Goal: Task Accomplishment & Management: Manage account settings

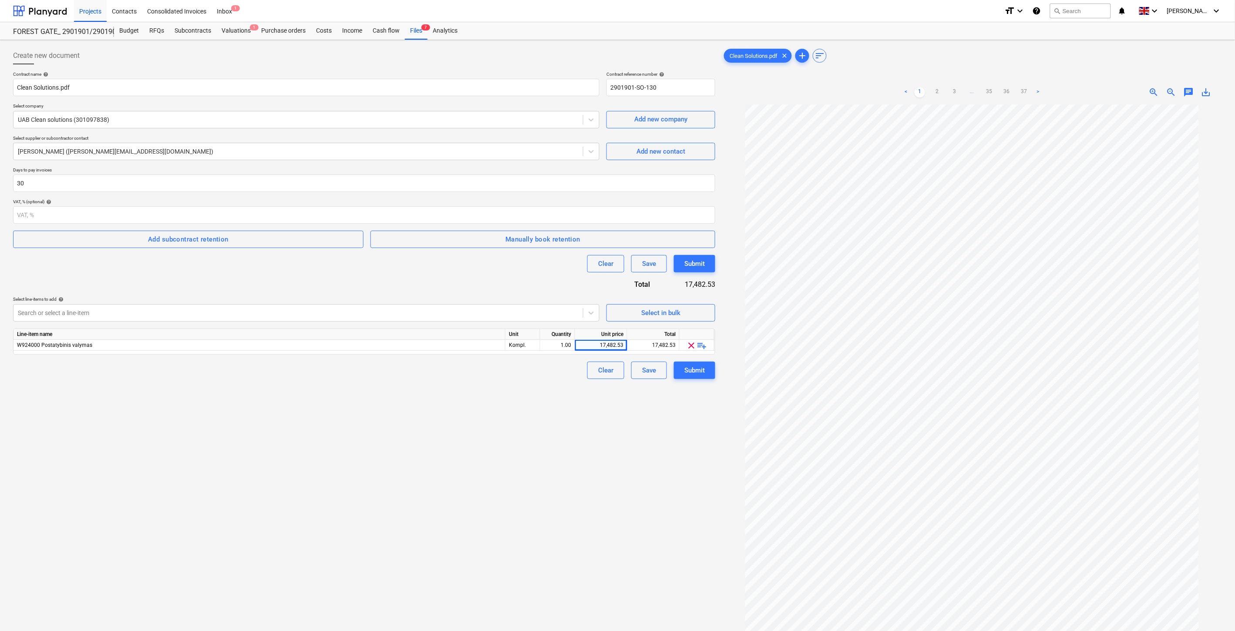
click at [384, 455] on div "Create new document Contract name help Clean Solutions.pdf Contract reference n…" at bounding box center [364, 379] width 709 height 671
click at [402, 442] on div "Create new document Contract name help Clean Solutions.pdf Contract reference n…" at bounding box center [364, 379] width 709 height 671
click at [411, 438] on div "Create new document Contract name help Clean Solutions.pdf Contract reference n…" at bounding box center [364, 379] width 709 height 671
click at [423, 431] on div "Create new document Contract name help Clean Solutions.pdf Contract reference n…" at bounding box center [364, 379] width 709 height 671
click at [436, 450] on div "Create new document Contract name help Clean Solutions.pdf Contract reference n…" at bounding box center [364, 379] width 709 height 671
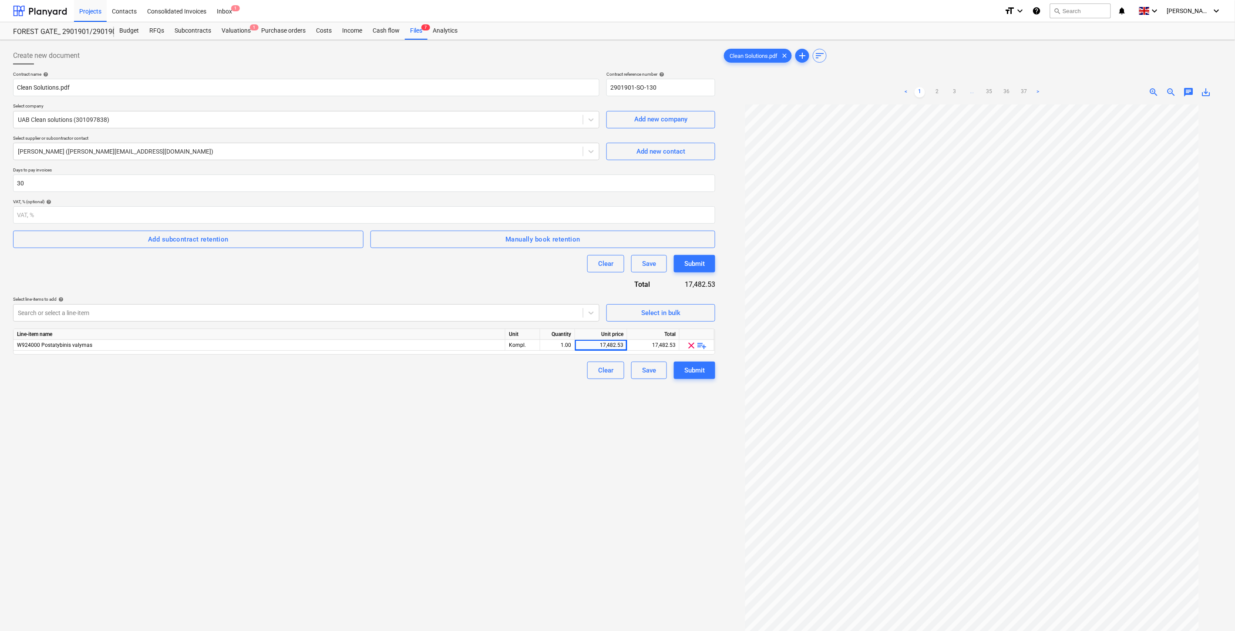
click at [442, 443] on div "Create new document Contract name help Clean Solutions.pdf Contract reference n…" at bounding box center [364, 379] width 709 height 671
click at [449, 436] on div "Create new document Contract name help Clean Solutions.pdf Contract reference n…" at bounding box center [364, 379] width 709 height 671
click at [460, 424] on div "Create new document Contract name help Clean Solutions.pdf Contract reference n…" at bounding box center [364, 379] width 709 height 671
click at [560, 429] on div "Create new document Contract name help Clean Solutions.pdf Contract reference n…" at bounding box center [364, 379] width 709 height 671
click at [650, 373] on div "Save" at bounding box center [649, 370] width 14 height 11
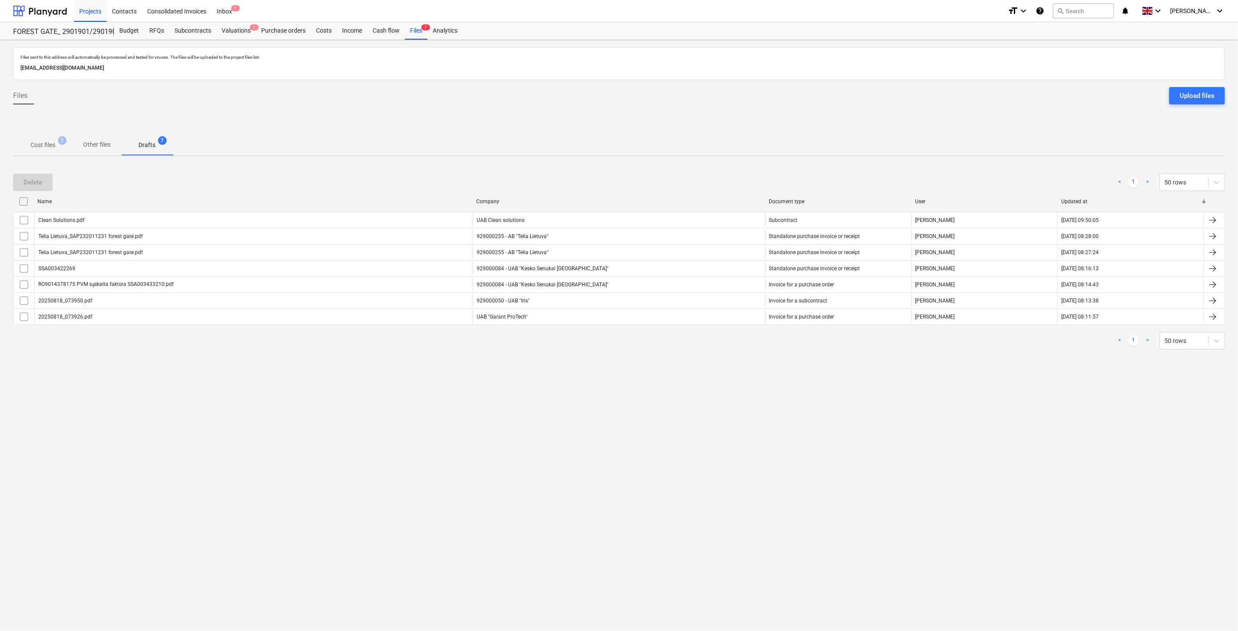
click at [550, 457] on div "Files sent to this address will automatically be processed and tested for virus…" at bounding box center [619, 335] width 1238 height 591
click at [564, 449] on div "Files sent to this address will automatically be processed and tested for virus…" at bounding box center [619, 335] width 1238 height 591
click at [54, 148] on p "Cost files" at bounding box center [42, 145] width 25 height 9
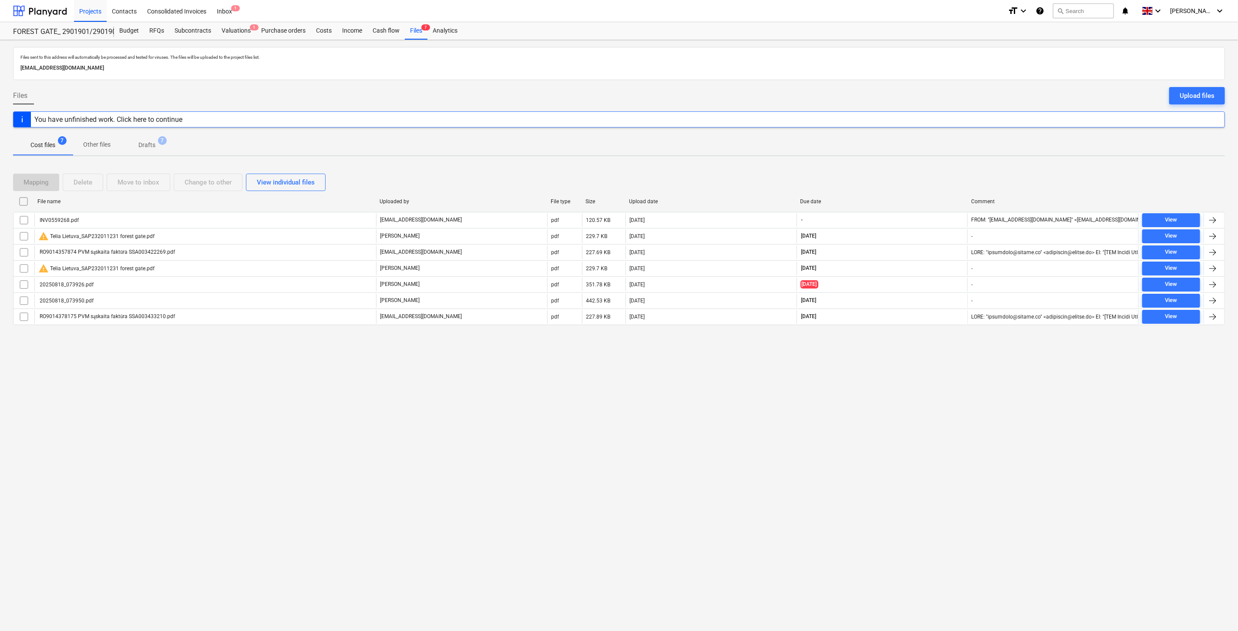
click at [880, 432] on div "Files sent to this address will automatically be processed and tested for virus…" at bounding box center [619, 335] width 1238 height 591
click at [893, 423] on div "Files sent to this address will automatically be processed and tested for virus…" at bounding box center [619, 335] width 1238 height 591
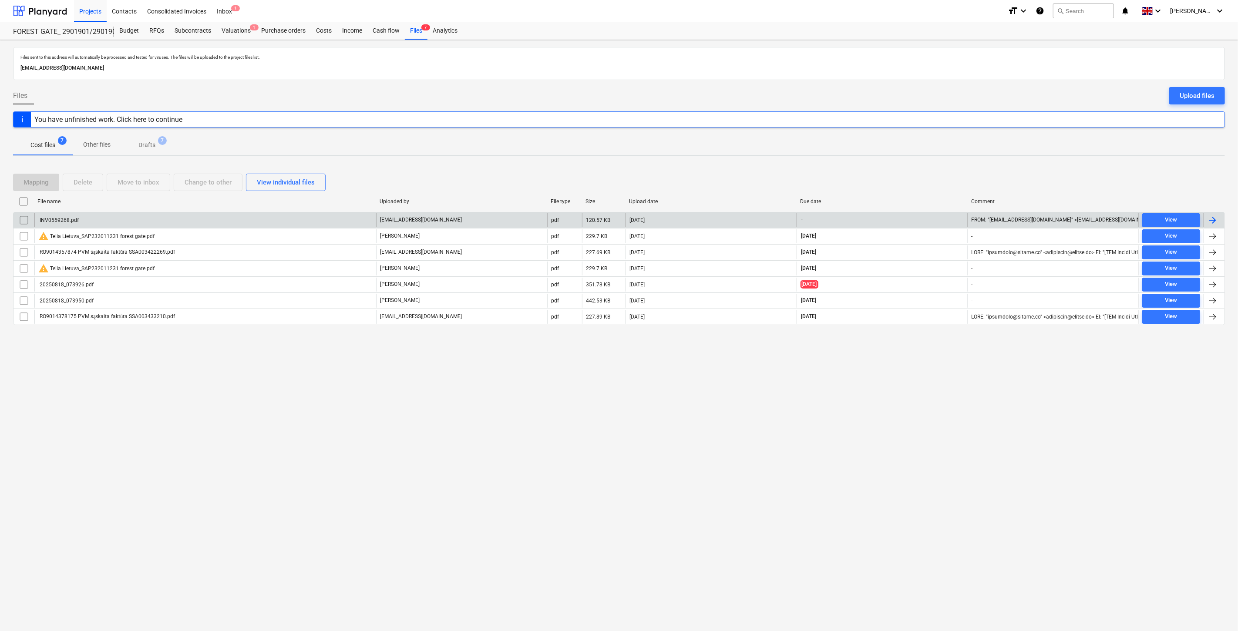
click at [322, 219] on div "INV0559268.pdf" at bounding box center [205, 220] width 342 height 14
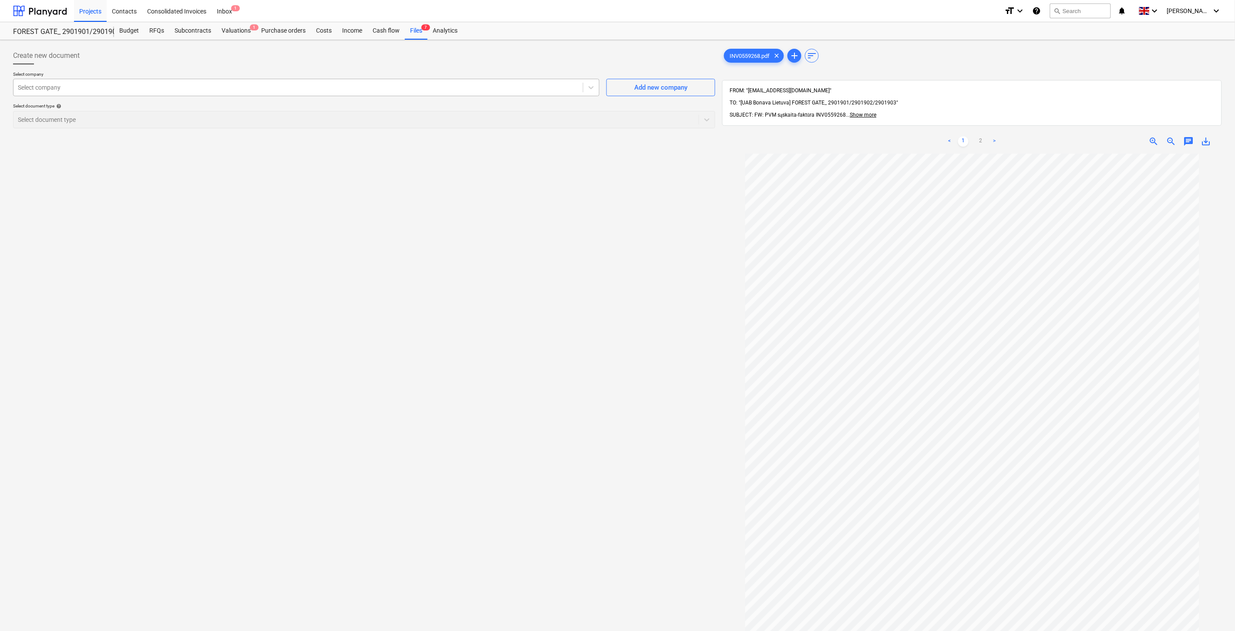
click at [273, 87] on div at bounding box center [298, 87] width 561 height 9
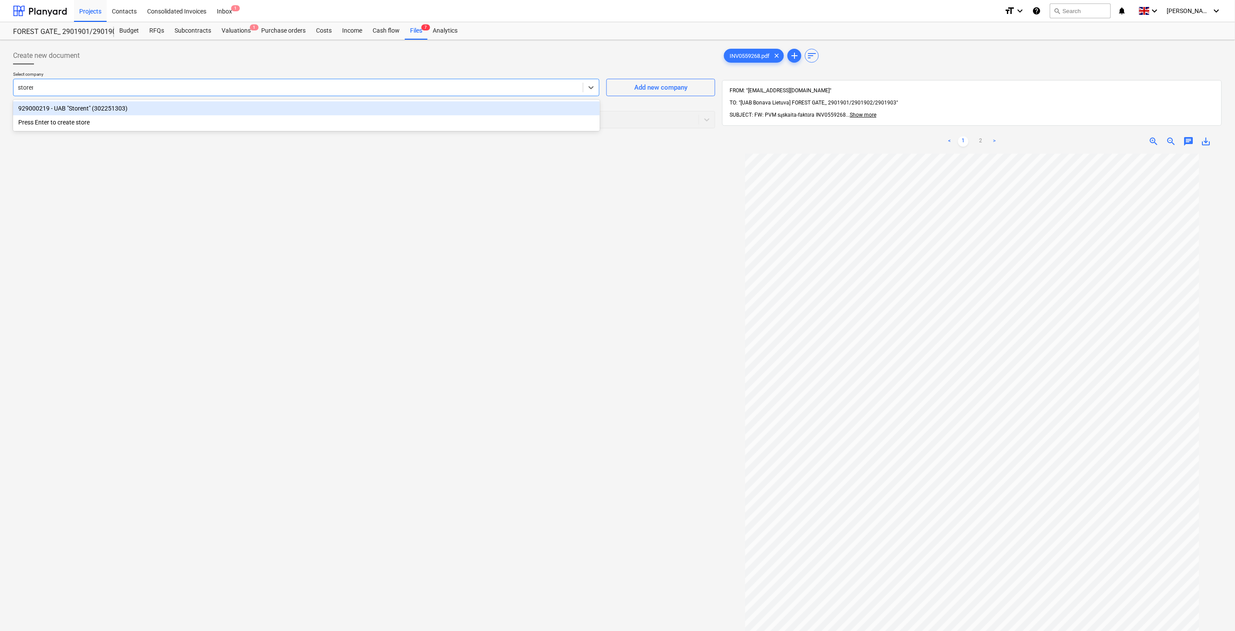
type input "storent"
click at [235, 103] on div "929000219 - UAB "Storent" (302251303)" at bounding box center [306, 108] width 587 height 14
click at [219, 125] on div "Select document type" at bounding box center [355, 120] width 685 height 12
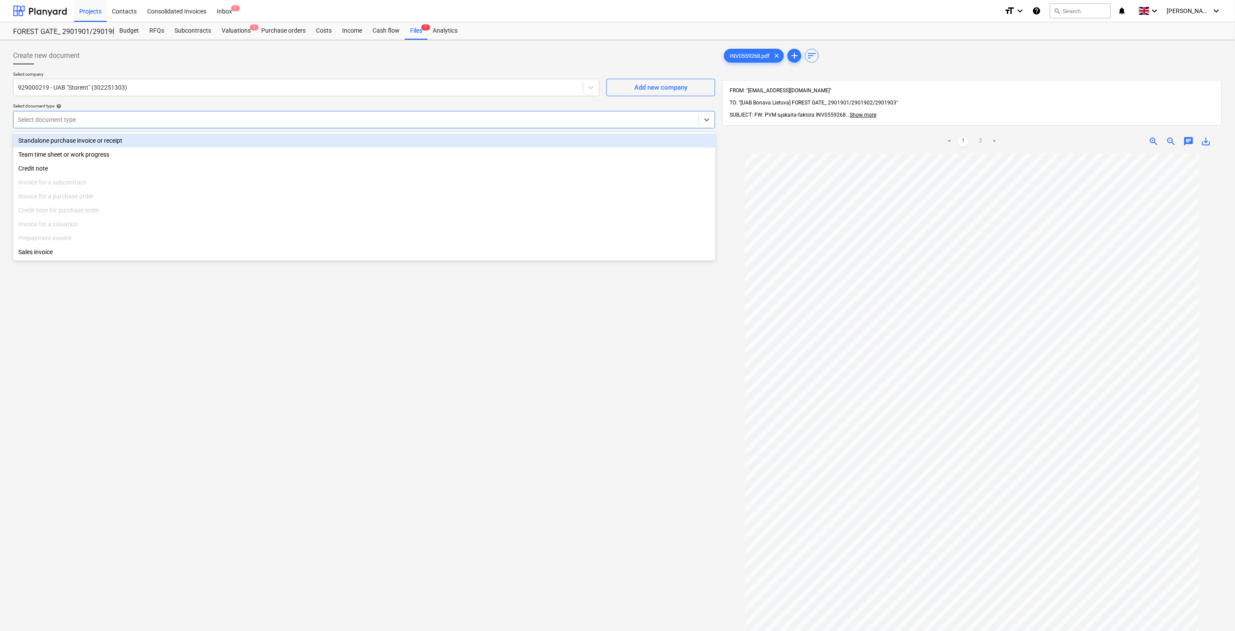
click at [181, 142] on div "Standalone purchase invoice or receipt" at bounding box center [364, 141] width 702 height 14
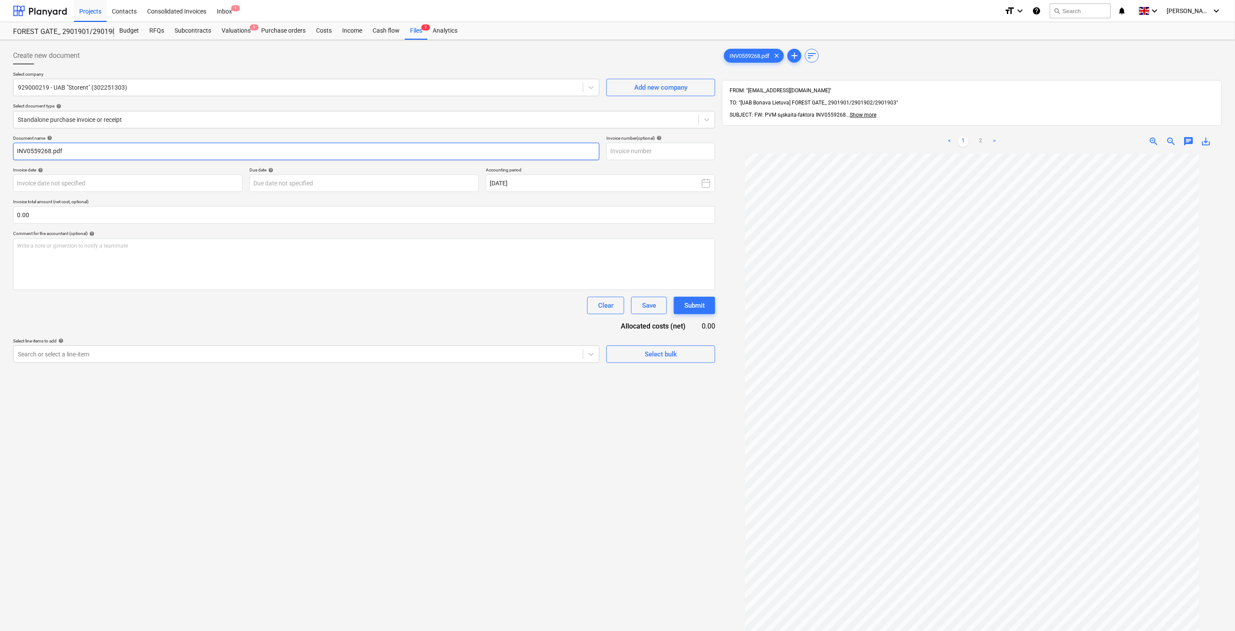
drag, startPoint x: 50, startPoint y: 150, endPoint x: 12, endPoint y: 150, distance: 38.3
click at [12, 150] on div "Create new document Select company 929000219 - UAB "Storent" (302251303) Add ne…" at bounding box center [364, 404] width 709 height 720
click at [650, 153] on input "text" at bounding box center [660, 151] width 109 height 17
paste input "INV0559268"
type input "INV0559268"
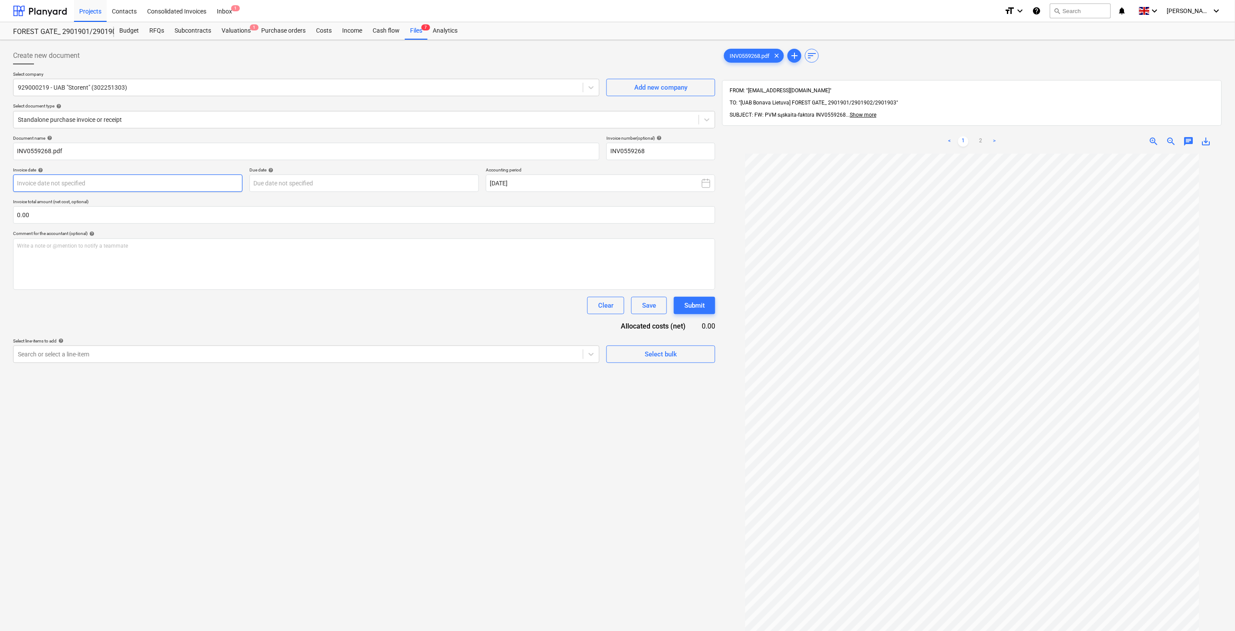
click at [221, 184] on body "Projects Contacts Consolidated Invoices Inbox 1 format_size keyboard_arrow_down…" at bounding box center [617, 315] width 1235 height 631
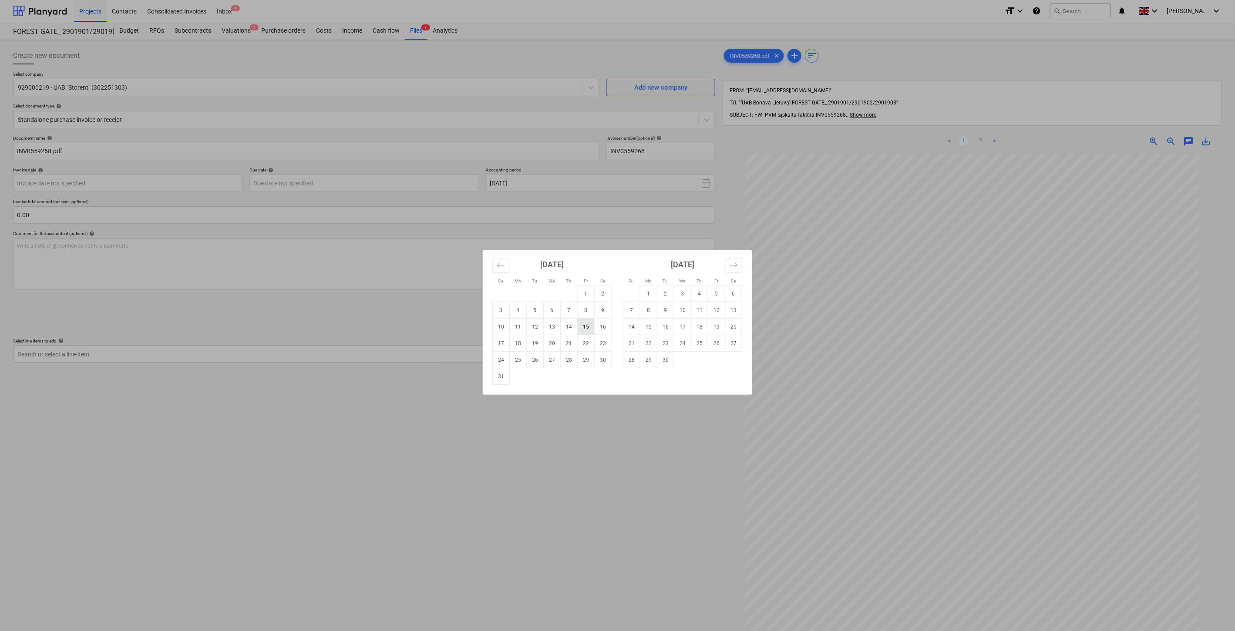
click at [586, 325] on td "15" at bounding box center [585, 327] width 17 height 17
type input "[DATE]"
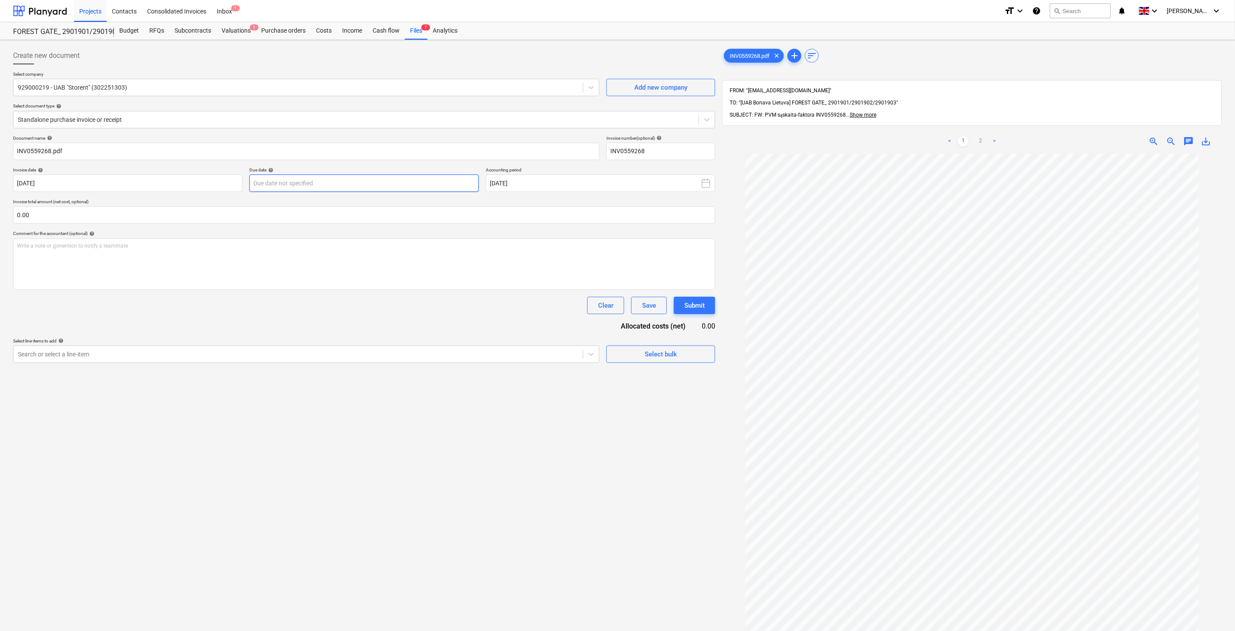
click at [328, 188] on body "Projects Contacts Consolidated Invoices Inbox 1 format_size keyboard_arrow_down…" at bounding box center [617, 315] width 1235 height 631
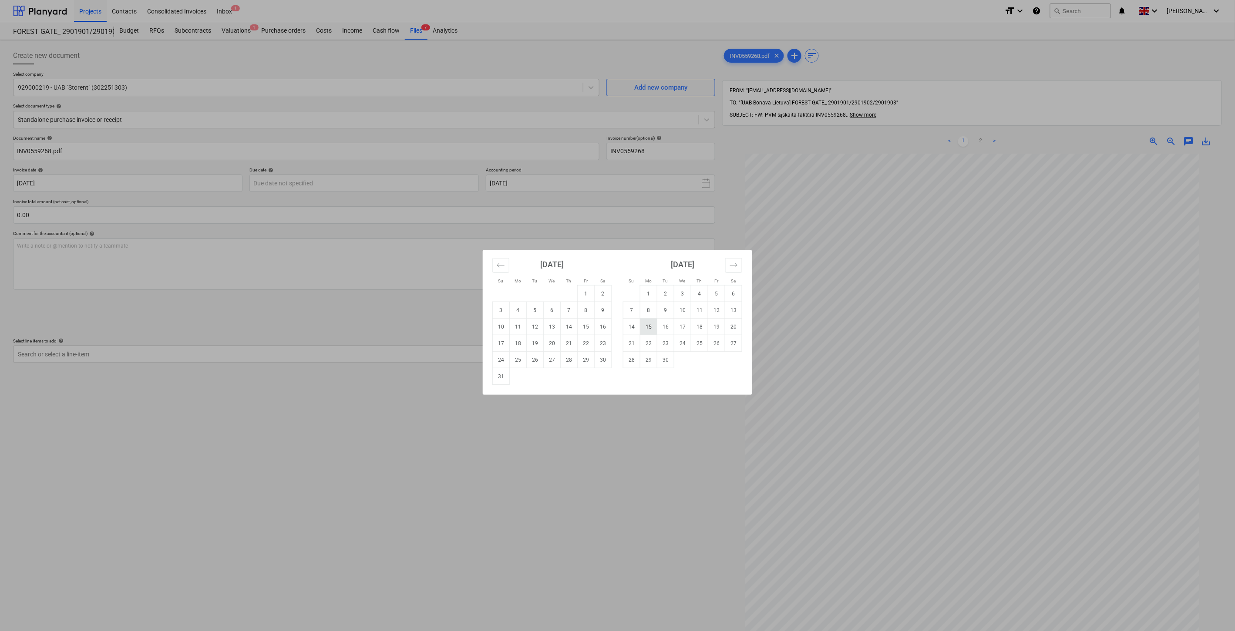
click at [651, 329] on td "15" at bounding box center [648, 327] width 17 height 17
type input "[DATE]"
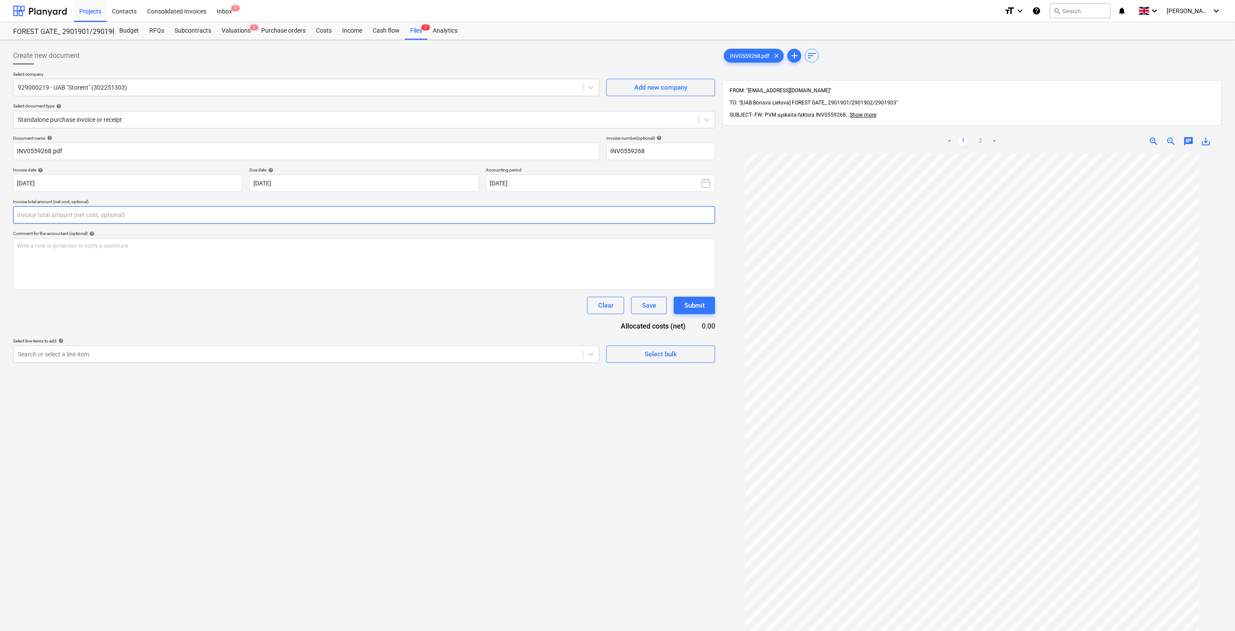
click at [306, 214] on input "text" at bounding box center [364, 214] width 702 height 17
type input "60.00"
click at [197, 377] on div at bounding box center [298, 376] width 561 height 9
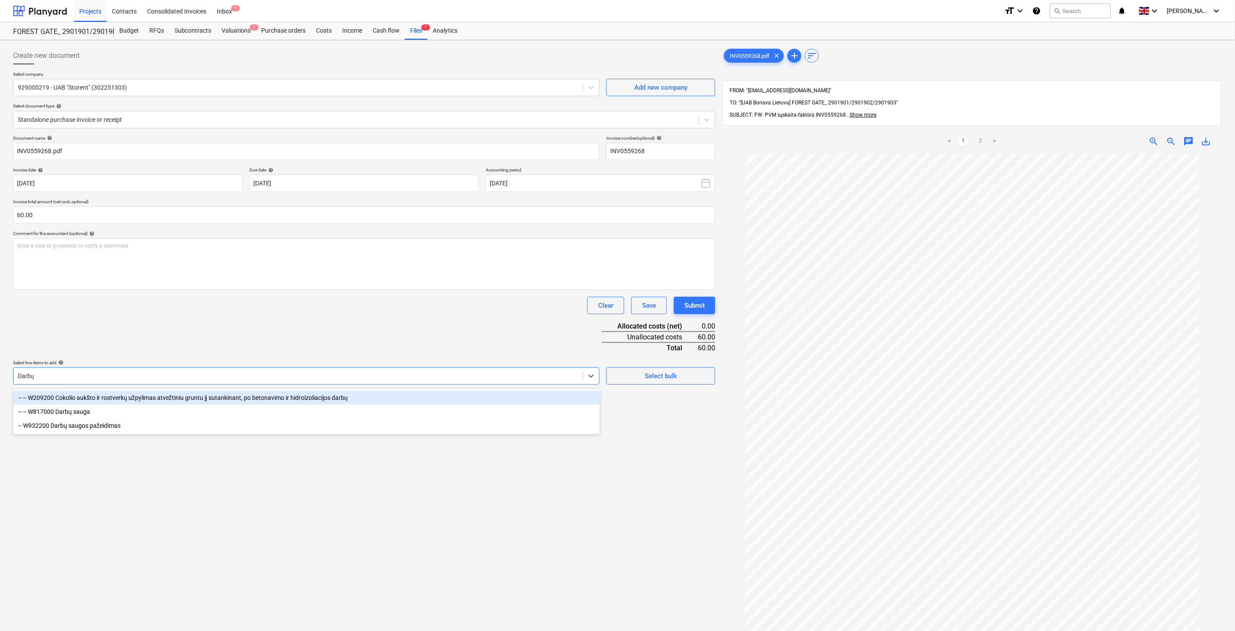
type input "Darbų s"
click at [206, 394] on div "-- -- W817000 Darbų sauga" at bounding box center [306, 398] width 587 height 14
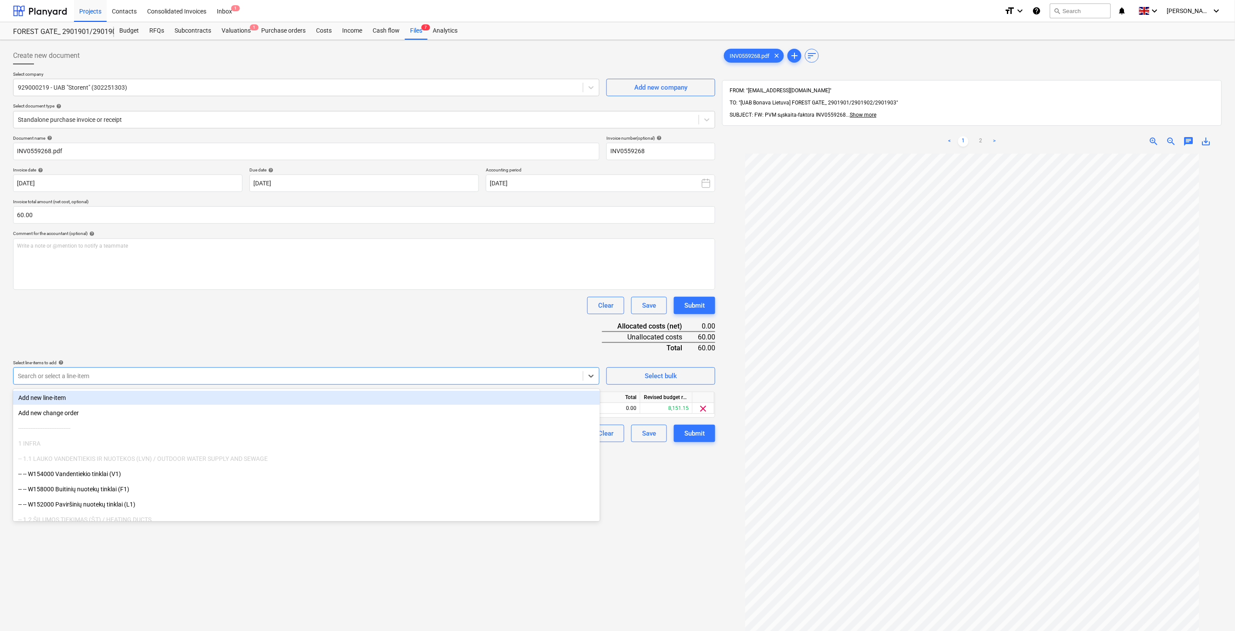
click at [245, 322] on div "Document name help INV0559268.pdf Invoice number (optional) help INV0559268 Inv…" at bounding box center [364, 288] width 702 height 307
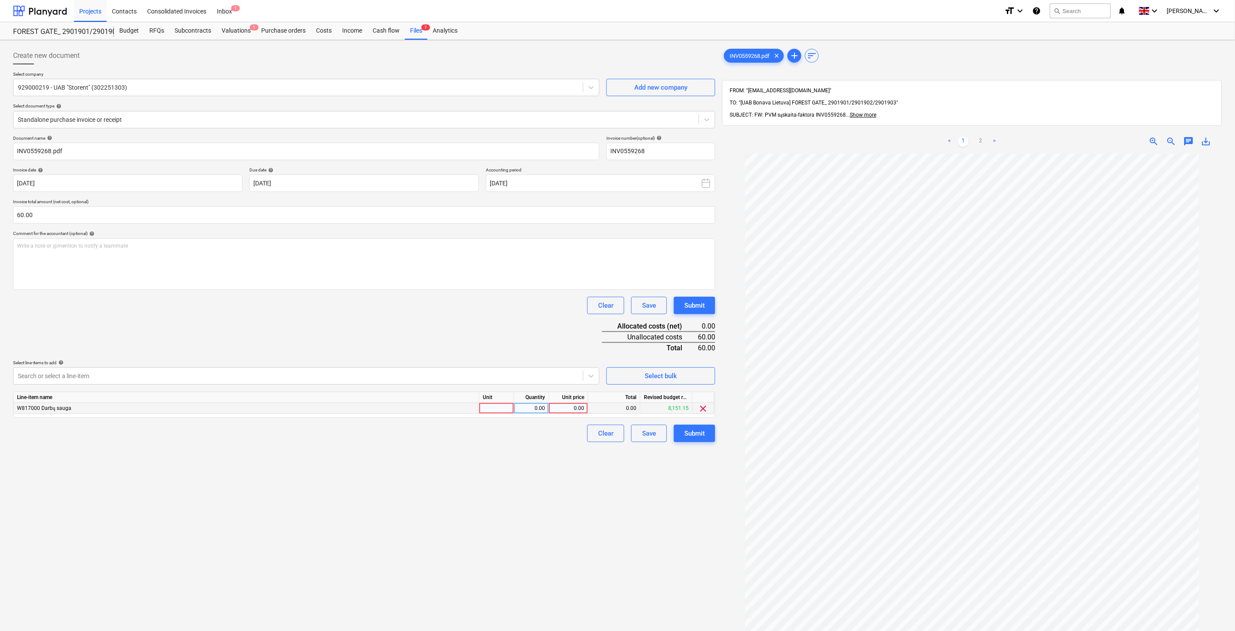
click at [501, 412] on div at bounding box center [496, 408] width 35 height 11
click at [546, 411] on div "0.00" at bounding box center [531, 408] width 35 height 11
type input "1"
click at [564, 410] on div "0.00" at bounding box center [568, 408] width 32 height 11
type input "5"
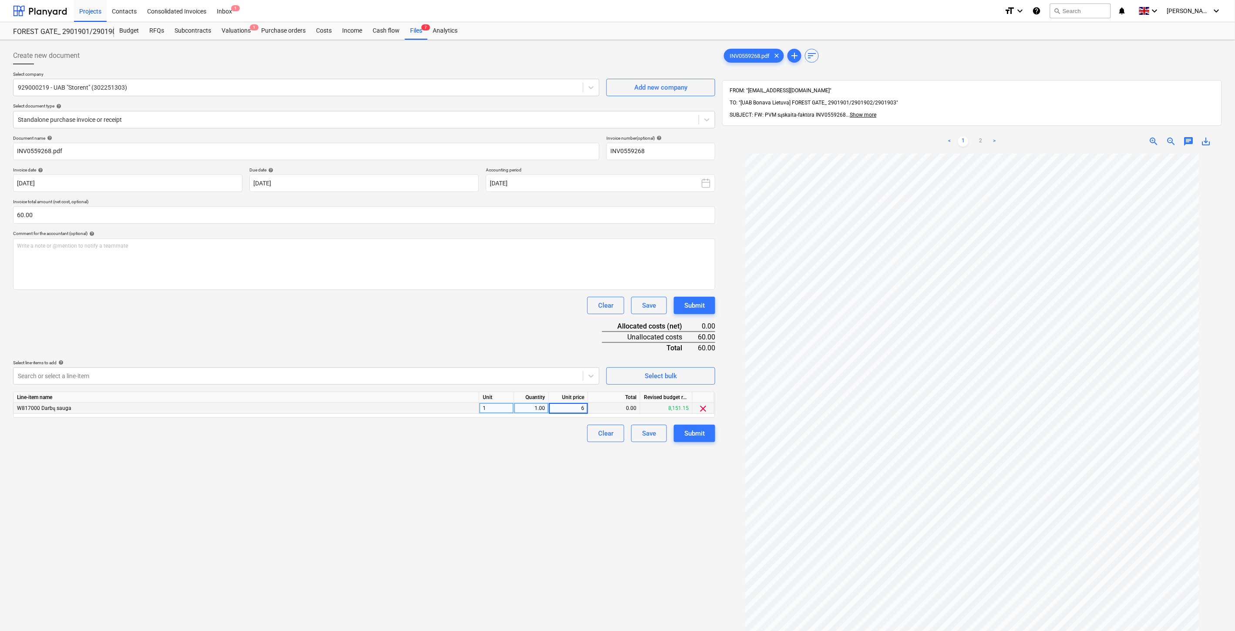
type input "60"
click at [475, 325] on div "Document name help INV0559268.pdf Invoice number (optional) help INV0559268 Inv…" at bounding box center [364, 288] width 702 height 307
click at [498, 541] on div "Create new document Select company 929000219 - UAB "Storent" (302251303) Add ne…" at bounding box center [364, 404] width 709 height 720
click at [512, 534] on div "Create new document Select company 929000219 - UAB "Storent" (302251303) Add ne…" at bounding box center [364, 404] width 709 height 720
click at [525, 529] on div "Create new document Select company 929000219 - UAB "Storent" (302251303) Add ne…" at bounding box center [364, 404] width 709 height 720
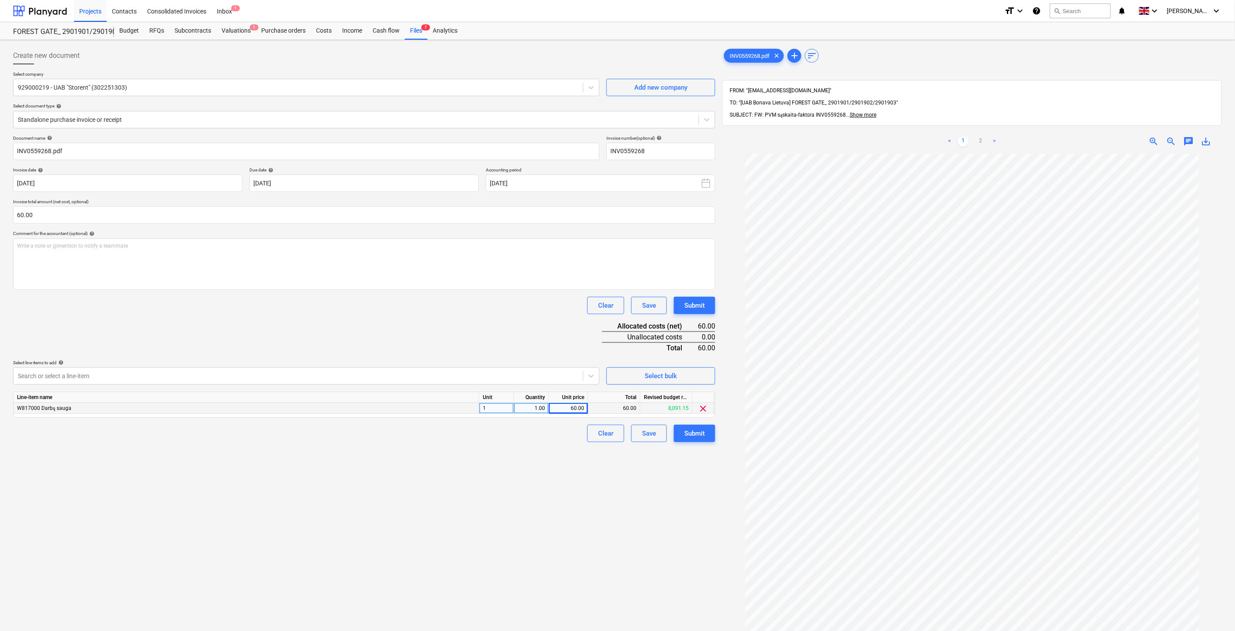
click at [542, 520] on div "Create new document Select company 929000219 - UAB "Storent" (302251303) Add ne…" at bounding box center [364, 404] width 709 height 720
click at [650, 435] on div "Save" at bounding box center [649, 433] width 14 height 11
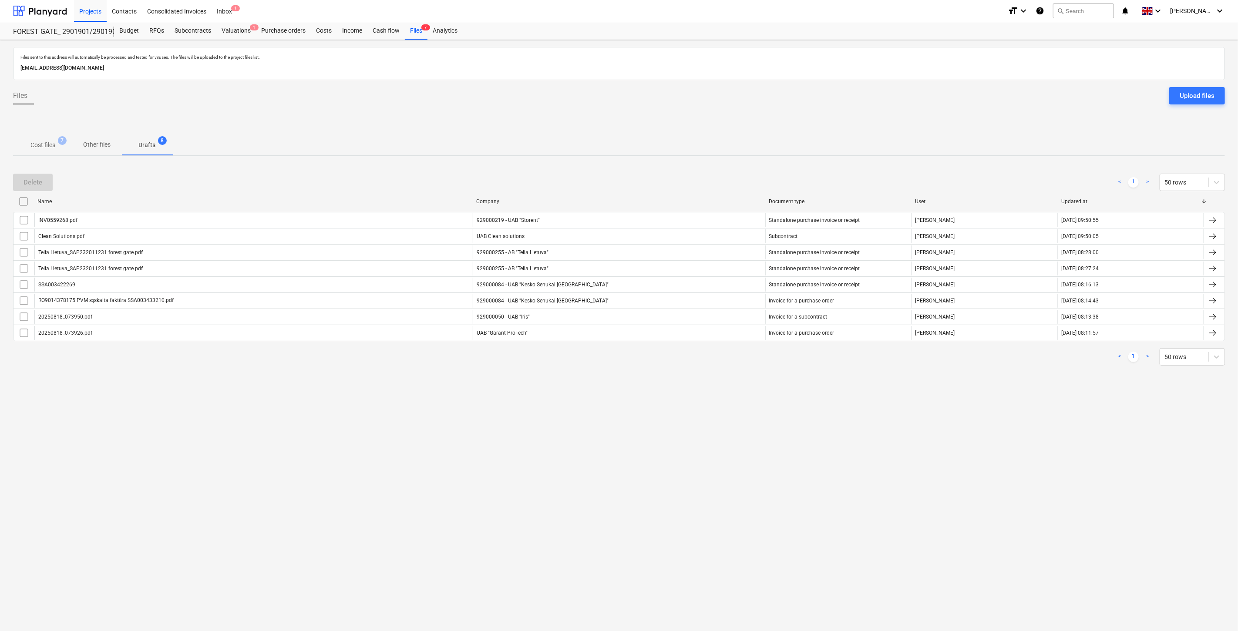
click at [32, 146] on p "Cost files" at bounding box center [42, 145] width 25 height 9
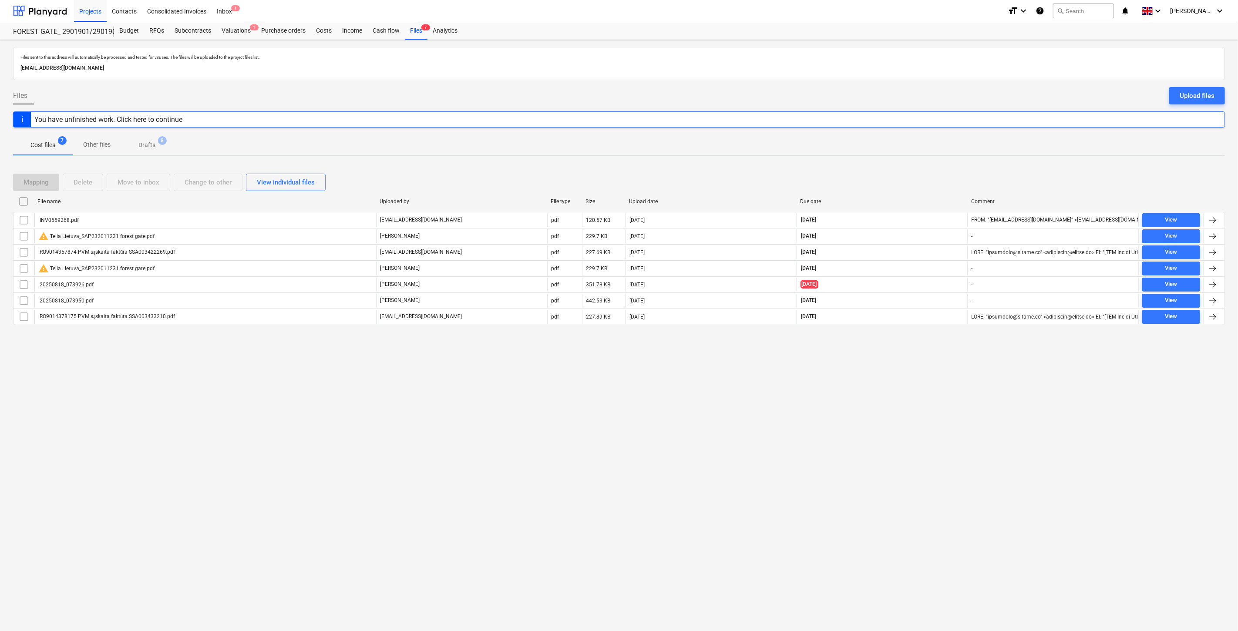
click at [877, 430] on div "Files sent to this address will automatically be processed and tested for virus…" at bounding box center [619, 335] width 1238 height 591
click at [895, 421] on div "Files sent to this address will automatically be processed and tested for virus…" at bounding box center [619, 335] width 1238 height 591
click at [151, 152] on span "Drafts 8" at bounding box center [147, 145] width 52 height 16
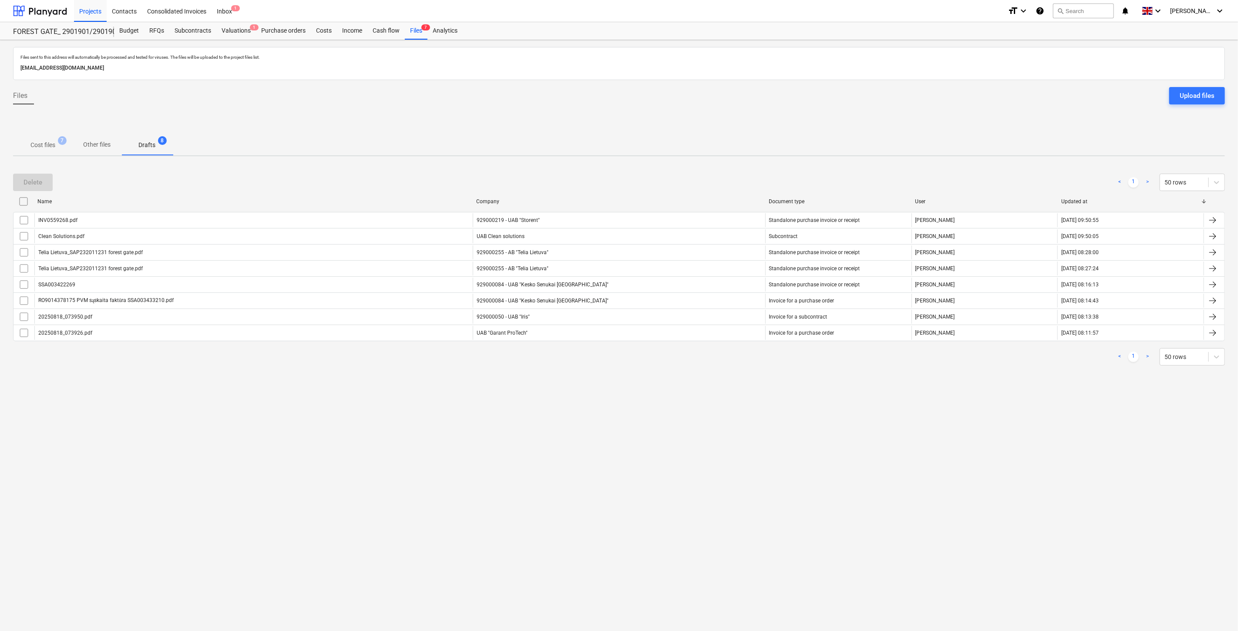
click at [45, 141] on p "Cost files" at bounding box center [42, 145] width 25 height 9
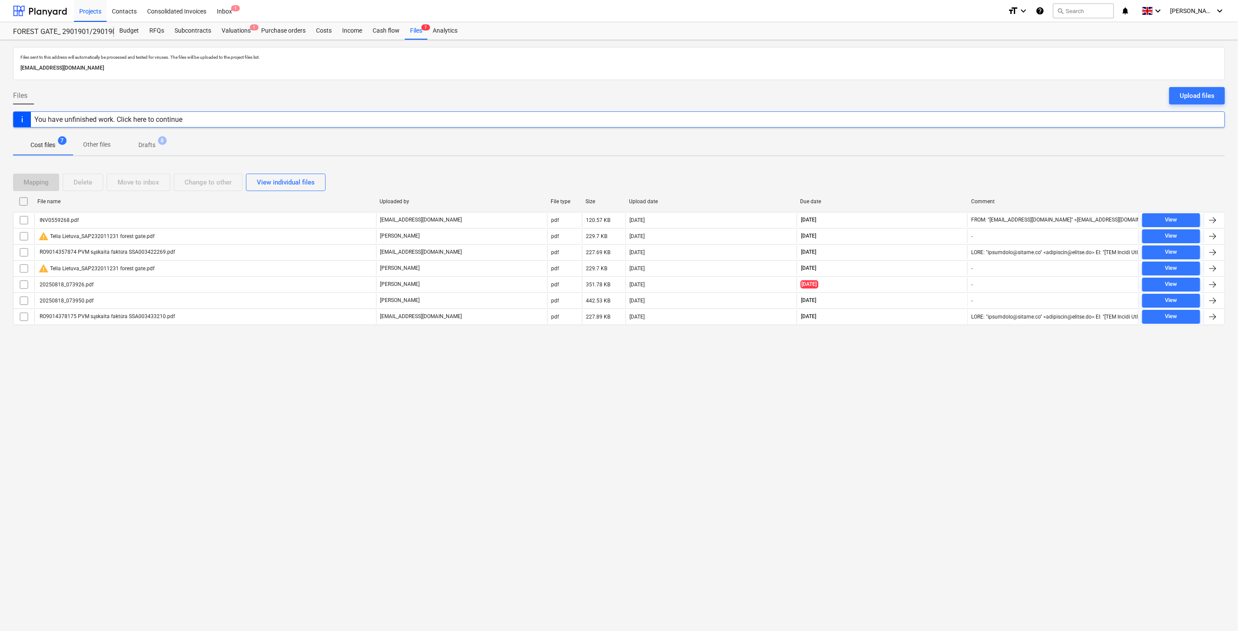
click at [865, 392] on div "Files sent to this address will automatically be processed and tested for virus…" at bounding box center [619, 335] width 1238 height 591
click at [882, 380] on div "Files sent to this address will automatically be processed and tested for virus…" at bounding box center [619, 335] width 1238 height 591
click at [876, 389] on div "Files sent to this address will automatically be processed and tested for virus…" at bounding box center [619, 335] width 1238 height 591
click at [884, 382] on div "Files sent to this address will automatically be processed and tested for virus…" at bounding box center [619, 335] width 1238 height 591
click at [24, 10] on div at bounding box center [40, 11] width 54 height 22
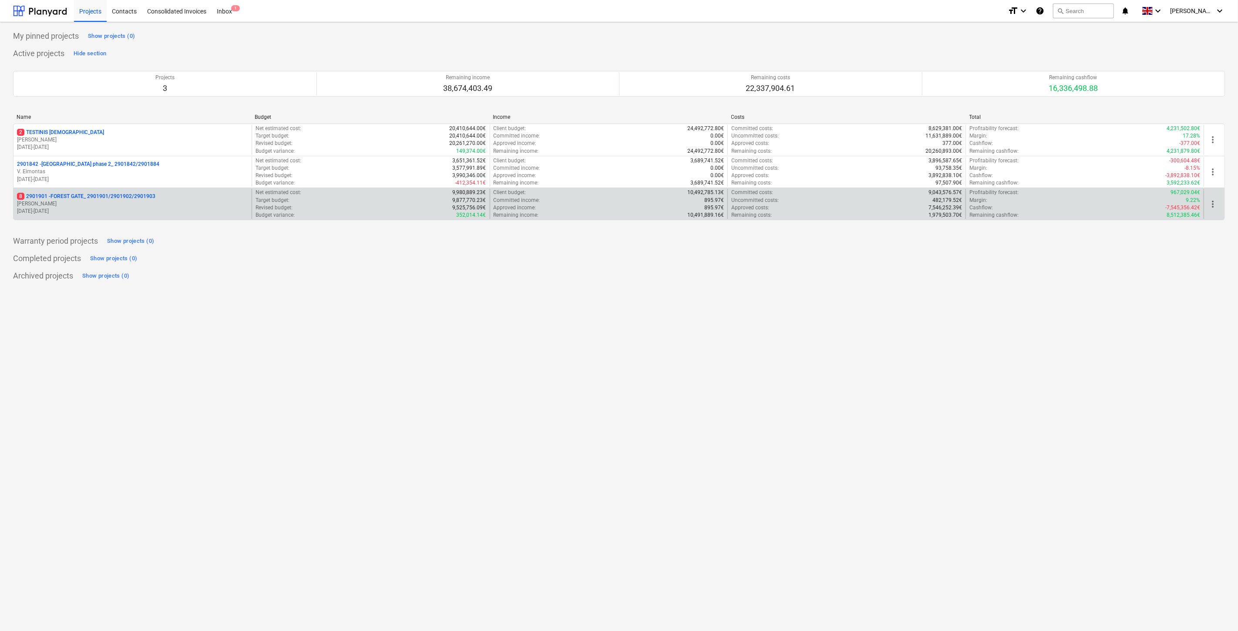
click at [127, 198] on p "8 2901901 - FOREST GATE_ 2901901/2901902/2901903" at bounding box center [86, 196] width 138 height 7
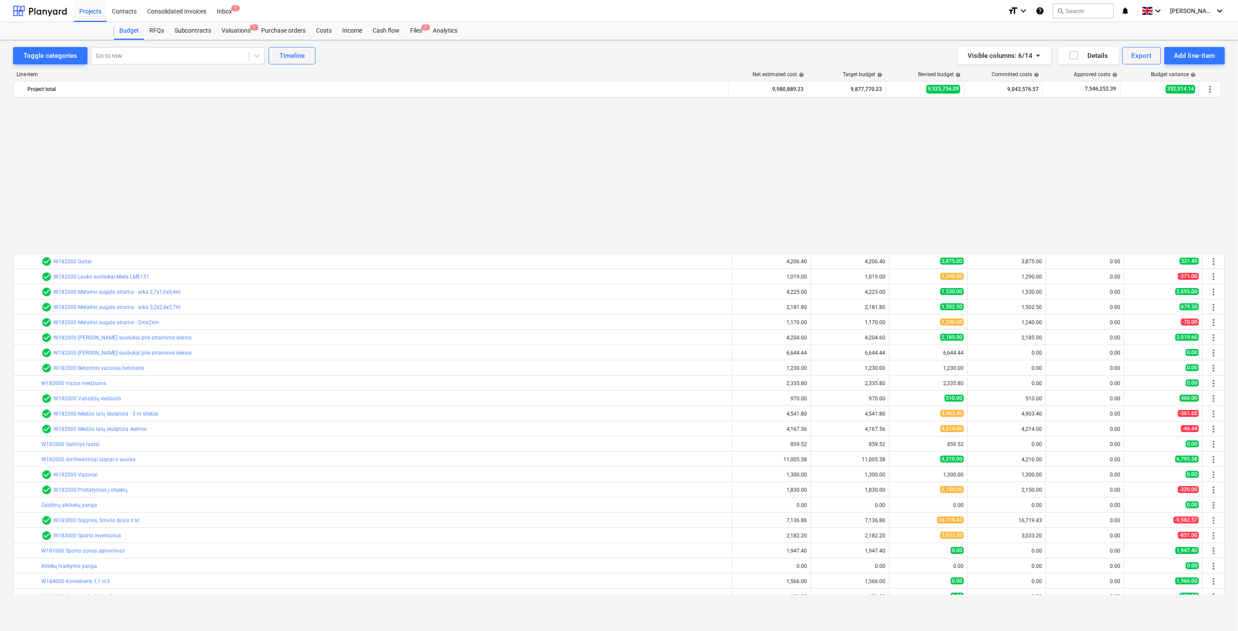
scroll to position [466, 0]
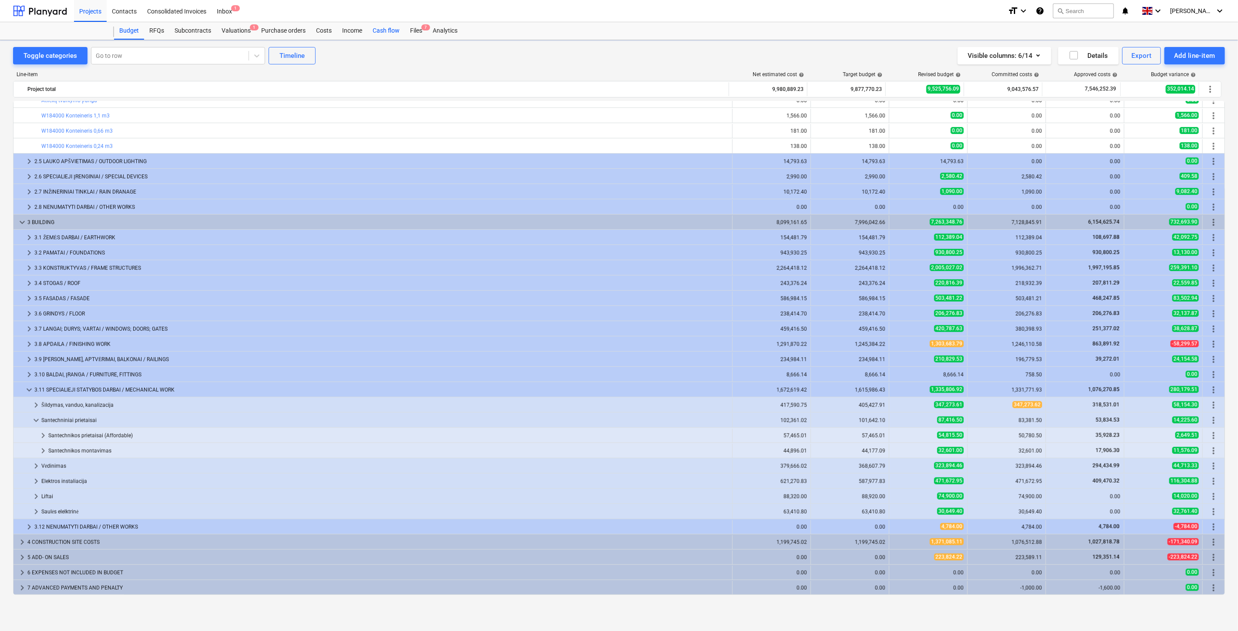
click at [416, 28] on div "Files 7" at bounding box center [416, 30] width 23 height 17
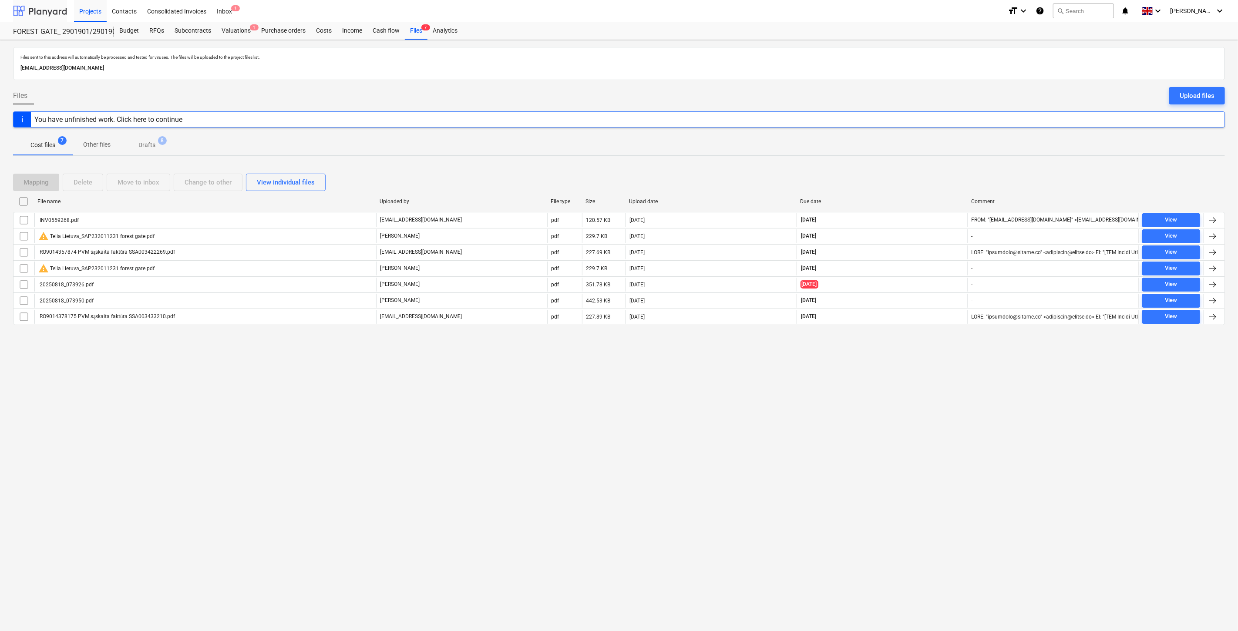
click at [46, 12] on div at bounding box center [40, 11] width 54 height 22
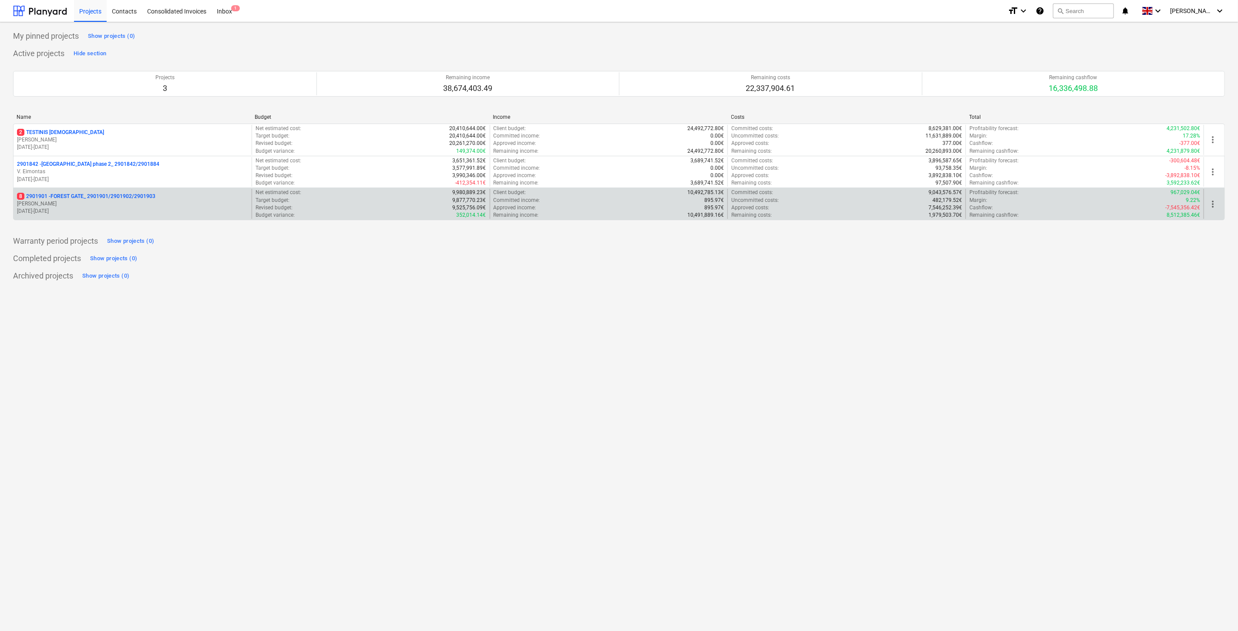
click at [74, 198] on p "8 2901901 - FOREST GATE_ 2901901/2901902/2901903" at bounding box center [86, 196] width 138 height 7
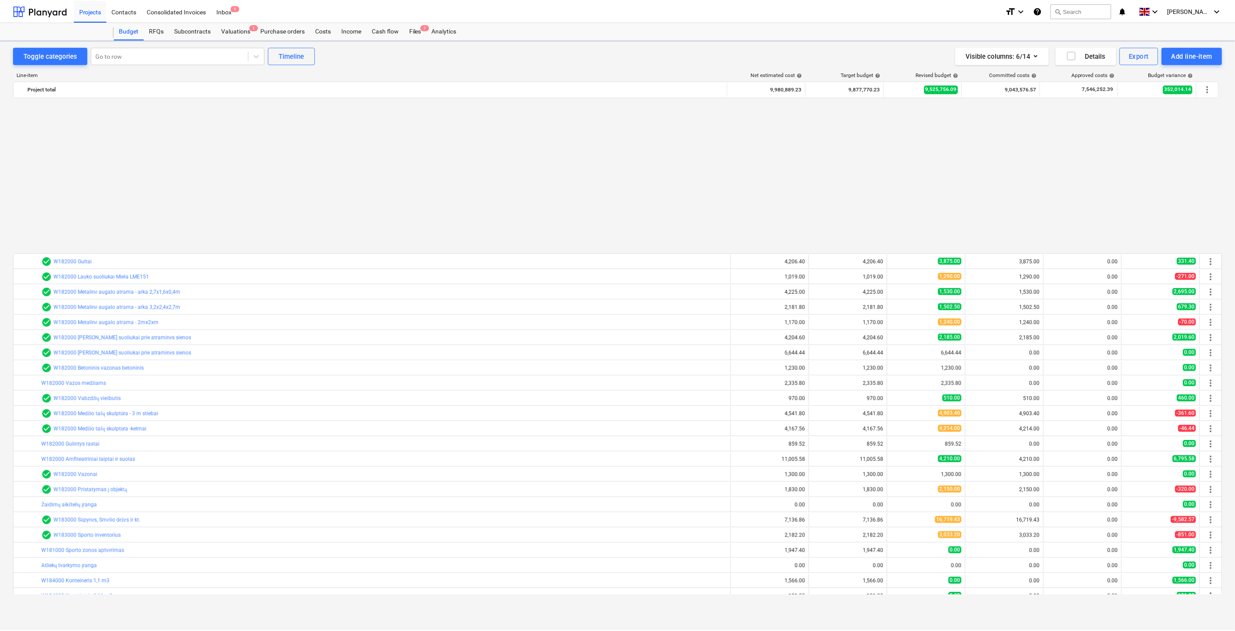
scroll to position [466, 0]
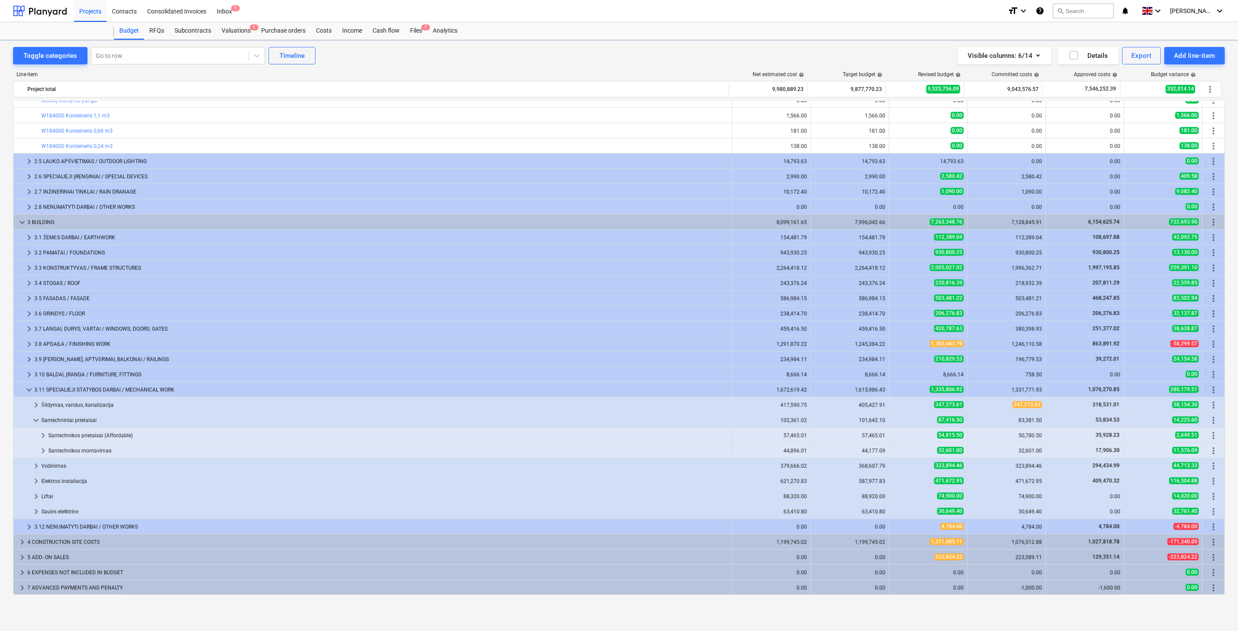
click at [416, 32] on div "Files 7" at bounding box center [416, 30] width 23 height 17
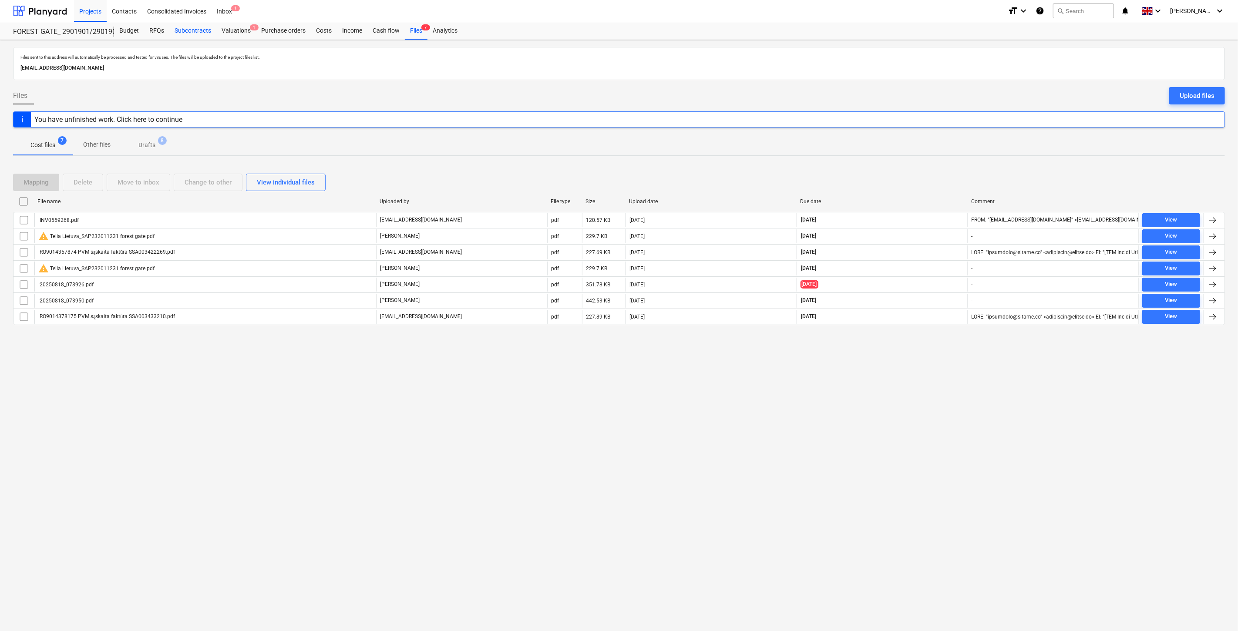
click at [211, 34] on div "Subcontracts" at bounding box center [192, 30] width 47 height 17
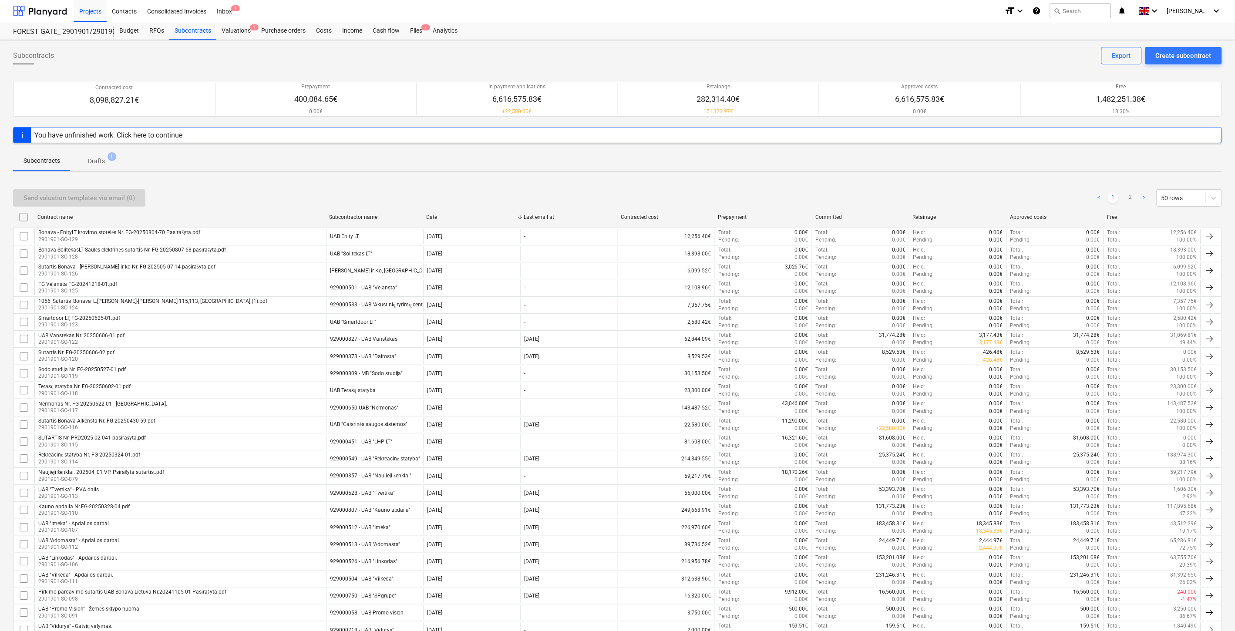
click at [416, 176] on div "Subcontracts Create subcontract Export Contracted cost 8,098,827.21€ Prepayment…" at bounding box center [617, 586] width 1235 height 1092
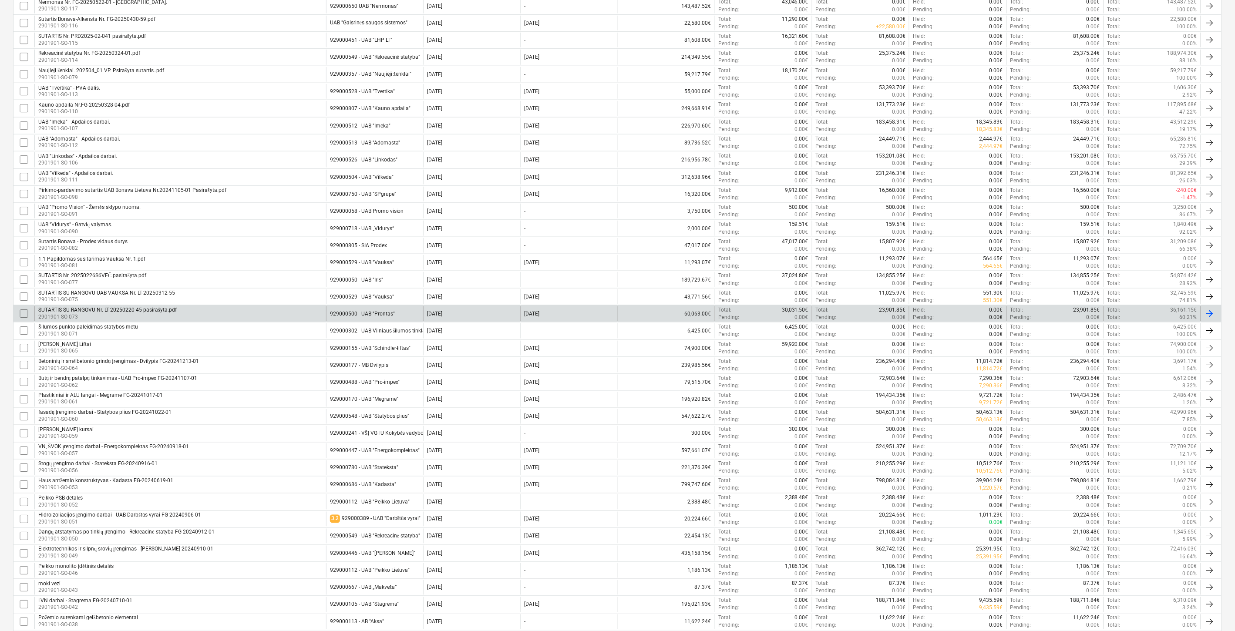
click at [211, 314] on div "SUTARTIS SU RANGOVU Nr. LT-20250220-45 pasirašyta.pdf 2901901-SO-073" at bounding box center [180, 313] width 292 height 15
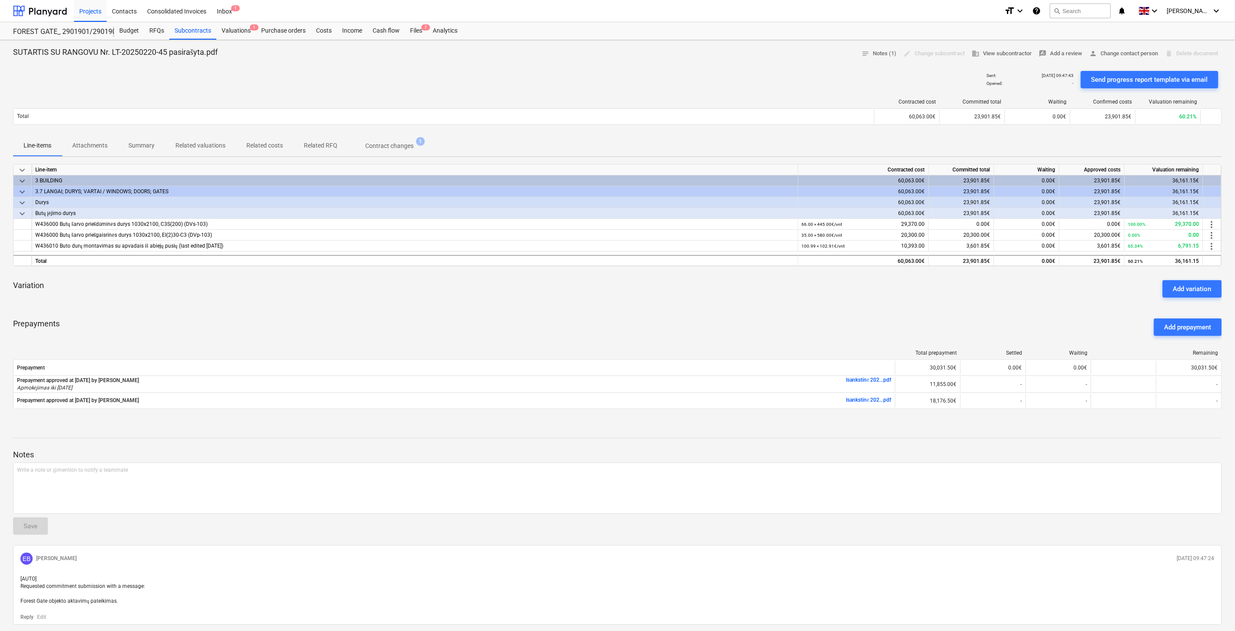
click at [547, 327] on div "Prepayments Add prepayment" at bounding box center [617, 327] width 1209 height 31
click at [568, 321] on div "Prepayments Add prepayment" at bounding box center [617, 327] width 1209 height 31
click at [395, 302] on div "Variation Add variation" at bounding box center [617, 288] width 1209 height 31
click at [419, 295] on div "Variation Add variation" at bounding box center [617, 288] width 1209 height 31
click at [188, 31] on div "Subcontracts" at bounding box center [192, 30] width 47 height 17
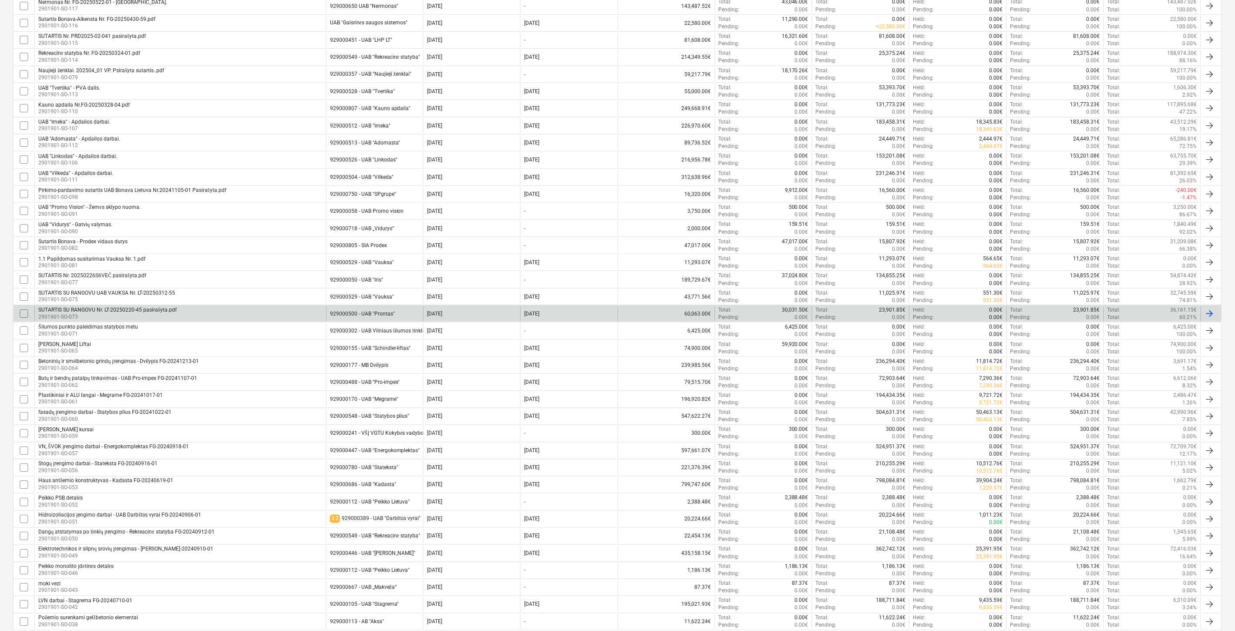
click at [22, 316] on input "checkbox" at bounding box center [24, 314] width 14 height 14
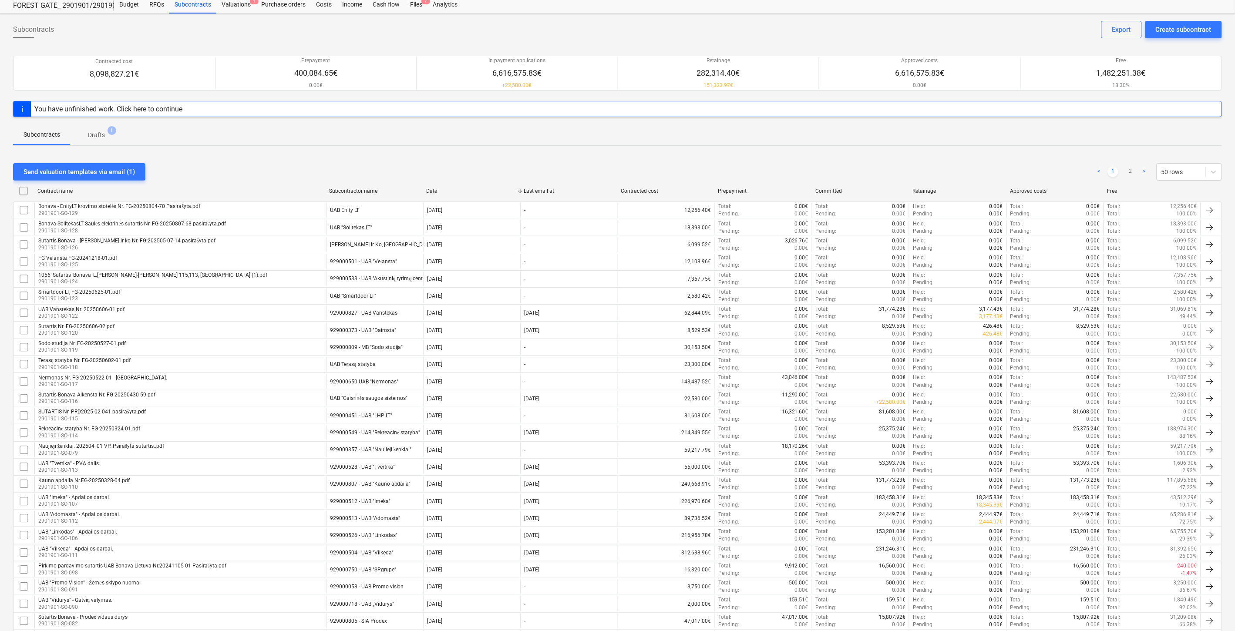
scroll to position [0, 0]
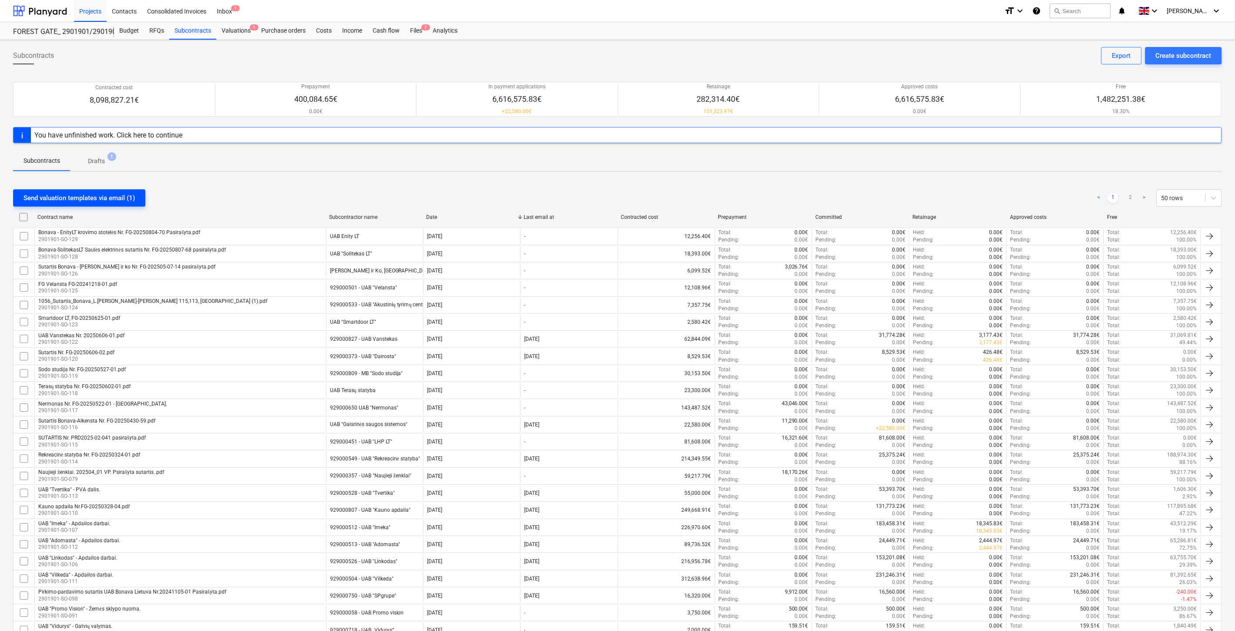
click at [121, 201] on div "Send valuation templates via email (1)" at bounding box center [79, 197] width 111 height 11
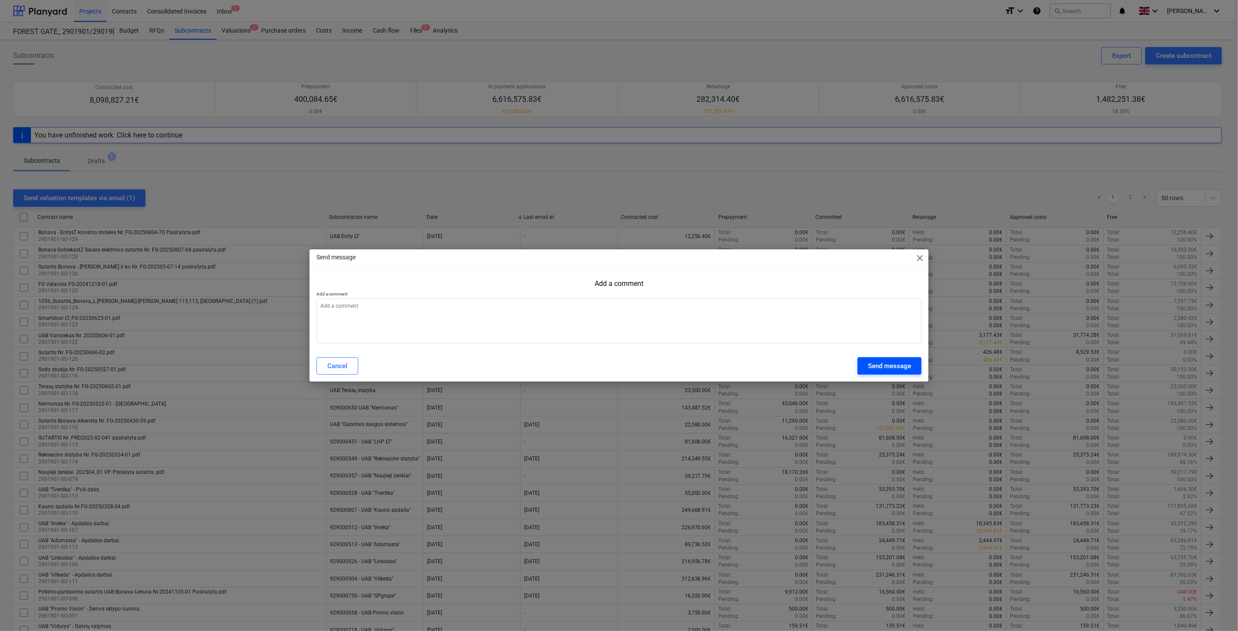
click at [875, 367] on div "Send message" at bounding box center [889, 365] width 43 height 11
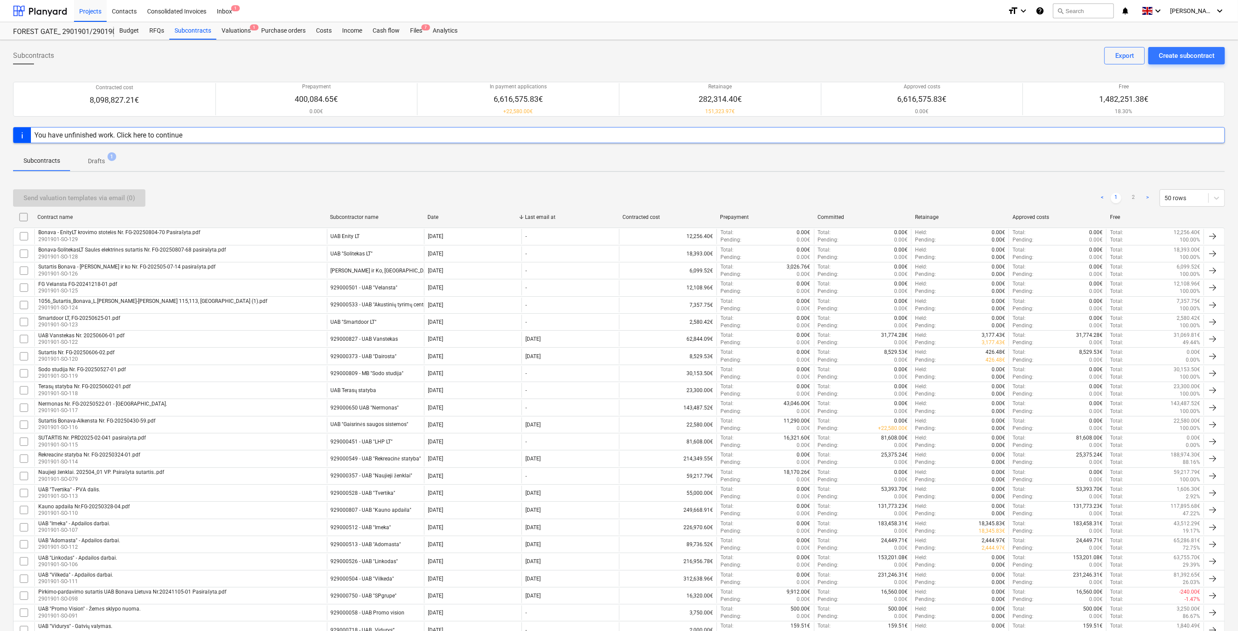
type textarea "x"
click at [979, 189] on div "Send valuation templates via email (0) < 1 2 > 50 rows" at bounding box center [617, 197] width 1209 height 17
click at [984, 188] on div "Send valuation templates via email (0) < 1 2 > 50 rows" at bounding box center [617, 198] width 1209 height 24
click at [988, 186] on div "Send valuation templates via email (0) < 1 2 > 50 rows" at bounding box center [617, 198] width 1209 height 24
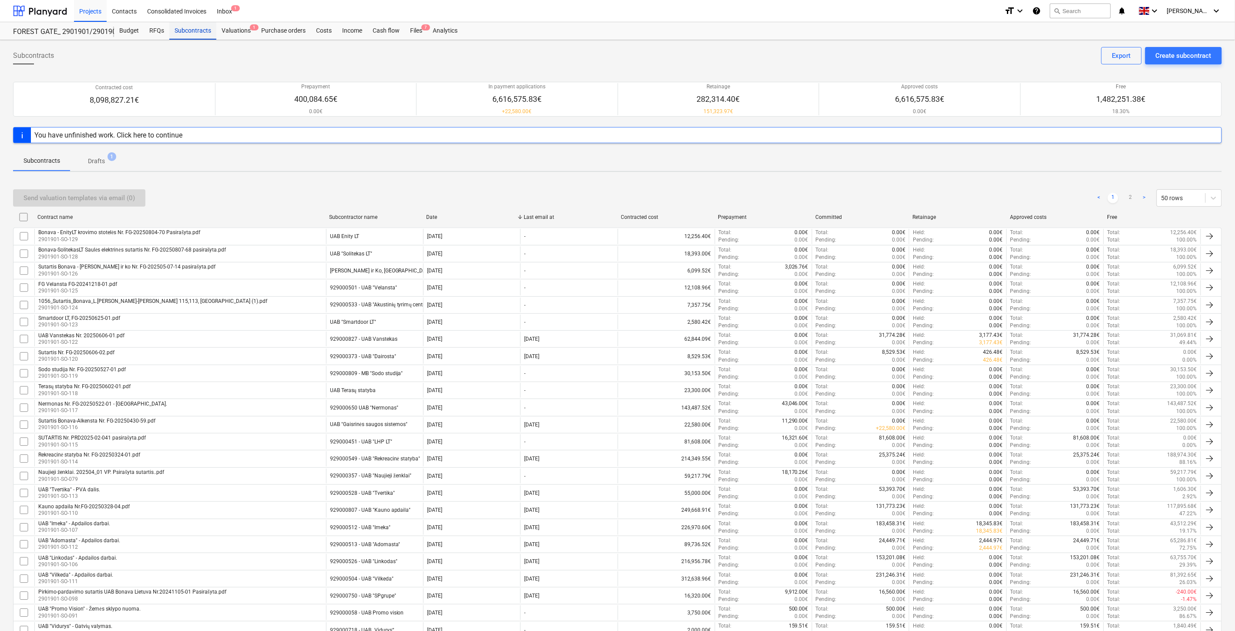
click at [193, 34] on div "Subcontracts" at bounding box center [192, 30] width 47 height 17
click at [701, 171] on div "Subcontracts Drafts 1" at bounding box center [617, 160] width 1209 height 21
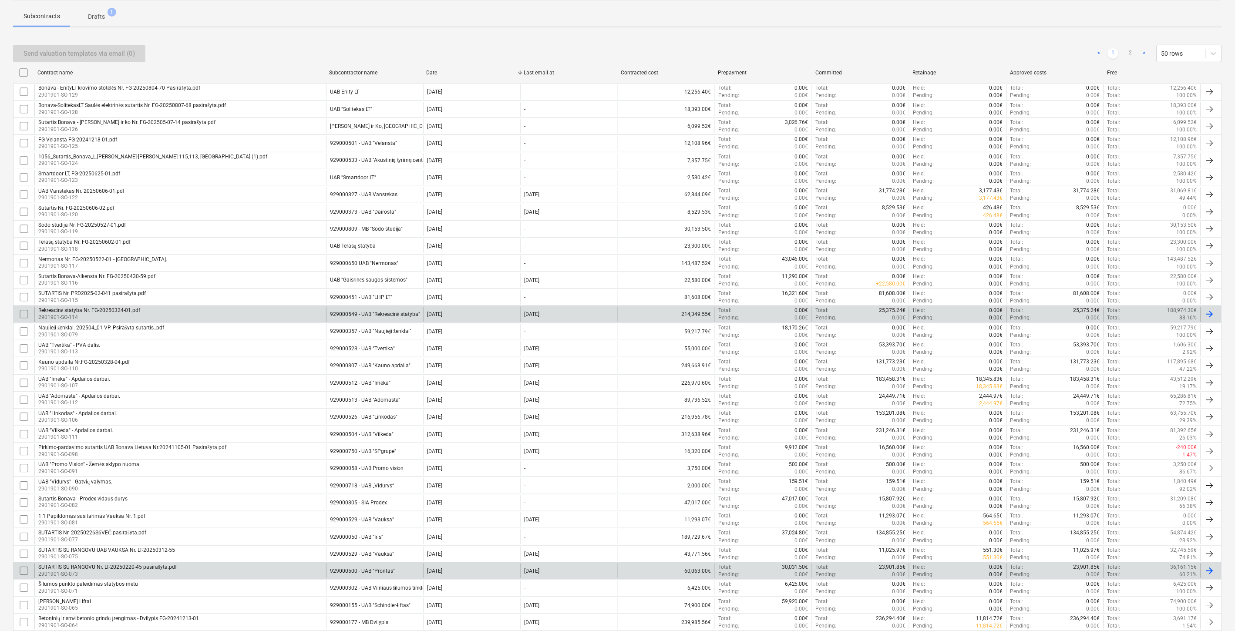
scroll to position [145, 0]
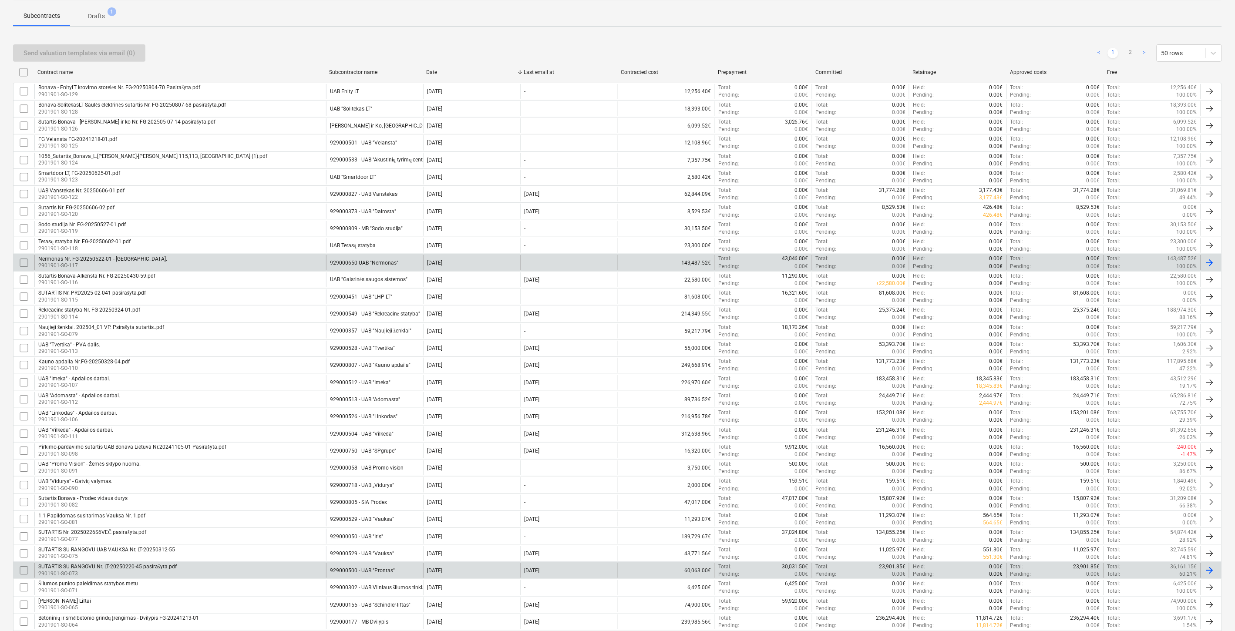
click at [301, 262] on div "Nermonas Nr. FG-20250522-01 - [GEOGRAPHIC_DATA] 2901901-SO-117" at bounding box center [180, 262] width 292 height 15
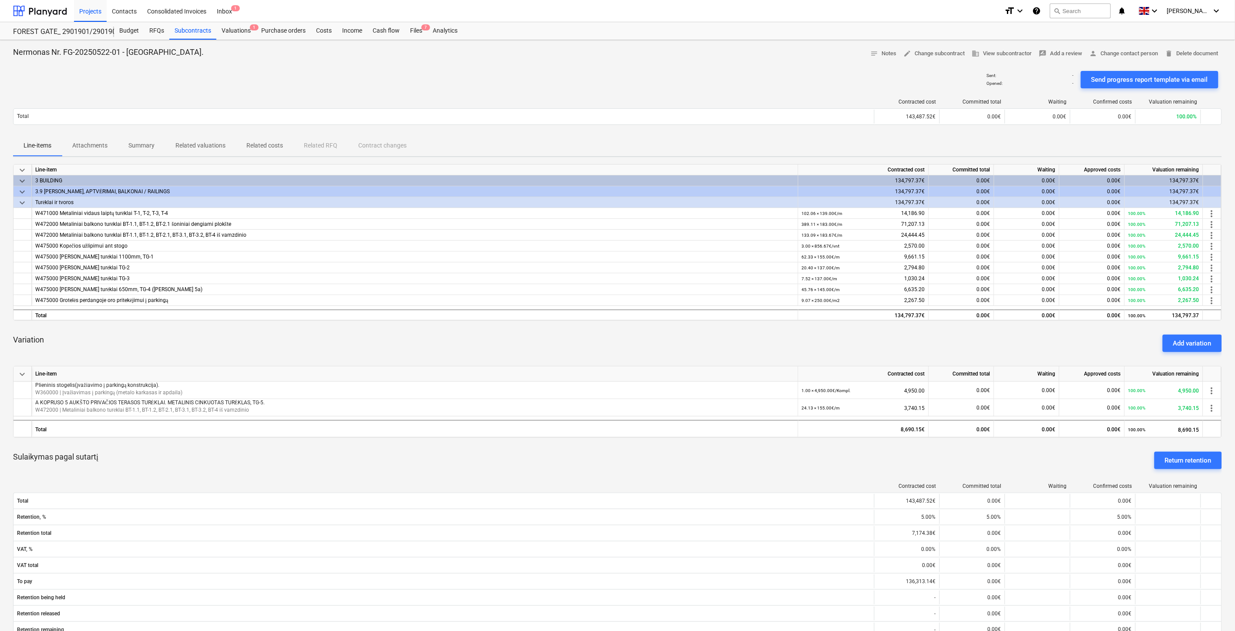
click at [349, 347] on div "Variation Add variation" at bounding box center [617, 343] width 1209 height 31
click at [365, 345] on div "Variation Add variation" at bounding box center [617, 343] width 1209 height 31
click at [388, 345] on div "Variation Add variation" at bounding box center [617, 343] width 1209 height 31
click at [412, 342] on div "Variation Add variation" at bounding box center [617, 343] width 1209 height 31
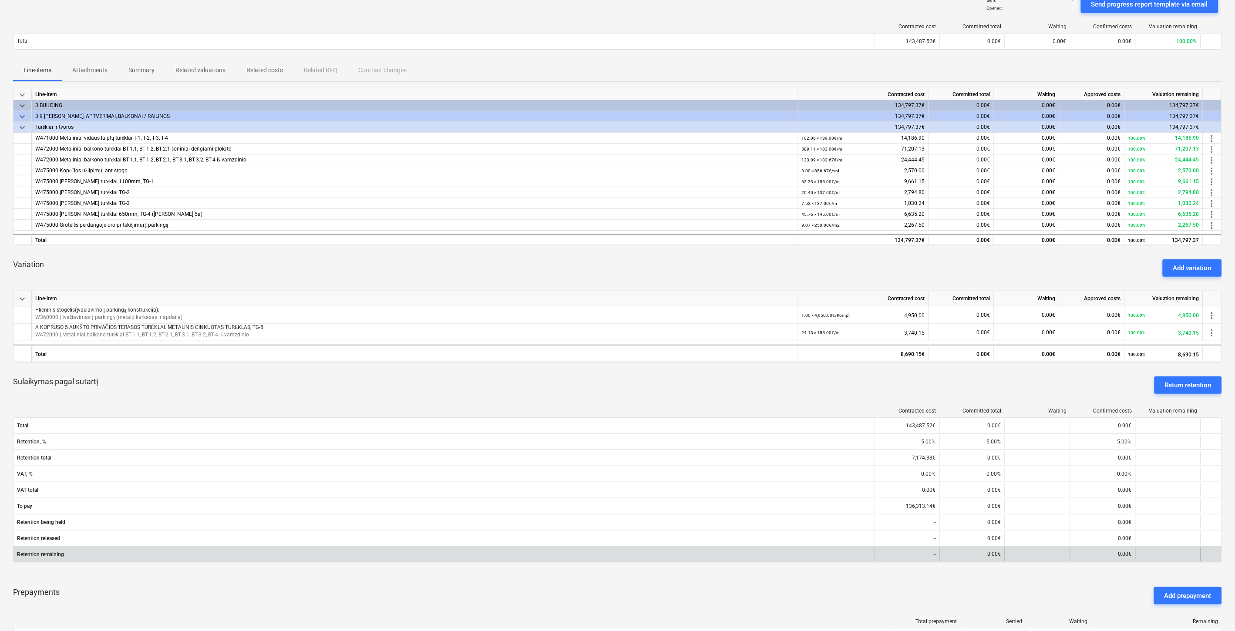
scroll to position [51, 0]
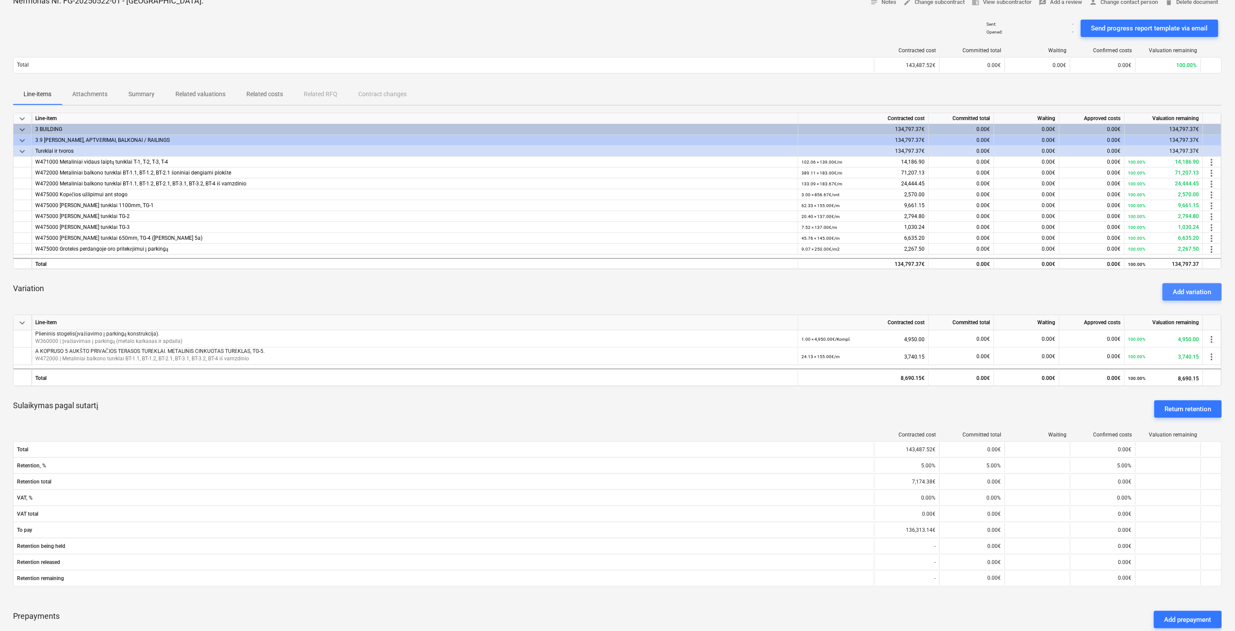
click at [1182, 293] on div "Add variation" at bounding box center [1192, 291] width 38 height 11
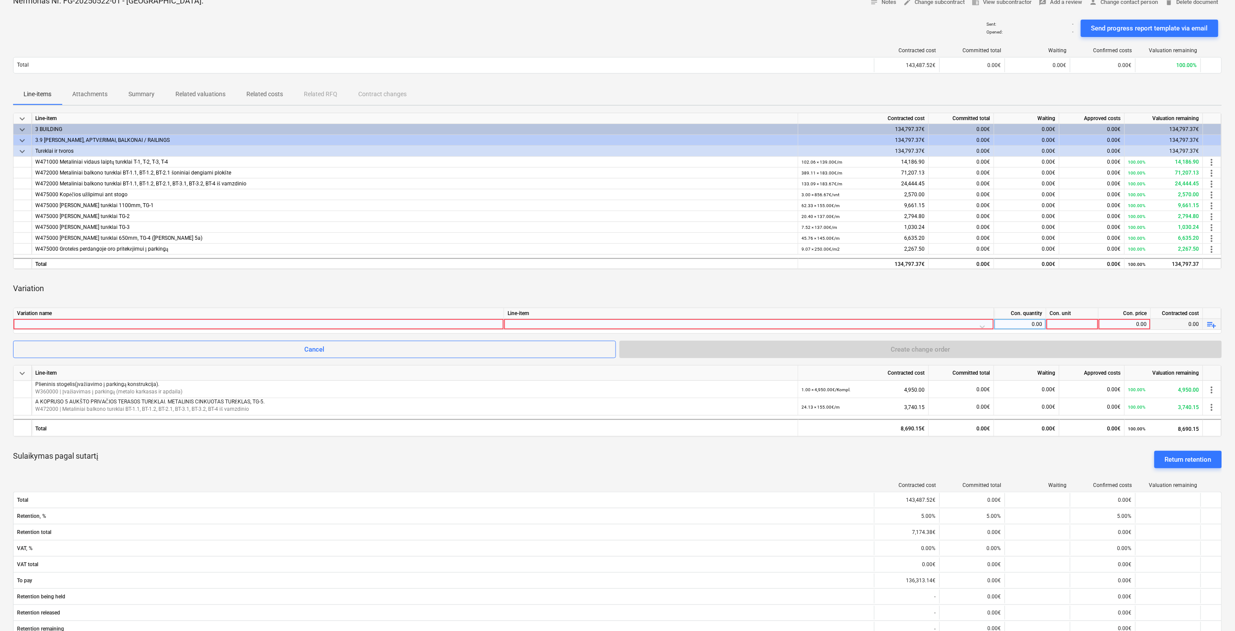
click at [268, 322] on div at bounding box center [258, 324] width 483 height 10
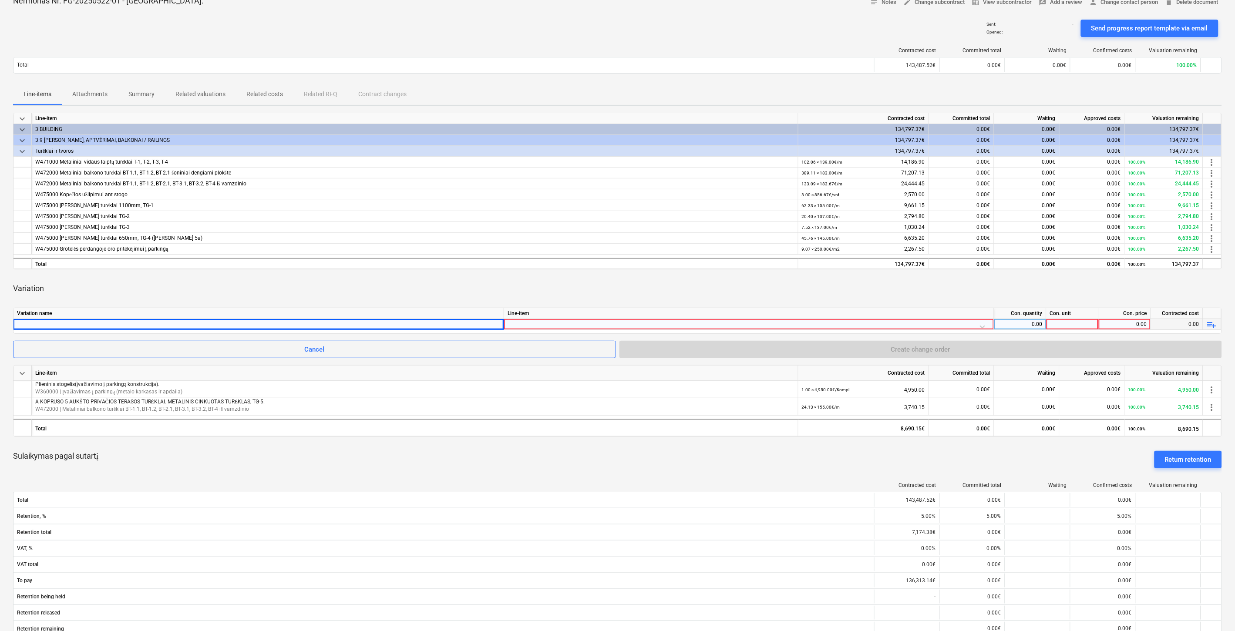
click at [627, 326] on div at bounding box center [748, 326] width 483 height 15
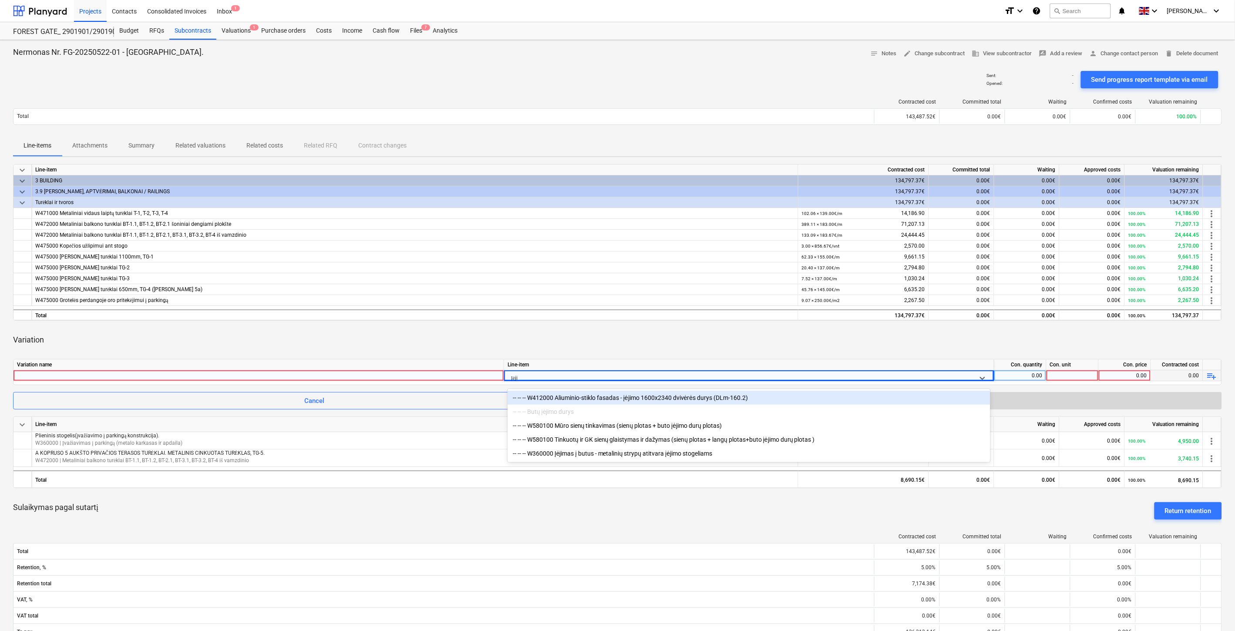
type input "Įėji"
type input "Įėjim"
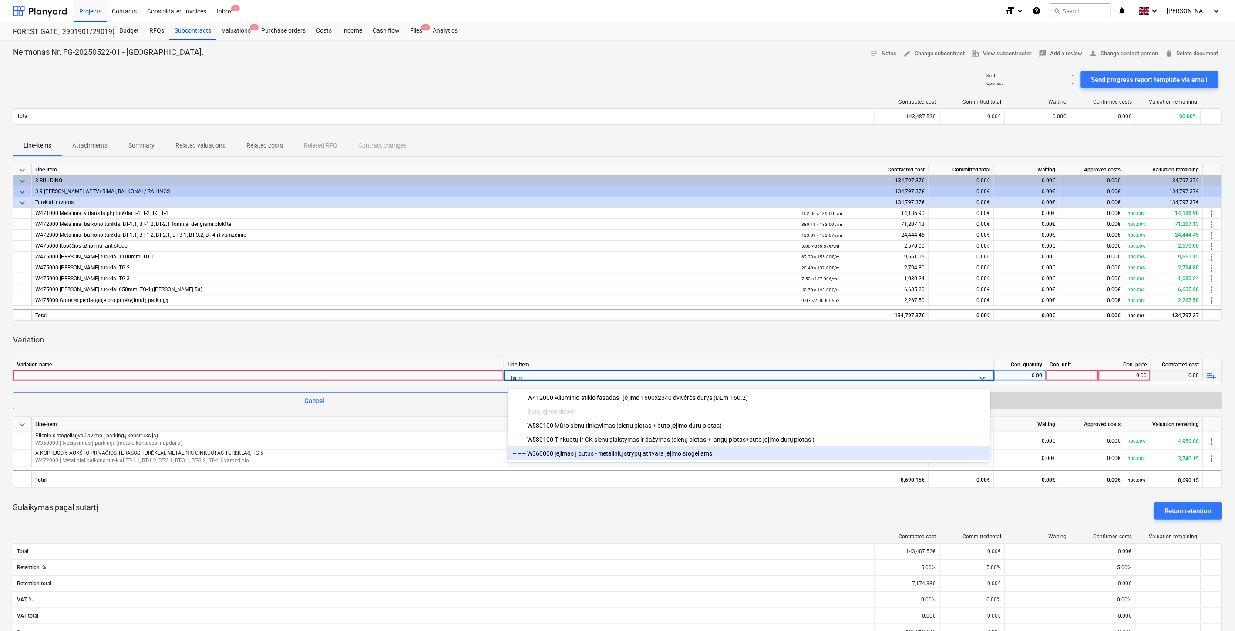
click at [661, 454] on div "-- -- -- W360000 Įėjimas į butus - metalinių strypų atitvara įėjimo stogeliams" at bounding box center [748, 454] width 483 height 14
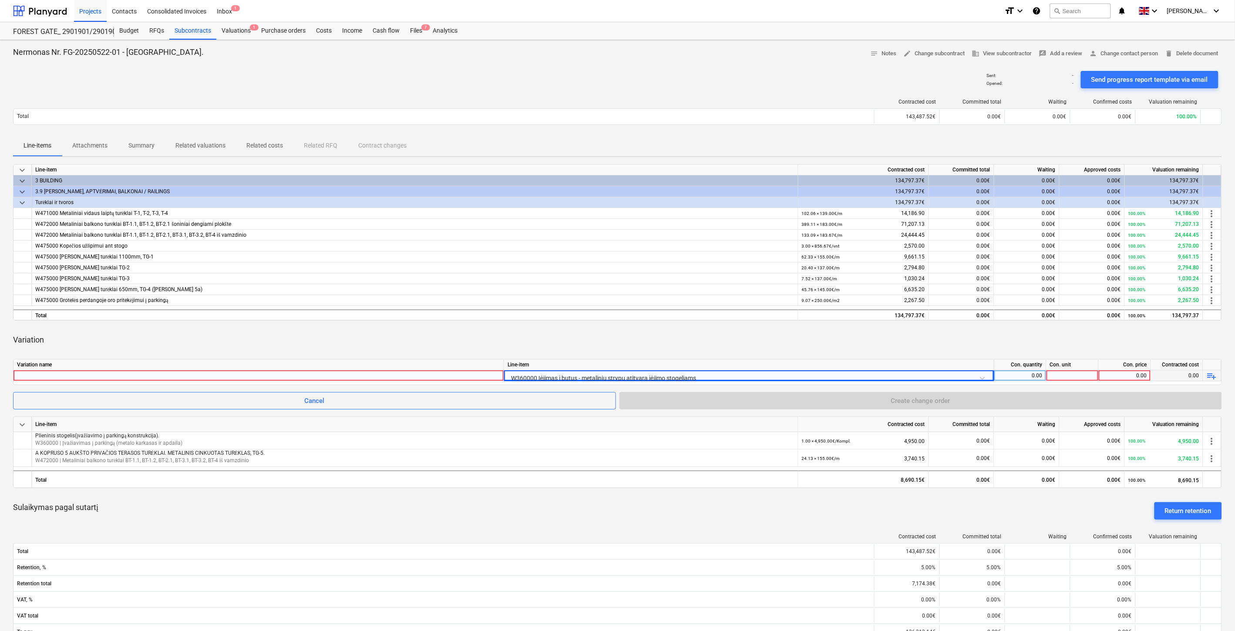
click at [398, 376] on div at bounding box center [258, 375] width 483 height 10
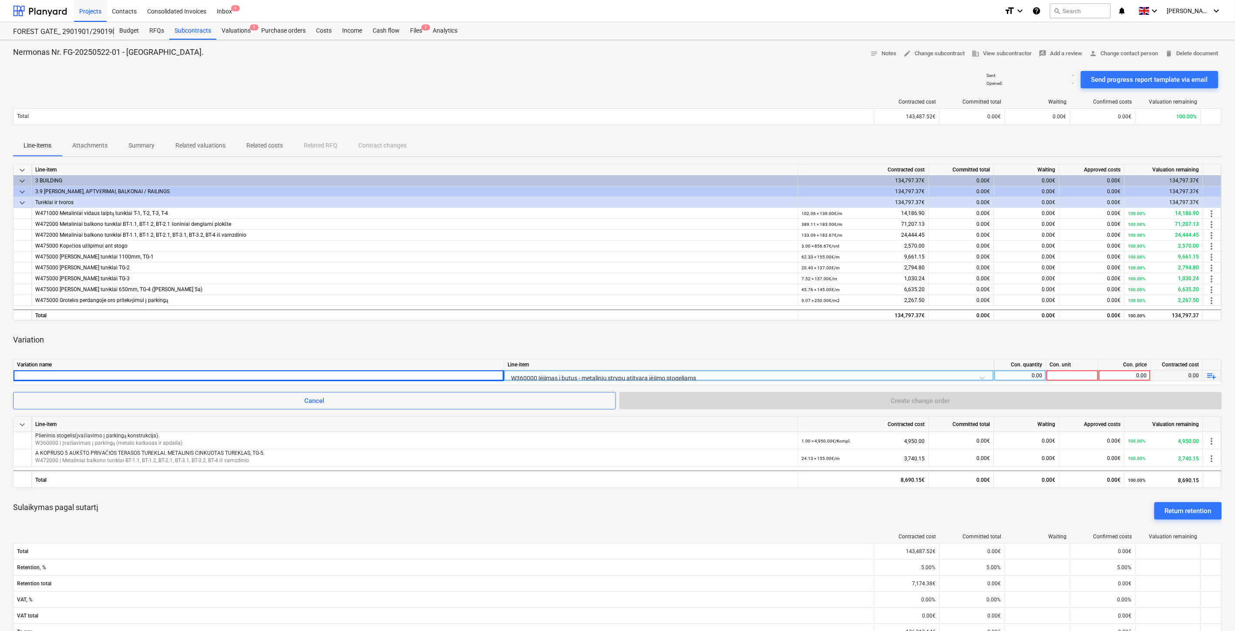
click at [150, 370] on div "Variation name" at bounding box center [258, 364] width 490 height 11
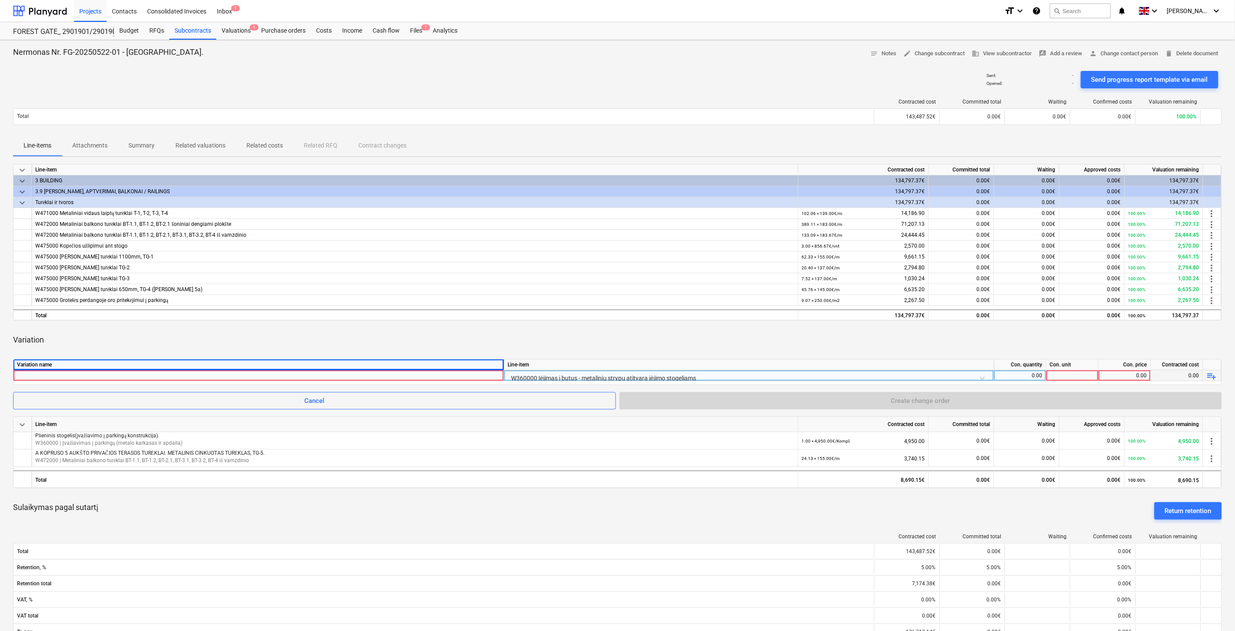
click at [151, 372] on div at bounding box center [258, 375] width 483 height 10
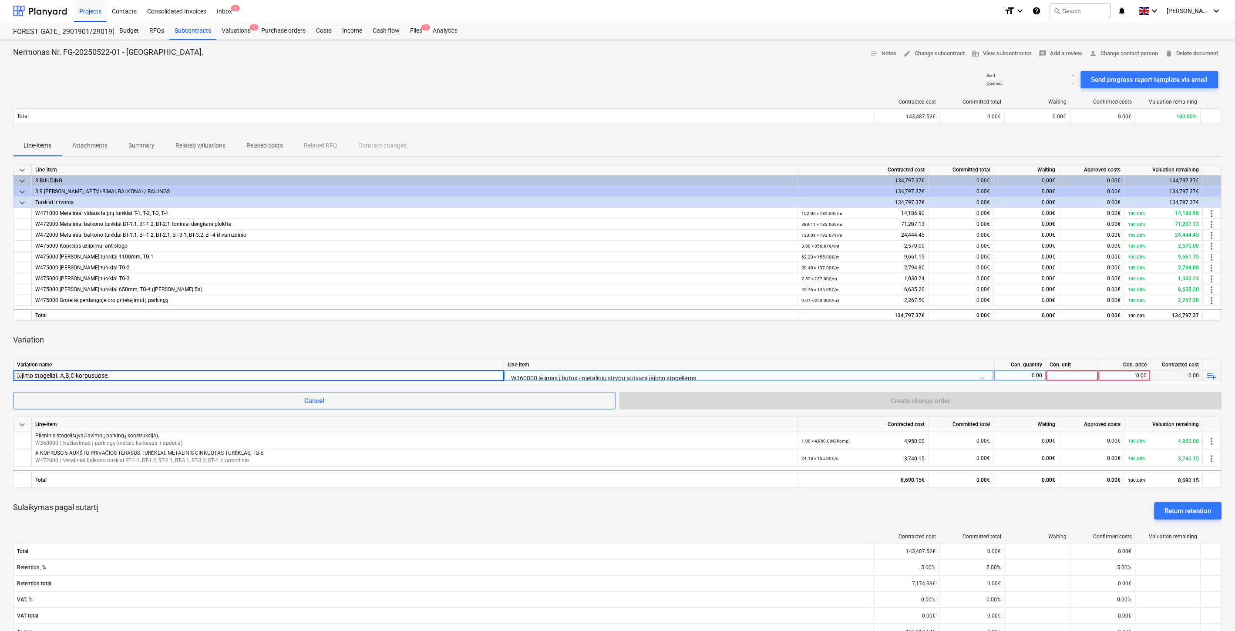
type input "Įėjimo stogeliai. A,B,C korpusuose."
drag, startPoint x: 582, startPoint y: 334, endPoint x: 1031, endPoint y: 362, distance: 450.0
click at [585, 335] on div "Variation" at bounding box center [617, 340] width 1209 height 24
click at [1028, 376] on div "0.00" at bounding box center [1019, 375] width 45 height 11
type input "ę"
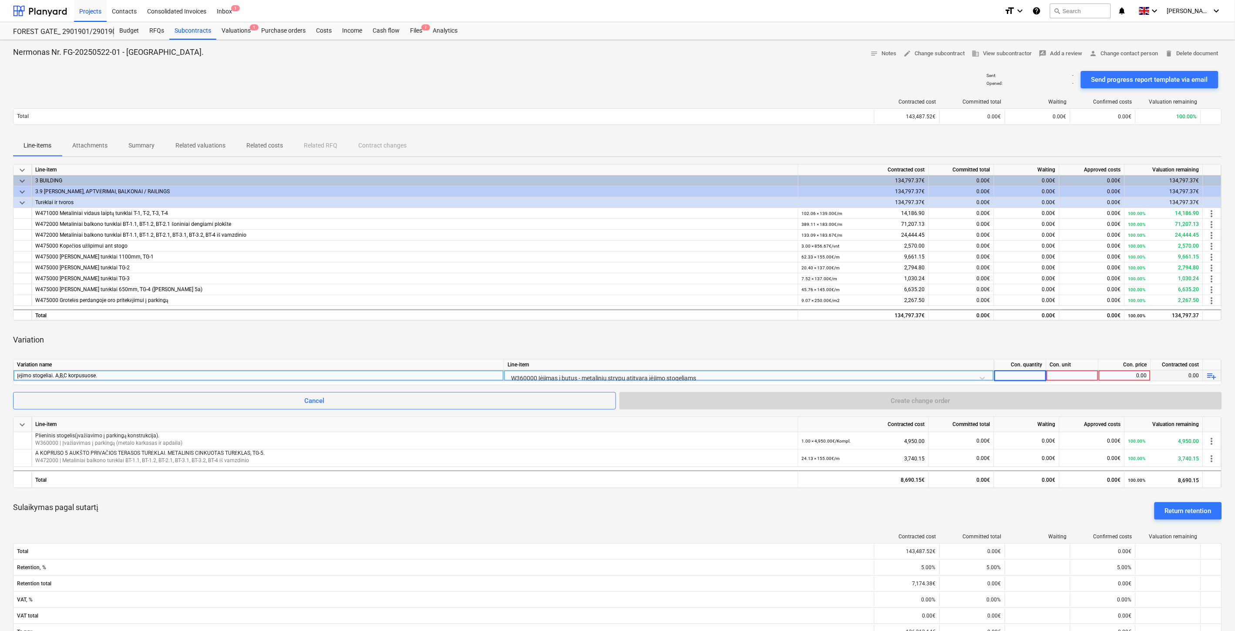
type input "3"
click at [1068, 373] on div at bounding box center [1072, 375] width 52 height 11
type input "Vnt."
click at [1115, 374] on div "0.00" at bounding box center [1124, 375] width 45 height 11
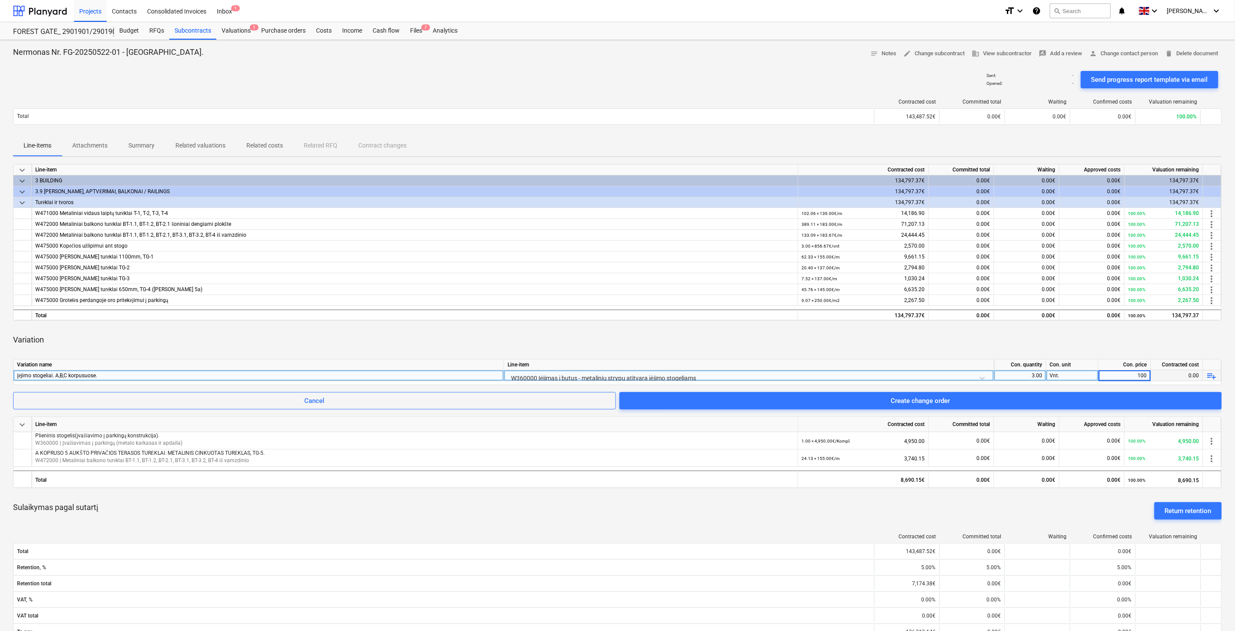
type input "1000"
click at [1083, 347] on div "Variation" at bounding box center [617, 340] width 1209 height 24
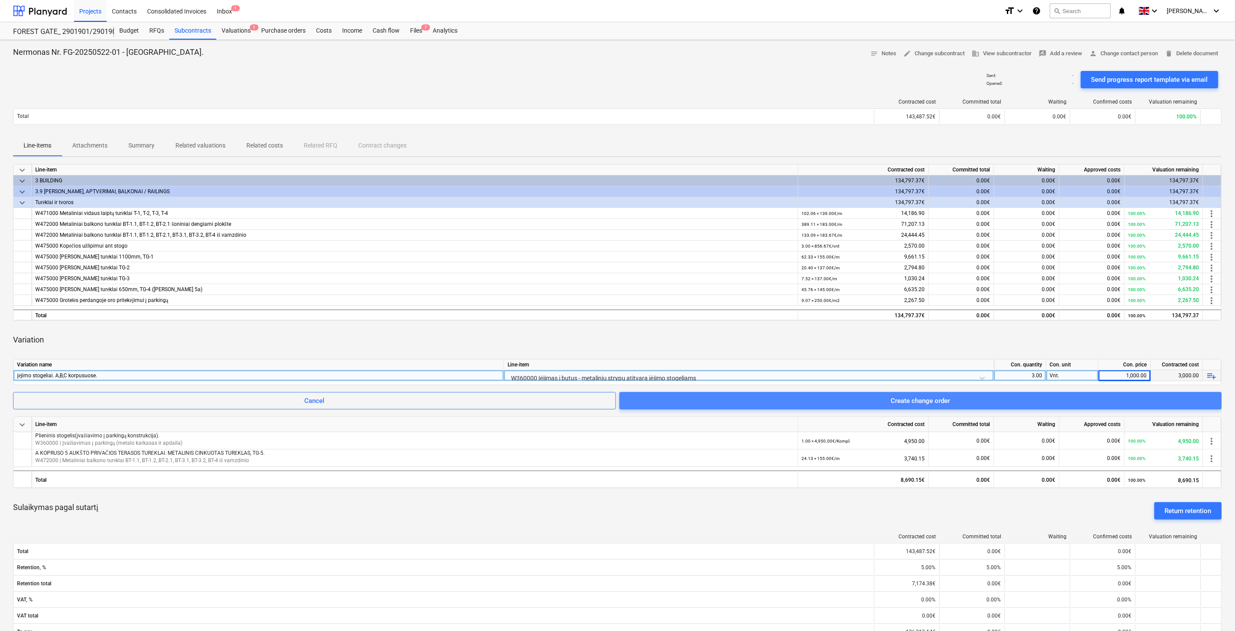
click at [950, 398] on div "Create change order" at bounding box center [920, 400] width 59 height 11
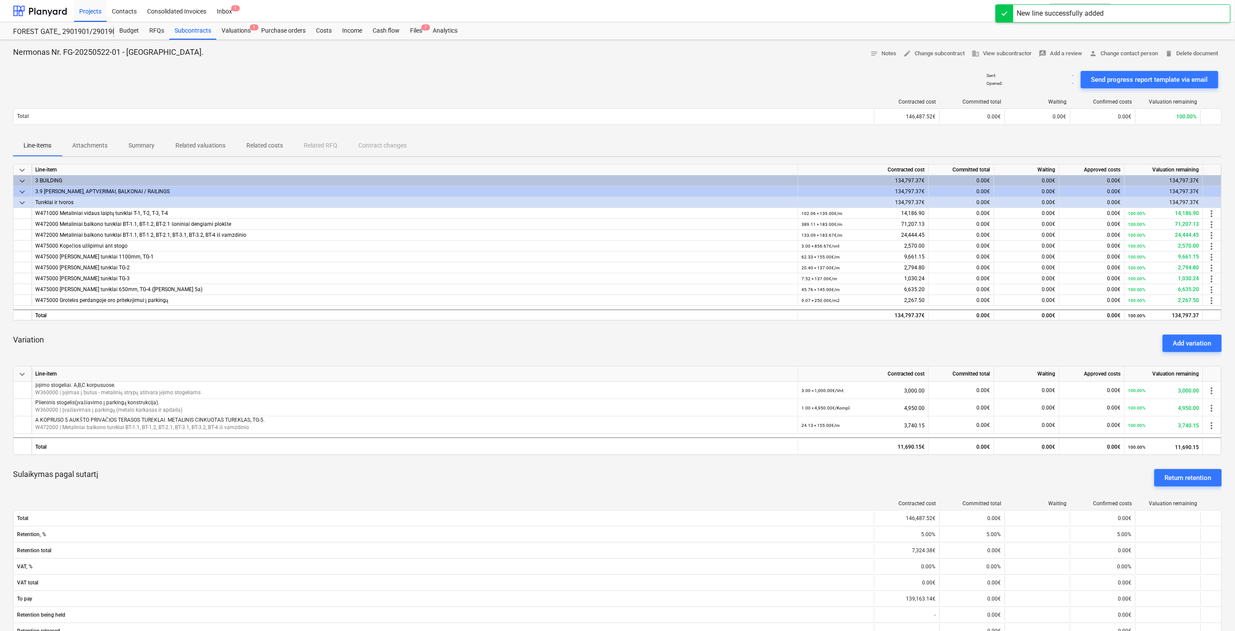
click at [701, 486] on div "Sulaikymas pagal sutartį Return retention" at bounding box center [617, 477] width 1209 height 31
click at [726, 478] on div "Sulaikymas pagal sutartį Return retention" at bounding box center [617, 477] width 1209 height 31
click at [747, 478] on div "Sulaikymas pagal sutartį Return retention" at bounding box center [617, 477] width 1209 height 31
click at [756, 475] on div "Sulaikymas pagal sutartį Return retention" at bounding box center [617, 477] width 1209 height 31
click at [604, 342] on div "Variation Add variation" at bounding box center [617, 343] width 1209 height 31
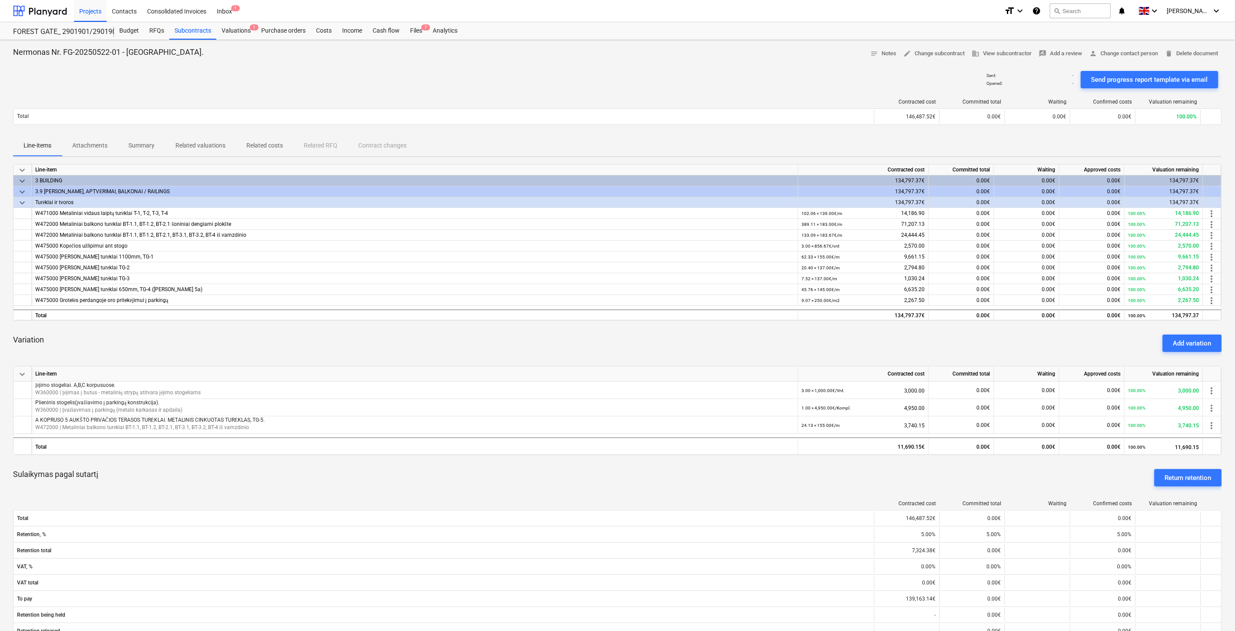
click at [621, 342] on div "Variation Add variation" at bounding box center [617, 343] width 1209 height 31
click at [655, 341] on div "Variation Add variation" at bounding box center [617, 343] width 1209 height 31
click at [677, 341] on div "Variation Add variation" at bounding box center [617, 343] width 1209 height 31
click at [693, 354] on div "Variation Add variation" at bounding box center [617, 343] width 1209 height 31
click at [713, 347] on div "Variation Add variation" at bounding box center [617, 343] width 1209 height 31
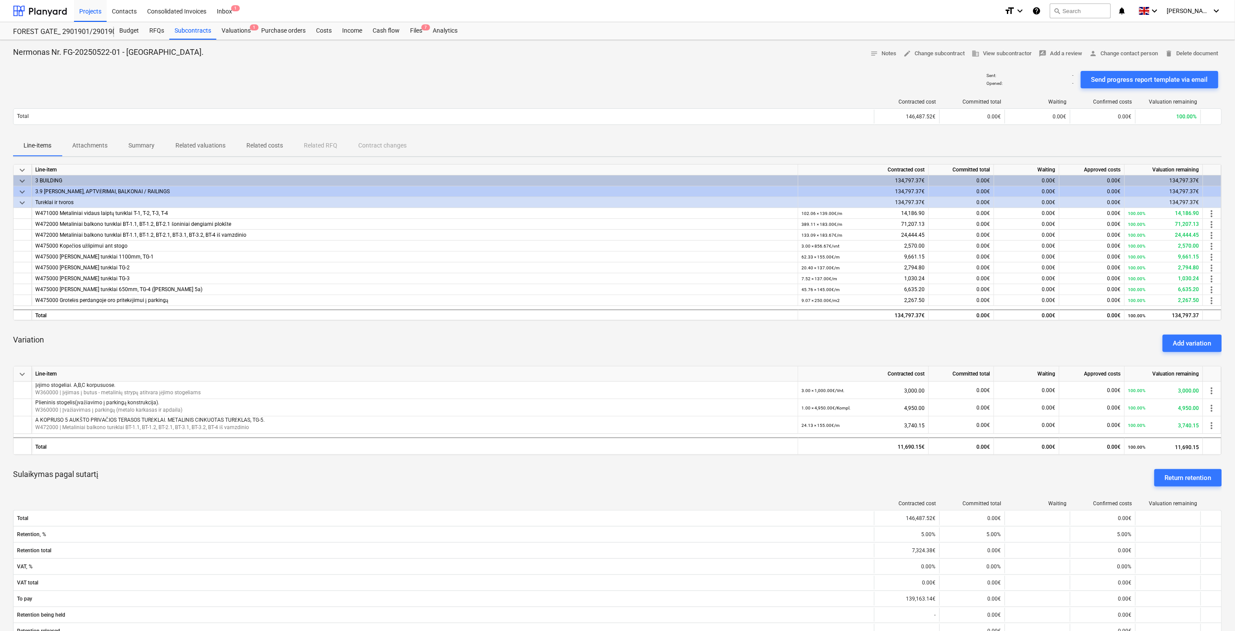
click at [723, 346] on div "Variation Add variation" at bounding box center [617, 343] width 1209 height 31
click at [735, 342] on div "Variation Add variation" at bounding box center [617, 343] width 1209 height 31
click at [636, 342] on div "Variation Add variation" at bounding box center [617, 343] width 1209 height 31
click at [690, 337] on div "Variation Add variation" at bounding box center [617, 343] width 1209 height 31
click at [708, 334] on div "Variation Add variation" at bounding box center [617, 343] width 1209 height 31
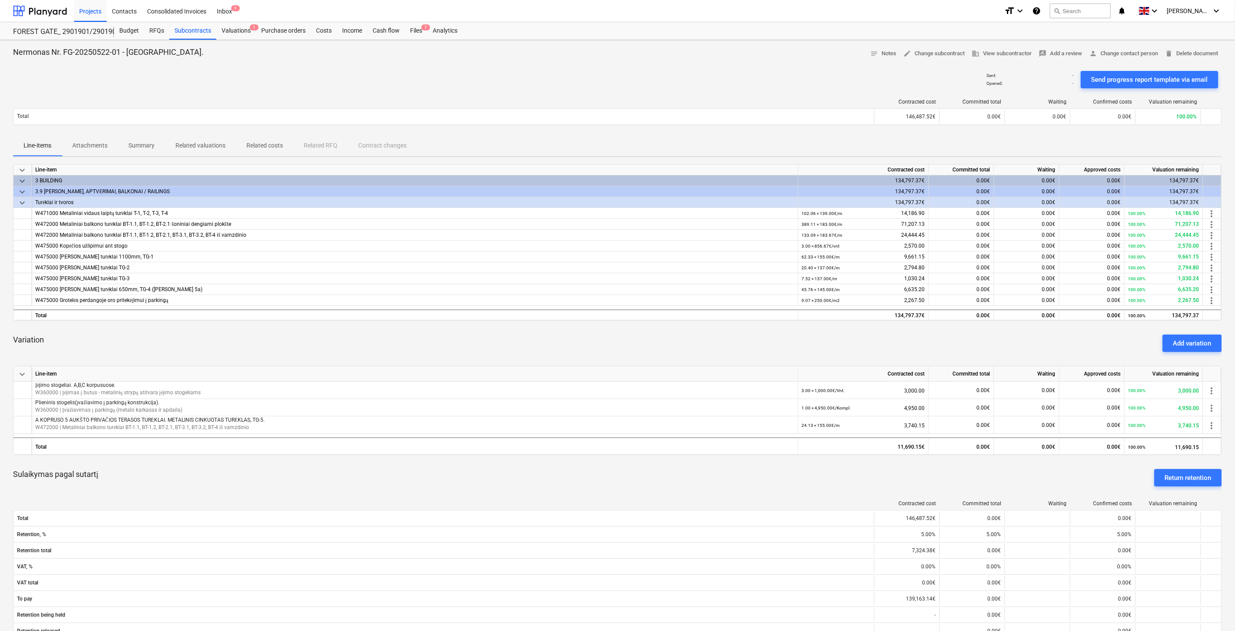
click at [733, 329] on div "Variation Add variation" at bounding box center [617, 343] width 1209 height 31
click at [622, 344] on div "Variation Add variation" at bounding box center [617, 343] width 1209 height 31
click at [668, 339] on div "Variation Add variation" at bounding box center [617, 343] width 1209 height 31
click at [689, 336] on div "Variation Add variation" at bounding box center [617, 343] width 1209 height 31
click at [732, 328] on div "Variation Add variation" at bounding box center [617, 343] width 1209 height 31
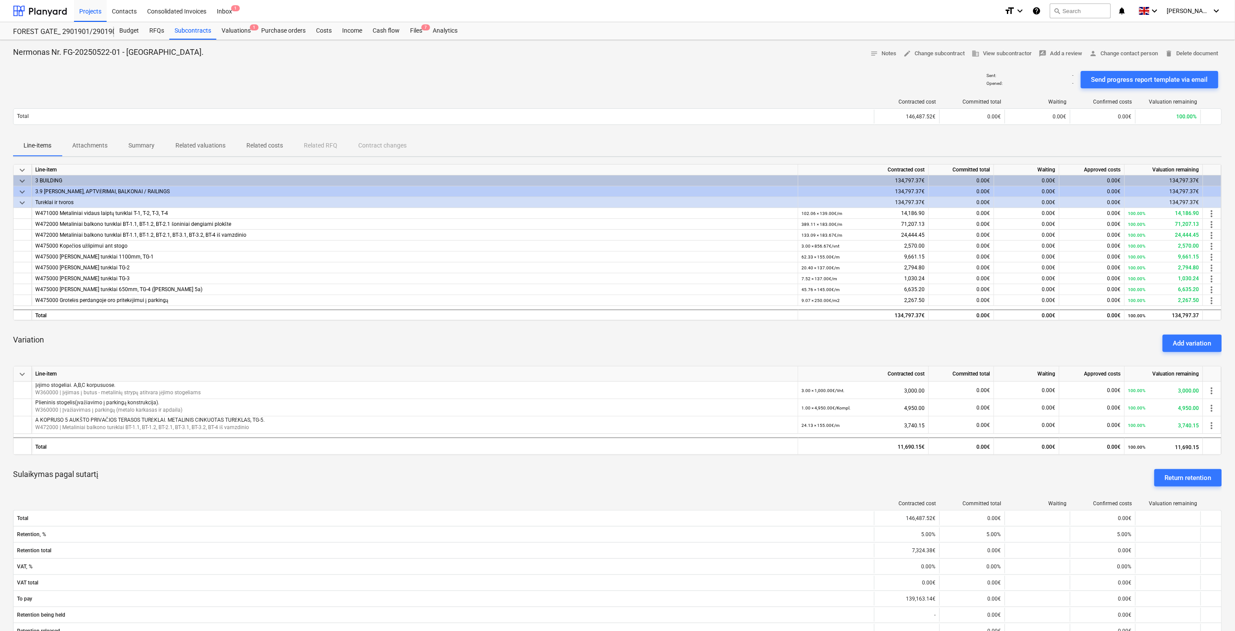
click at [602, 350] on div "Variation Add variation" at bounding box center [617, 343] width 1209 height 31
click at [621, 345] on div "Variation Add variation" at bounding box center [617, 343] width 1209 height 31
click at [630, 341] on div "Variation Add variation" at bounding box center [617, 343] width 1209 height 31
click at [651, 337] on div "Variation Add variation" at bounding box center [617, 343] width 1209 height 31
click at [618, 346] on div "Variation Add variation" at bounding box center [617, 343] width 1209 height 31
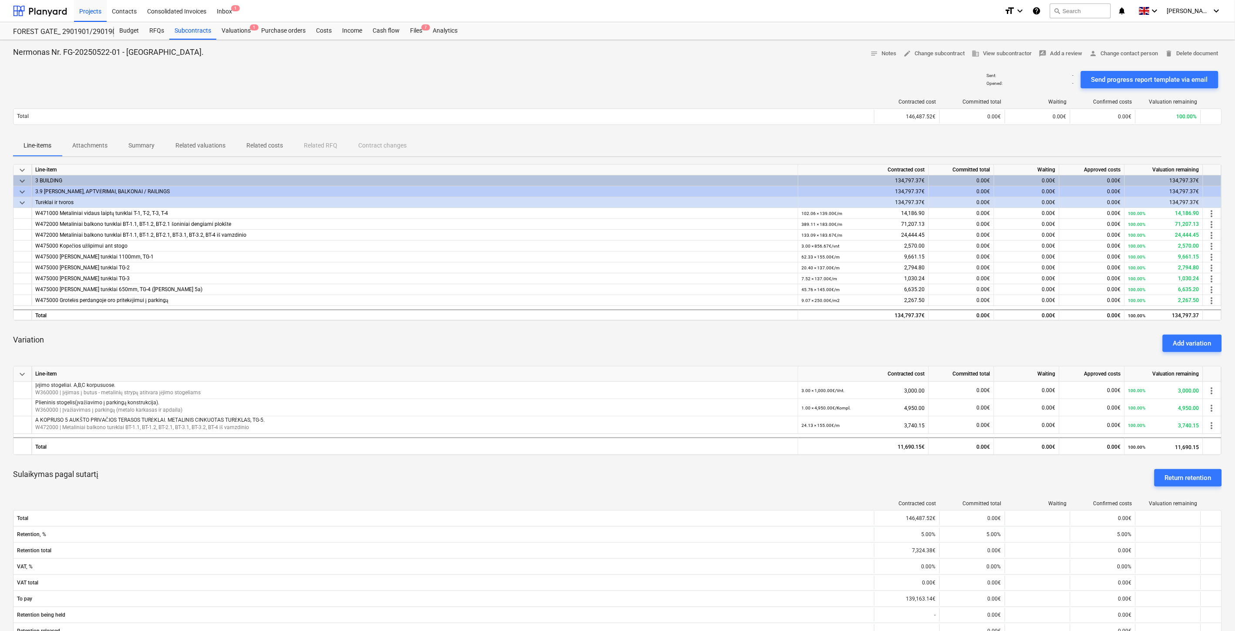
click at [630, 343] on div "Variation Add variation" at bounding box center [617, 343] width 1209 height 31
drag, startPoint x: 658, startPoint y: 343, endPoint x: 614, endPoint y: 339, distance: 43.7
click at [610, 336] on div "Variation Add variation" at bounding box center [617, 343] width 1209 height 31
click at [655, 345] on div "Variation Add variation" at bounding box center [617, 343] width 1209 height 31
click at [681, 338] on div "Variation Add variation" at bounding box center [617, 343] width 1209 height 31
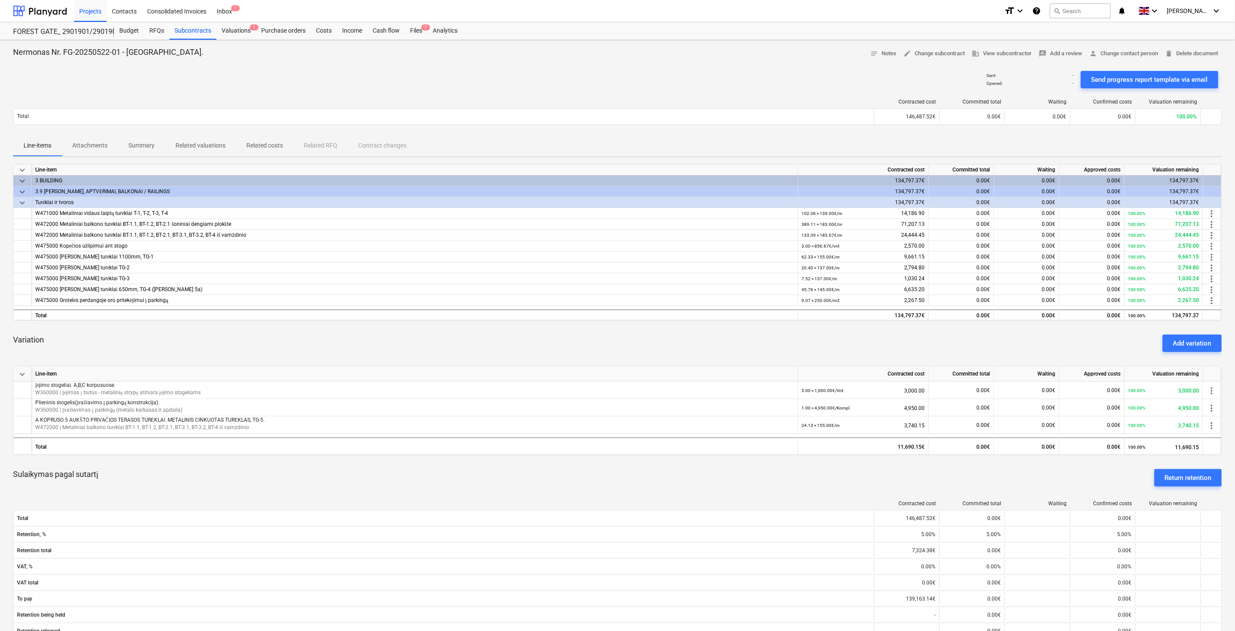
click at [715, 334] on div "Variation Add variation" at bounding box center [617, 343] width 1209 height 31
click at [724, 332] on div "Variation Add variation" at bounding box center [617, 343] width 1209 height 31
click at [729, 331] on div "Variation Add variation" at bounding box center [617, 343] width 1209 height 31
click at [737, 329] on div "Variation Add variation" at bounding box center [617, 343] width 1209 height 31
click at [743, 339] on div "Variation Add variation" at bounding box center [617, 343] width 1209 height 31
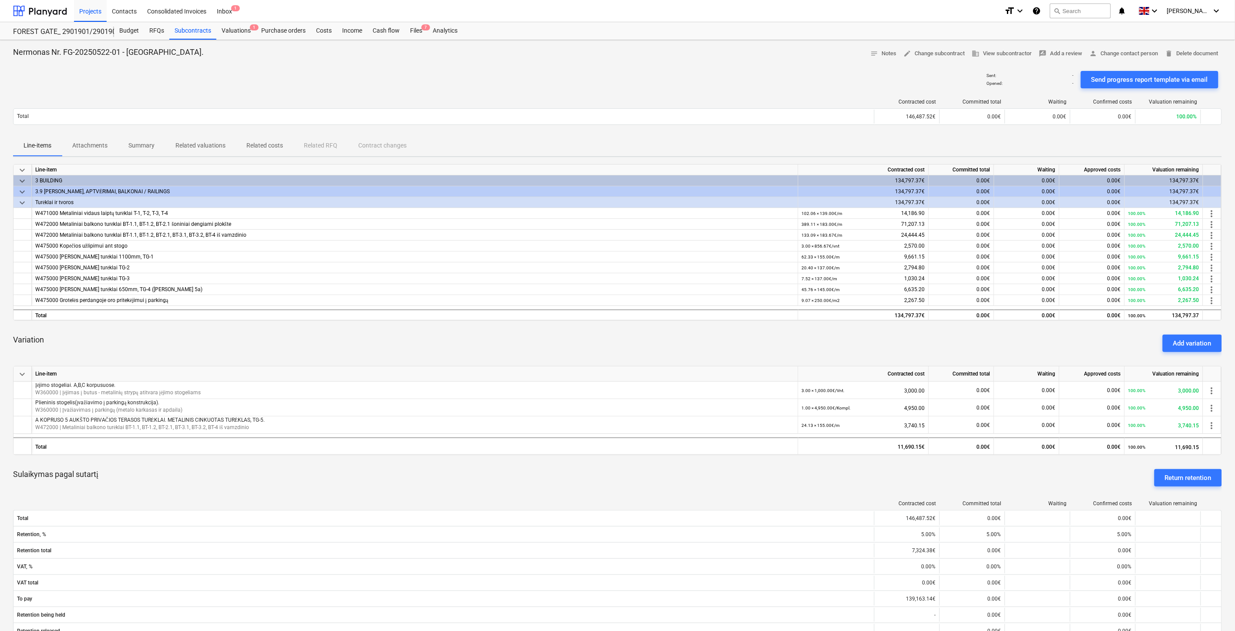
click at [746, 339] on div "Variation Add variation" at bounding box center [617, 343] width 1209 height 31
click at [750, 337] on div "Variation Add variation" at bounding box center [617, 343] width 1209 height 31
click at [764, 331] on div "Variation Add variation" at bounding box center [617, 343] width 1209 height 31
drag, startPoint x: 736, startPoint y: 140, endPoint x: 762, endPoint y: 136, distance: 25.9
click at [737, 140] on div "Line-items Attachments Summary Related valuations Related costs Related RFQ Con…" at bounding box center [617, 145] width 1209 height 21
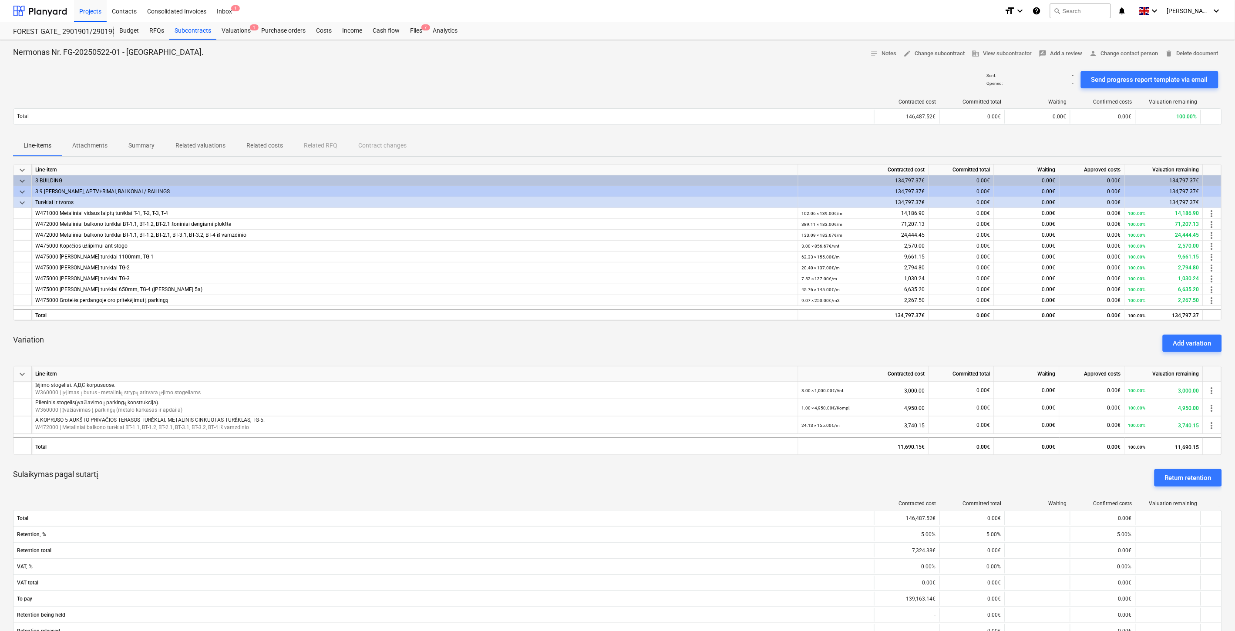
drag, startPoint x: 762, startPoint y: 136, endPoint x: 773, endPoint y: 135, distance: 11.4
click at [763, 136] on div "Line-items Attachments Summary Related valuations Related costs Related RFQ Con…" at bounding box center [617, 145] width 1209 height 21
click at [420, 31] on div "Files 7" at bounding box center [416, 30] width 23 height 17
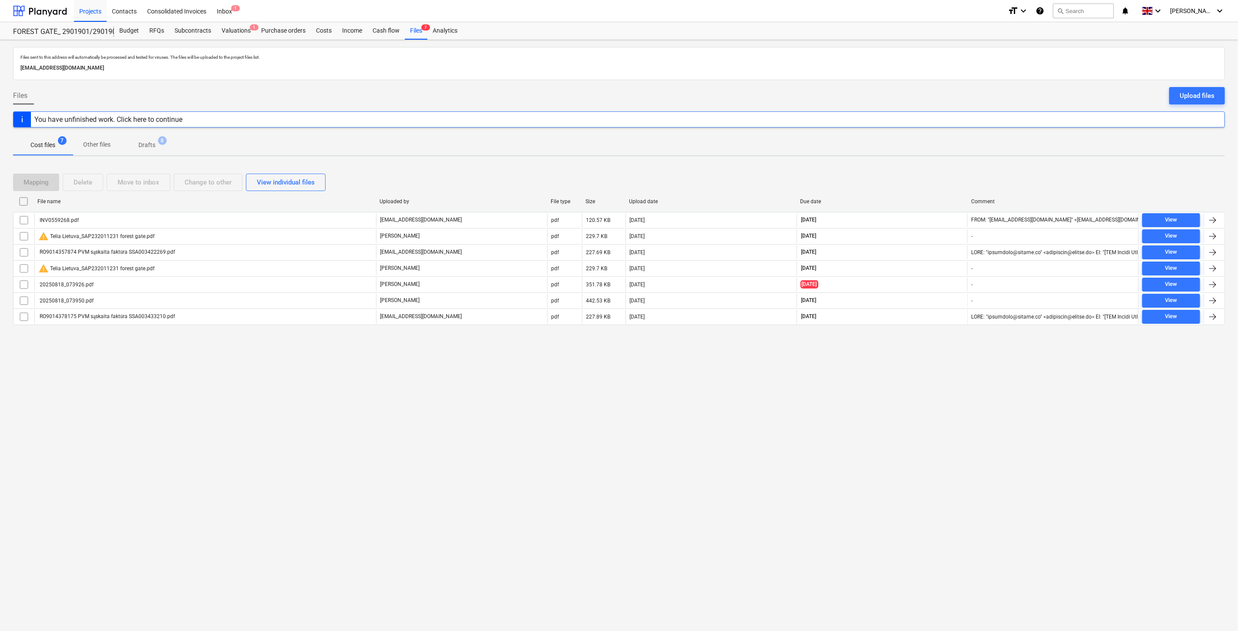
click at [930, 371] on div "Files sent to this address will automatically be processed and tested for virus…" at bounding box center [619, 335] width 1238 height 591
click at [933, 365] on div "Files sent to this address will automatically be processed and tested for virus…" at bounding box center [619, 335] width 1238 height 591
click at [937, 360] on div "Files sent to this address will automatically be processed and tested for virus…" at bounding box center [619, 335] width 1238 height 591
click at [952, 346] on div "Files sent to this address will automatically be processed and tested for virus…" at bounding box center [619, 335] width 1238 height 591
click at [54, 9] on div at bounding box center [40, 11] width 54 height 22
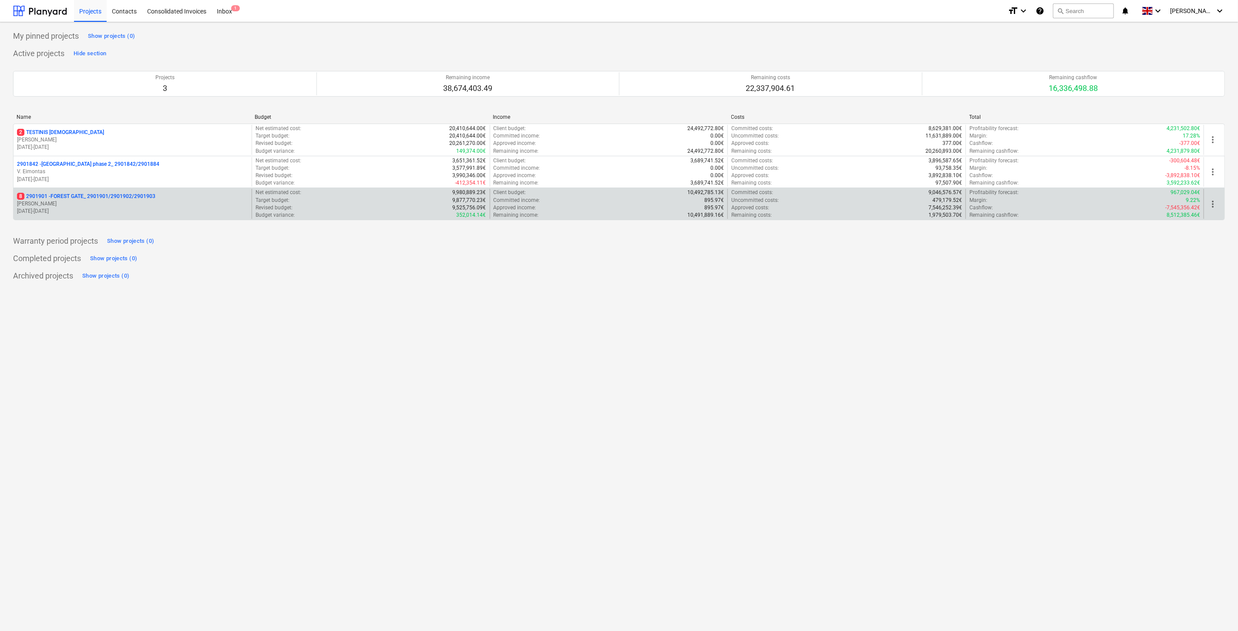
click at [125, 209] on p "[DATE] - [DATE]" at bounding box center [132, 211] width 231 height 7
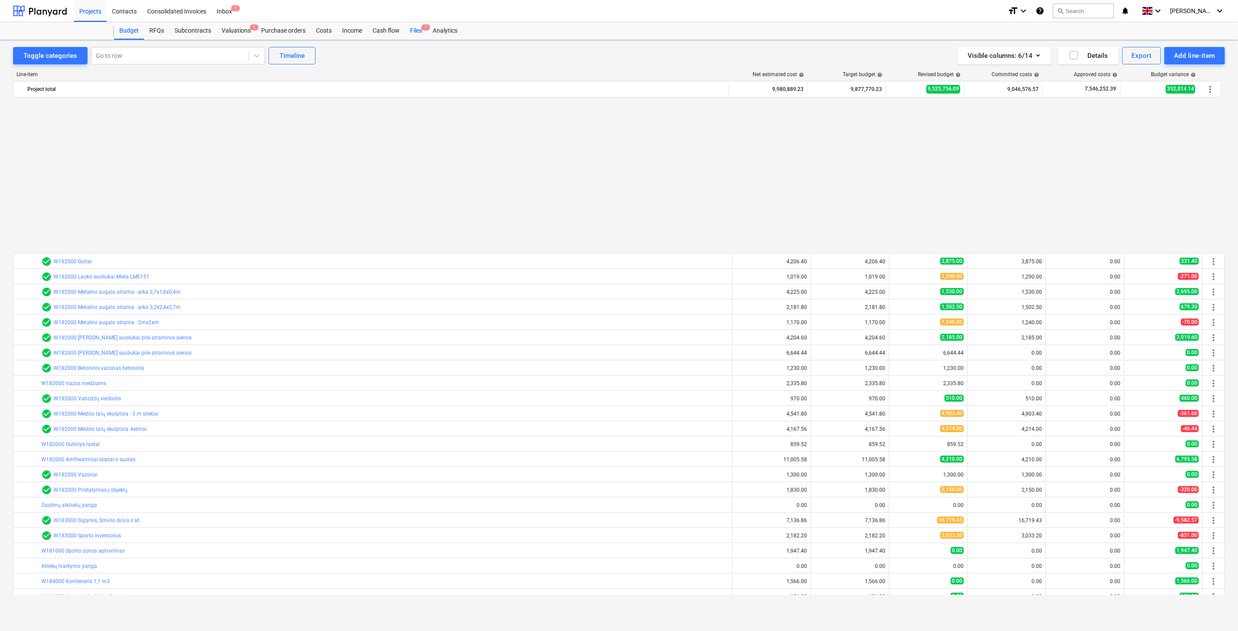
click at [416, 34] on div "Files 7" at bounding box center [416, 30] width 23 height 17
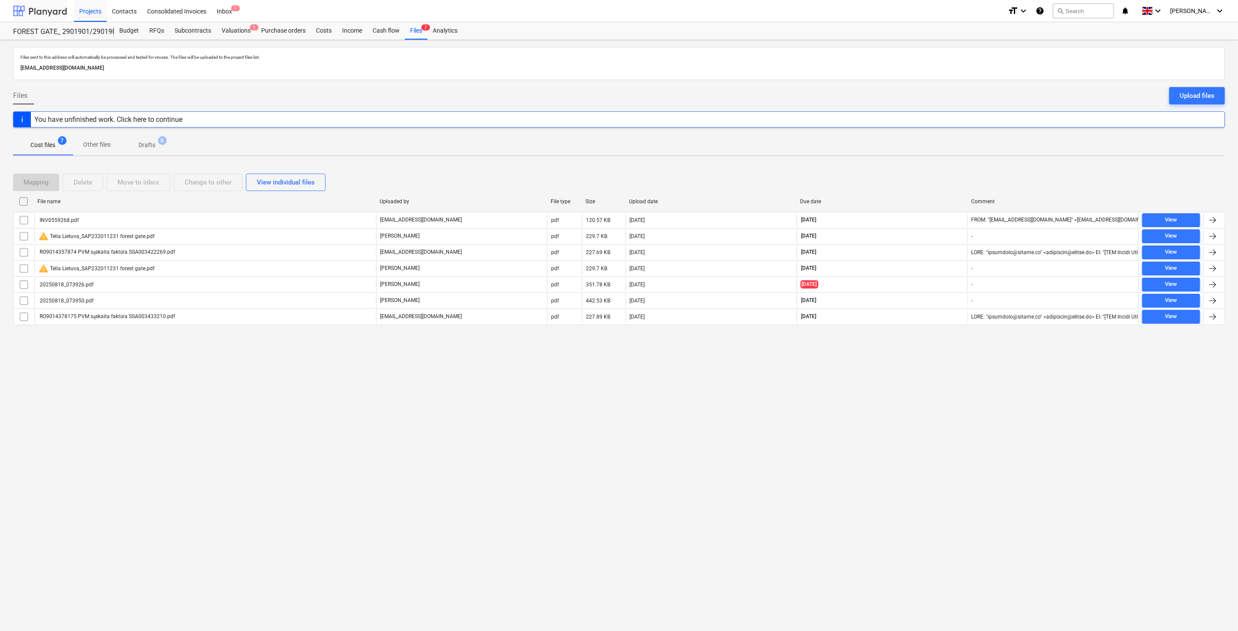
click at [55, 14] on div at bounding box center [40, 11] width 54 height 22
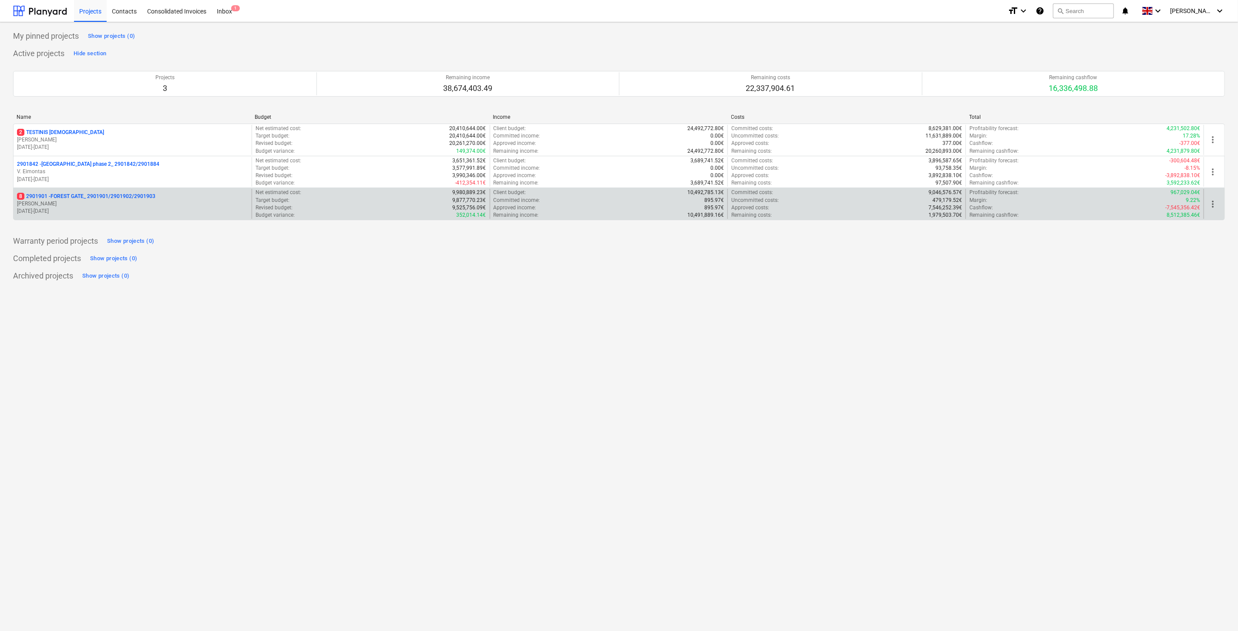
click at [101, 192] on div "8 2901901 - FOREST GATE_ 2901901/2901902/2901903 [PERSON_NAME] [DATE] - [DATE]" at bounding box center [132, 204] width 238 height 30
click at [131, 199] on p "8 2901901 - FOREST GATE_ 2901901/2901902/2901903" at bounding box center [86, 196] width 138 height 7
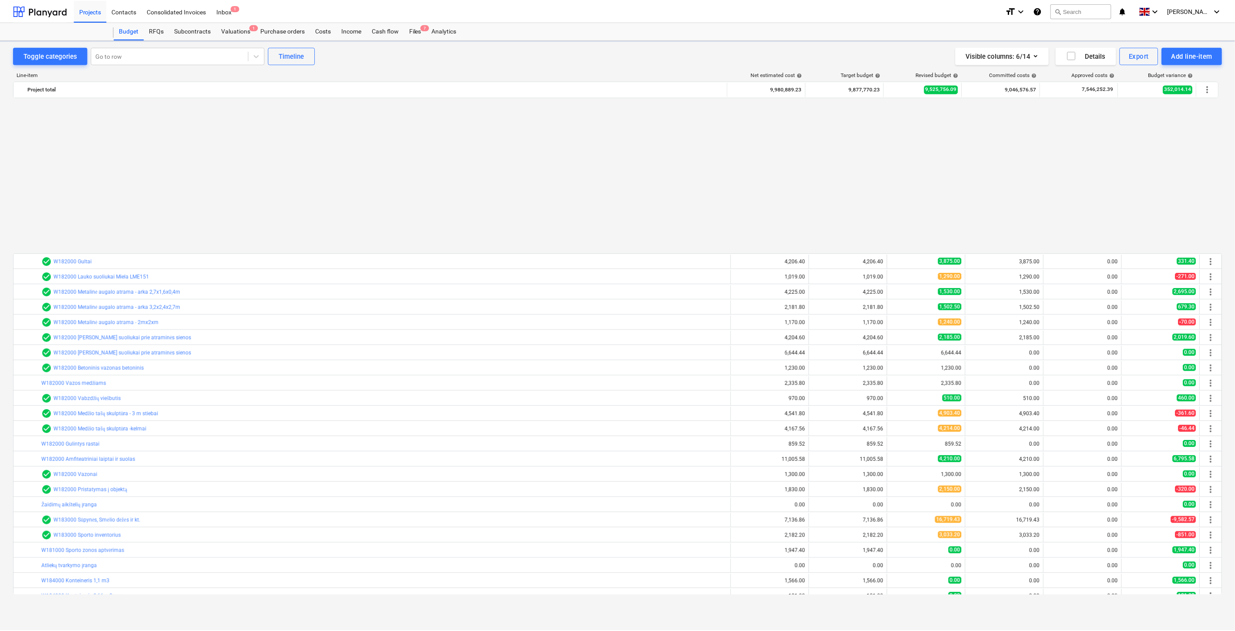
scroll to position [466, 0]
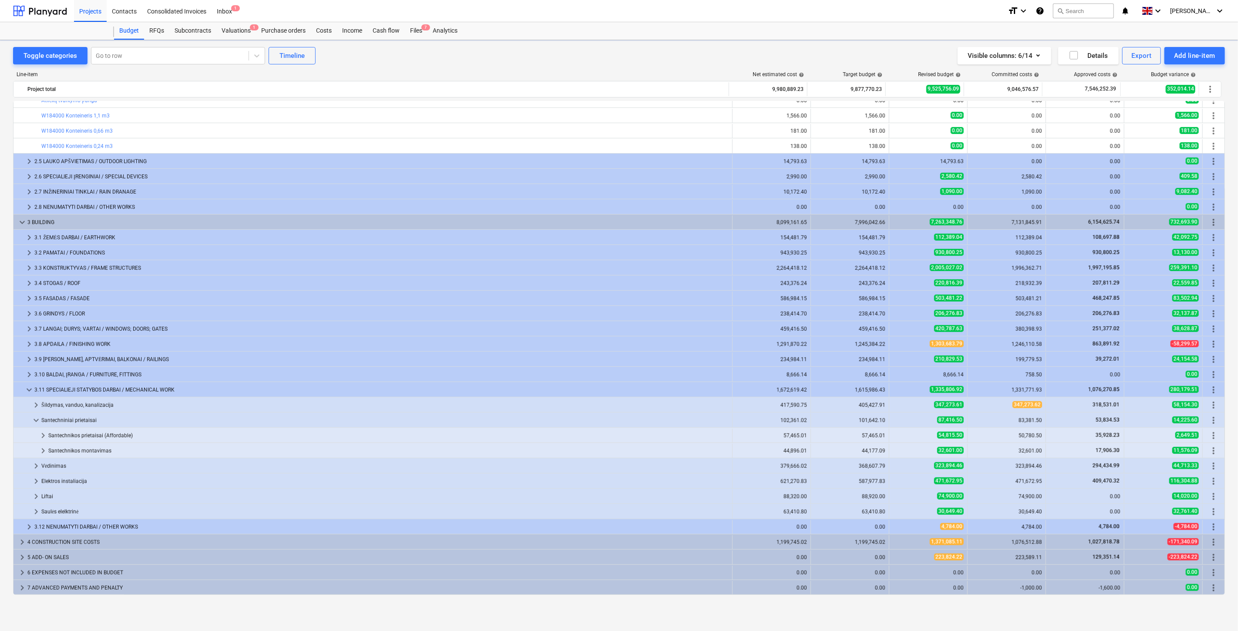
click at [416, 29] on div "Files 7" at bounding box center [416, 30] width 23 height 17
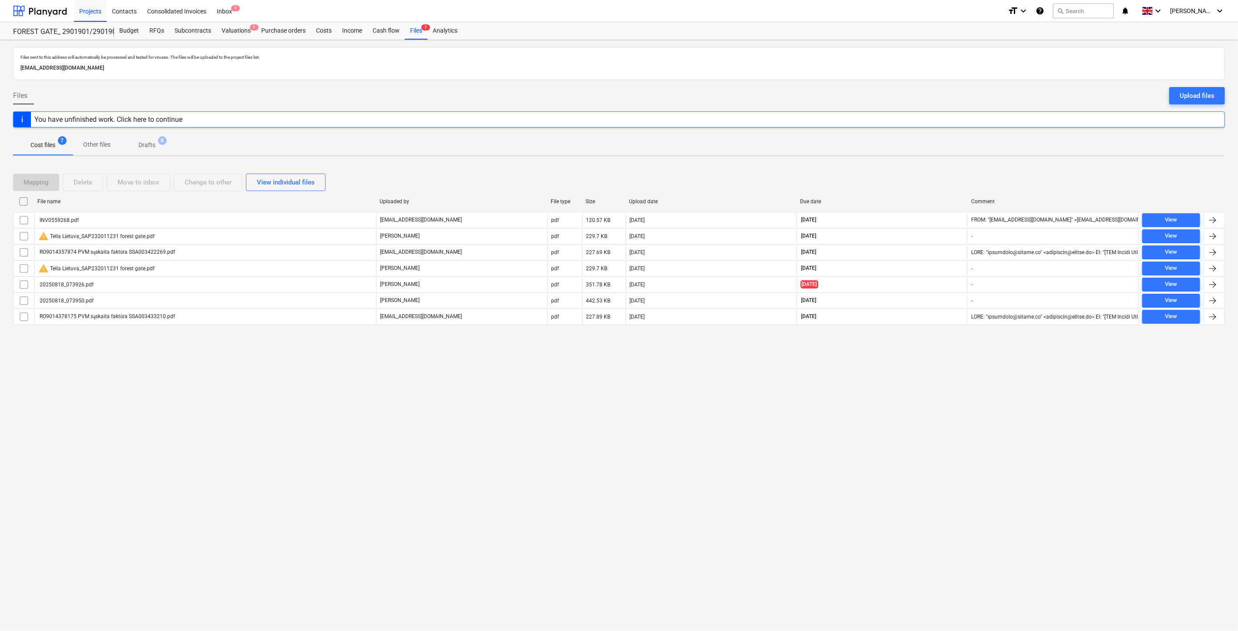
drag, startPoint x: 930, startPoint y: 413, endPoint x: 938, endPoint y: 390, distance: 23.9
click at [930, 410] on div "Files sent to this address will automatically be processed and tested for virus…" at bounding box center [619, 335] width 1238 height 591
drag, startPoint x: 939, startPoint y: 386, endPoint x: 331, endPoint y: 136, distance: 657.1
click at [937, 385] on div "Files sent to this address will automatically be processed and tested for virus…" at bounding box center [619, 335] width 1238 height 591
click at [56, 14] on div at bounding box center [40, 11] width 54 height 22
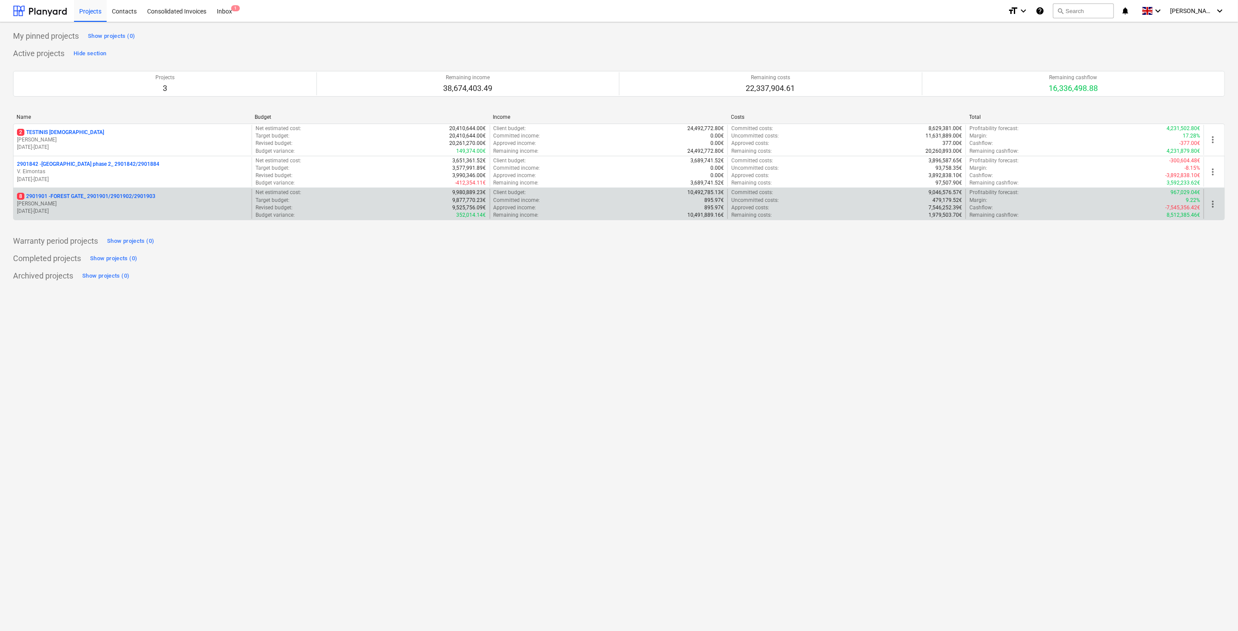
click at [138, 193] on p "8 2901901 - FOREST GATE_ 2901901/2901902/2901903" at bounding box center [86, 196] width 138 height 7
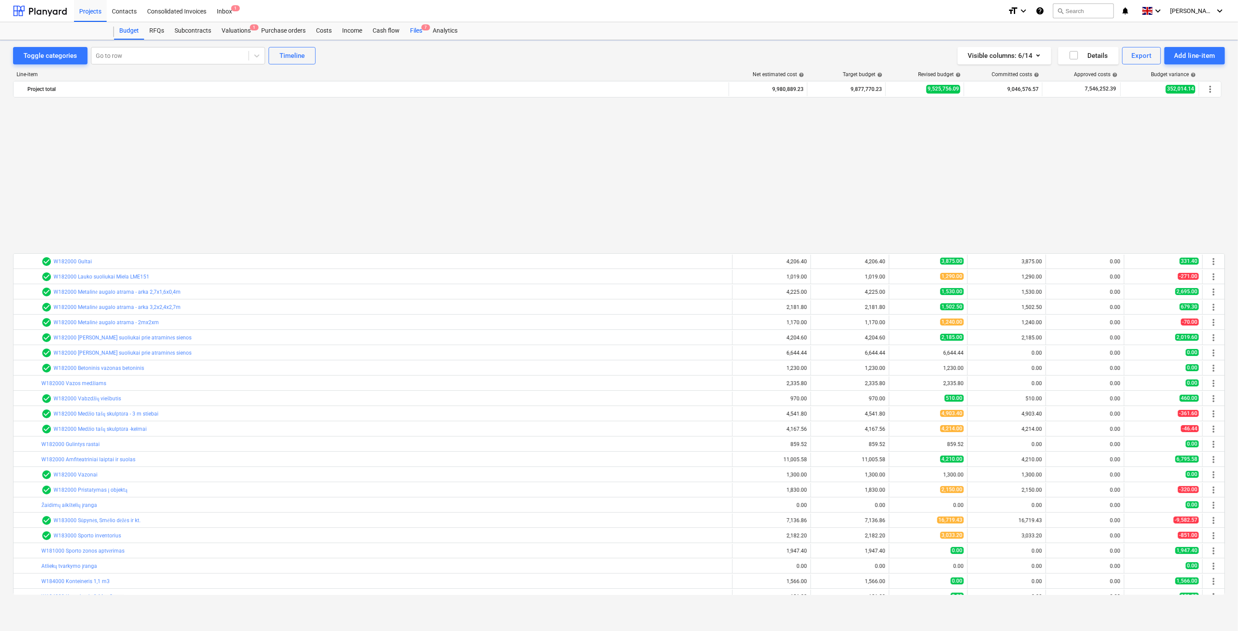
click at [411, 30] on div "Files 7" at bounding box center [416, 30] width 23 height 17
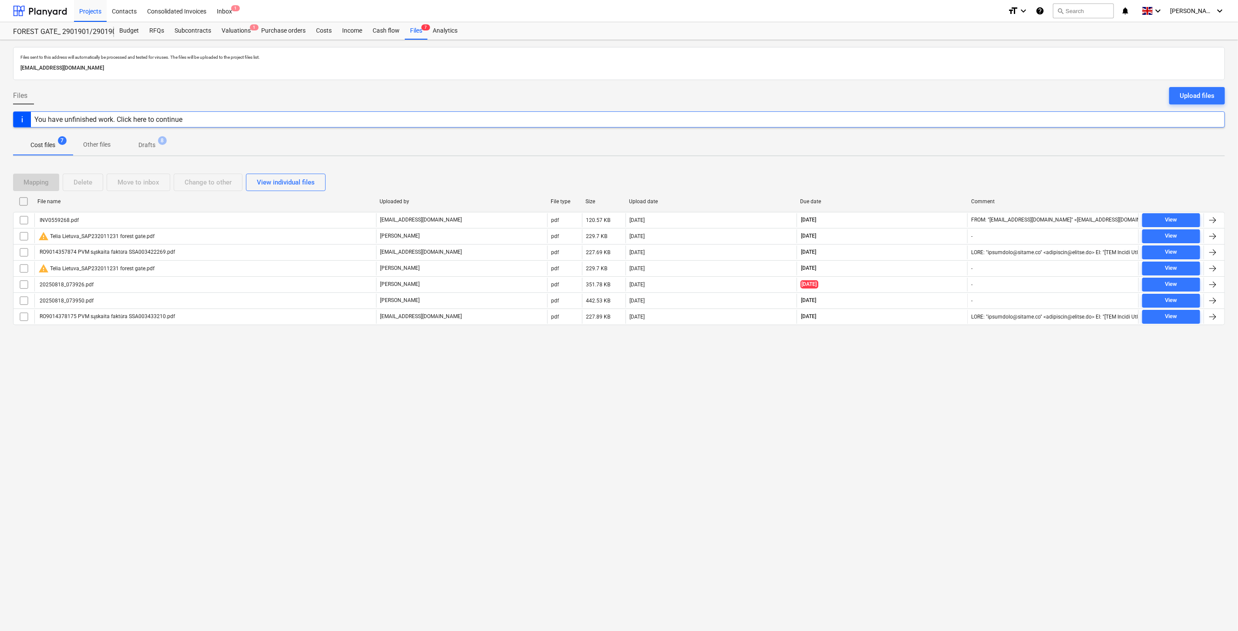
click at [891, 420] on div "Files sent to this address will automatically be processed and tested for virus…" at bounding box center [619, 335] width 1238 height 591
click at [903, 398] on div "Files sent to this address will automatically be processed and tested for virus…" at bounding box center [619, 335] width 1238 height 591
click at [1196, 100] on div "Upload files" at bounding box center [1196, 95] width 35 height 11
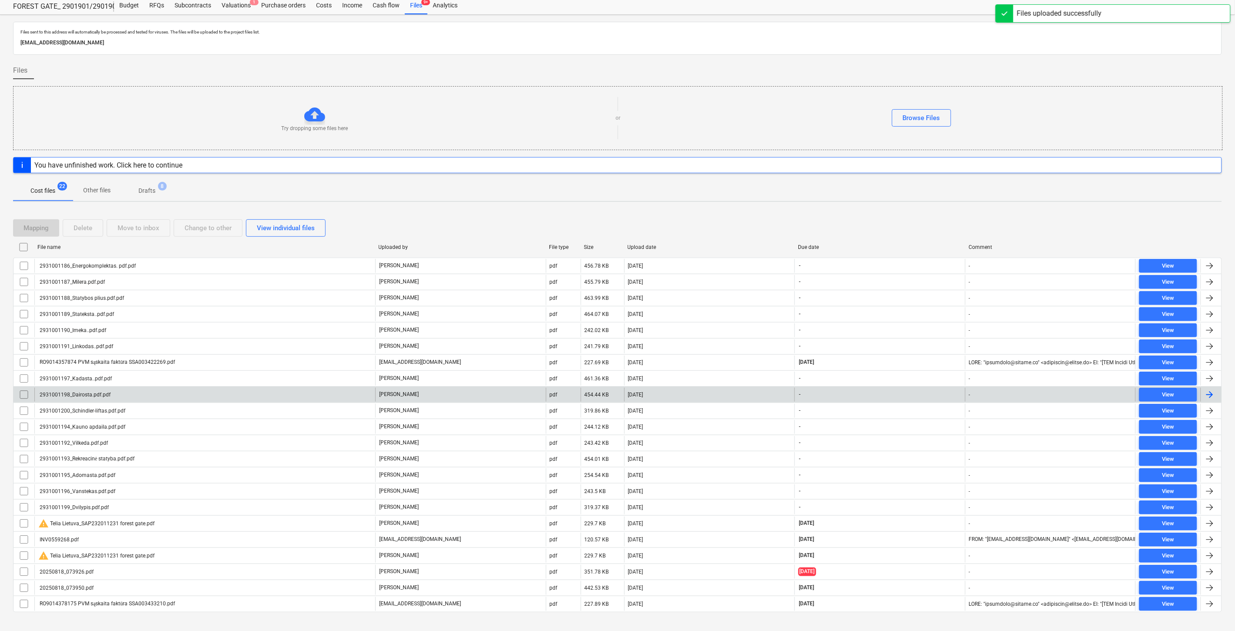
scroll to position [39, 0]
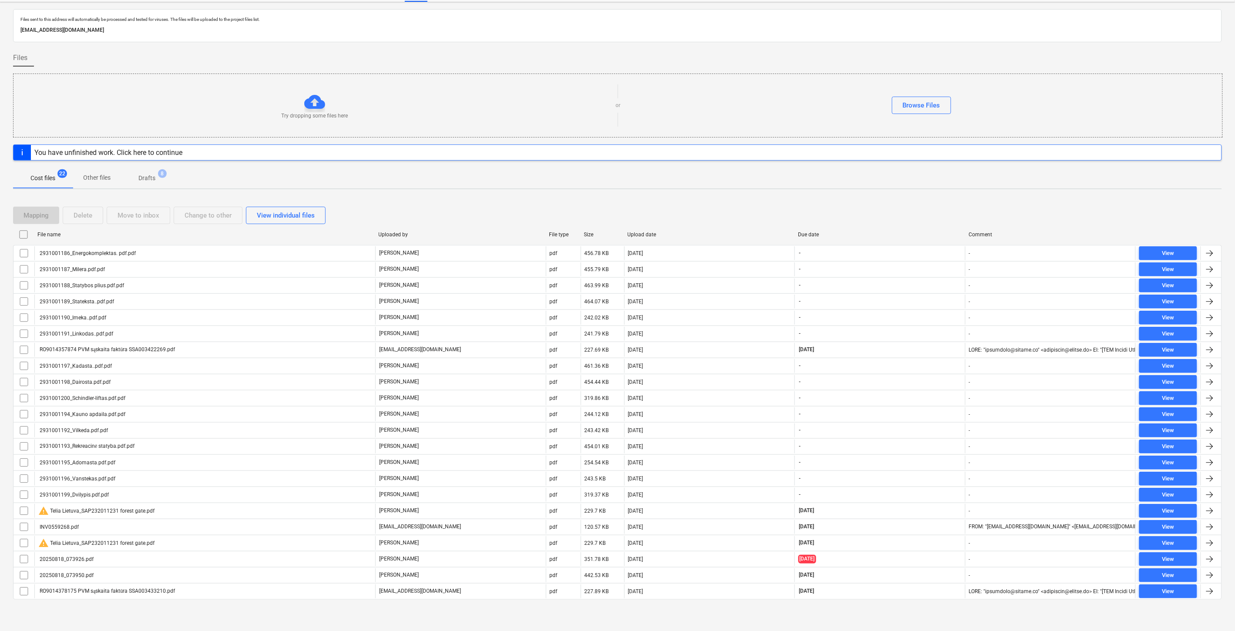
drag, startPoint x: 720, startPoint y: 209, endPoint x: 753, endPoint y: 205, distance: 32.9
click at [721, 209] on div "Mapping Delete Move to inbox Change to other View individual files" at bounding box center [617, 215] width 1209 height 17
click at [753, 205] on div "Mapping Delete Move to inbox Change to other View individual files" at bounding box center [617, 215] width 1209 height 24
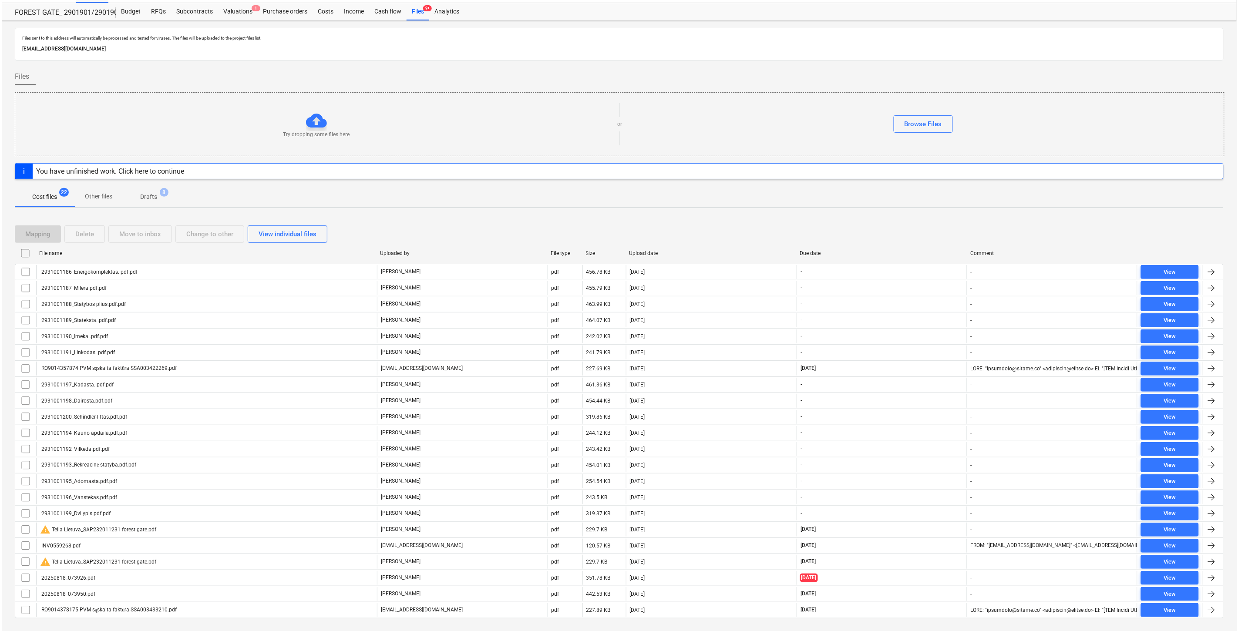
scroll to position [0, 0]
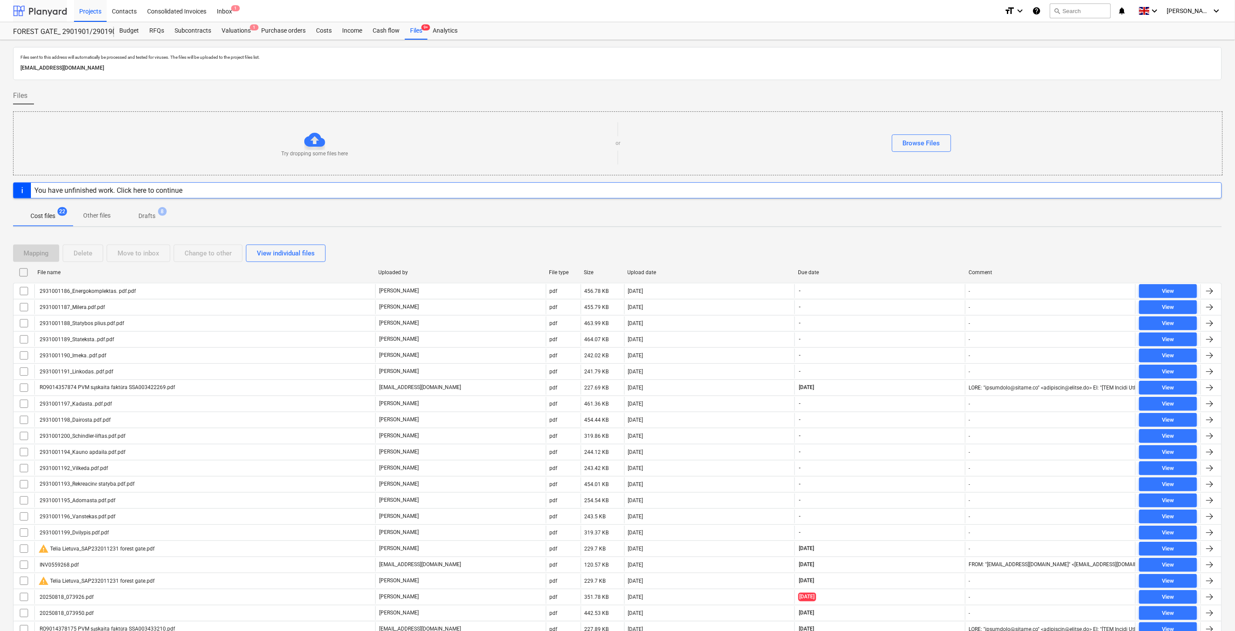
click at [26, 7] on div at bounding box center [40, 11] width 54 height 22
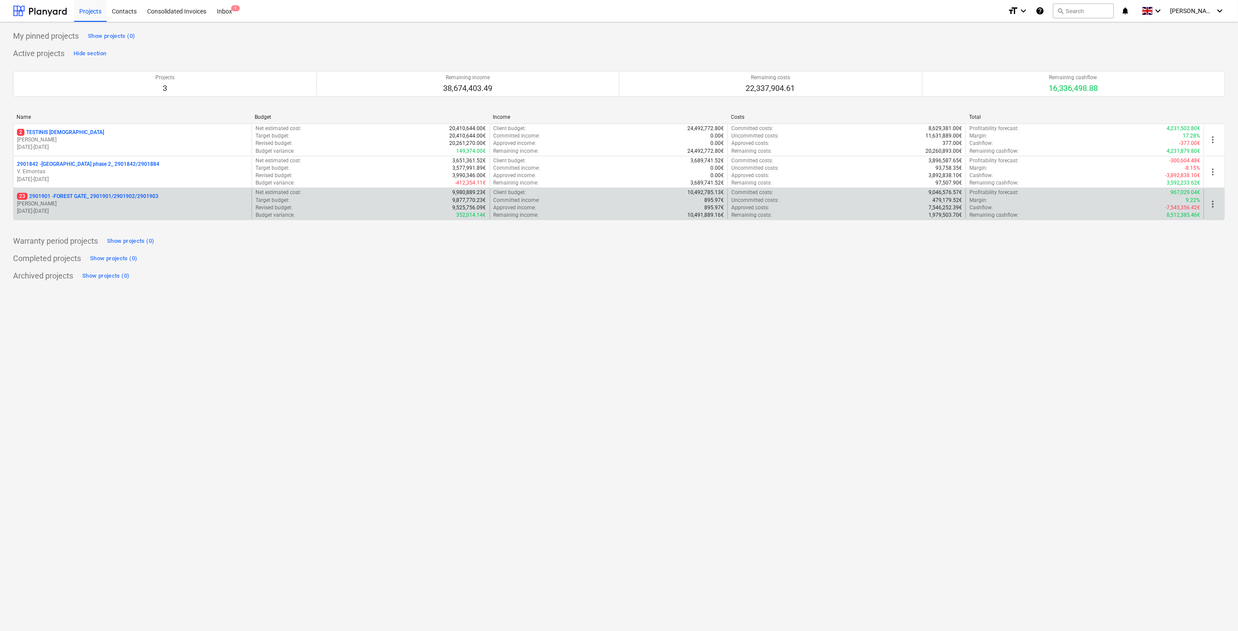
click at [90, 212] on p "[DATE] - [DATE]" at bounding box center [132, 211] width 231 height 7
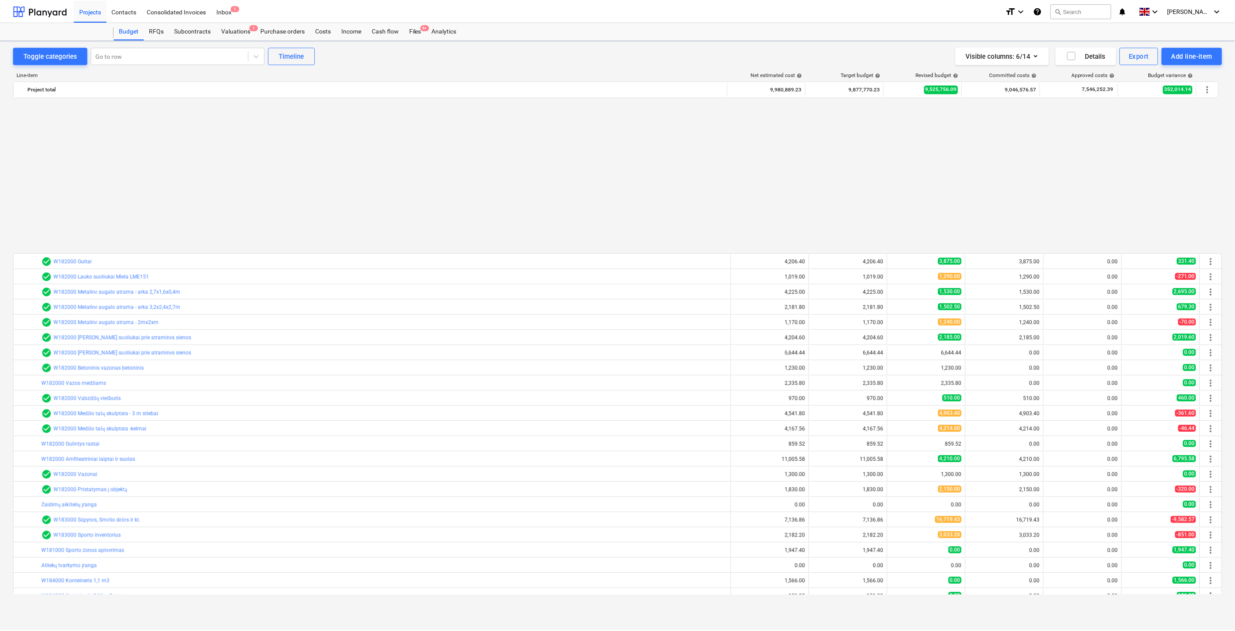
scroll to position [466, 0]
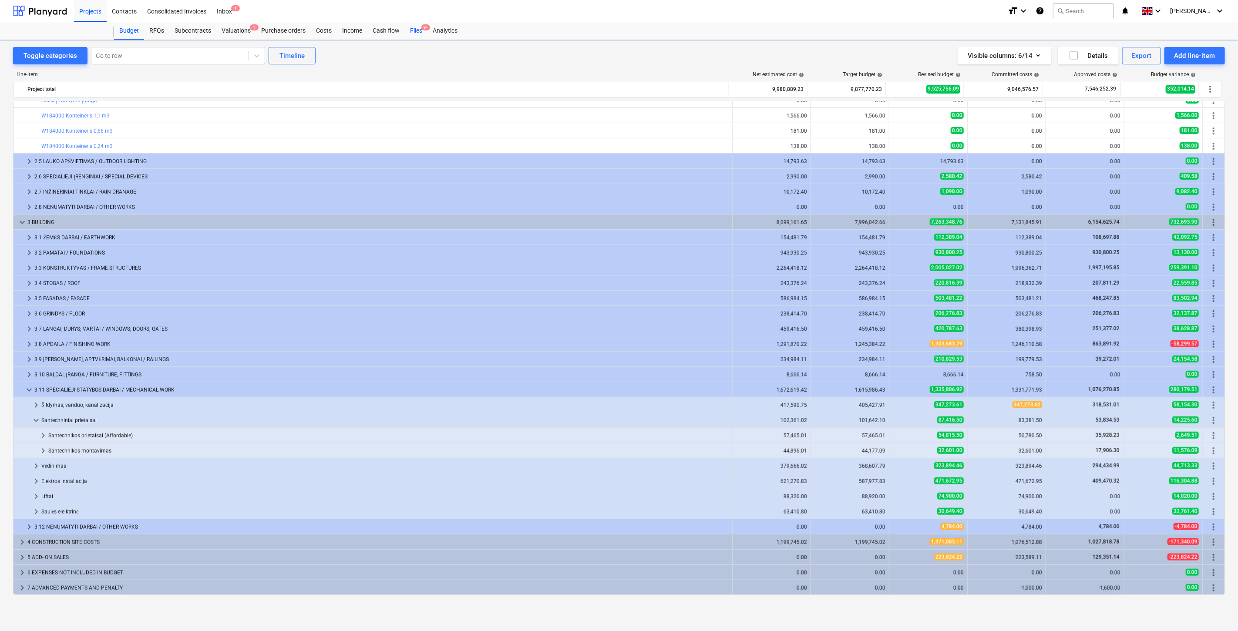
click at [415, 31] on div "Files 9+" at bounding box center [416, 30] width 23 height 17
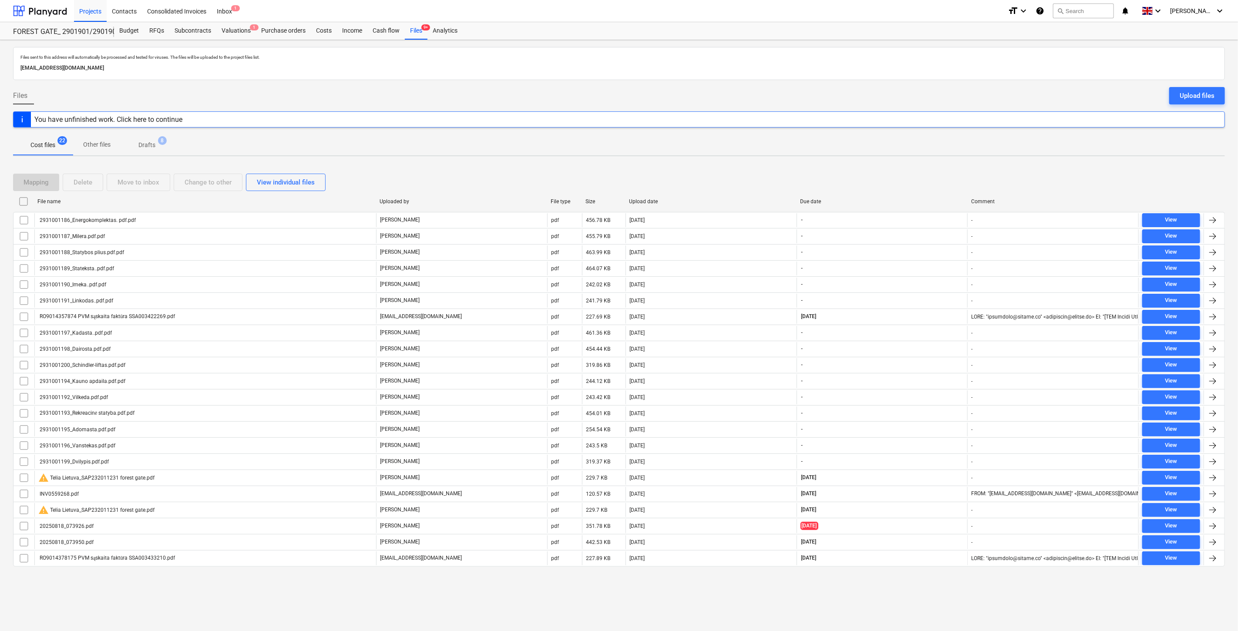
click at [932, 173] on div "Mapping Delete Move to inbox Change to other View individual files" at bounding box center [619, 182] width 1212 height 24
click at [941, 170] on div "Mapping Delete Move to inbox Change to other View individual files File name Up…" at bounding box center [619, 373] width 1212 height 421
drag, startPoint x: 880, startPoint y: 168, endPoint x: 897, endPoint y: 166, distance: 16.7
click at [880, 168] on div "Mapping Delete Move to inbox Change to other View individual files File name Up…" at bounding box center [619, 373] width 1212 height 421
click at [897, 166] on div "Mapping Delete Move to inbox Change to other View individual files File name Up…" at bounding box center [619, 373] width 1212 height 421
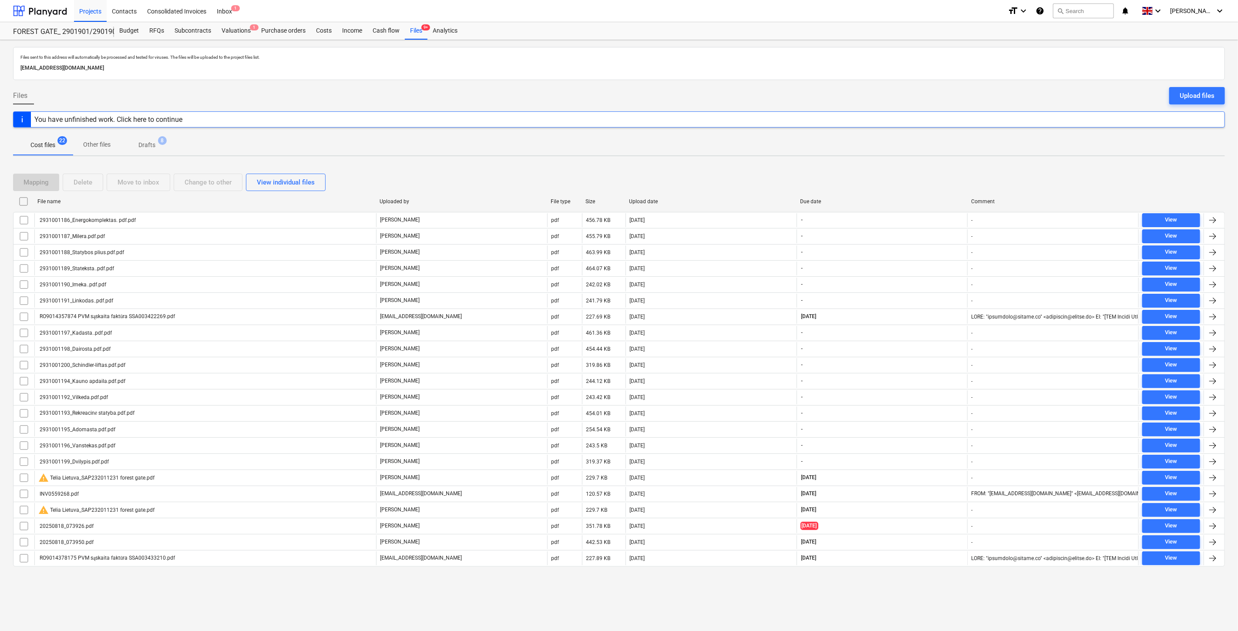
click at [843, 183] on div "Mapping Delete Move to inbox Change to other View individual files" at bounding box center [619, 182] width 1212 height 17
click at [877, 170] on div "Mapping Delete Move to inbox Change to other View individual files File name Up…" at bounding box center [619, 373] width 1212 height 421
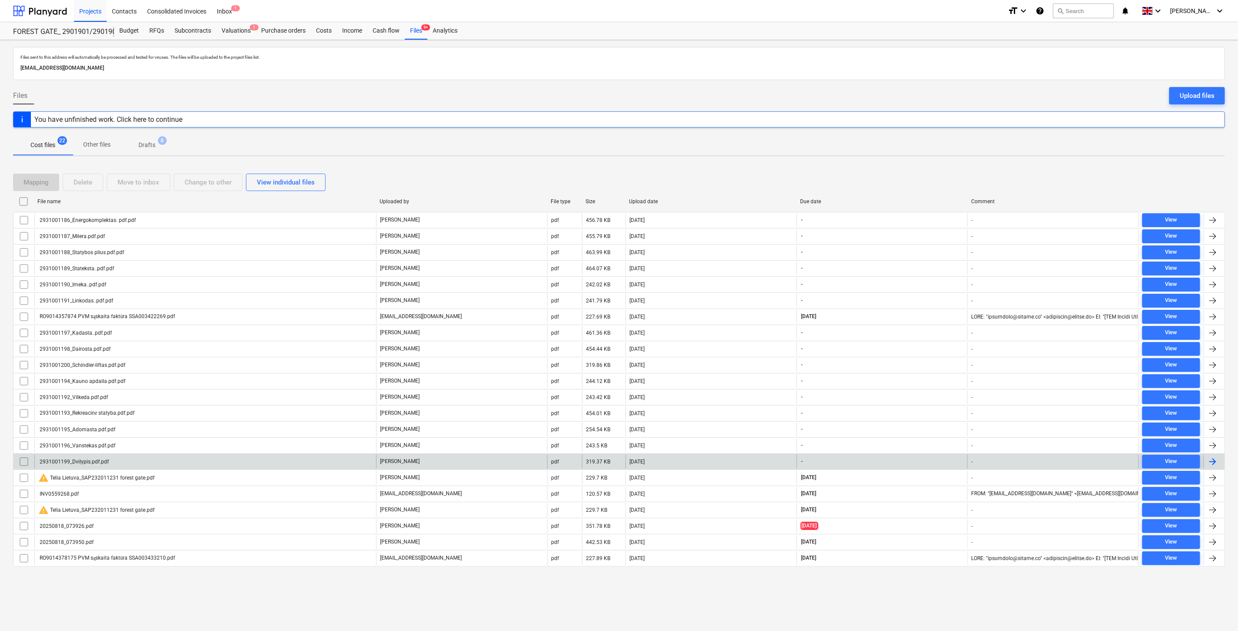
click at [684, 463] on div "[DATE]" at bounding box center [710, 462] width 171 height 14
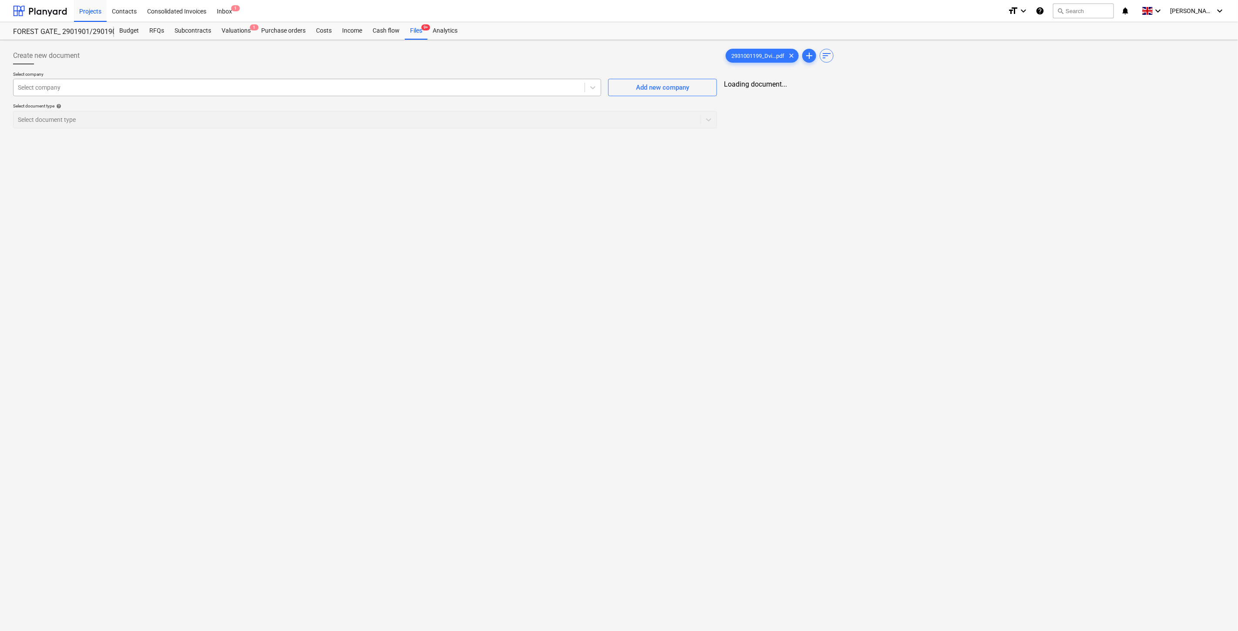
click at [336, 88] on div at bounding box center [299, 87] width 562 height 9
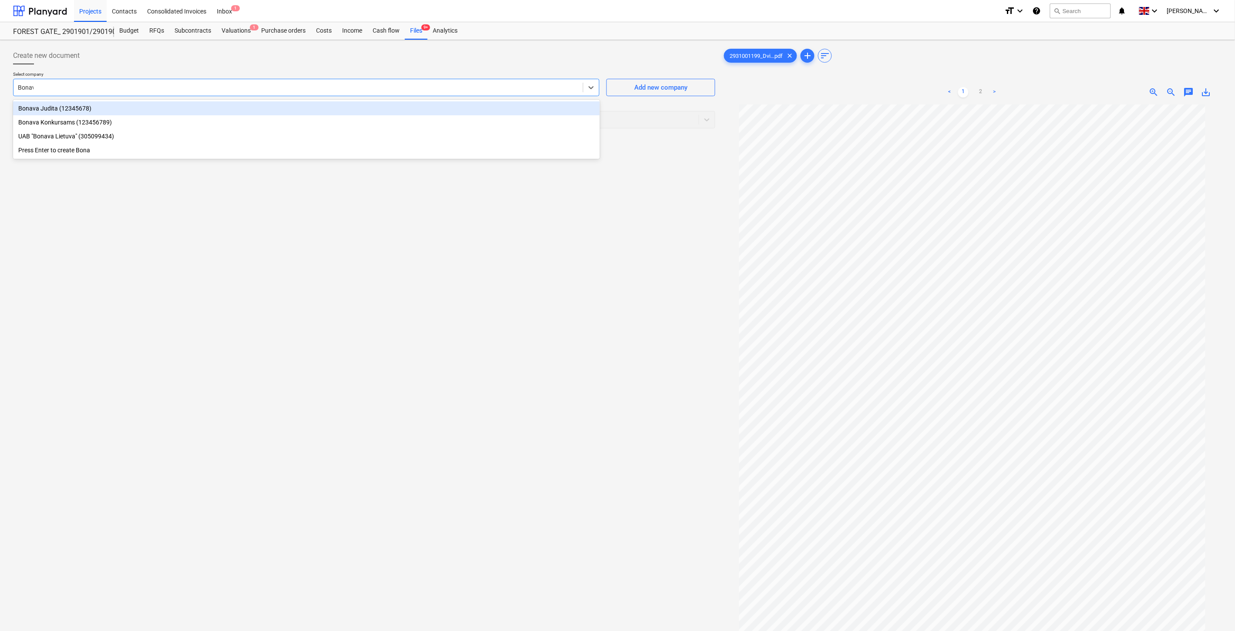
type input "Bonava"
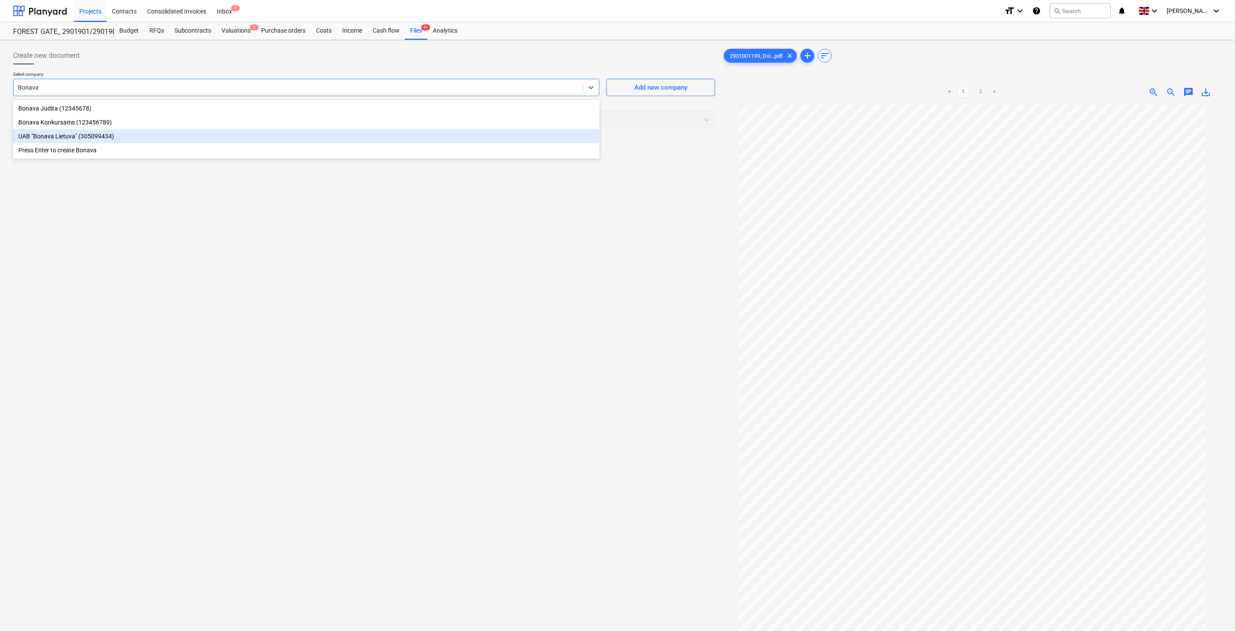
click at [232, 133] on div "UAB "Bonava Lietuva" (305099434)" at bounding box center [306, 136] width 587 height 14
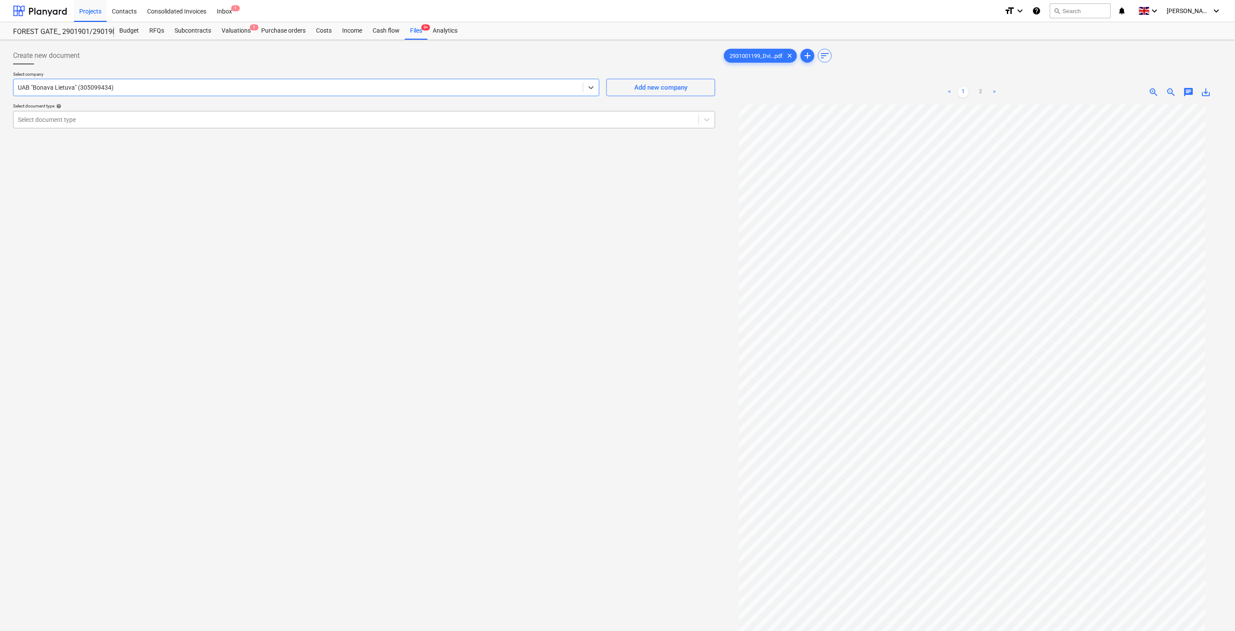
click at [189, 121] on div at bounding box center [356, 119] width 676 height 9
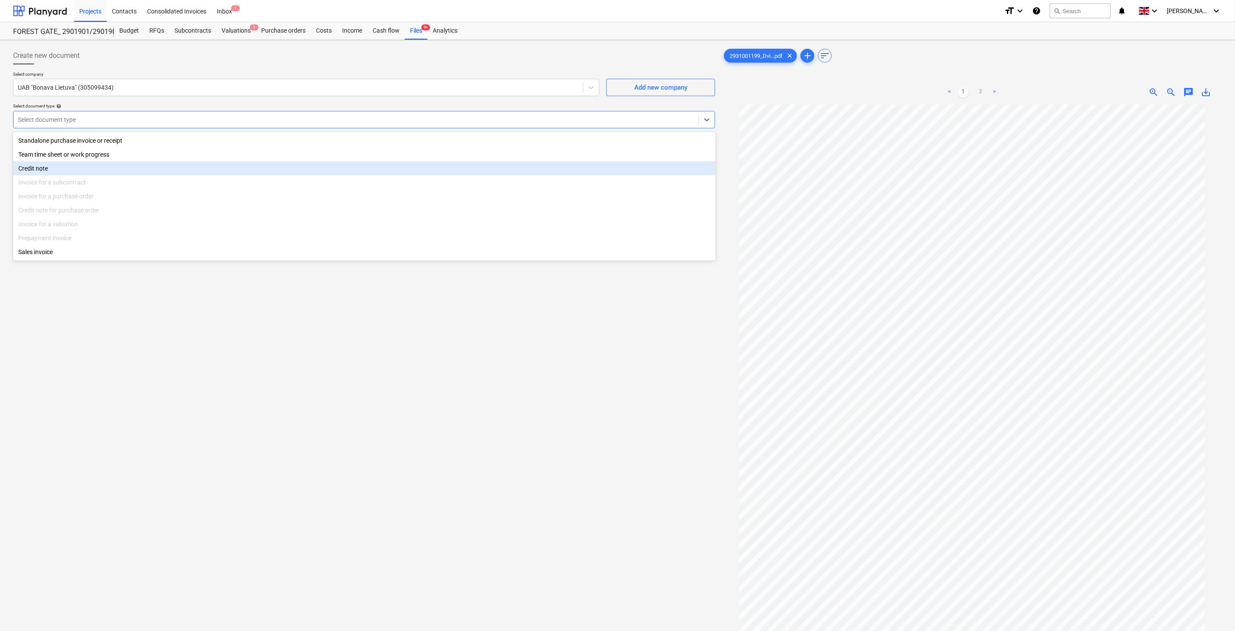
click at [118, 168] on div "Credit note" at bounding box center [364, 168] width 702 height 14
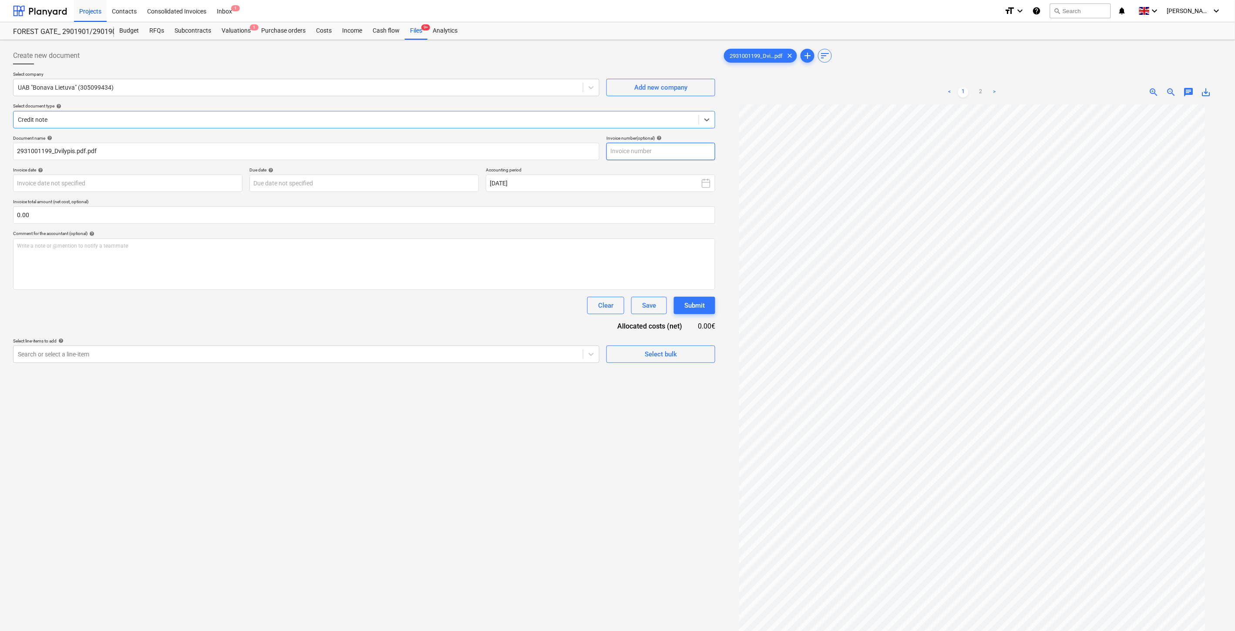
click at [667, 148] on input "text" at bounding box center [660, 151] width 109 height 17
drag, startPoint x: 50, startPoint y: 151, endPoint x: 12, endPoint y: 151, distance: 38.3
click at [12, 151] on div "Create new document Select company UAB "Bonava Lietuva" (305099434) Add new com…" at bounding box center [364, 379] width 709 height 671
click at [631, 149] on input "text" at bounding box center [660, 151] width 109 height 17
paste input "2931001199"
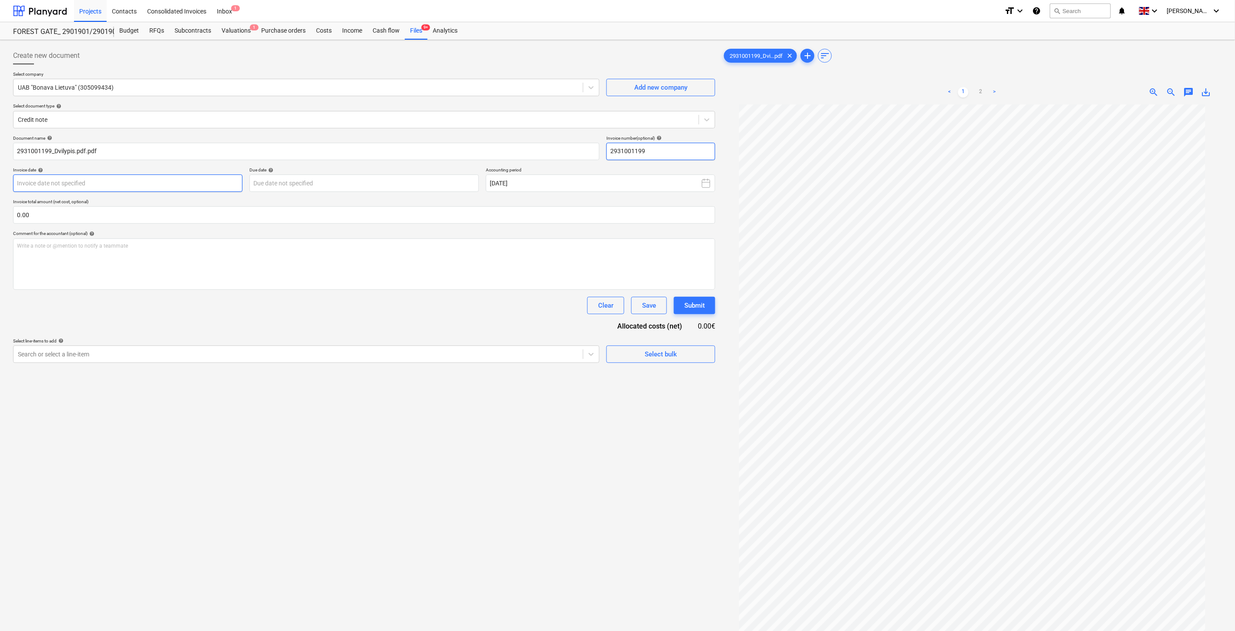
type input "2931001199"
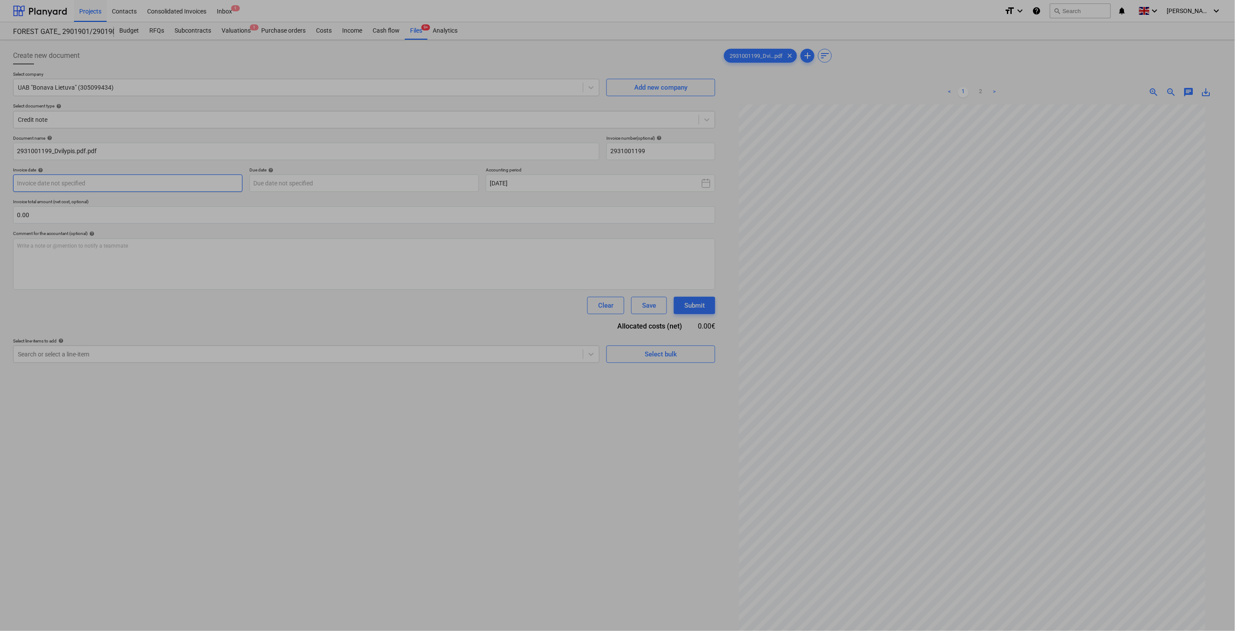
click at [195, 183] on body "Projects Contacts Consolidated Invoices Inbox 1 format_size keyboard_arrow_down…" at bounding box center [617, 315] width 1235 height 631
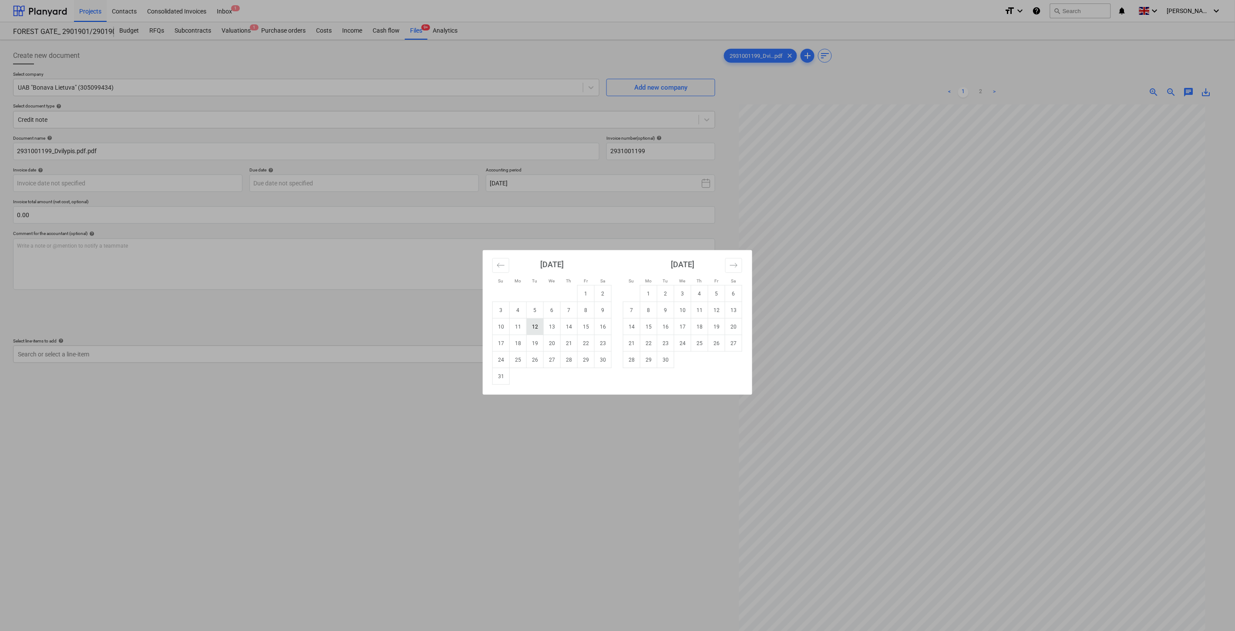
click at [531, 328] on td "12" at bounding box center [535, 327] width 17 height 17
type input "[DATE]"
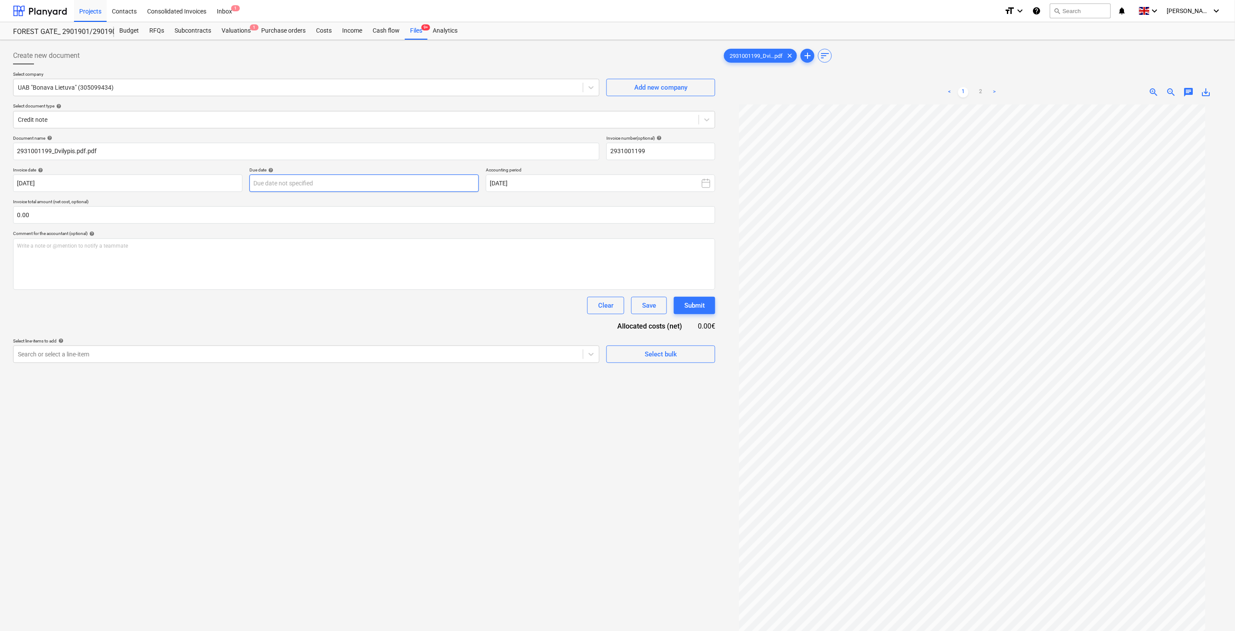
click at [419, 186] on body "Projects Contacts Consolidated Invoices Inbox 1 format_size keyboard_arrow_down…" at bounding box center [617, 315] width 1235 height 631
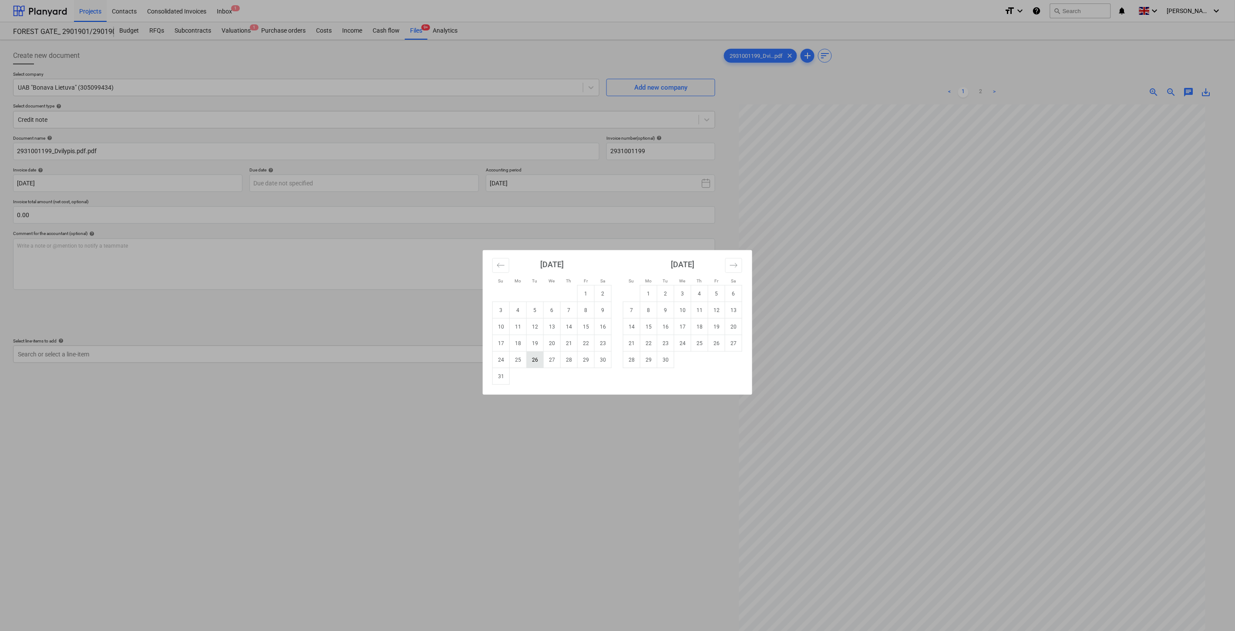
click at [538, 359] on td "26" at bounding box center [535, 360] width 17 height 17
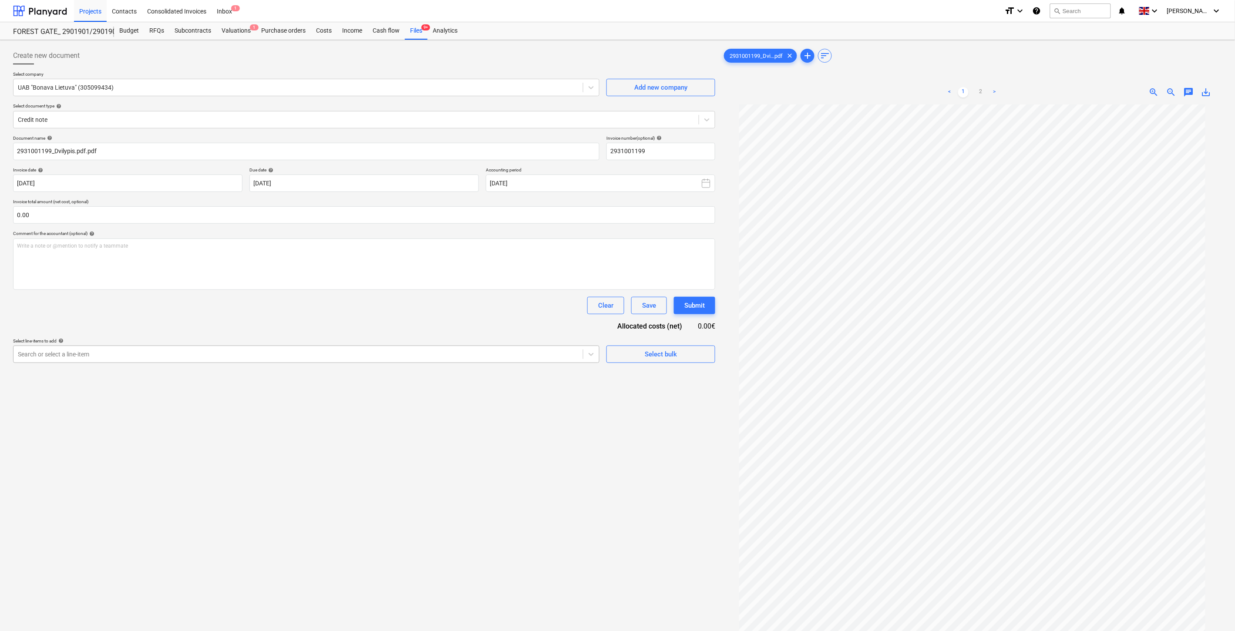
type input "[DATE]"
click at [368, 212] on input "text" at bounding box center [364, 214] width 702 height 17
type input "-400.00"
click at [422, 319] on div "Document name help 2931001199_Dvilypis.pdf.pdf Invoice number (optional) help 2…" at bounding box center [364, 259] width 702 height 249
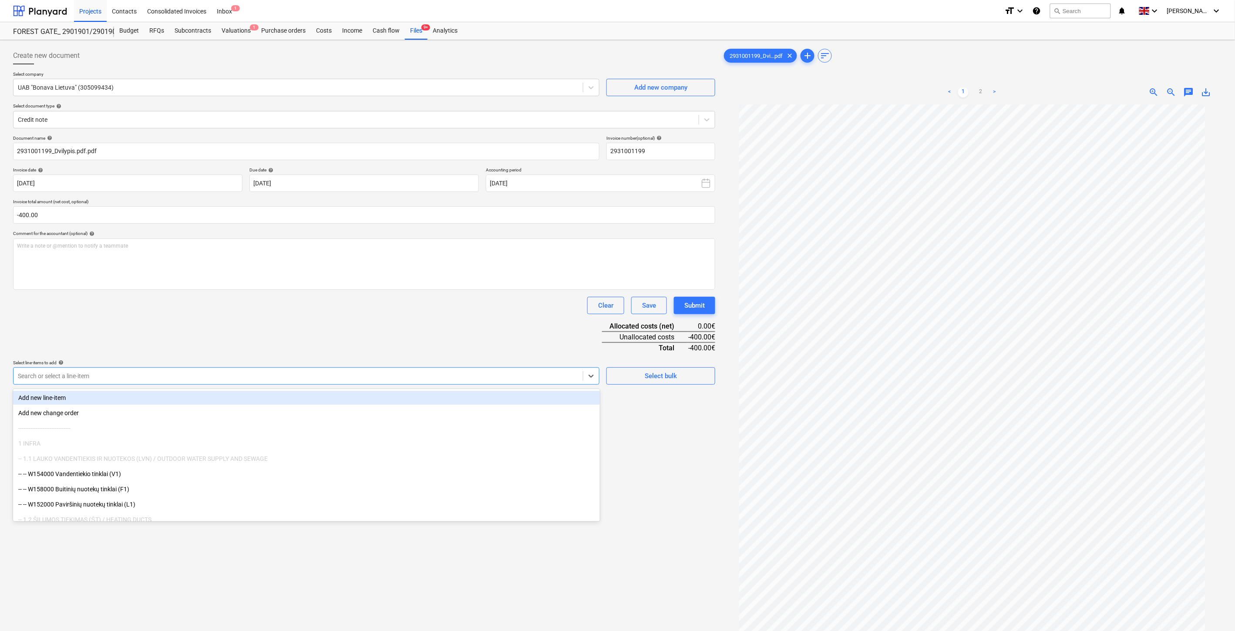
click at [435, 375] on div at bounding box center [298, 376] width 561 height 9
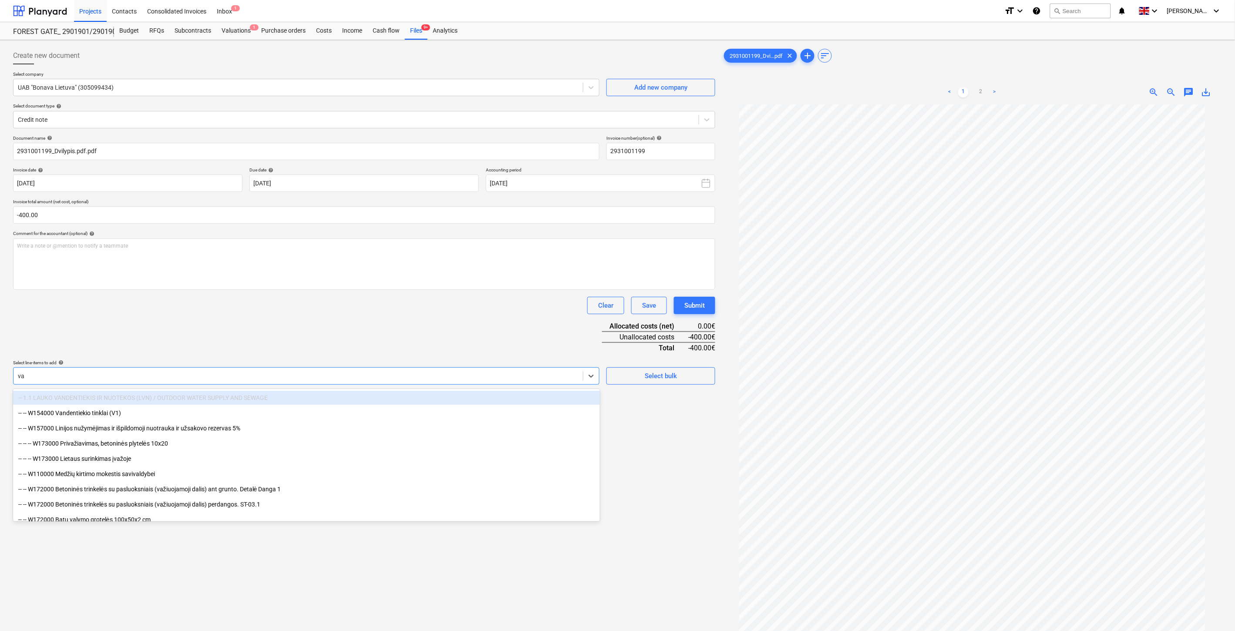
type input "vag"
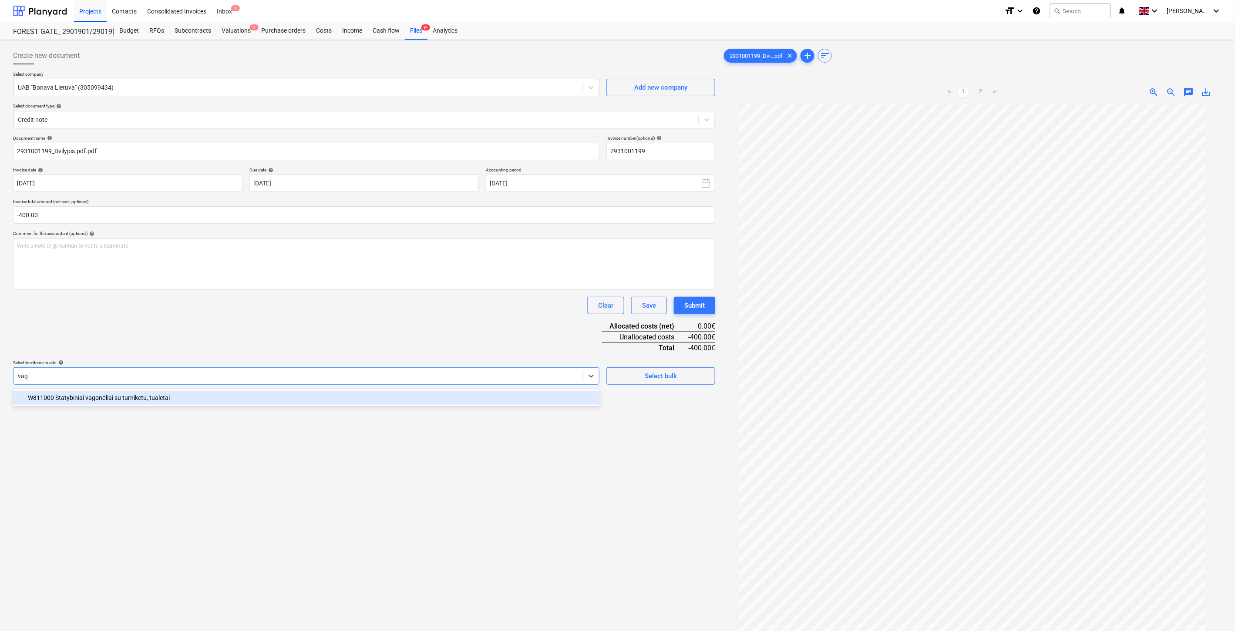
drag, startPoint x: 221, startPoint y: 400, endPoint x: 224, endPoint y: 376, distance: 23.3
click at [221, 399] on div "-- -- W811000 Statybiniai vagonėliai su turniketu, tualetai" at bounding box center [306, 398] width 587 height 14
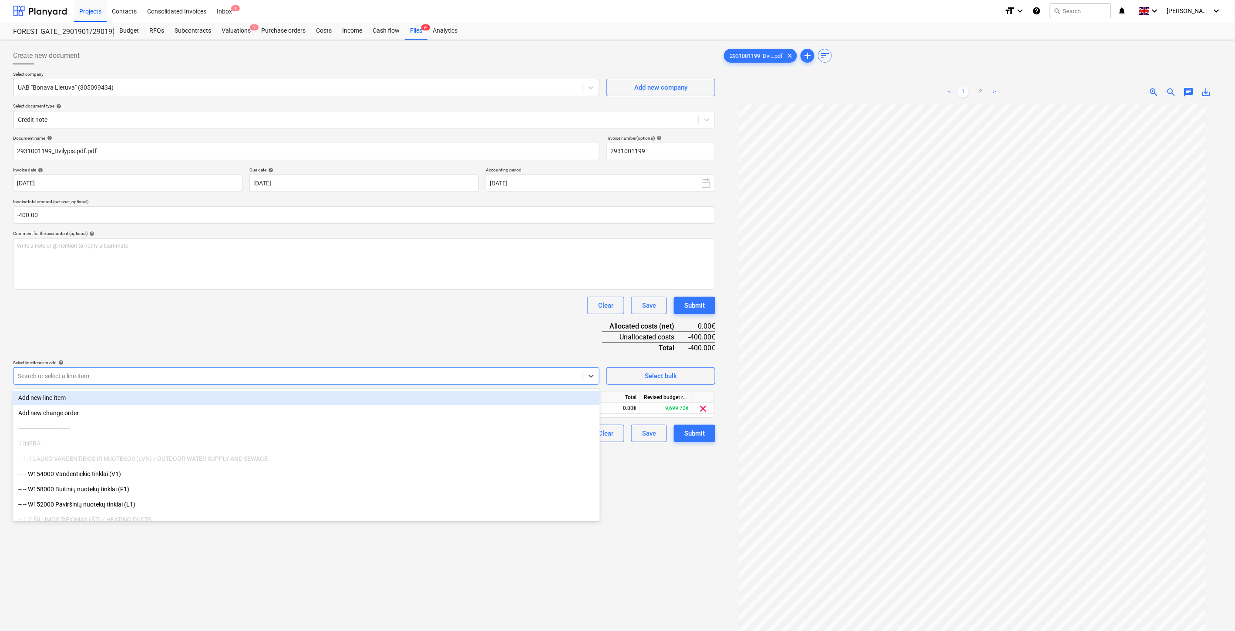
drag, startPoint x: 244, startPoint y: 328, endPoint x: 252, endPoint y: 328, distance: 7.4
click at [252, 328] on div "Document name help 2931001199_Dvilypis.pdf.pdf Invoice number (optional) help 2…" at bounding box center [364, 288] width 702 height 307
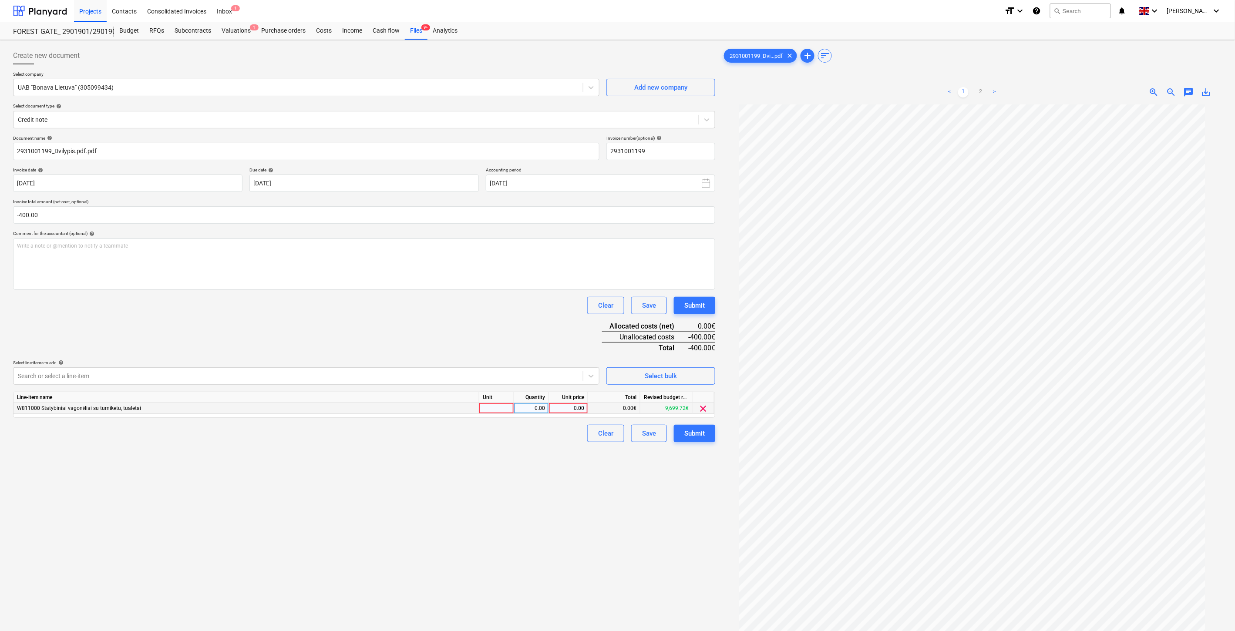
drag, startPoint x: 495, startPoint y: 412, endPoint x: 531, endPoint y: 409, distance: 36.2
click at [496, 411] on div at bounding box center [496, 408] width 35 height 11
click at [533, 408] on div "0.00" at bounding box center [530, 408] width 27 height 11
type input "-1"
click at [571, 410] on div "0.00" at bounding box center [568, 408] width 32 height 11
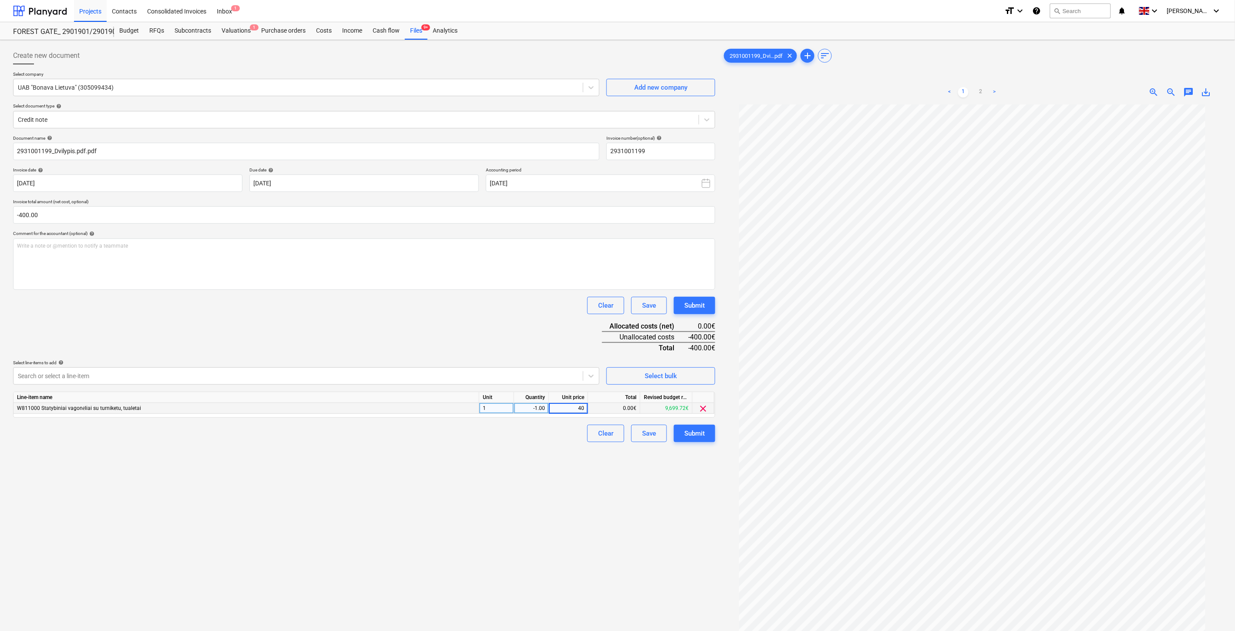
type input "400"
click at [504, 340] on div "Document name help 2931001199_Dvilypis.pdf.pdf Invoice number (optional) help 2…" at bounding box center [364, 288] width 702 height 307
click at [477, 511] on div "Create new document Select company UAB "Bonava Lietuva" (305099434) Add new com…" at bounding box center [364, 379] width 709 height 671
click at [485, 507] on div "Create new document Select company UAB "Bonava Lietuva" (305099434) Add new com…" at bounding box center [364, 379] width 709 height 671
click at [403, 520] on div "Create new document Select company UAB "Bonava Lietuva" (305099434) Add new com…" at bounding box center [364, 379] width 709 height 671
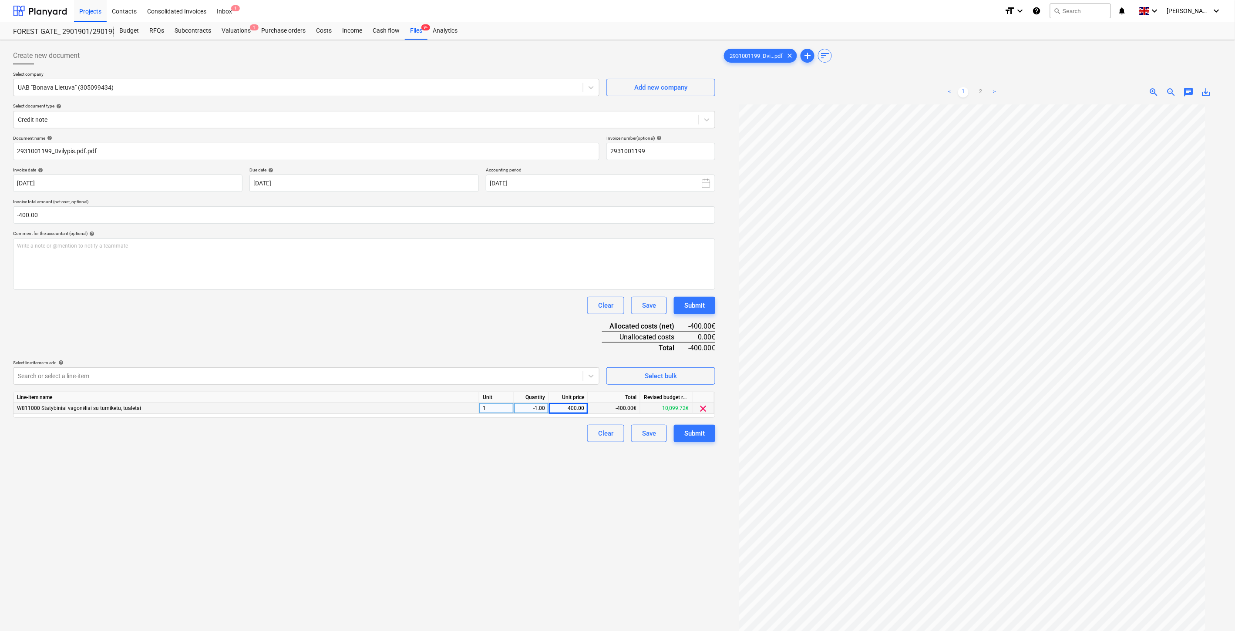
click at [439, 508] on div "Create new document Select company UAB "Bonava Lietuva" (305099434) Add new com…" at bounding box center [364, 379] width 709 height 671
click at [450, 503] on div "Create new document Select company UAB "Bonava Lietuva" (305099434) Add new com…" at bounding box center [364, 379] width 709 height 671
click at [458, 499] on div "Create new document Select company UAB "Bonava Lietuva" (305099434) Add new com…" at bounding box center [364, 379] width 709 height 671
click at [469, 497] on div "Create new document Select company UAB "Bonava Lietuva" (305099434) Add new com…" at bounding box center [364, 379] width 709 height 671
click at [487, 489] on div "Create new document Select company UAB "Bonava Lietuva" (305099434) Add new com…" at bounding box center [364, 379] width 709 height 671
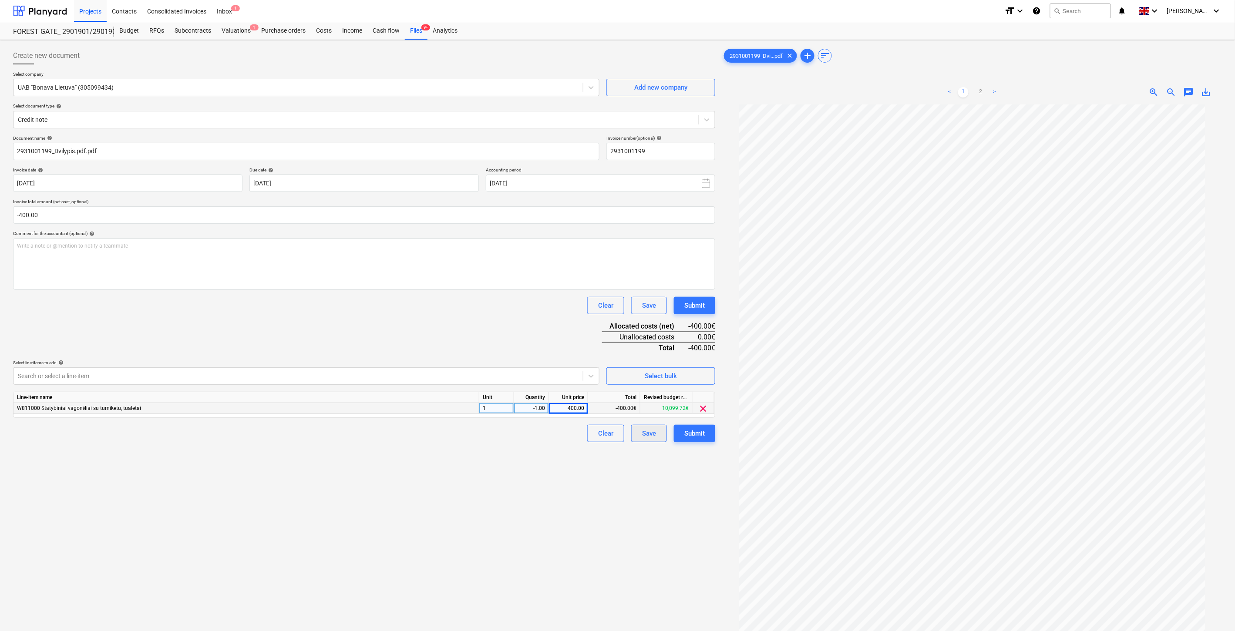
click at [655, 434] on div "Save" at bounding box center [649, 433] width 14 height 11
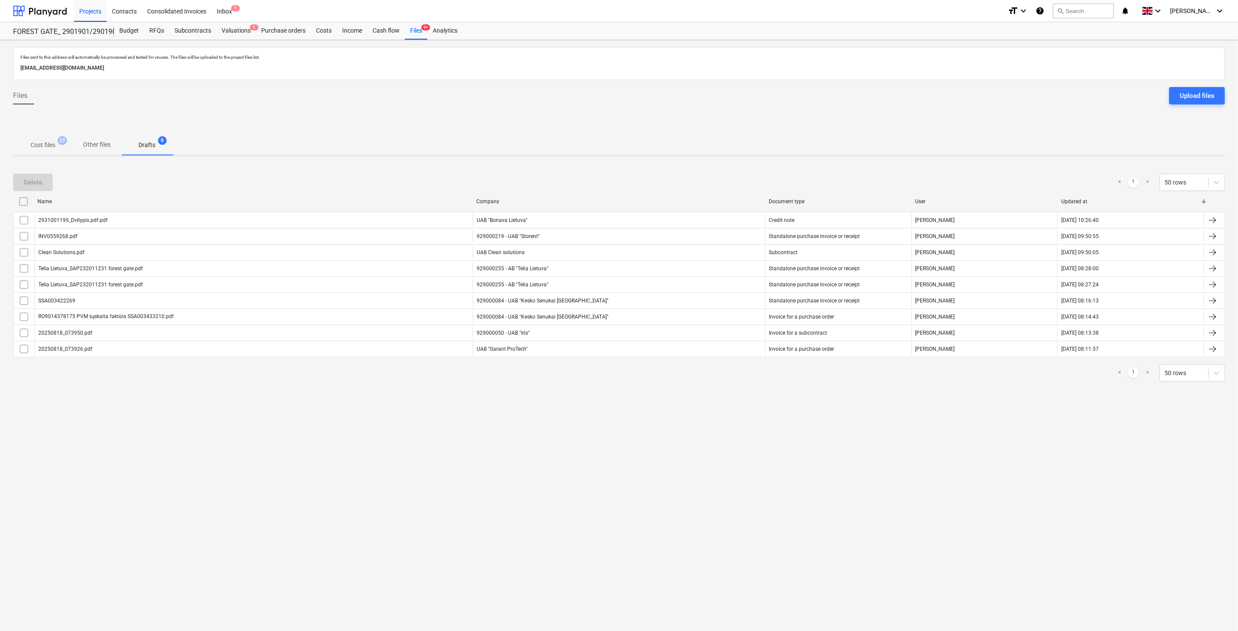
click at [41, 151] on span "Cost files 22" at bounding box center [43, 145] width 60 height 16
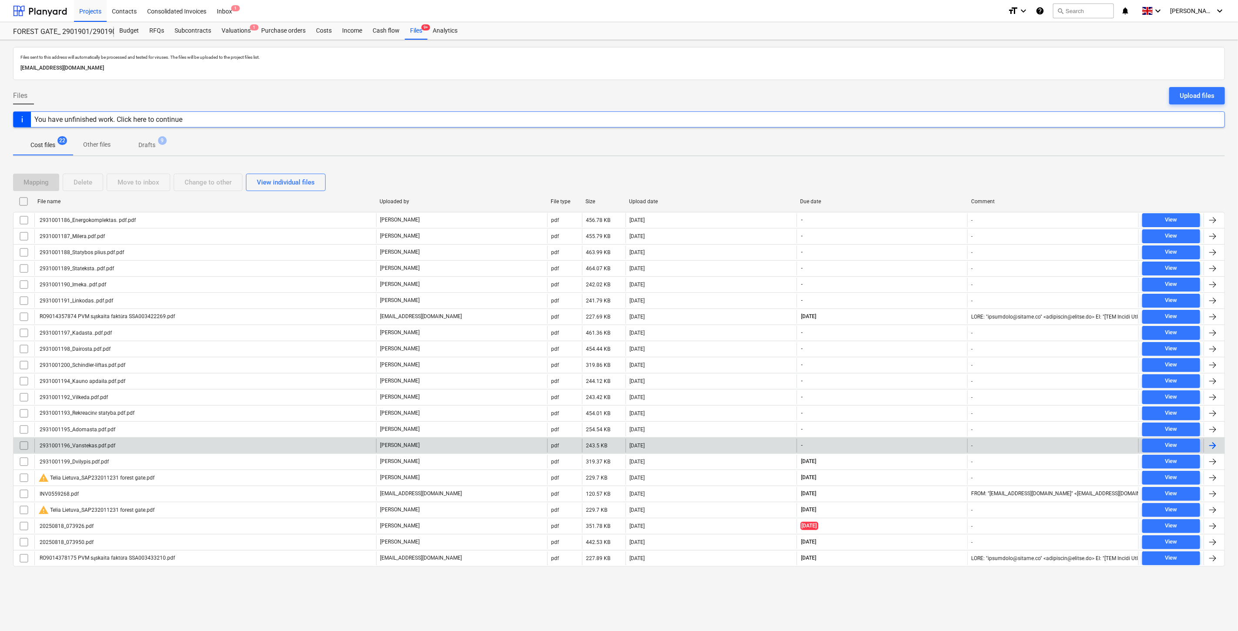
click at [701, 444] on div "[DATE]" at bounding box center [710, 446] width 171 height 14
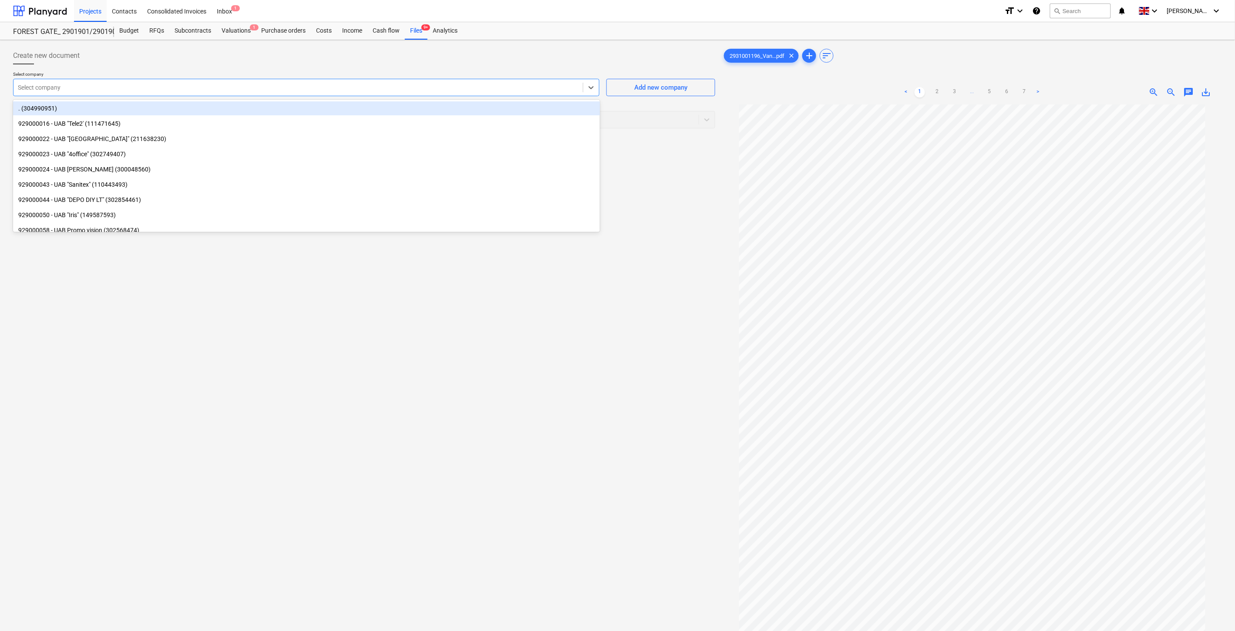
click at [298, 80] on div "Select company" at bounding box center [306, 87] width 586 height 17
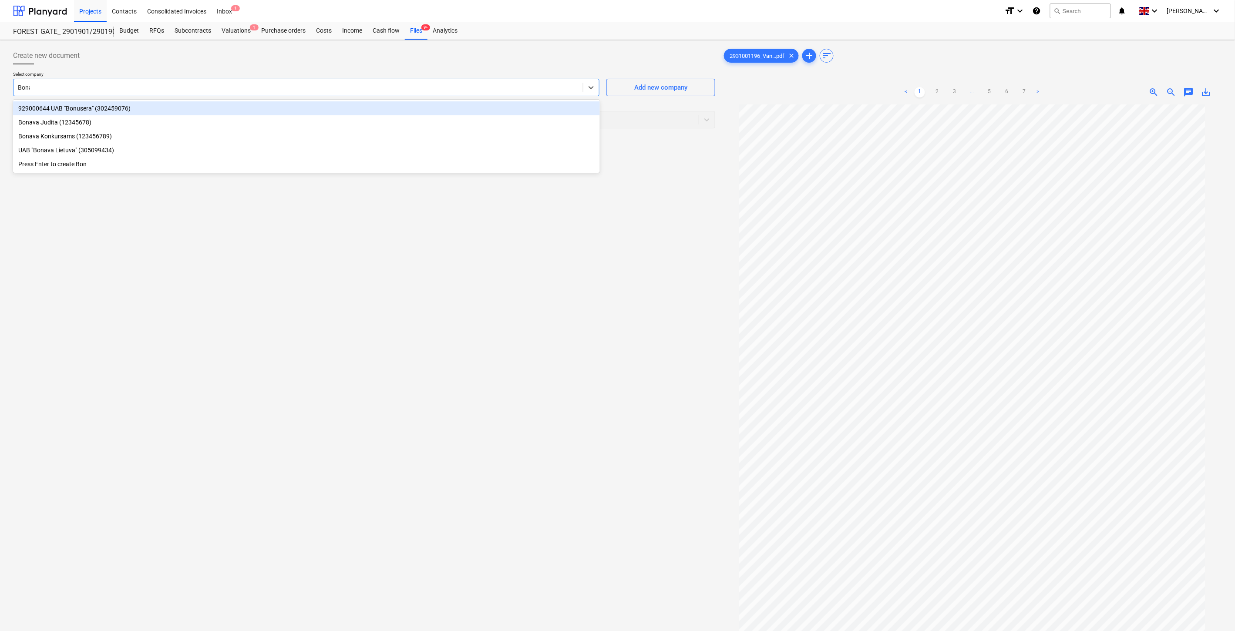
type input "Bonava"
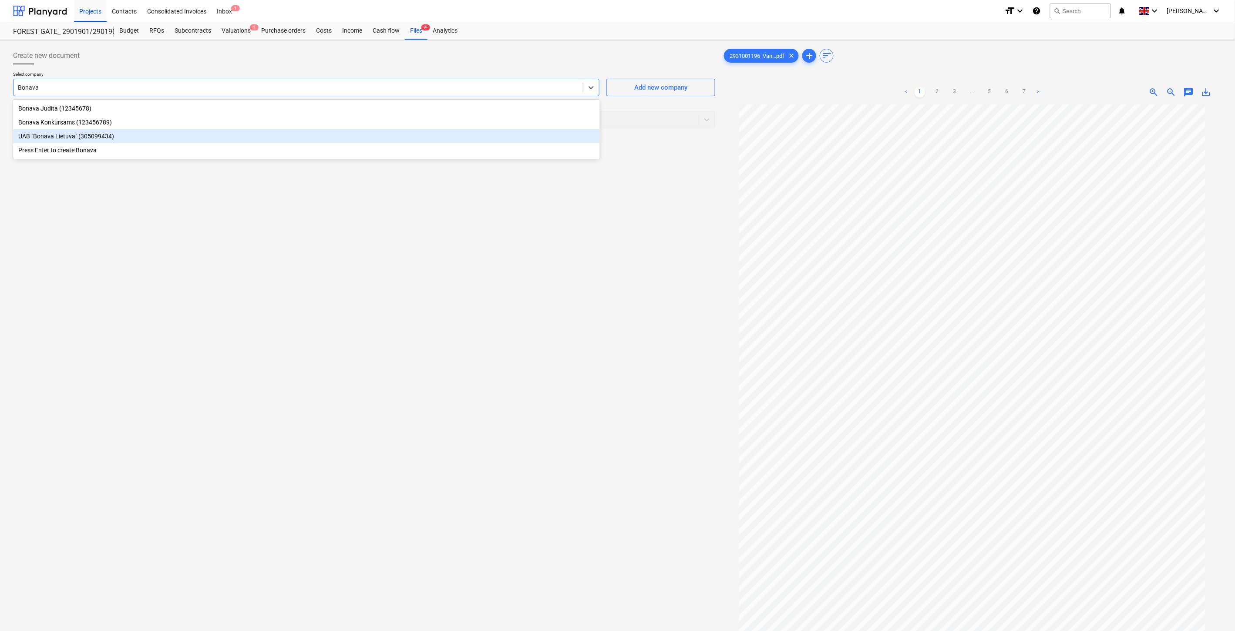
click at [109, 136] on div "UAB "Bonava Lietuva" (305099434)" at bounding box center [306, 136] width 587 height 14
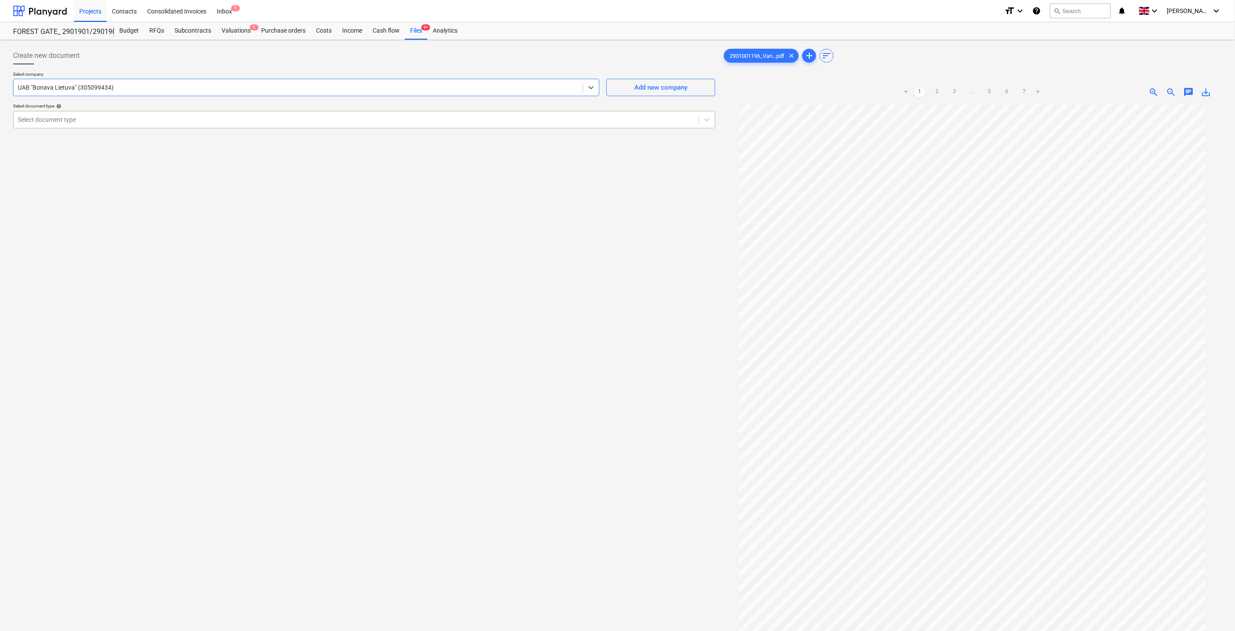
click at [127, 128] on div "Select document type" at bounding box center [364, 119] width 702 height 17
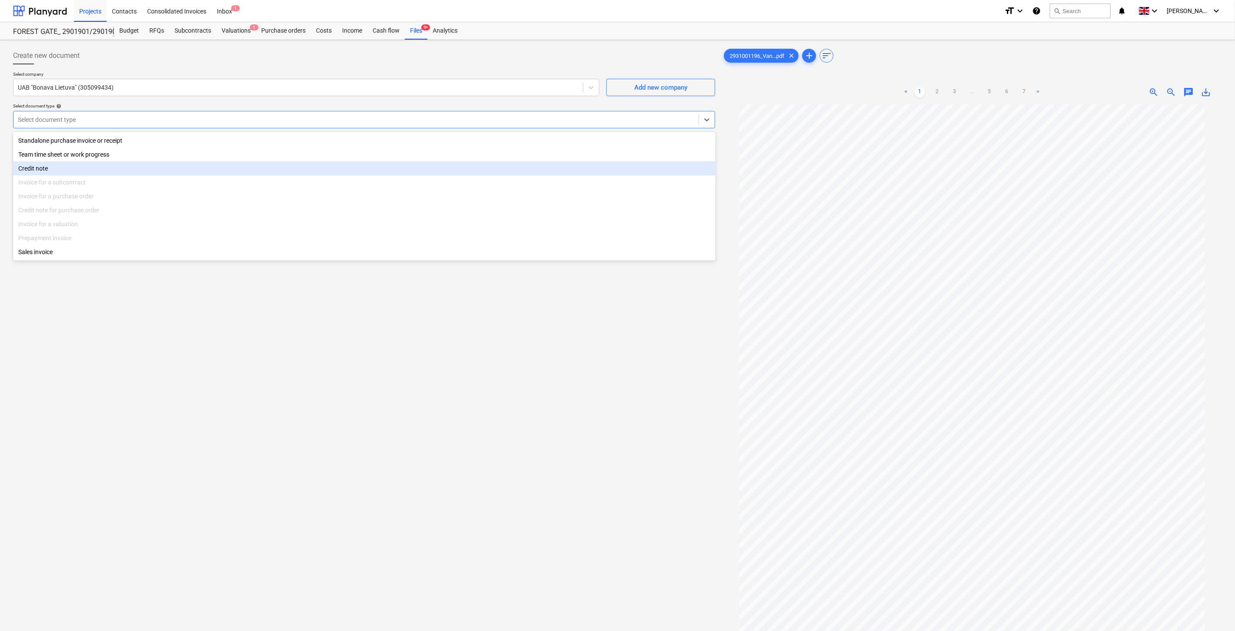
click at [102, 168] on div "Credit note" at bounding box center [364, 168] width 702 height 14
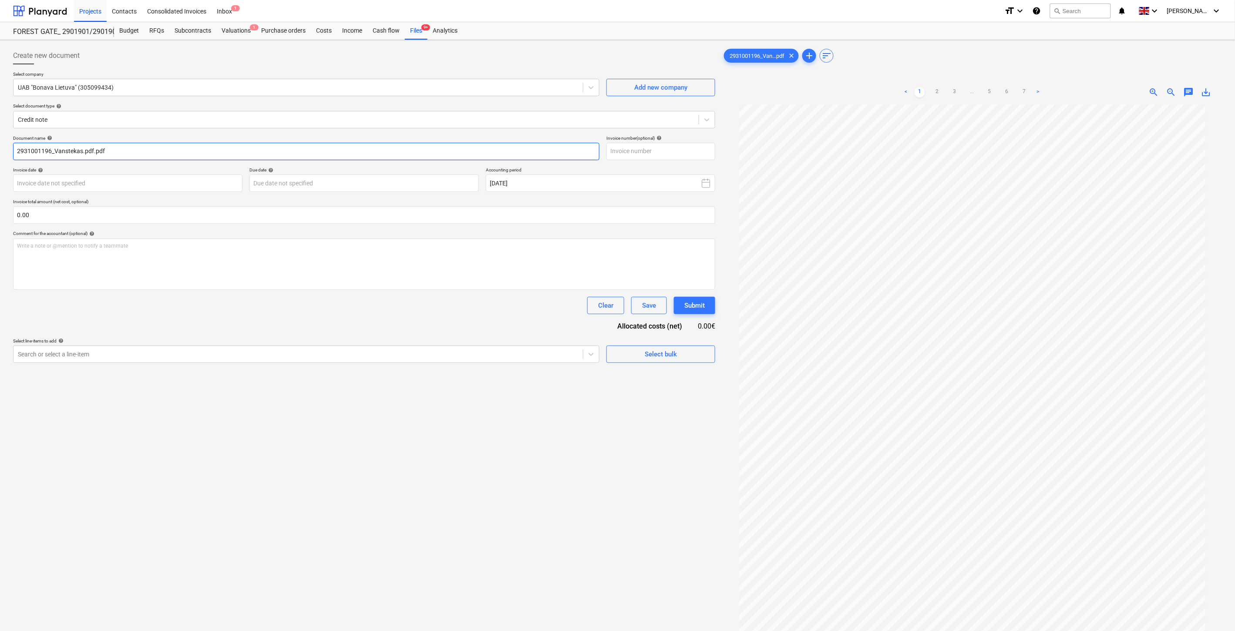
drag, startPoint x: 50, startPoint y: 151, endPoint x: 15, endPoint y: 151, distance: 35.3
click at [15, 151] on input "2931001196_Vanstekas.pdf.pdf" at bounding box center [306, 151] width 586 height 17
click at [630, 148] on input "text" at bounding box center [660, 151] width 109 height 17
paste input "2931001196"
type input "2931001196"
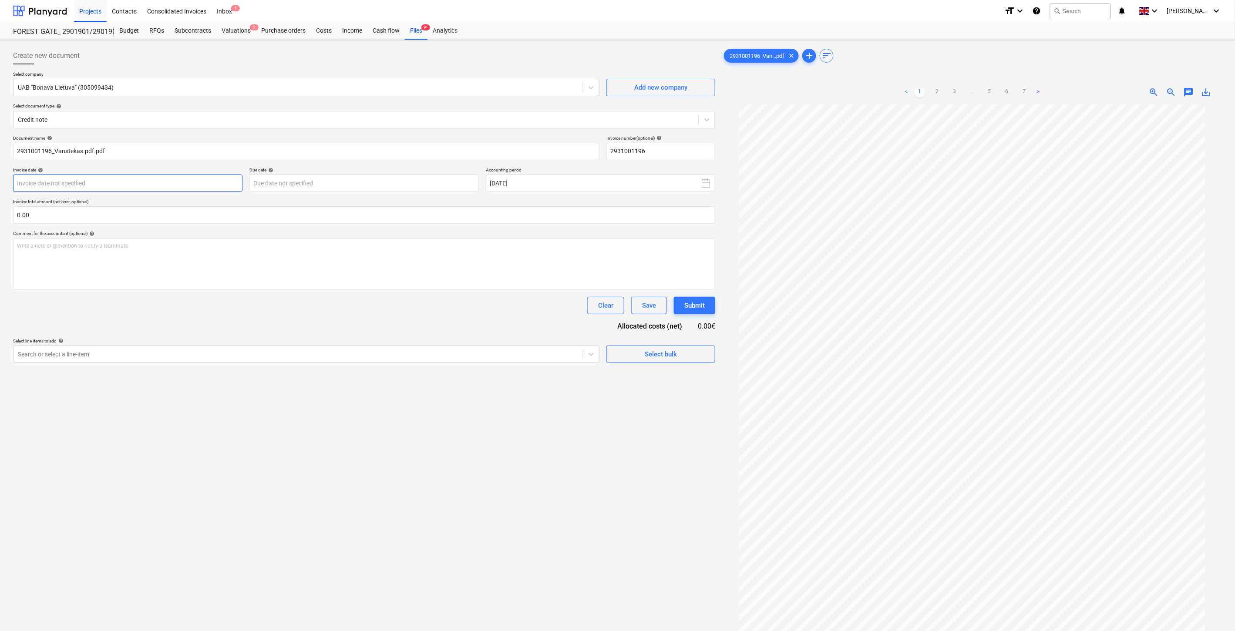
click at [203, 181] on body "Projects Contacts Consolidated Invoices Inbox 1 format_size keyboard_arrow_down…" at bounding box center [617, 315] width 1235 height 631
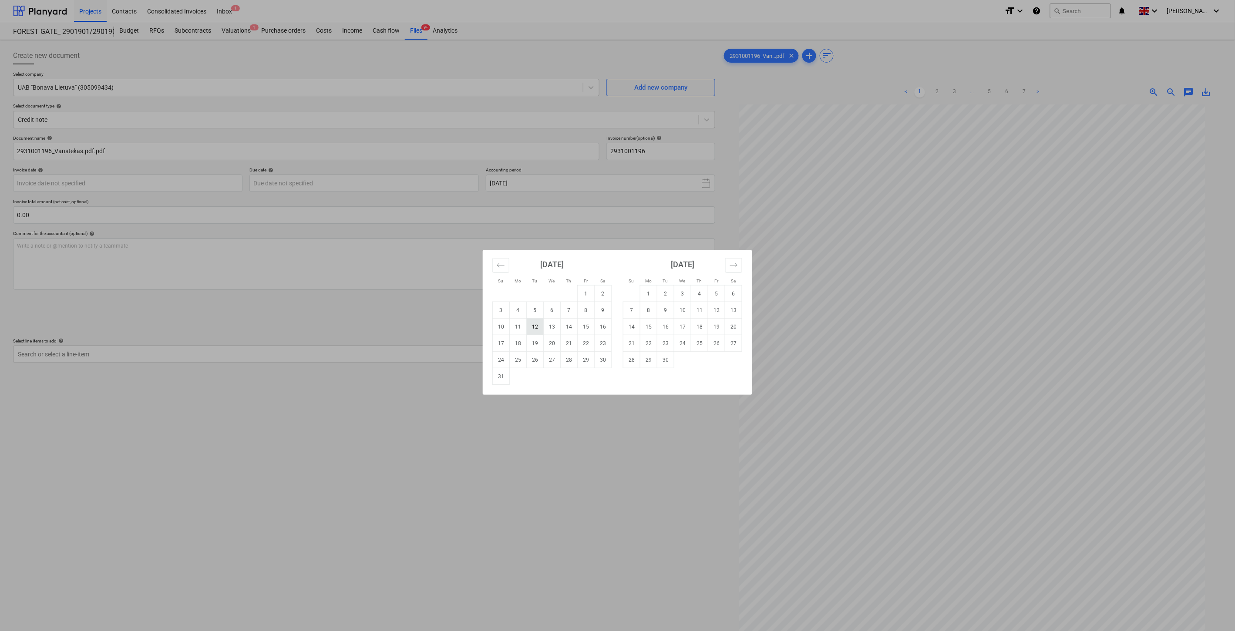
click at [536, 322] on td "12" at bounding box center [535, 327] width 17 height 17
type input "[DATE]"
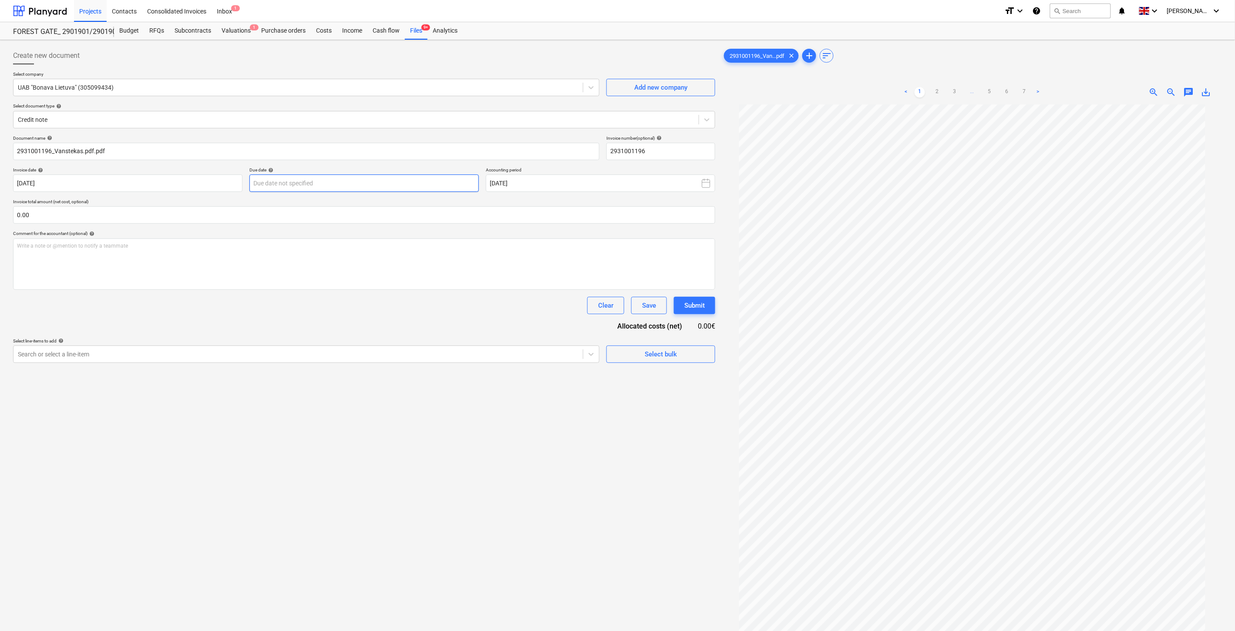
click at [403, 181] on body "Projects Contacts Consolidated Invoices Inbox 1 format_size keyboard_arrow_down…" at bounding box center [617, 315] width 1235 height 631
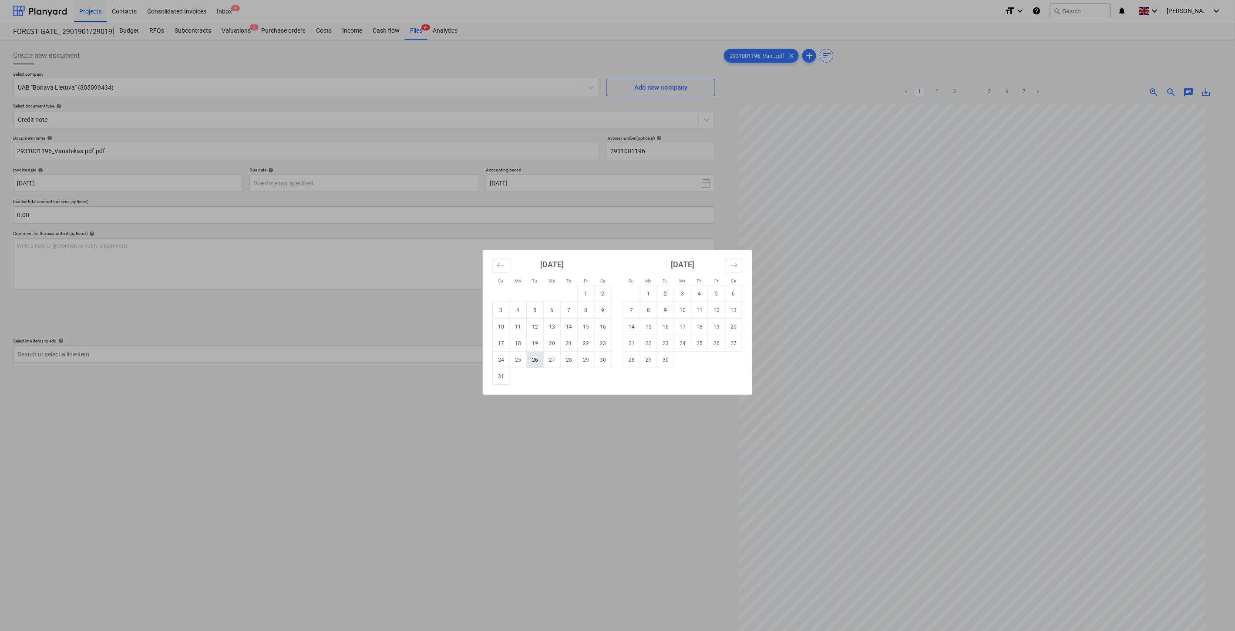
click at [534, 357] on td "26" at bounding box center [535, 360] width 17 height 17
type input "[DATE]"
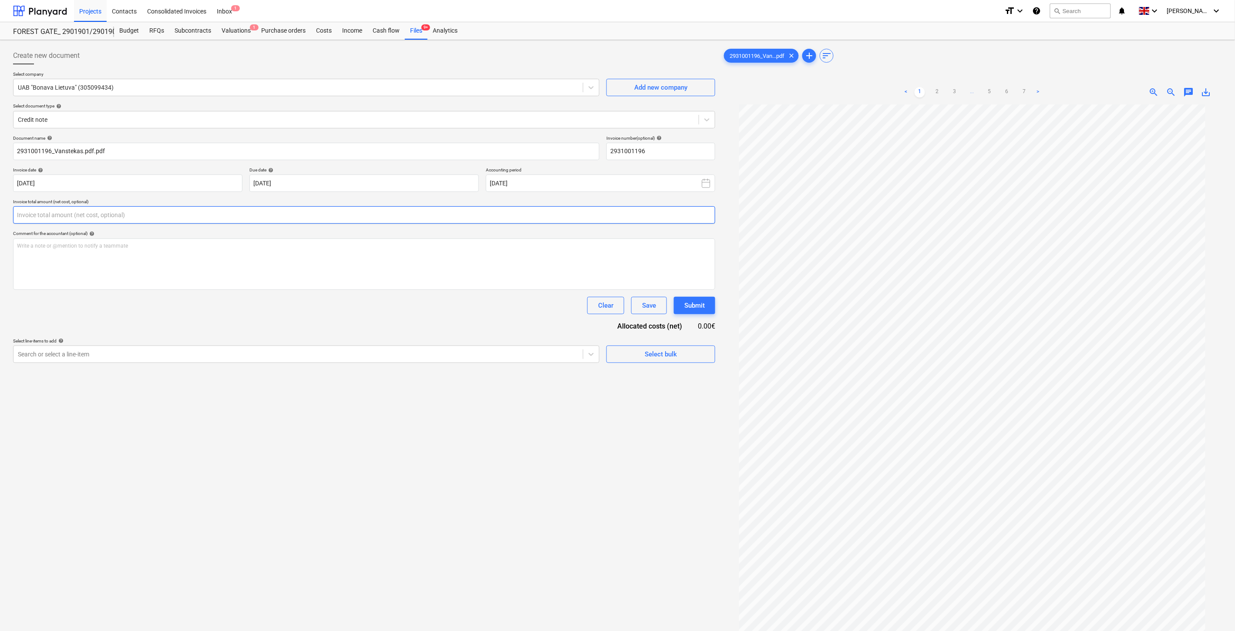
click at [316, 214] on input "text" at bounding box center [364, 214] width 702 height 17
type input "0"
type input "-110.00"
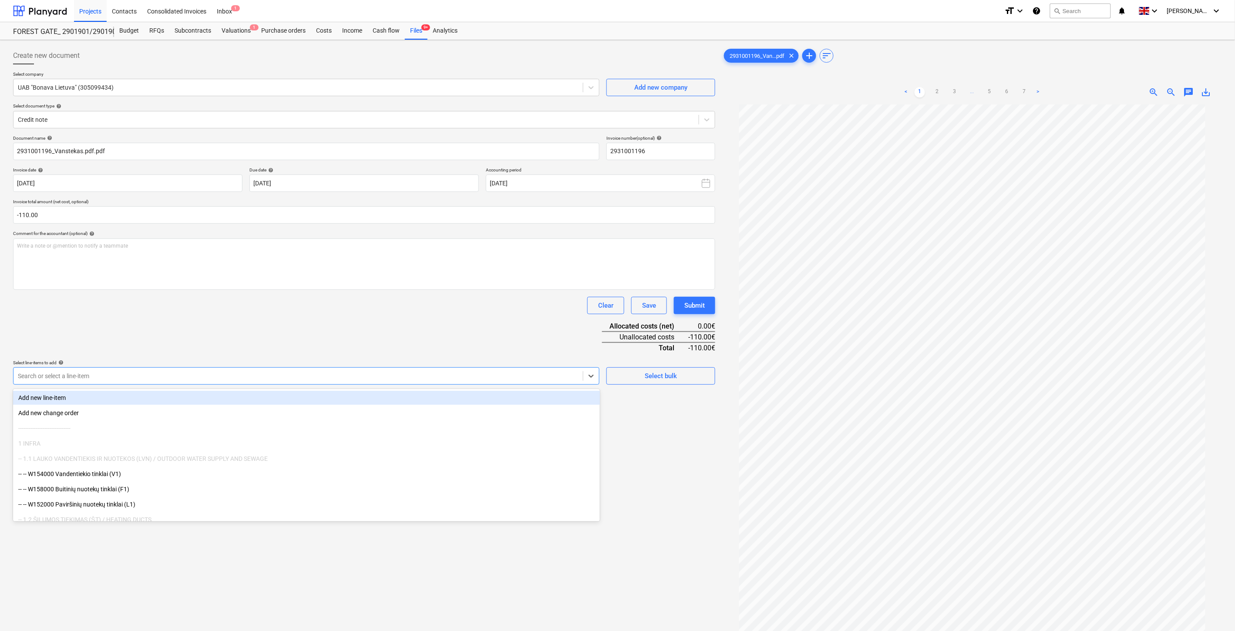
click at [374, 375] on div at bounding box center [298, 376] width 561 height 9
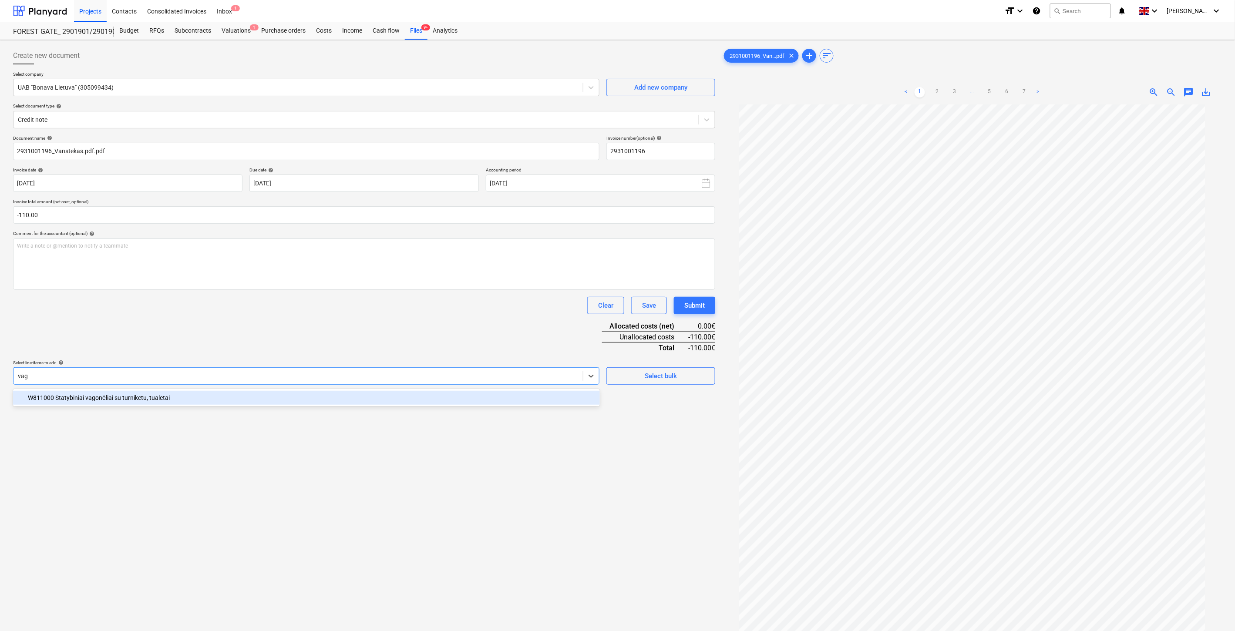
type input "vago"
click at [186, 400] on div "-- -- W811000 Statybiniai vagonėliai su turniketu, tualetai" at bounding box center [306, 398] width 587 height 14
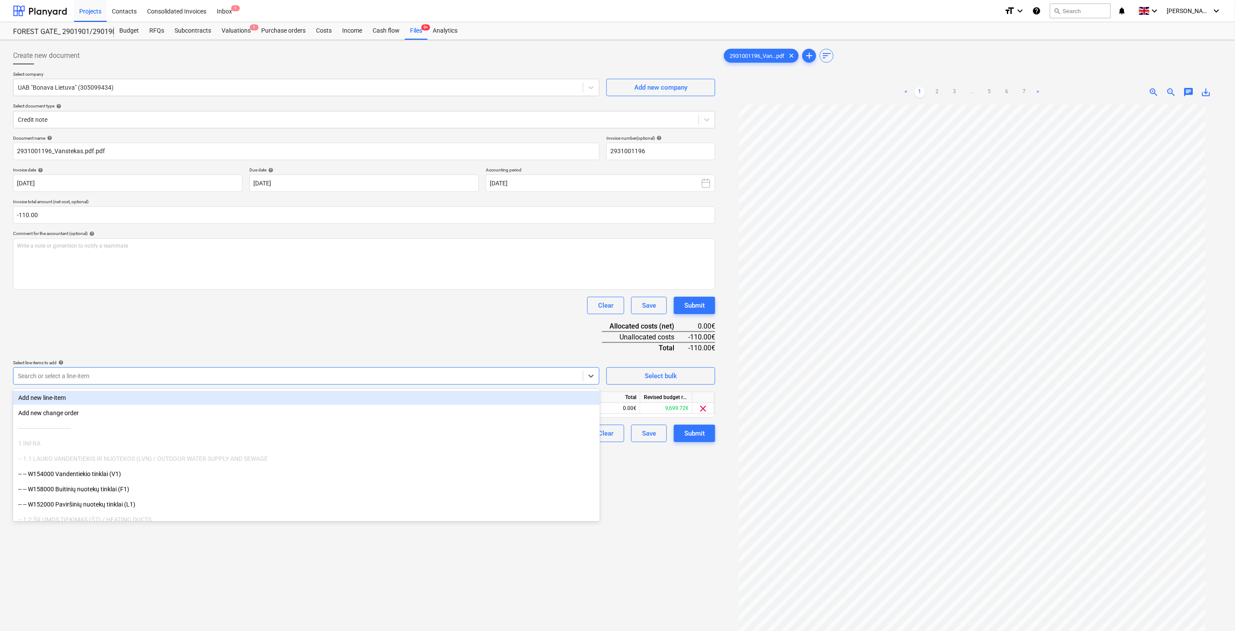
drag, startPoint x: 302, startPoint y: 324, endPoint x: 531, endPoint y: 396, distance: 240.2
click at [325, 328] on div "Document name help 2931001196_Vanstekas.pdf.pdf Invoice number (optional) help …" at bounding box center [364, 288] width 702 height 307
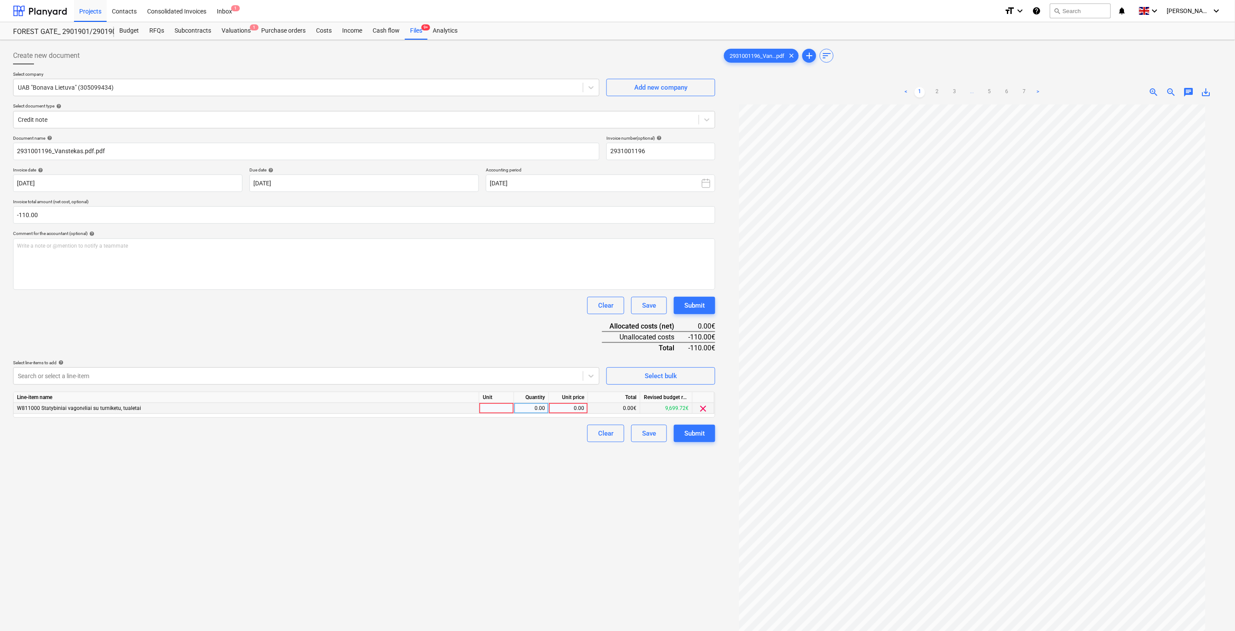
click at [497, 410] on div at bounding box center [496, 408] width 35 height 11
type input "1"
click at [551, 412] on div "0.00" at bounding box center [568, 408] width 39 height 11
click at [537, 412] on div "0.00" at bounding box center [530, 408] width 27 height 11
type input "-1"
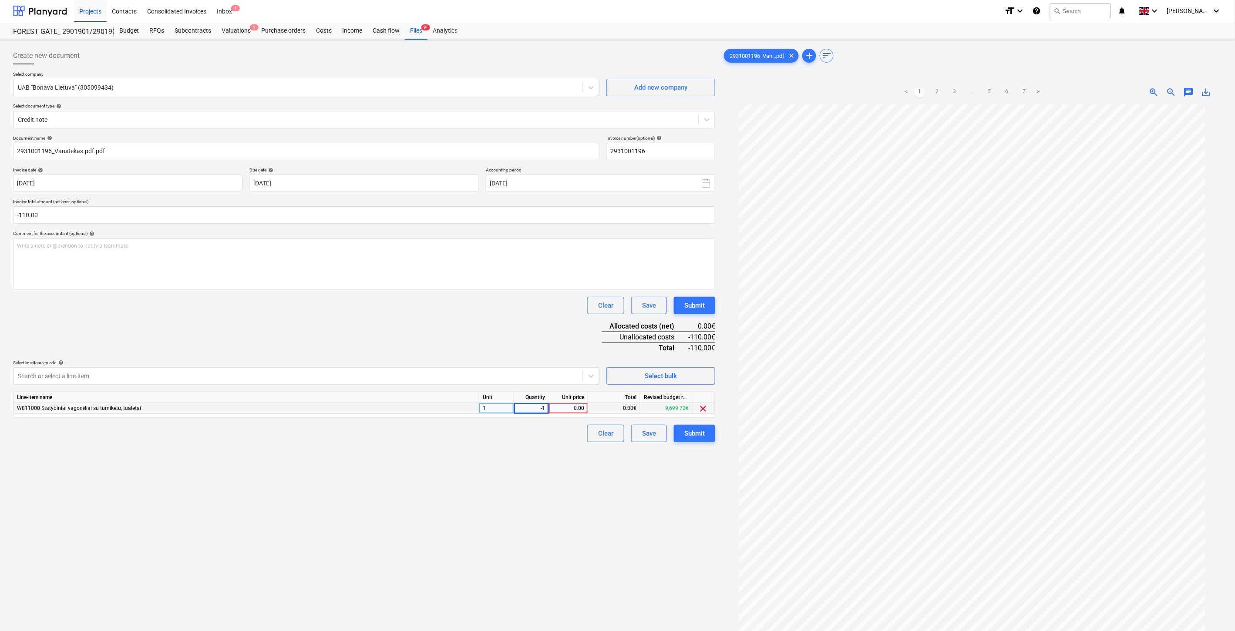
click at [573, 407] on div "0.00" at bounding box center [568, 408] width 32 height 11
type input "110"
click at [497, 342] on div "Document name help 2931001196_Vanstekas.pdf.pdf Invoice number (optional) help …" at bounding box center [364, 288] width 702 height 307
click at [648, 437] on div "Save" at bounding box center [649, 433] width 14 height 11
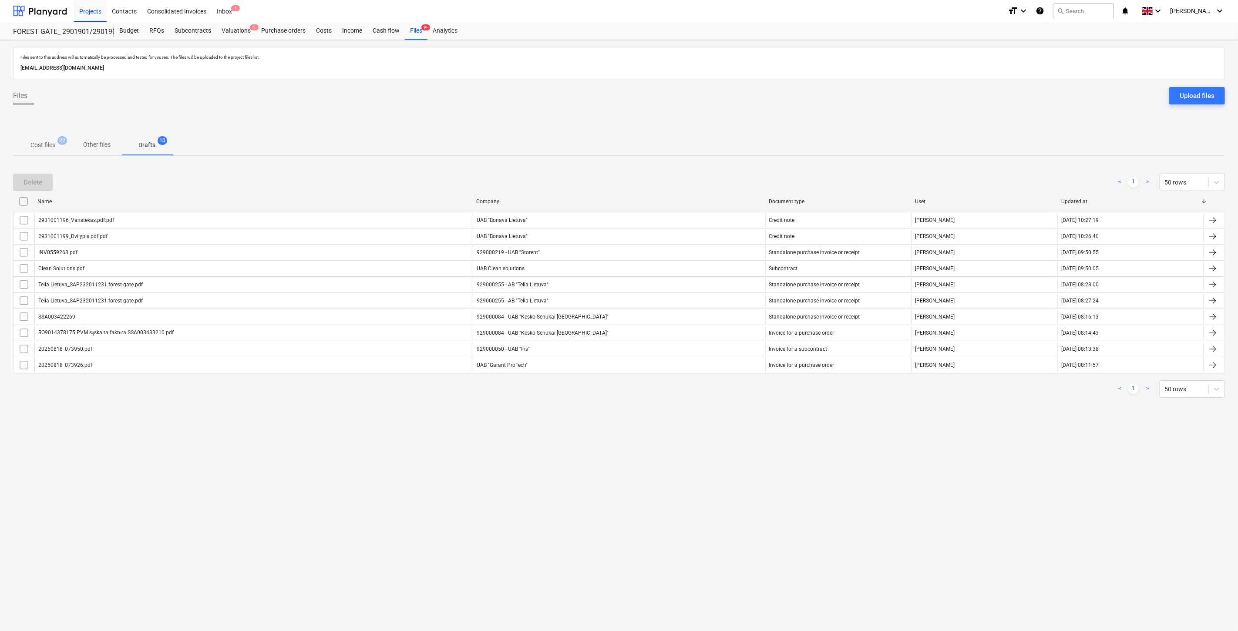
click at [50, 146] on p "Cost files" at bounding box center [42, 145] width 25 height 9
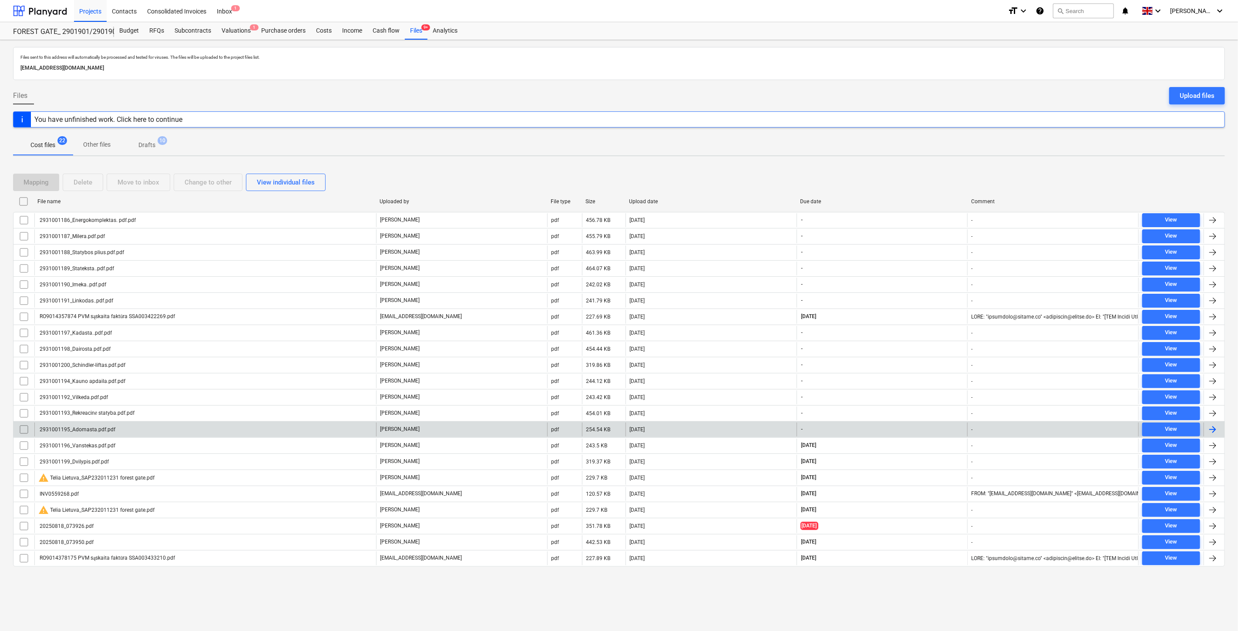
click at [682, 428] on div "[DATE]" at bounding box center [710, 430] width 171 height 14
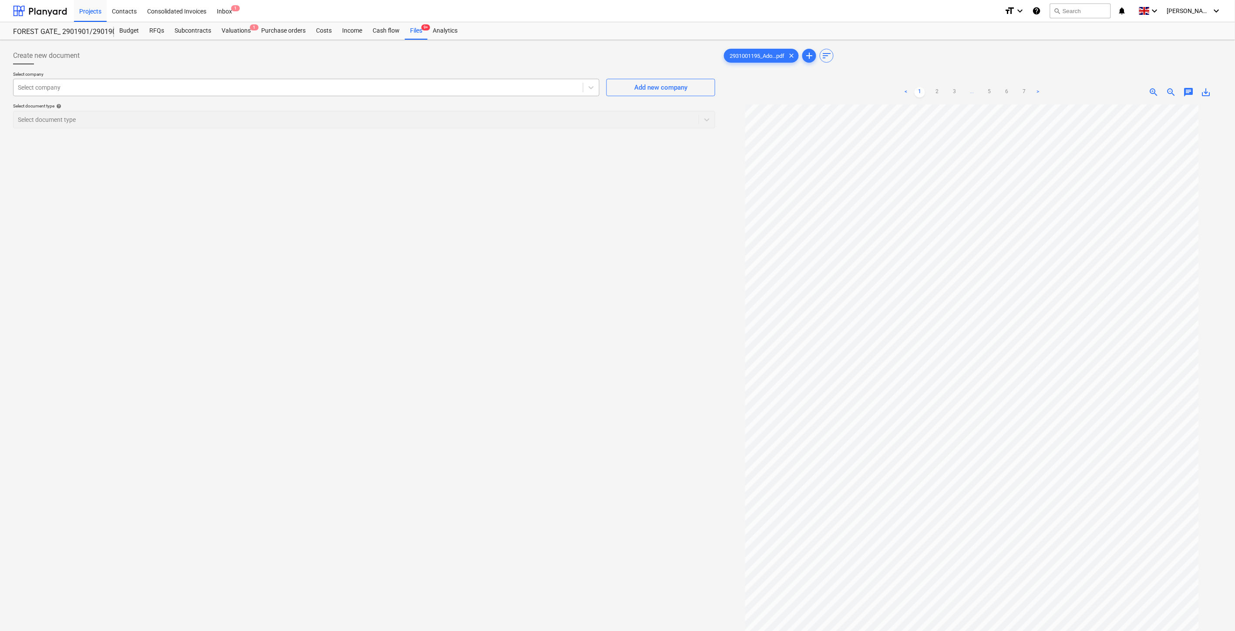
click at [329, 90] on div at bounding box center [298, 87] width 561 height 9
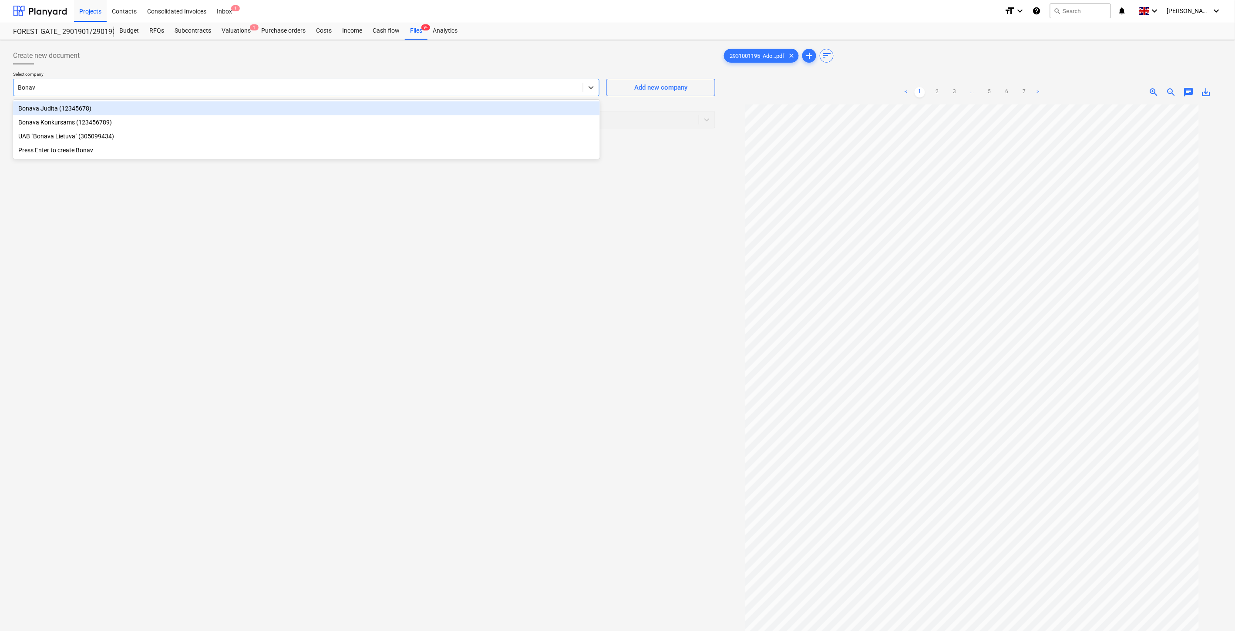
type input "Bonava"
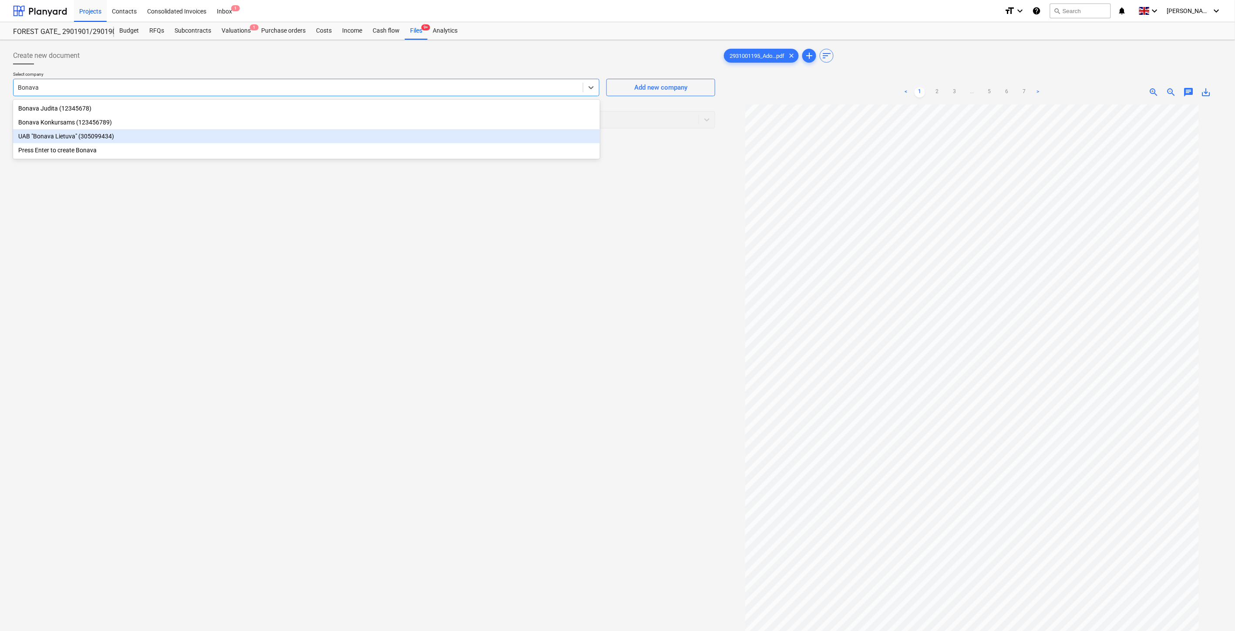
click at [199, 134] on div "UAB "Bonava Lietuva" (305099434)" at bounding box center [306, 136] width 587 height 14
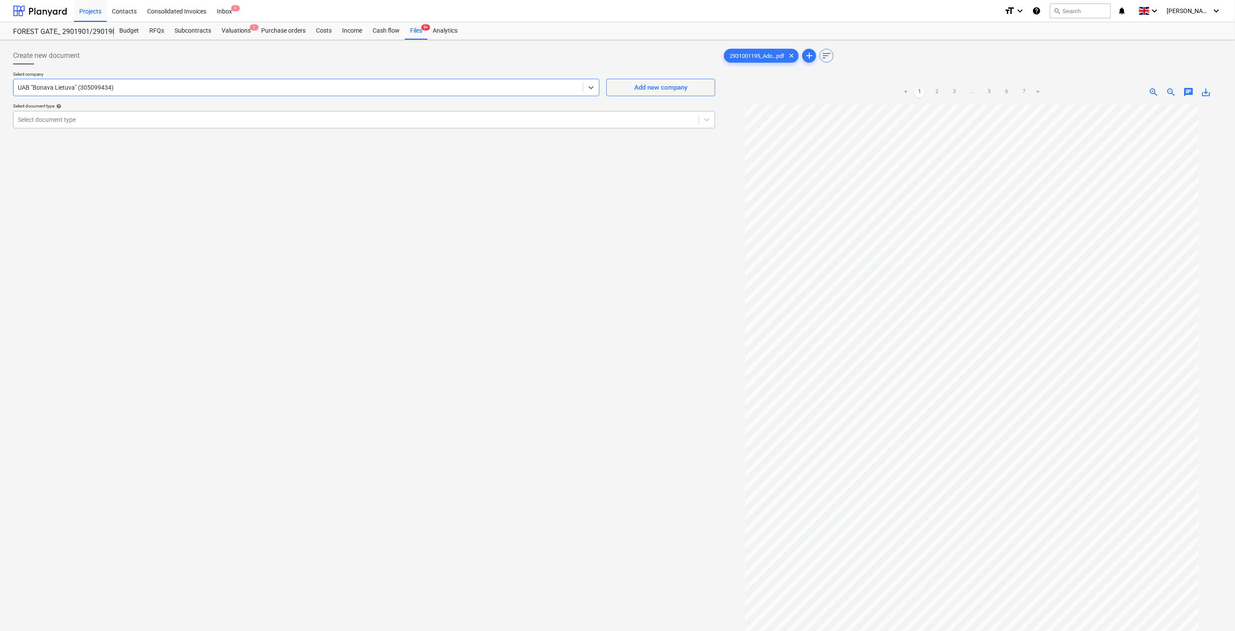
click at [181, 122] on div at bounding box center [356, 119] width 676 height 9
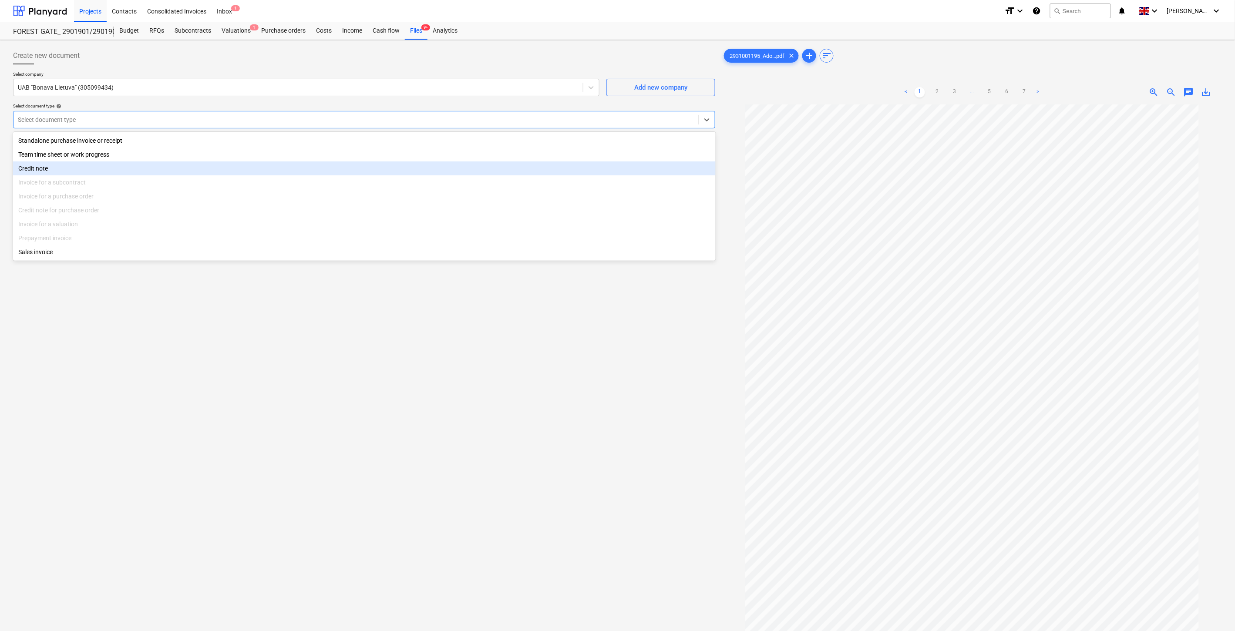
click at [119, 172] on div "Credit note" at bounding box center [364, 168] width 702 height 14
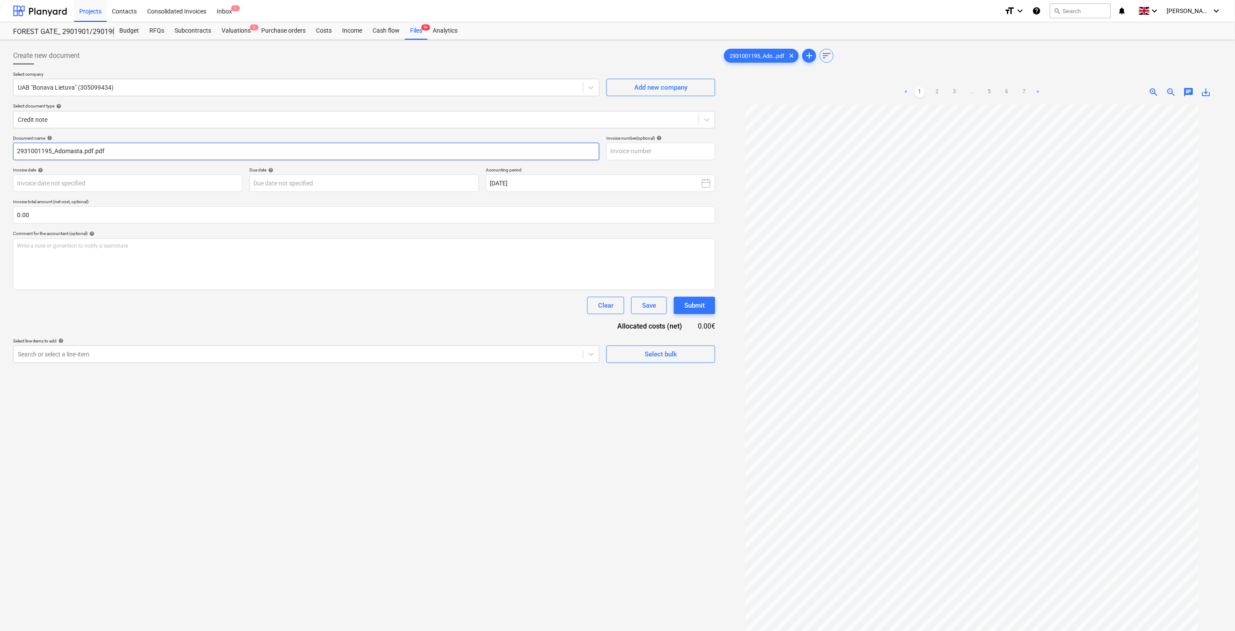
drag, startPoint x: 50, startPoint y: 153, endPoint x: 3, endPoint y: 154, distance: 47.4
click at [3, 154] on div "Create new document Select company UAB "Bonava Lietuva" (305099434) Add new com…" at bounding box center [617, 379] width 1235 height 678
click at [629, 151] on input "text" at bounding box center [660, 151] width 109 height 17
paste input "2931001195"
type input "2931001195"
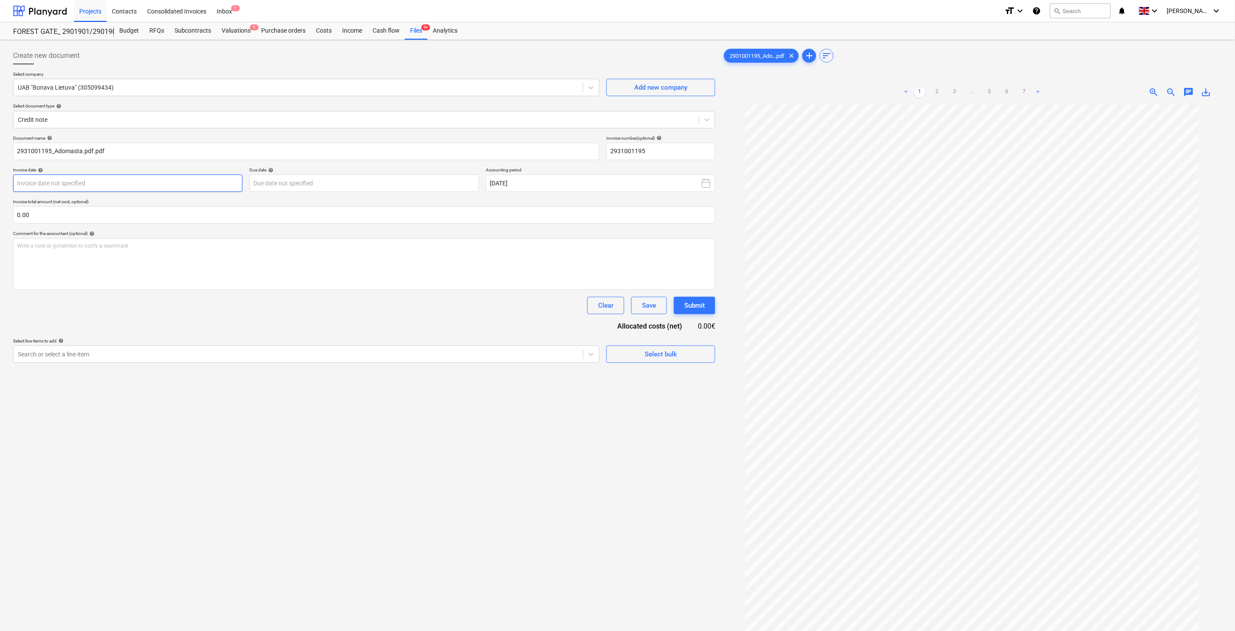
click at [205, 190] on body "Projects Contacts Consolidated Invoices Inbox 1 format_size keyboard_arrow_down…" at bounding box center [617, 315] width 1235 height 631
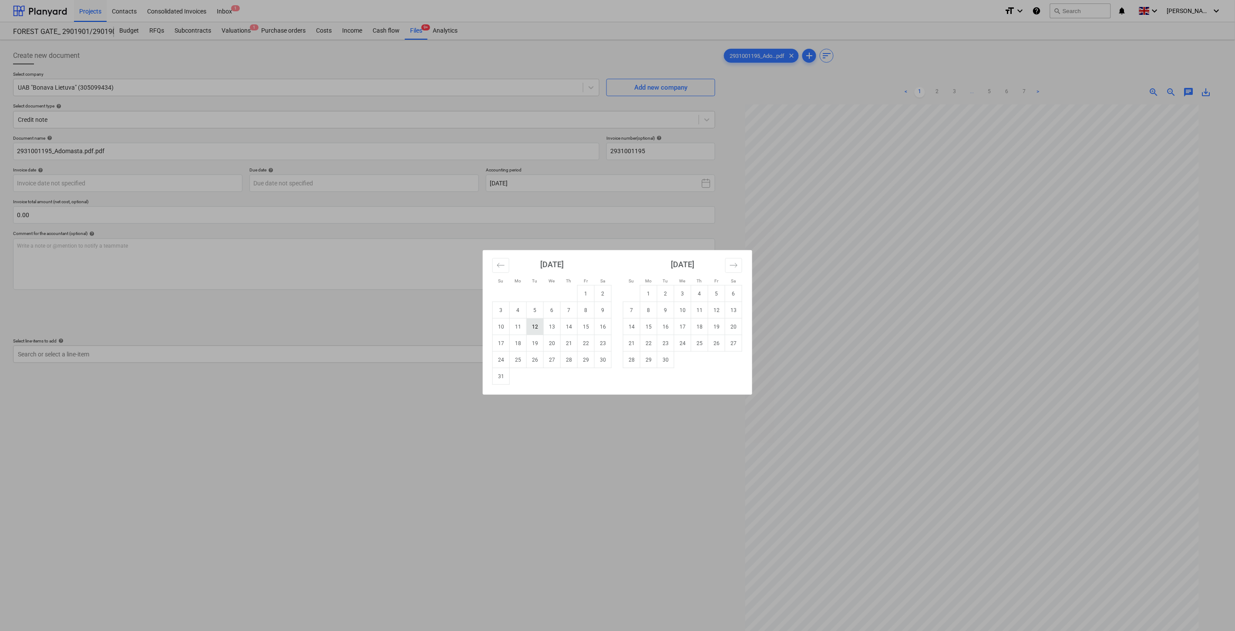
click at [538, 328] on td "12" at bounding box center [535, 327] width 17 height 17
type input "[DATE]"
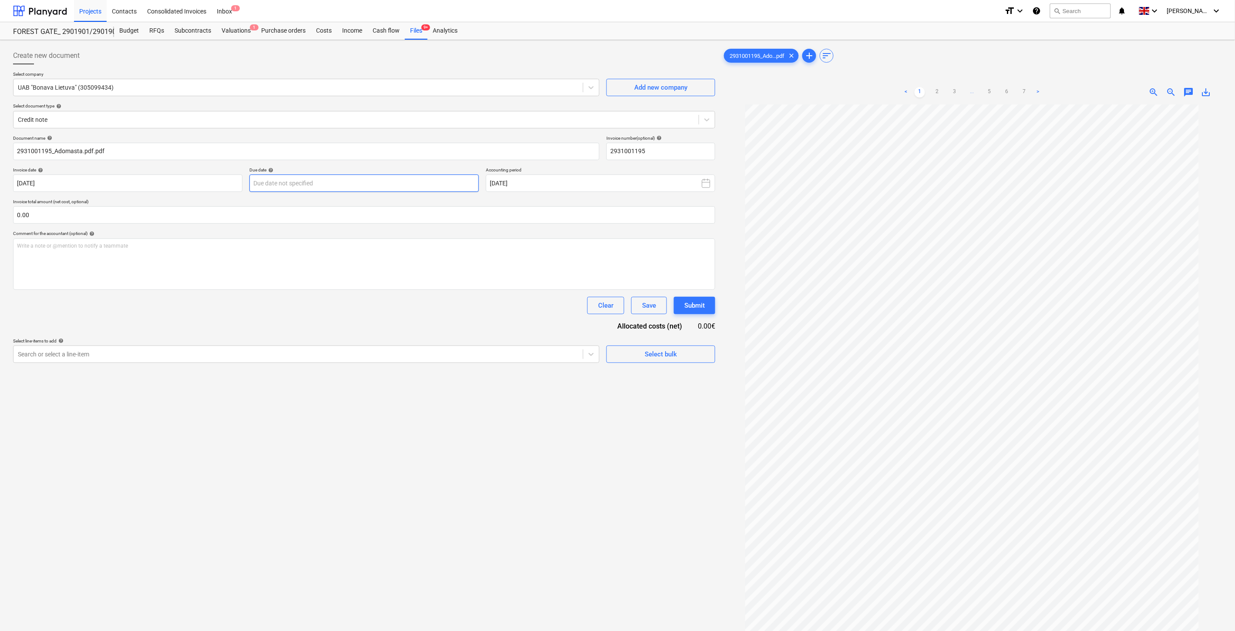
click at [429, 186] on body "Projects Contacts Consolidated Invoices Inbox 1 format_size keyboard_arrow_down…" at bounding box center [617, 315] width 1235 height 631
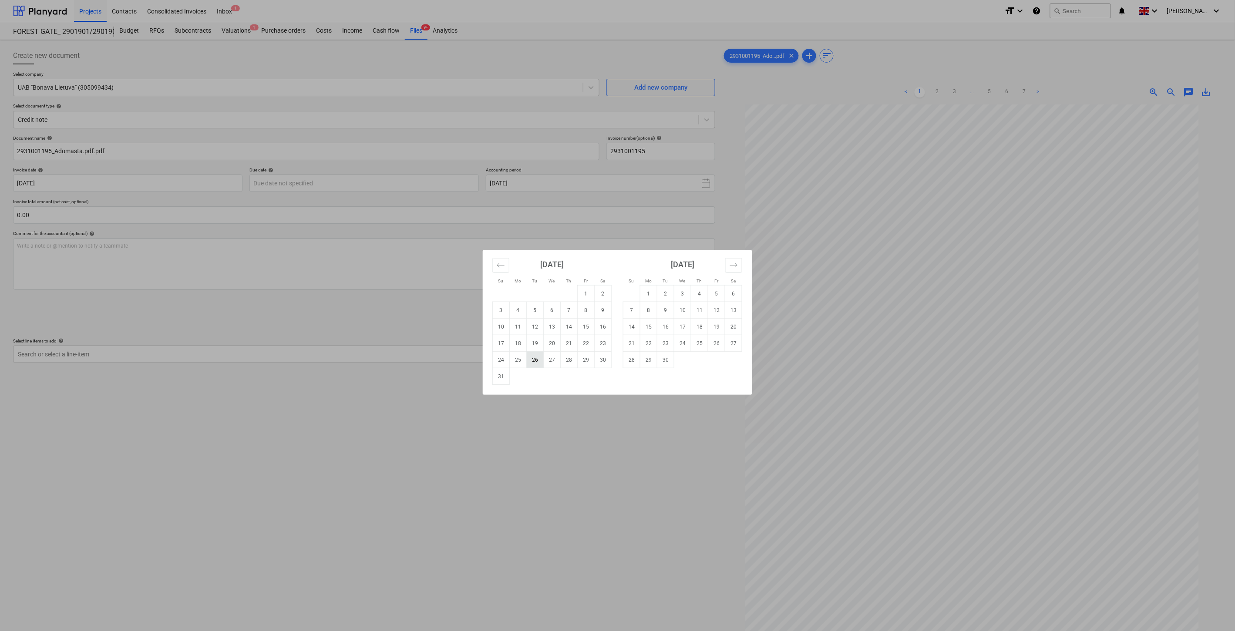
click at [532, 359] on td "26" at bounding box center [535, 360] width 17 height 17
type input "[DATE]"
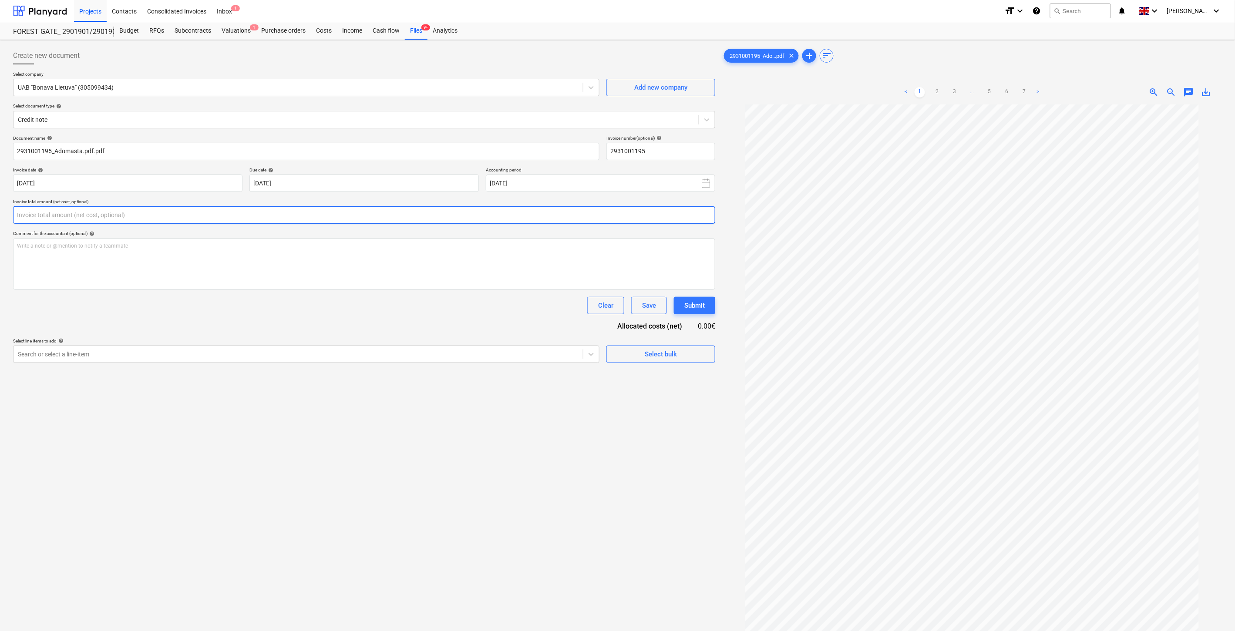
click at [346, 216] on input "text" at bounding box center [364, 214] width 702 height 17
click at [223, 306] on div "Clear Save Submit" at bounding box center [364, 305] width 702 height 17
type input "-110.00"
click at [208, 376] on div at bounding box center [298, 376] width 561 height 9
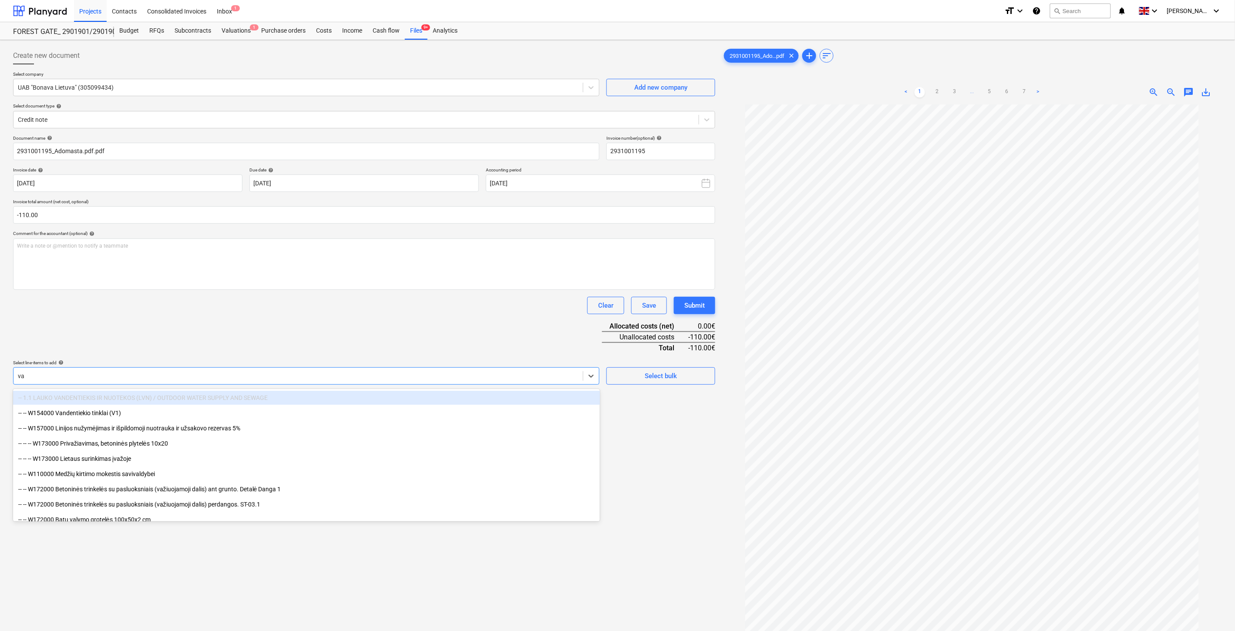
type input "vag"
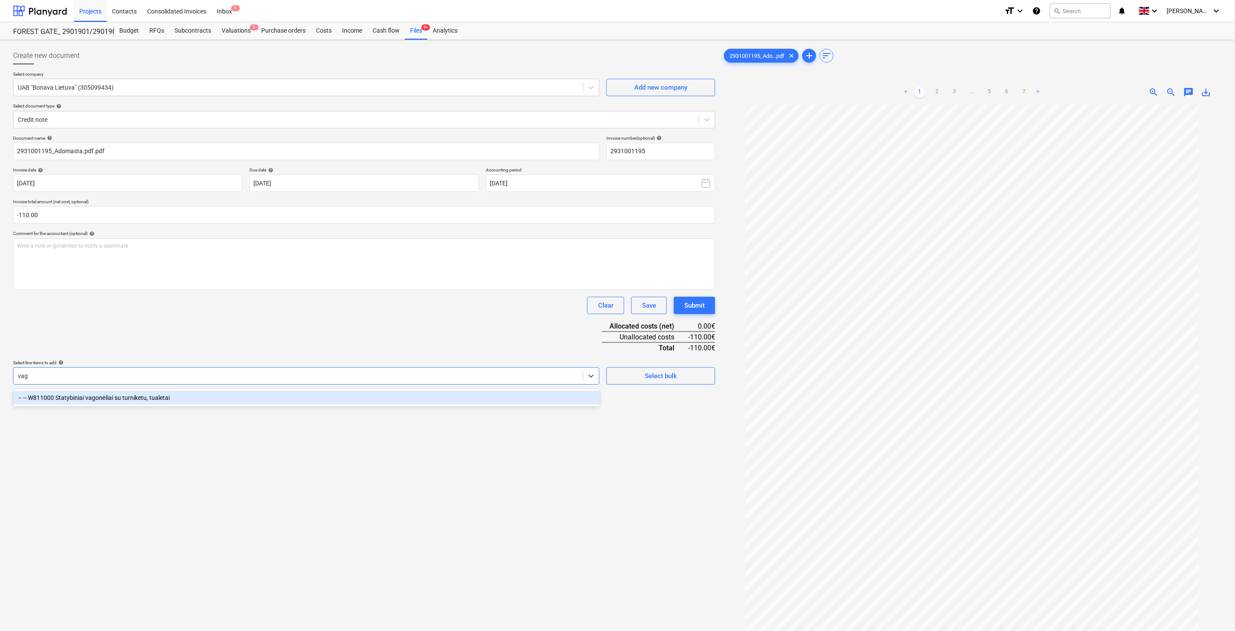
click at [184, 396] on div "-- -- W811000 Statybiniai vagonėliai su turniketu, tualetai" at bounding box center [306, 398] width 587 height 14
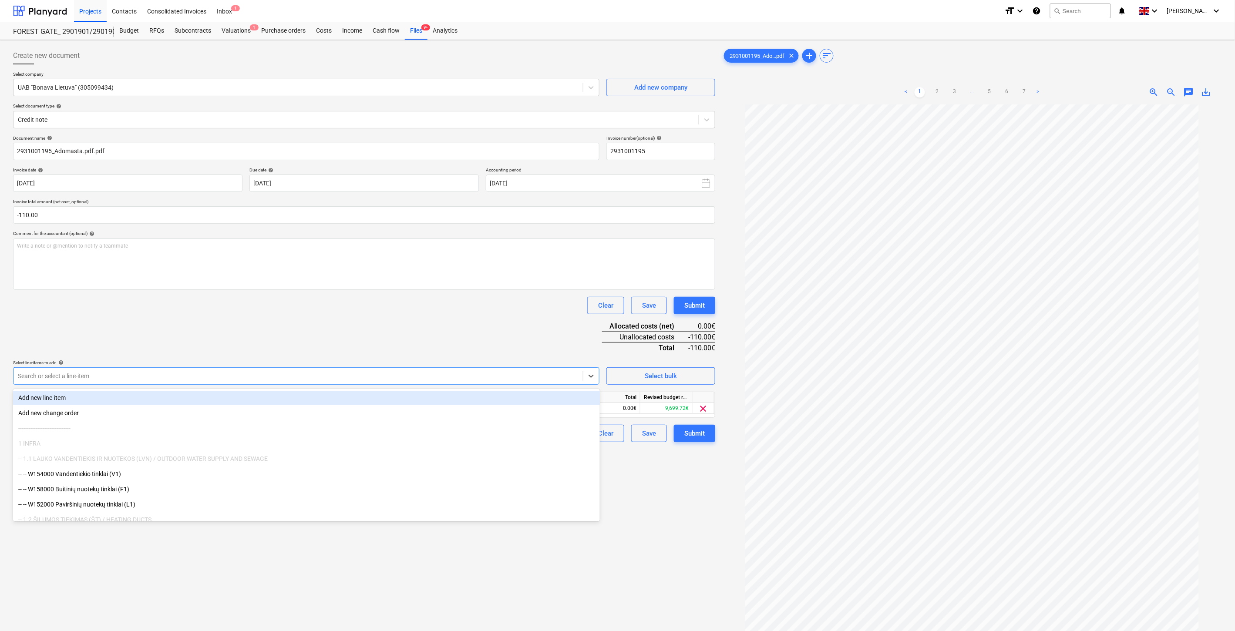
drag, startPoint x: 186, startPoint y: 350, endPoint x: 406, endPoint y: 401, distance: 225.6
click at [188, 350] on div "Document name help 2931001195_Adomasta.pdf.pdf Invoice number (optional) help 2…" at bounding box center [364, 288] width 702 height 307
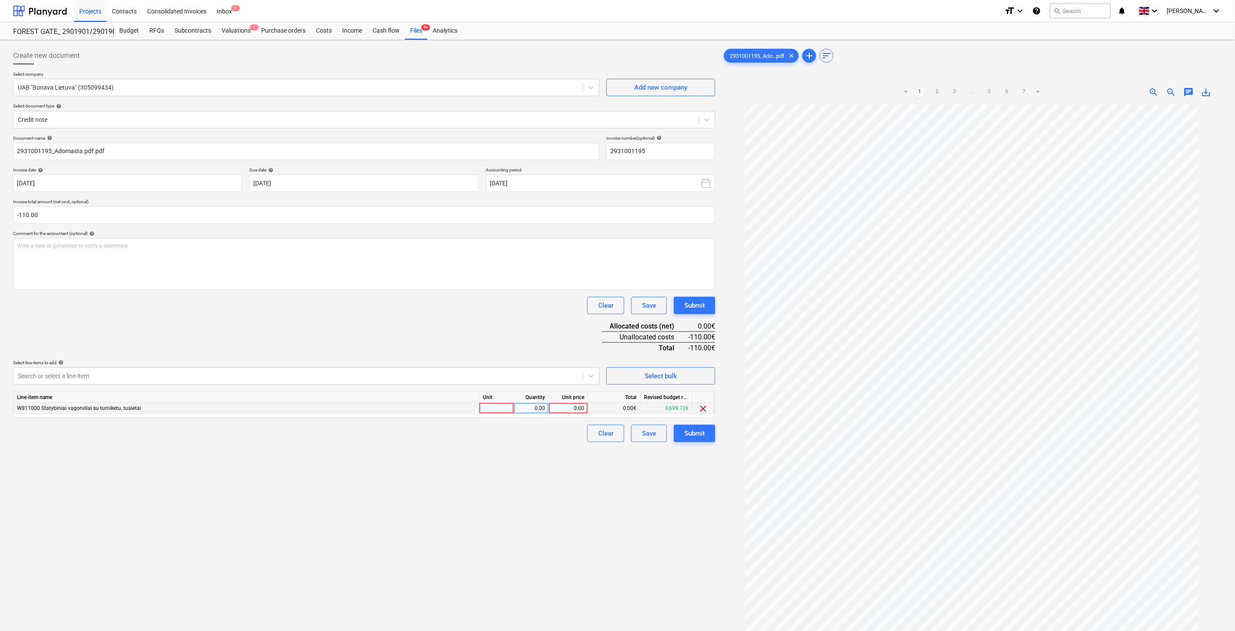
click at [488, 410] on div at bounding box center [496, 408] width 35 height 11
click at [529, 410] on div "0.00" at bounding box center [530, 408] width 27 height 11
type input "-1"
click at [527, 353] on div "Document name help 2931001195_Adomasta.pdf.pdf Invoice number (optional) help 2…" at bounding box center [364, 288] width 702 height 307
click at [560, 408] on div "0.00" at bounding box center [568, 408] width 32 height 11
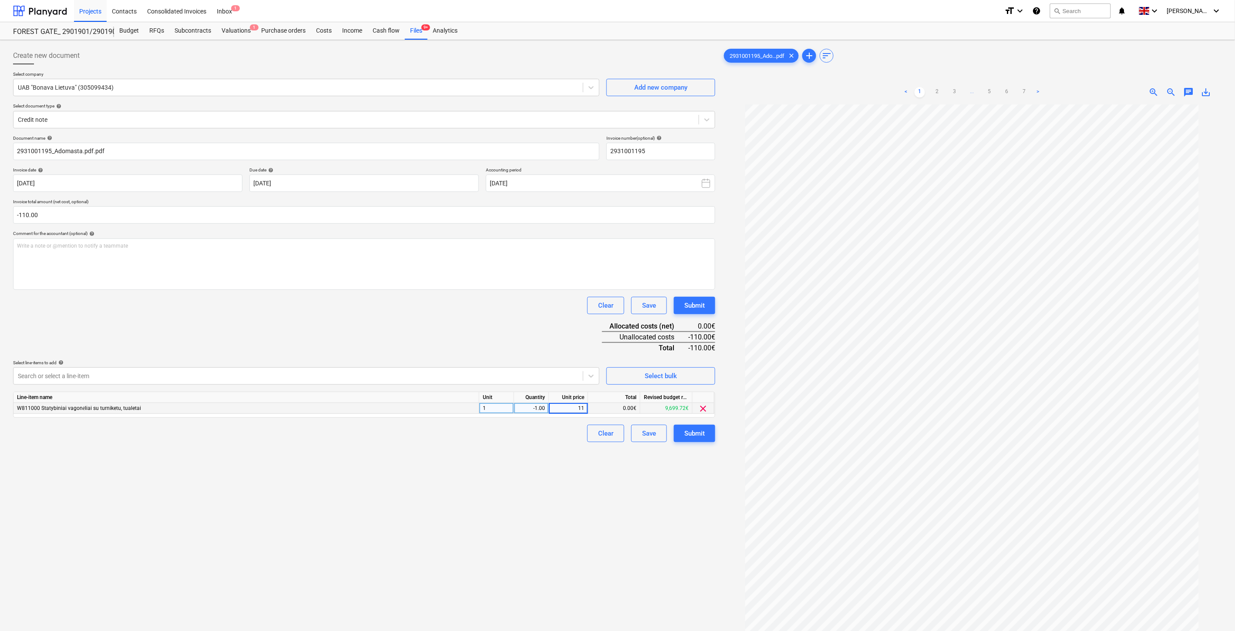
type input "110"
click at [472, 318] on div "Document name help 2931001195_Adomasta.pdf.pdf Invoice number (optional) help 2…" at bounding box center [364, 288] width 702 height 307
click at [385, 520] on div "Create new document Select company UAB "Bonava Lietuva" (305099434) Add new com…" at bounding box center [364, 379] width 709 height 671
click at [423, 505] on div "Create new document Select company UAB "Bonava Lietuva" (305099434) Add new com…" at bounding box center [364, 379] width 709 height 671
drag, startPoint x: 429, startPoint y: 302, endPoint x: 427, endPoint y: 306, distance: 4.9
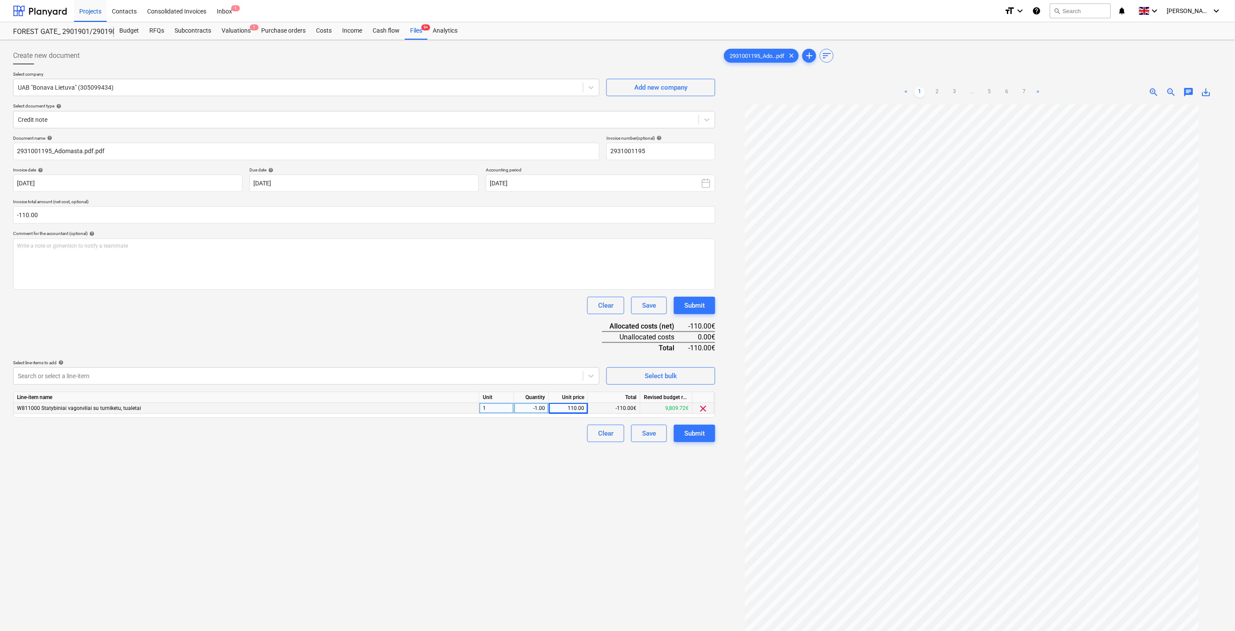
click at [429, 306] on div "Clear Save Submit" at bounding box center [364, 305] width 702 height 17
drag, startPoint x: 621, startPoint y: 551, endPoint x: 637, endPoint y: 528, distance: 27.5
click at [625, 545] on div "Create new document Select company UAB "Bonava Lietuva" (305099434) Add new com…" at bounding box center [364, 379] width 709 height 671
drag, startPoint x: 637, startPoint y: 528, endPoint x: 405, endPoint y: 518, distance: 232.2
click at [636, 528] on div "Create new document Select company UAB "Bonava Lietuva" (305099434) Add new com…" at bounding box center [364, 379] width 709 height 671
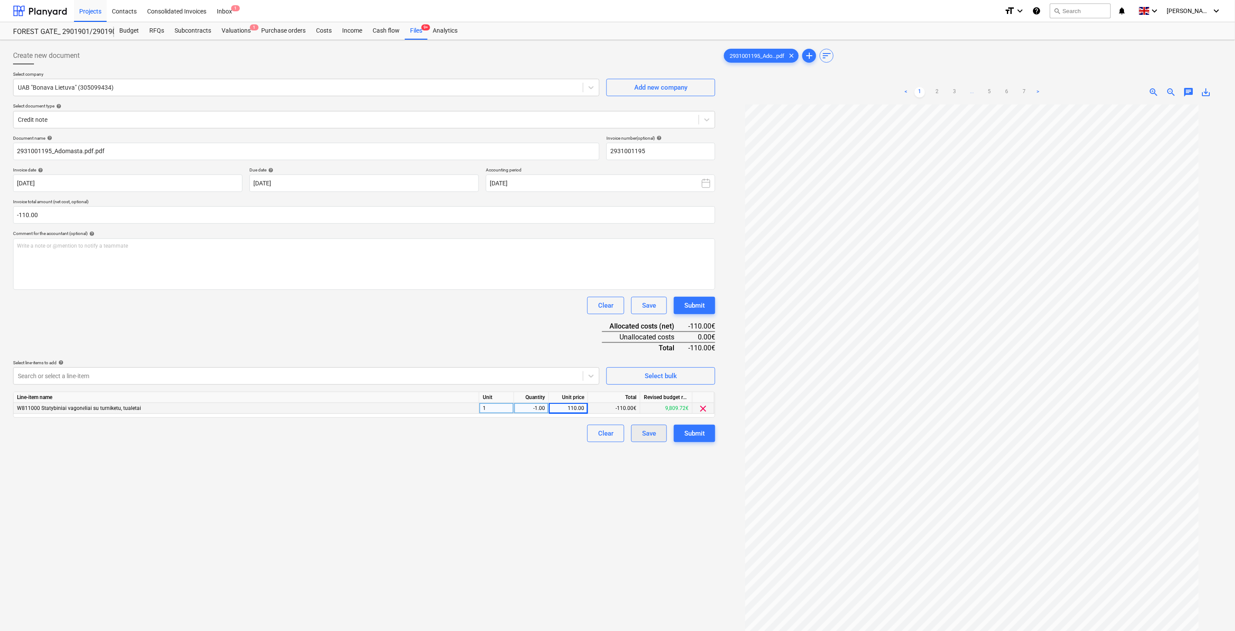
click at [648, 432] on div "Save" at bounding box center [649, 433] width 14 height 11
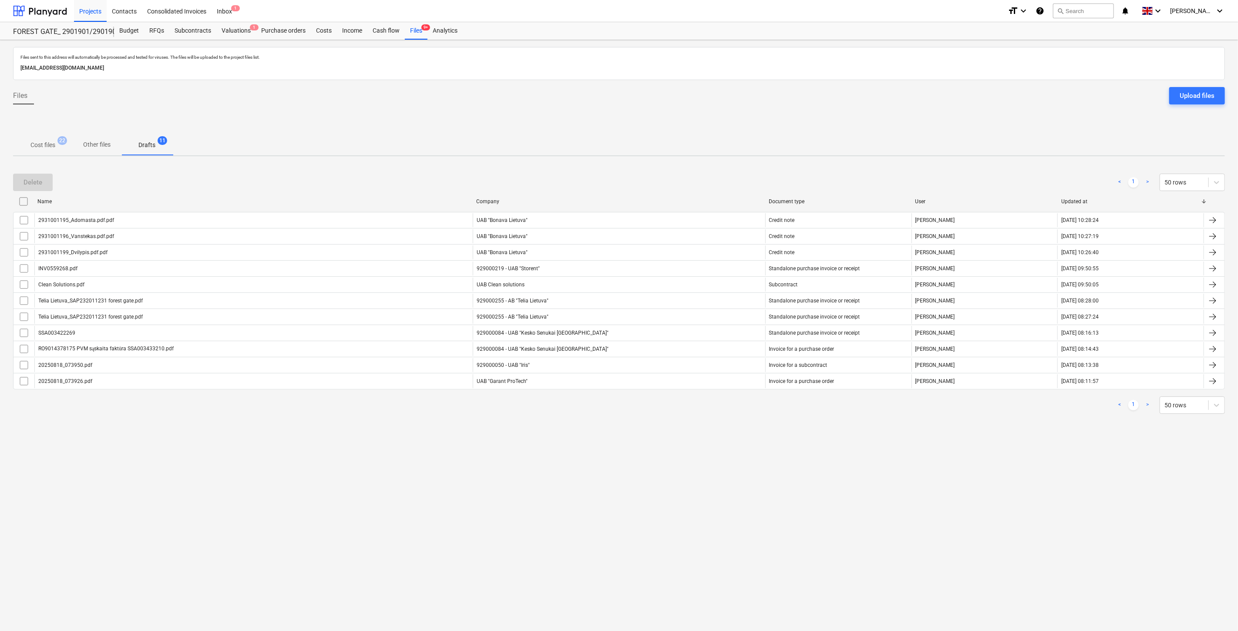
click at [51, 148] on p "Cost files" at bounding box center [42, 145] width 25 height 9
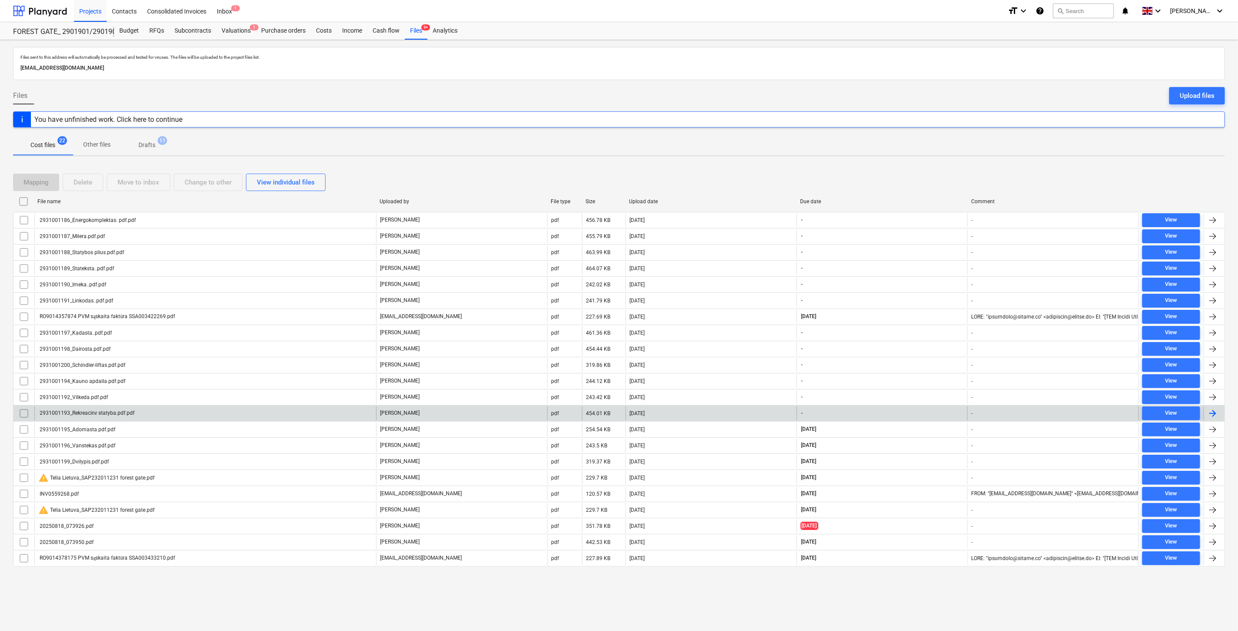
click at [704, 410] on div "[DATE]" at bounding box center [710, 413] width 171 height 14
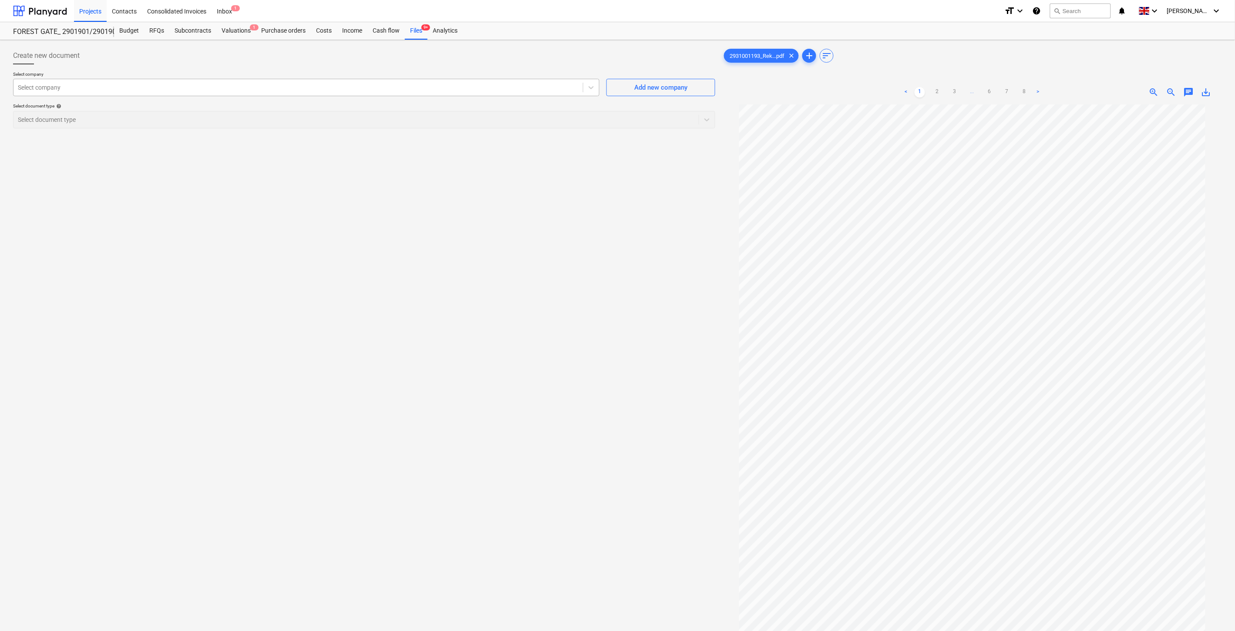
click at [362, 89] on div at bounding box center [298, 87] width 561 height 9
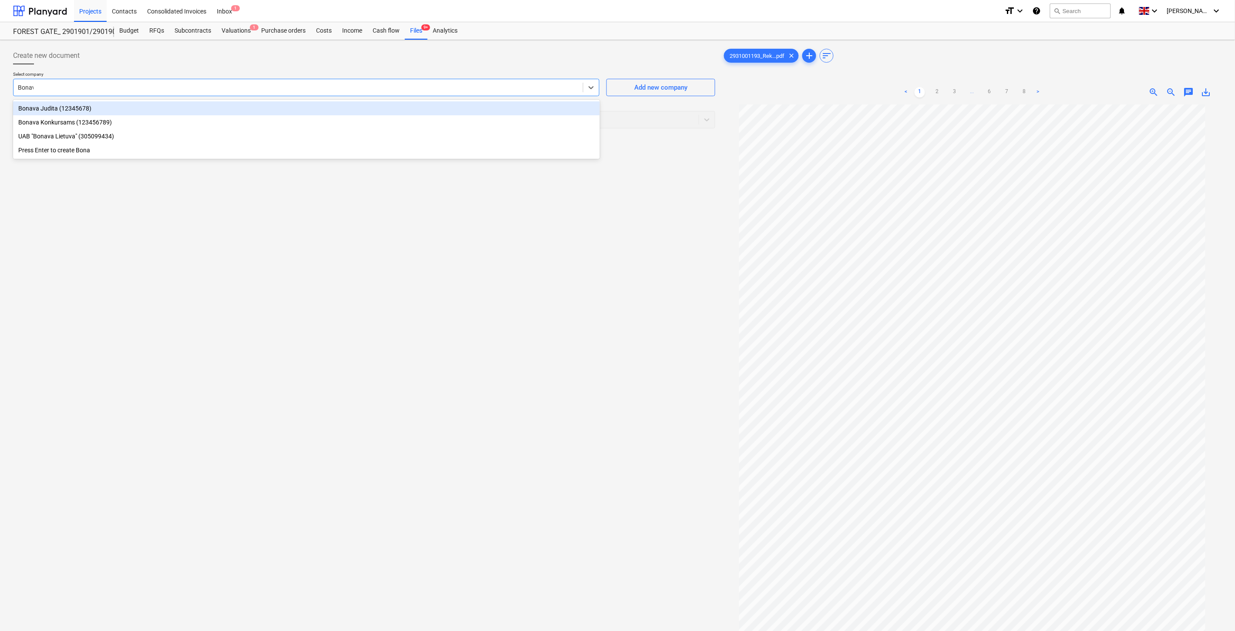
type input "Bonava"
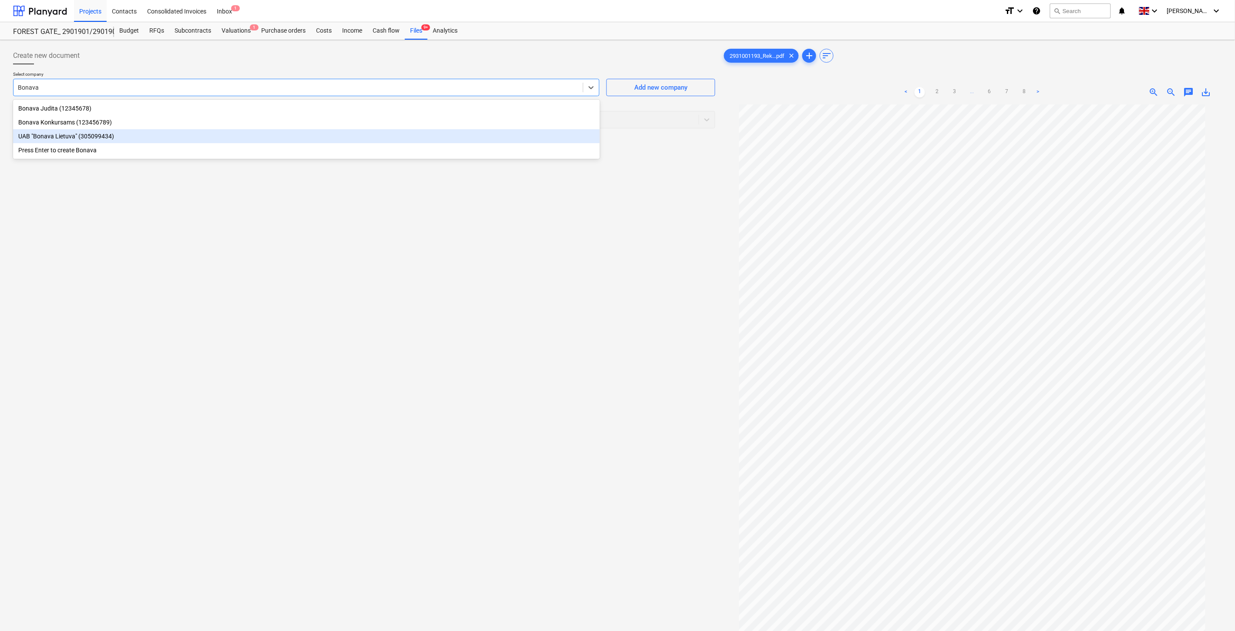
click at [163, 133] on div "UAB "Bonava Lietuva" (305099434)" at bounding box center [306, 136] width 587 height 14
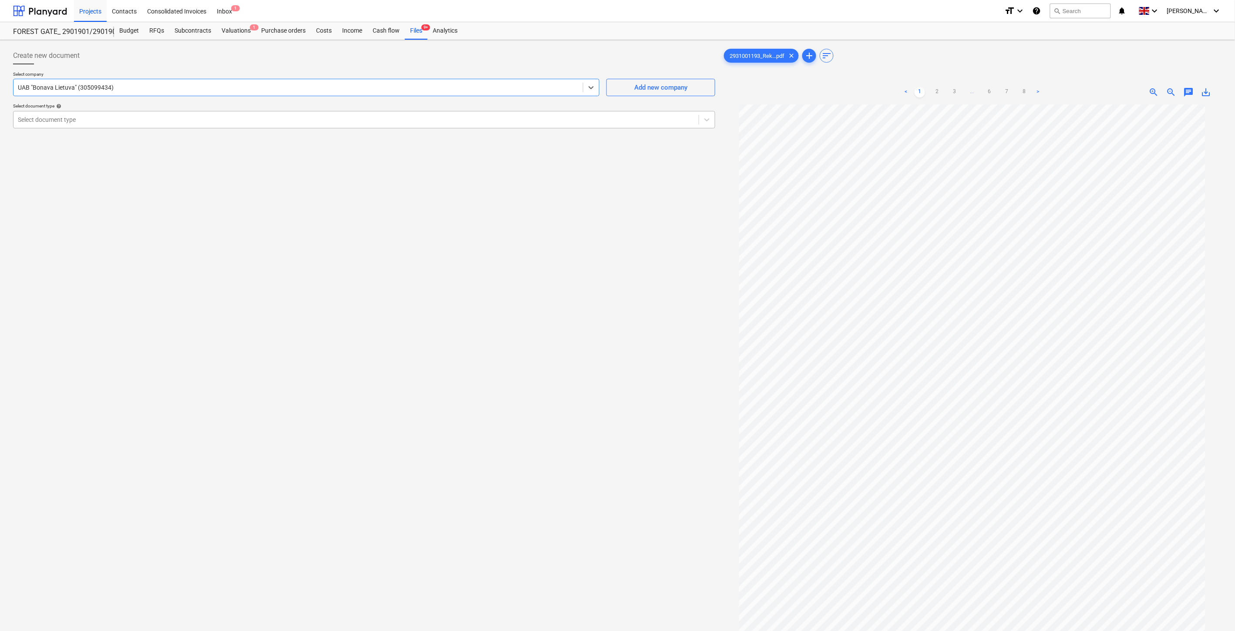
click at [150, 123] on div at bounding box center [356, 119] width 676 height 9
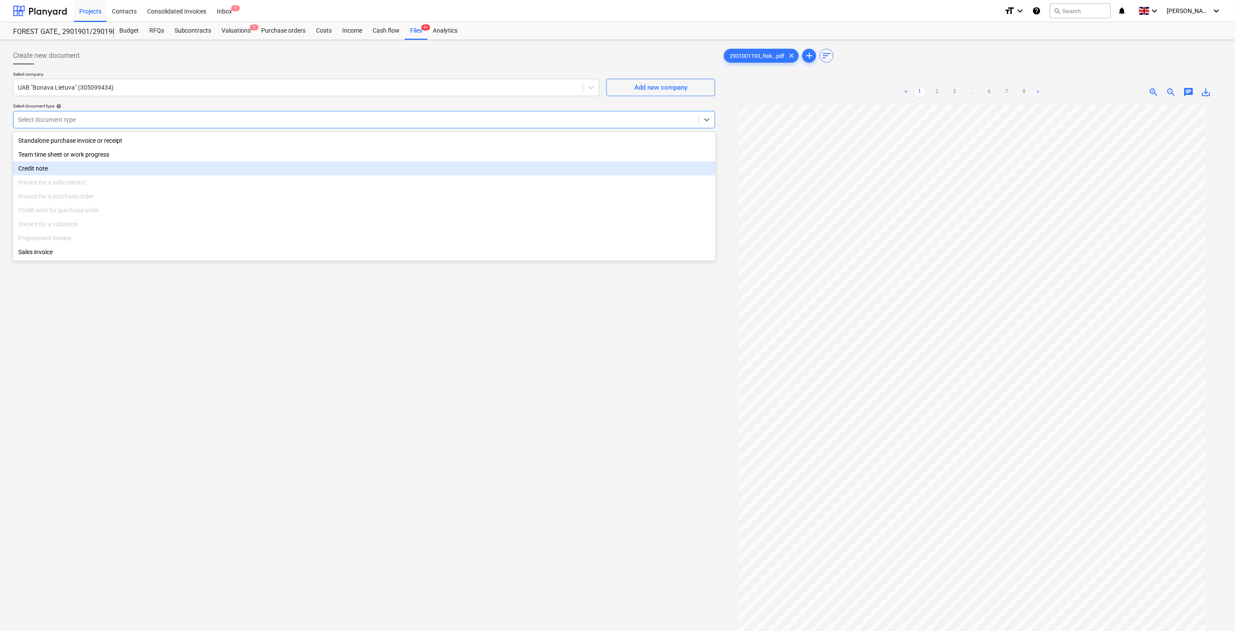
click at [96, 167] on div "Credit note" at bounding box center [364, 168] width 702 height 14
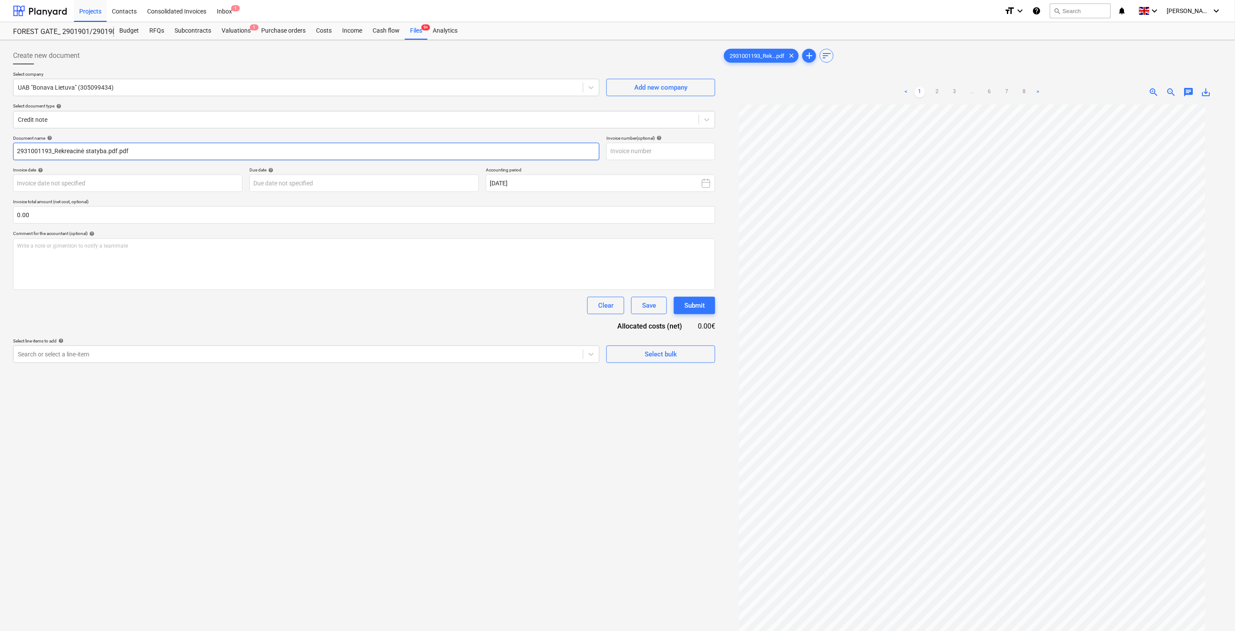
drag, startPoint x: 50, startPoint y: 150, endPoint x: 6, endPoint y: 152, distance: 44.0
click at [6, 152] on div "Create new document Select company UAB "Bonava Lietuva" (305099434) Add new com…" at bounding box center [617, 379] width 1235 height 678
click at [630, 151] on input "text" at bounding box center [660, 151] width 109 height 17
paste input "2931001193"
type input "2931001193"
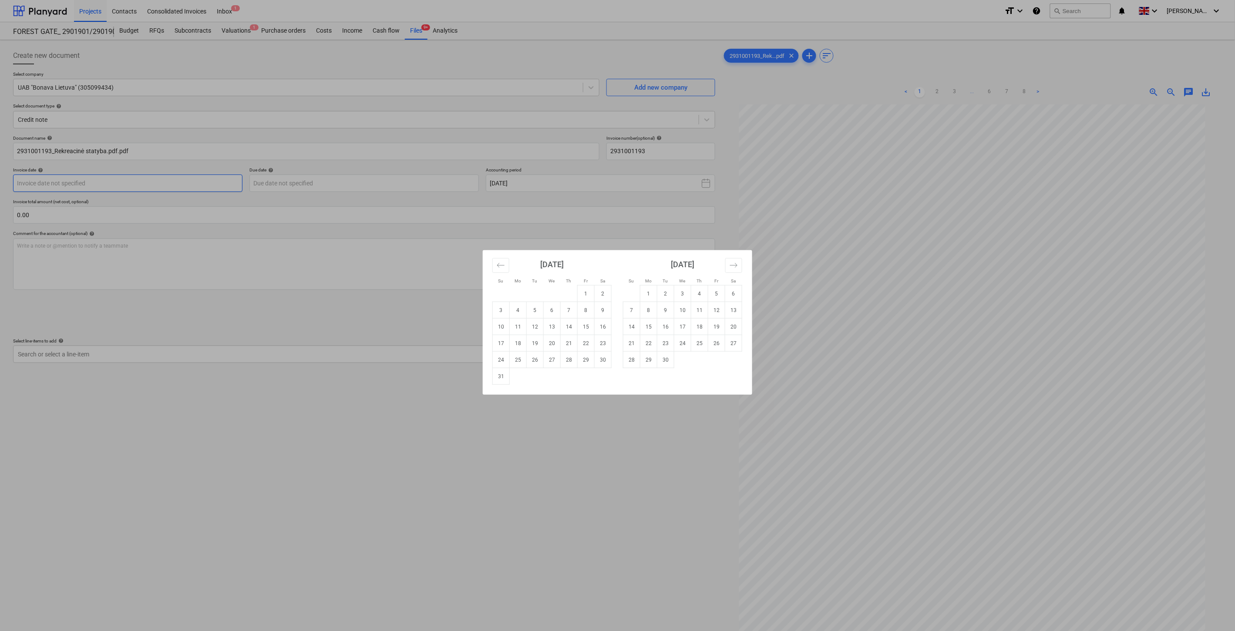
click at [211, 185] on body "Projects Contacts Consolidated Invoices Inbox 1 format_size keyboard_arrow_down…" at bounding box center [617, 315] width 1235 height 631
click at [534, 328] on td "12" at bounding box center [535, 327] width 17 height 17
type input "[DATE]"
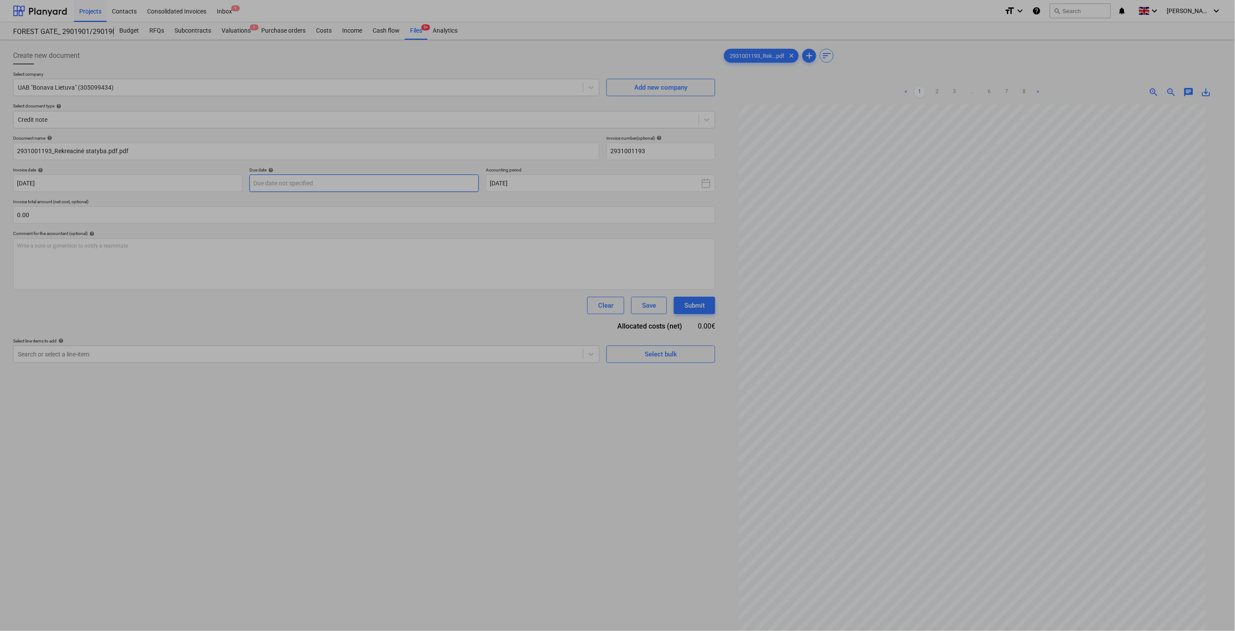
click at [401, 190] on body "Projects Contacts Consolidated Invoices Inbox 1 format_size keyboard_arrow_down…" at bounding box center [617, 315] width 1235 height 631
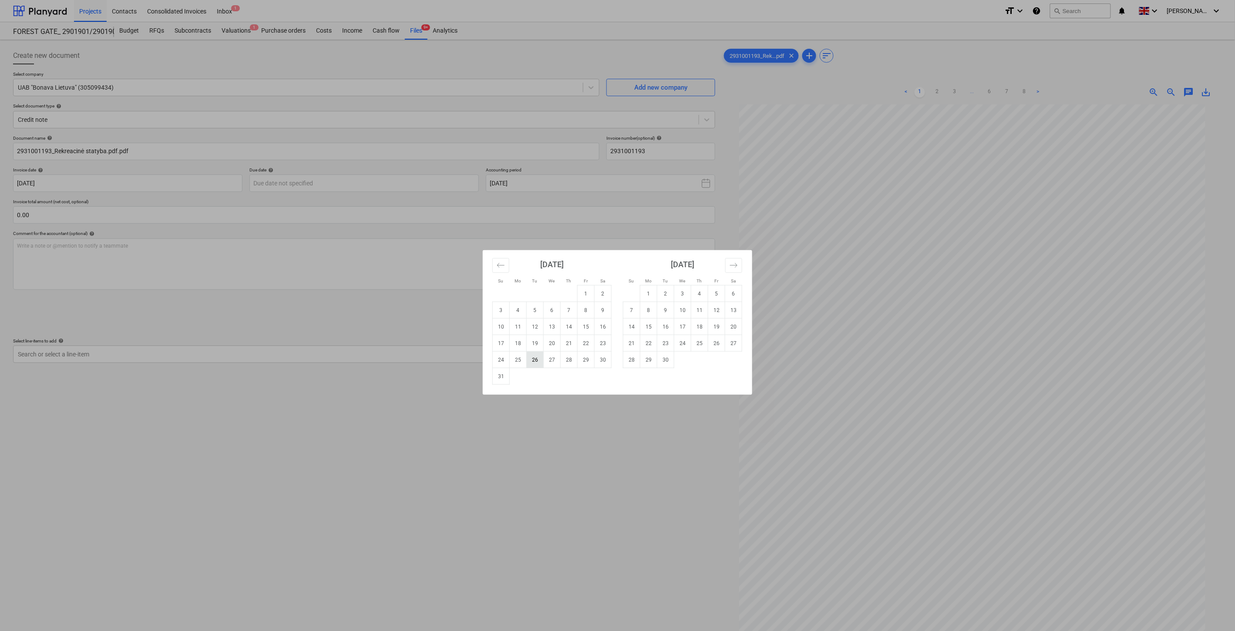
click at [539, 359] on td "26" at bounding box center [535, 360] width 17 height 17
type input "[DATE]"
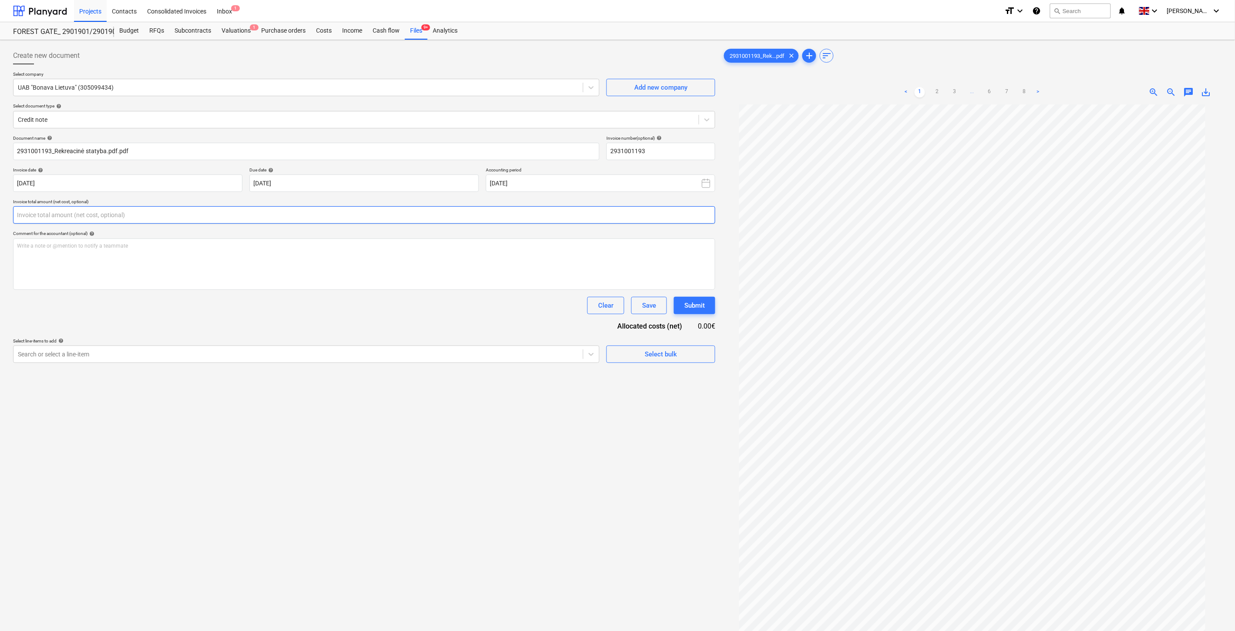
click at [368, 215] on input "text" at bounding box center [364, 214] width 702 height 17
type input "-210.00"
click at [207, 377] on div at bounding box center [298, 376] width 561 height 9
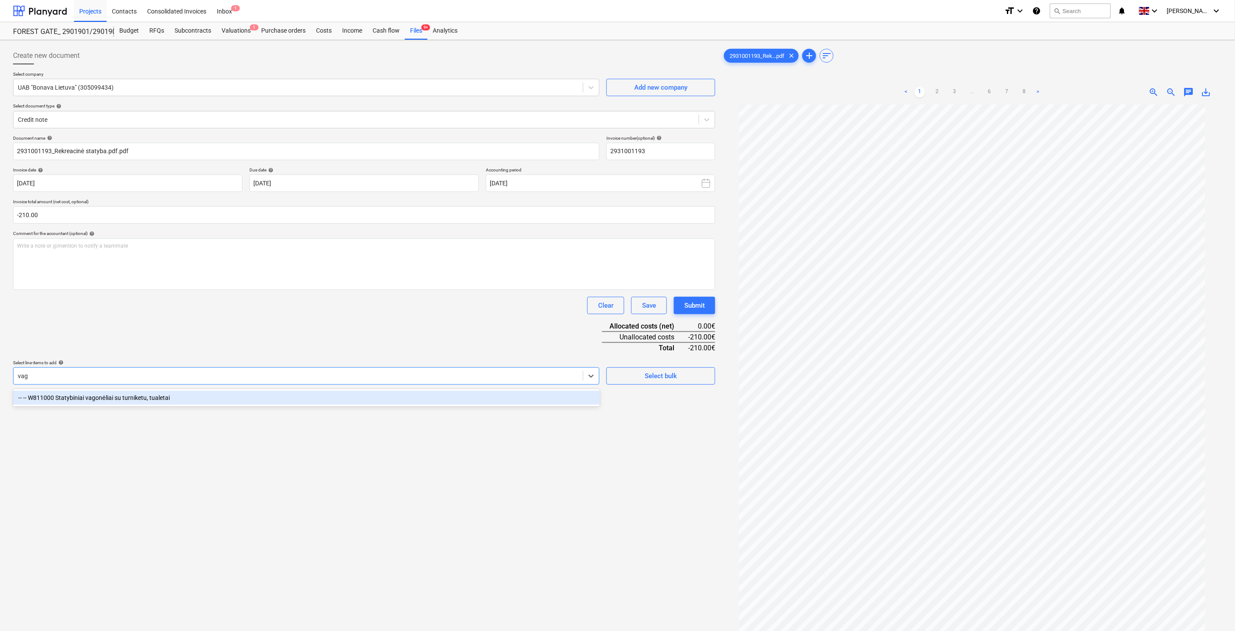
type input "vago"
click at [240, 402] on div "-- -- W811000 Statybiniai vagonėliai su turniketu, tualetai" at bounding box center [306, 398] width 587 height 14
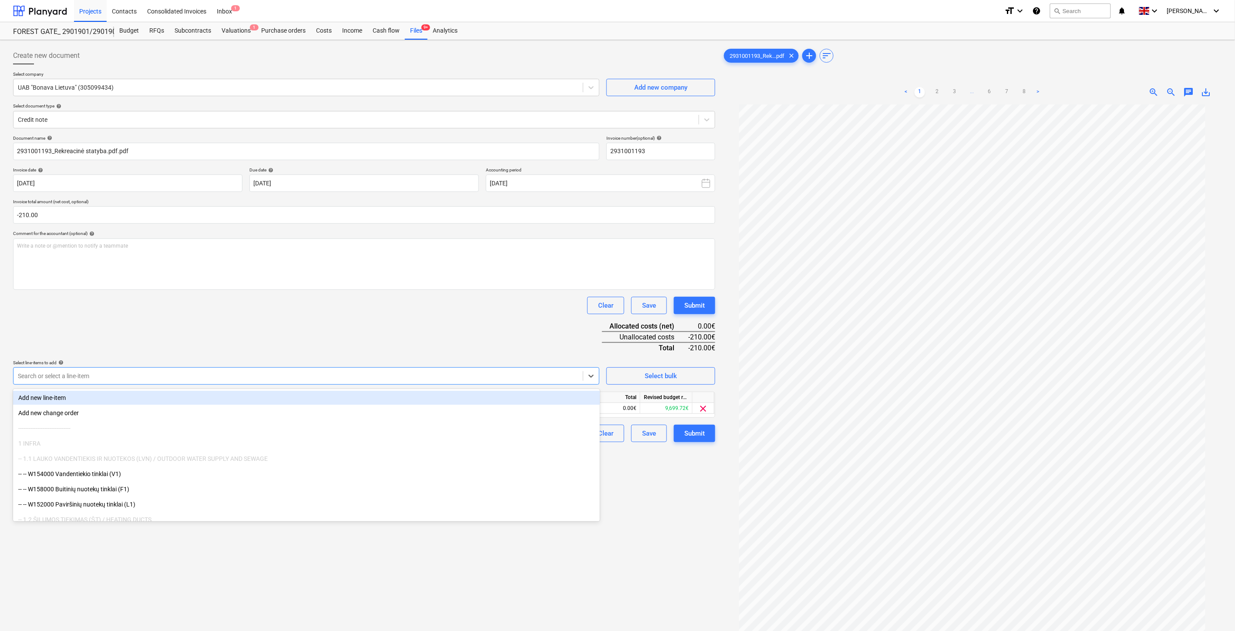
click at [280, 336] on div "Document name help 2931001193_Rekreacinė statyba.pdf.pdf Invoice number (option…" at bounding box center [364, 288] width 702 height 307
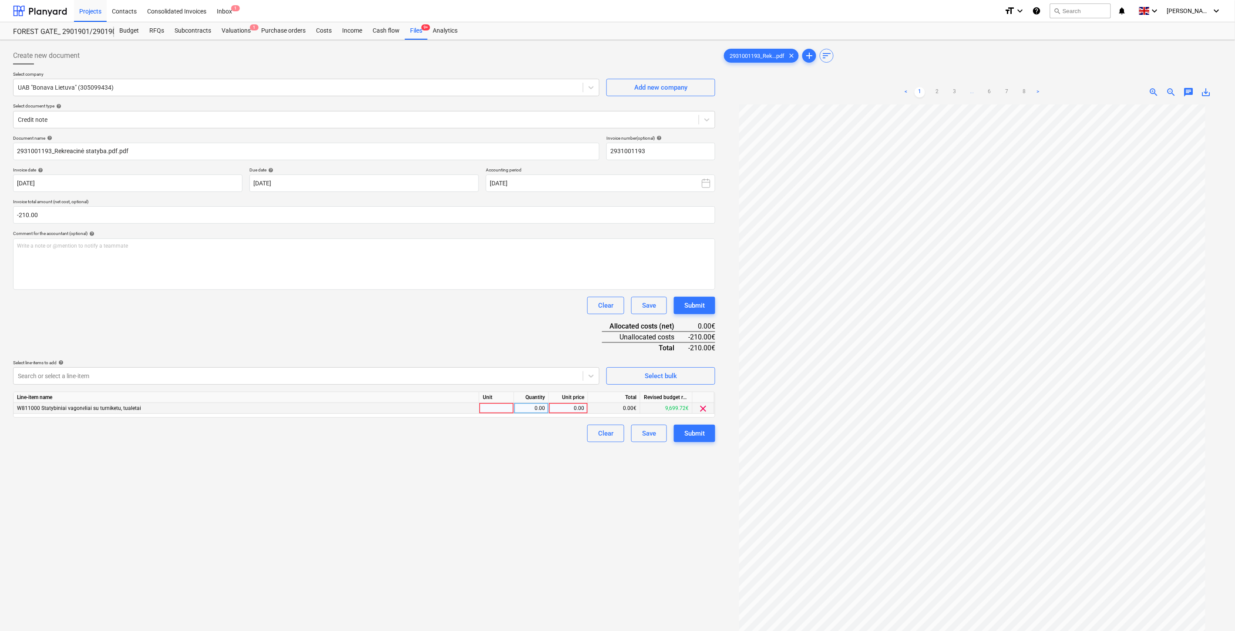
click at [494, 412] on div at bounding box center [496, 408] width 35 height 11
click at [531, 407] on div "0.00" at bounding box center [530, 408] width 27 height 11
type input "-1"
click at [574, 412] on div "0.00" at bounding box center [568, 408] width 32 height 11
type input "110"
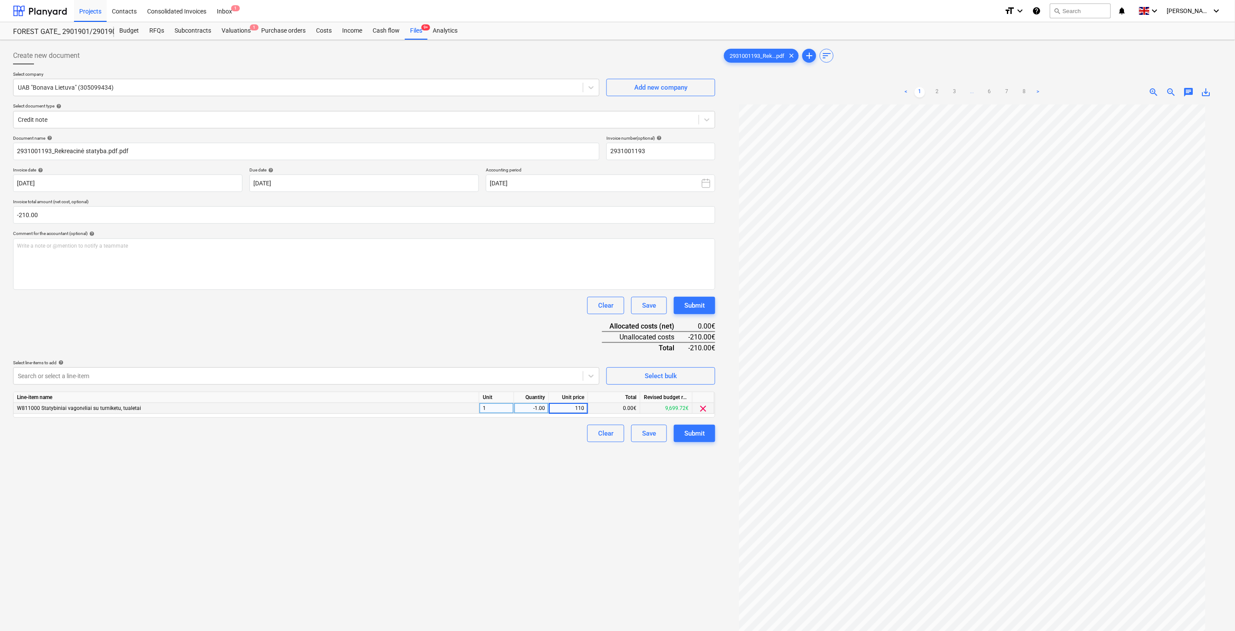
drag, startPoint x: 437, startPoint y: 331, endPoint x: 429, endPoint y: 358, distance: 28.1
click at [437, 331] on div "Document name help 2931001193_Rekreacinė statyba.pdf.pdf Invoice number (option…" at bounding box center [364, 288] width 702 height 307
click at [420, 377] on div at bounding box center [298, 376] width 561 height 9
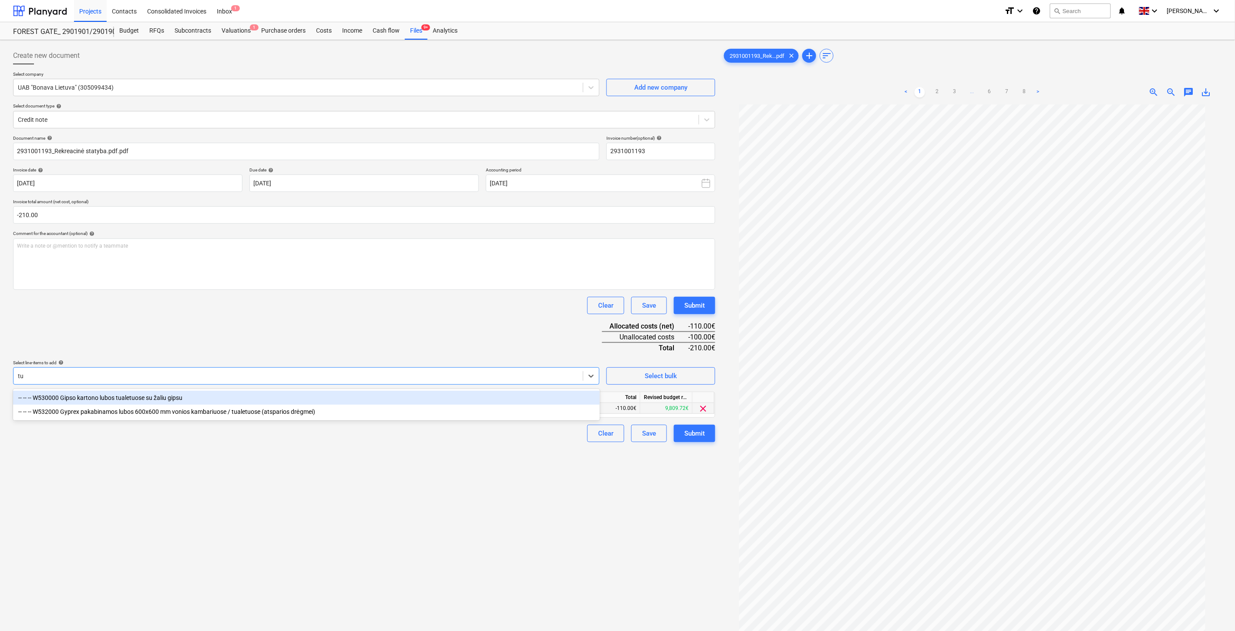
type input "t"
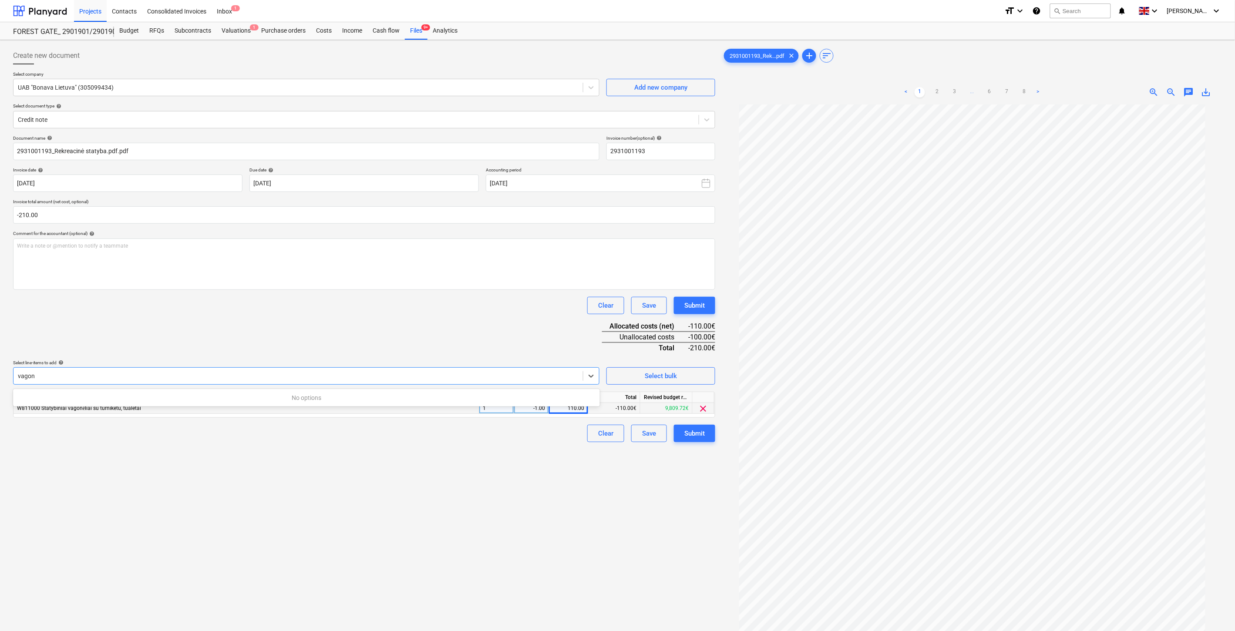
type input "vagon"
click at [303, 350] on div "Document name help 2931001193_Rekreacinė statyba.pdf.pdf Invoice number (option…" at bounding box center [364, 288] width 702 height 307
click at [566, 410] on div "110.00" at bounding box center [568, 408] width 32 height 11
type input "210"
click at [572, 336] on div "Document name help 2931001193_Rekreacinė statyba.pdf.pdf Invoice number (option…" at bounding box center [364, 288] width 702 height 307
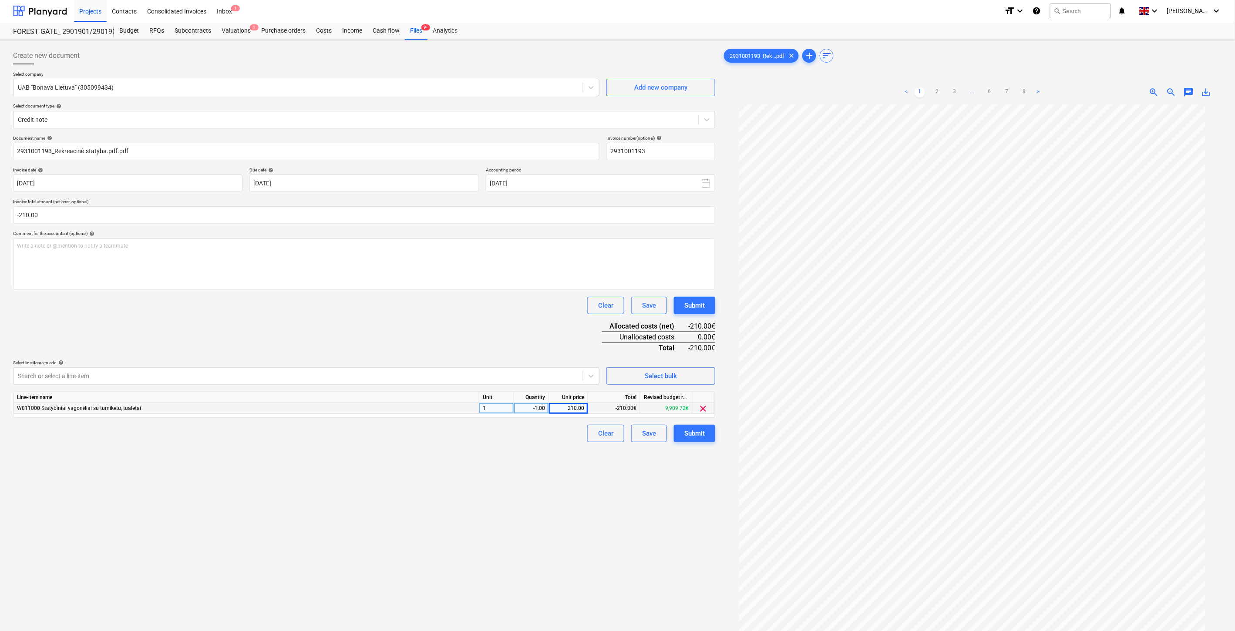
click at [572, 336] on div "Document name help 2931001193_Rekreacinė statyba.pdf.pdf Invoice number (option…" at bounding box center [364, 288] width 702 height 307
click at [554, 344] on div "Document name help 2931001193_Rekreacinė statyba.pdf.pdf Invoice number (option…" at bounding box center [364, 288] width 702 height 307
click at [561, 342] on div "Document name help 2931001193_Rekreacinė statyba.pdf.pdf Invoice number (option…" at bounding box center [364, 288] width 702 height 307
click at [566, 340] on div "Document name help 2931001193_Rekreacinė statyba.pdf.pdf Invoice number (option…" at bounding box center [364, 288] width 702 height 307
click at [571, 338] on div "Document name help 2931001193_Rekreacinė statyba.pdf.pdf Invoice number (option…" at bounding box center [364, 288] width 702 height 307
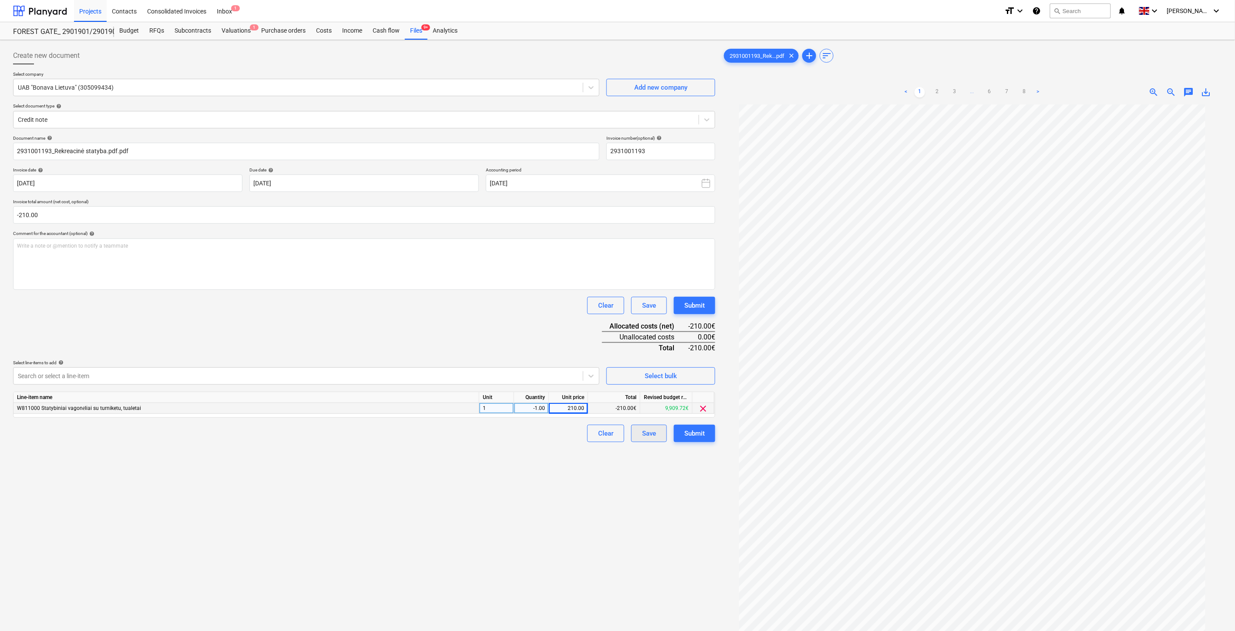
click at [646, 437] on div "Save" at bounding box center [649, 433] width 14 height 11
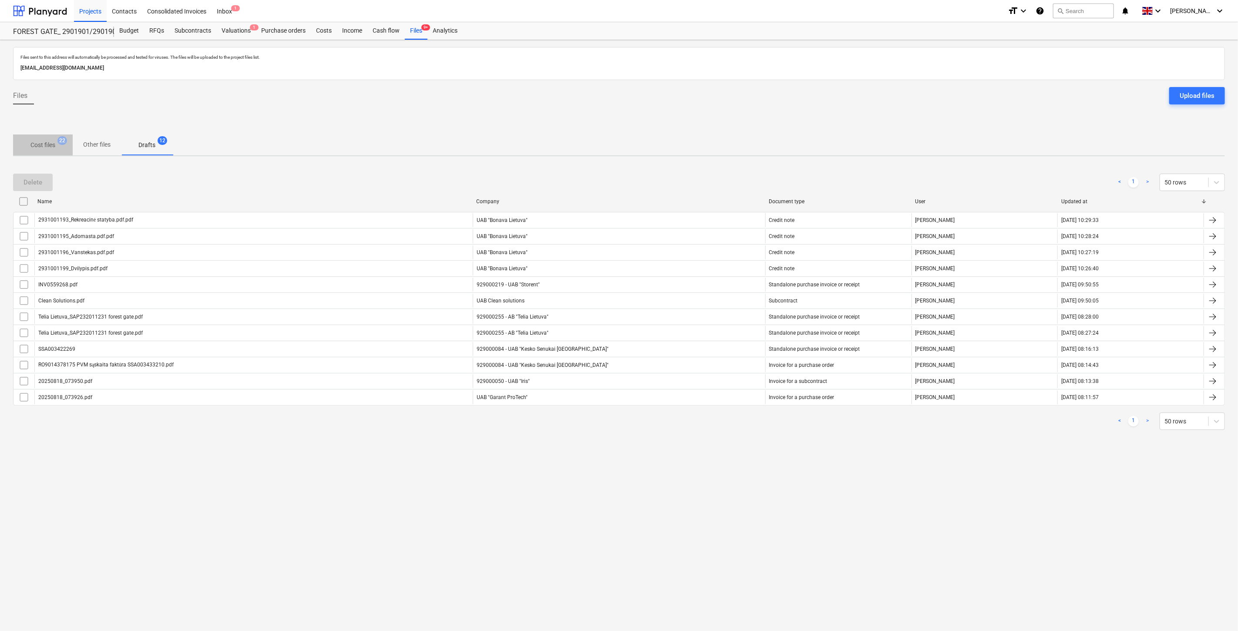
click at [47, 144] on p "Cost files" at bounding box center [42, 145] width 25 height 9
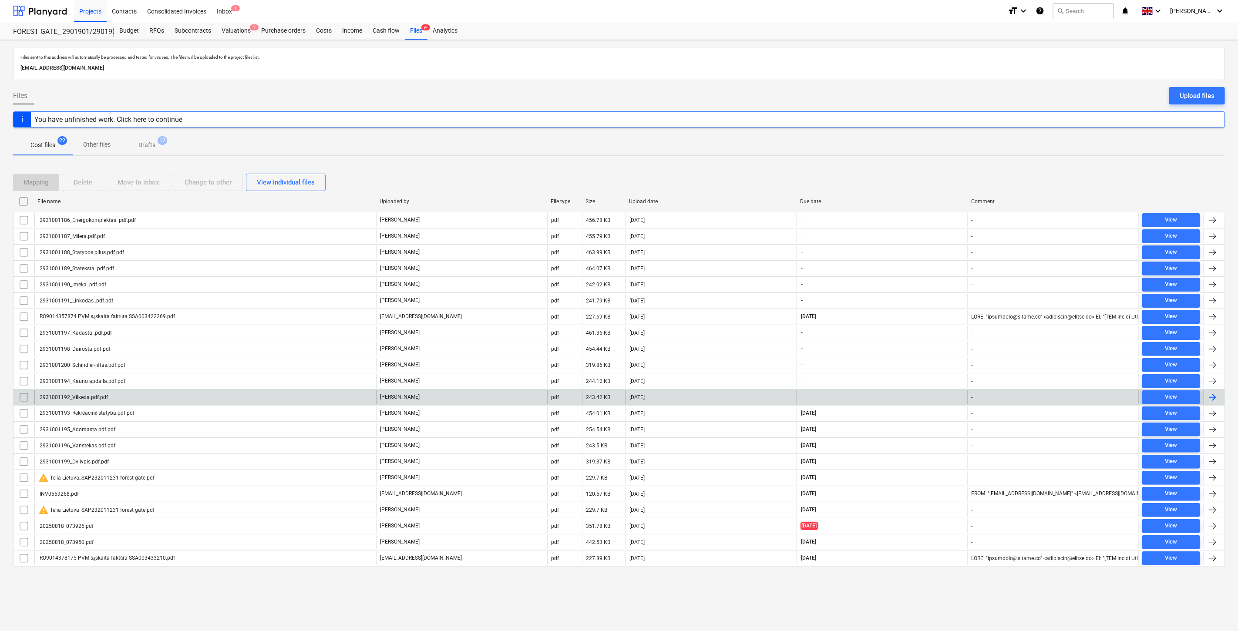
click at [671, 396] on div "[DATE]" at bounding box center [710, 397] width 171 height 14
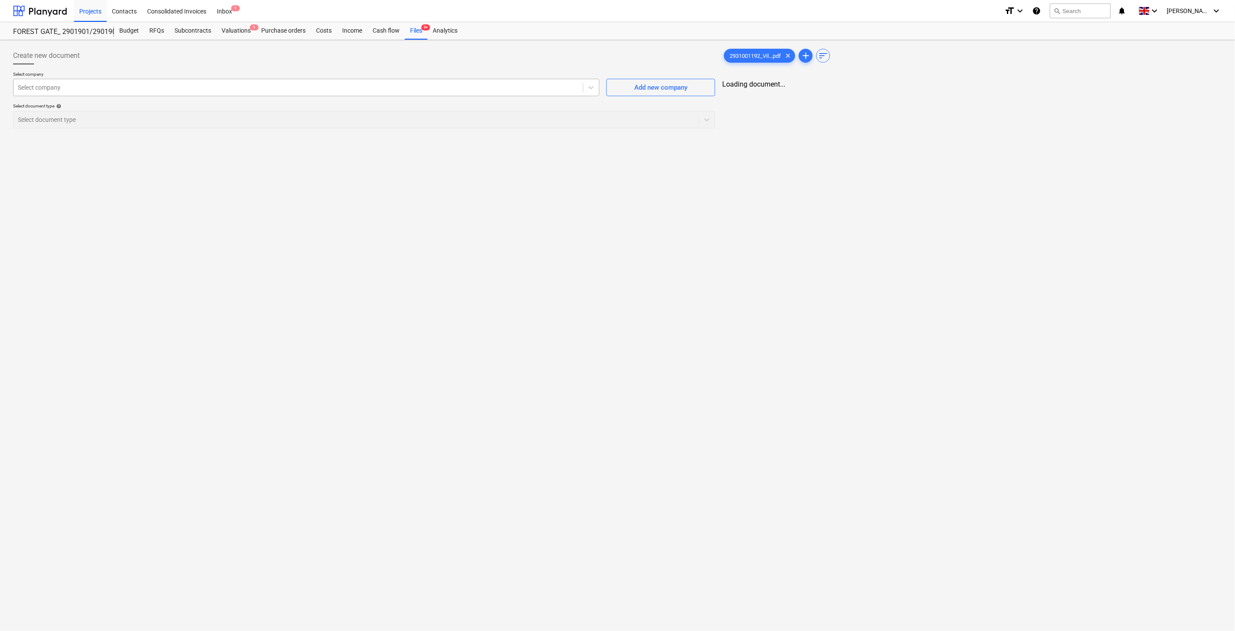
click at [312, 91] on div at bounding box center [298, 87] width 561 height 9
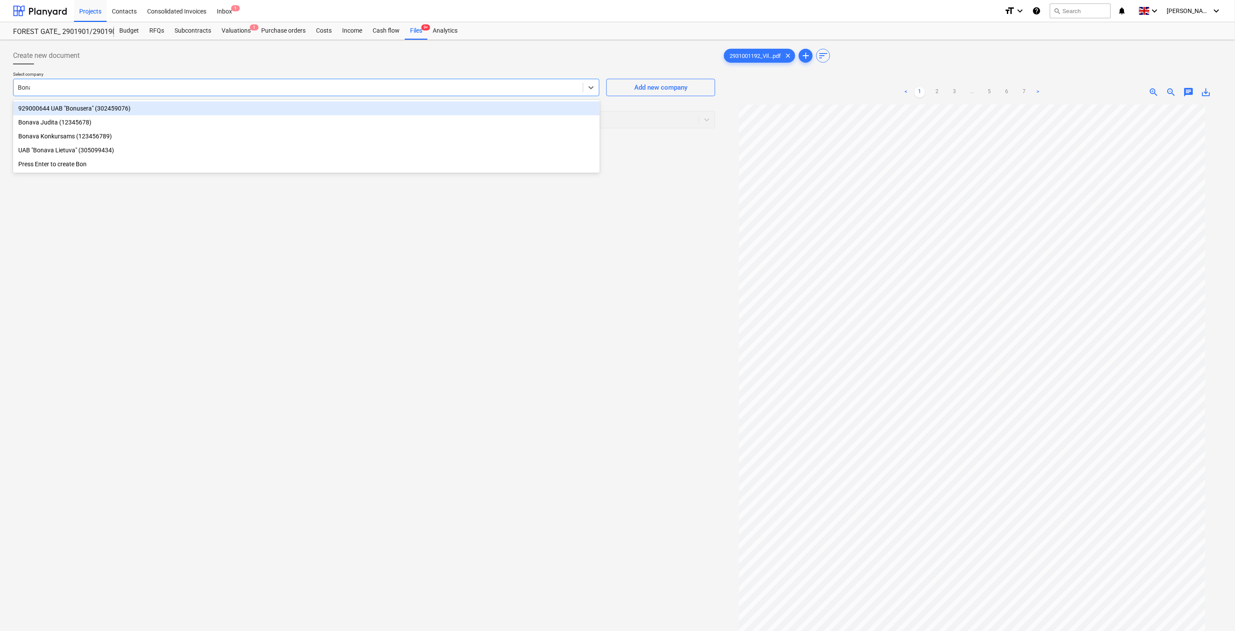
type input "Bonava"
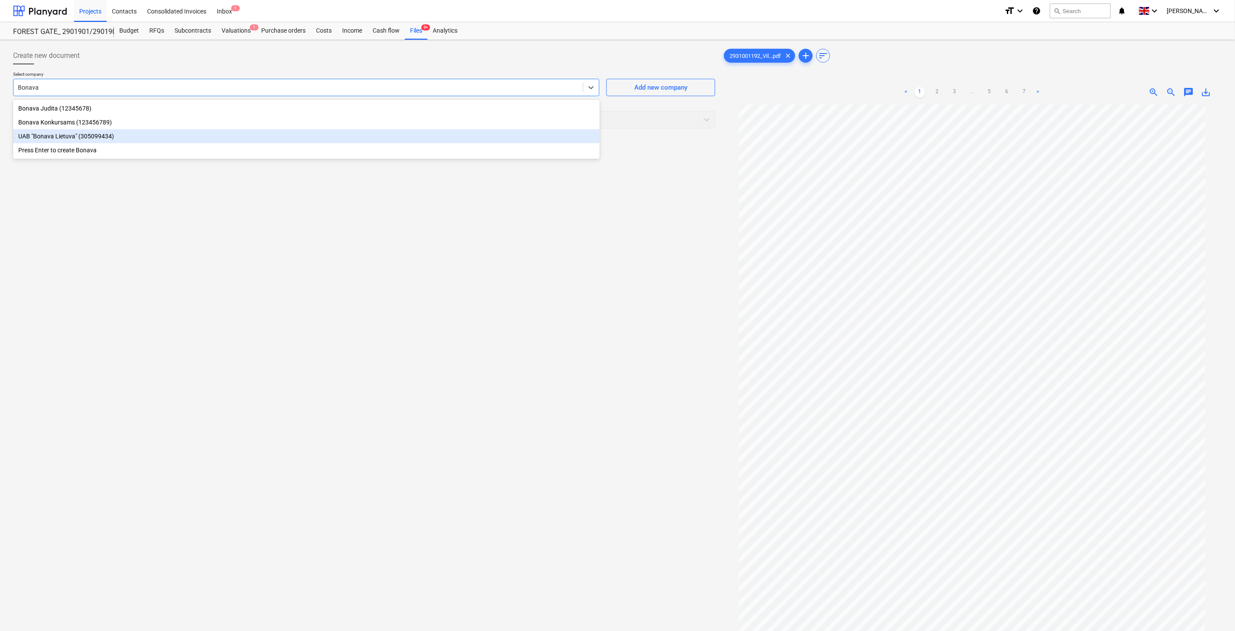
click at [149, 138] on div "UAB "Bonava Lietuva" (305099434)" at bounding box center [306, 136] width 587 height 14
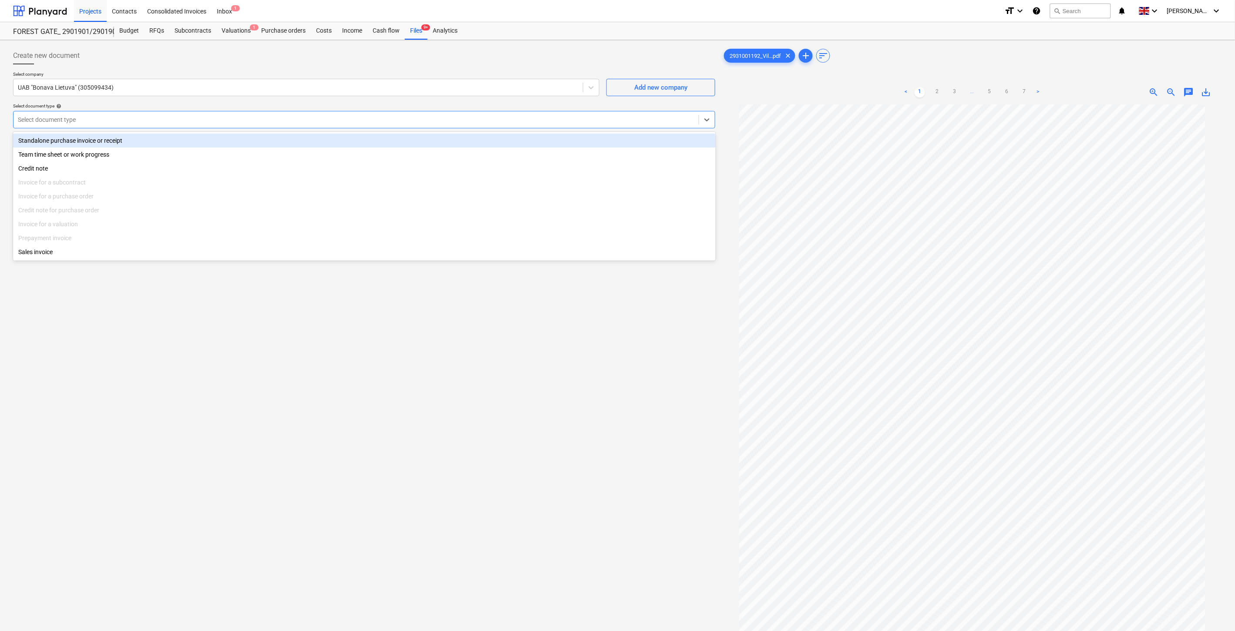
click at [151, 125] on div "Select document type" at bounding box center [355, 120] width 685 height 12
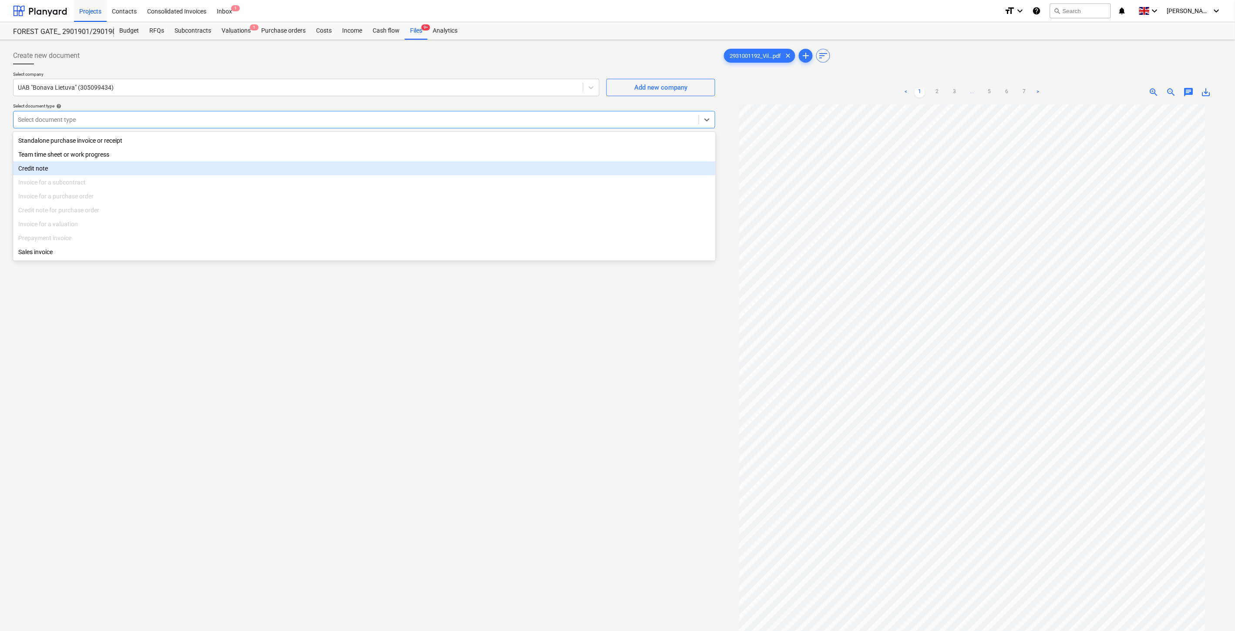
click at [111, 168] on div "Credit note" at bounding box center [364, 168] width 702 height 14
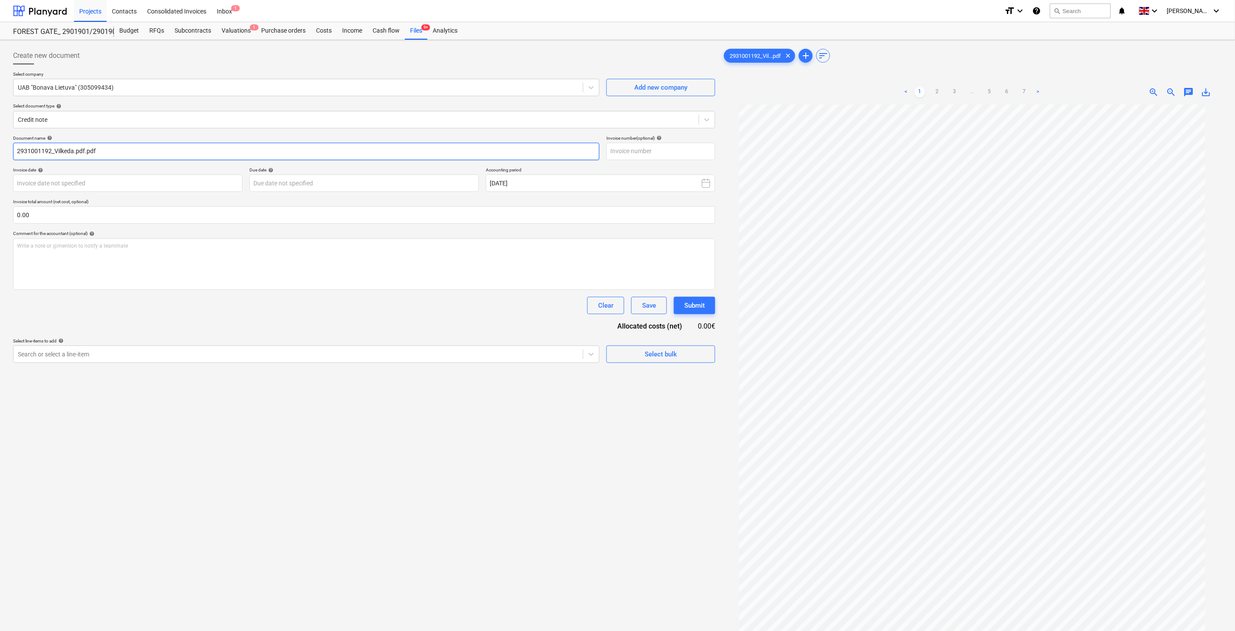
drag, startPoint x: 49, startPoint y: 152, endPoint x: 58, endPoint y: 154, distance: 8.8
click at [29, 154] on input "2931001192_Vilkeda.pdf.pdf" at bounding box center [306, 151] width 586 height 17
click at [40, 153] on input "2931001192_Vilkeda.pdf.pdf" at bounding box center [306, 151] width 586 height 17
click at [60, 160] on div "Document name help 2931001192_Vilkeda.pdf.pdf Invoice number (optional) help In…" at bounding box center [364, 249] width 702 height 228
drag, startPoint x: 50, startPoint y: 150, endPoint x: 10, endPoint y: 151, distance: 40.9
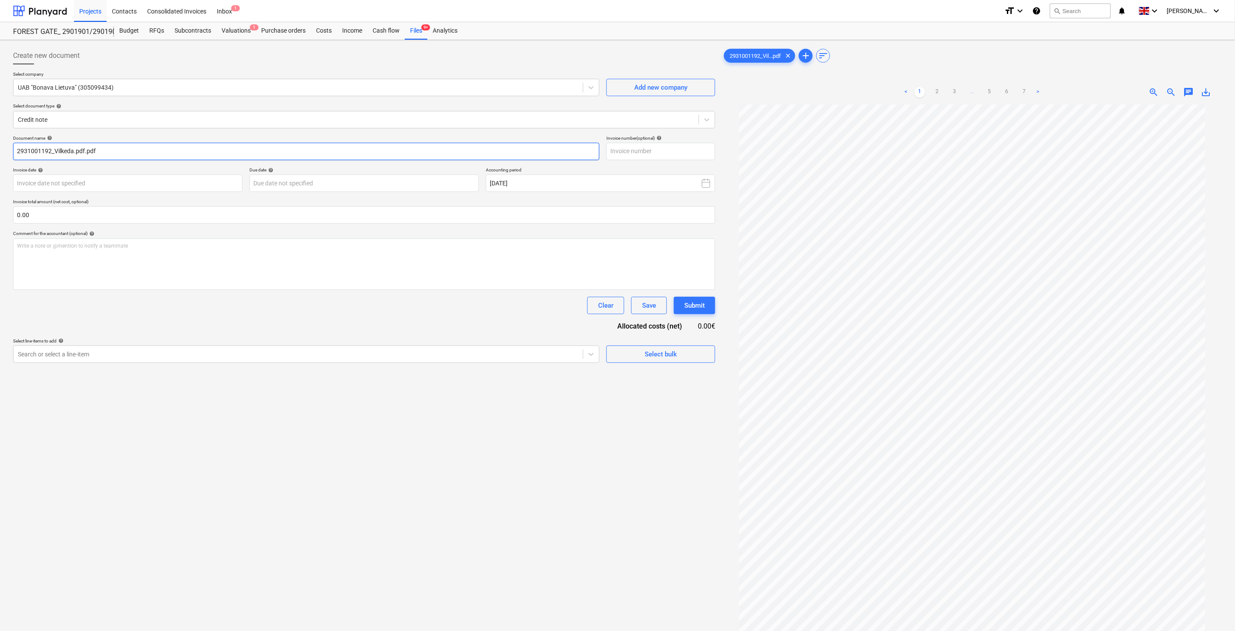
click at [10, 151] on div "Create new document Select company UAB "Bonava Lietuva" (305099434) Add new com…" at bounding box center [364, 379] width 709 height 671
click at [634, 156] on input "text" at bounding box center [660, 151] width 109 height 17
paste input "2931001192"
type input "2931001192"
click at [181, 181] on body "Projects Contacts Consolidated Invoices Inbox 1 format_size keyboard_arrow_down…" at bounding box center [617, 315] width 1235 height 631
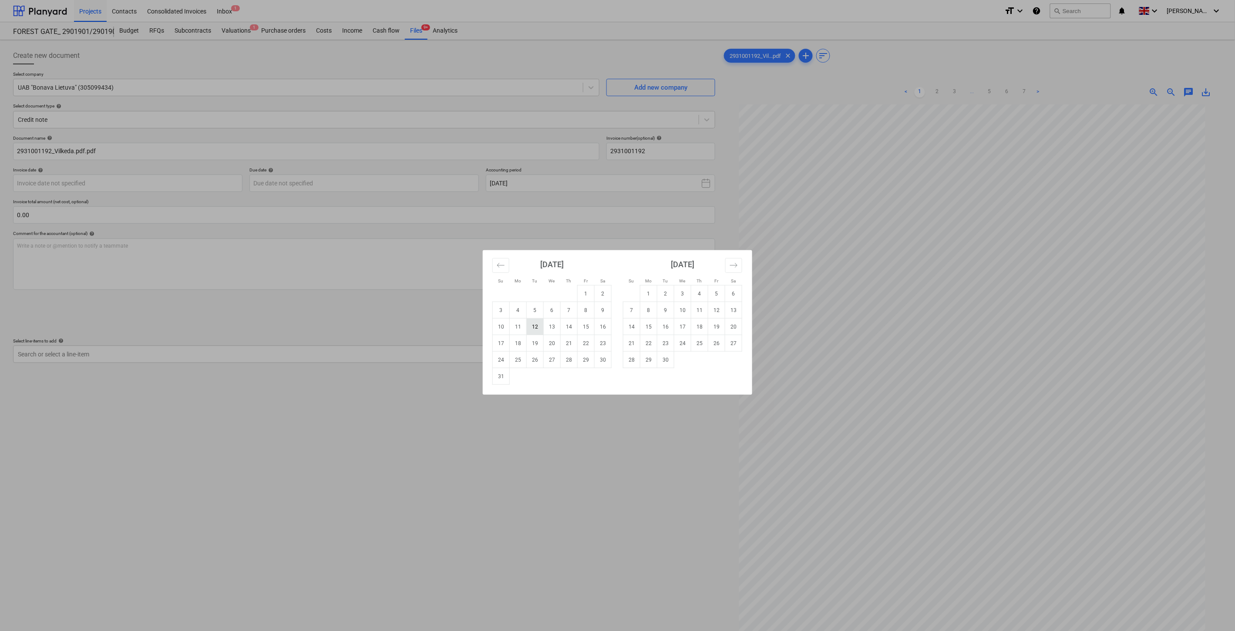
click at [528, 322] on td "12" at bounding box center [535, 327] width 17 height 17
type input "[DATE]"
click at [403, 185] on body "Projects Contacts Consolidated Invoices Inbox 1 format_size keyboard_arrow_down…" at bounding box center [617, 315] width 1235 height 631
click at [535, 359] on td "26" at bounding box center [535, 360] width 17 height 17
type input "[DATE]"
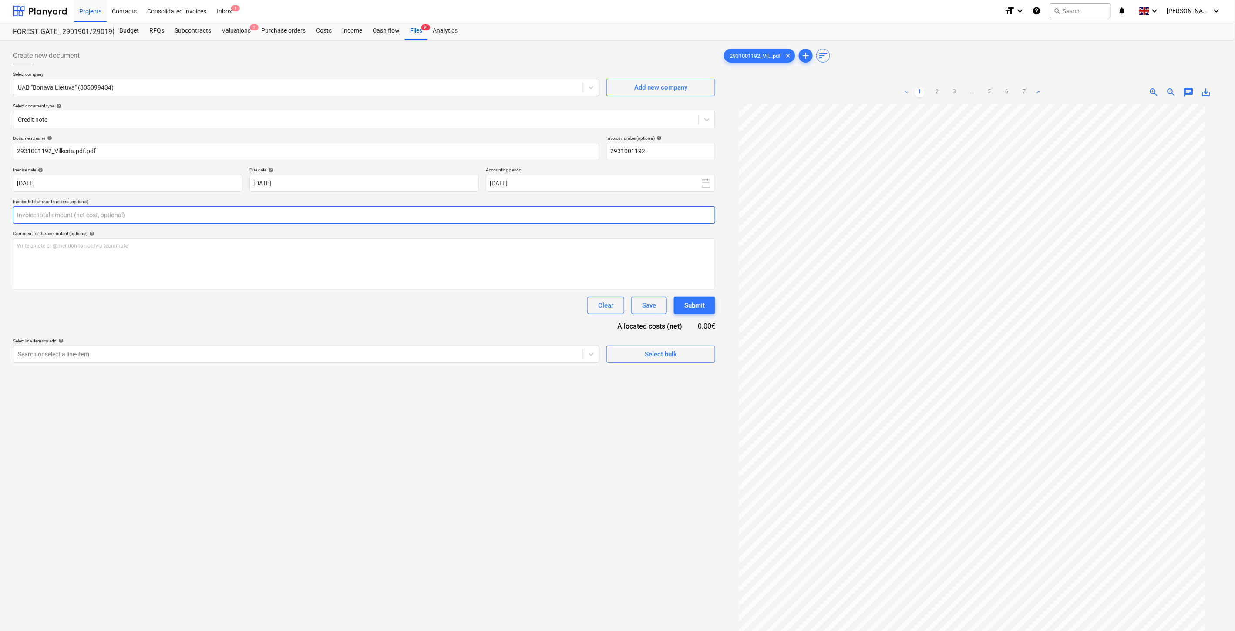
click at [218, 211] on input "text" at bounding box center [364, 214] width 702 height 17
type input "-330.00"
click at [141, 379] on div at bounding box center [298, 376] width 561 height 9
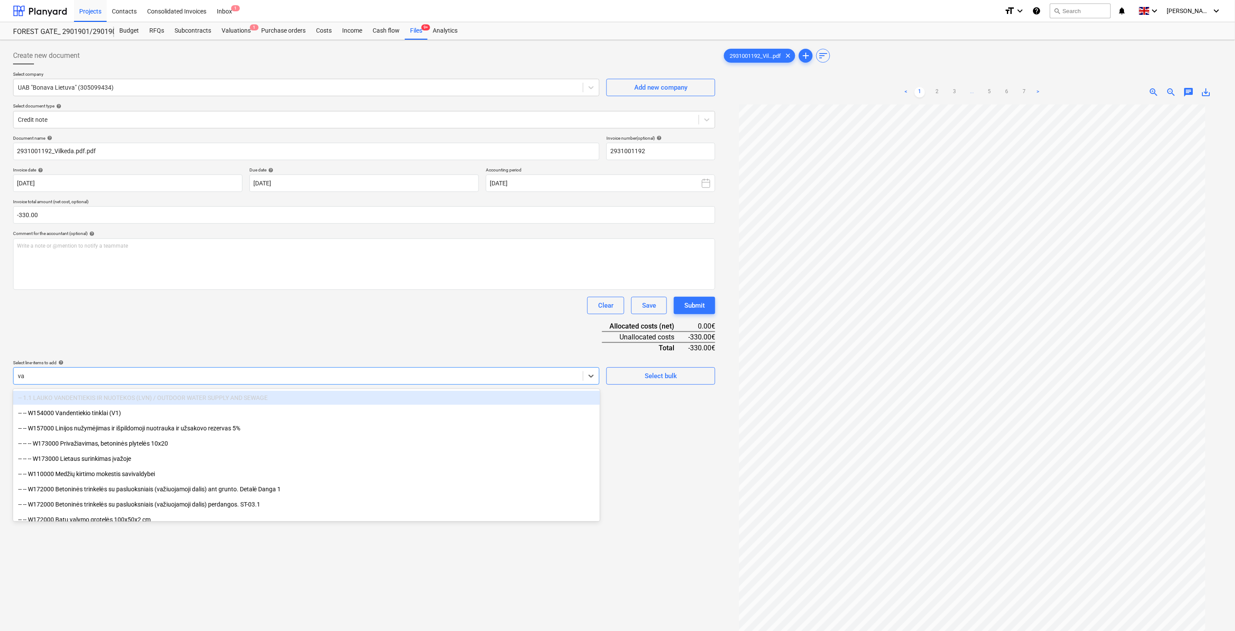
type input "vag"
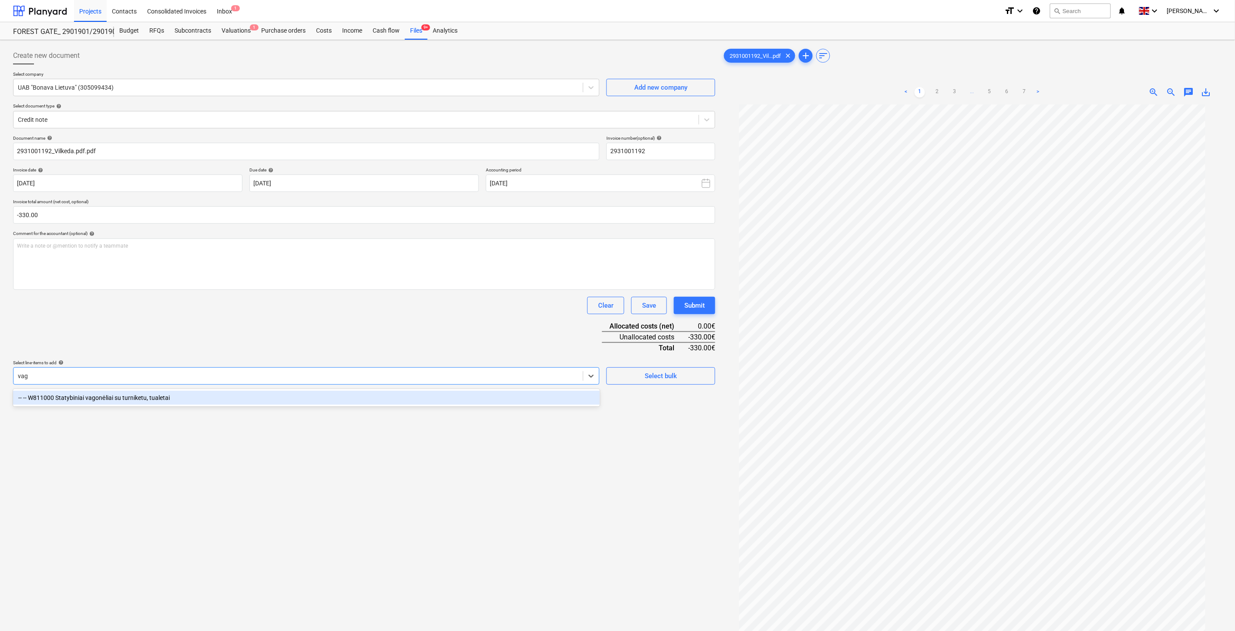
click at [141, 394] on div "-- -- W811000 Statybiniai vagonėliai su turniketu, tualetai" at bounding box center [306, 398] width 587 height 14
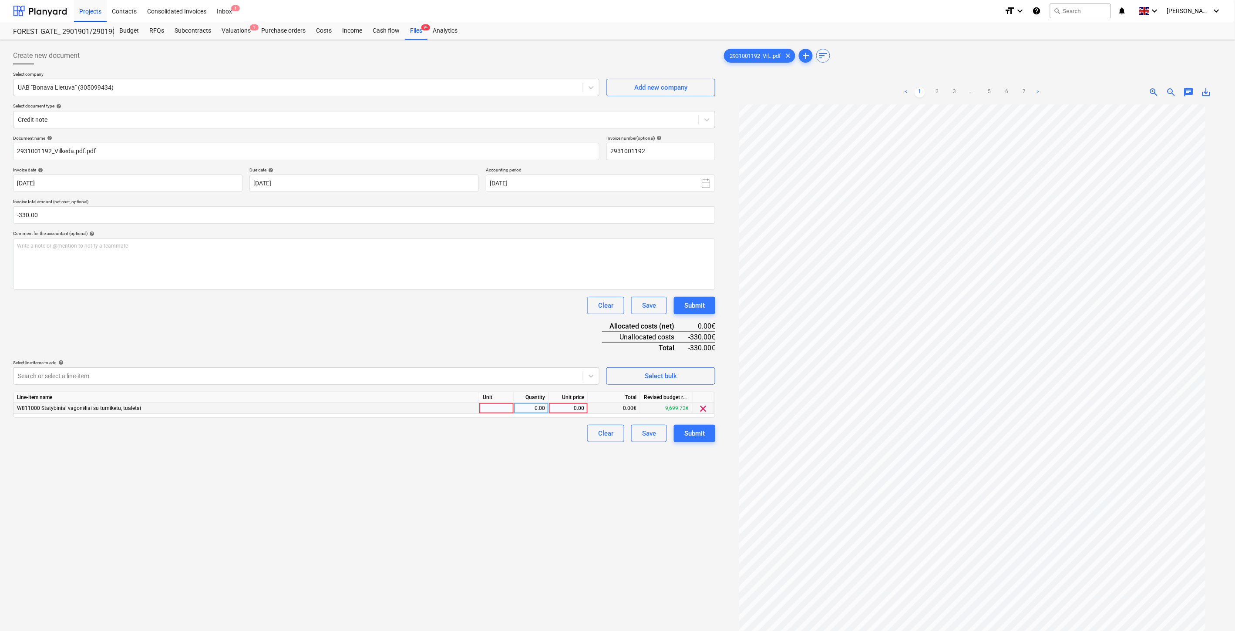
drag, startPoint x: 228, startPoint y: 336, endPoint x: 416, endPoint y: 414, distance: 203.5
click at [234, 336] on div "Document name help 2931001192_Vilkeda.pdf.pdf Invoice number (optional) help 29…" at bounding box center [364, 288] width 702 height 307
click at [488, 412] on div at bounding box center [496, 408] width 35 height 11
click at [519, 408] on div "0.00" at bounding box center [530, 408] width 27 height 11
type input "-1"
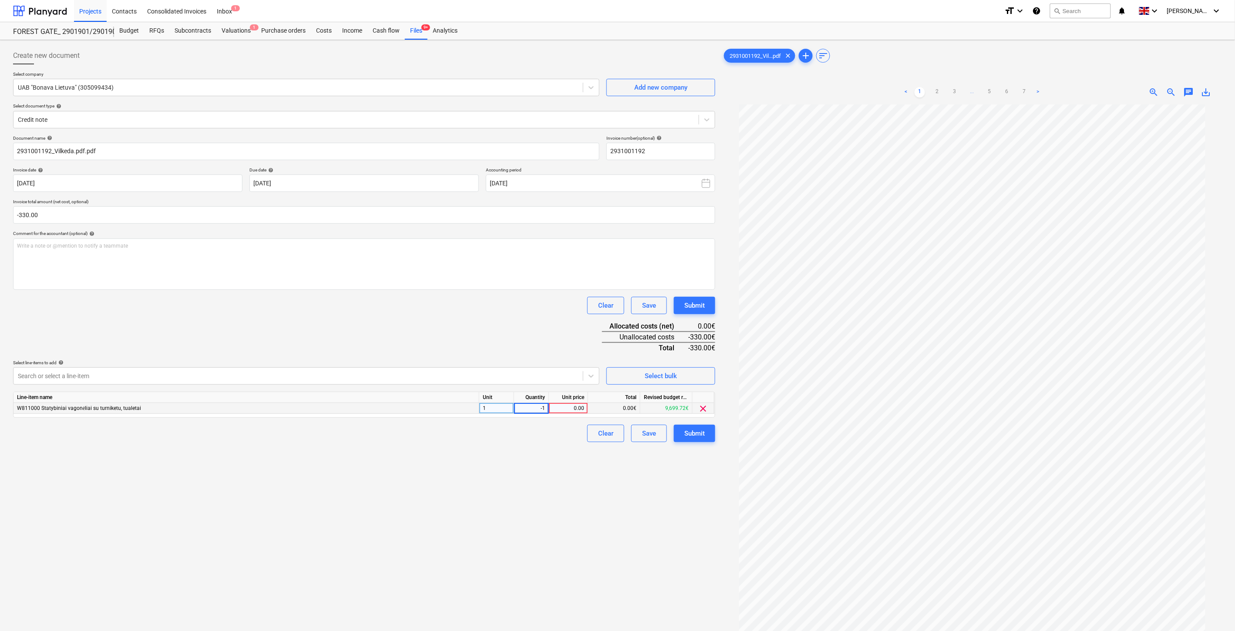
click at [573, 410] on div "0.00" at bounding box center [568, 408] width 32 height 11
type input "330"
click at [485, 346] on div "Document name help 2931001192_Vilkeda.pdf.pdf Invoice number (optional) help 29…" at bounding box center [364, 288] width 702 height 307
click at [641, 436] on button "Save" at bounding box center [649, 433] width 36 height 17
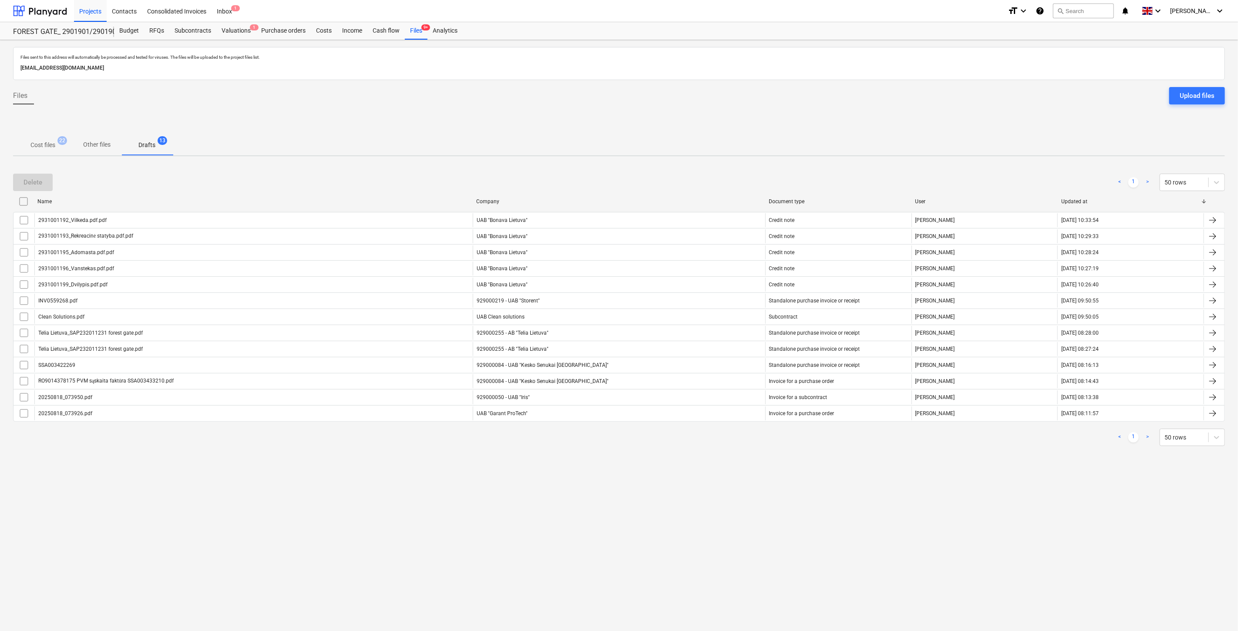
drag, startPoint x: 411, startPoint y: 191, endPoint x: 416, endPoint y: 179, distance: 12.3
click at [412, 188] on div "Delete < 1 > 50 rows" at bounding box center [619, 182] width 1212 height 24
drag, startPoint x: 417, startPoint y: 177, endPoint x: 322, endPoint y: 168, distance: 94.8
click at [416, 177] on div "Delete < 1 > 50 rows" at bounding box center [619, 182] width 1212 height 17
click at [37, 142] on p "Cost files" at bounding box center [42, 145] width 25 height 9
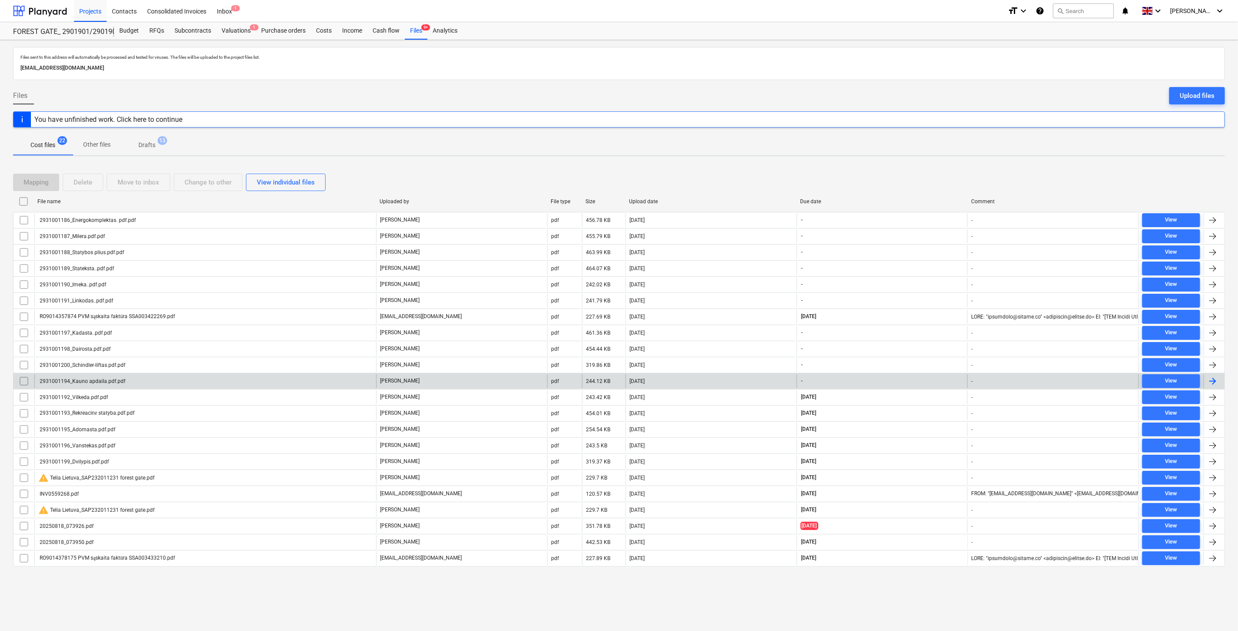
click at [761, 379] on div "[DATE]" at bounding box center [710, 381] width 171 height 14
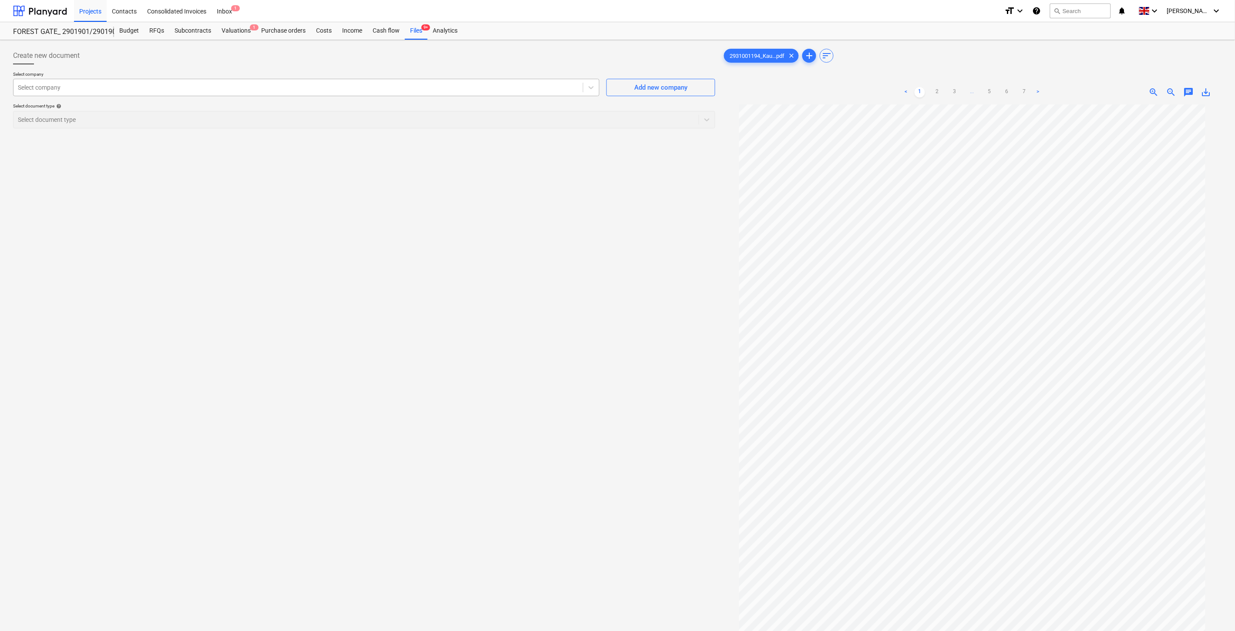
click at [444, 90] on div at bounding box center [298, 87] width 561 height 9
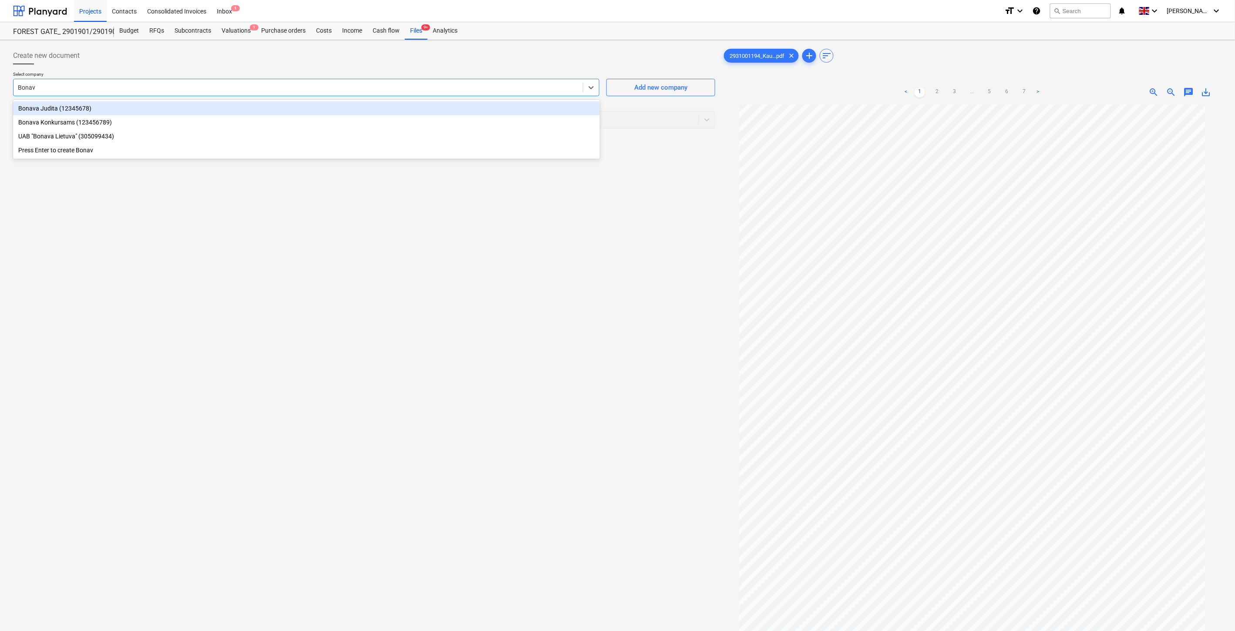
type input "Bonava"
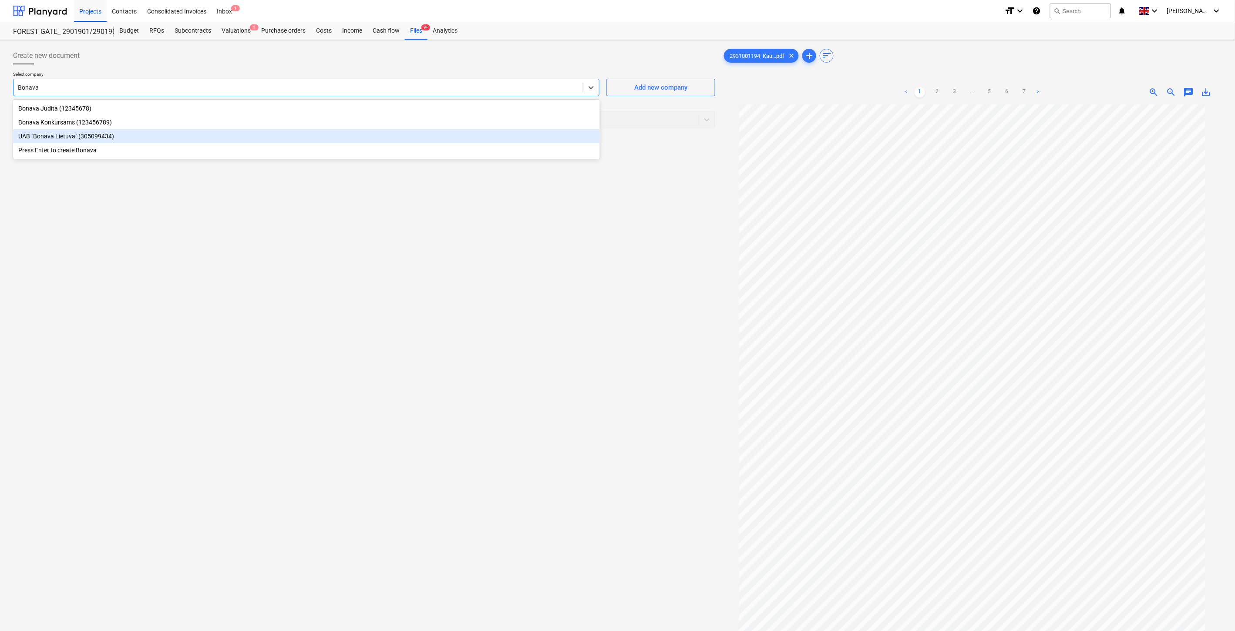
click at [65, 135] on div "UAB "Bonava Lietuva" (305099434)" at bounding box center [306, 136] width 587 height 14
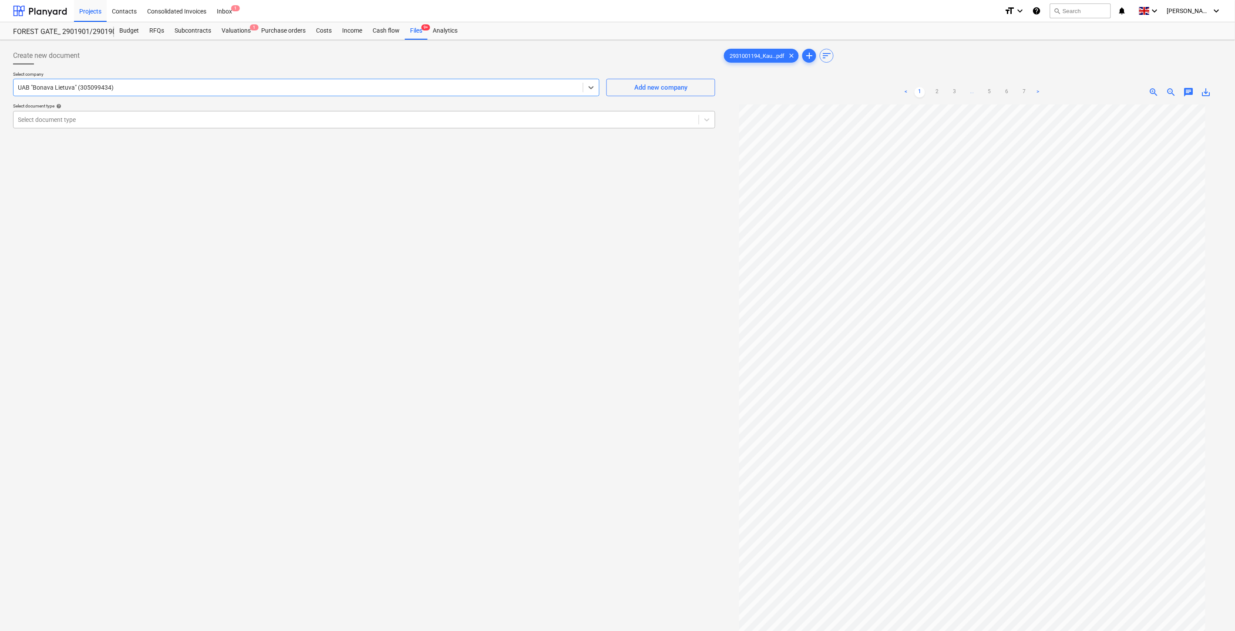
click at [83, 128] on div "Select document type" at bounding box center [364, 119] width 702 height 17
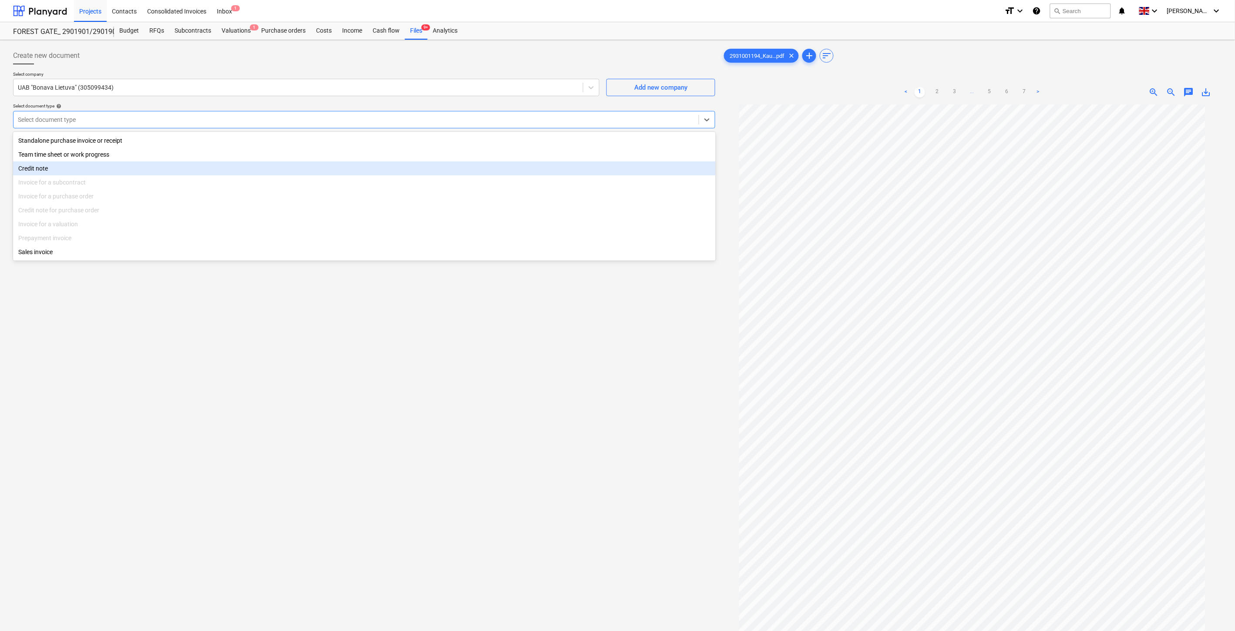
click at [92, 167] on div "Credit note" at bounding box center [364, 168] width 702 height 14
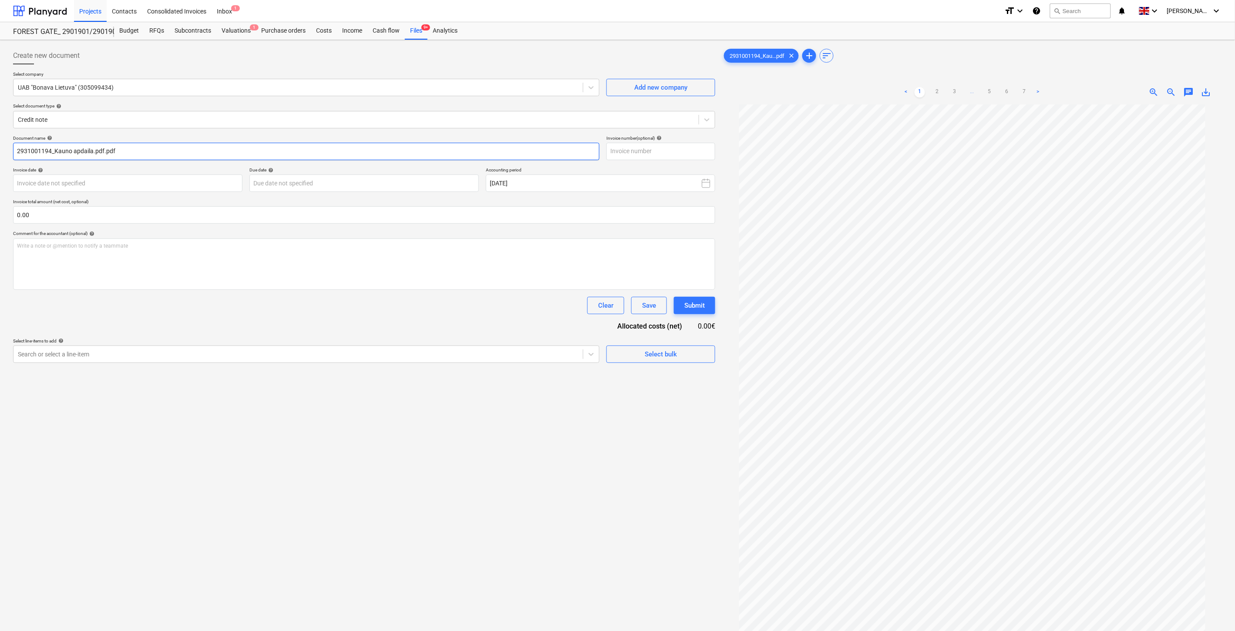
drag, startPoint x: 50, startPoint y: 154, endPoint x: 16, endPoint y: 154, distance: 33.5
click at [16, 154] on input "2931001194_Kauno apdaila.pdf.pdf" at bounding box center [306, 151] width 586 height 17
click at [663, 151] on input "text" at bounding box center [660, 151] width 109 height 17
paste input "2931001194"
type input "2931001194"
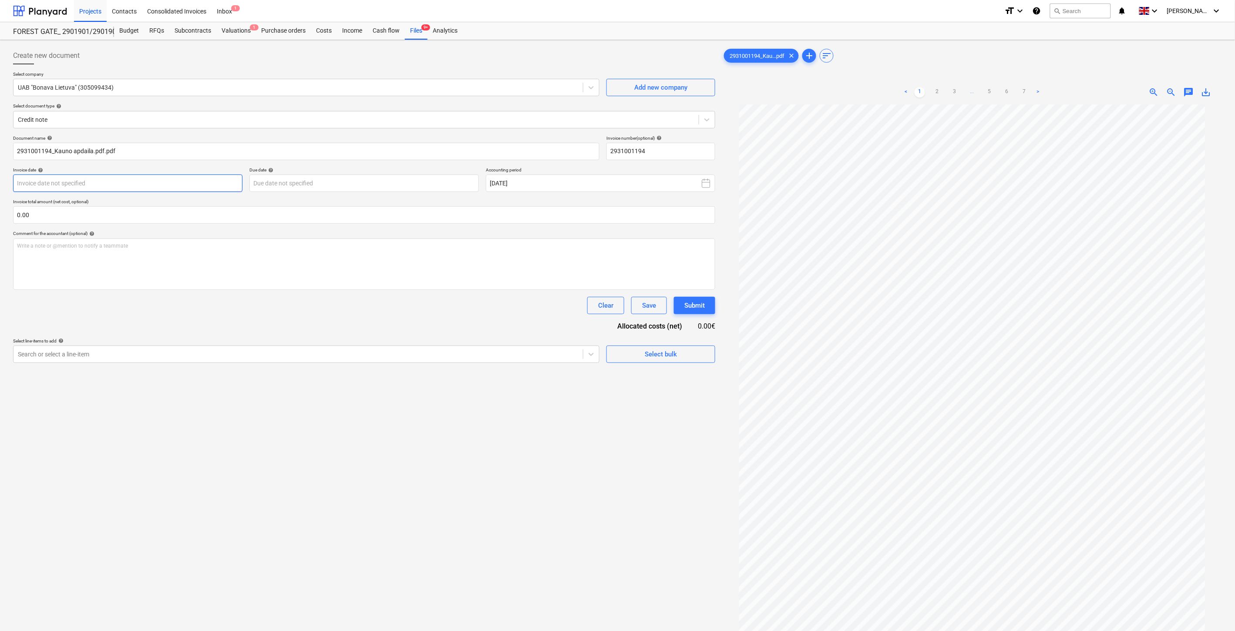
click at [215, 186] on body "Projects Contacts Consolidated Invoices Inbox 1 format_size keyboard_arrow_down…" at bounding box center [617, 315] width 1235 height 631
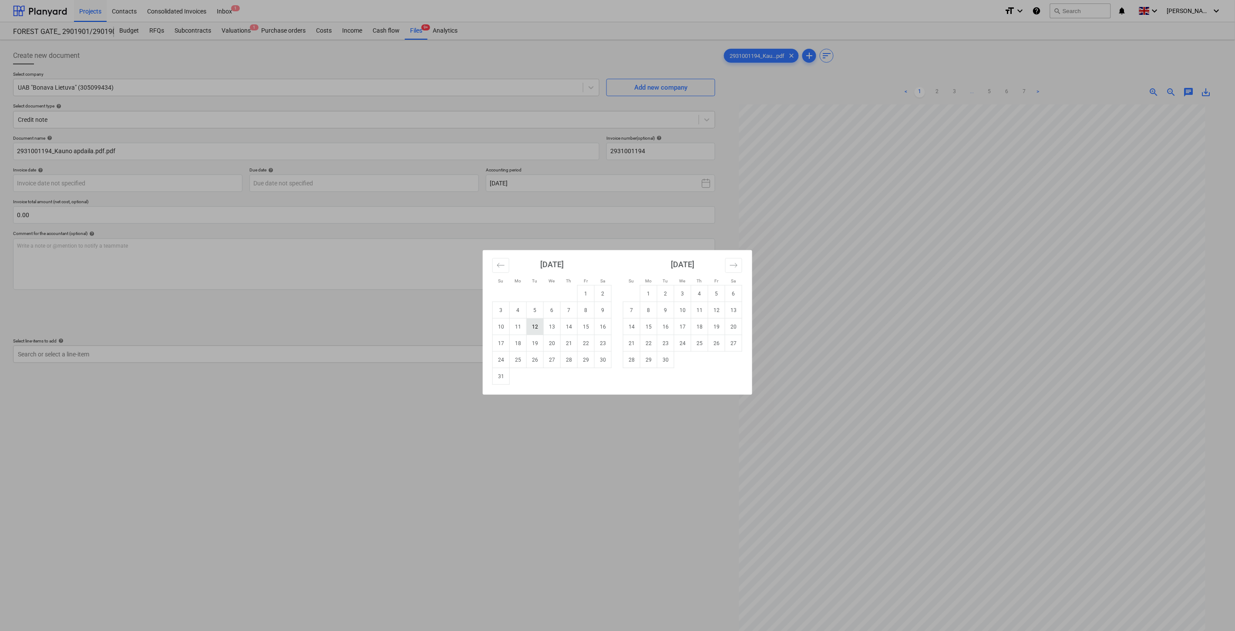
click at [537, 324] on td "12" at bounding box center [535, 327] width 17 height 17
type input "[DATE]"
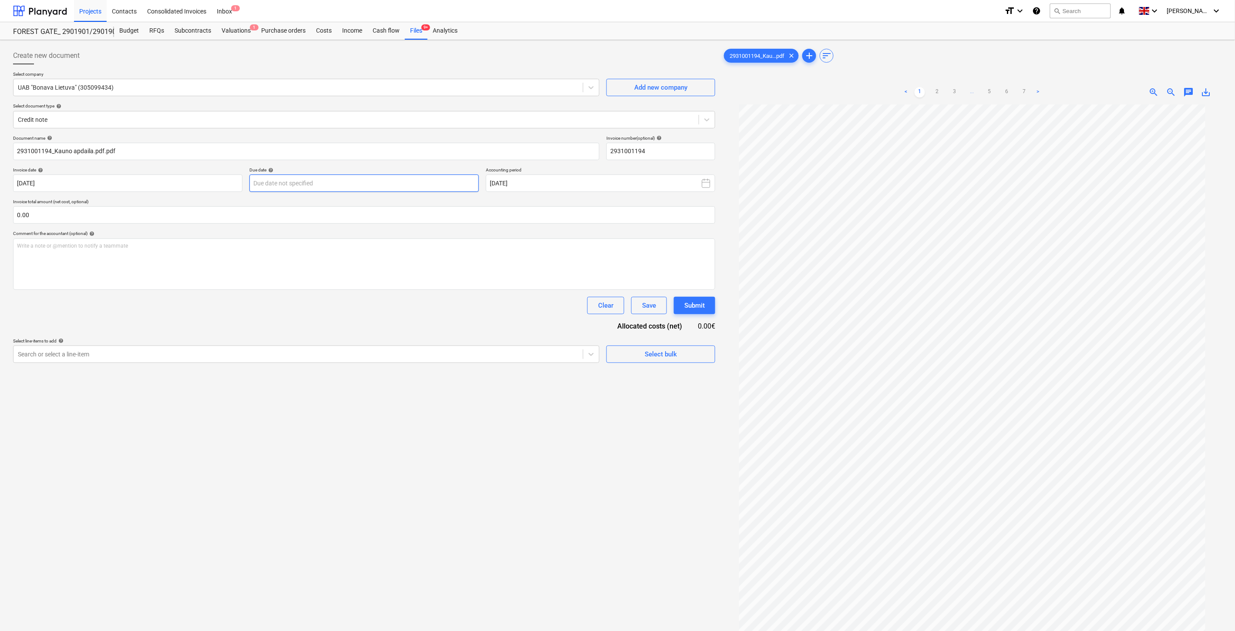
click at [392, 184] on body "Projects Contacts Consolidated Invoices Inbox 1 format_size keyboard_arrow_down…" at bounding box center [617, 315] width 1235 height 631
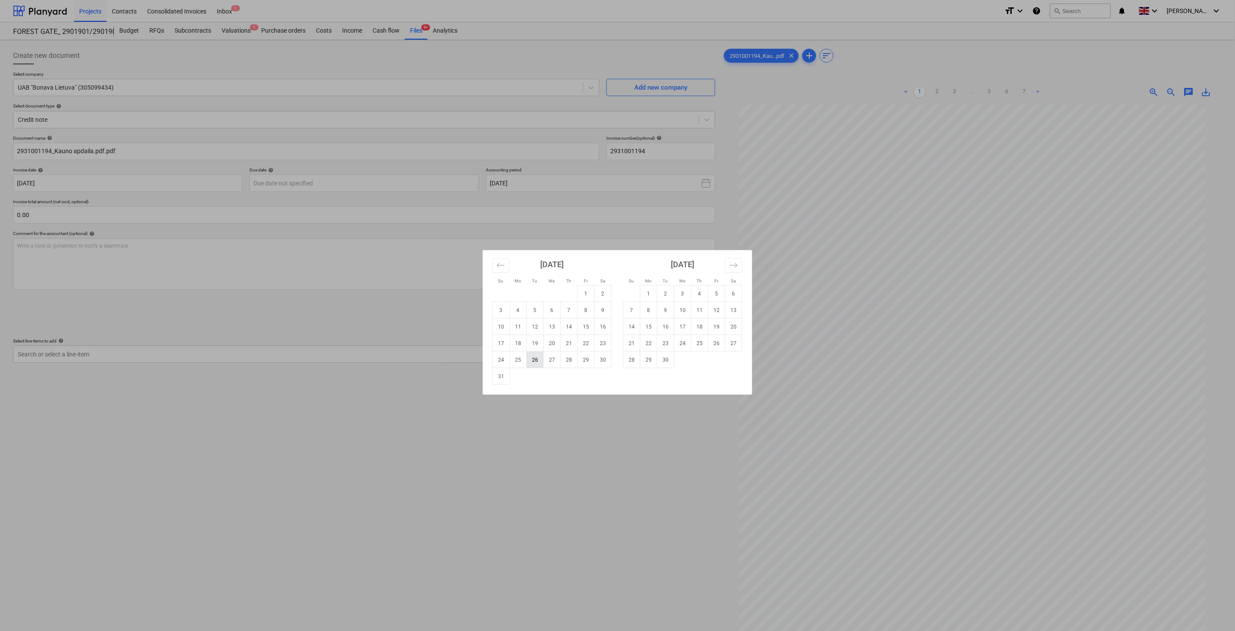
click at [541, 357] on td "26" at bounding box center [535, 360] width 17 height 17
type input "[DATE]"
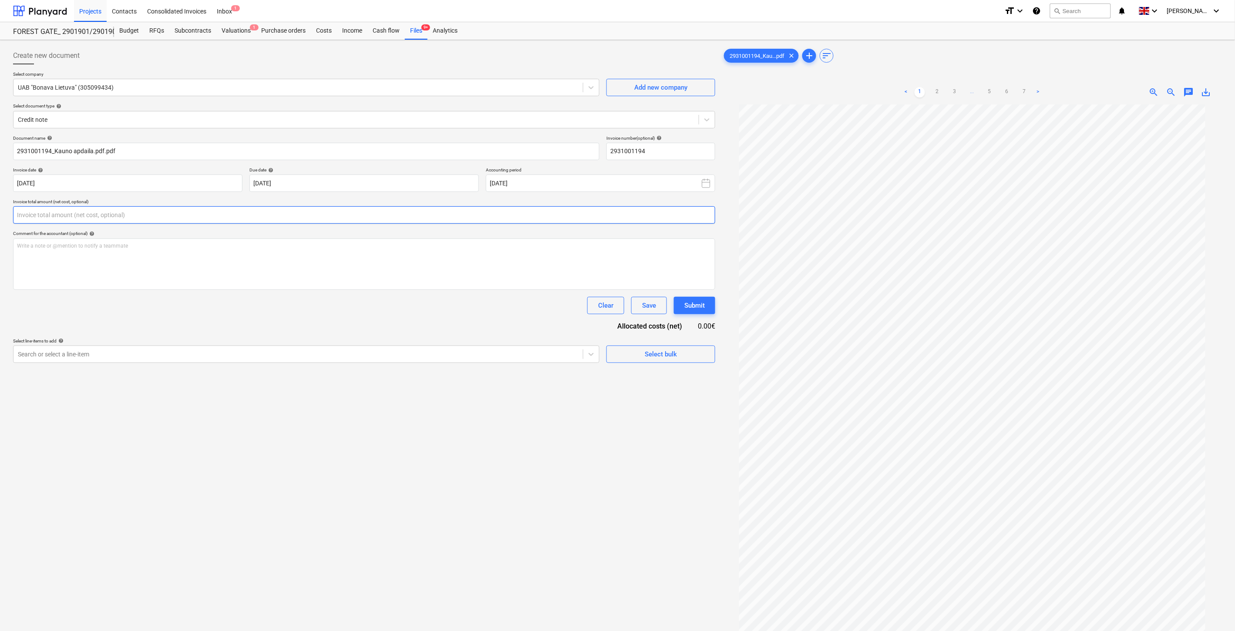
click at [308, 215] on input "text" at bounding box center [364, 214] width 702 height 17
type input "-110.00"
click at [269, 384] on div "Search or select a line-item" at bounding box center [306, 375] width 586 height 17
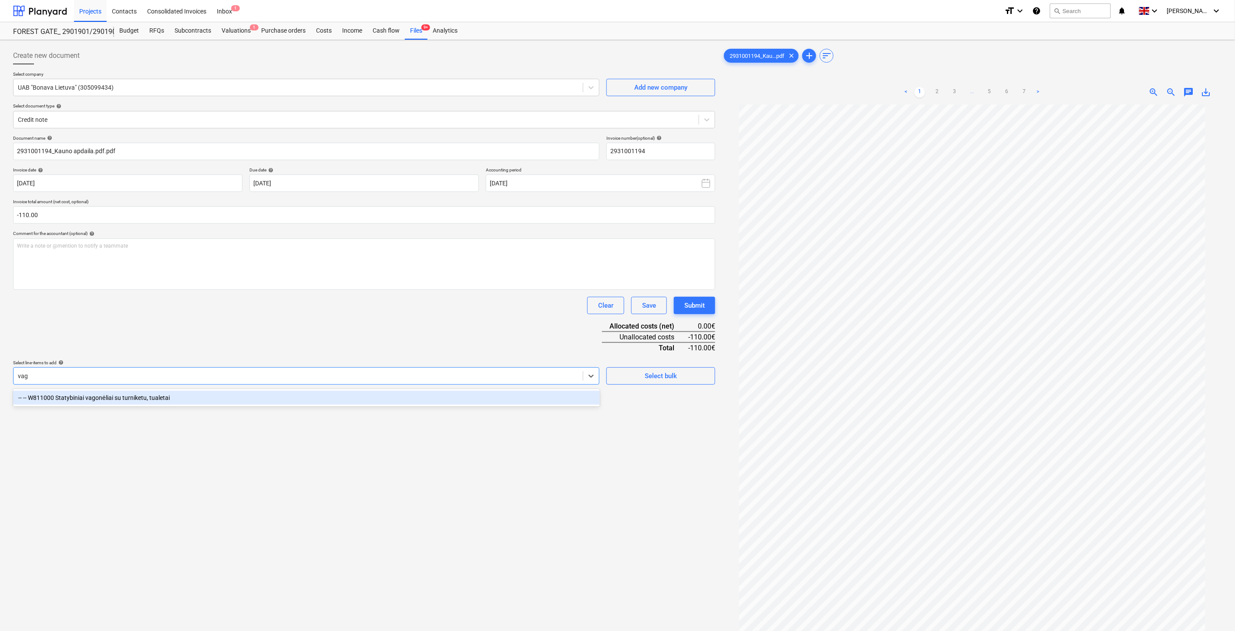
type input "vago"
click at [181, 400] on div "-- -- W811000 Statybiniai vagonėliai su turniketu, tualetai" at bounding box center [306, 398] width 587 height 14
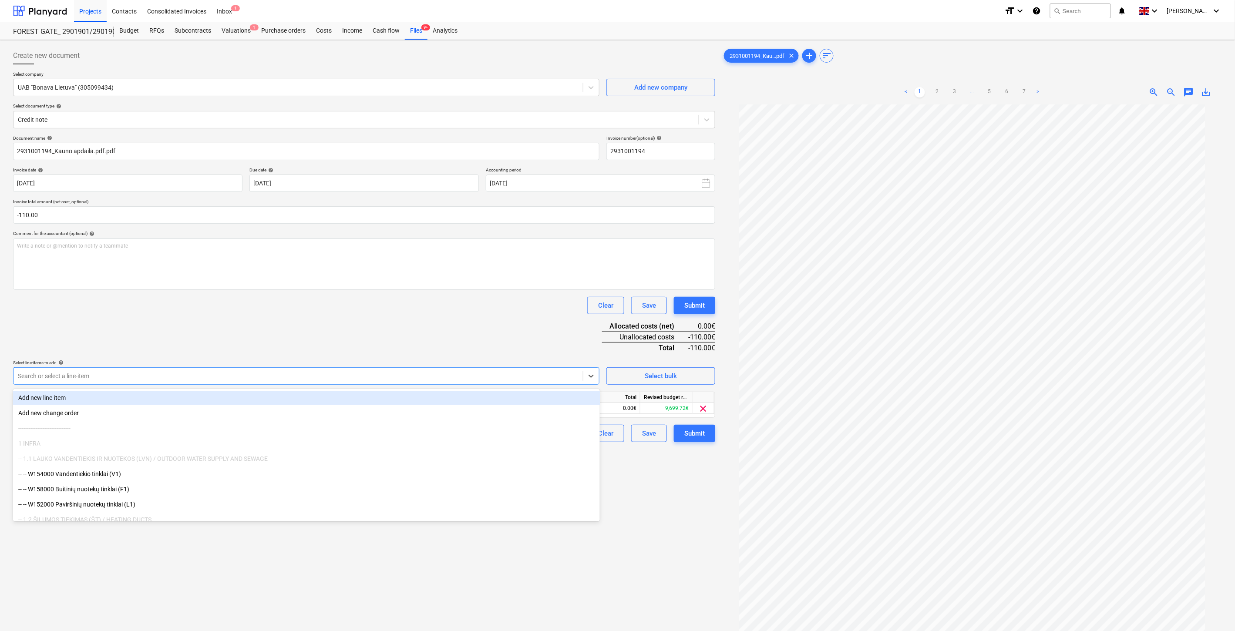
drag, startPoint x: 260, startPoint y: 325, endPoint x: 428, endPoint y: 379, distance: 176.2
click at [270, 331] on div "Document name help 2931001194_Kauno apdaila.pdf.pdf Invoice number (optional) h…" at bounding box center [364, 288] width 702 height 307
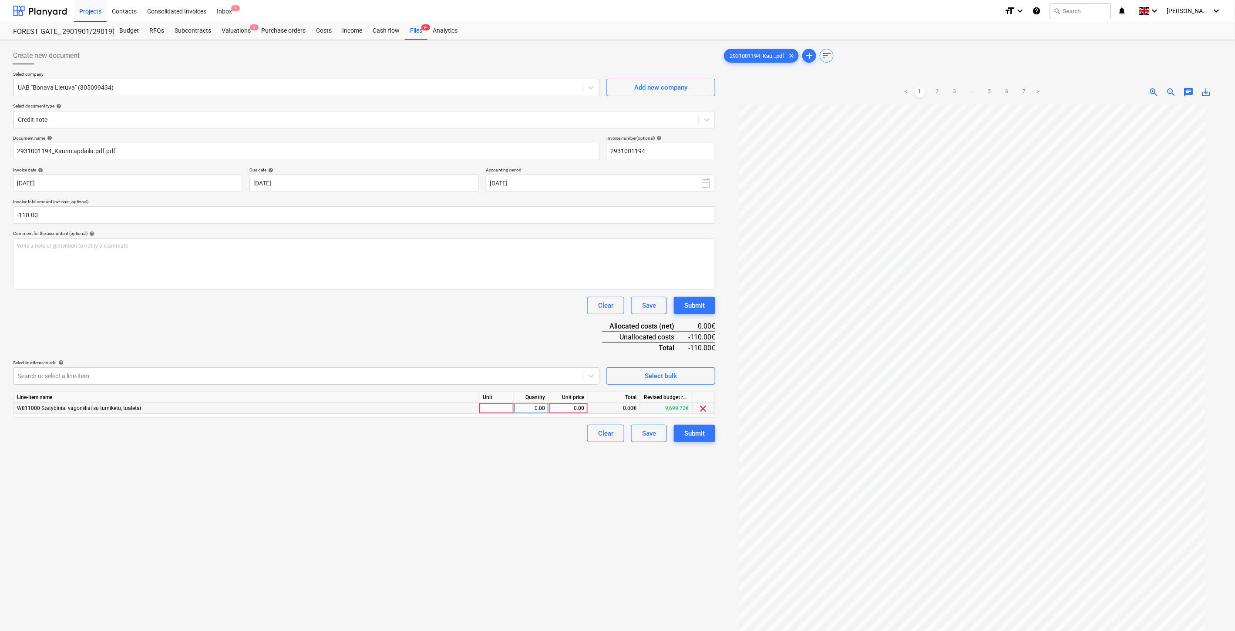
click at [506, 408] on div at bounding box center [496, 408] width 35 height 11
click at [534, 409] on div "0.00" at bounding box center [530, 408] width 27 height 11
type input "-1"
click at [569, 410] on div "0.00" at bounding box center [568, 408] width 32 height 11
type input "110"
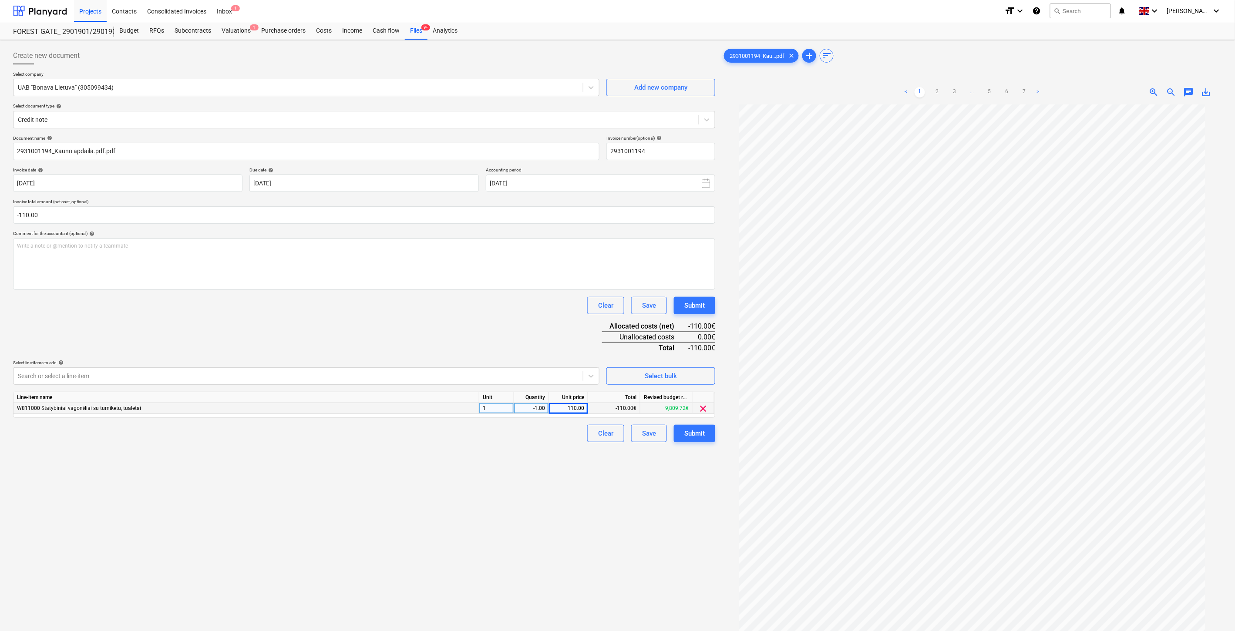
click at [521, 343] on div "Document name help 2931001194_Kauno apdaila.pdf.pdf Invoice number (optional) h…" at bounding box center [364, 288] width 702 height 307
click at [645, 437] on div "Save" at bounding box center [649, 433] width 14 height 11
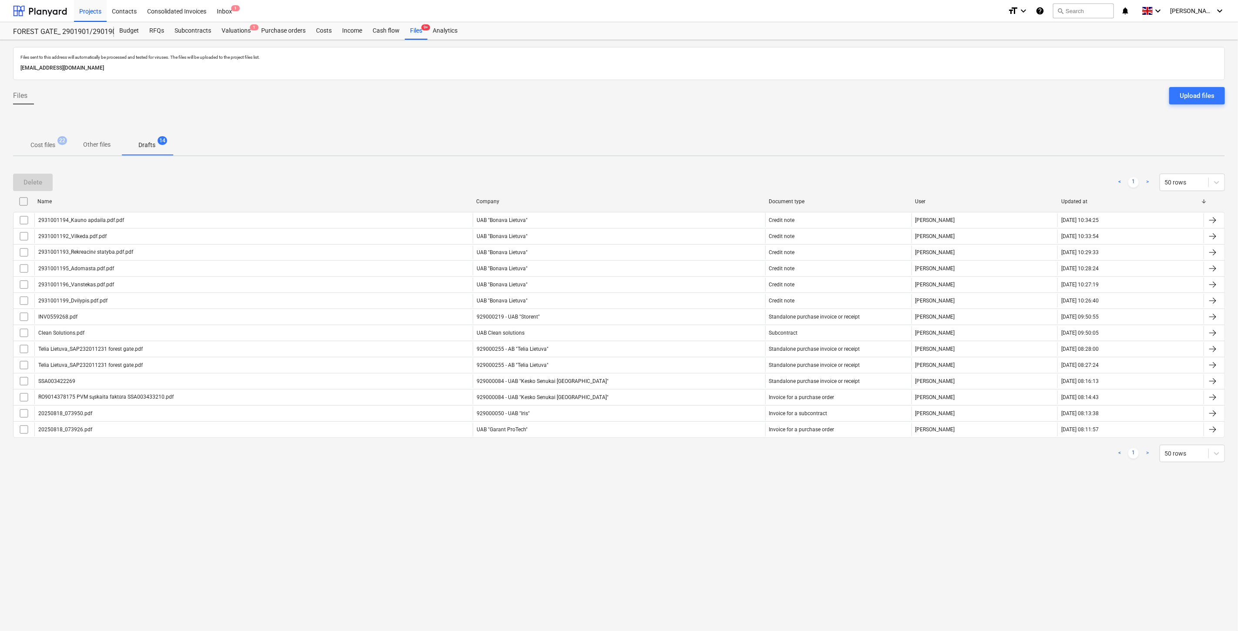
click at [50, 144] on p "Cost files" at bounding box center [42, 145] width 25 height 9
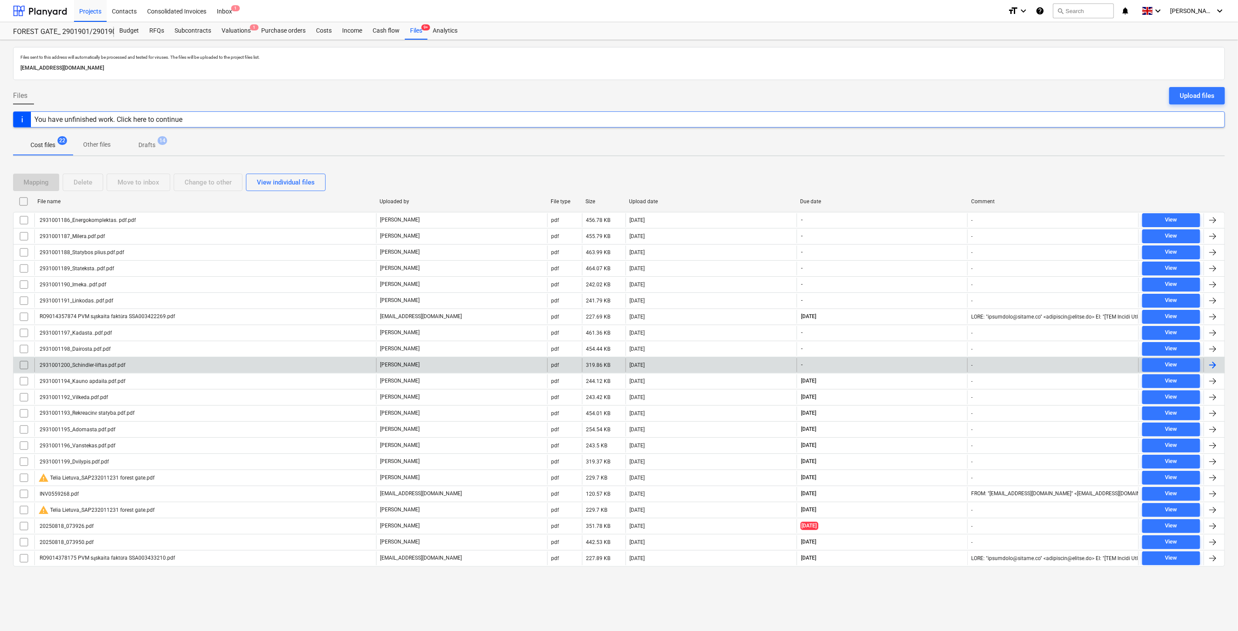
click at [685, 363] on div "[DATE]" at bounding box center [710, 365] width 171 height 14
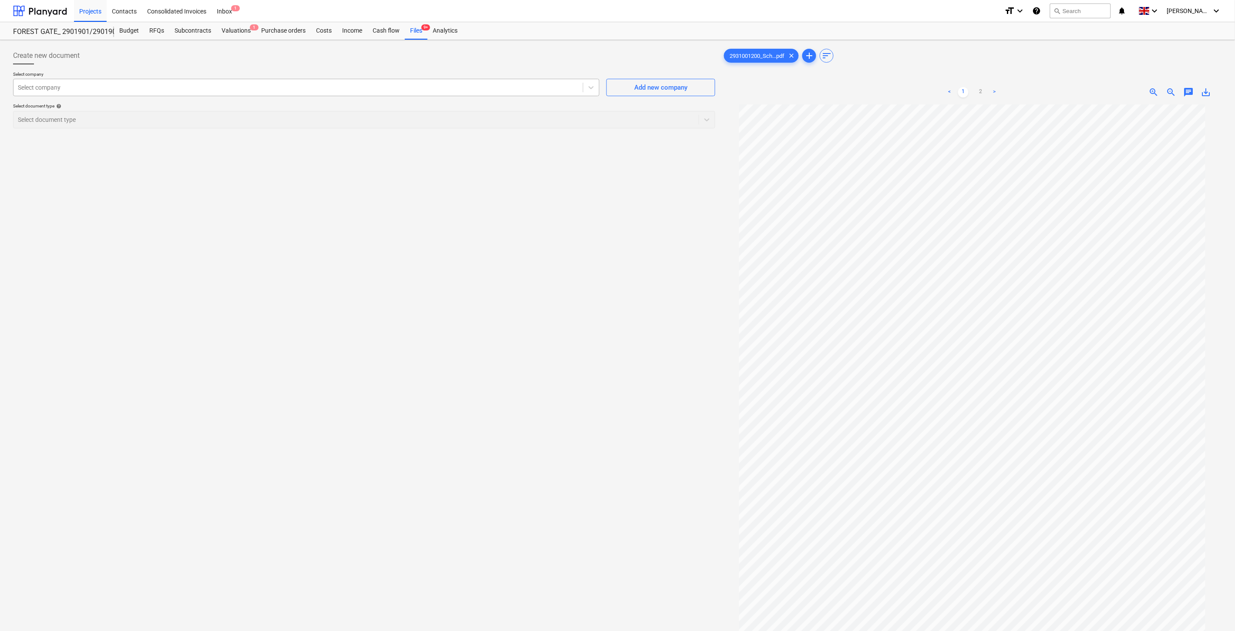
click at [155, 87] on div at bounding box center [298, 87] width 561 height 9
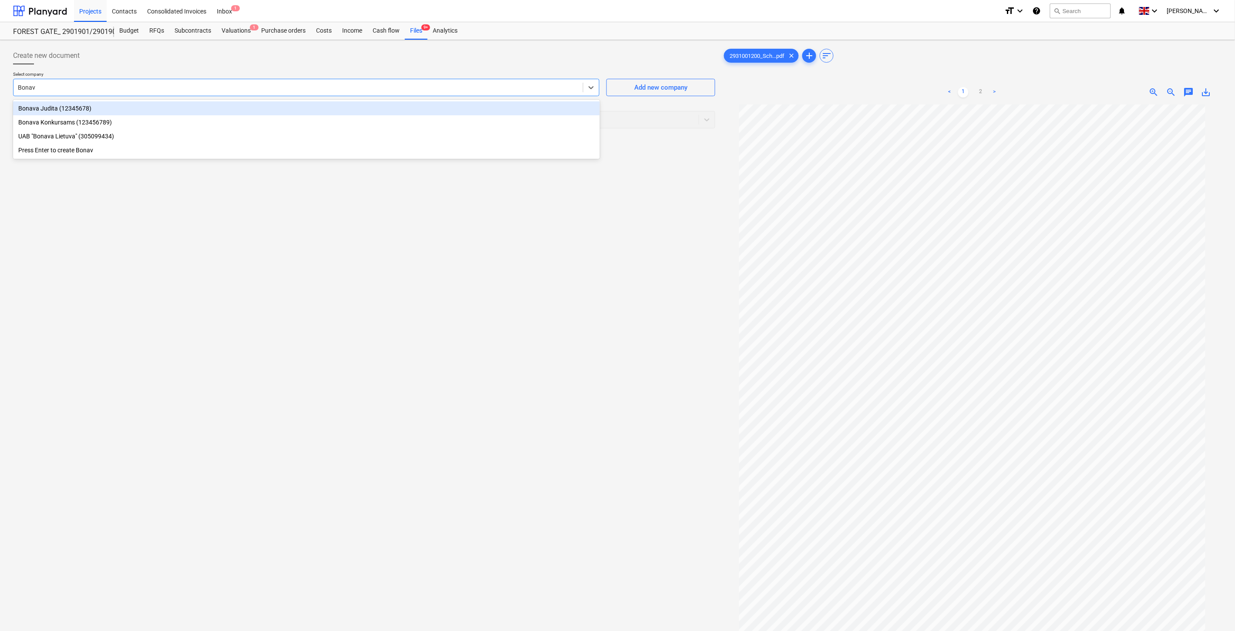
type input "Bonava"
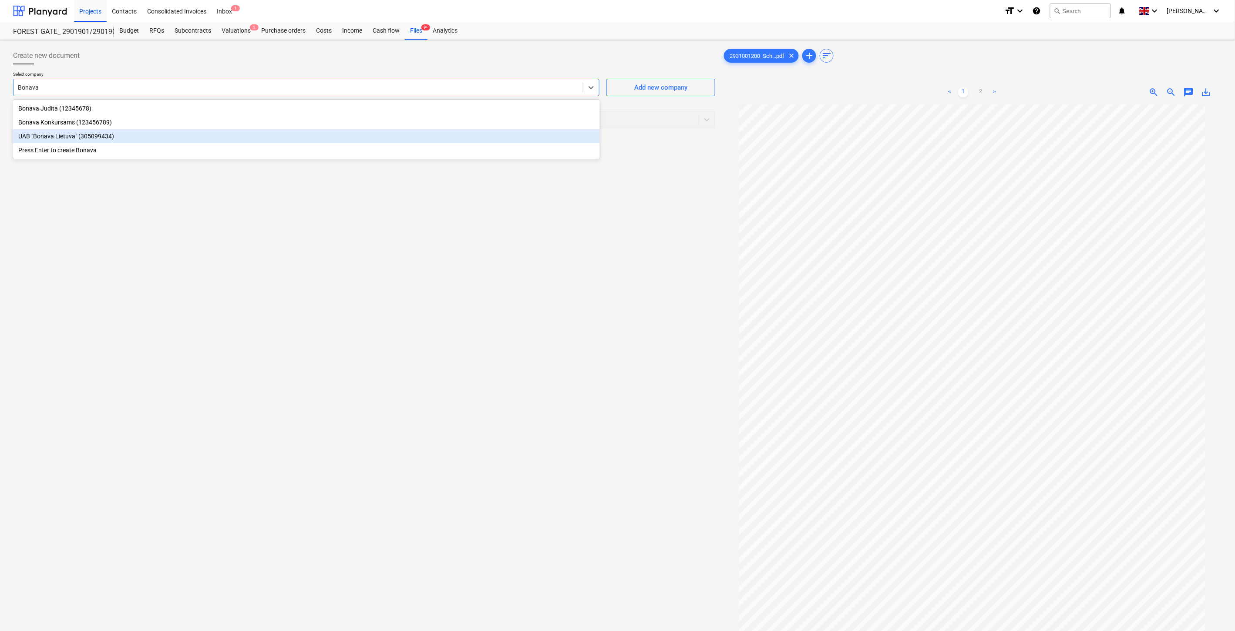
click at [135, 133] on div "UAB "Bonava Lietuva" (305099434)" at bounding box center [306, 136] width 587 height 14
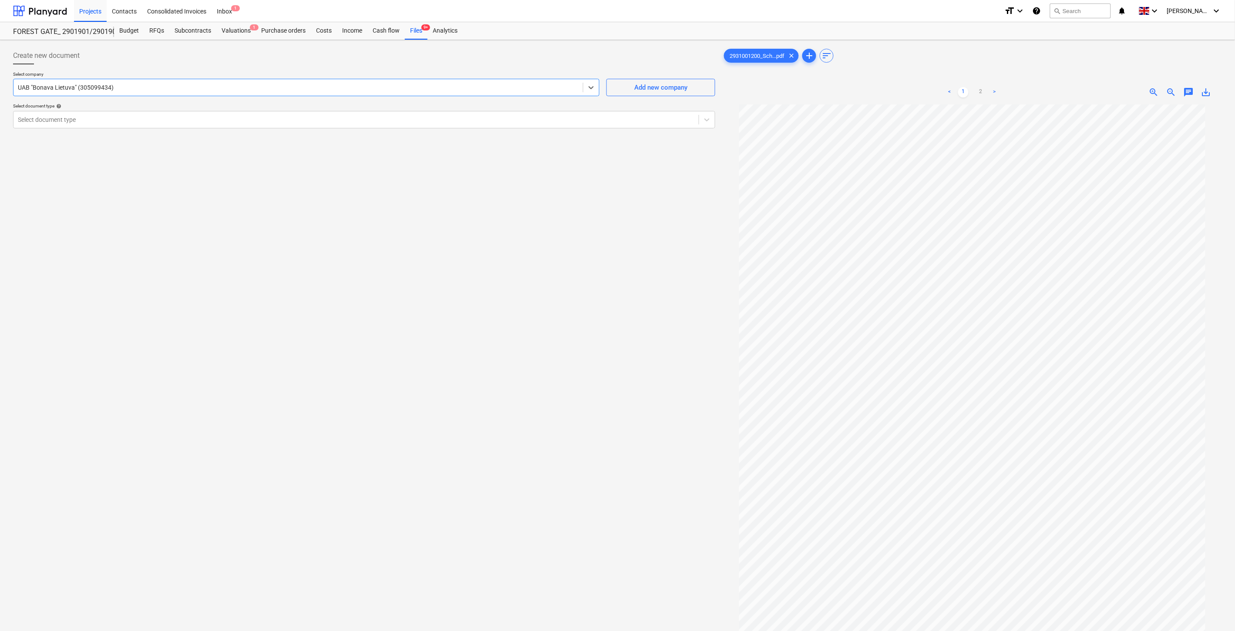
drag, startPoint x: 127, startPoint y: 126, endPoint x: 131, endPoint y: 130, distance: 5.6
click at [128, 127] on div "Select document type" at bounding box center [364, 119] width 702 height 17
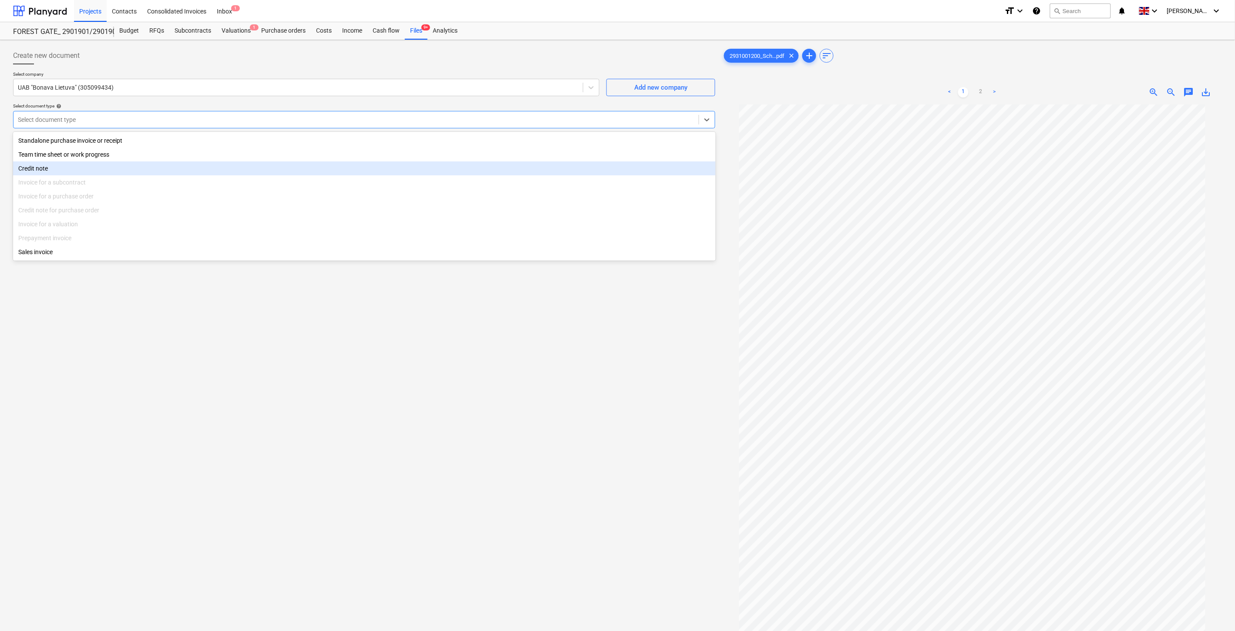
click at [102, 172] on div "Credit note" at bounding box center [364, 168] width 702 height 14
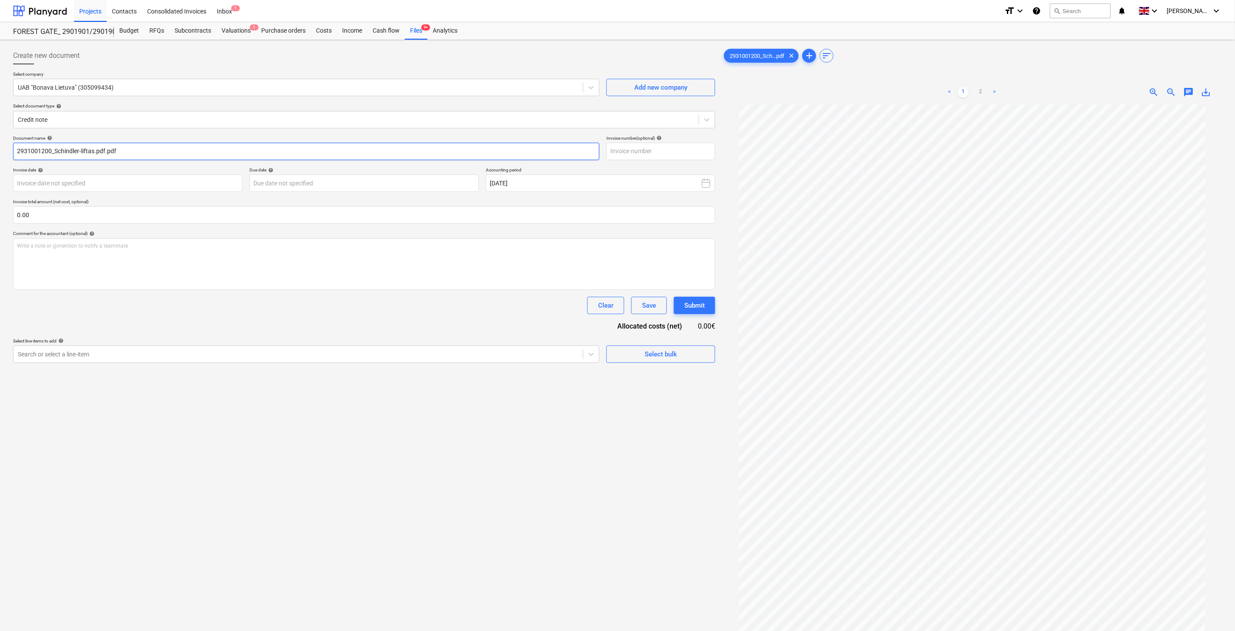
drag, startPoint x: 51, startPoint y: 151, endPoint x: 13, endPoint y: 150, distance: 38.3
click at [13, 150] on input "2931001200_Schindler-liftas.pdf.pdf" at bounding box center [306, 151] width 586 height 17
click at [655, 147] on input "text" at bounding box center [660, 151] width 109 height 17
paste input "2931001200"
type input "2931001200"
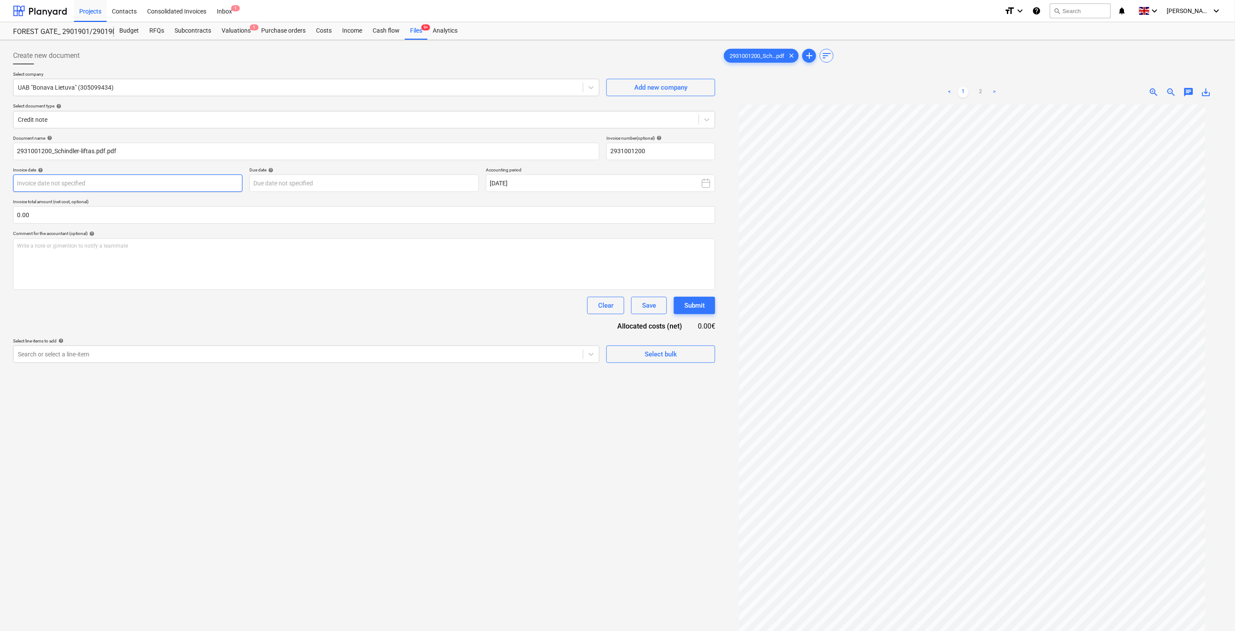
click at [171, 189] on body "Projects Contacts Consolidated Invoices Inbox 1 format_size keyboard_arrow_down…" at bounding box center [617, 315] width 1235 height 631
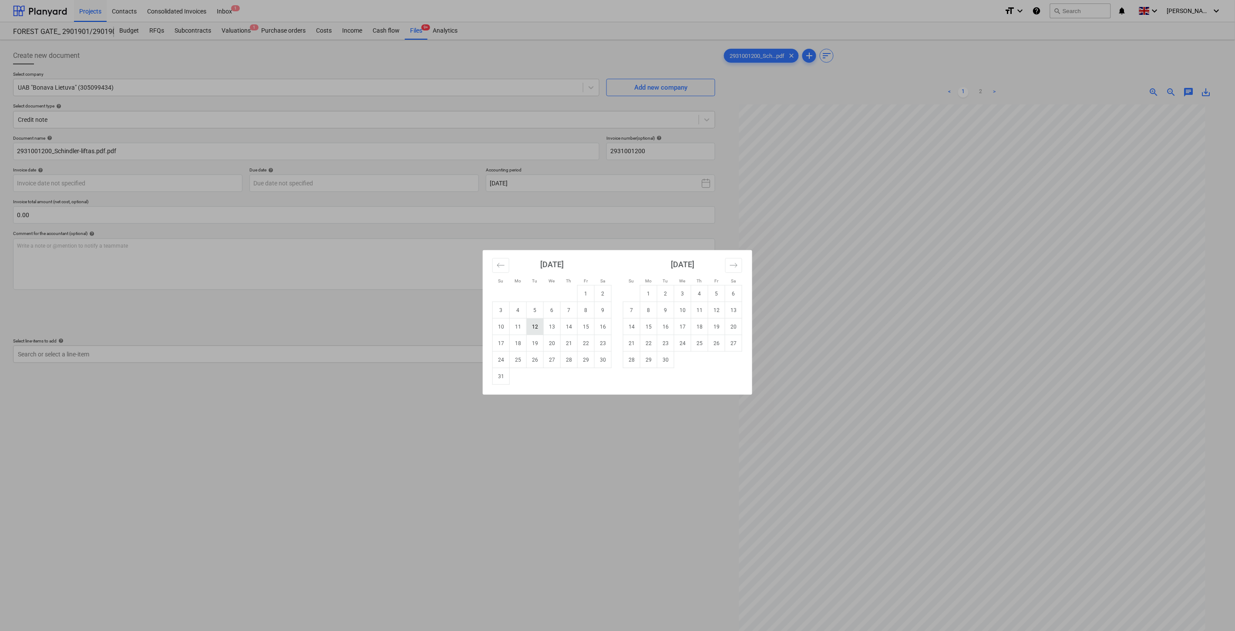
click at [540, 324] on td "12" at bounding box center [535, 327] width 17 height 17
type input "[DATE]"
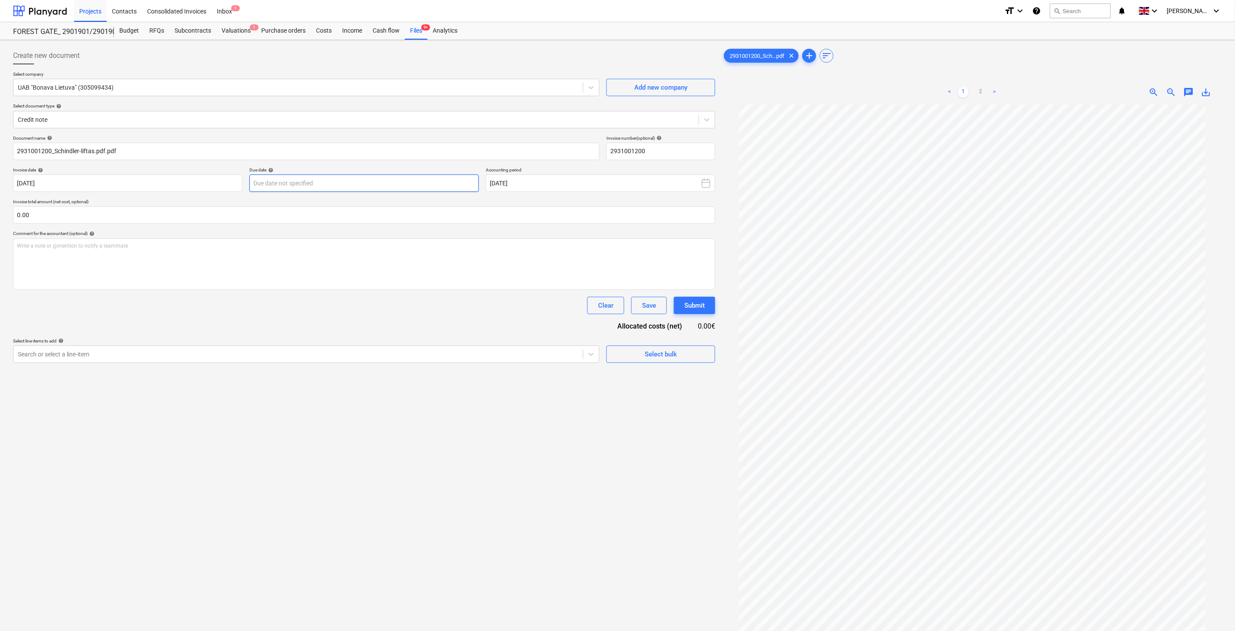
click at [393, 186] on body "Projects Contacts Consolidated Invoices Inbox 1 format_size keyboard_arrow_down…" at bounding box center [617, 315] width 1235 height 631
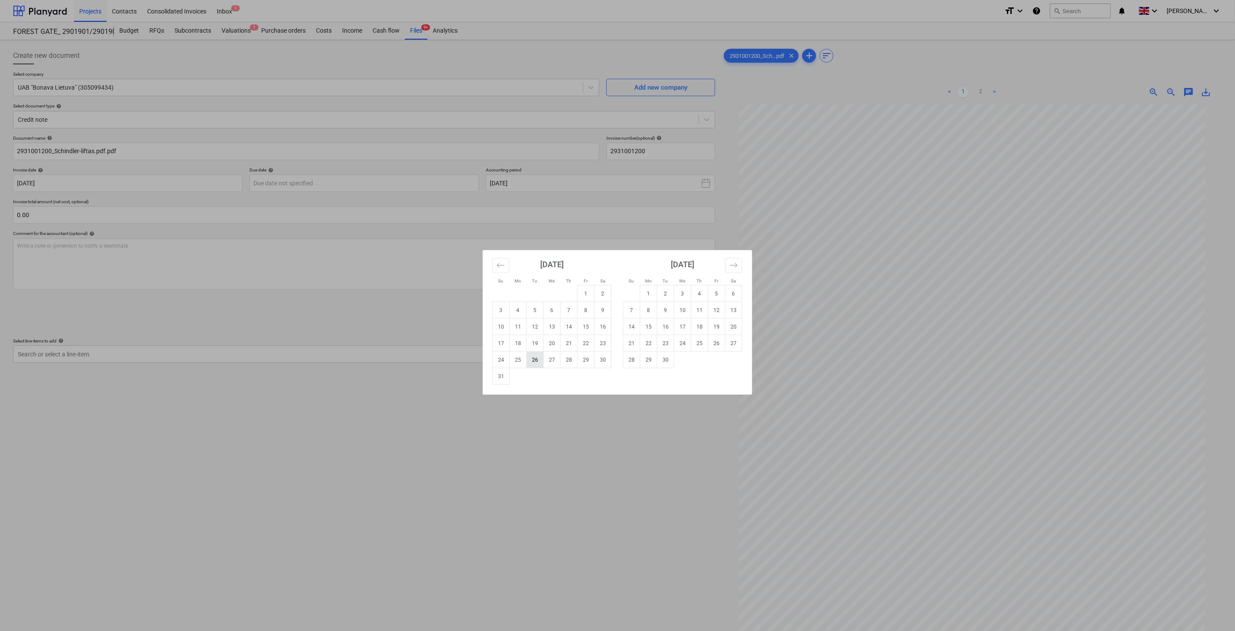
click at [536, 358] on td "26" at bounding box center [535, 360] width 17 height 17
type input "[DATE]"
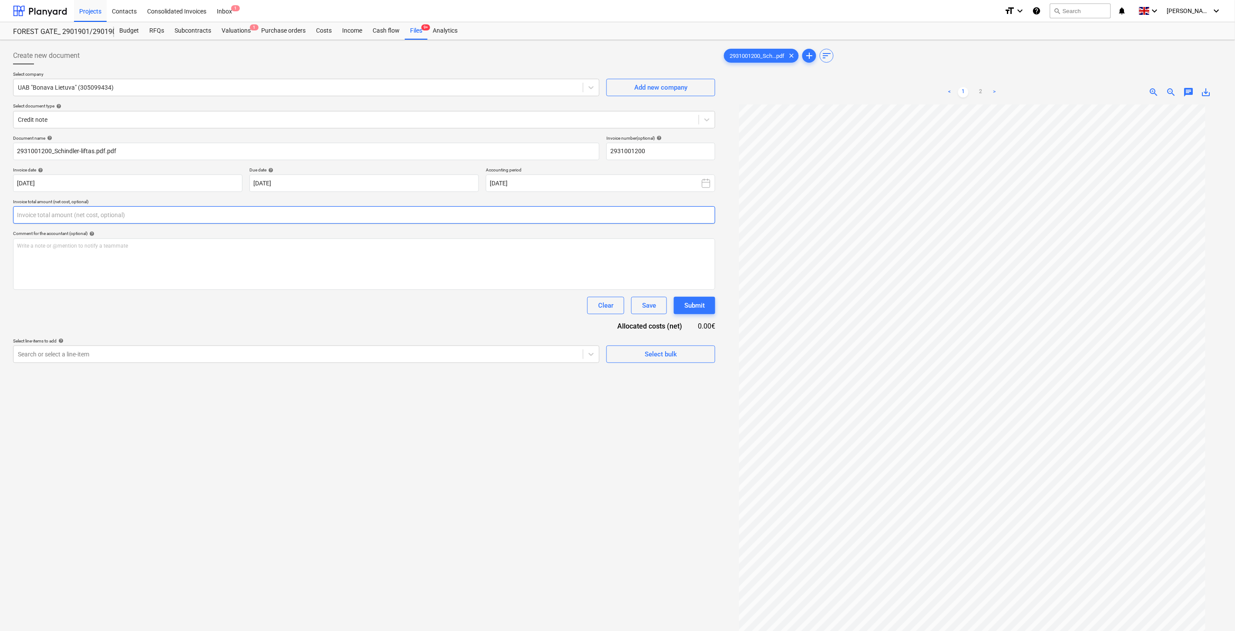
click at [368, 220] on input "text" at bounding box center [364, 214] width 702 height 17
type input "-100.00"
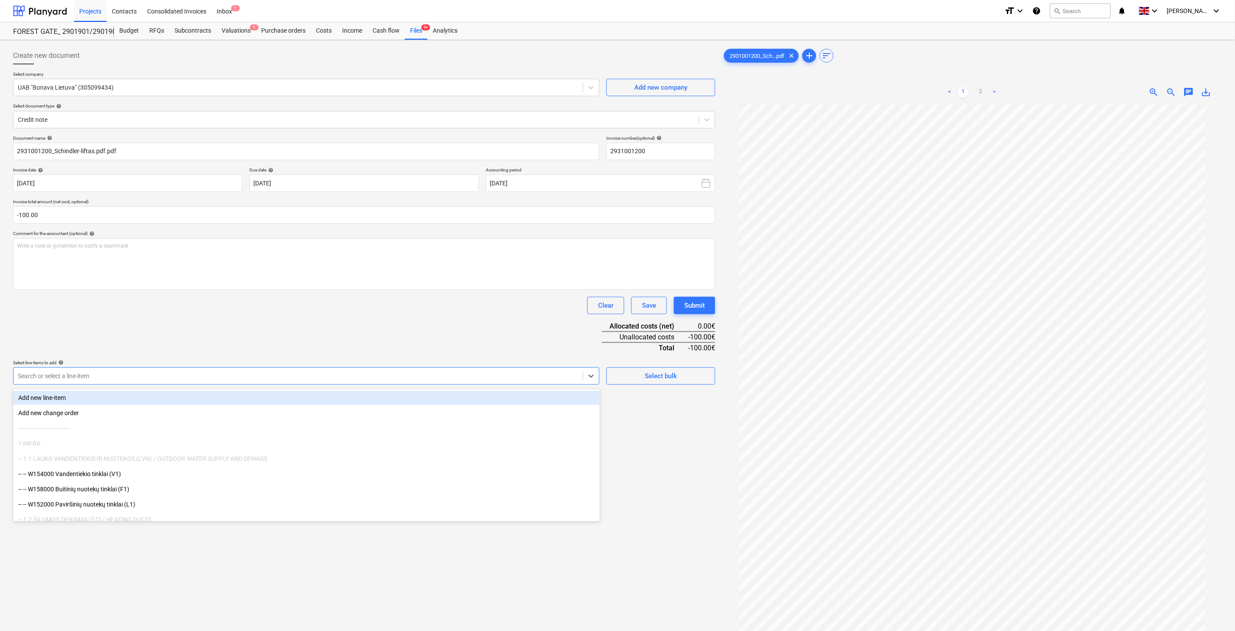
click at [238, 381] on div "Search or select a line-item" at bounding box center [297, 376] width 569 height 12
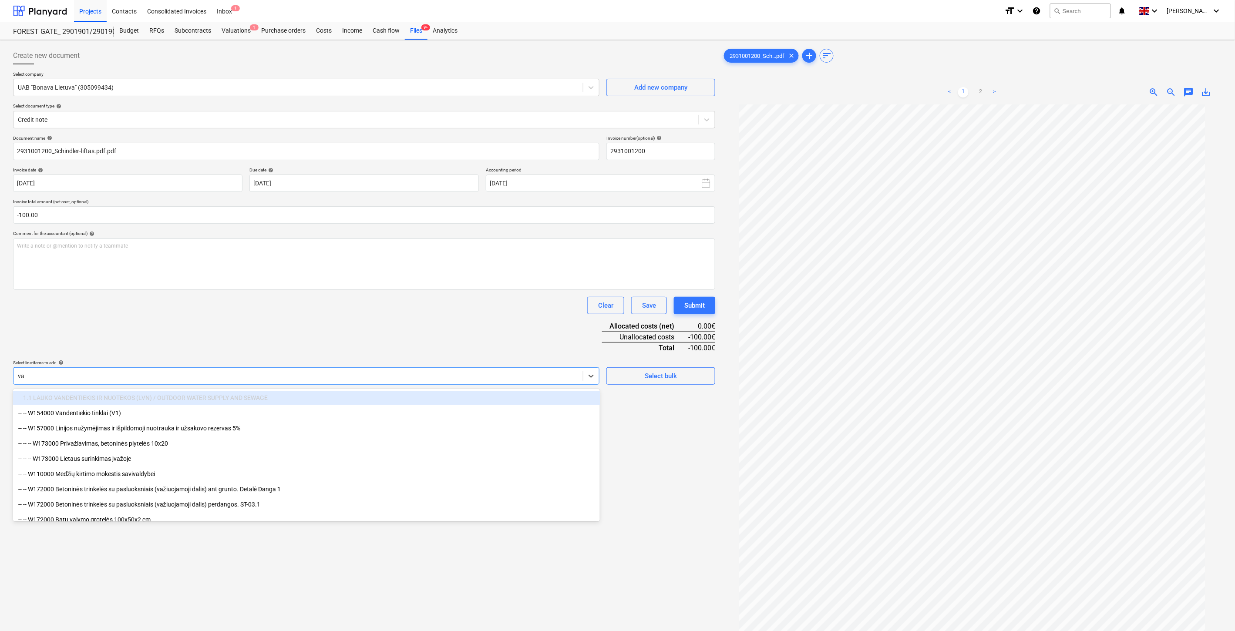
type input "vag"
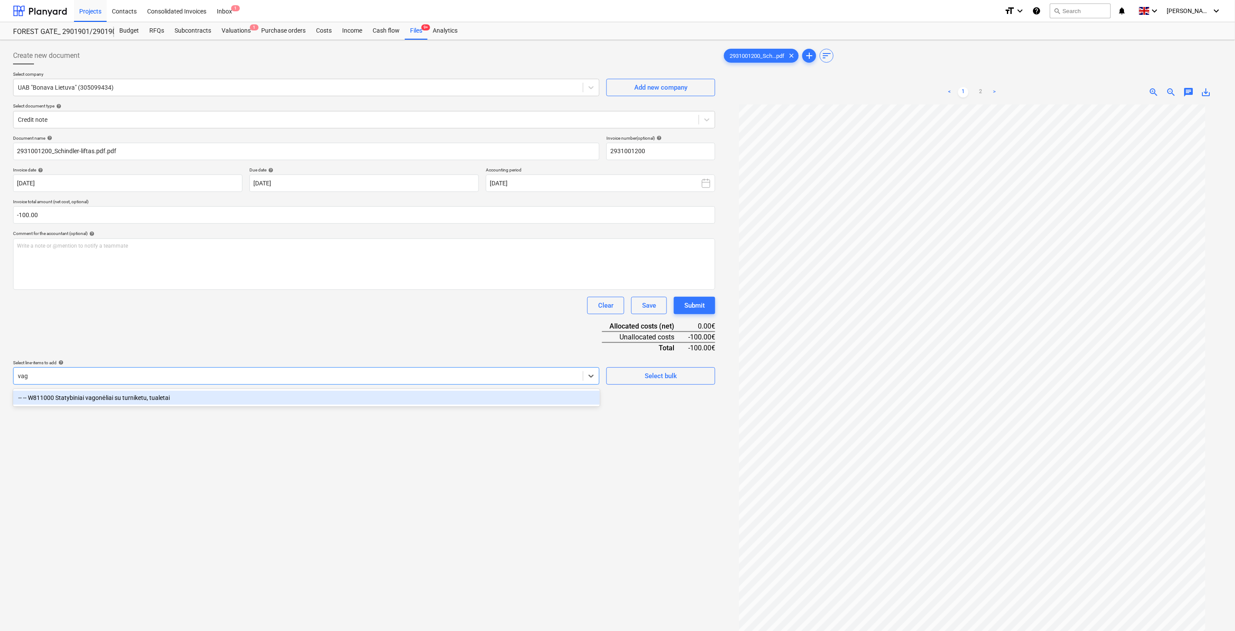
click at [232, 397] on div "-- -- W811000 Statybiniai vagonėliai su turniketu, tualetai" at bounding box center [306, 398] width 587 height 14
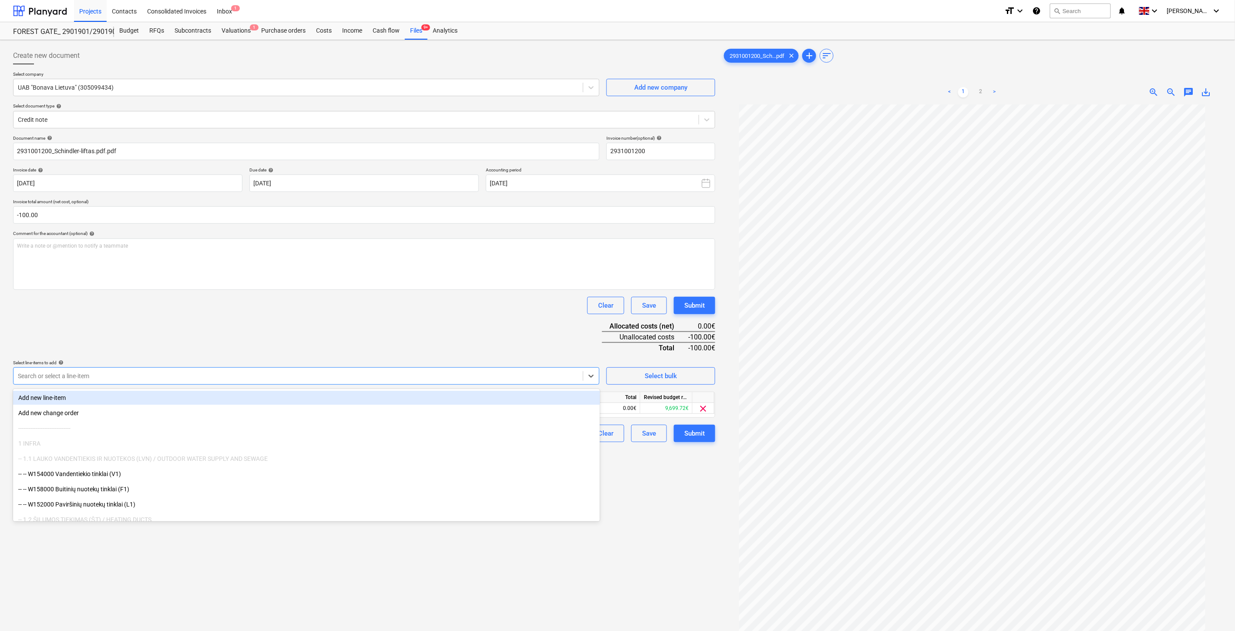
drag, startPoint x: 262, startPoint y: 347, endPoint x: 547, endPoint y: 416, distance: 293.2
click at [272, 351] on div "Document name help 2931001200_Schindler-liftas.pdf.pdf Invoice number (optional…" at bounding box center [364, 288] width 702 height 307
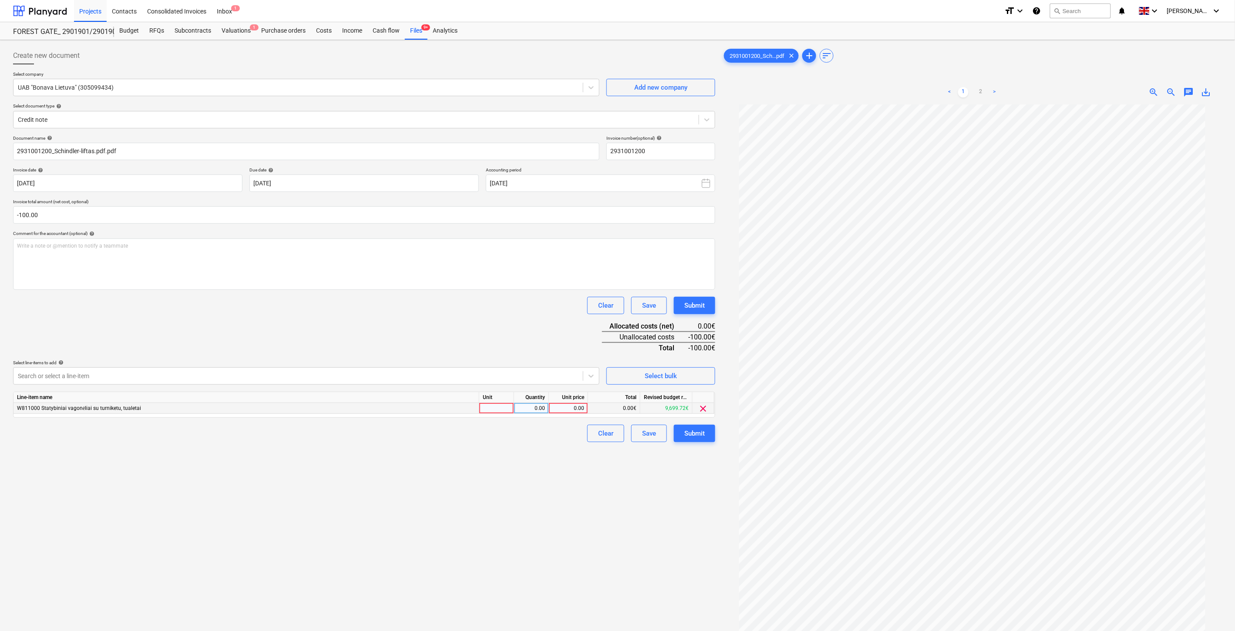
drag, startPoint x: 503, startPoint y: 410, endPoint x: 521, endPoint y: 410, distance: 18.3
click at [503, 410] on div at bounding box center [496, 408] width 35 height 11
click at [524, 409] on div "0.00" at bounding box center [530, 408] width 27 height 11
type input "-1"
click at [571, 407] on div "0.00" at bounding box center [568, 408] width 32 height 11
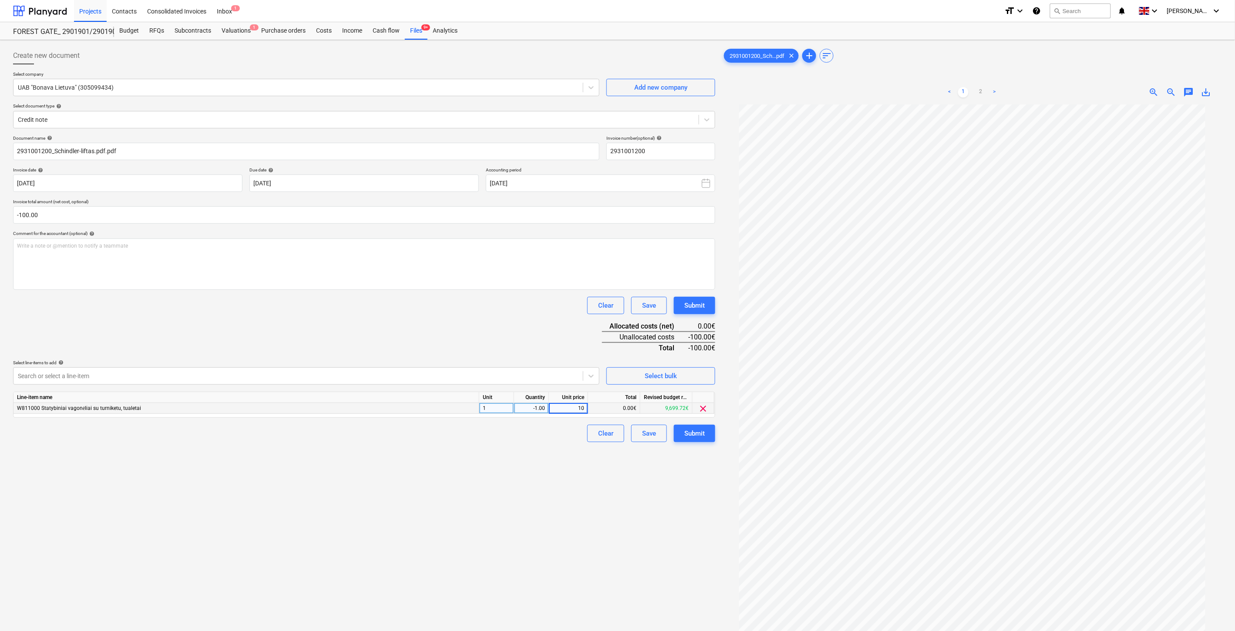
type input "100"
click at [522, 331] on div "Document name help 2931001200_Schindler-liftas.pdf.pdf Invoice number (optional…" at bounding box center [364, 288] width 702 height 307
click at [648, 436] on div "Save" at bounding box center [649, 433] width 14 height 11
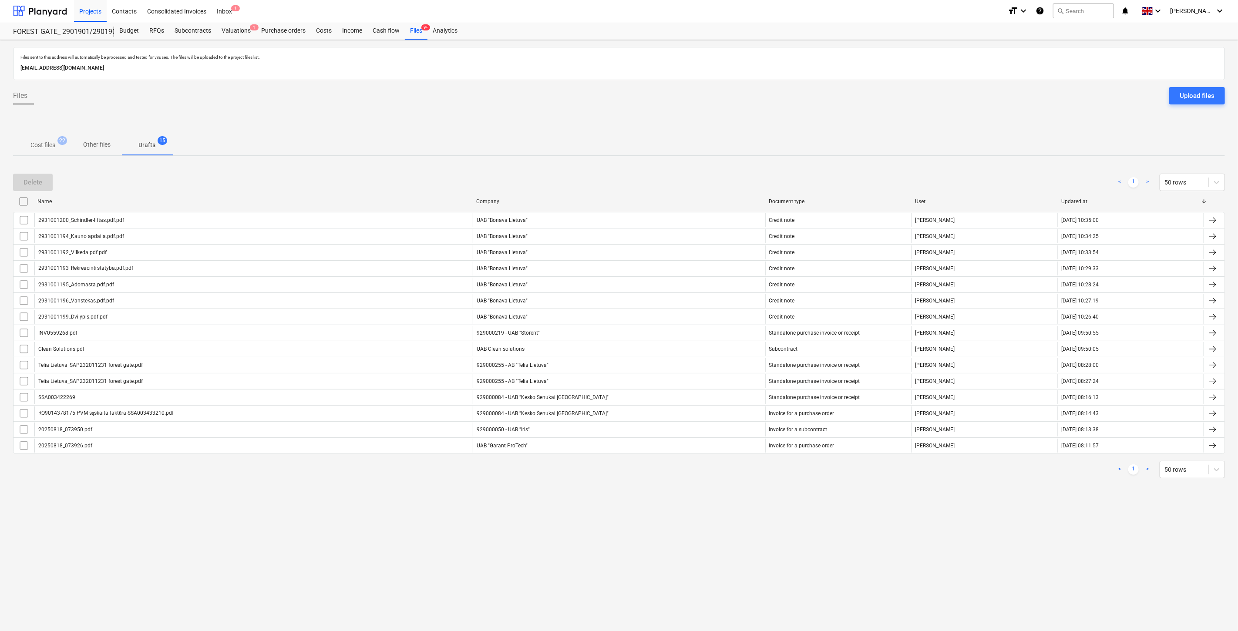
click at [36, 140] on span "Cost files 22" at bounding box center [43, 145] width 60 height 16
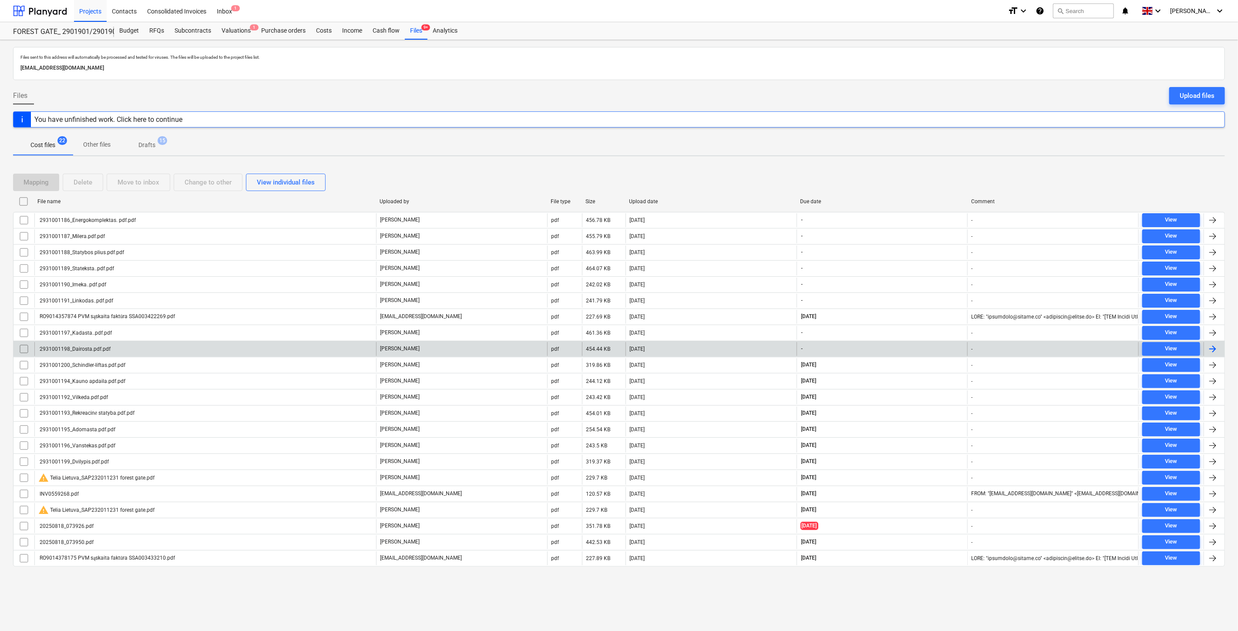
click at [690, 348] on div "[DATE]" at bounding box center [710, 349] width 171 height 14
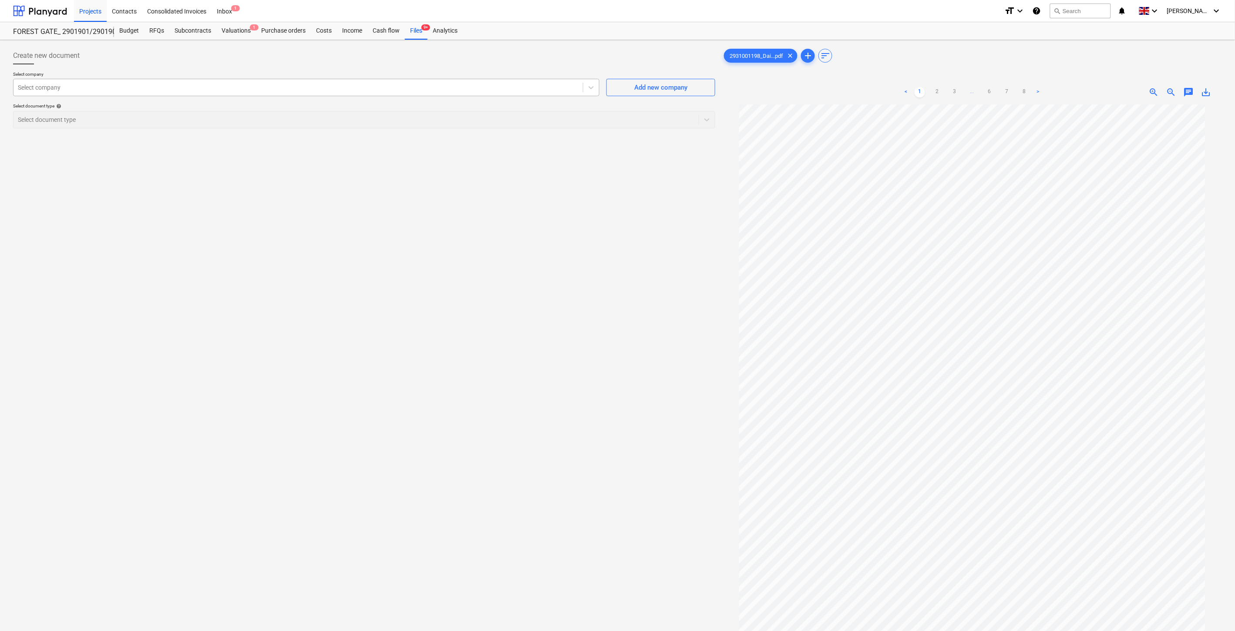
click at [155, 91] on div at bounding box center [298, 87] width 561 height 9
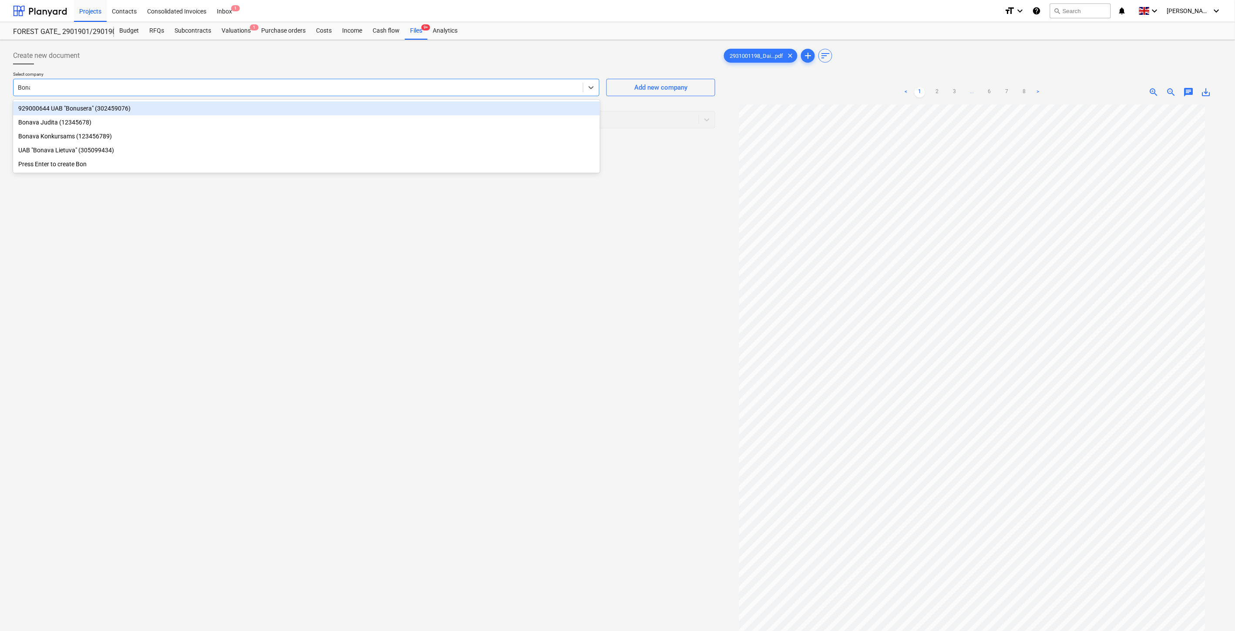
type input "Bonava"
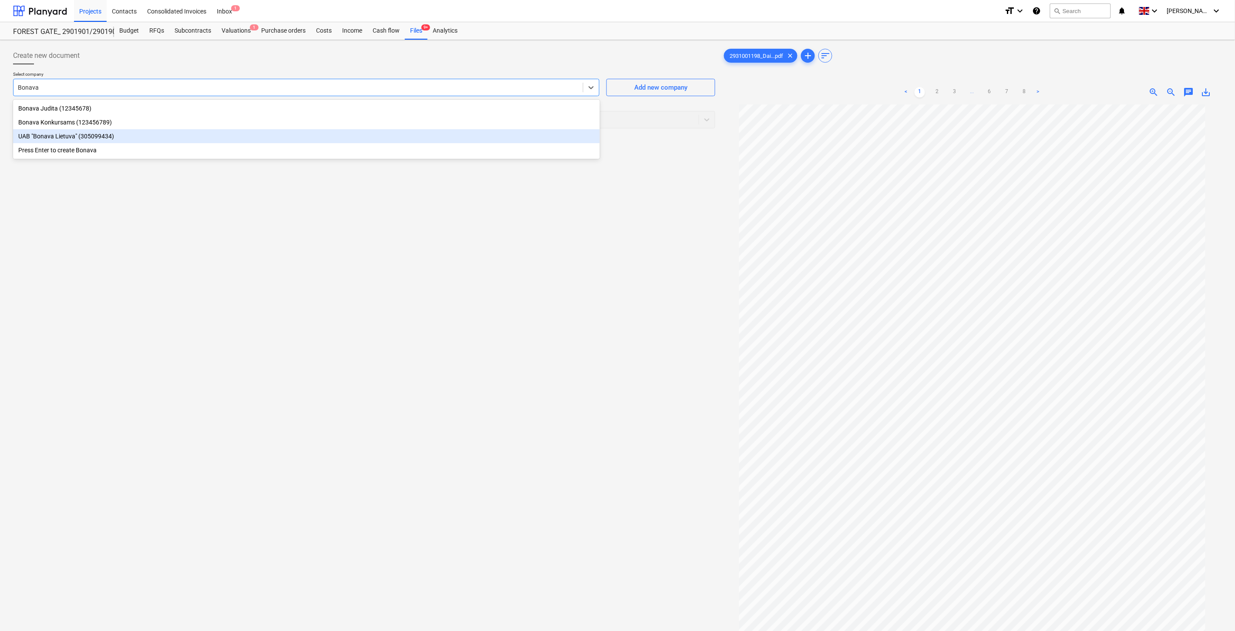
click at [79, 136] on div "UAB "Bonava Lietuva" (305099434)" at bounding box center [306, 136] width 587 height 14
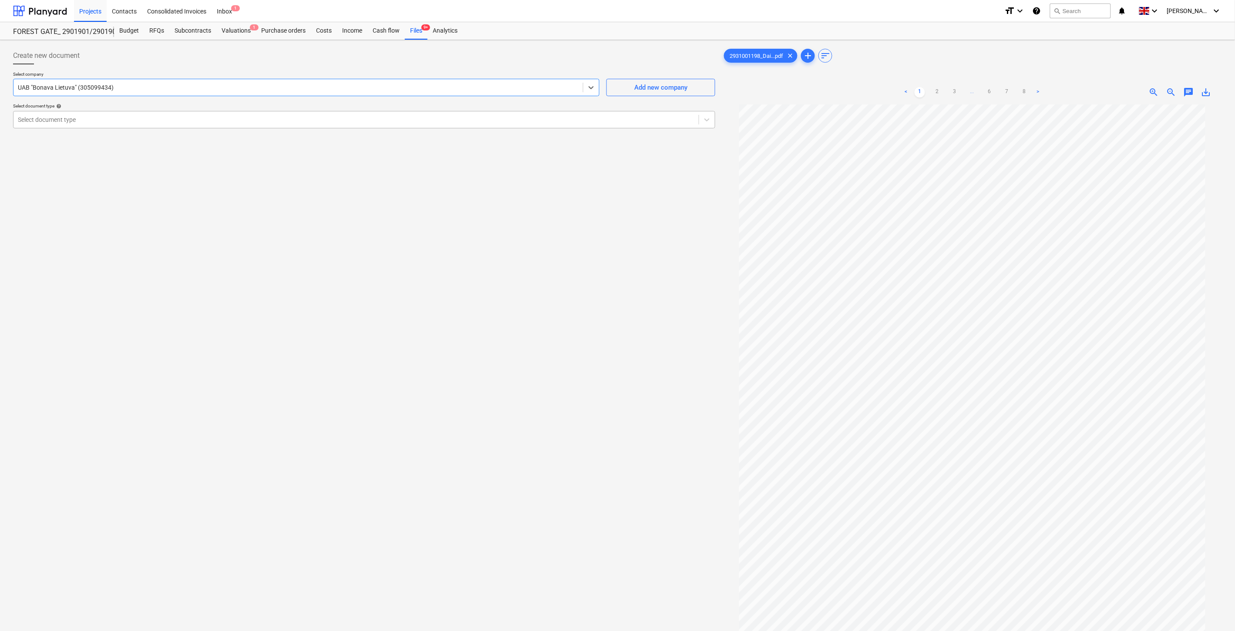
click at [104, 124] on div at bounding box center [356, 119] width 676 height 9
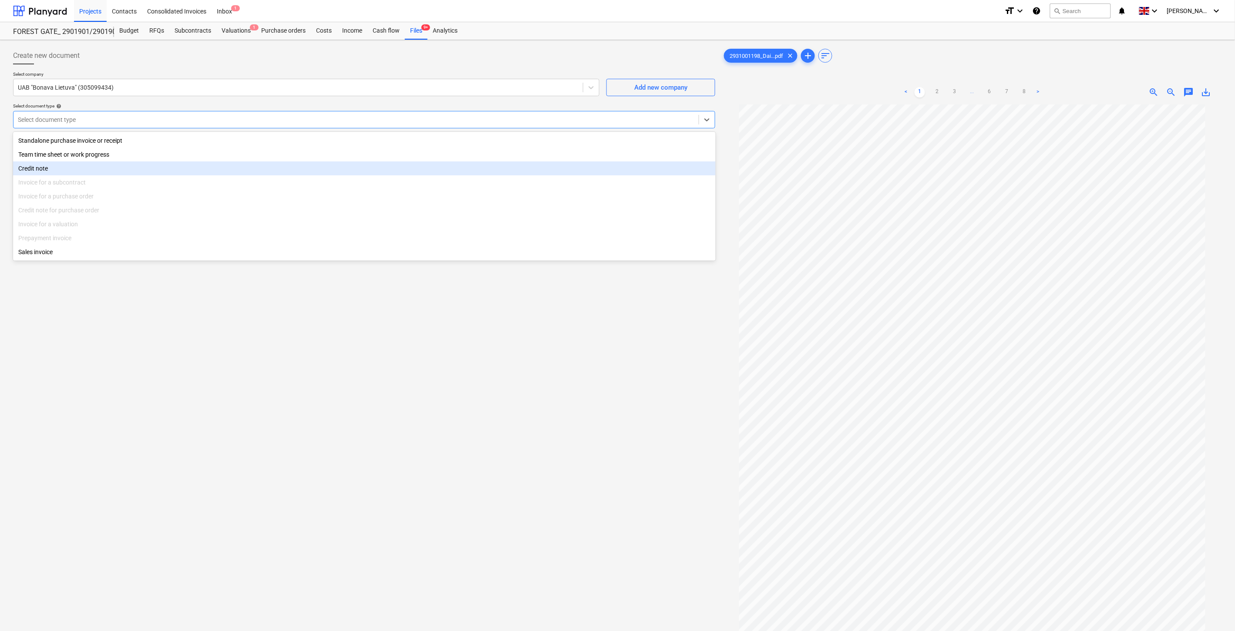
click at [76, 163] on div "Credit note" at bounding box center [364, 168] width 702 height 14
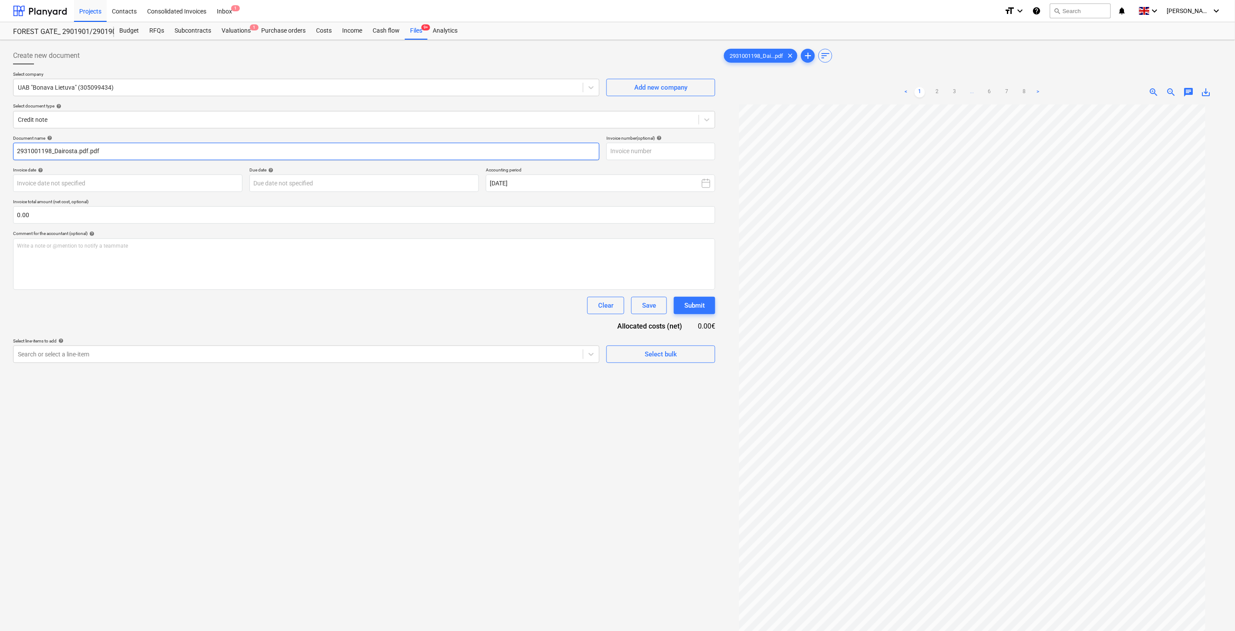
drag, startPoint x: 51, startPoint y: 151, endPoint x: 13, endPoint y: 152, distance: 38.3
click at [13, 152] on input "2931001198_Dairosta.pdf.pdf" at bounding box center [306, 151] width 586 height 17
click at [627, 148] on input "text" at bounding box center [660, 151] width 109 height 17
paste input "2931001198"
type input "2931001198"
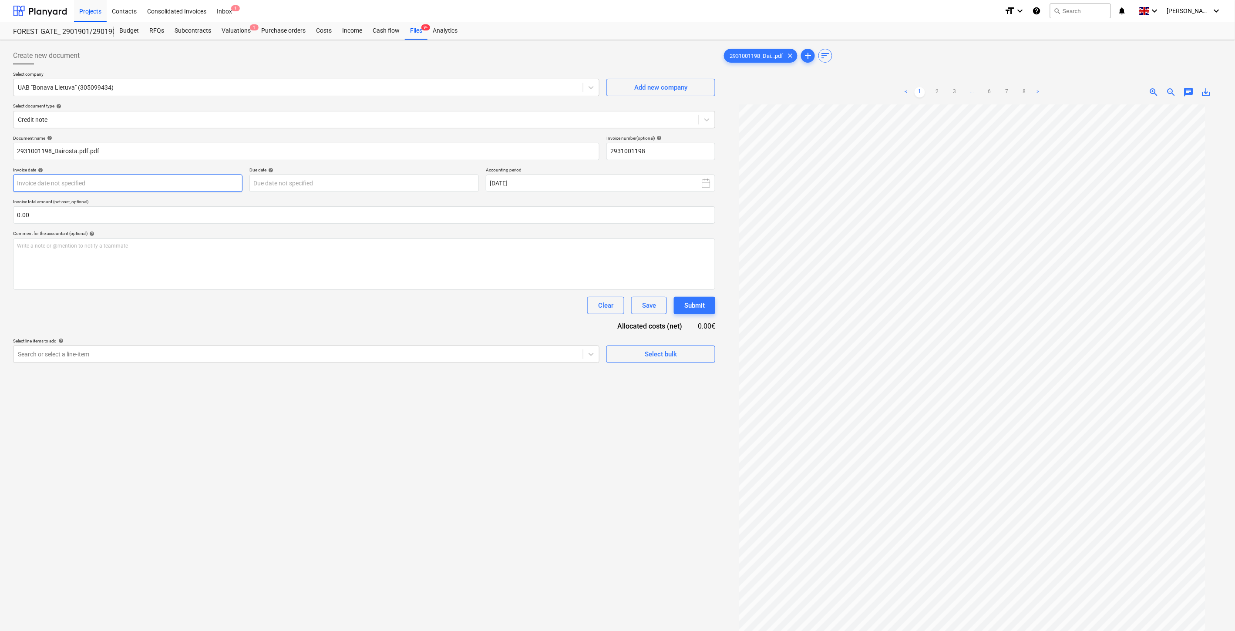
click at [171, 186] on body "Projects Contacts Consolidated Invoices Inbox 1 format_size keyboard_arrow_down…" at bounding box center [617, 315] width 1235 height 631
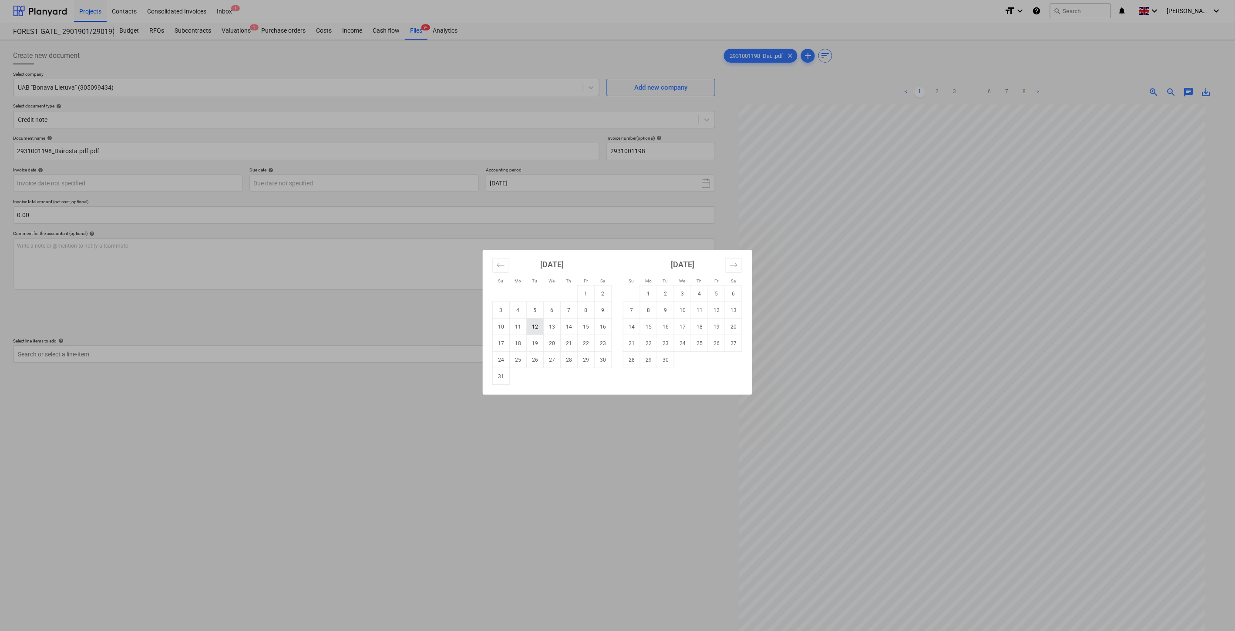
click at [536, 325] on td "12" at bounding box center [535, 327] width 17 height 17
type input "[DATE]"
click at [368, 187] on body "Projects Contacts Consolidated Invoices Inbox 1 format_size keyboard_arrow_down…" at bounding box center [617, 315] width 1235 height 631
click at [537, 360] on td "26" at bounding box center [535, 360] width 17 height 17
type input "[DATE]"
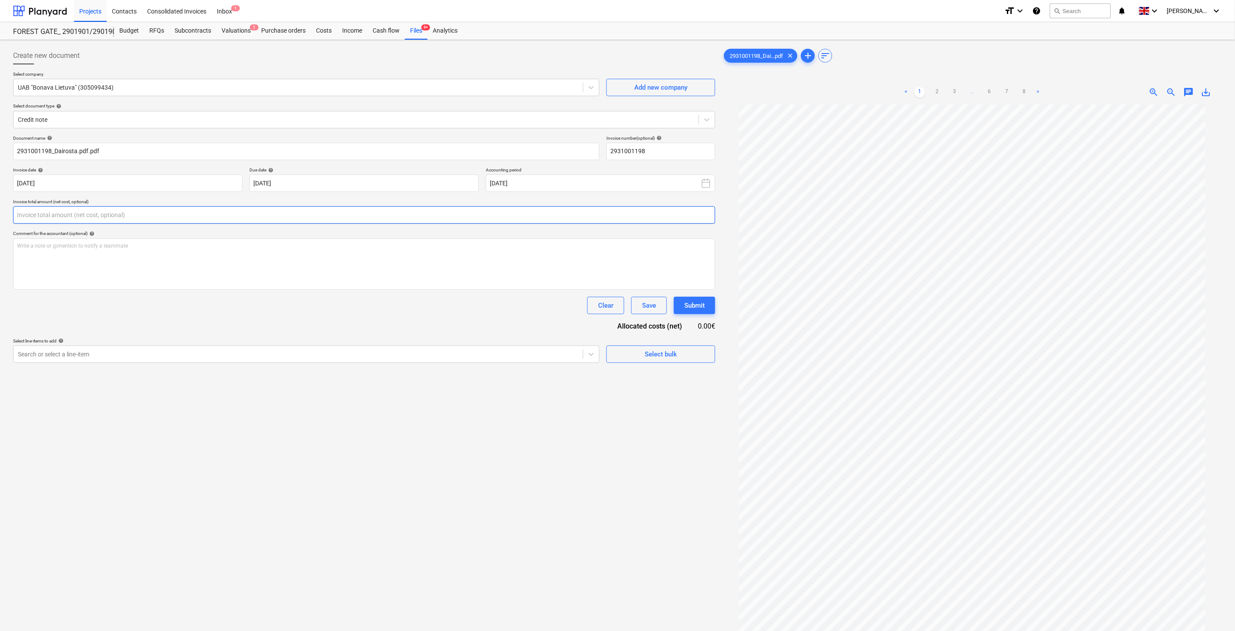
click at [318, 219] on input "text" at bounding box center [364, 214] width 702 height 17
type input "-155.00"
click at [335, 379] on div at bounding box center [298, 376] width 561 height 9
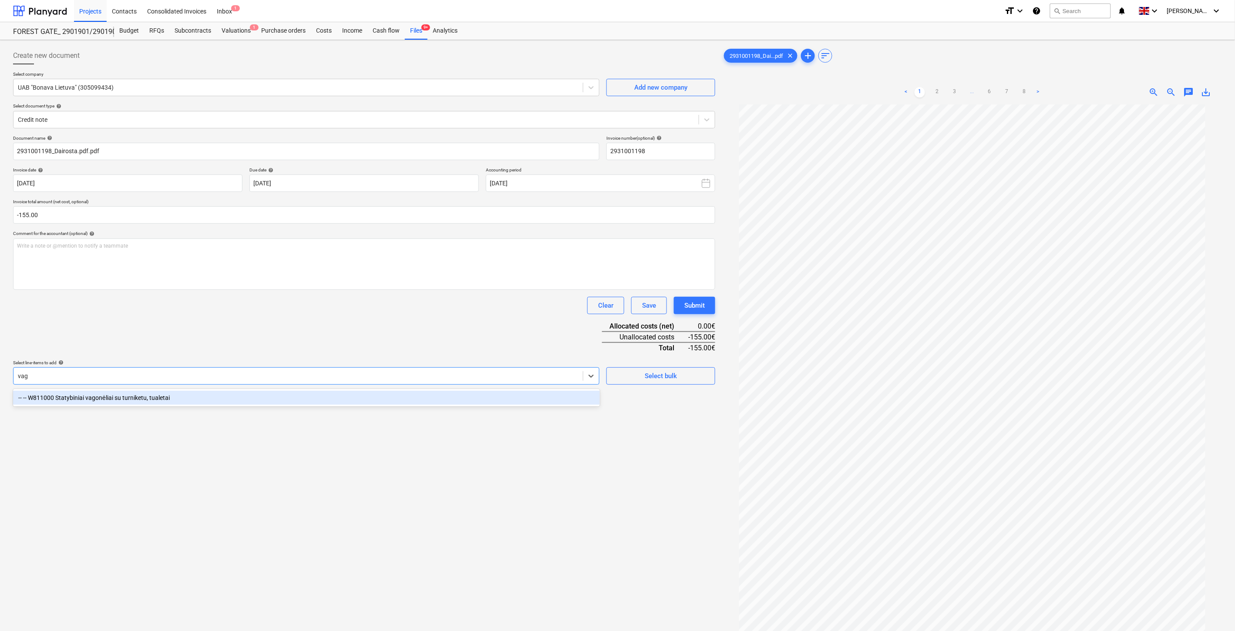
type input "vago"
click at [209, 403] on div "-- -- W811000 Statybiniai vagonėliai su turniketu, tualetai" at bounding box center [306, 398] width 587 height 14
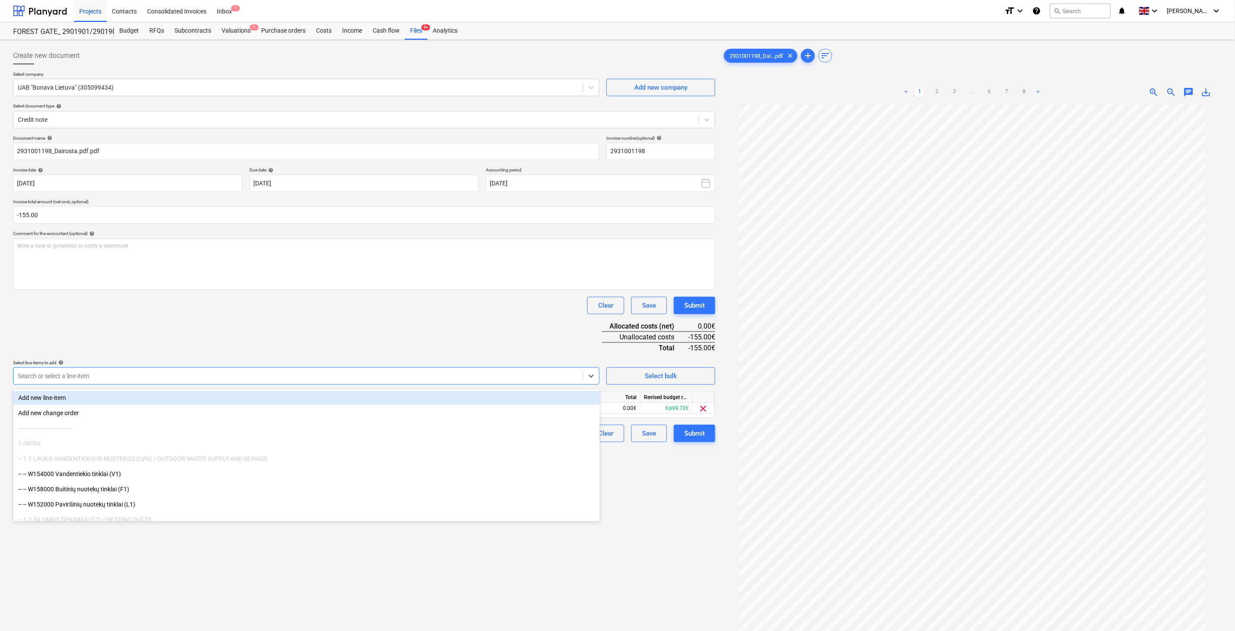
drag, startPoint x: 306, startPoint y: 319, endPoint x: 377, endPoint y: 344, distance: 76.3
click at [310, 319] on div "Document name help 2931001198_Dairosta.pdf.pdf Invoice number (optional) help 2…" at bounding box center [364, 288] width 702 height 307
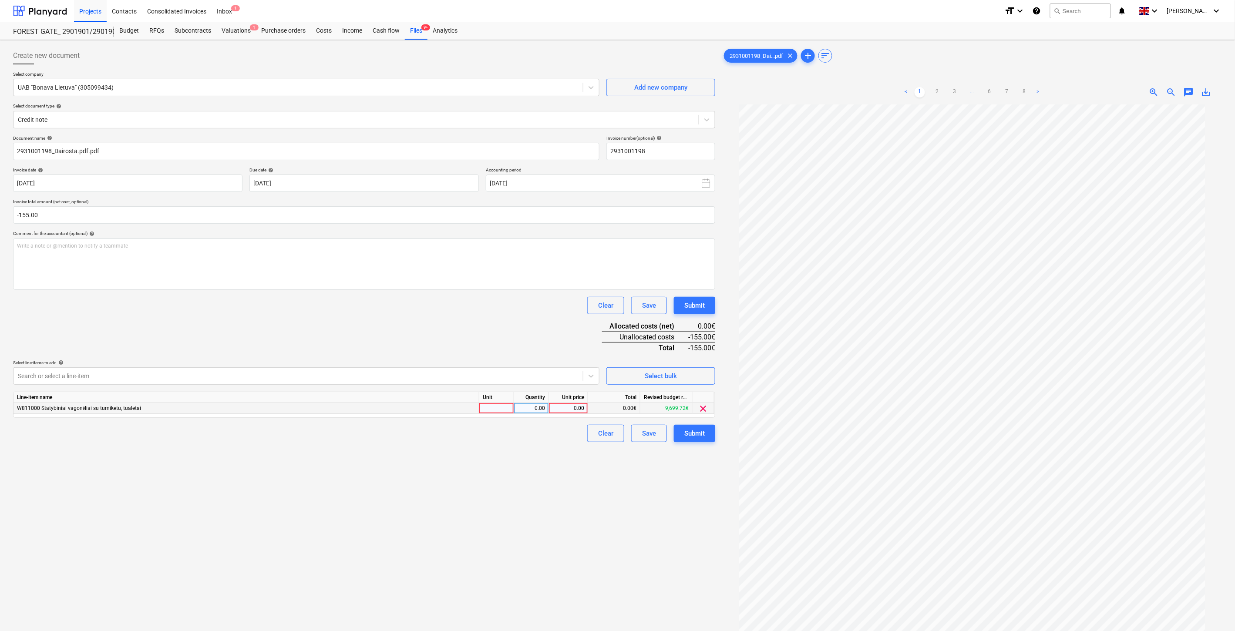
click at [485, 405] on div at bounding box center [496, 408] width 35 height 11
click at [547, 408] on div "0.00" at bounding box center [531, 408] width 35 height 11
type input "-1"
click at [571, 411] on div "0.00" at bounding box center [568, 408] width 32 height 11
type input "155"
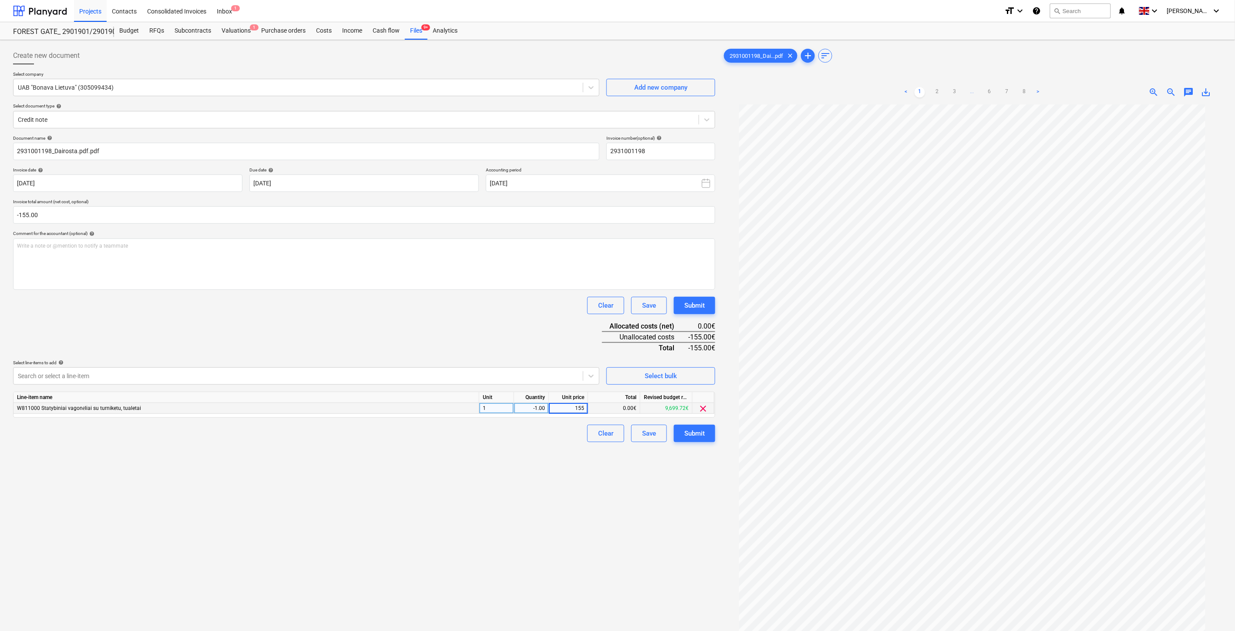
click at [508, 310] on div "Clear Save Submit" at bounding box center [364, 305] width 702 height 17
click at [650, 434] on div "Save" at bounding box center [649, 433] width 14 height 11
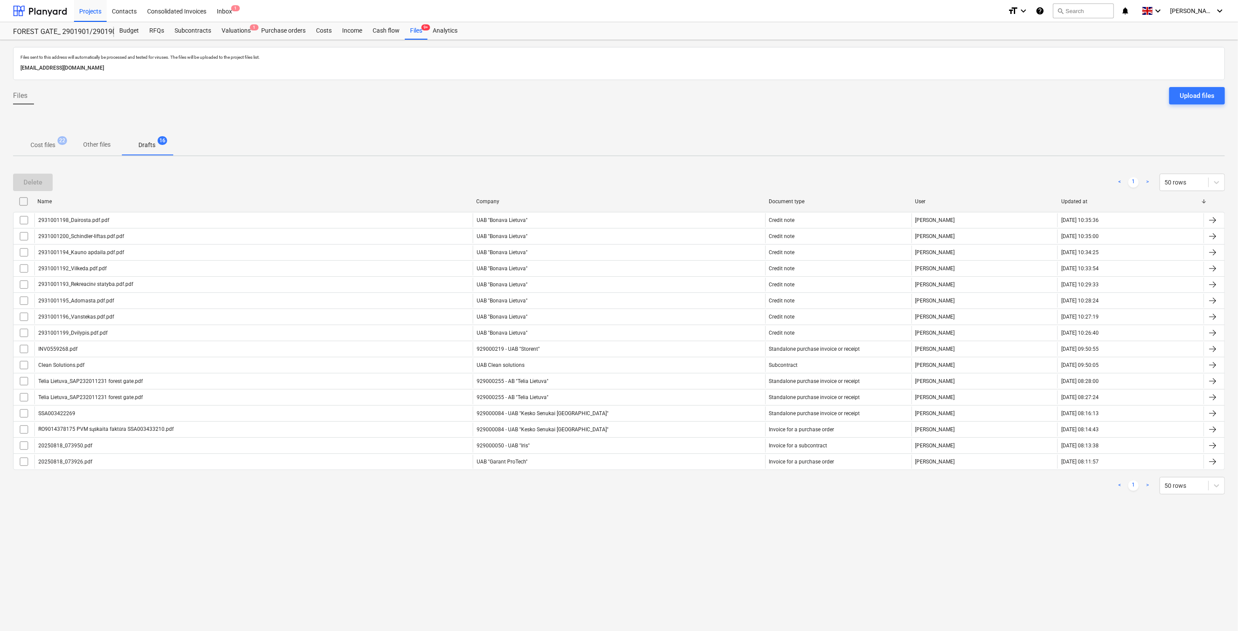
click at [47, 147] on p "Cost files" at bounding box center [42, 145] width 25 height 9
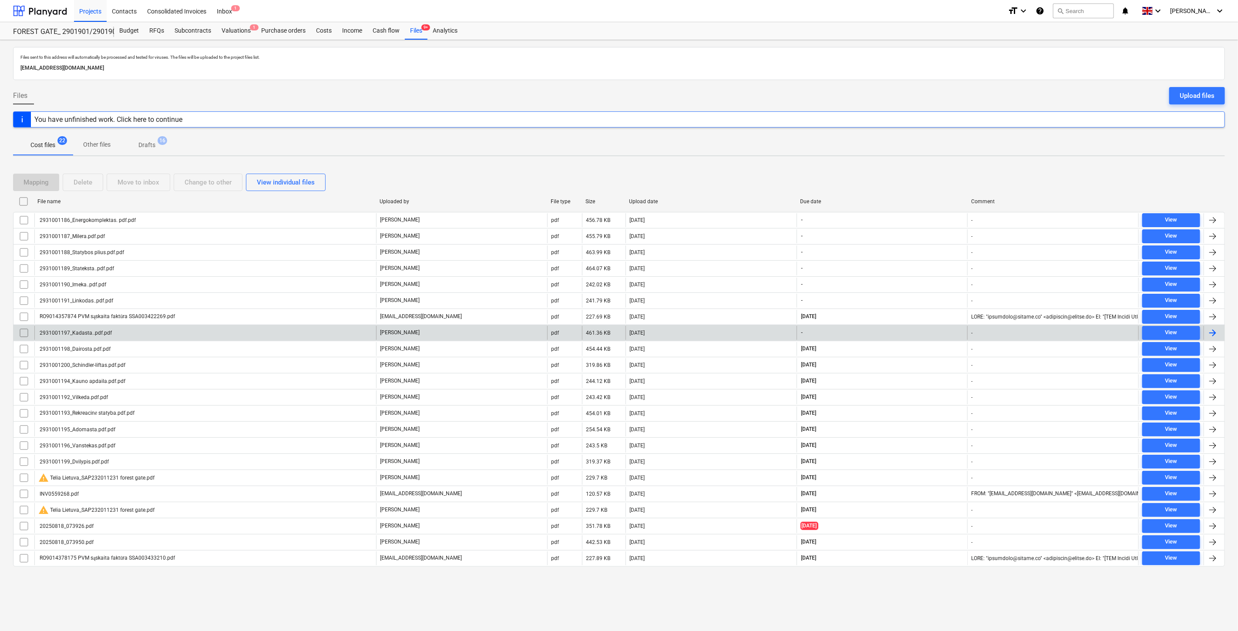
click at [531, 332] on div "[PERSON_NAME]" at bounding box center [461, 333] width 171 height 14
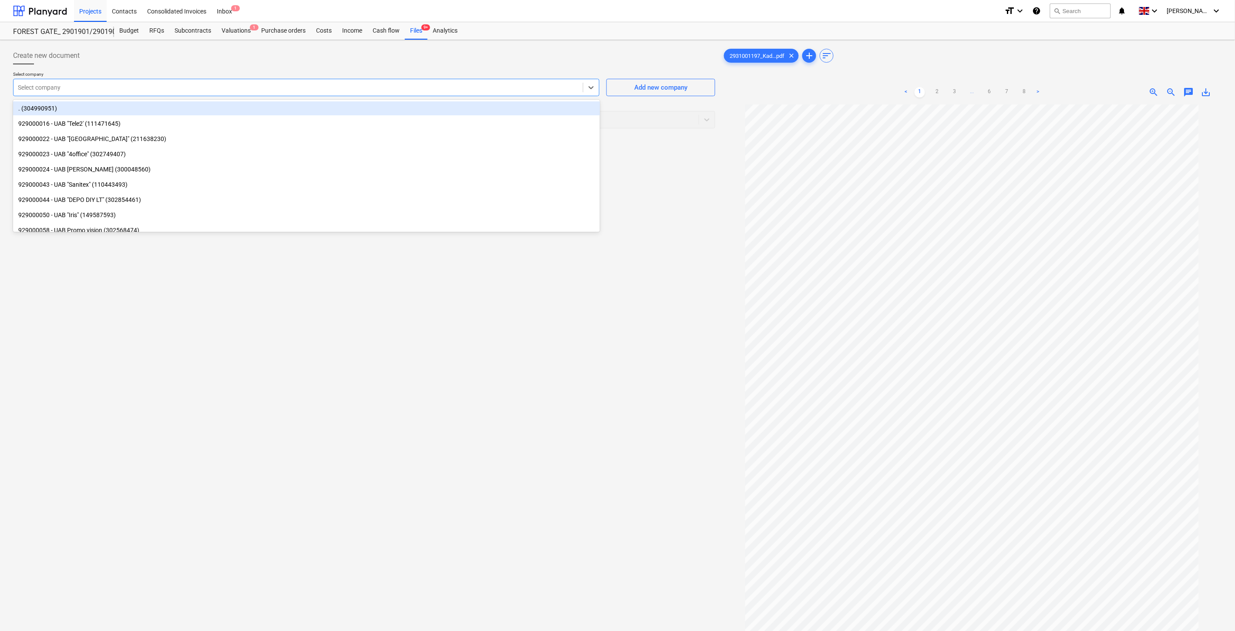
click at [529, 84] on div at bounding box center [298, 87] width 561 height 9
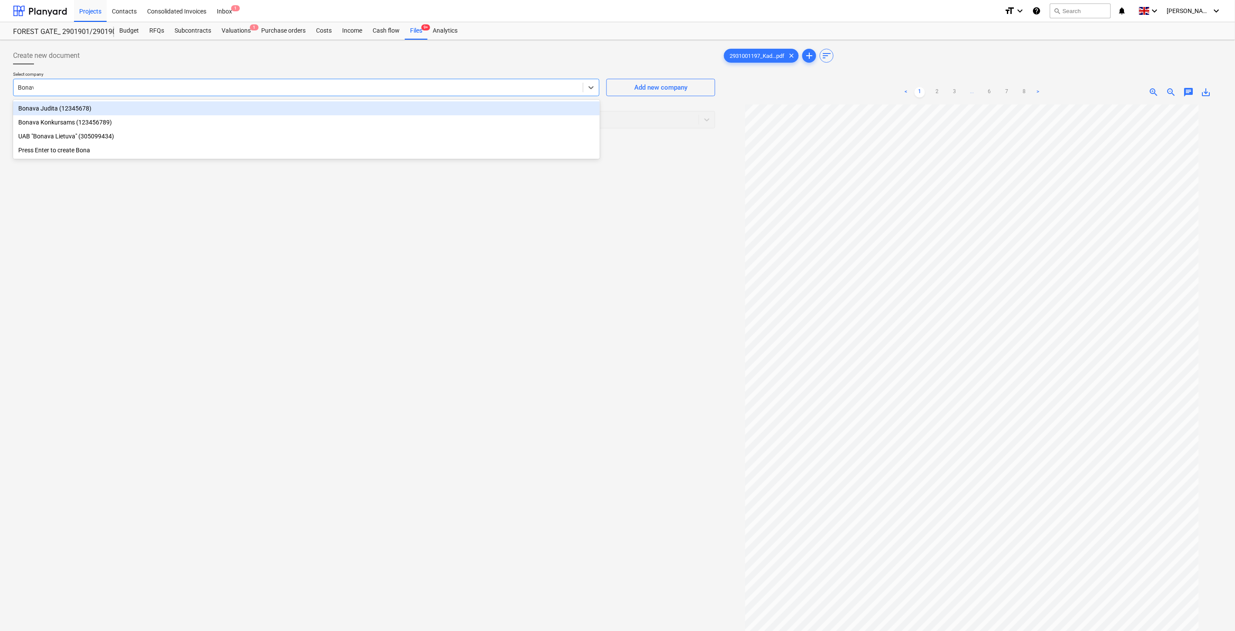
type input "Bonava"
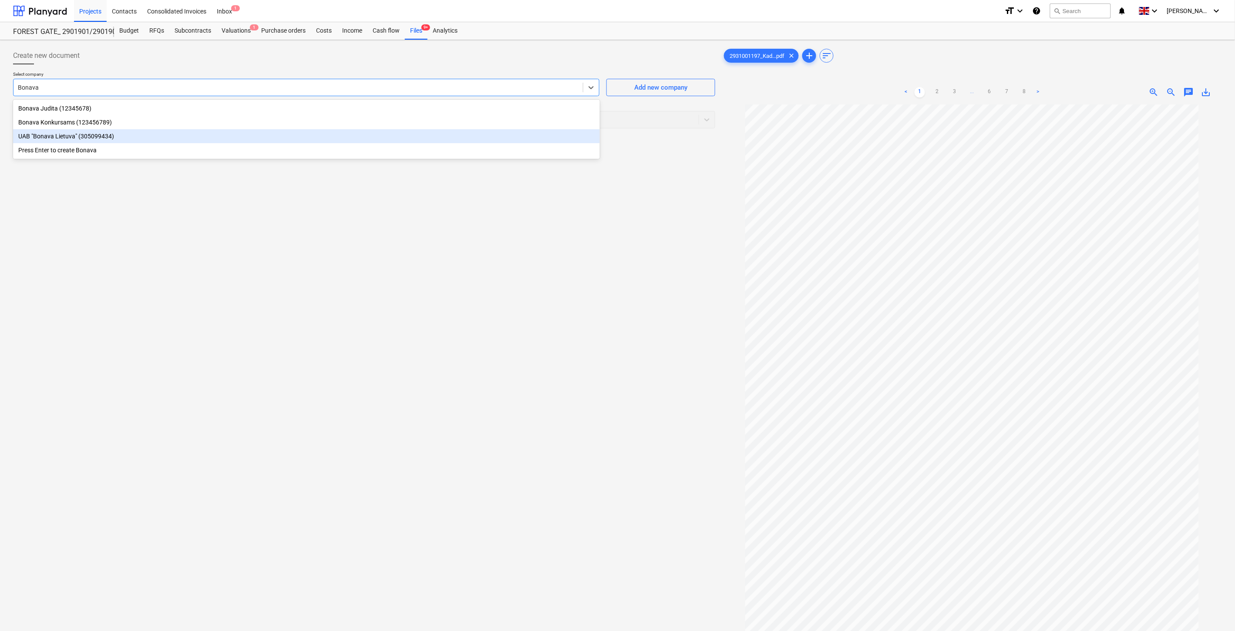
click at [133, 136] on div "UAB "Bonava Lietuva" (305099434)" at bounding box center [306, 136] width 587 height 14
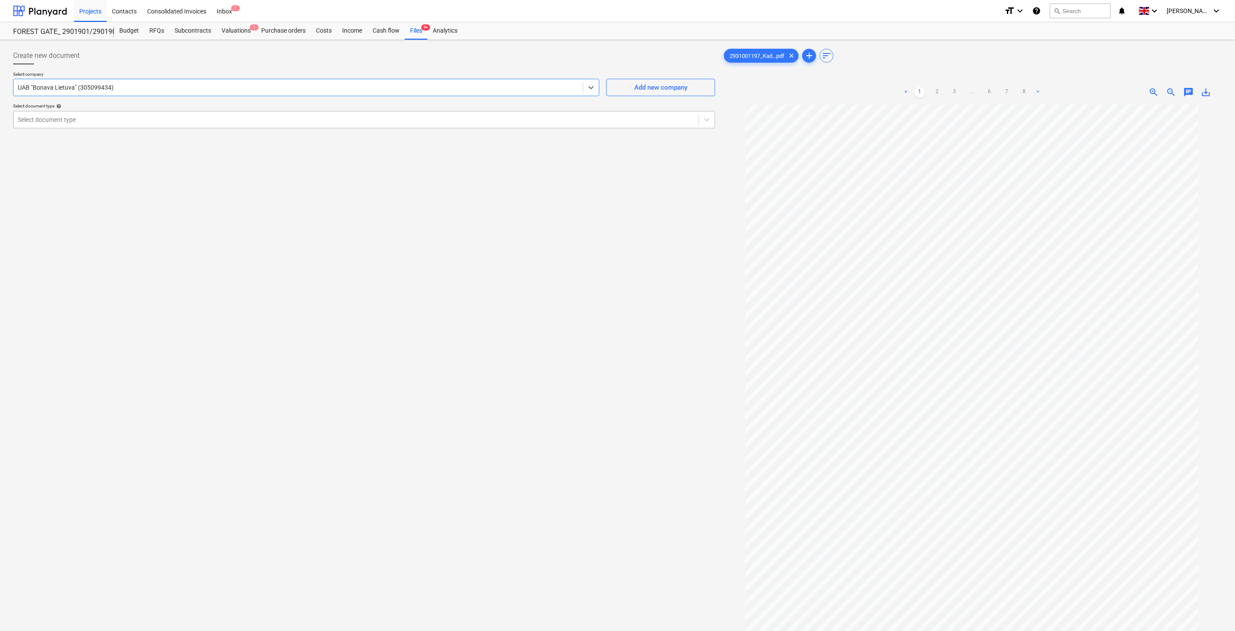
click at [125, 123] on div at bounding box center [356, 119] width 676 height 9
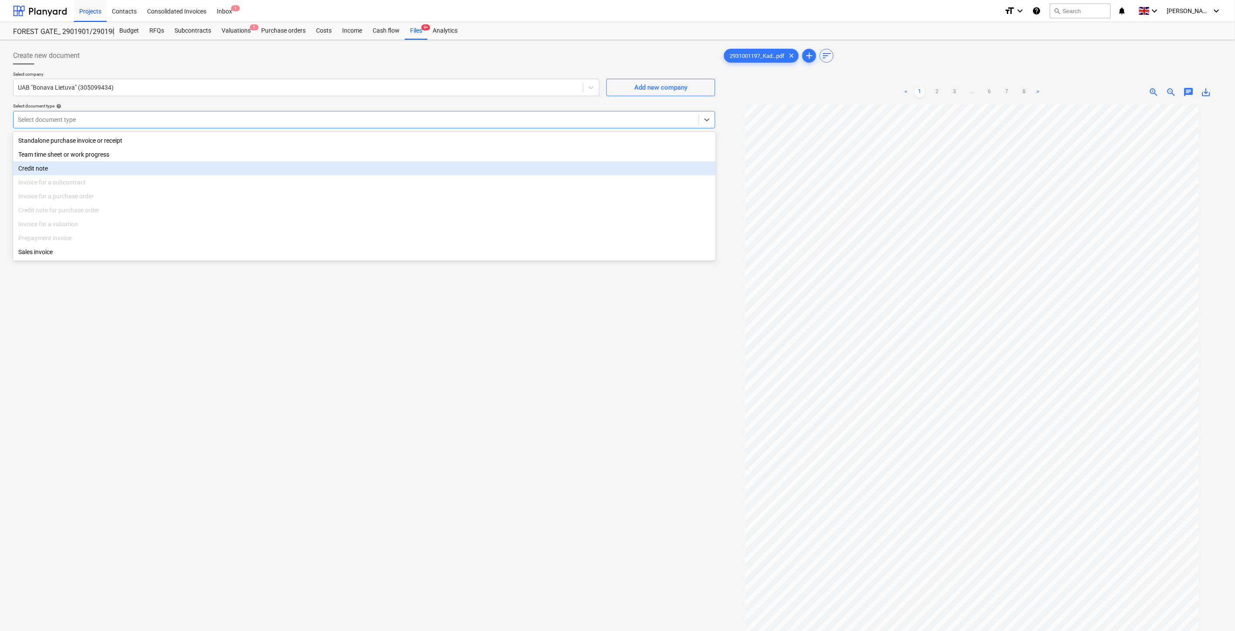
click at [87, 171] on div "Credit note" at bounding box center [364, 168] width 702 height 14
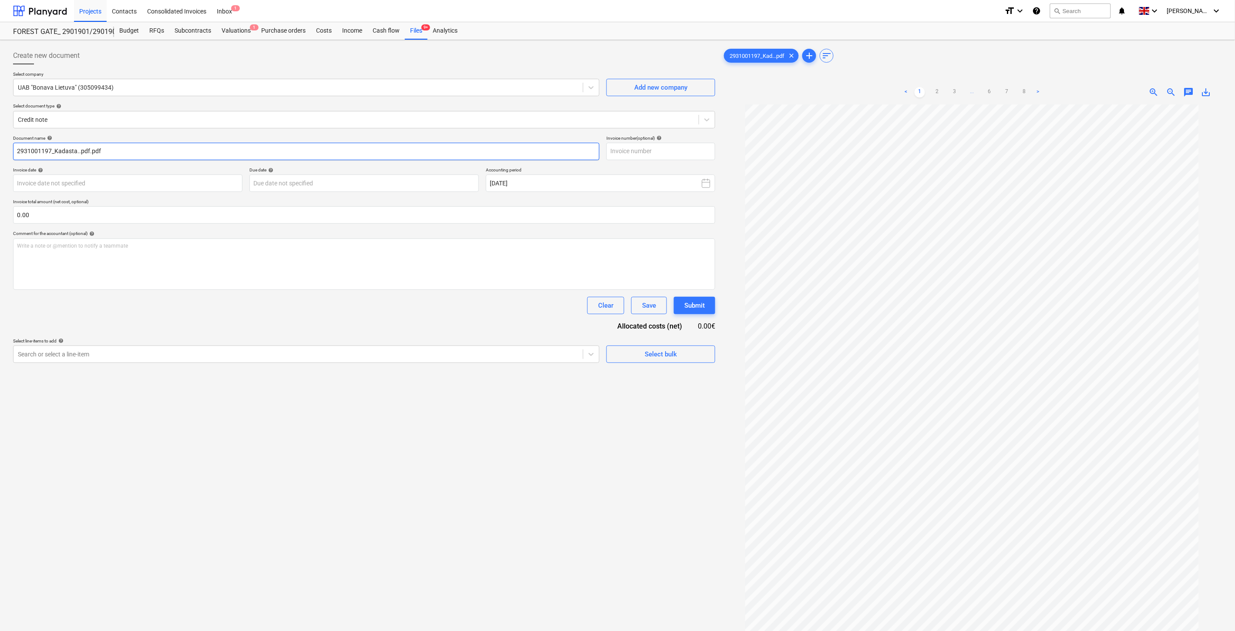
drag, startPoint x: 51, startPoint y: 151, endPoint x: 16, endPoint y: 153, distance: 35.3
click at [16, 153] on input "2931001197_Kadasta..pdf.pdf" at bounding box center [306, 151] width 586 height 17
click at [634, 154] on input "text" at bounding box center [660, 151] width 109 height 17
paste input "2931001197"
type input "2931001197"
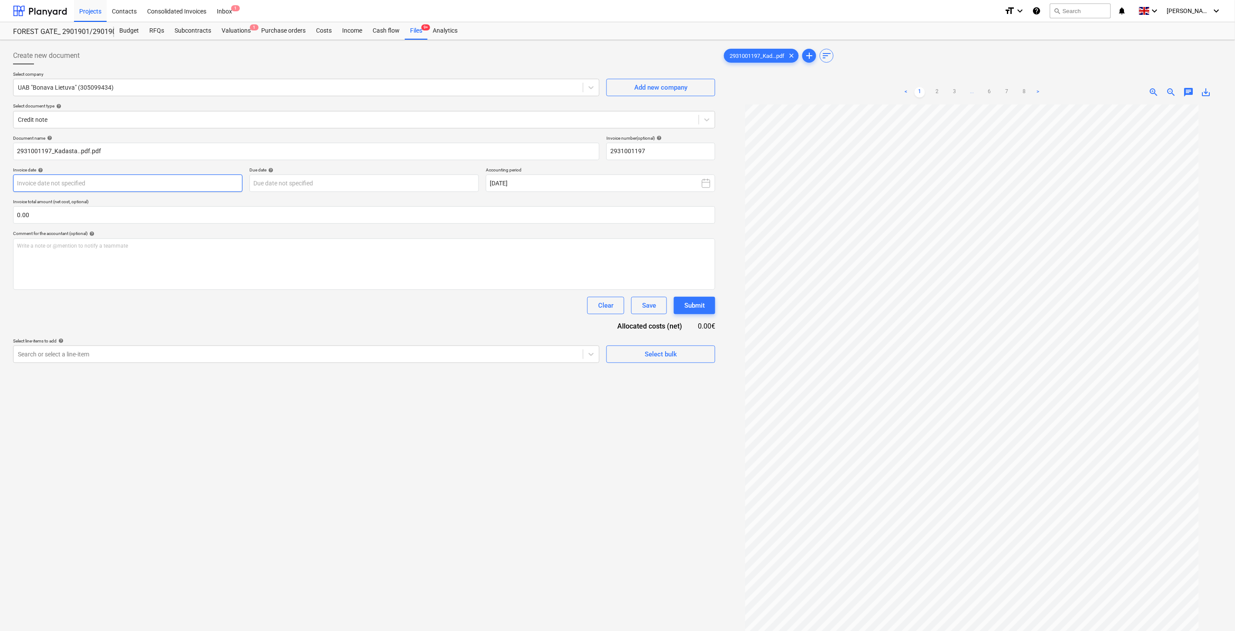
click at [196, 186] on body "Projects Contacts Consolidated Invoices Inbox 1 format_size keyboard_arrow_down…" at bounding box center [617, 315] width 1235 height 631
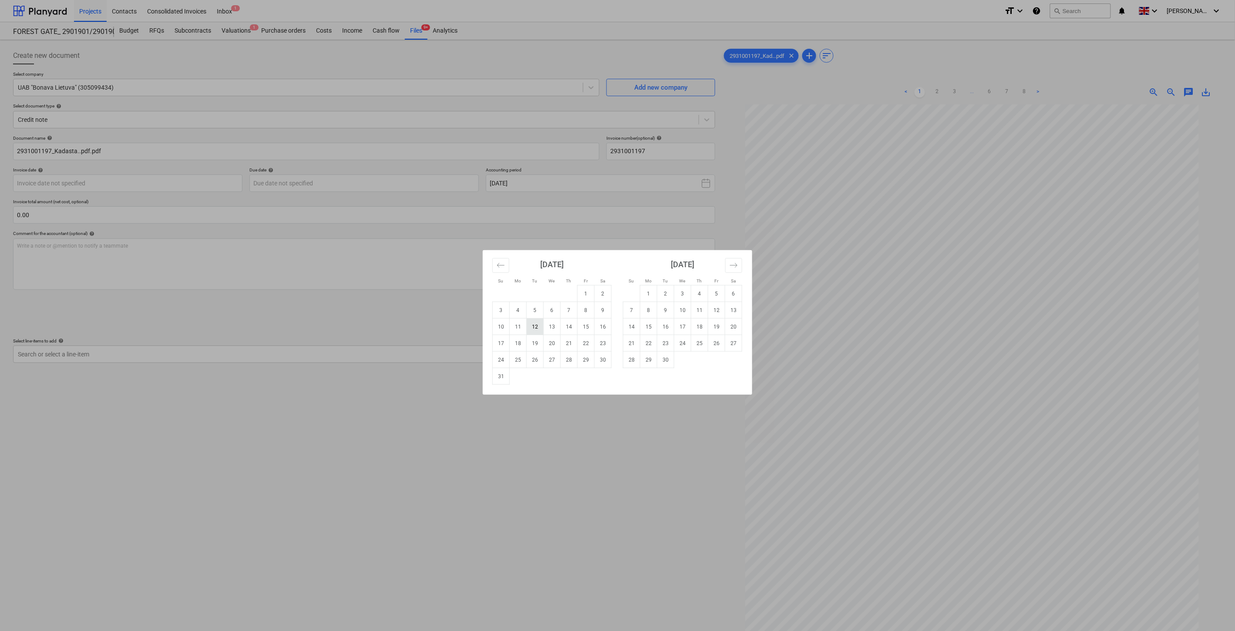
click at [533, 328] on td "12" at bounding box center [535, 327] width 17 height 17
type input "[DATE]"
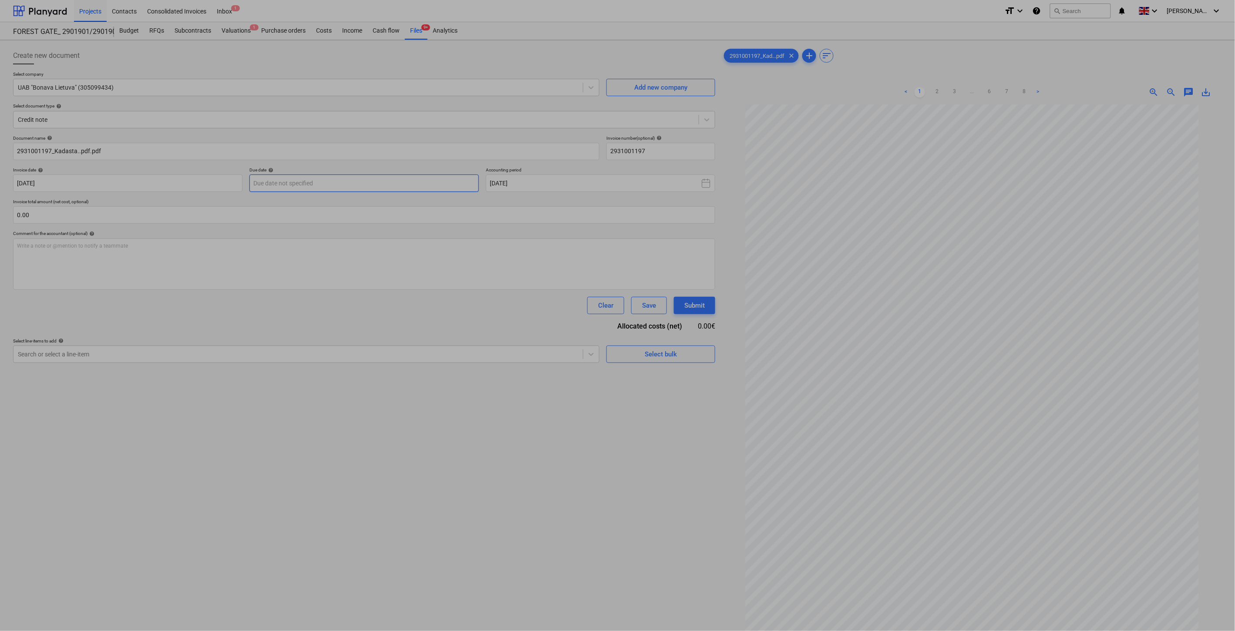
click at [400, 181] on body "Projects Contacts Consolidated Invoices Inbox 1 format_size keyboard_arrow_down…" at bounding box center [617, 315] width 1235 height 631
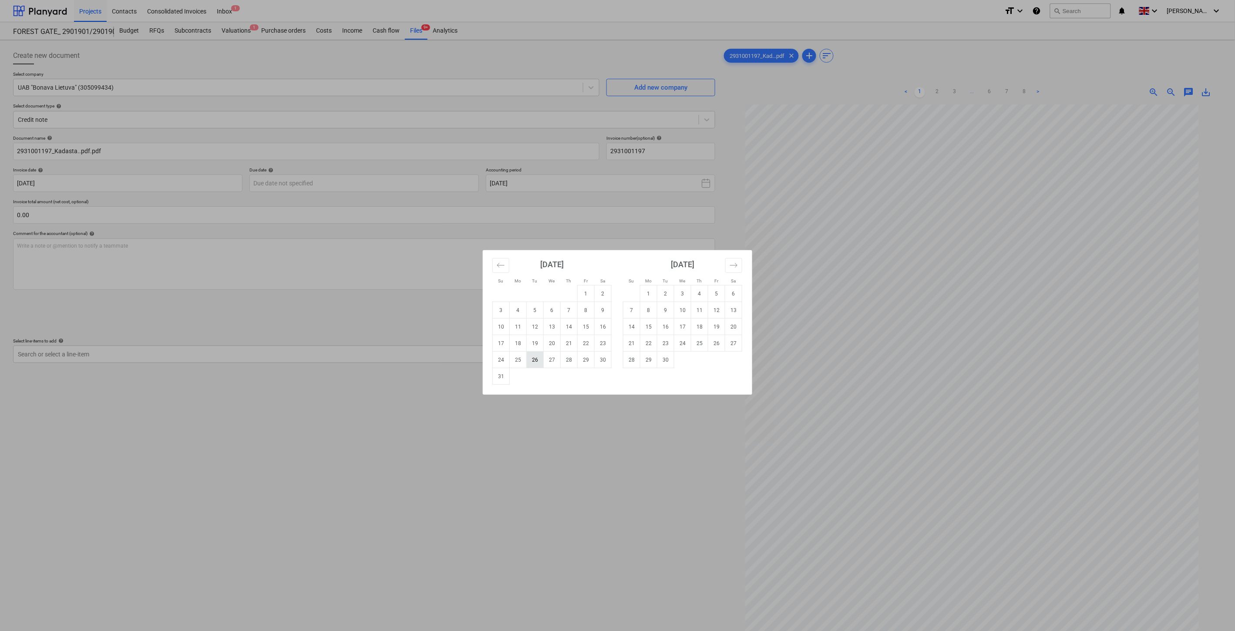
click at [534, 363] on td "26" at bounding box center [535, 360] width 17 height 17
type input "[DATE]"
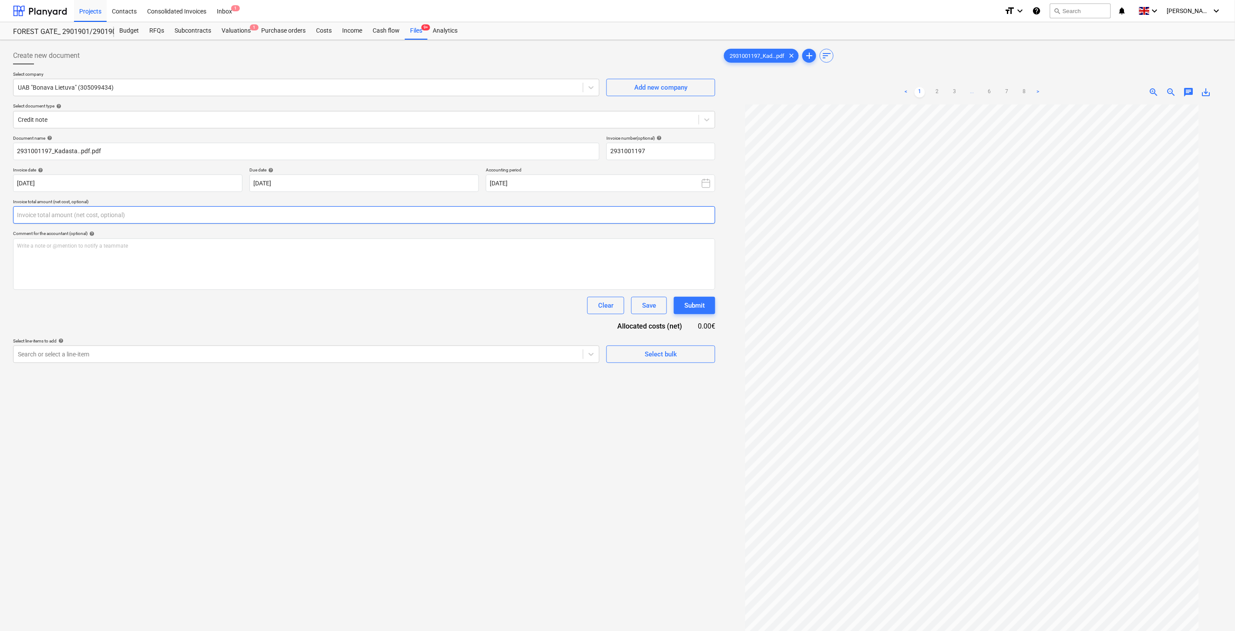
click at [318, 212] on input "text" at bounding box center [364, 214] width 702 height 17
type input "-110.00"
click at [216, 308] on div "Clear Save Submit" at bounding box center [364, 305] width 702 height 17
click at [194, 373] on div at bounding box center [298, 376] width 561 height 9
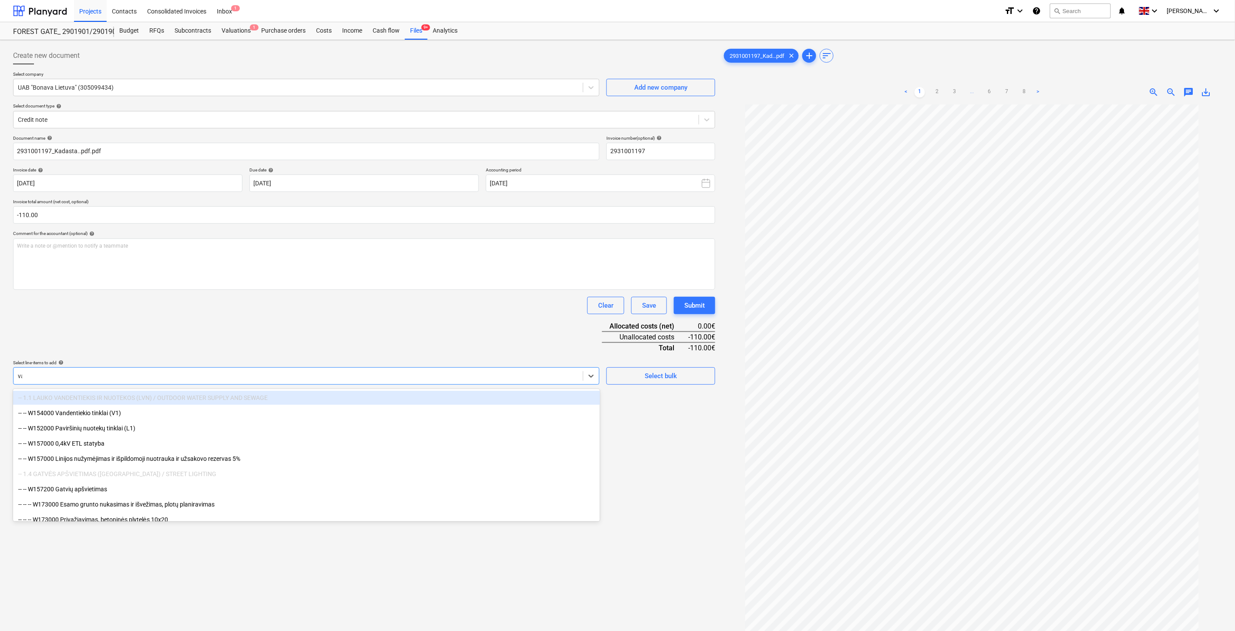
type input "vag"
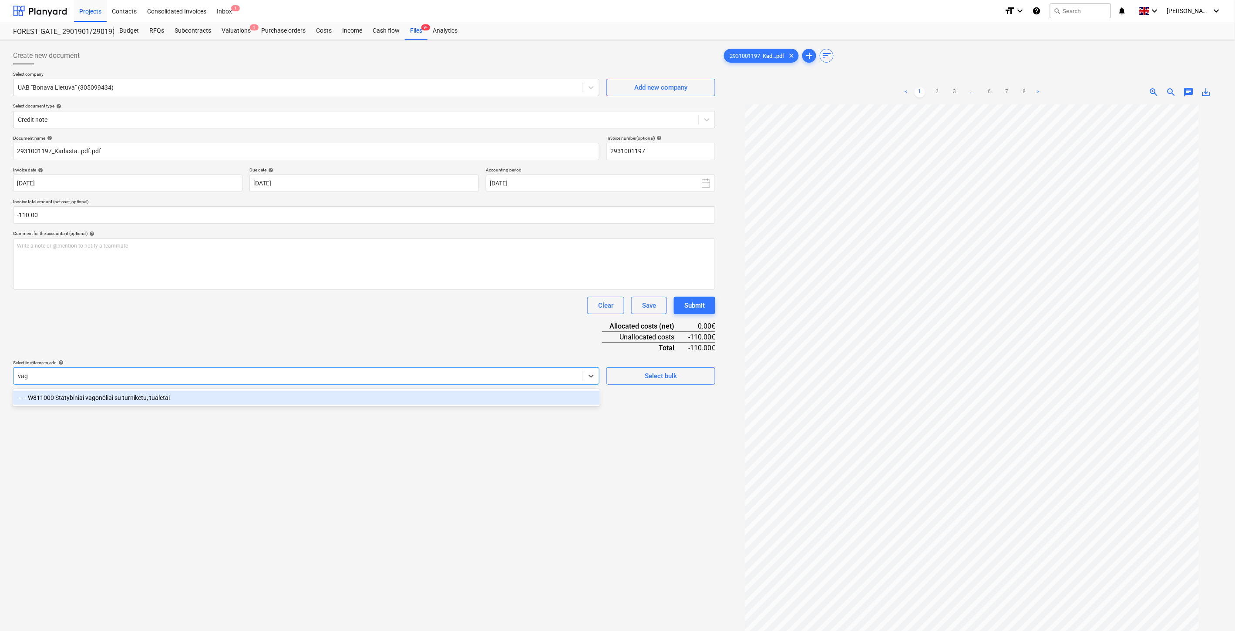
drag, startPoint x: 191, startPoint y: 396, endPoint x: 242, endPoint y: 334, distance: 80.7
click at [192, 396] on div "-- -- W811000 Statybiniai vagonėliai su turniketu, tualetai" at bounding box center [306, 398] width 587 height 14
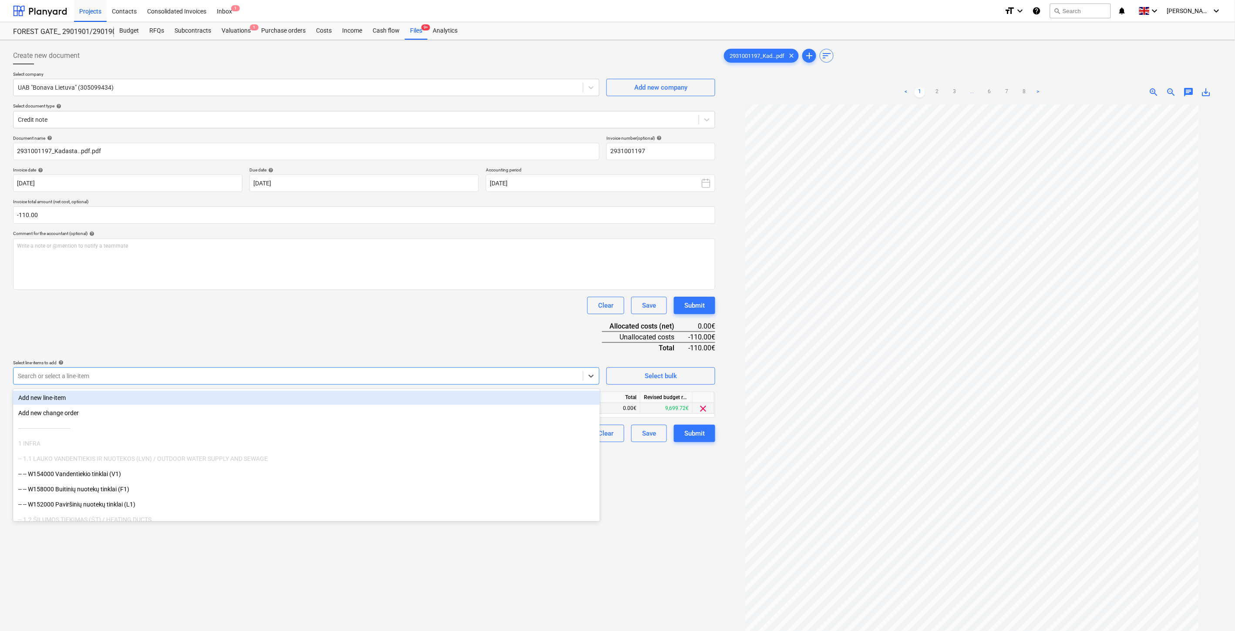
drag, startPoint x: 242, startPoint y: 334, endPoint x: 479, endPoint y: 410, distance: 248.8
click at [246, 334] on div "Document name help 2931001197_Kadasta..pdf.pdf Invoice number (optional) help 2…" at bounding box center [364, 288] width 702 height 307
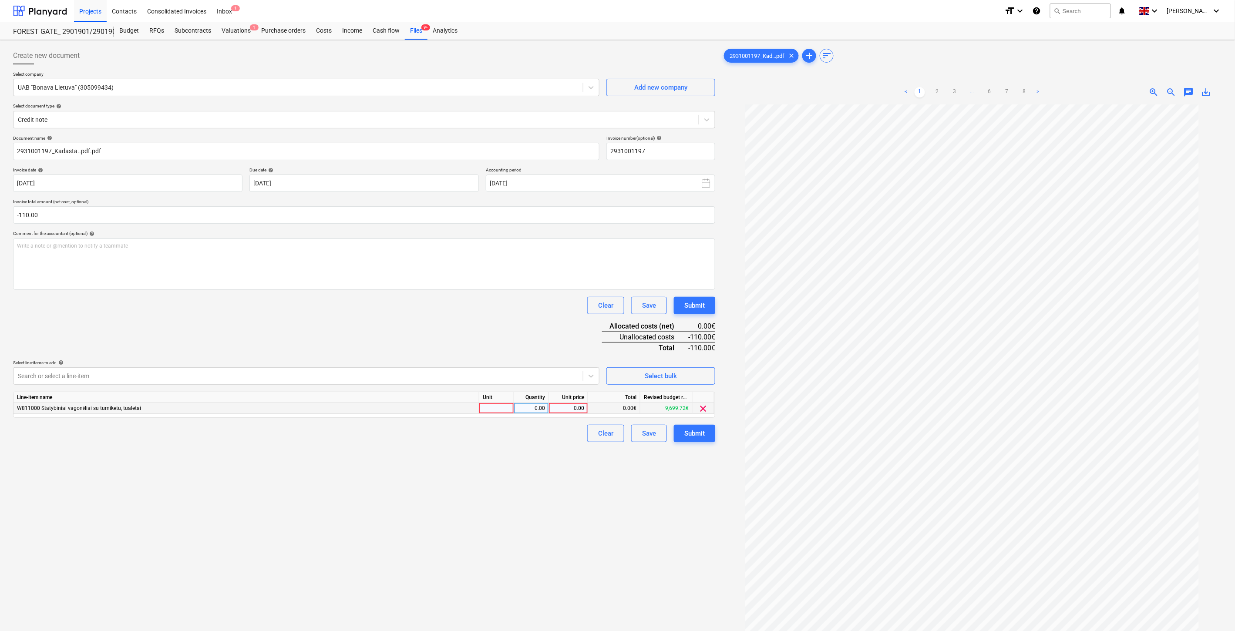
click at [488, 410] on div at bounding box center [496, 408] width 35 height 11
click at [520, 410] on div "0.00" at bounding box center [530, 408] width 27 height 11
type input "-1"
click at [580, 411] on div "0.00" at bounding box center [568, 408] width 32 height 11
type input "110"
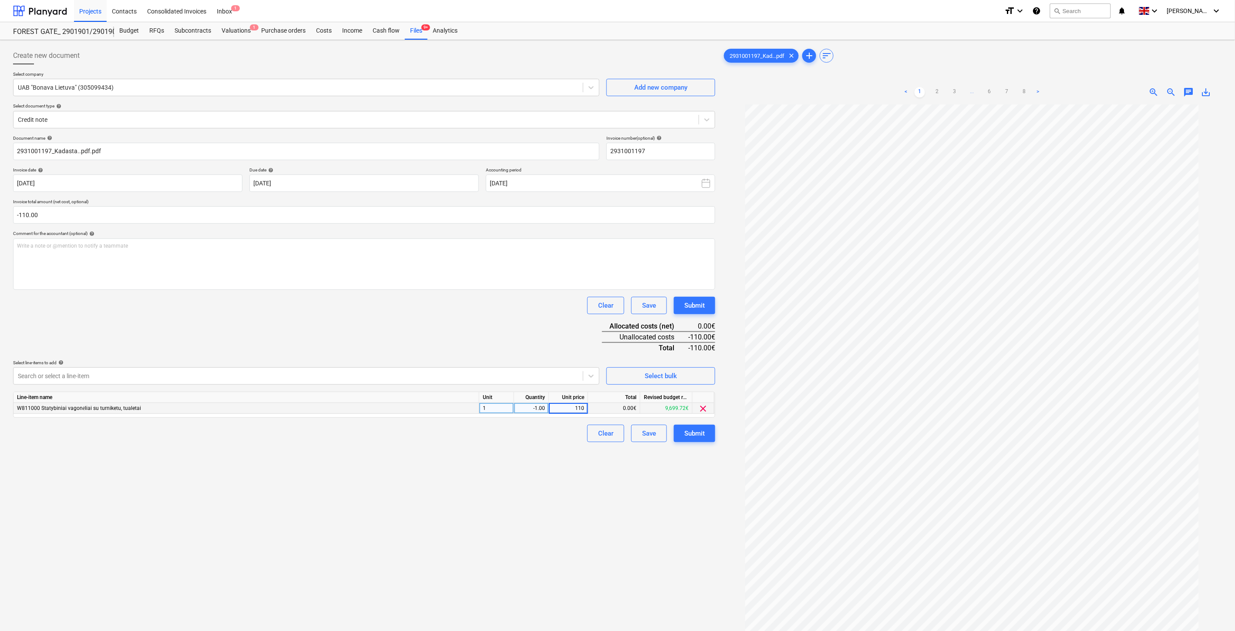
click at [500, 340] on div "Document name help 2931001197_Kadasta..pdf.pdf Invoice number (optional) help 2…" at bounding box center [364, 288] width 702 height 307
click at [642, 434] on div "Save" at bounding box center [649, 433] width 14 height 11
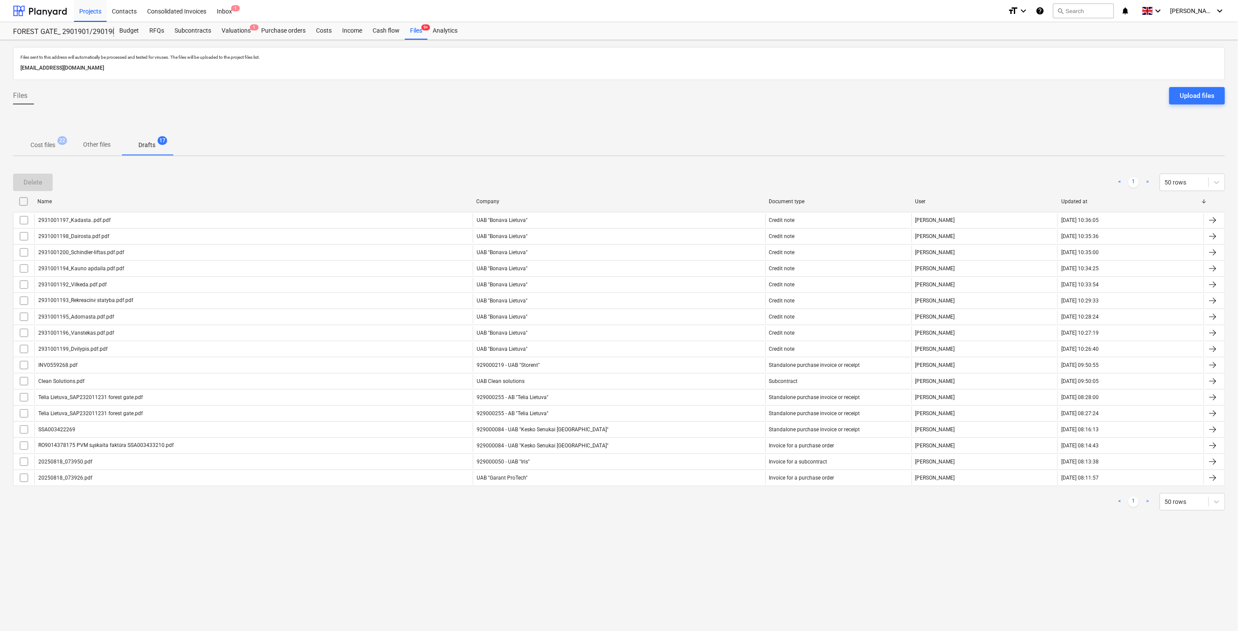
click at [35, 142] on p "Cost files" at bounding box center [42, 145] width 25 height 9
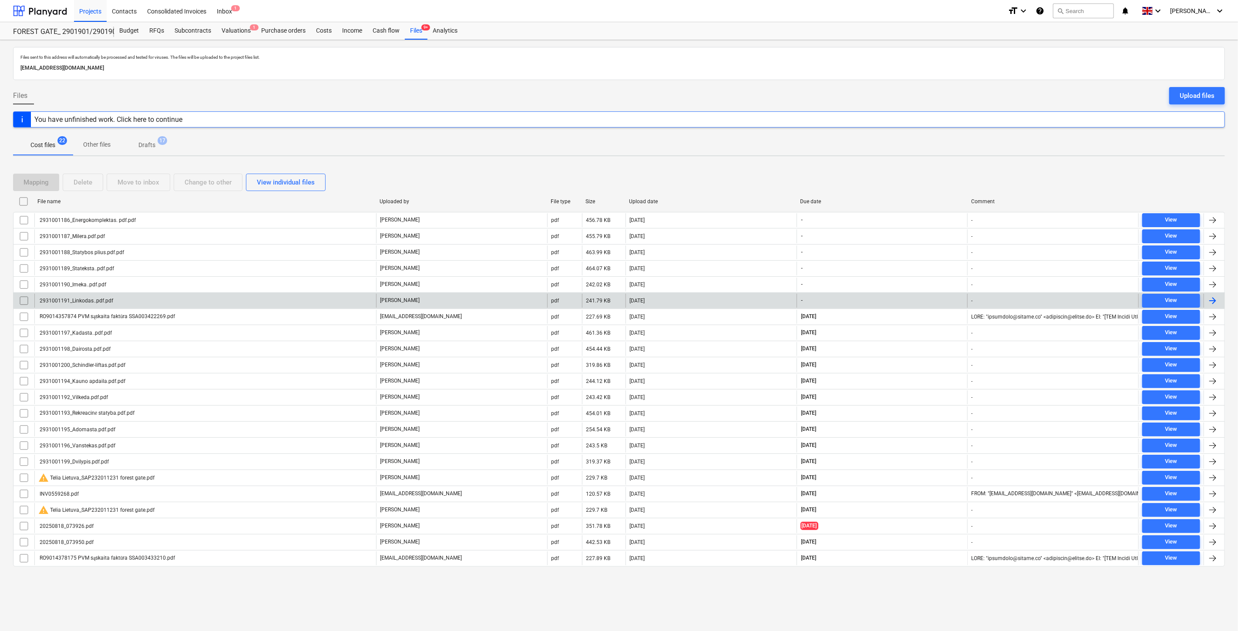
click at [707, 298] on div "[DATE]" at bounding box center [710, 301] width 171 height 14
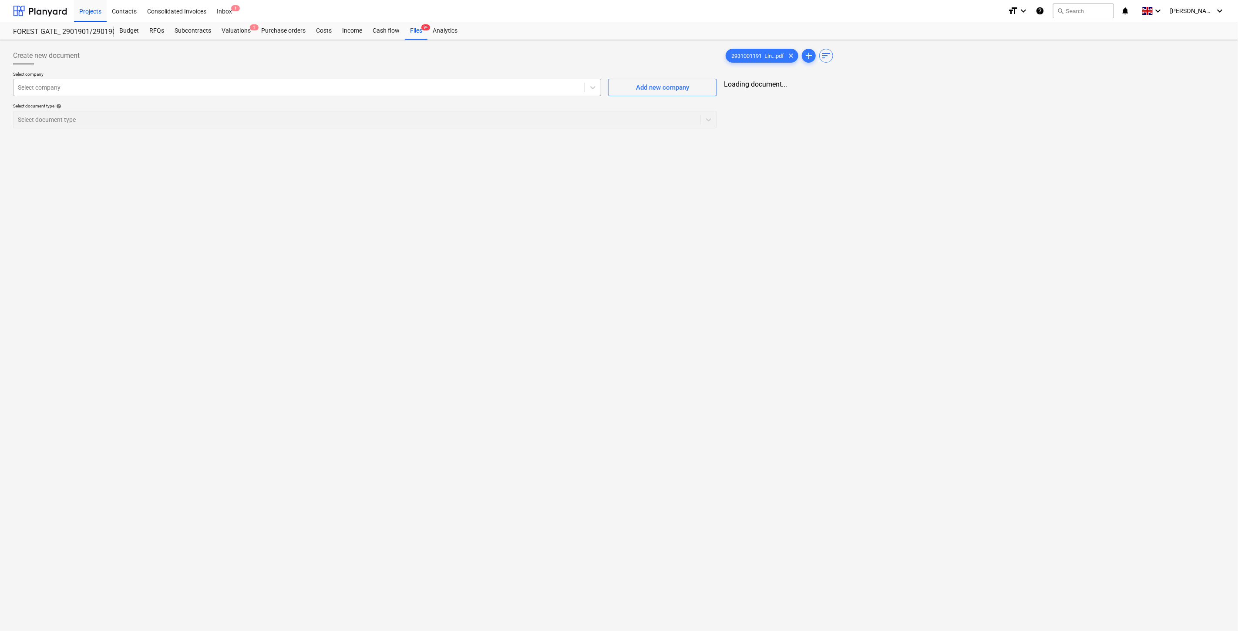
click at [185, 90] on div at bounding box center [299, 87] width 562 height 9
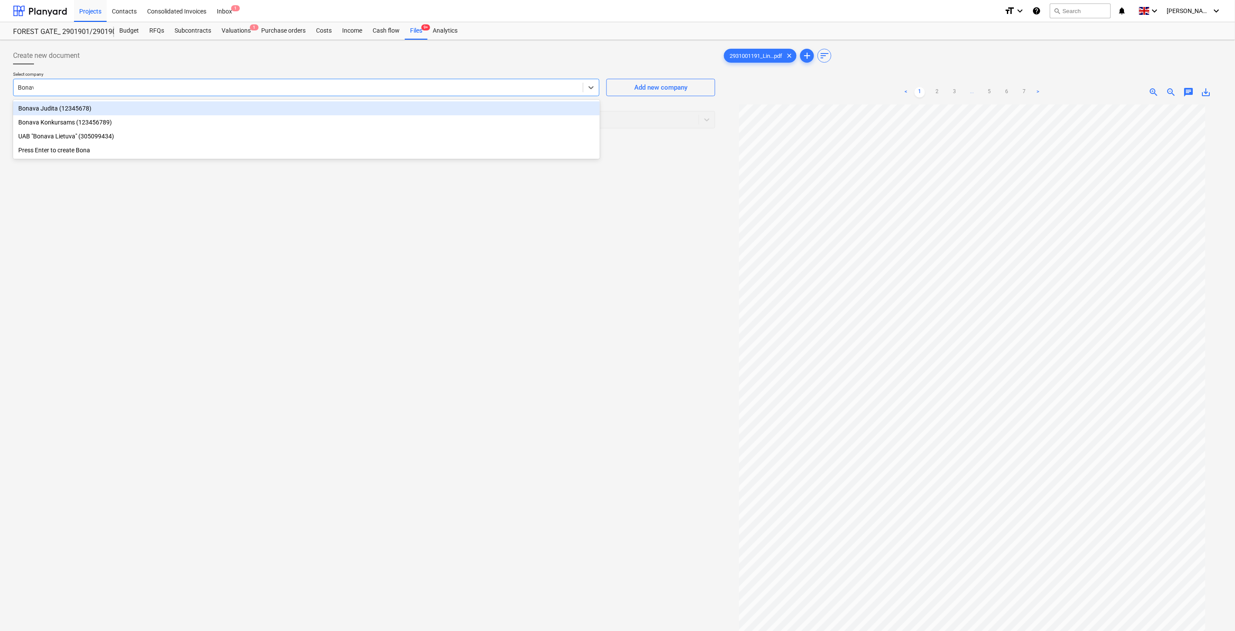
type input "Bonava"
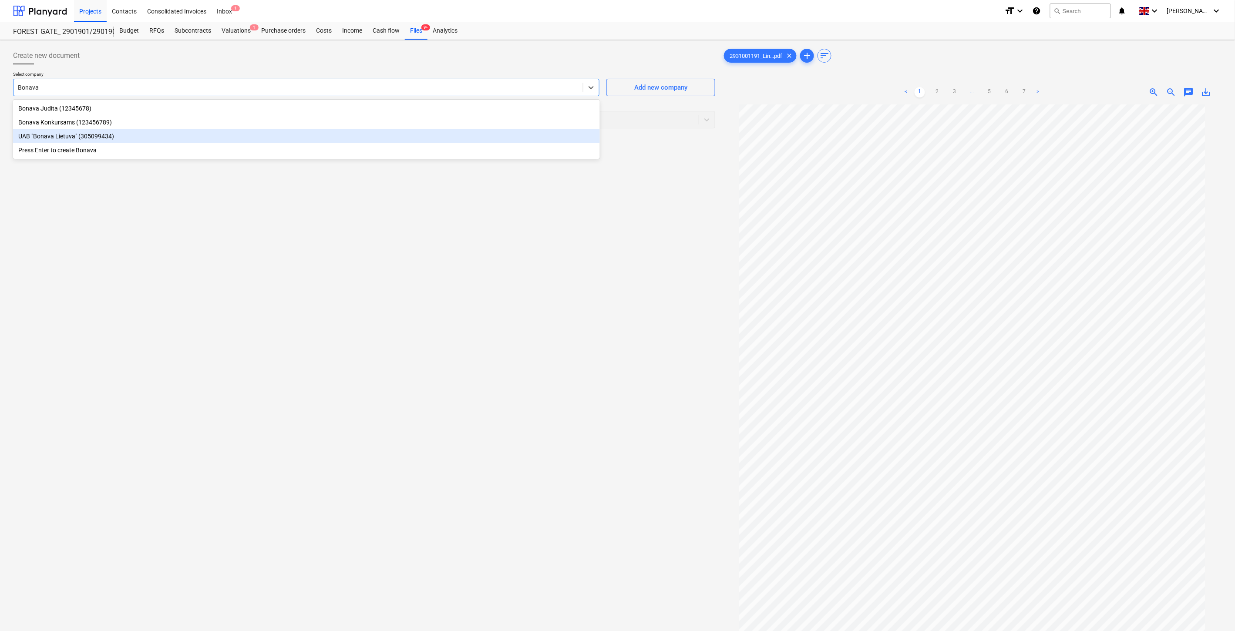
click at [123, 134] on div "UAB "Bonava Lietuva" (305099434)" at bounding box center [306, 136] width 587 height 14
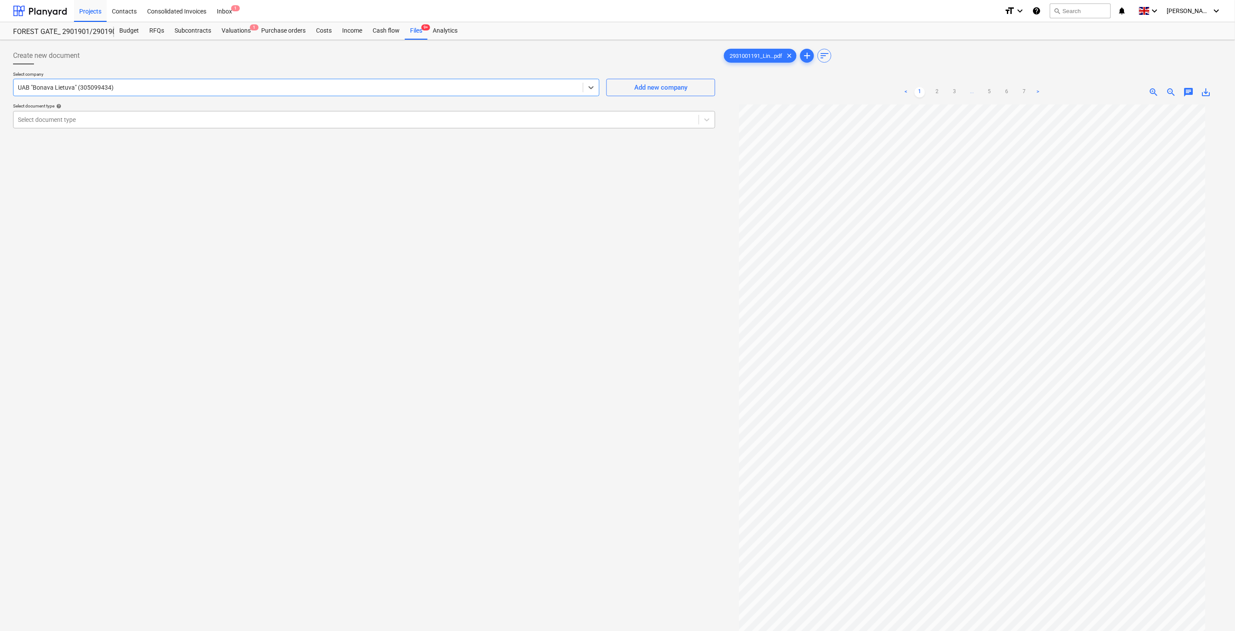
click at [124, 124] on div at bounding box center [356, 119] width 676 height 9
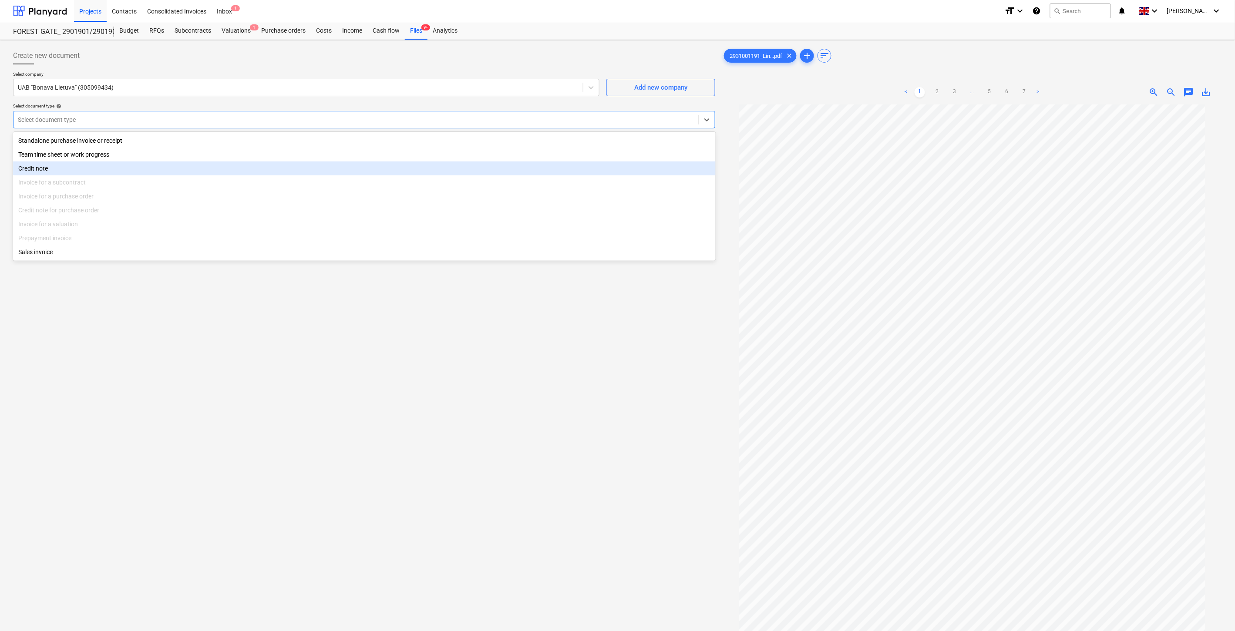
click at [98, 173] on div "Credit note" at bounding box center [364, 168] width 702 height 14
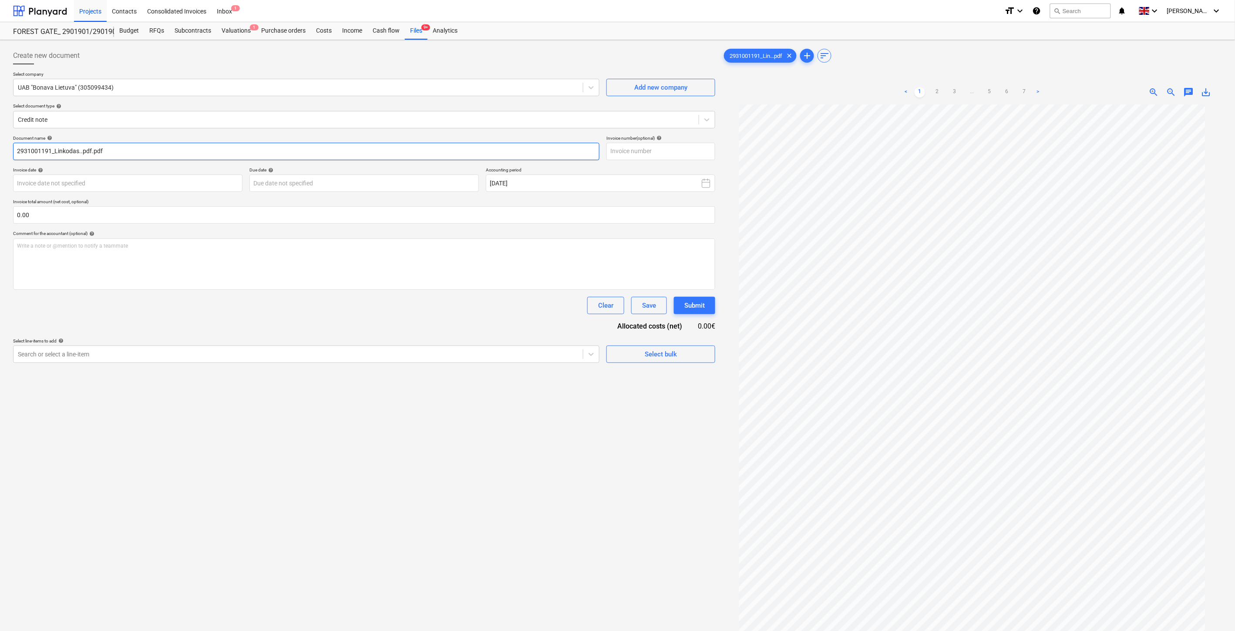
drag, startPoint x: 50, startPoint y: 151, endPoint x: 12, endPoint y: 151, distance: 37.9
click at [12, 151] on div "Create new document Select company UAB "Bonava Lietuva" (305099434) Add new com…" at bounding box center [364, 379] width 709 height 671
click at [671, 151] on input "text" at bounding box center [660, 151] width 109 height 17
paste input "2931001191"
type input "2931001191"
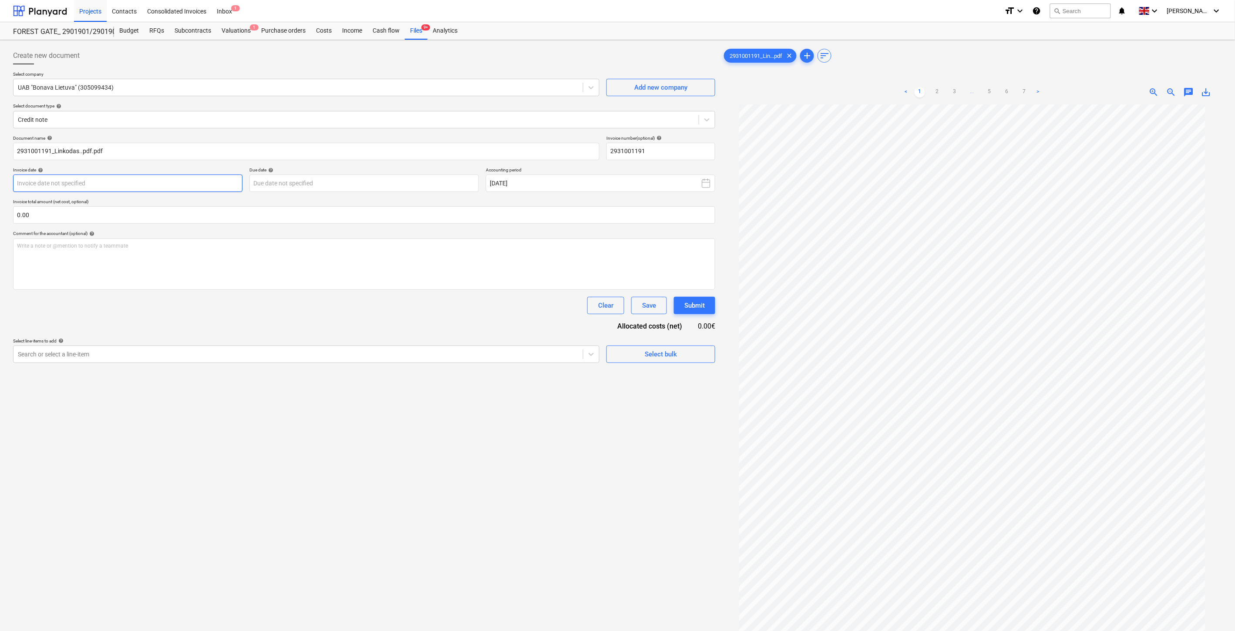
click at [171, 184] on body "Projects Contacts Consolidated Invoices Inbox 1 format_size keyboard_arrow_down…" at bounding box center [617, 315] width 1235 height 631
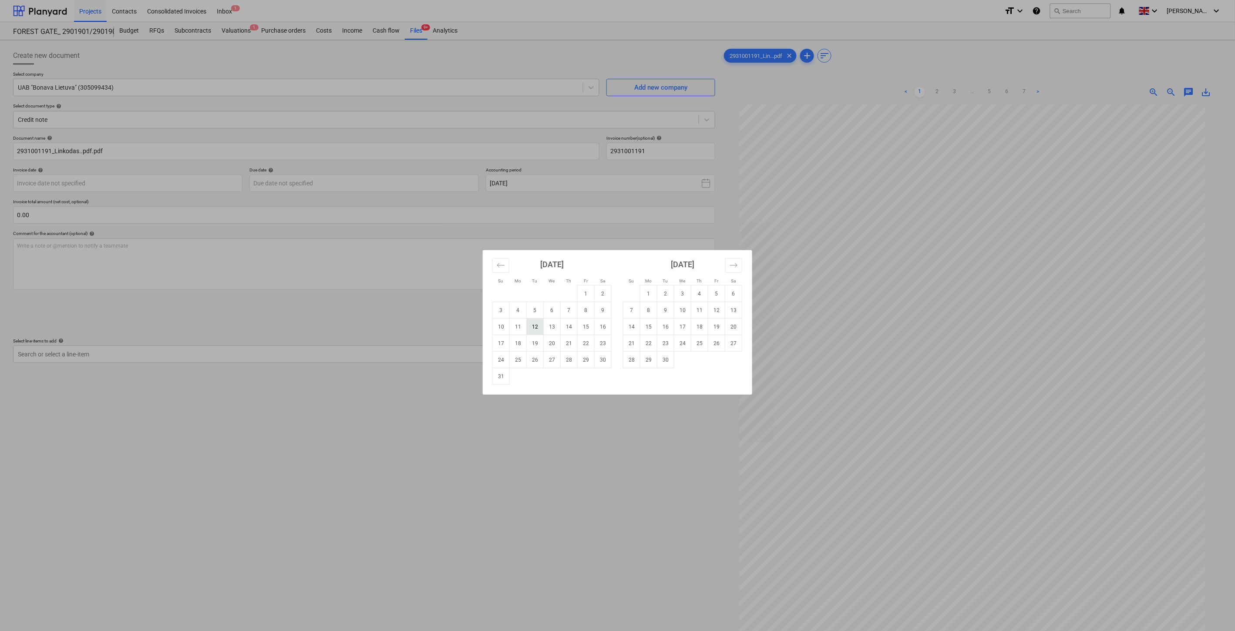
click at [536, 328] on td "12" at bounding box center [535, 327] width 17 height 17
type input "[DATE]"
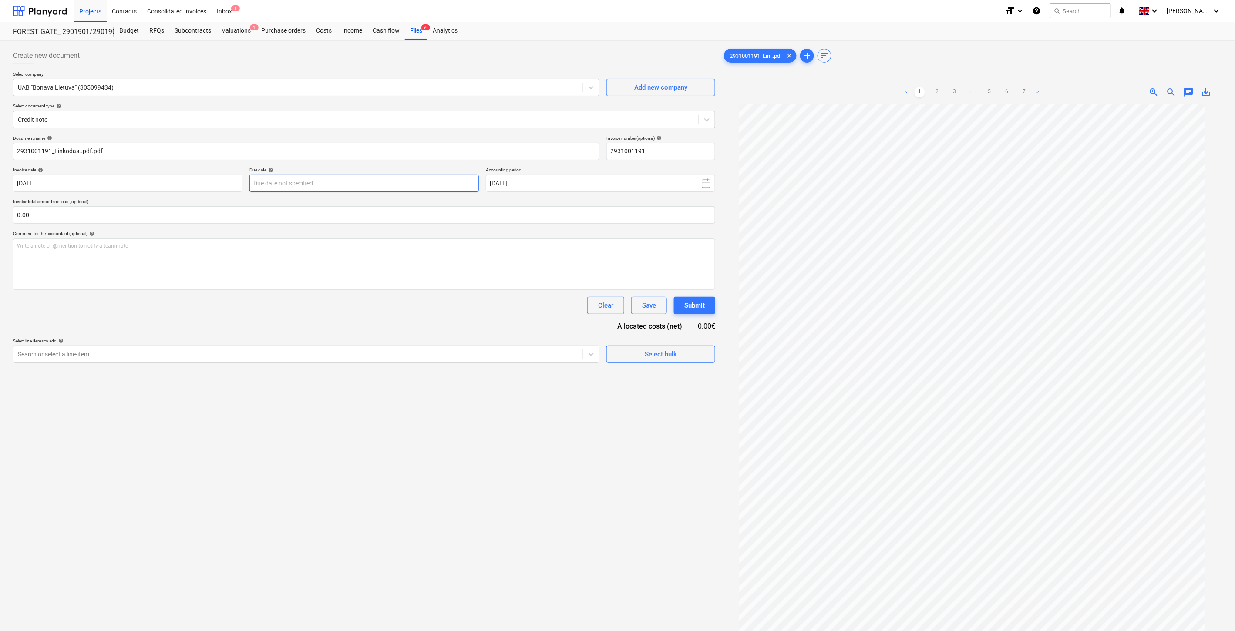
click at [383, 191] on body "Projects Contacts Consolidated Invoices Inbox 1 format_size keyboard_arrow_down…" at bounding box center [617, 315] width 1235 height 631
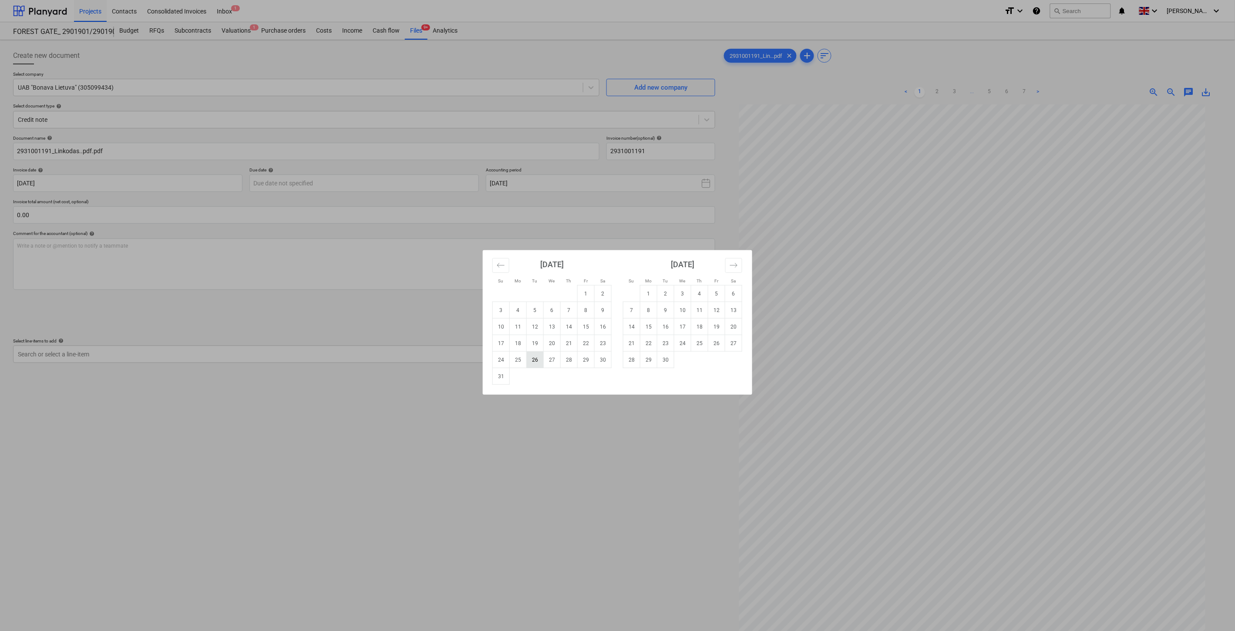
click at [540, 360] on td "26" at bounding box center [535, 360] width 17 height 17
type input "[DATE]"
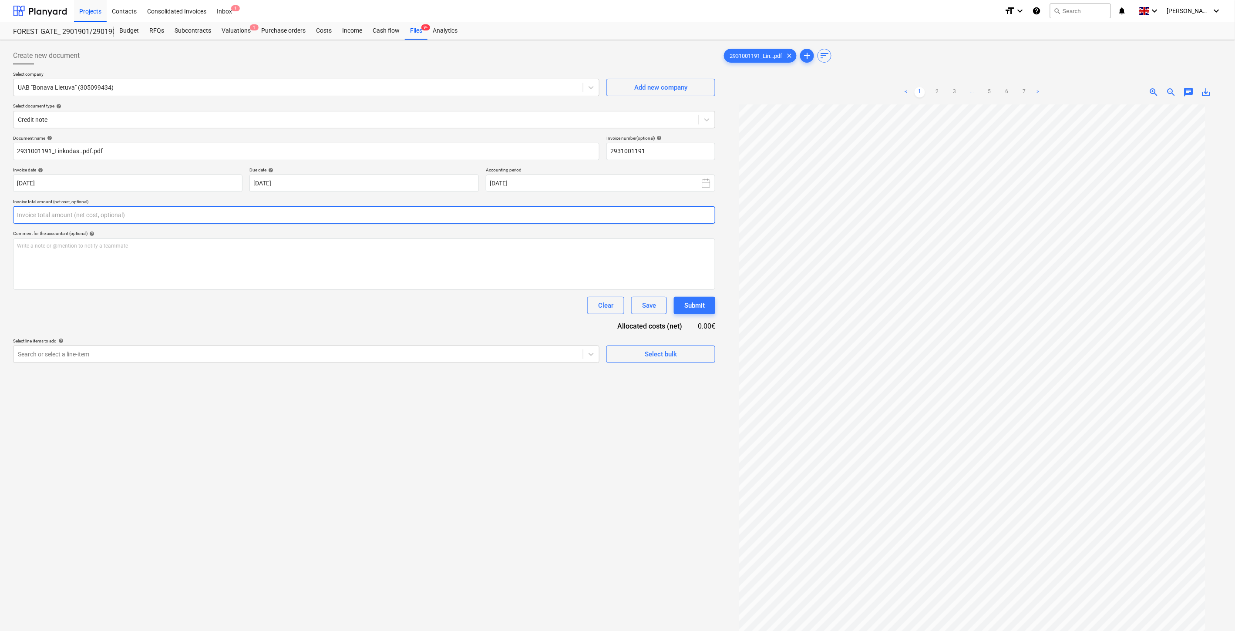
click at [348, 212] on input "text" at bounding box center [364, 214] width 702 height 17
type input "-110.00"
click at [297, 381] on div "Search or select a line-item" at bounding box center [297, 376] width 569 height 12
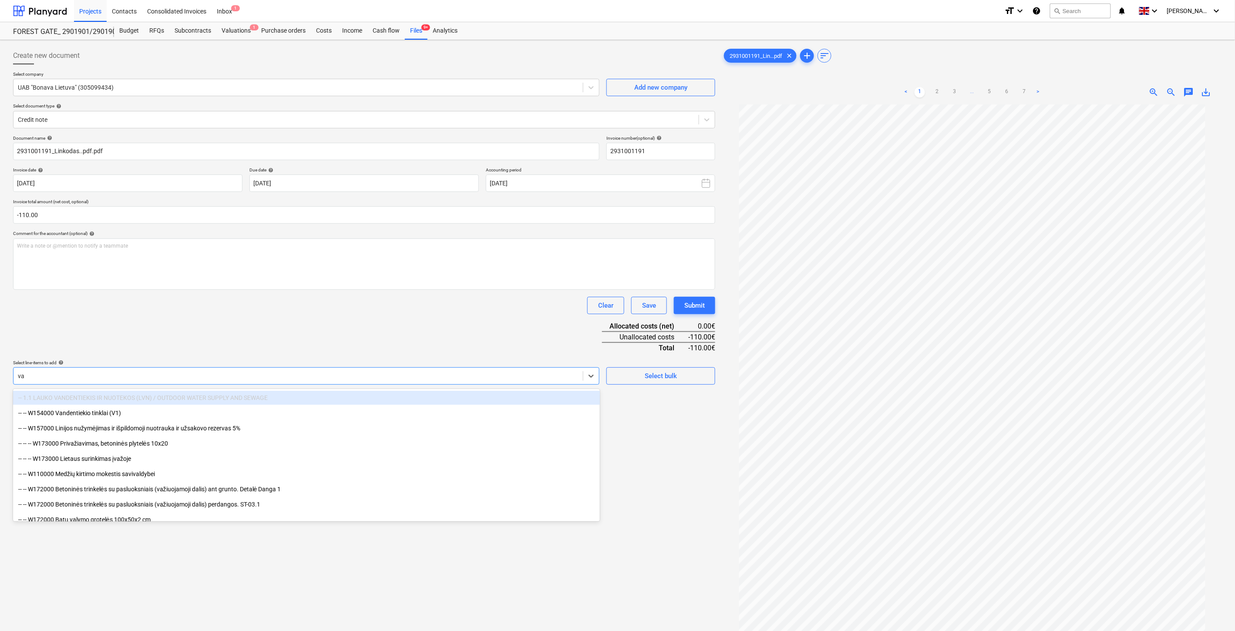
type input "vag"
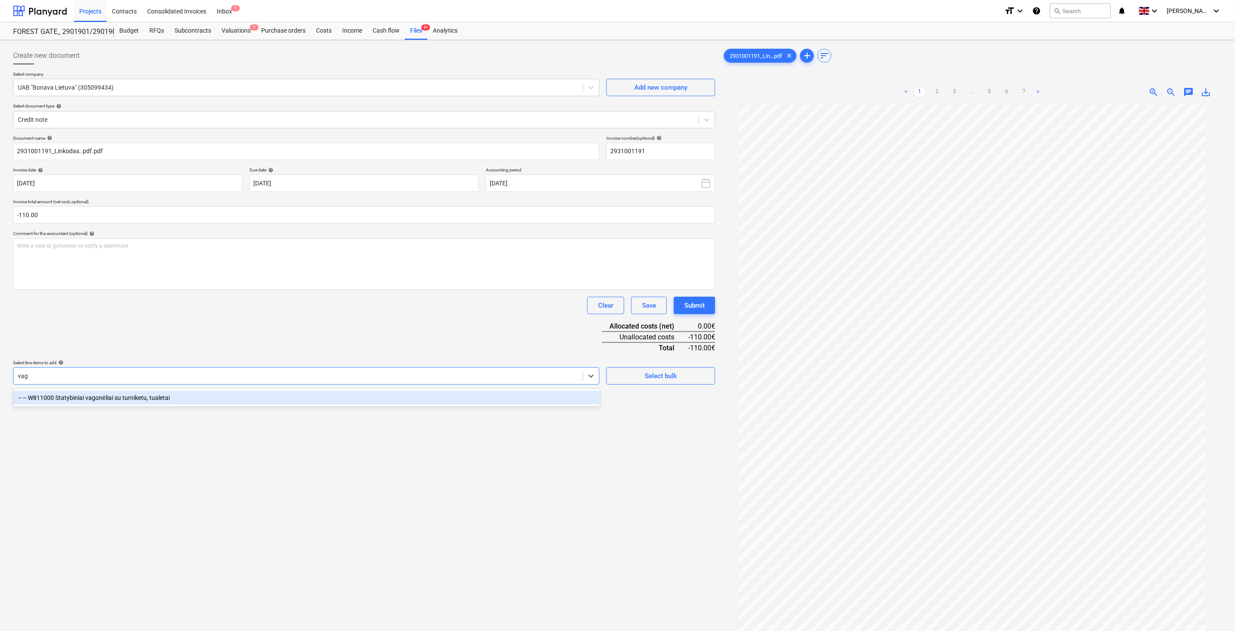
drag, startPoint x: 202, startPoint y: 398, endPoint x: 269, endPoint y: 340, distance: 88.2
click at [204, 397] on div "-- -- W811000 Statybiniai vagonėliai su turniketu, tualetai" at bounding box center [306, 398] width 587 height 14
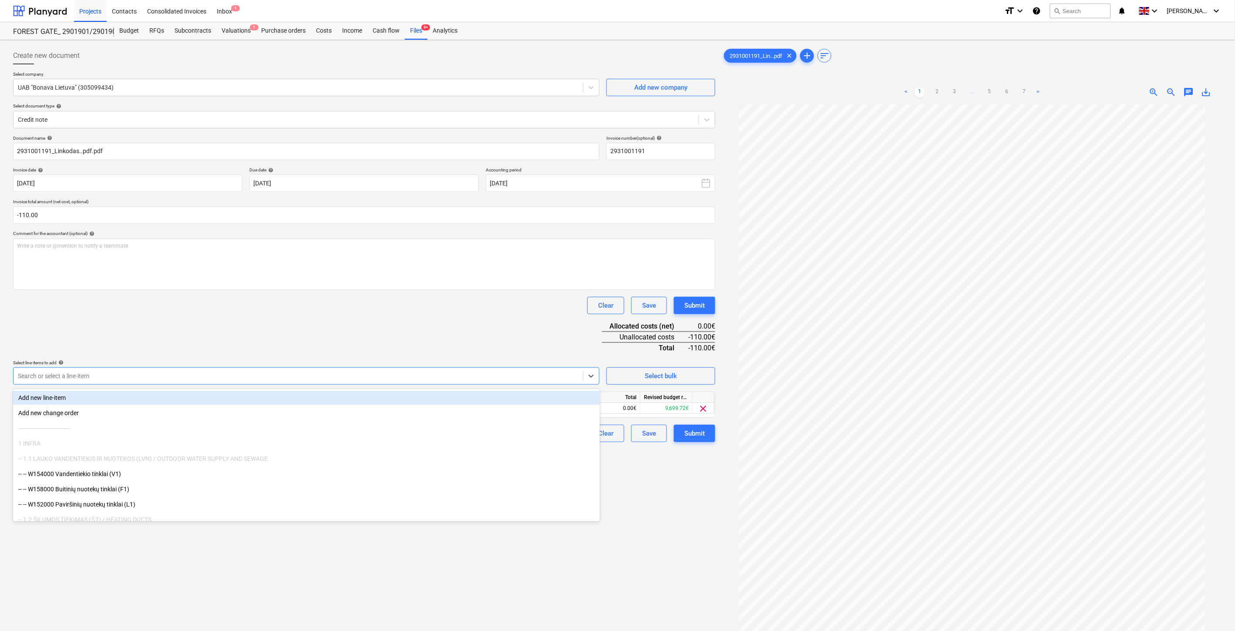
drag, startPoint x: 270, startPoint y: 339, endPoint x: 460, endPoint y: 391, distance: 196.6
click at [274, 339] on div "Document name help 2931001191_Linkodas..pdf.pdf Invoice number (optional) help …" at bounding box center [364, 288] width 702 height 307
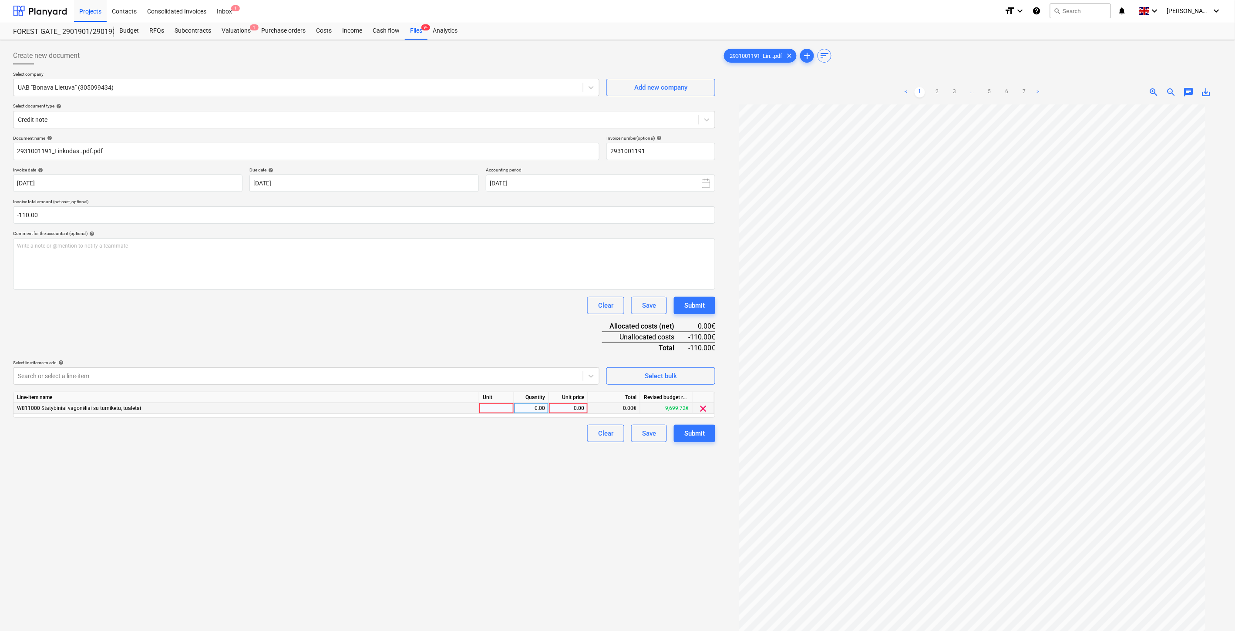
click at [482, 409] on div at bounding box center [496, 408] width 35 height 11
click at [528, 408] on div "0.00" at bounding box center [530, 408] width 27 height 11
type input "-1"
click at [575, 406] on div "0.00" at bounding box center [568, 408] width 32 height 11
type input "110"
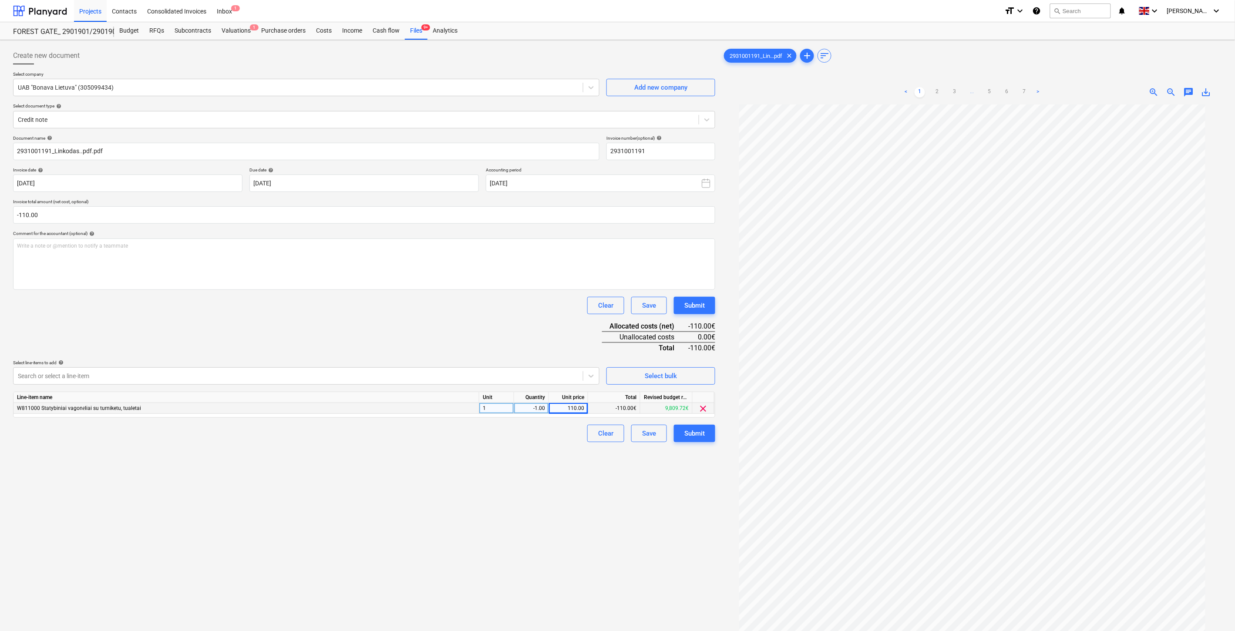
click at [527, 316] on div "Document name help 2931001191_Linkodas..pdf.pdf Invoice number (optional) help …" at bounding box center [364, 288] width 702 height 307
click at [643, 439] on div "Save" at bounding box center [649, 433] width 14 height 11
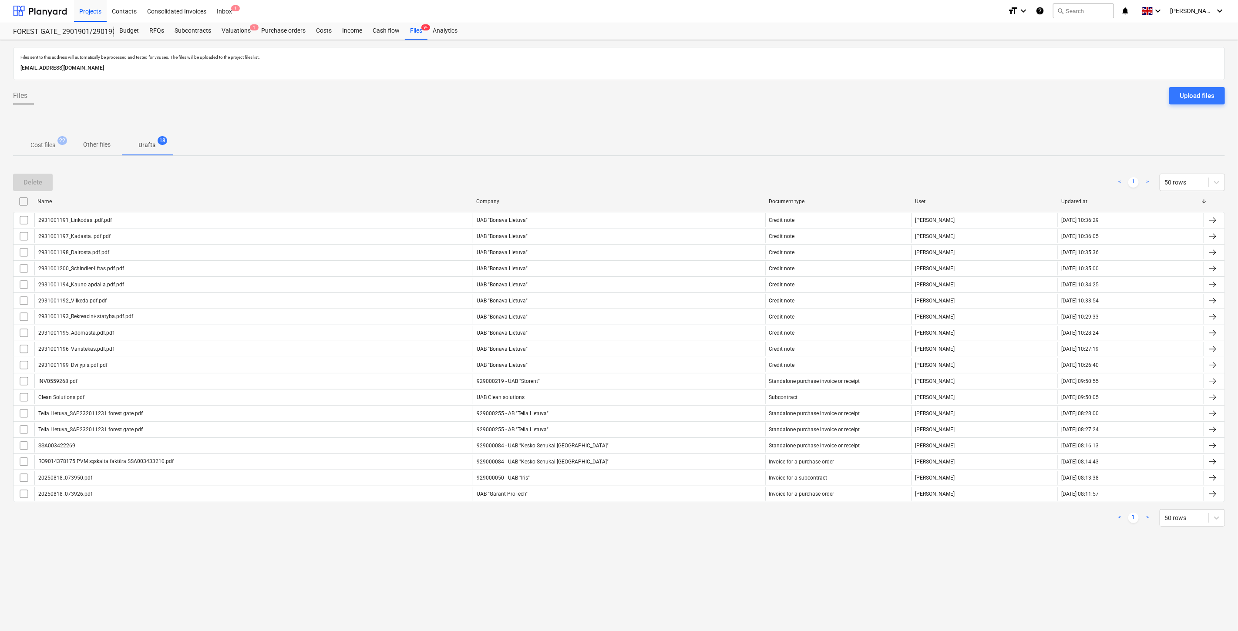
click at [28, 147] on span "Cost files 22" at bounding box center [43, 145] width 39 height 9
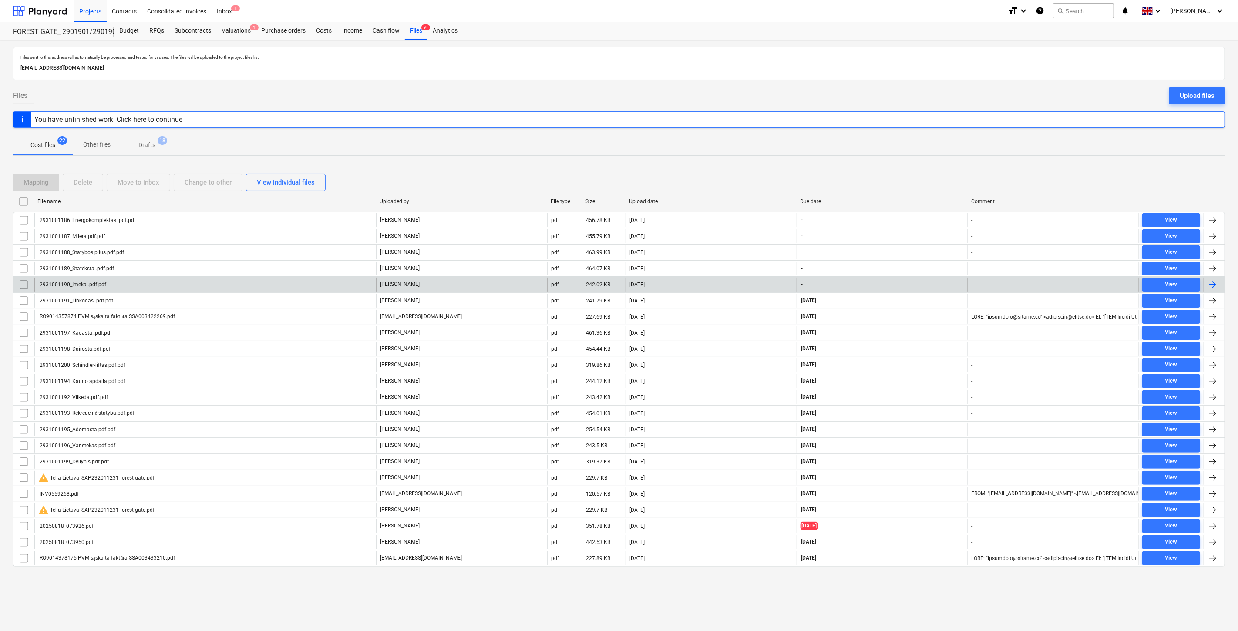
click at [695, 284] on div "[DATE]" at bounding box center [710, 285] width 171 height 14
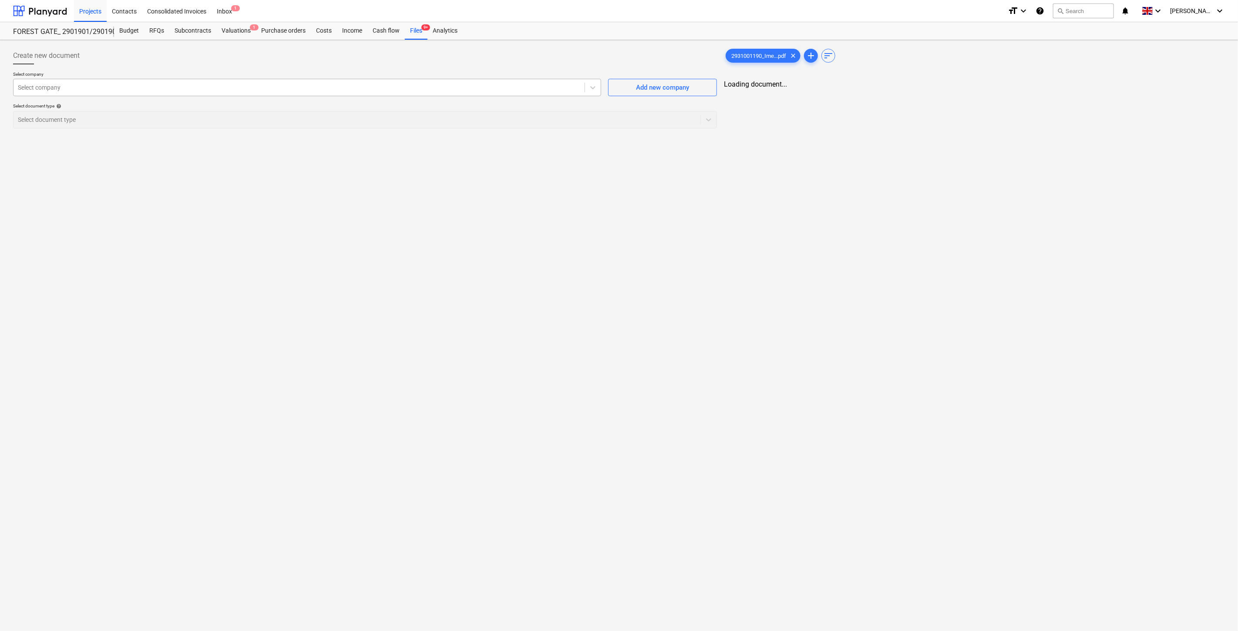
click at [184, 87] on div at bounding box center [299, 87] width 562 height 9
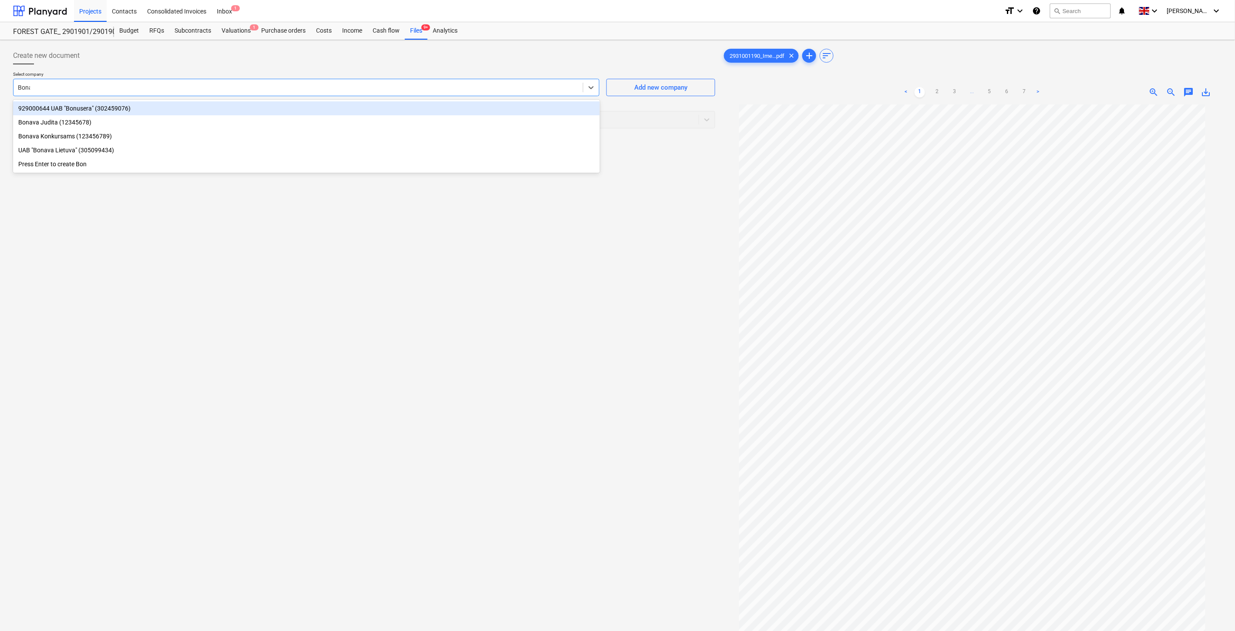
type input "Bonava"
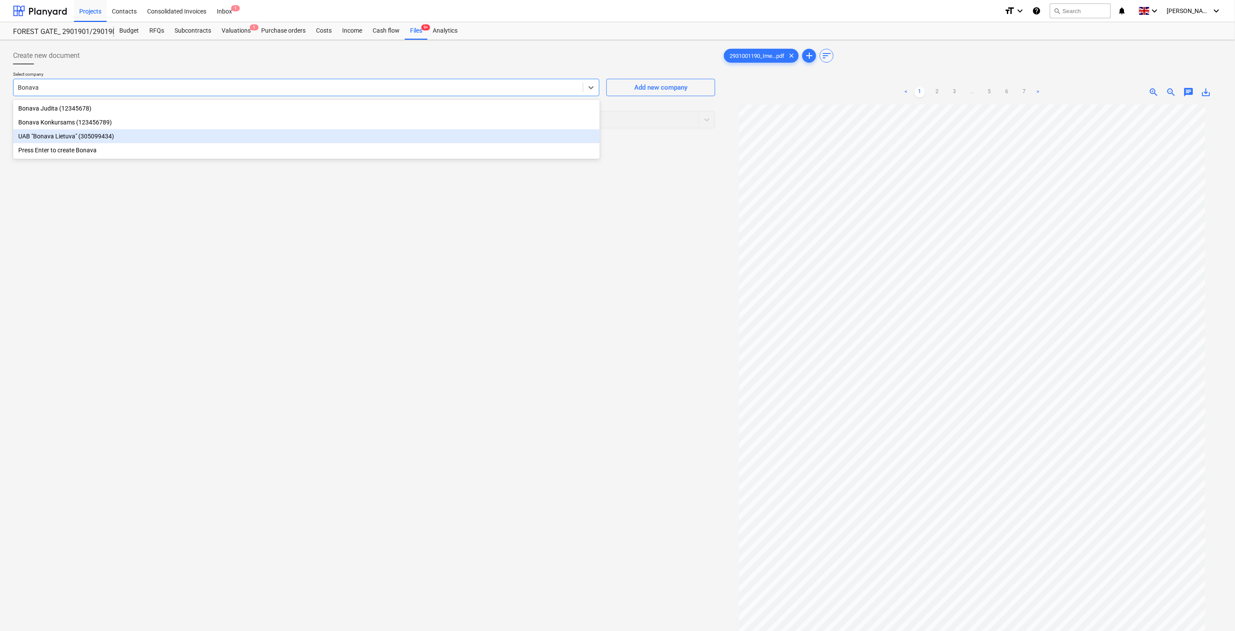
click at [151, 140] on div "UAB "Bonava Lietuva" (305099434)" at bounding box center [306, 136] width 587 height 14
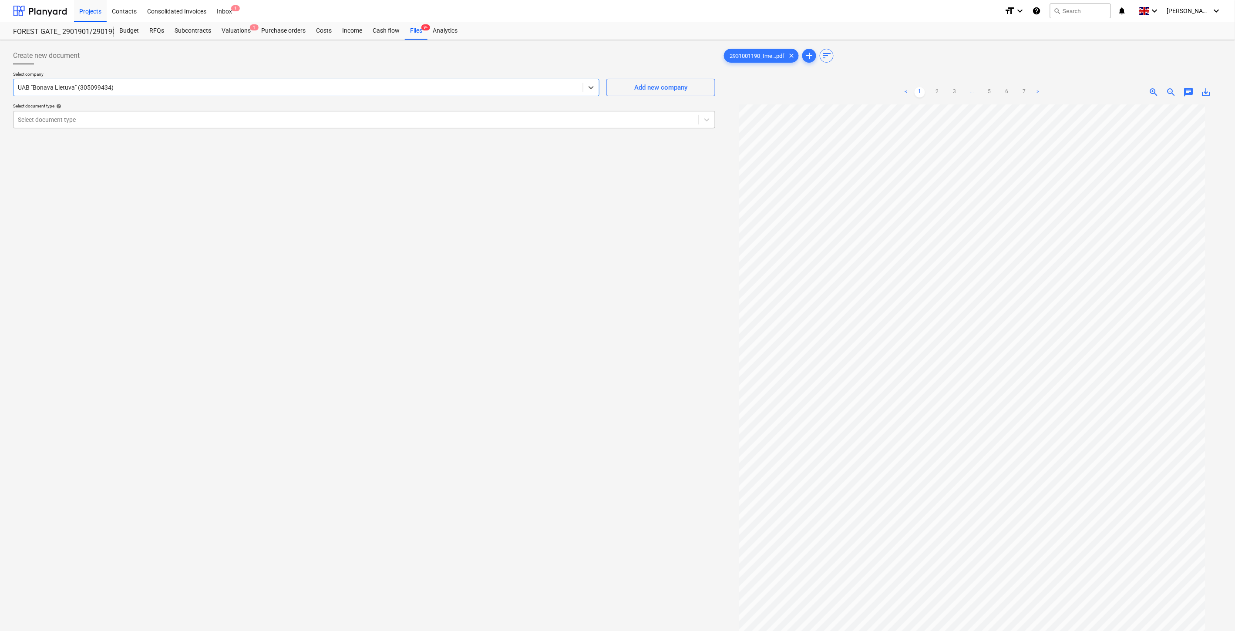
click at [141, 123] on div at bounding box center [356, 119] width 676 height 9
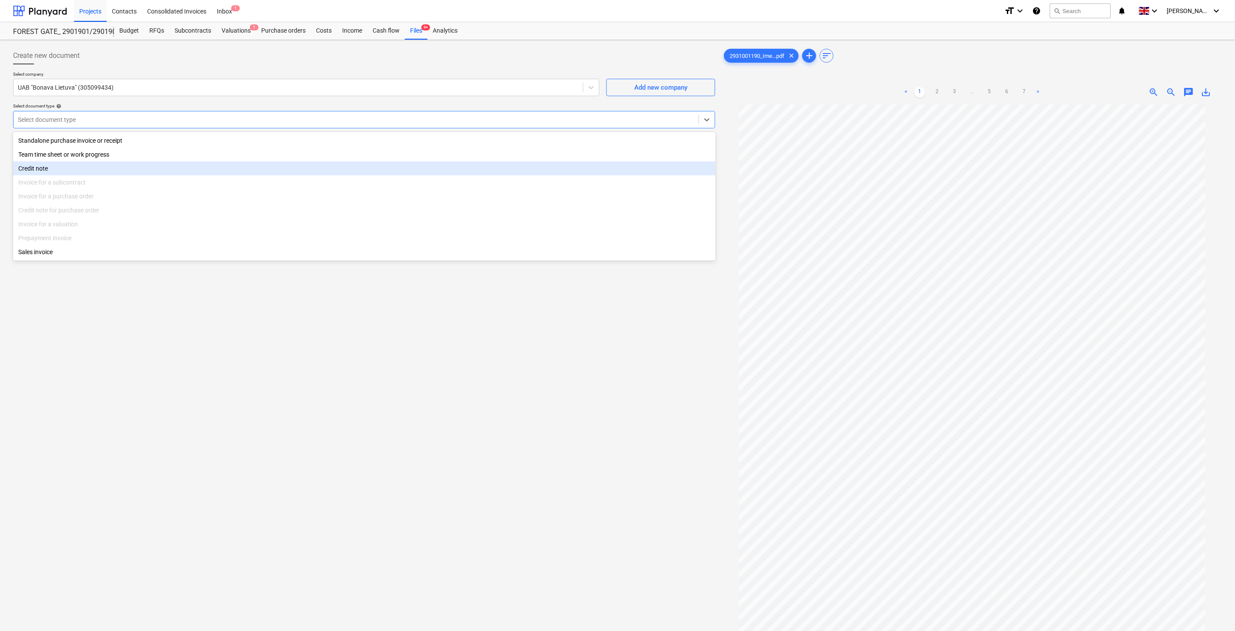
click at [112, 165] on div "Credit note" at bounding box center [364, 168] width 702 height 14
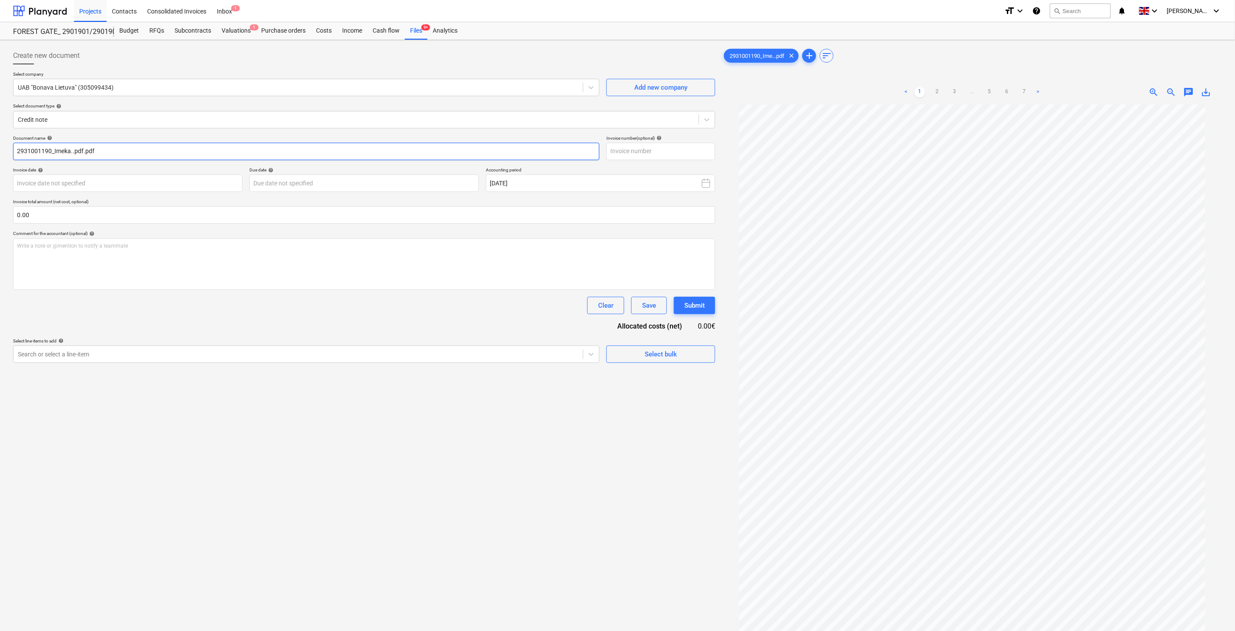
drag, startPoint x: 51, startPoint y: 154, endPoint x: 11, endPoint y: 154, distance: 40.0
click at [11, 154] on div "Create new document Select company UAB "Bonava Lietuva" (305099434) Add new com…" at bounding box center [364, 379] width 709 height 671
click at [621, 153] on input "text" at bounding box center [660, 151] width 109 height 17
paste input "2931001190"
type input "2931001190"
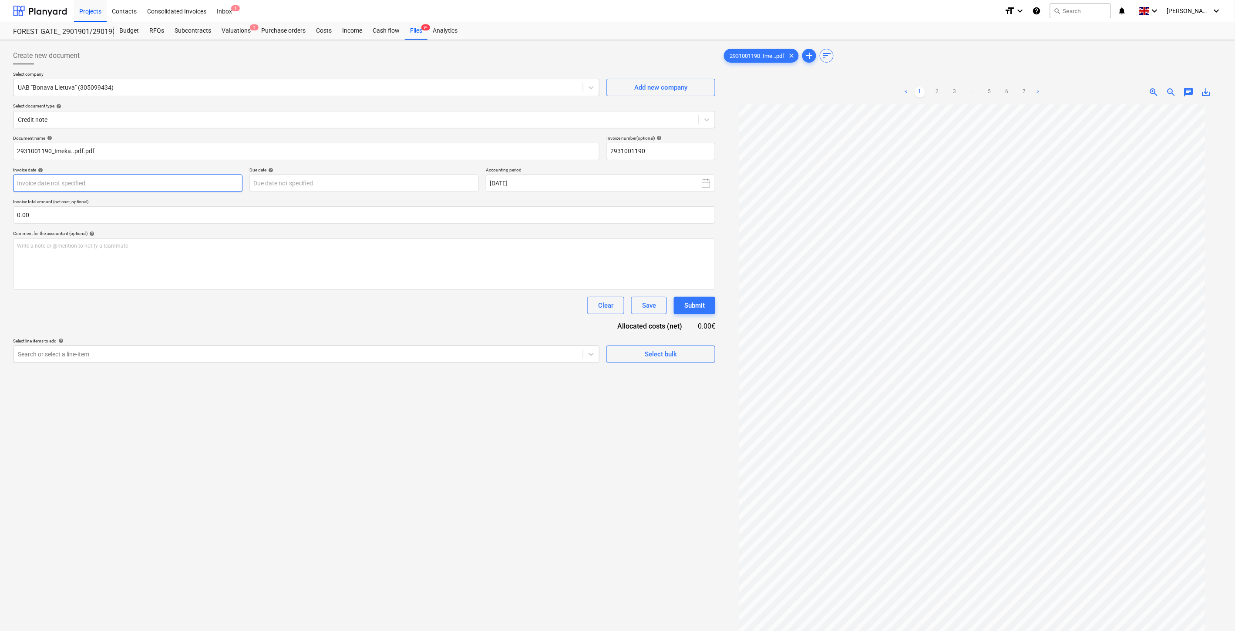
click at [168, 188] on body "Projects Contacts Consolidated Invoices Inbox 1 format_size keyboard_arrow_down…" at bounding box center [617, 315] width 1235 height 631
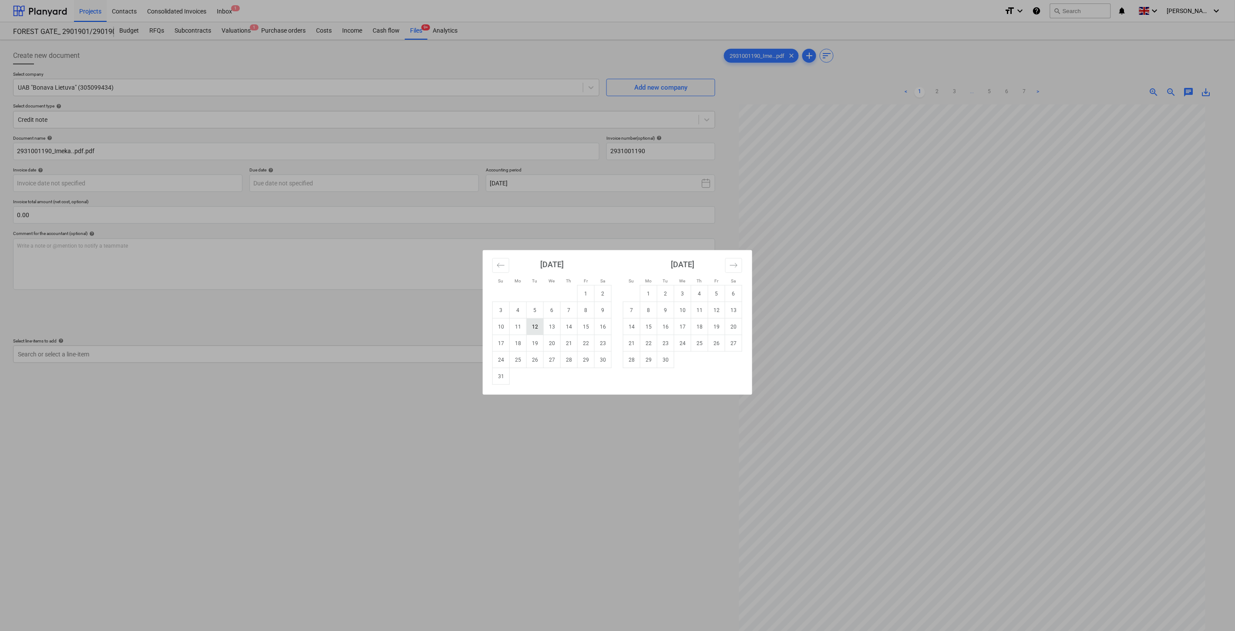
click at [533, 326] on td "12" at bounding box center [535, 327] width 17 height 17
type input "[DATE]"
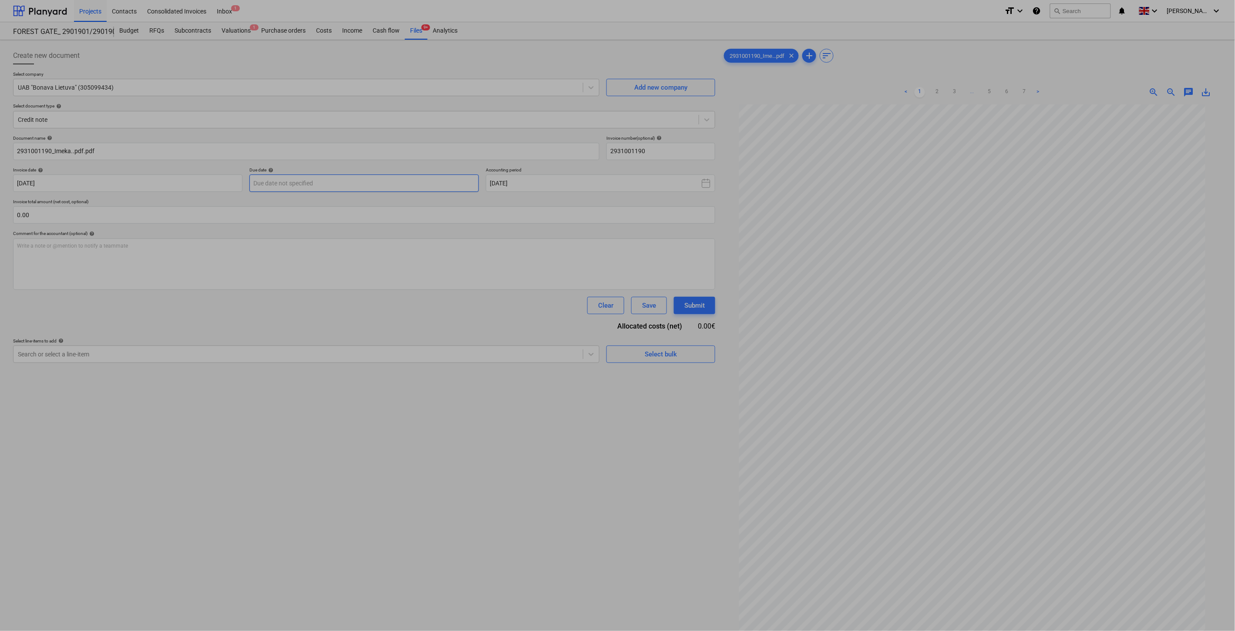
click at [405, 178] on body "Projects Contacts Consolidated Invoices Inbox 1 format_size keyboard_arrow_down…" at bounding box center [617, 315] width 1235 height 631
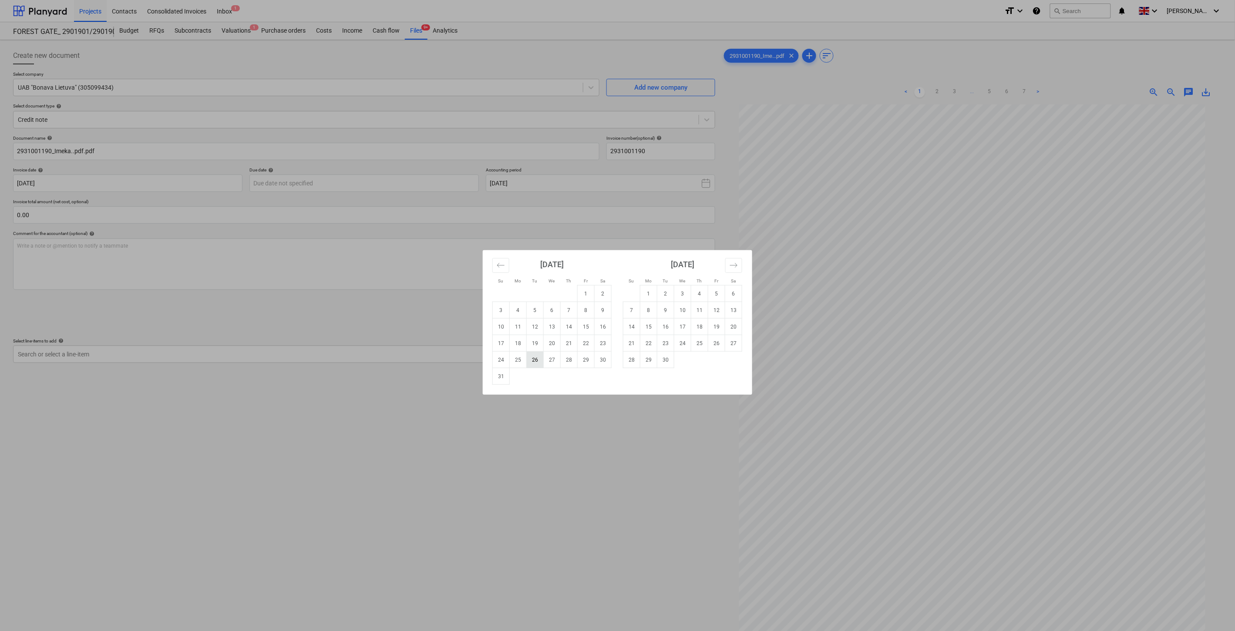
click at [536, 354] on td "26" at bounding box center [535, 360] width 17 height 17
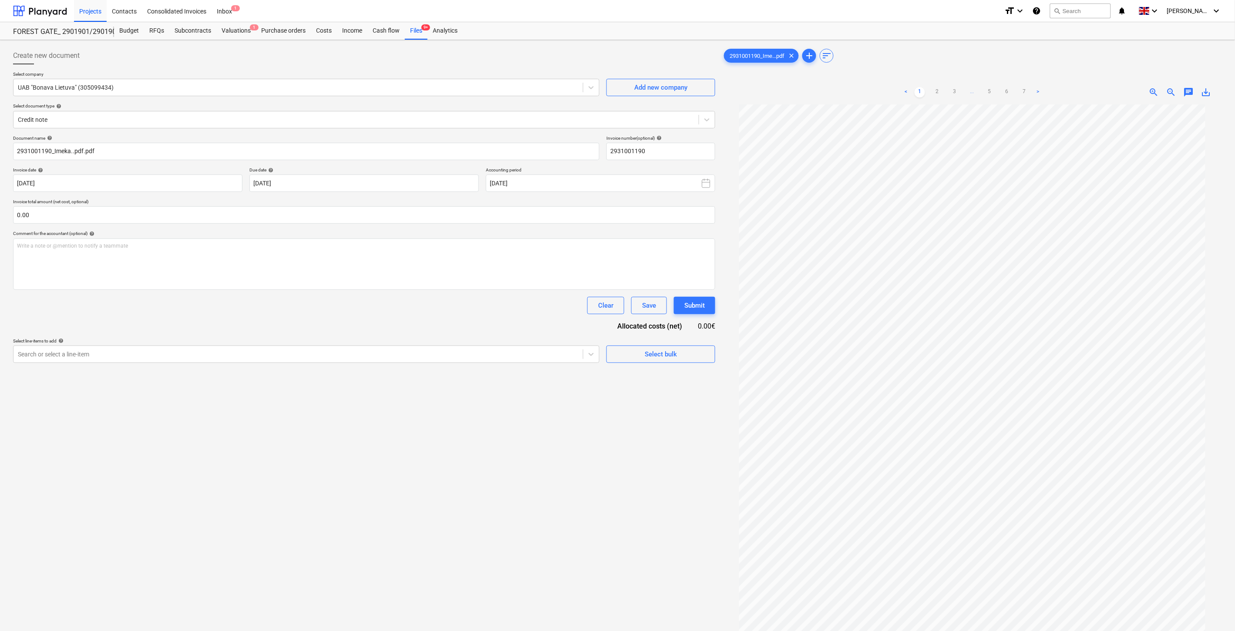
type input "[DATE]"
click at [402, 218] on input "text" at bounding box center [364, 214] width 702 height 17
type input "-110.00"
click at [327, 379] on div at bounding box center [298, 376] width 561 height 9
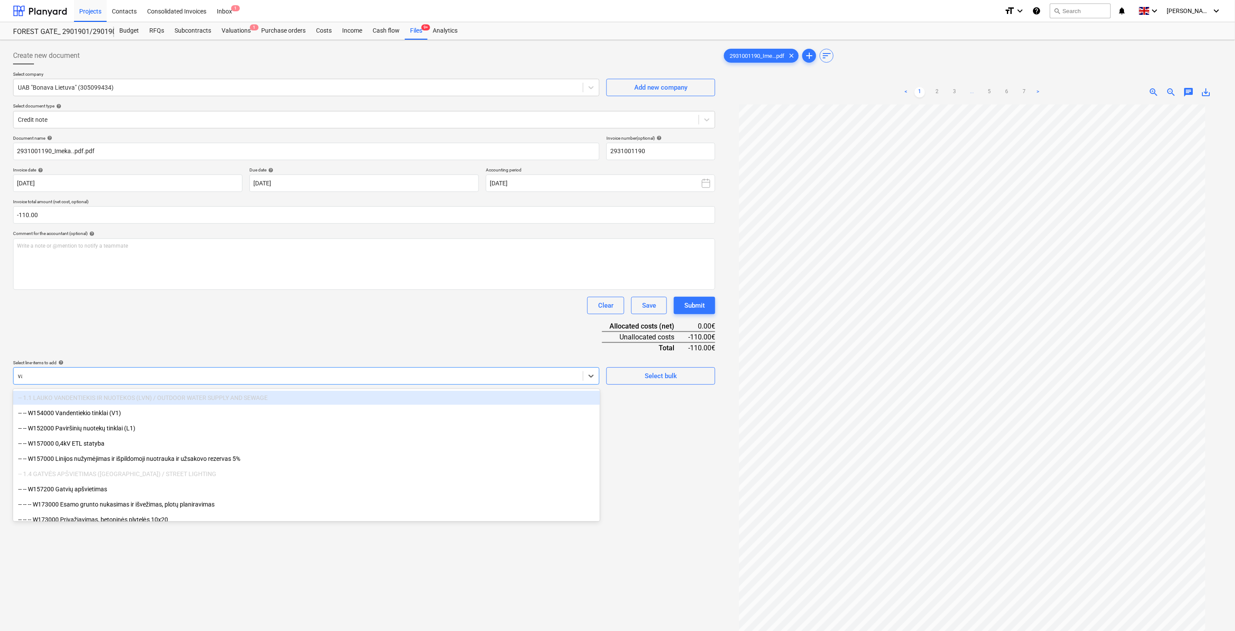
type input "vag"
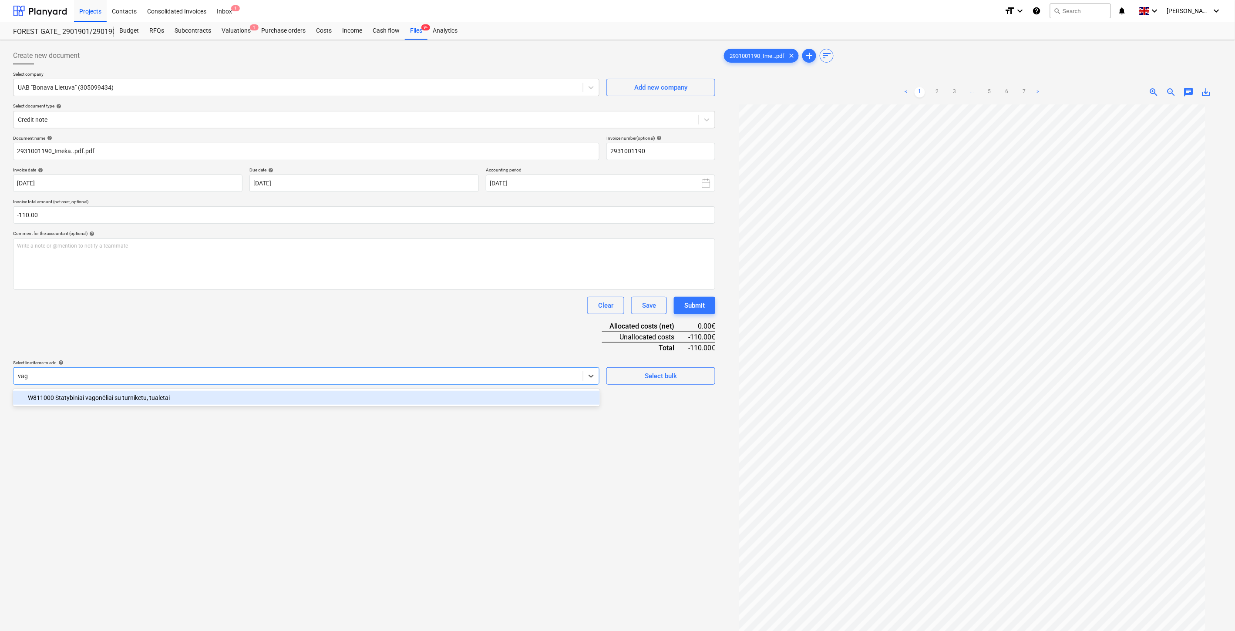
click at [265, 391] on div "-- -- W811000 Statybiniai vagonėliai su turniketu, tualetai" at bounding box center [306, 398] width 587 height 14
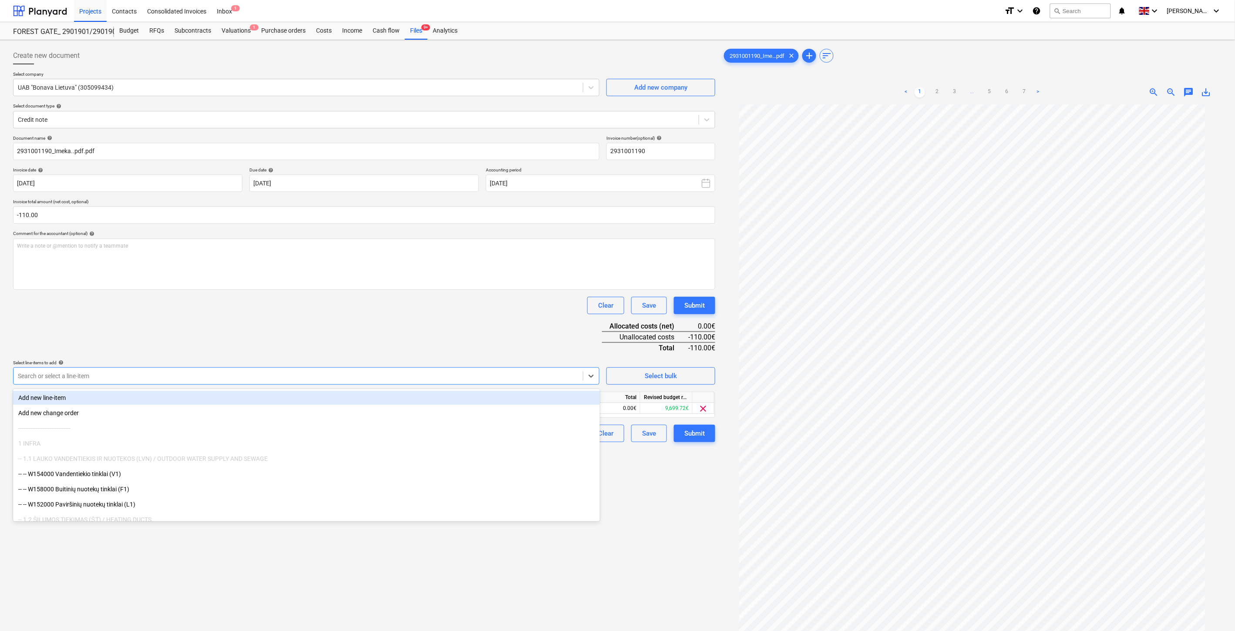
drag, startPoint x: 329, startPoint y: 332, endPoint x: 374, endPoint y: 349, distance: 48.2
click at [333, 333] on div "Document name help 2931001190_Imeka..pdf.pdf Invoice number (optional) help 293…" at bounding box center [364, 288] width 702 height 307
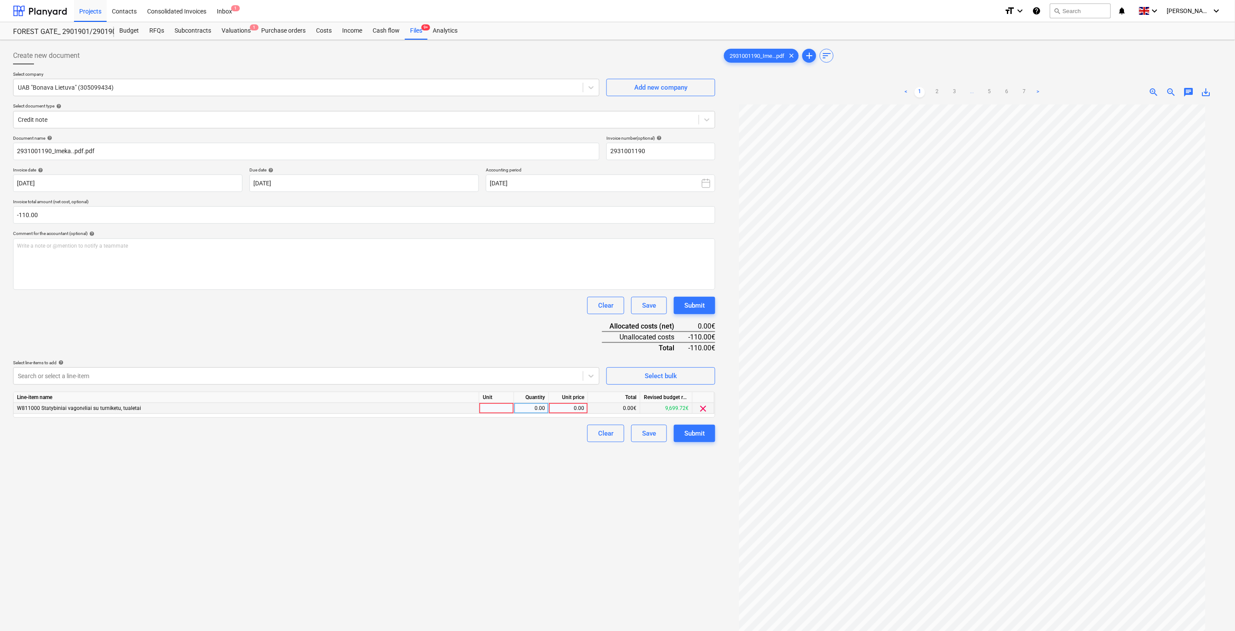
click at [503, 412] on div at bounding box center [496, 408] width 35 height 11
click at [527, 409] on div "0.00" at bounding box center [530, 408] width 27 height 11
type input "-1"
click at [573, 406] on div "0.00" at bounding box center [568, 408] width 32 height 11
type input "110"
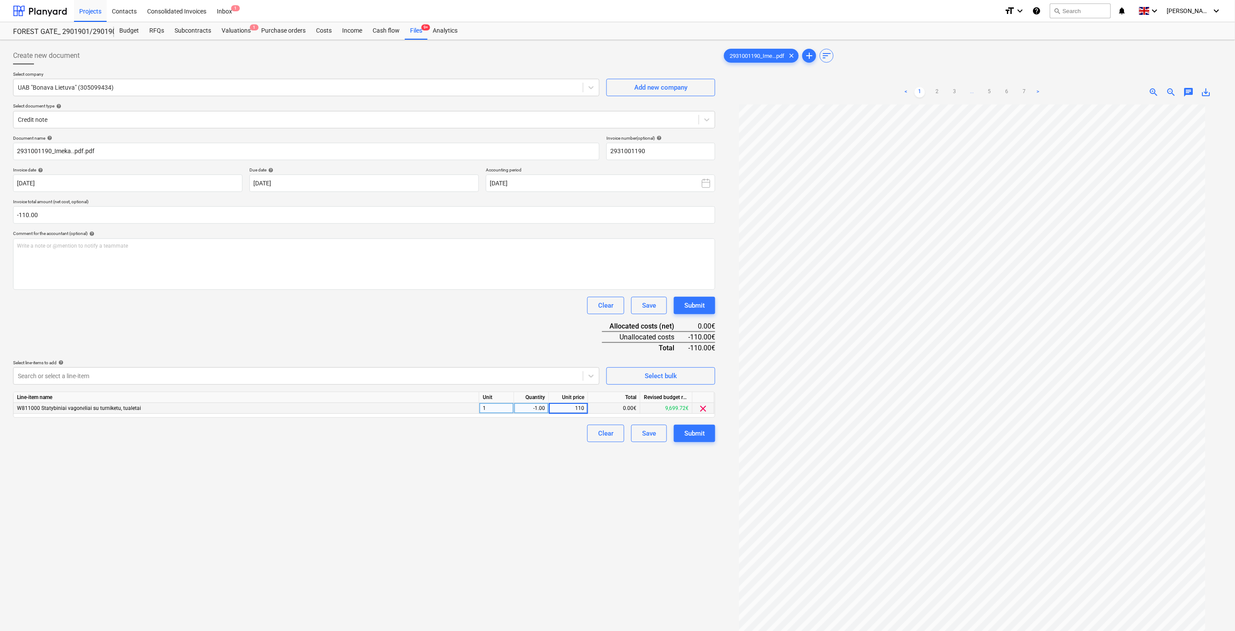
click at [520, 334] on div "Document name help 2931001190_Imeka..pdf.pdf Invoice number (optional) help 293…" at bounding box center [364, 288] width 702 height 307
click at [650, 436] on div "Save" at bounding box center [649, 433] width 14 height 11
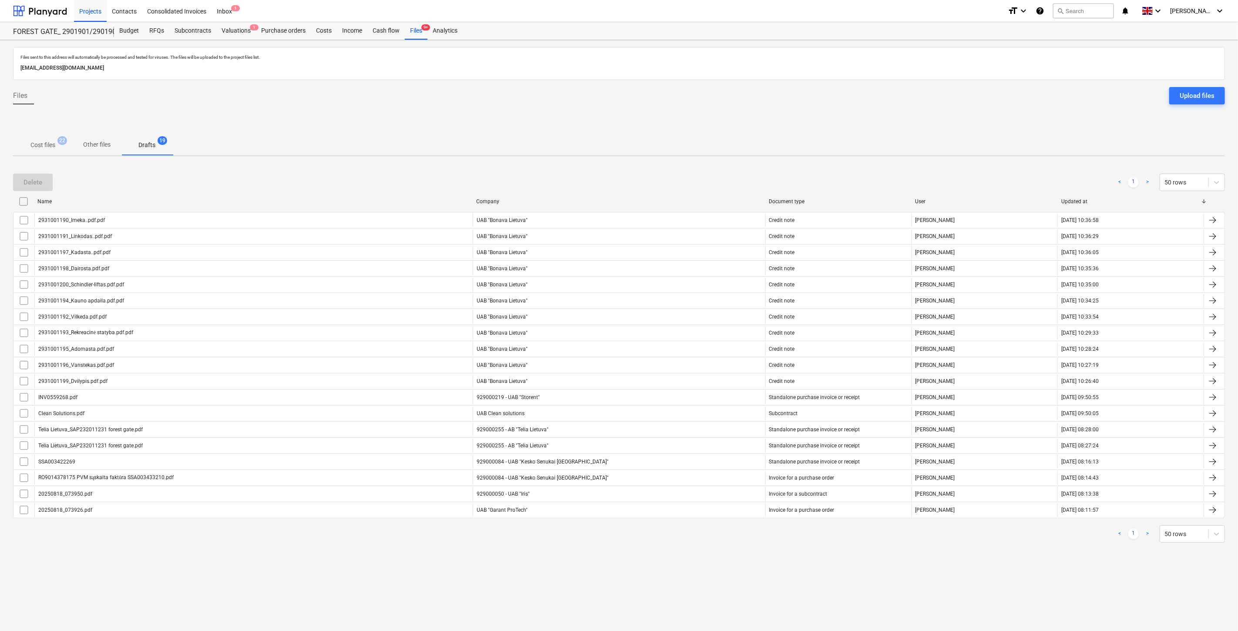
click at [49, 147] on p "Cost files" at bounding box center [42, 145] width 25 height 9
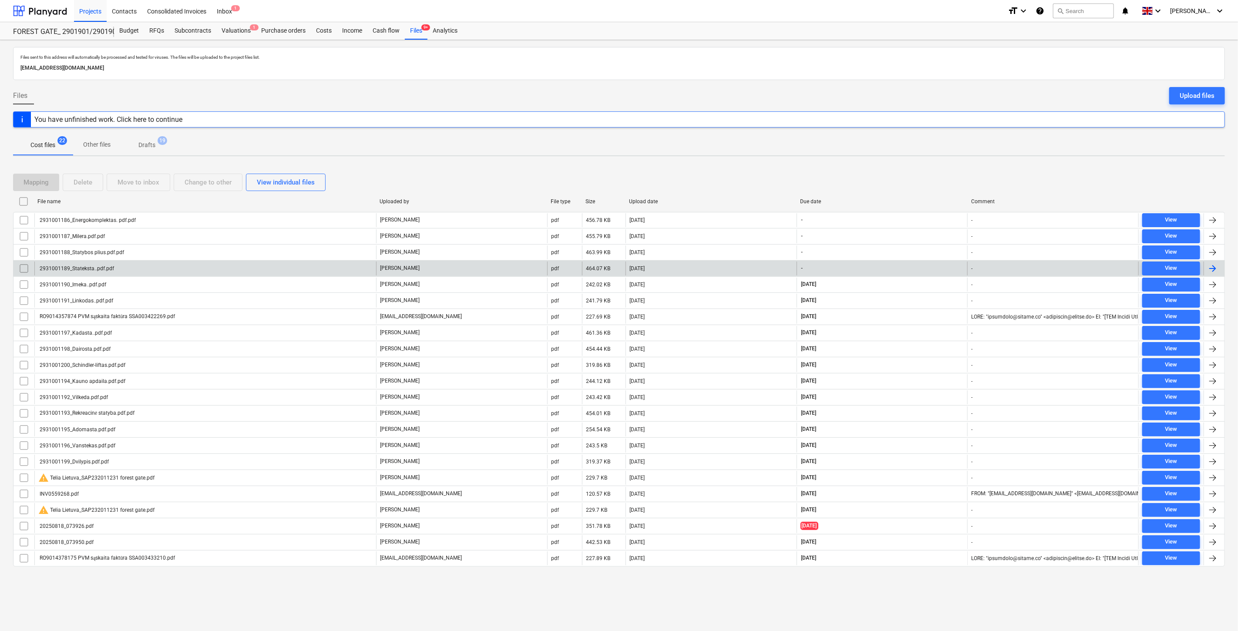
click at [702, 271] on div "[DATE]" at bounding box center [710, 269] width 171 height 14
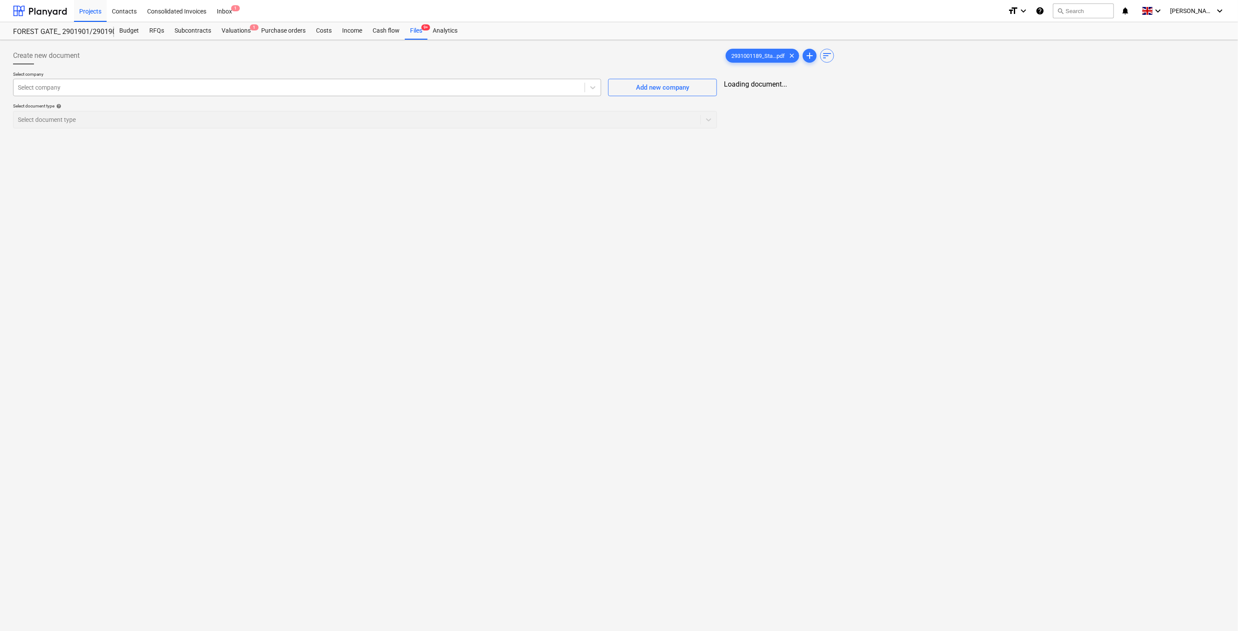
click at [332, 91] on div at bounding box center [299, 87] width 562 height 9
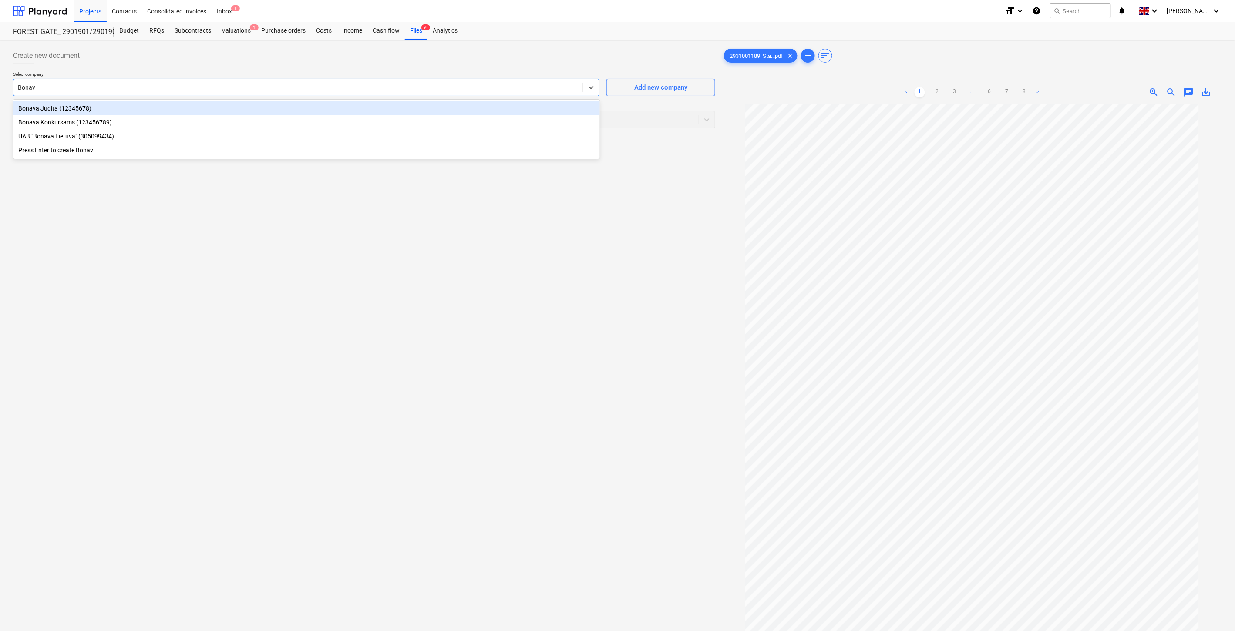
type input "Bonava"
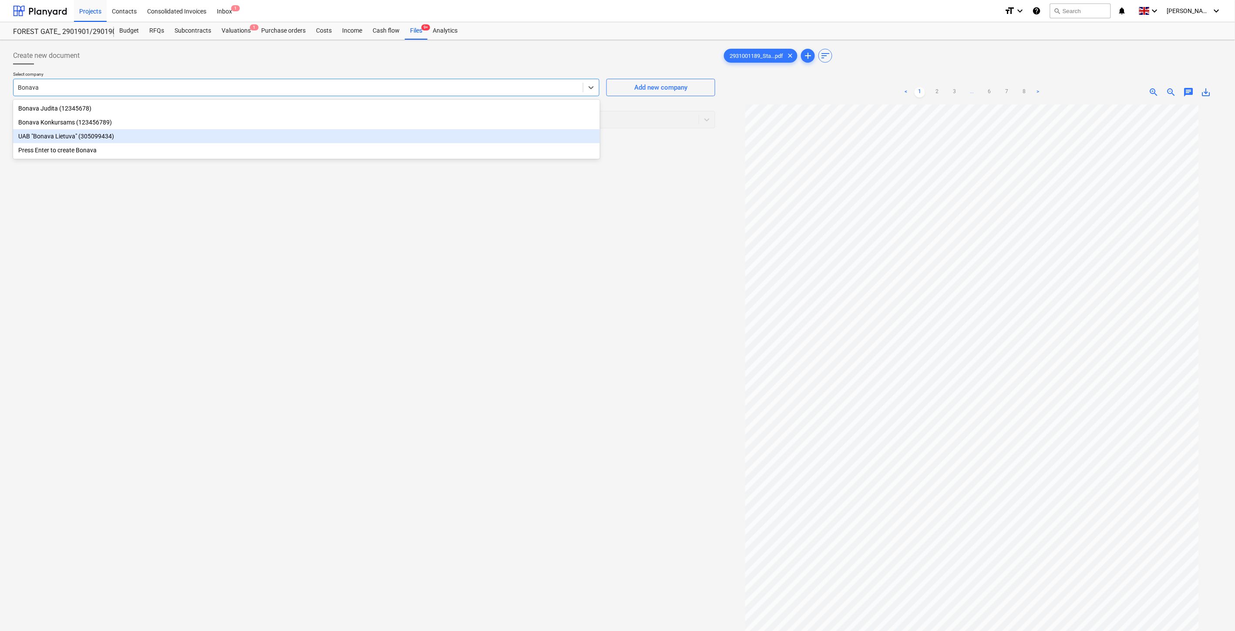
click at [258, 131] on div "UAB "Bonava Lietuva" (305099434)" at bounding box center [306, 136] width 587 height 14
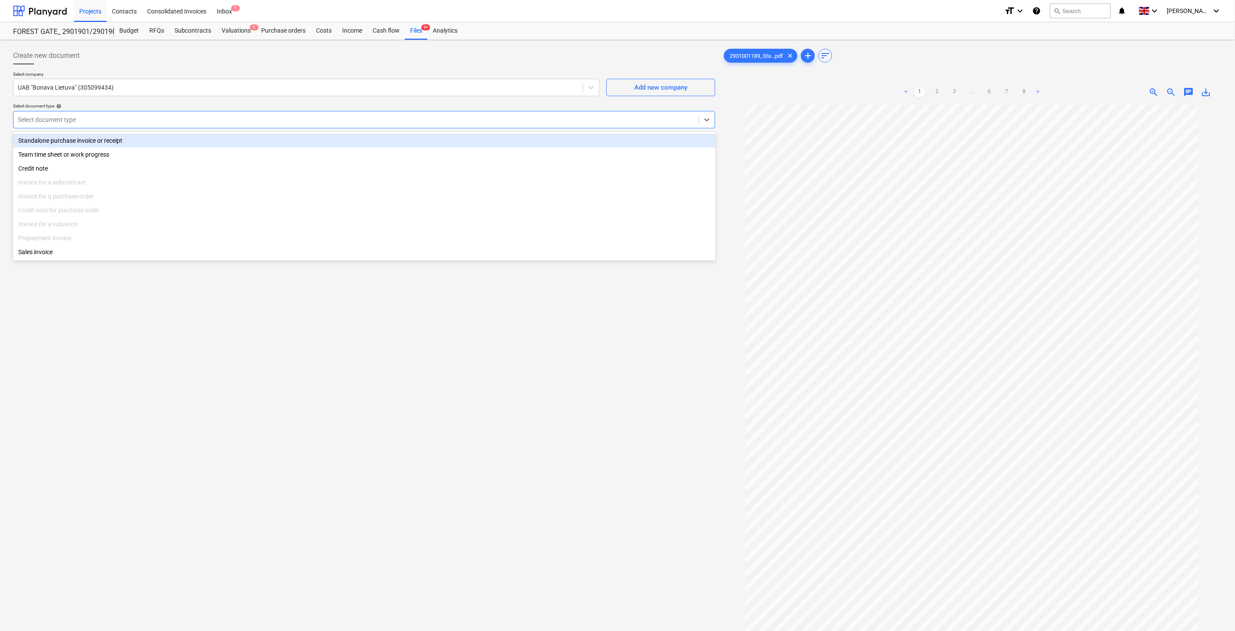
click at [214, 118] on div at bounding box center [356, 119] width 676 height 9
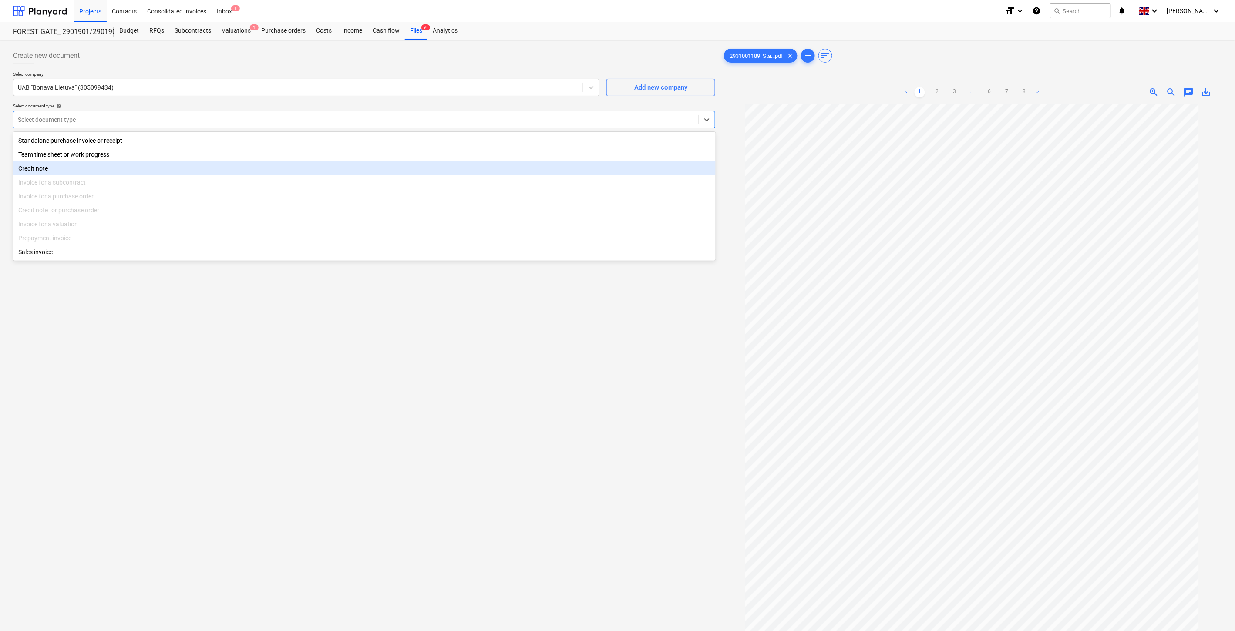
click at [139, 170] on div "Credit note" at bounding box center [364, 168] width 702 height 14
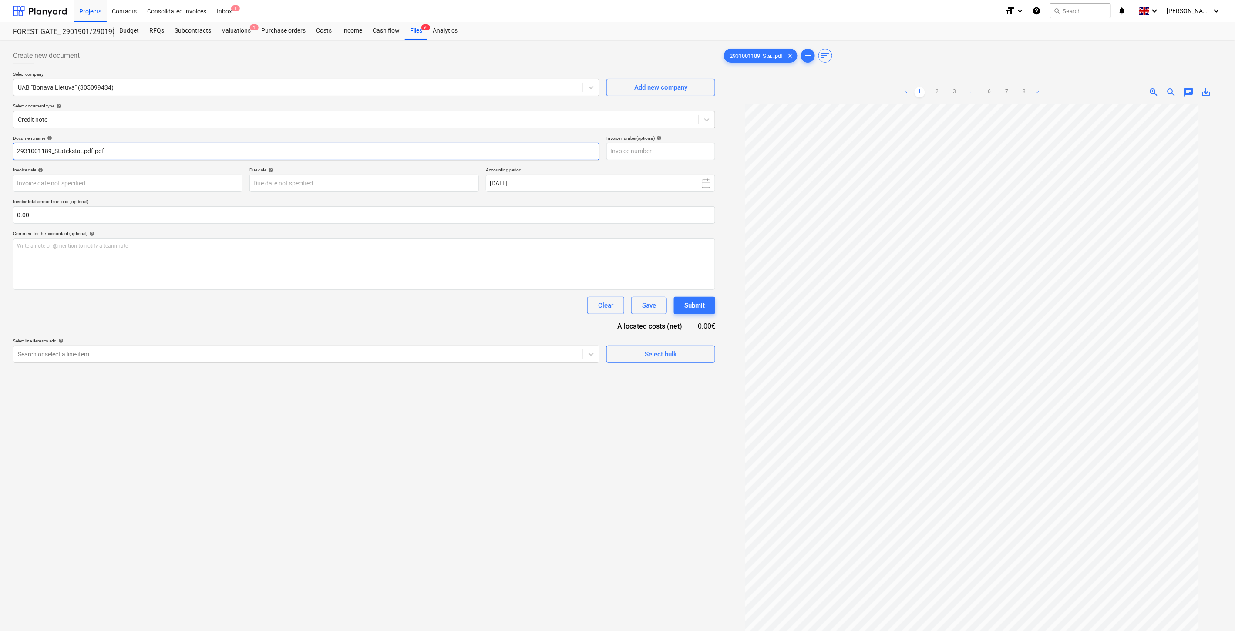
drag, startPoint x: 50, startPoint y: 151, endPoint x: 12, endPoint y: 152, distance: 37.9
click at [12, 152] on div "Create new document Select company UAB "Bonava Lietuva" (305099434) Add new com…" at bounding box center [364, 379] width 709 height 671
click at [655, 149] on input "text" at bounding box center [660, 151] width 109 height 17
paste input "2931001189"
type input "2931001189"
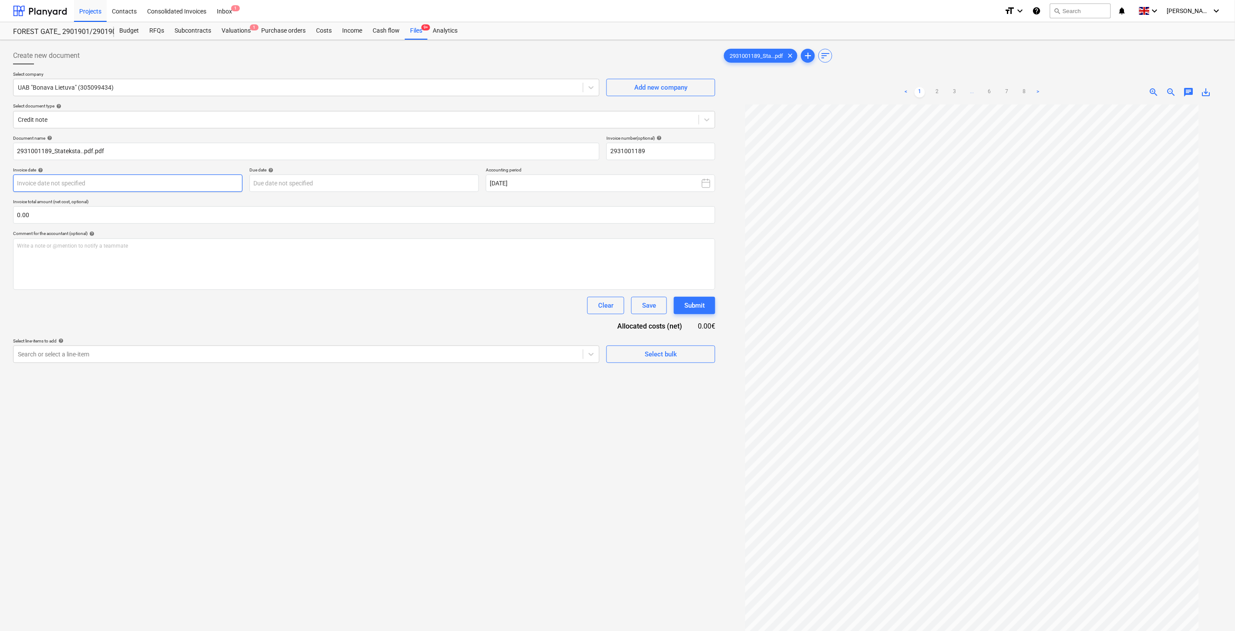
click at [170, 184] on body "Projects Contacts Consolidated Invoices Inbox 1 format_size keyboard_arrow_down…" at bounding box center [617, 315] width 1235 height 631
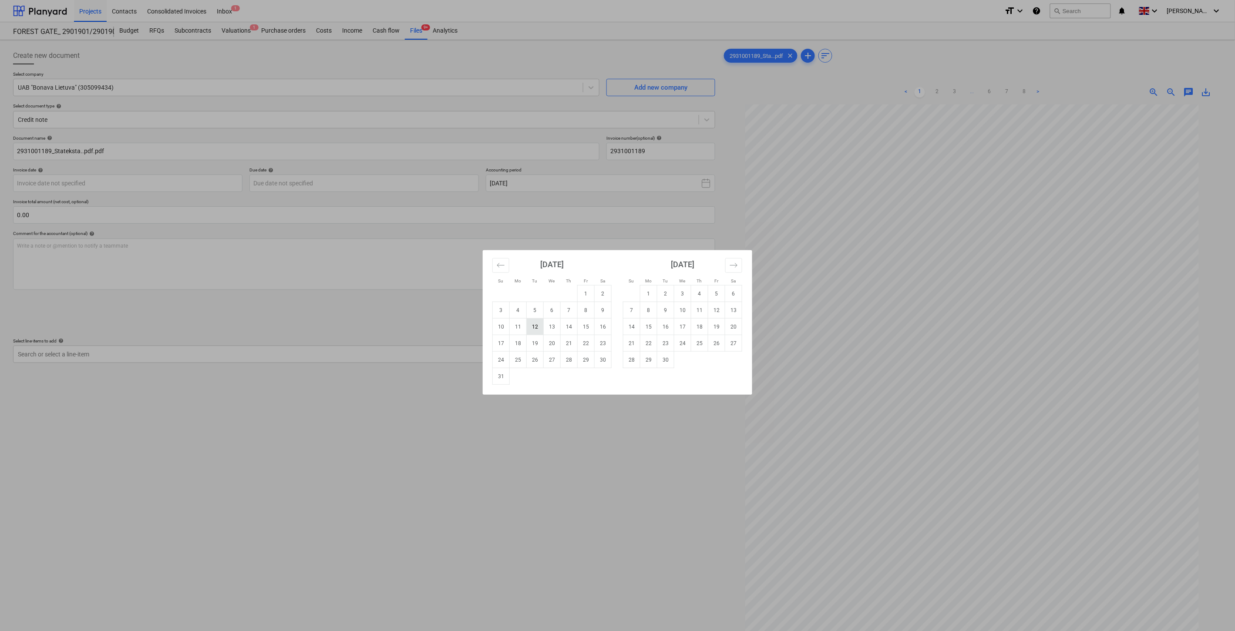
click at [531, 328] on td "12" at bounding box center [535, 327] width 17 height 17
type input "[DATE]"
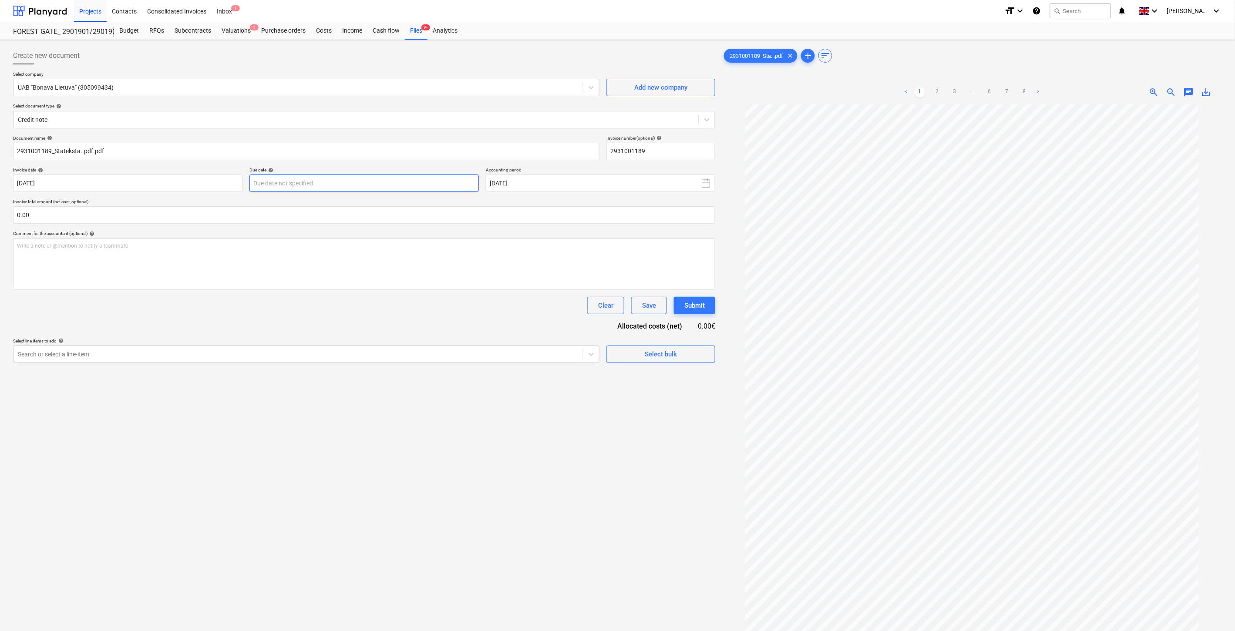
click at [362, 179] on body "Projects Contacts Consolidated Invoices Inbox 1 format_size keyboard_arrow_down…" at bounding box center [617, 315] width 1235 height 631
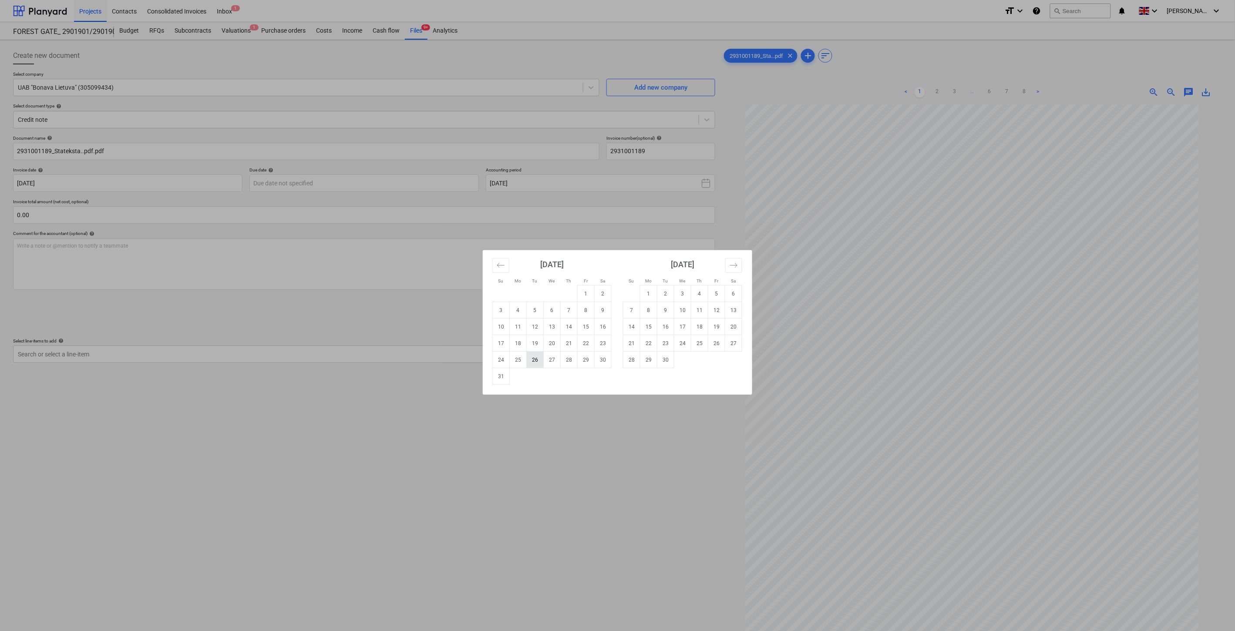
click at [537, 357] on td "26" at bounding box center [535, 360] width 17 height 17
type input "[DATE]"
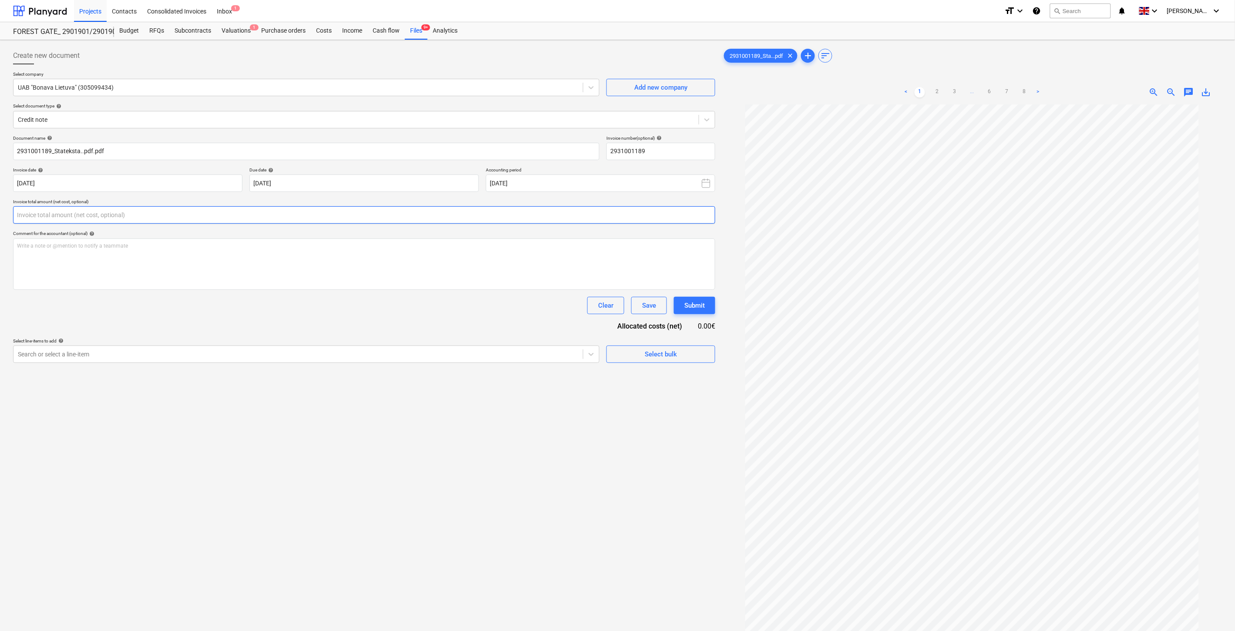
click at [361, 213] on input "text" at bounding box center [364, 214] width 702 height 17
type input "-410.00"
click at [242, 371] on div "Search or select a line-item" at bounding box center [297, 376] width 569 height 12
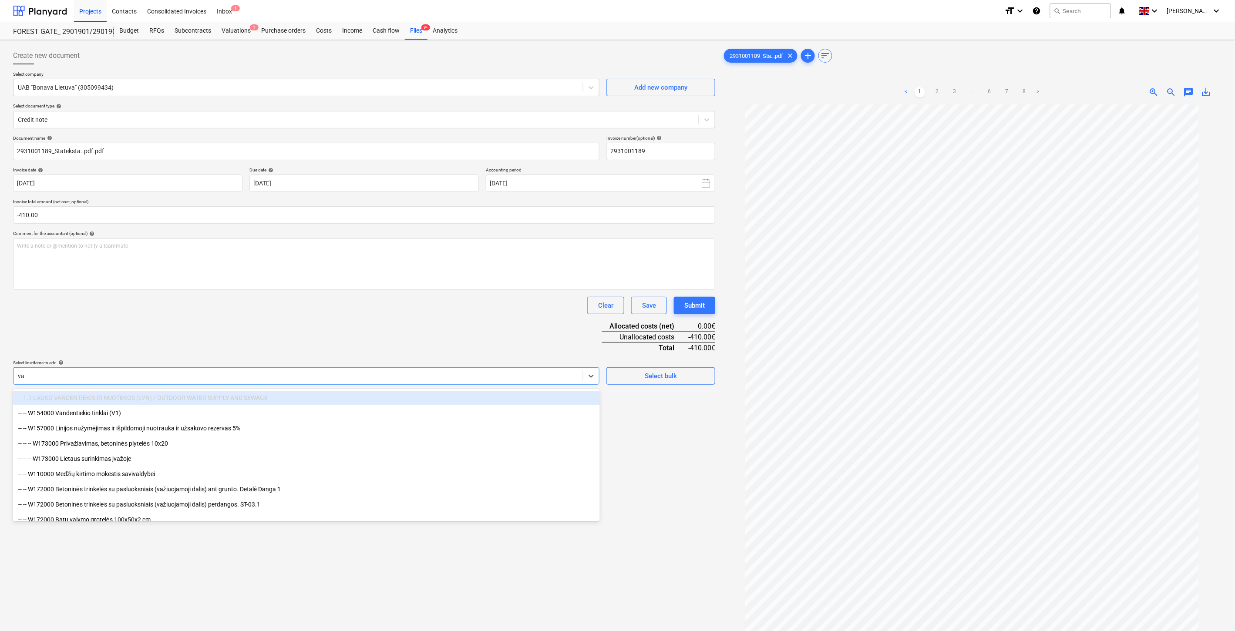
type input "vag"
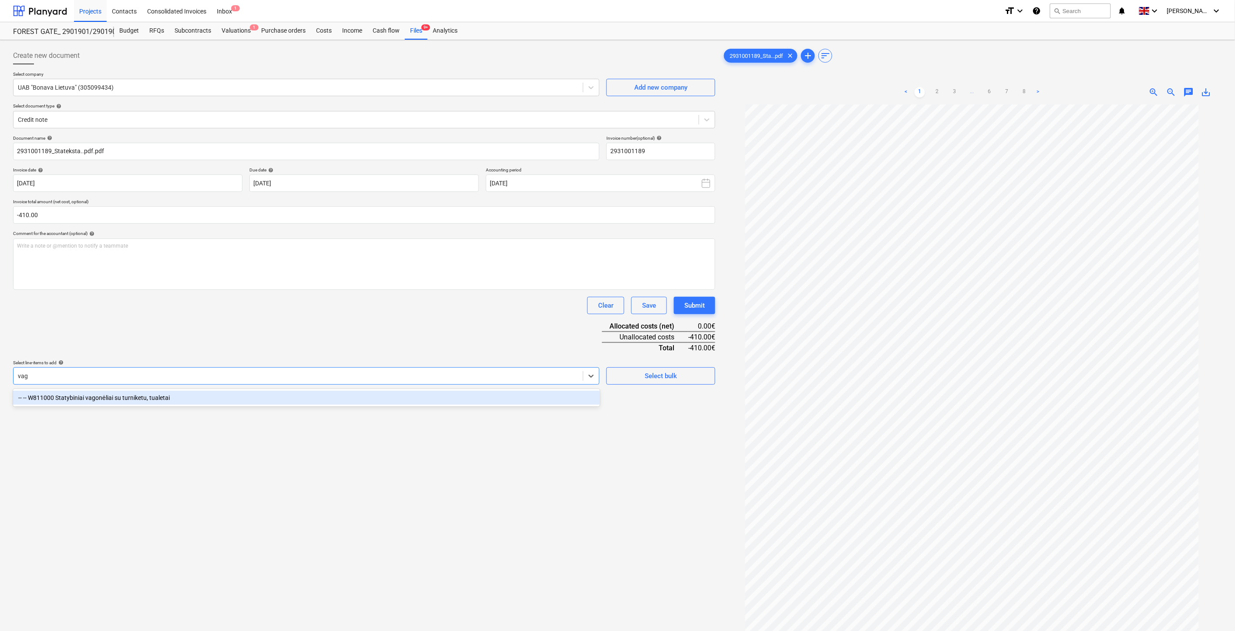
click at [175, 401] on div "-- -- W811000 Statybiniai vagonėliai su turniketu, tualetai" at bounding box center [306, 398] width 587 height 14
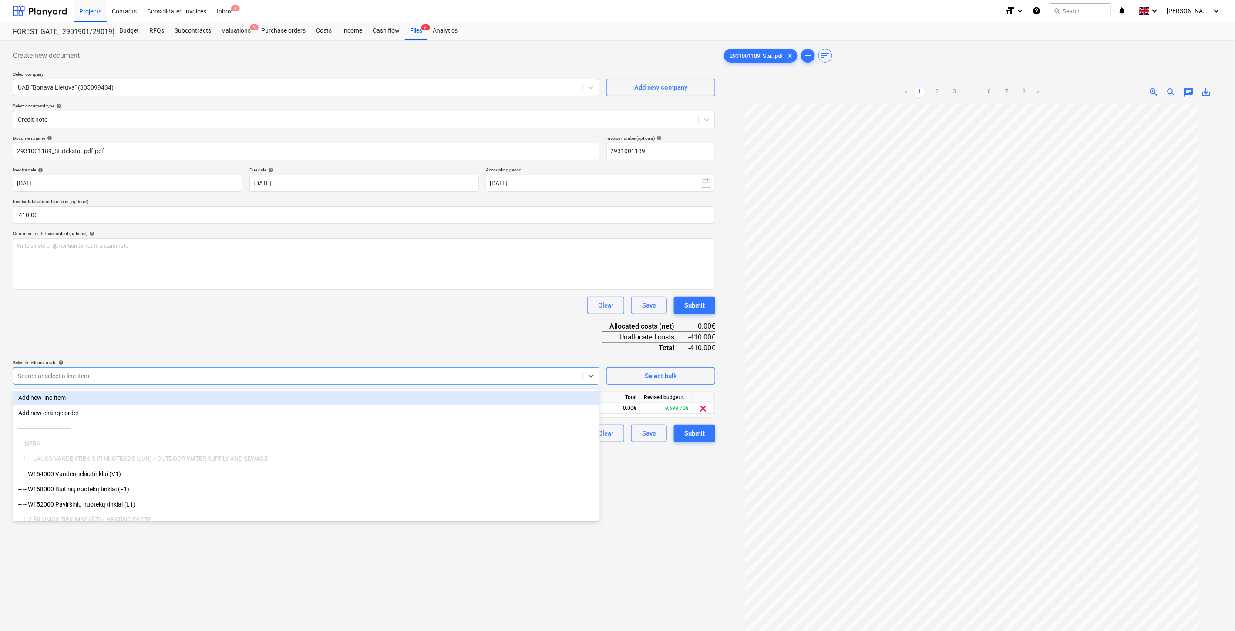
drag, startPoint x: 390, startPoint y: 300, endPoint x: 468, endPoint y: 332, distance: 83.7
click at [393, 301] on div "Clear Save Submit" at bounding box center [364, 305] width 702 height 17
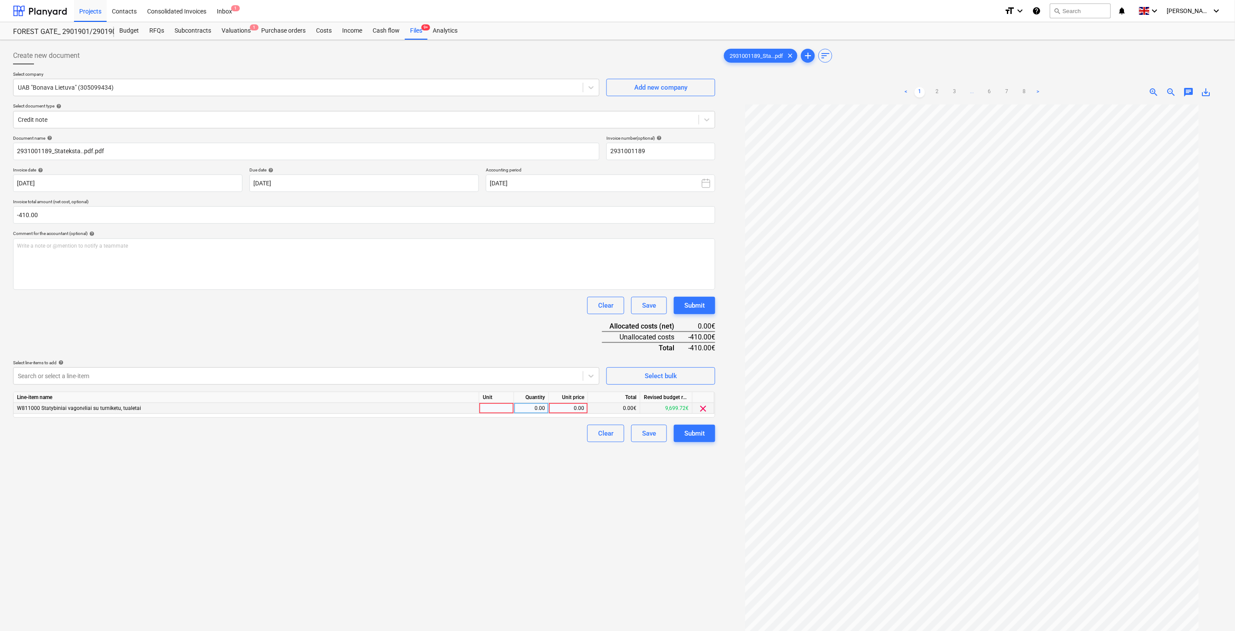
click at [489, 409] on div at bounding box center [496, 408] width 35 height 11
click at [533, 407] on div "0.00" at bounding box center [530, 408] width 27 height 11
type input "-1"
click at [564, 410] on div "0.00" at bounding box center [568, 408] width 32 height 11
type input "410"
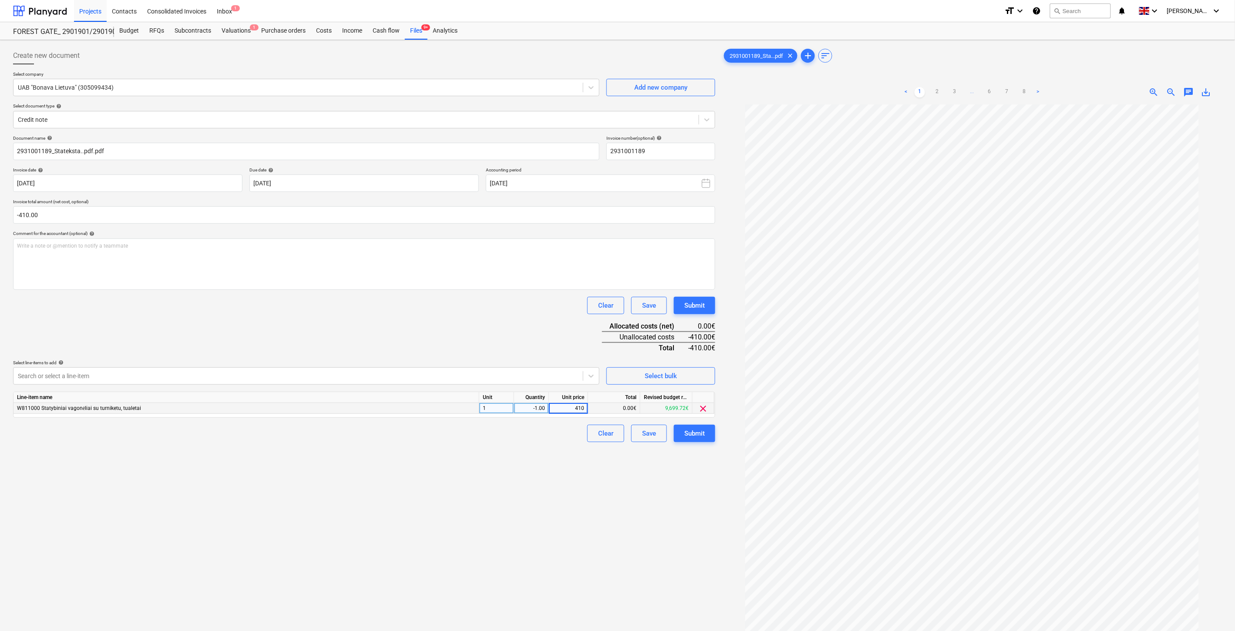
click at [515, 329] on div "Document name help 2931001189_Stateksta..pdf.pdf Invoice number (optional) help…" at bounding box center [364, 288] width 702 height 307
click at [647, 432] on div "Save" at bounding box center [649, 433] width 14 height 11
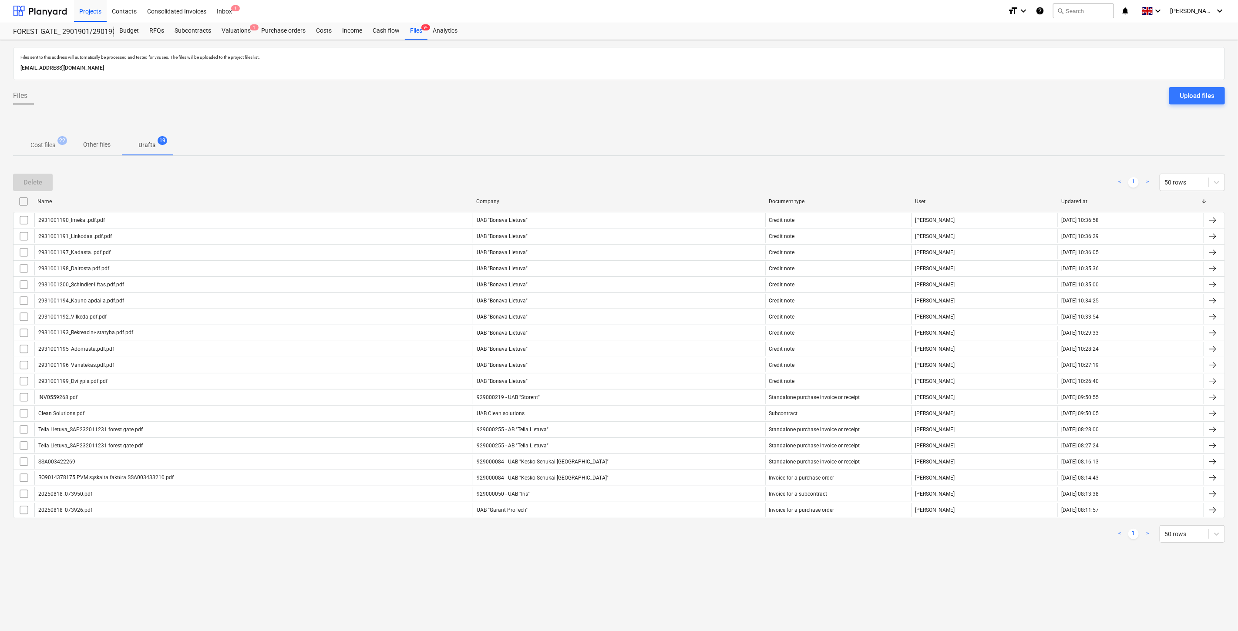
click at [45, 147] on p "Cost files" at bounding box center [42, 145] width 25 height 9
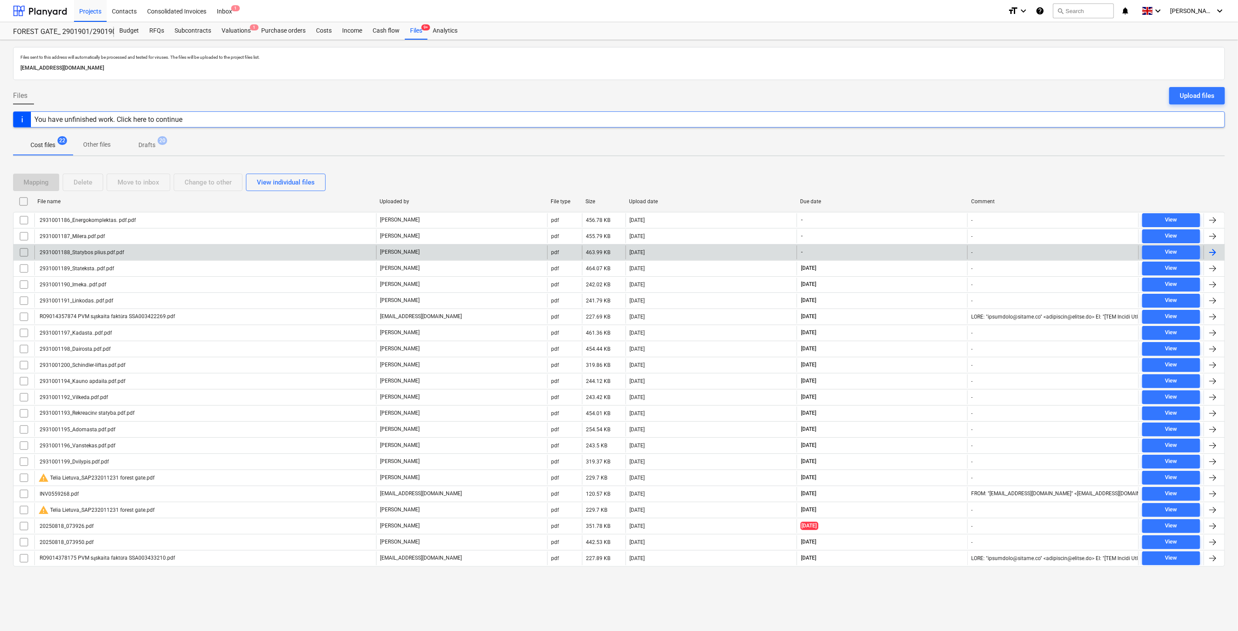
click at [693, 248] on div "[DATE]" at bounding box center [710, 252] width 171 height 14
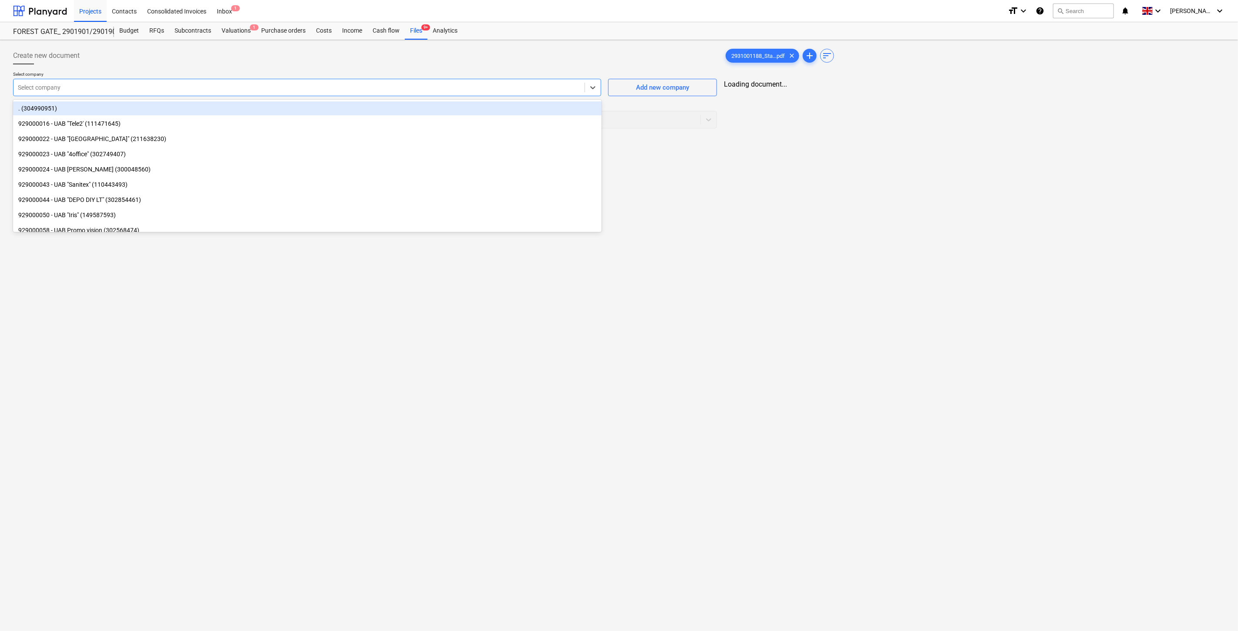
click at [179, 89] on div at bounding box center [299, 87] width 562 height 9
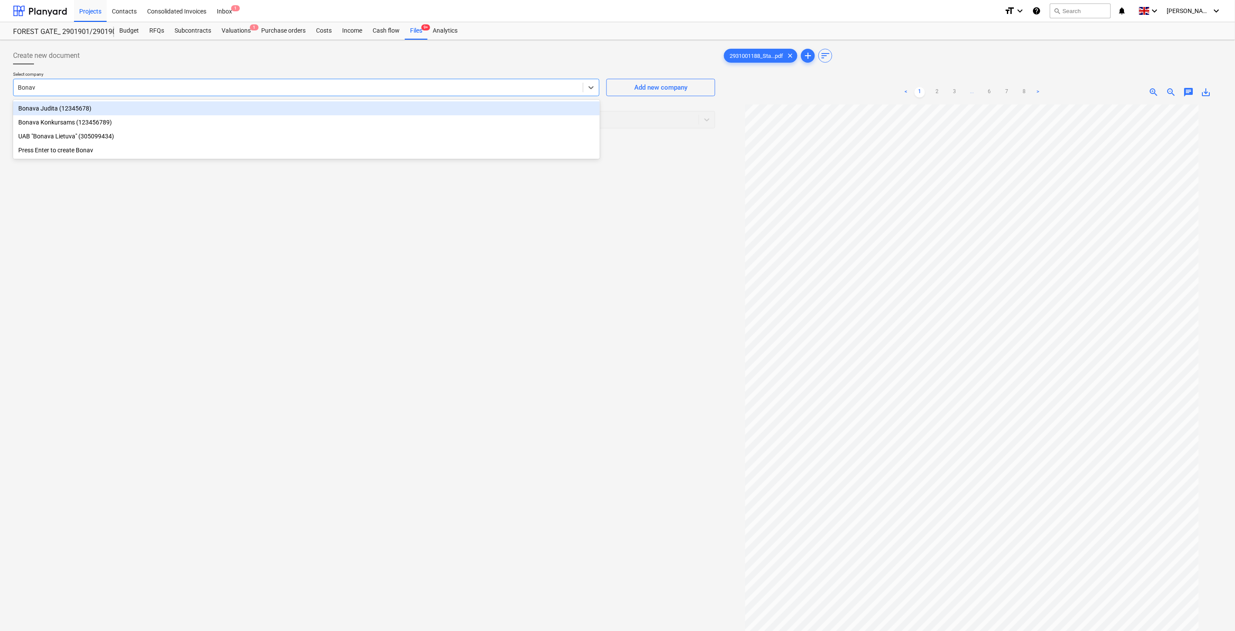
type input "Bonava"
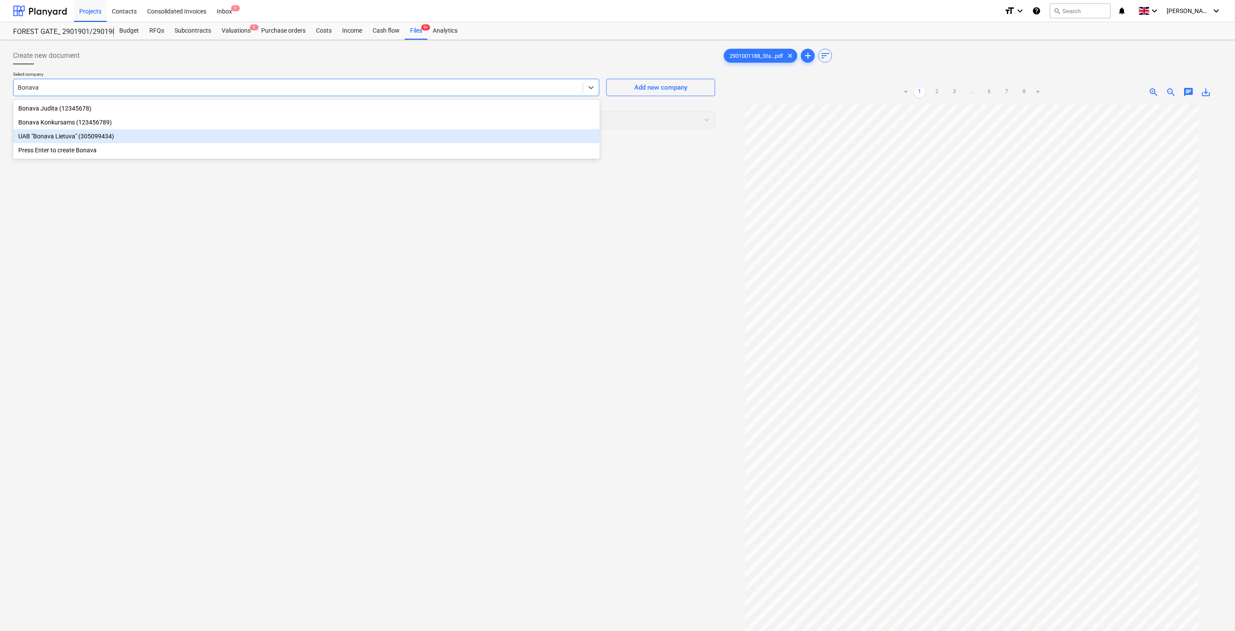
click at [149, 138] on div "UAB "Bonava Lietuva" (305099434)" at bounding box center [306, 136] width 587 height 14
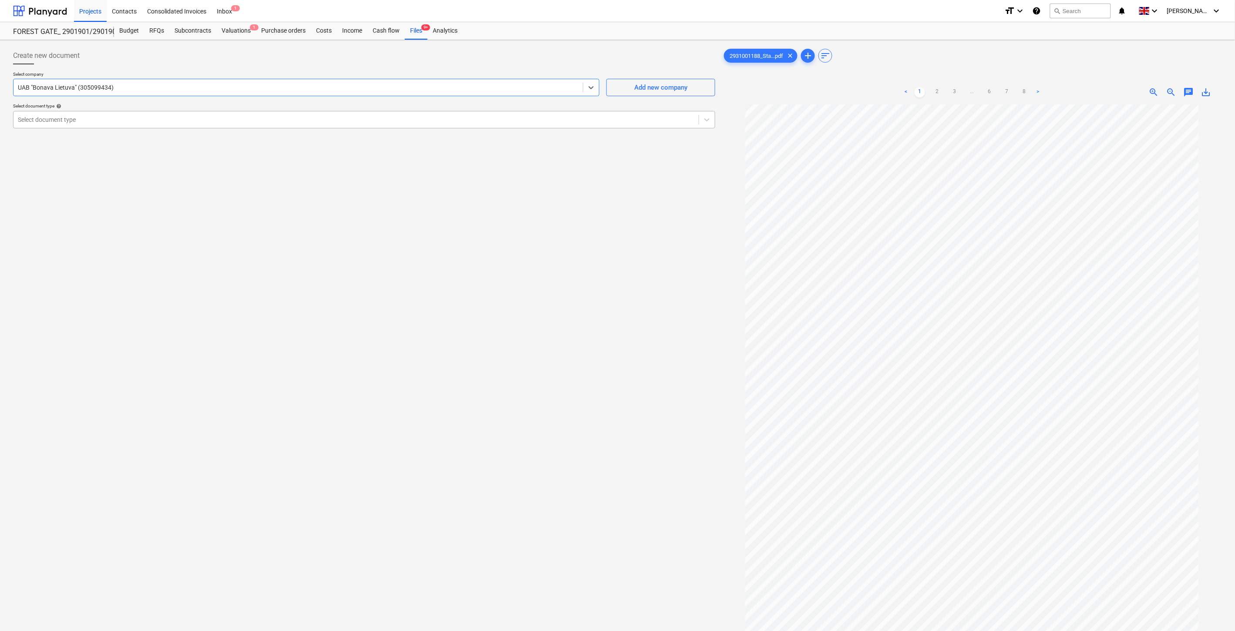
click at [137, 125] on div "Select document type" at bounding box center [355, 120] width 685 height 12
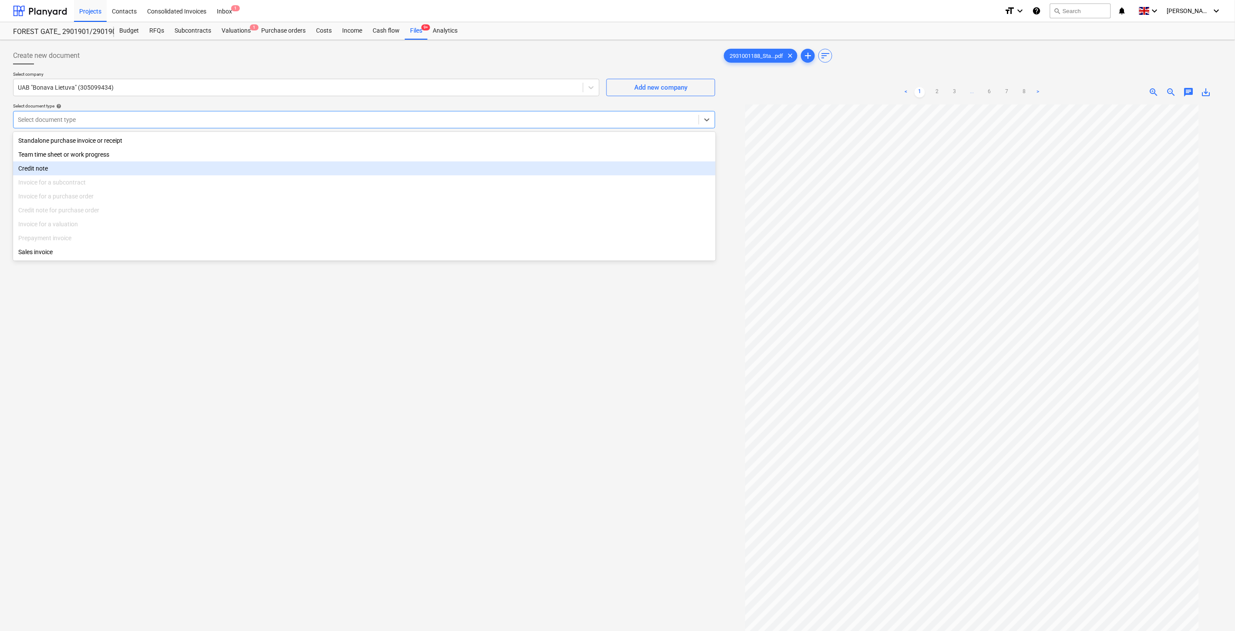
click at [107, 171] on div "Credit note" at bounding box center [364, 168] width 702 height 14
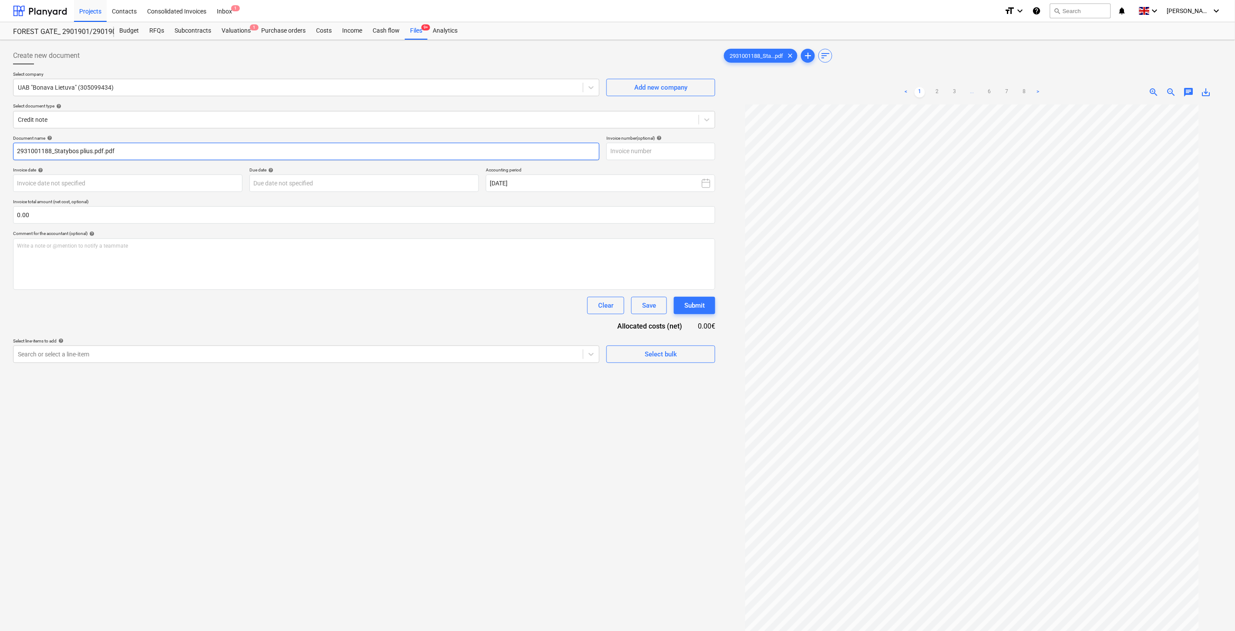
drag, startPoint x: 51, startPoint y: 151, endPoint x: 6, endPoint y: 154, distance: 44.9
click at [6, 154] on div "Create new document Select company UAB "Bonava Lietuva" (305099434) Add new com…" at bounding box center [617, 379] width 1235 height 678
click at [667, 151] on input "text" at bounding box center [660, 151] width 109 height 17
paste input "2931001188"
type input "2931001188"
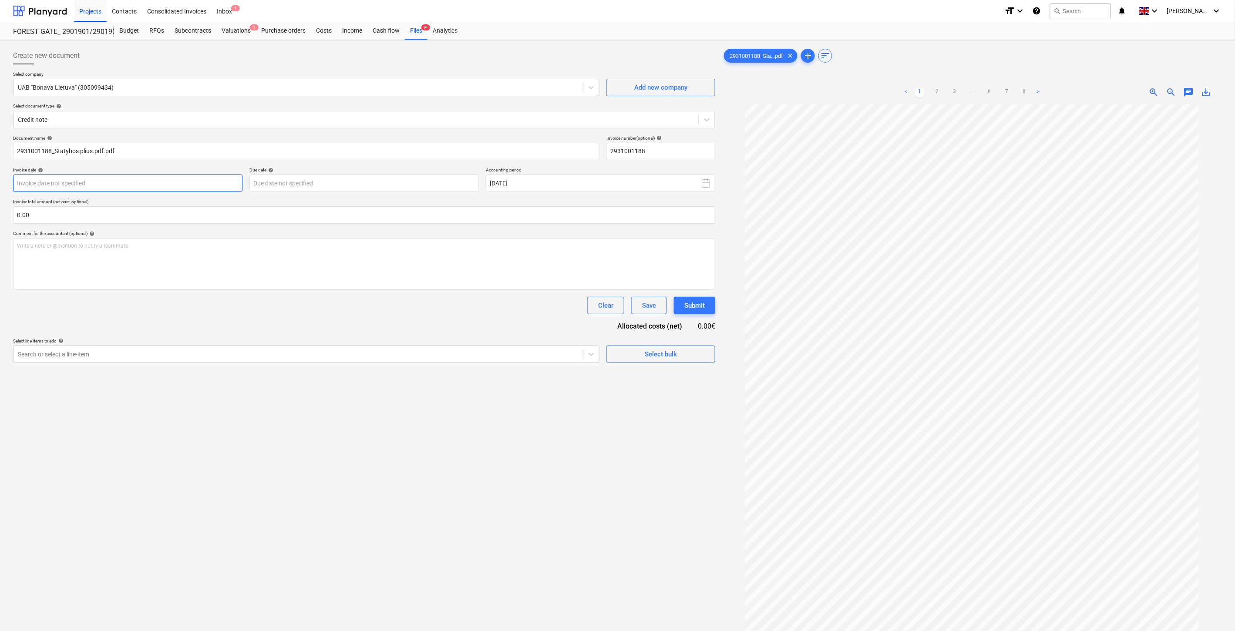
click at [184, 183] on body "Projects Contacts Consolidated Invoices Inbox 1 format_size keyboard_arrow_down…" at bounding box center [617, 315] width 1235 height 631
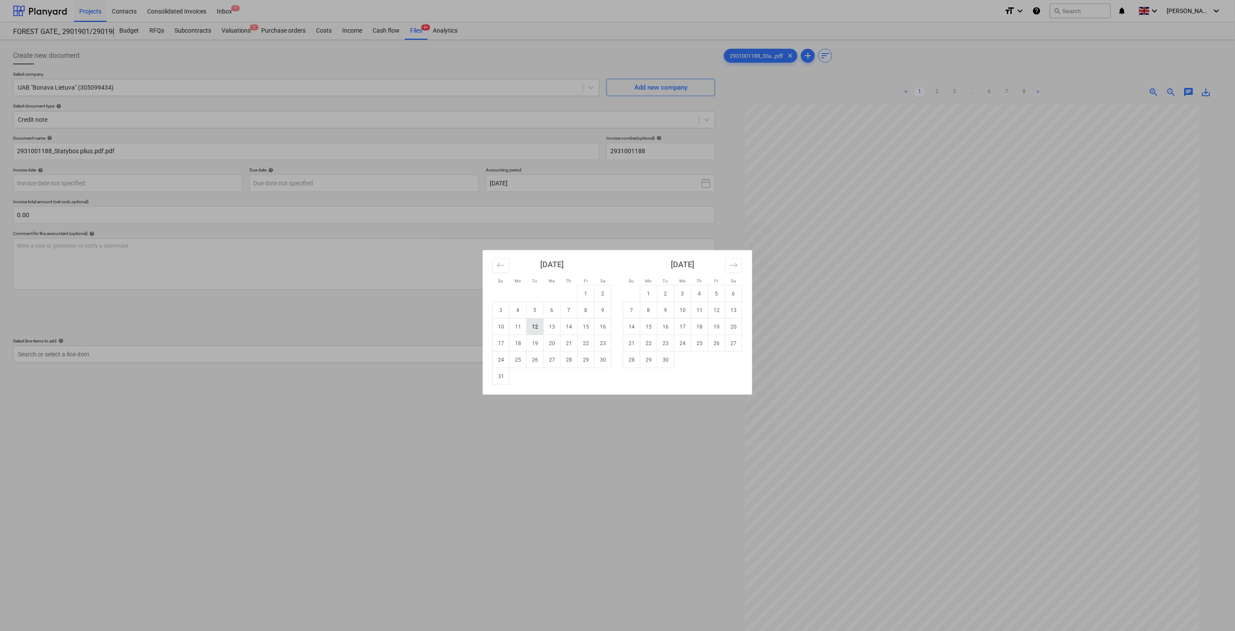
click at [532, 331] on td "12" at bounding box center [535, 327] width 17 height 17
type input "[DATE]"
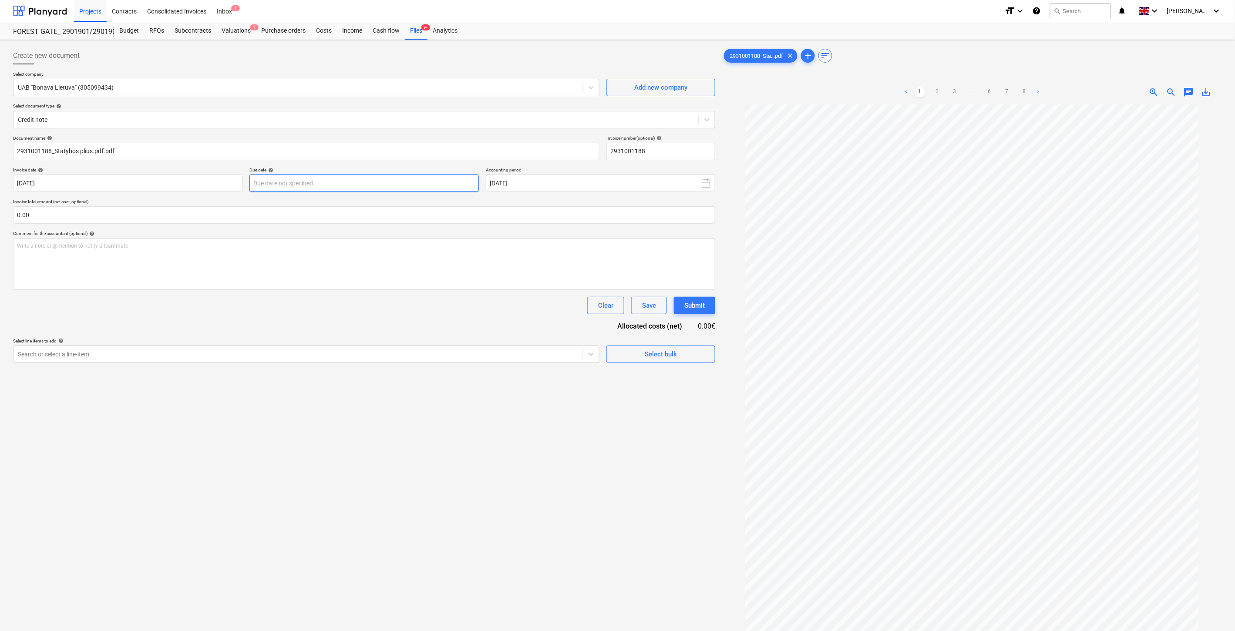
click at [335, 190] on body "Projects Contacts Consolidated Invoices Inbox 1 format_size keyboard_arrow_down…" at bounding box center [617, 315] width 1235 height 631
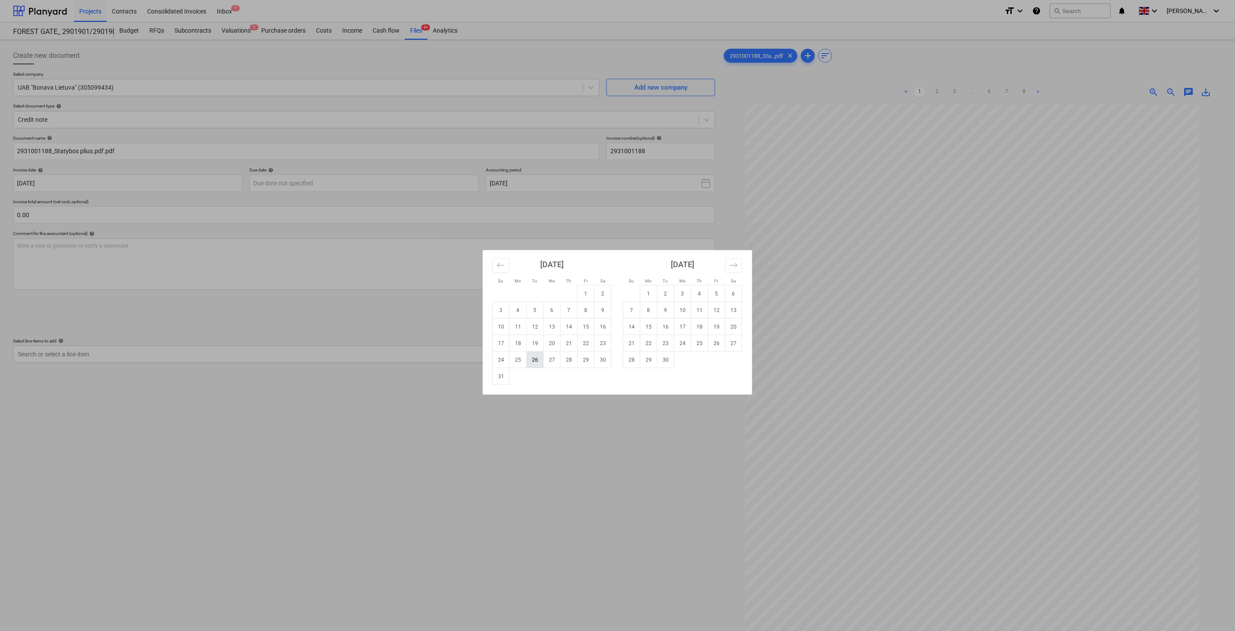
click at [530, 358] on td "26" at bounding box center [535, 360] width 17 height 17
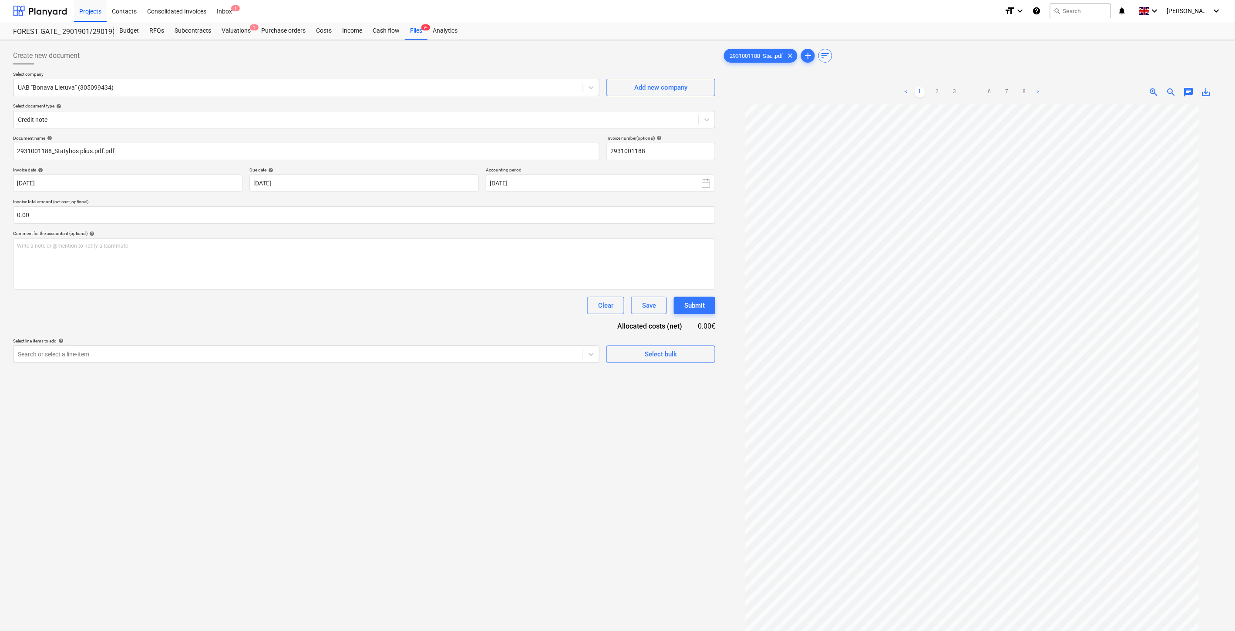
type input "[DATE]"
click at [346, 220] on input "text" at bounding box center [364, 214] width 702 height 17
type input "-630.00"
click at [266, 380] on div at bounding box center [298, 376] width 561 height 9
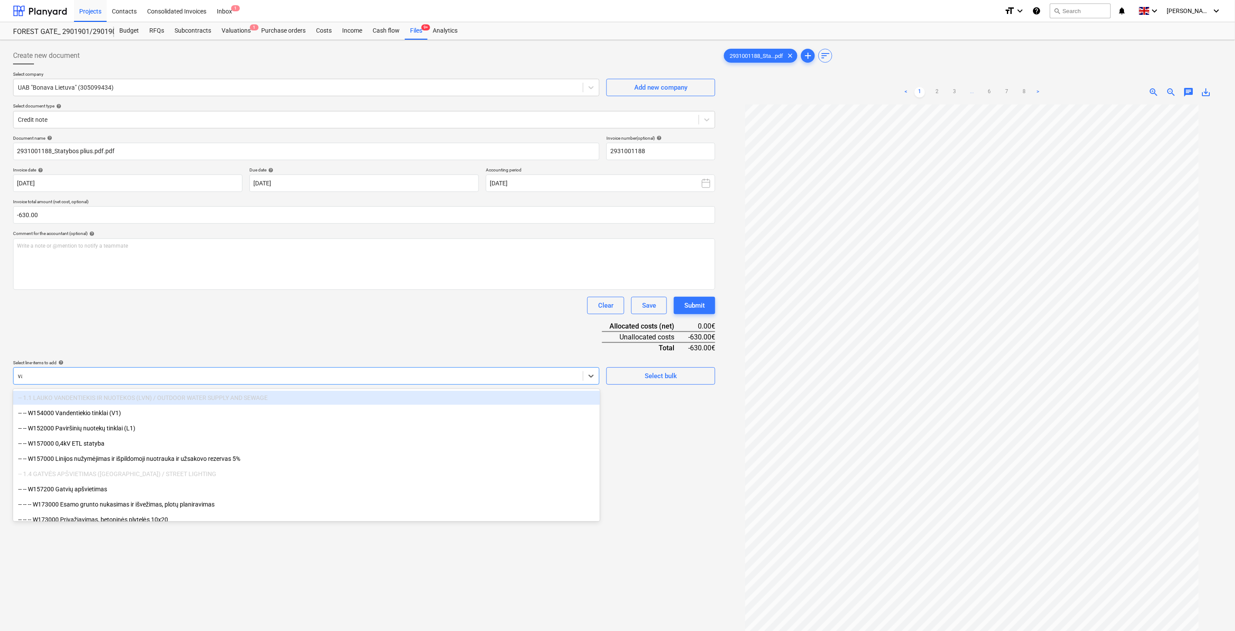
type input "vag"
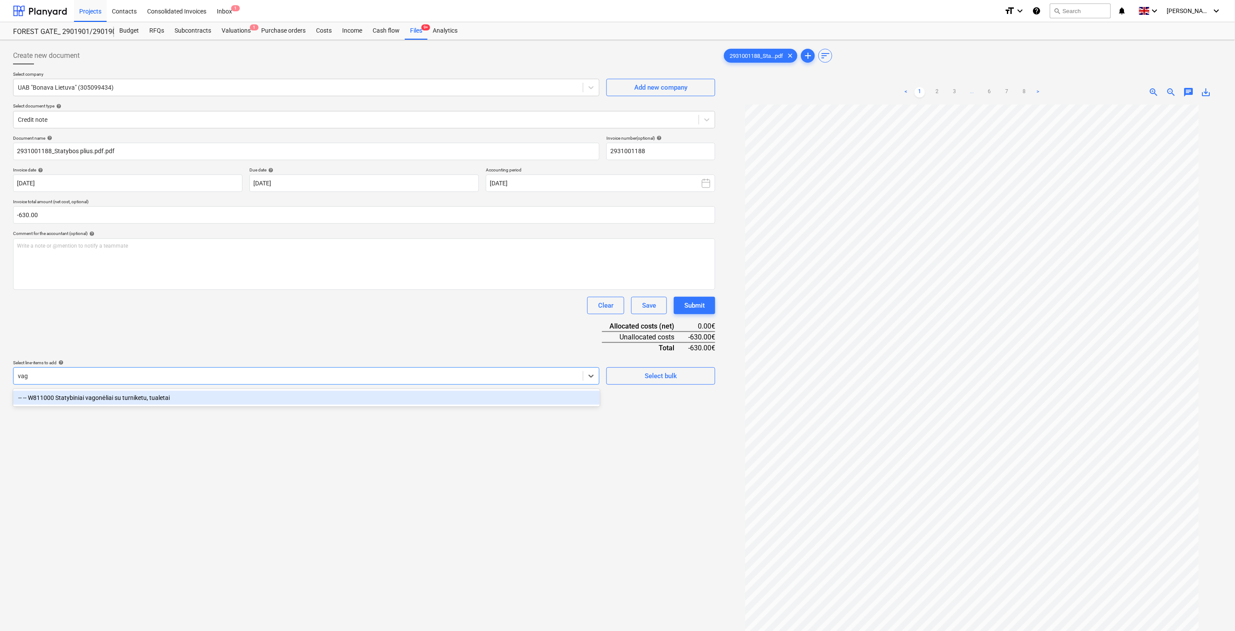
click at [189, 399] on div "-- -- W811000 Statybiniai vagonėliai su turniketu, tualetai" at bounding box center [306, 398] width 587 height 14
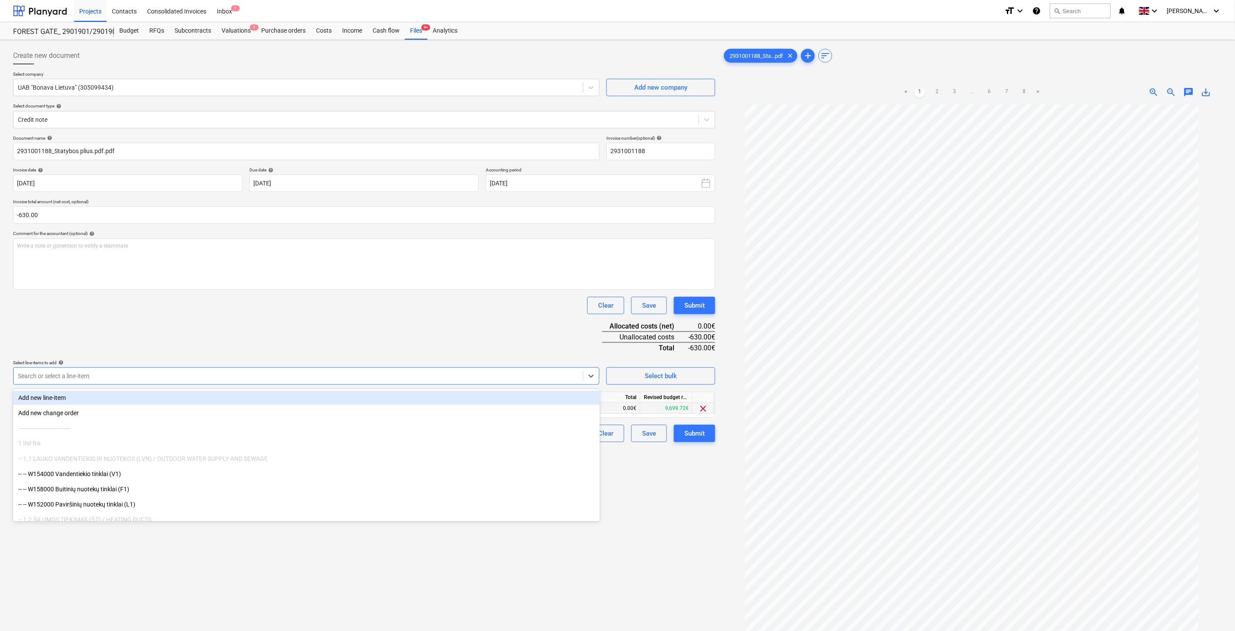
drag, startPoint x: 305, startPoint y: 326, endPoint x: 507, endPoint y: 410, distance: 219.1
click at [315, 328] on div "Document name help 2931001188_Statybos plius.pdf.pdf Invoice number (optional) …" at bounding box center [364, 288] width 702 height 307
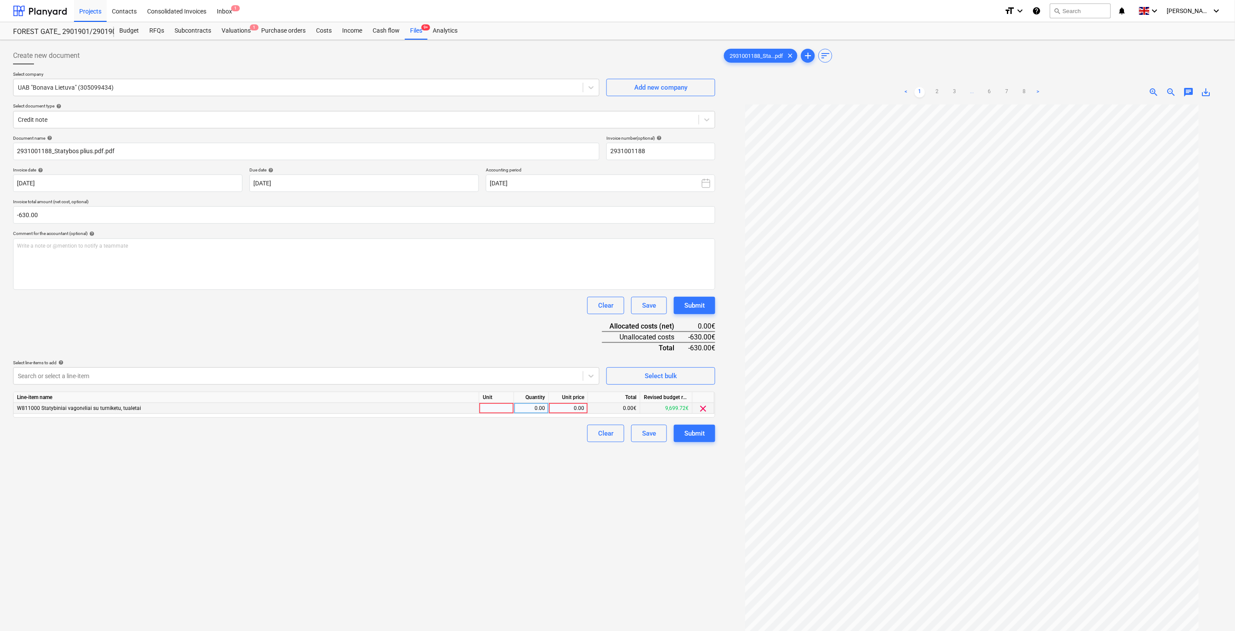
click at [495, 410] on div at bounding box center [496, 408] width 35 height 11
click at [536, 408] on div "0.00" at bounding box center [530, 408] width 27 height 11
type input "-1"
click at [574, 406] on div "0.00" at bounding box center [568, 408] width 32 height 11
type input "630"
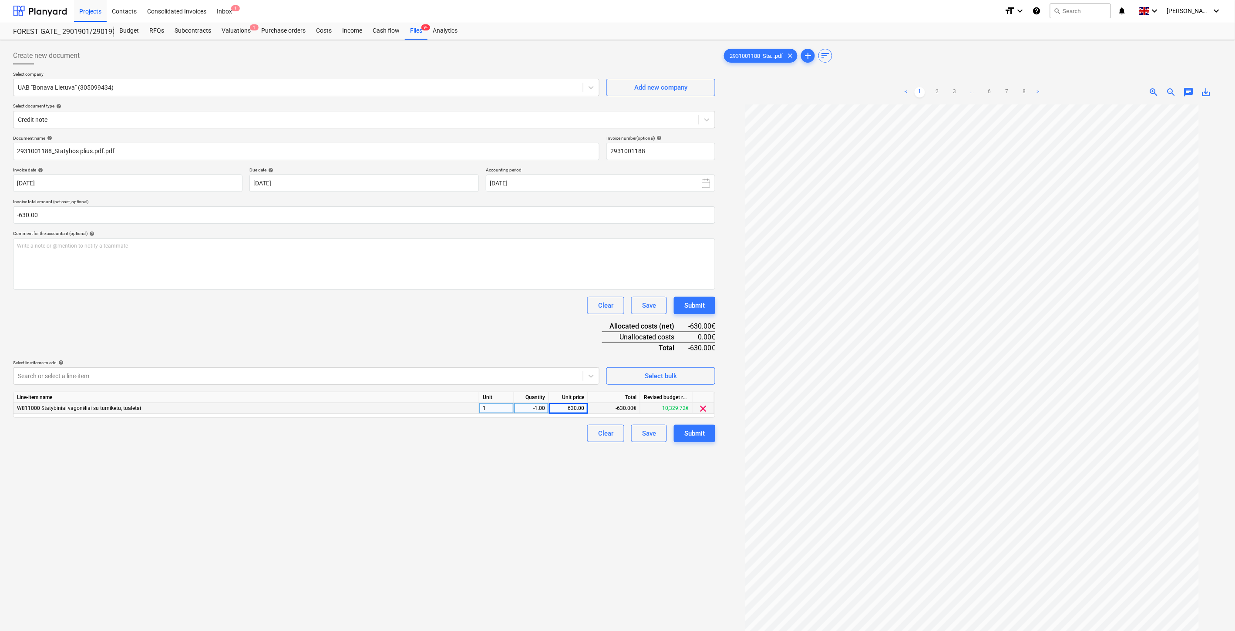
click at [447, 327] on div "Document name help 2931001188_Statybos plius.pdf.pdf Invoice number (optional) …" at bounding box center [364, 288] width 702 height 307
click at [404, 331] on div "Document name help 2931001188_Statybos plius.pdf.pdf Invoice number (optional) …" at bounding box center [364, 288] width 702 height 307
click at [423, 323] on div "Document name help 2931001188_Statybos plius.pdf.pdf Invoice number (optional) …" at bounding box center [364, 288] width 702 height 307
click at [427, 321] on div "Document name help 2931001188_Statybos plius.pdf.pdf Invoice number (optional) …" at bounding box center [364, 288] width 702 height 307
click at [442, 315] on div "Document name help 2931001188_Statybos plius.pdf.pdf Invoice number (optional) …" at bounding box center [364, 288] width 702 height 307
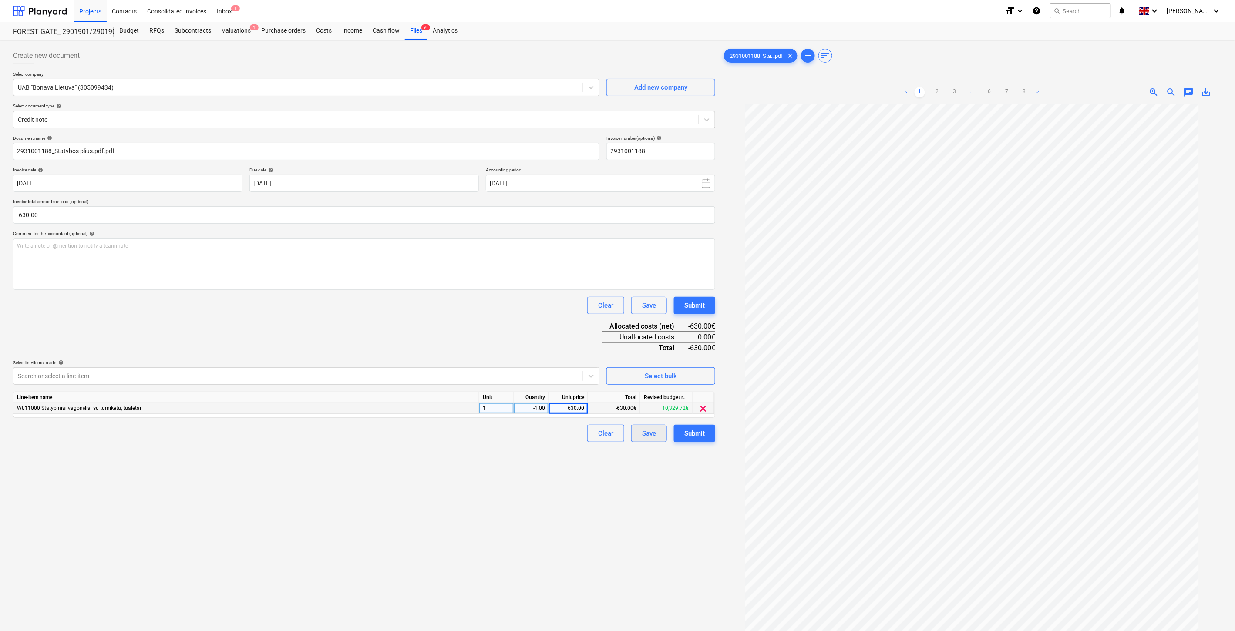
click at [650, 440] on button "Save" at bounding box center [649, 433] width 36 height 17
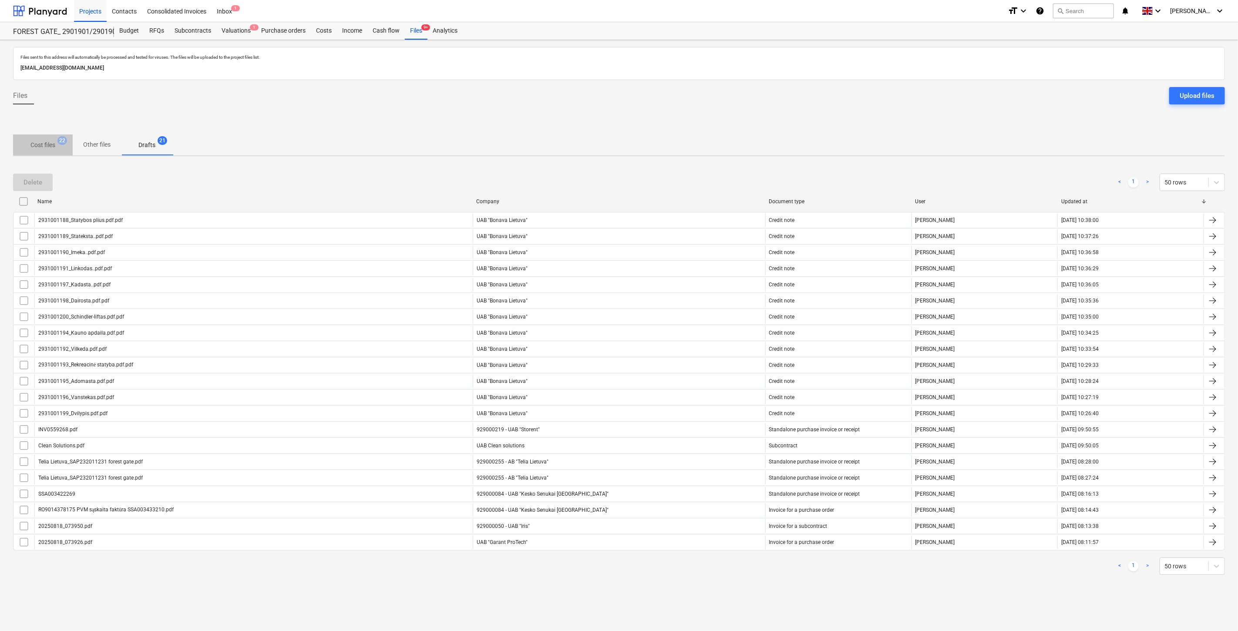
click at [49, 146] on p "Cost files" at bounding box center [42, 145] width 25 height 9
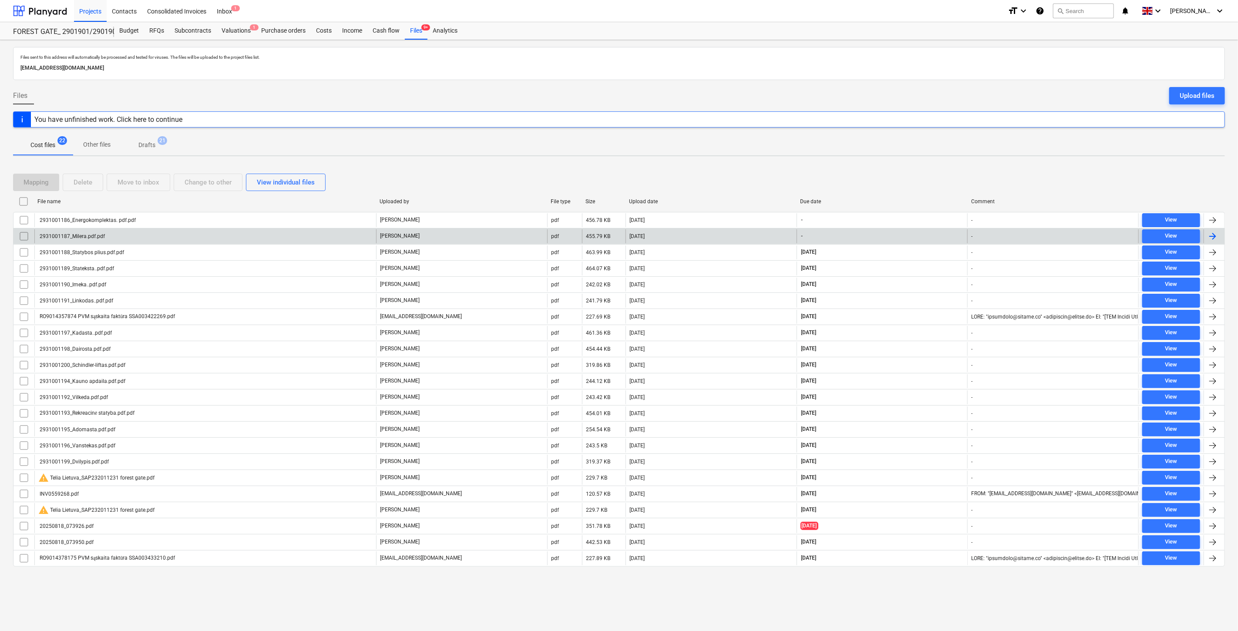
click at [685, 234] on div "[DATE]" at bounding box center [710, 236] width 171 height 14
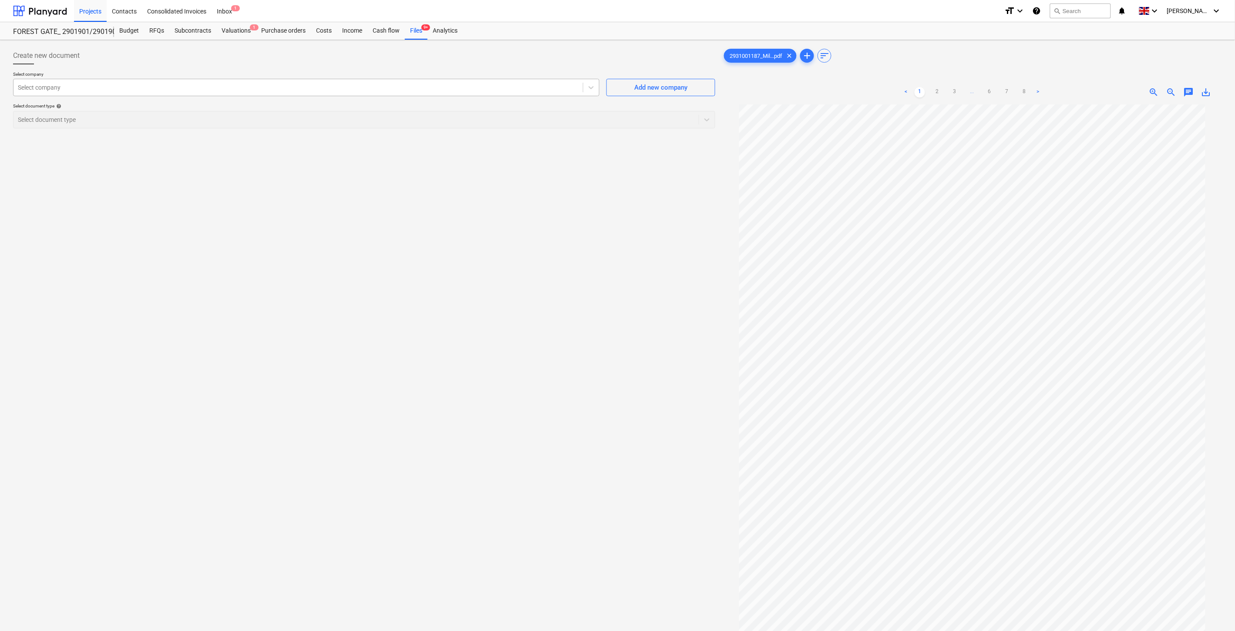
click at [198, 87] on div at bounding box center [298, 87] width 561 height 9
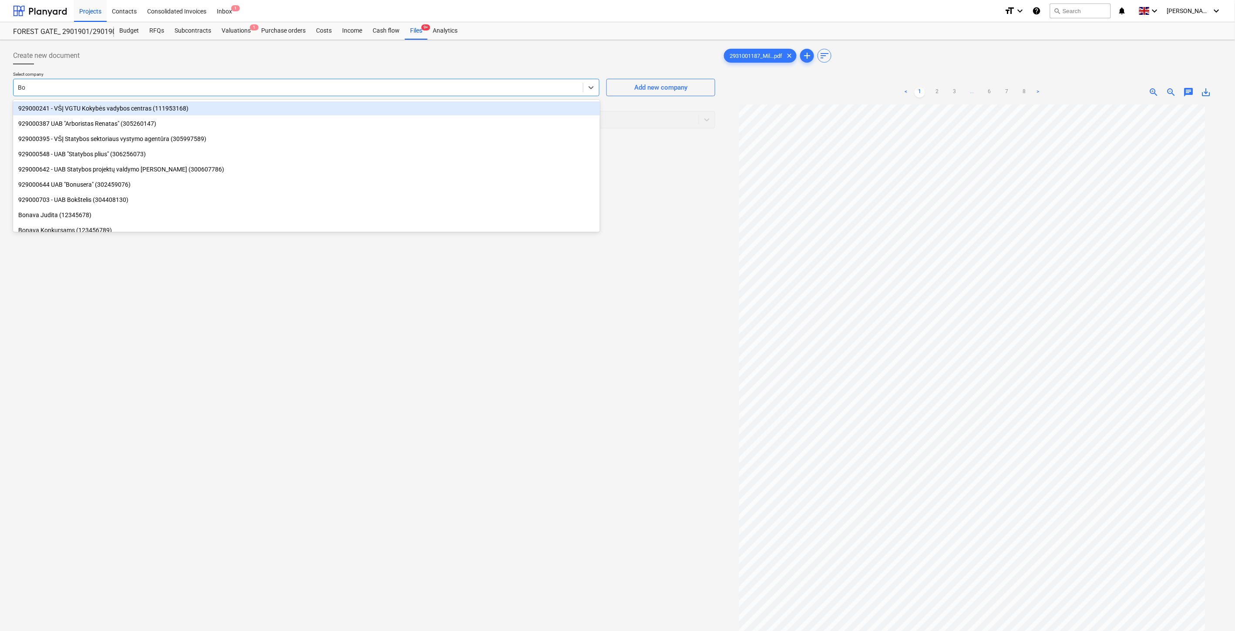
type input "Bon"
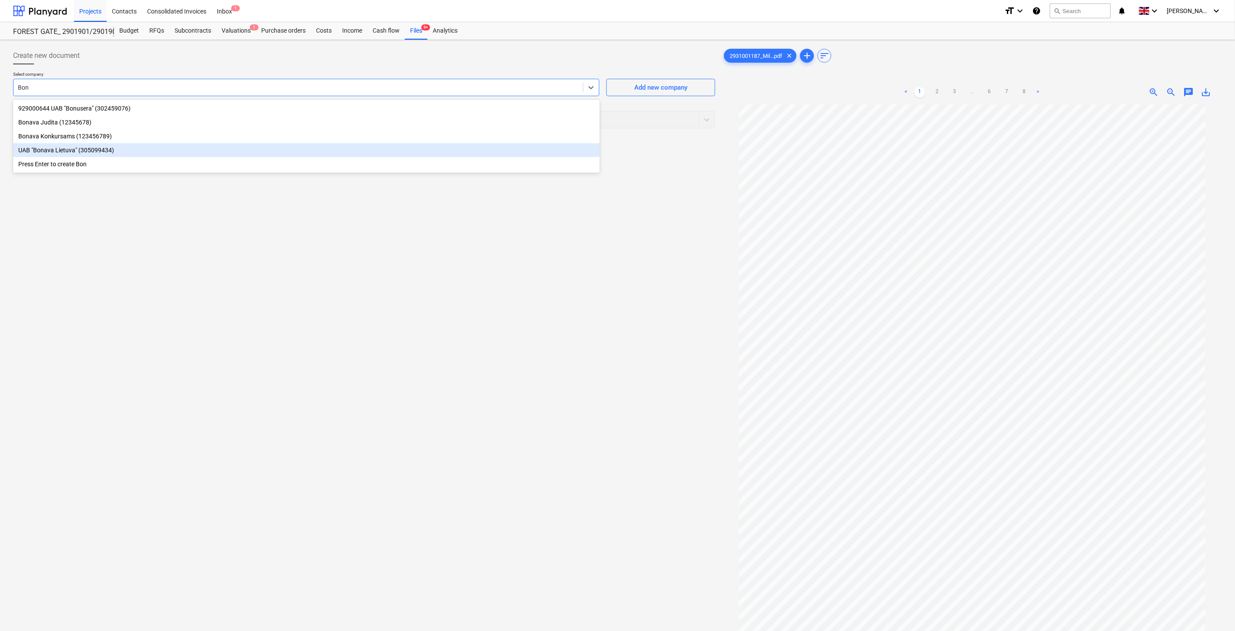
click at [137, 149] on div "UAB "Bonava Lietuva" (305099434)" at bounding box center [306, 150] width 587 height 14
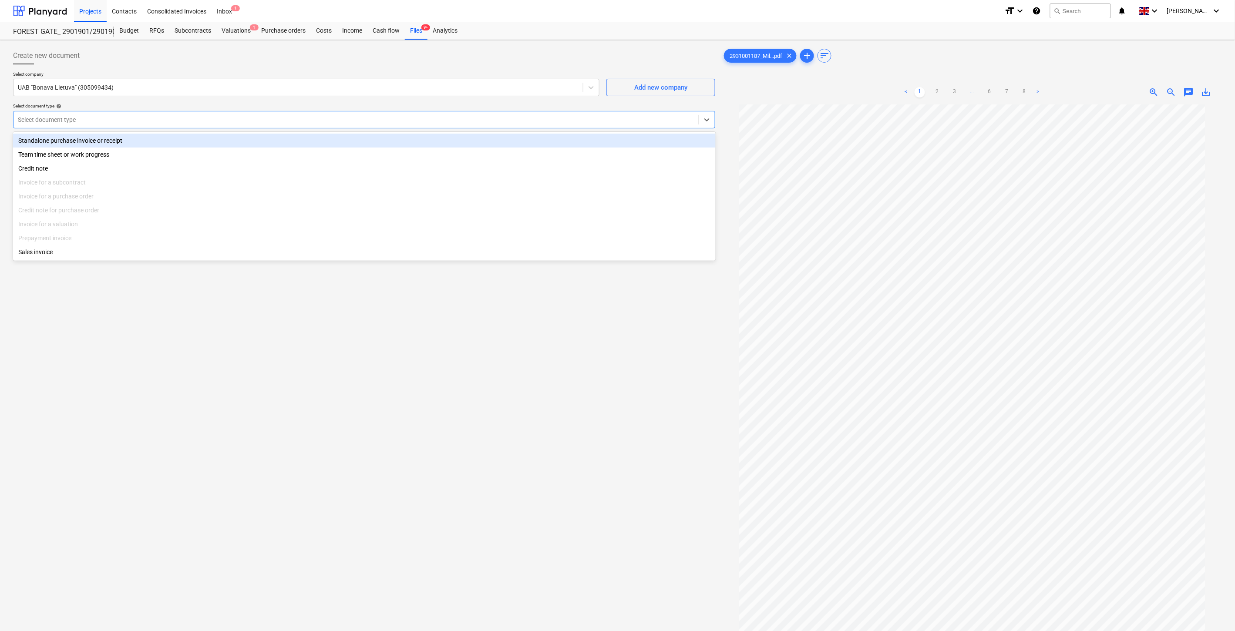
click at [138, 123] on div at bounding box center [356, 119] width 676 height 9
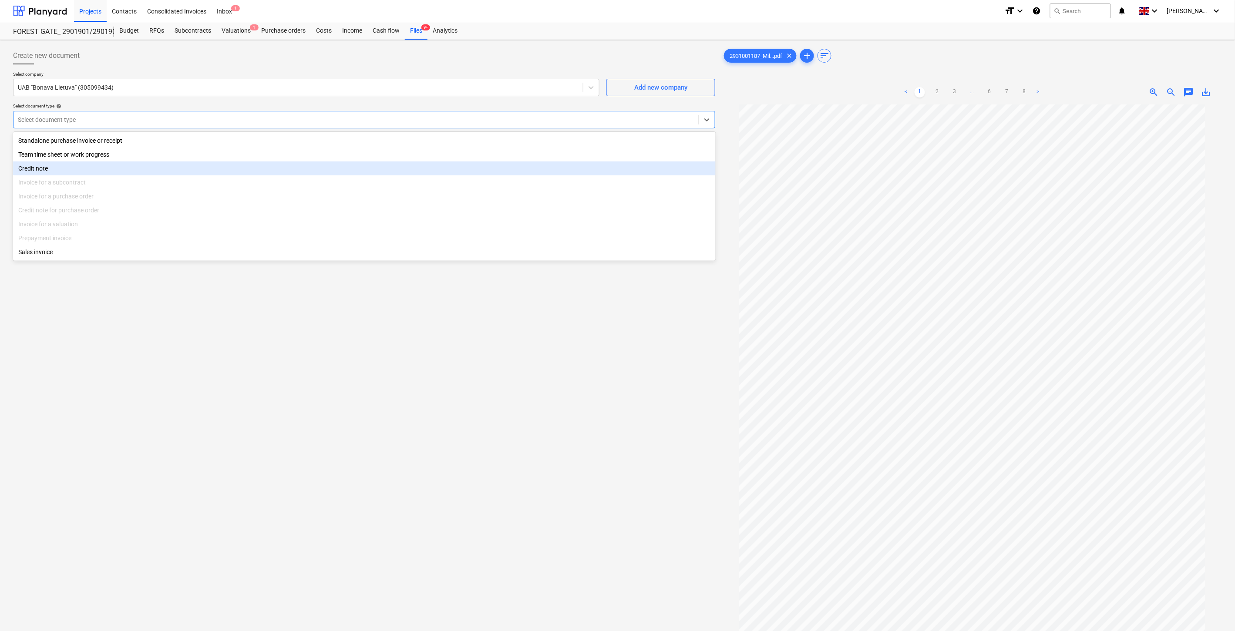
click at [90, 171] on div "Credit note" at bounding box center [364, 168] width 702 height 14
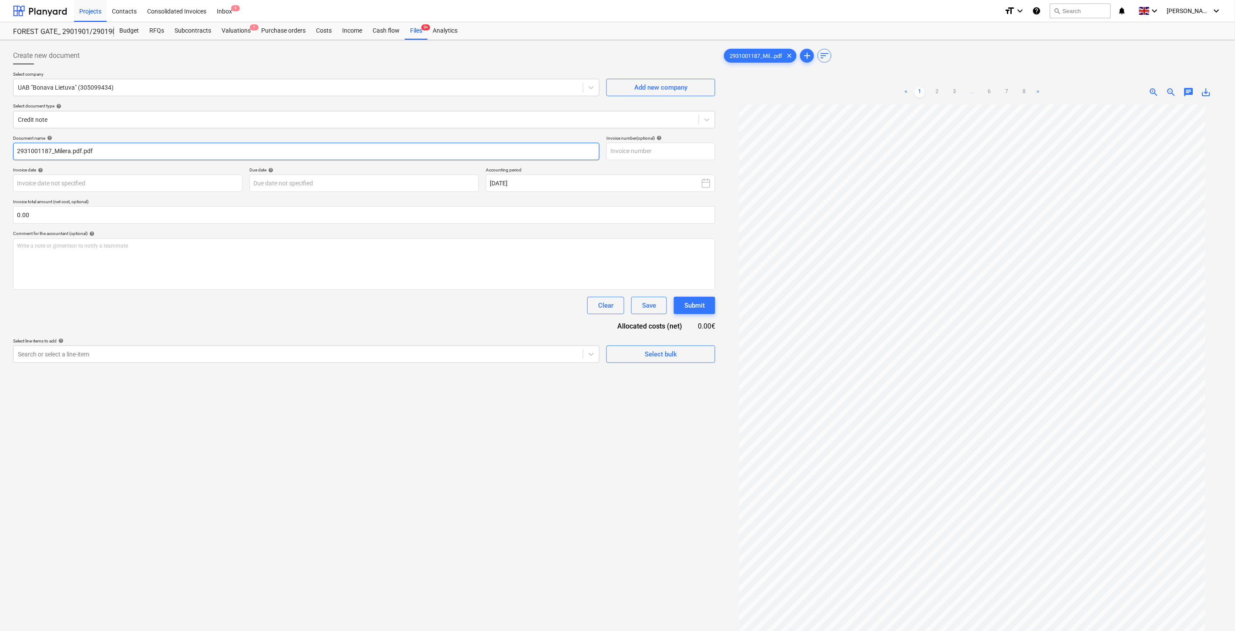
drag, startPoint x: 49, startPoint y: 151, endPoint x: 37, endPoint y: 157, distance: 13.4
click at [10, 152] on div "Create new document Select company UAB "Bonava Lietuva" (305099434) Add new com…" at bounding box center [364, 379] width 709 height 671
click at [666, 158] on input "text" at bounding box center [660, 151] width 109 height 17
paste input "2931001187"
type input "2931001187"
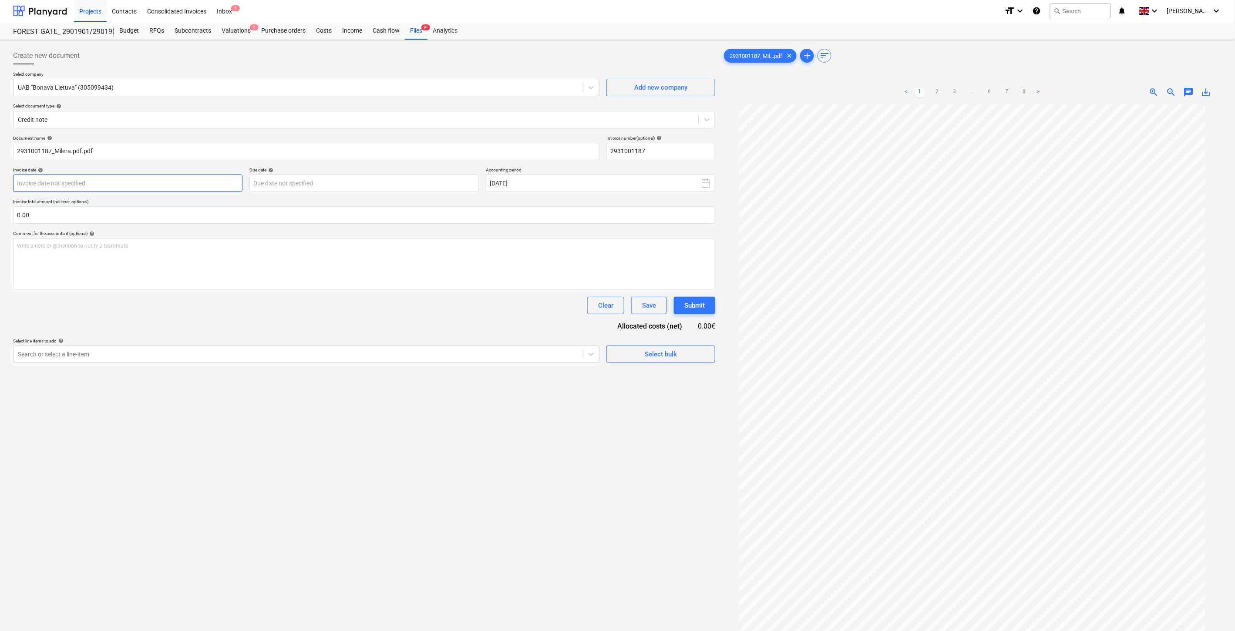
click at [229, 183] on body "Projects Contacts Consolidated Invoices Inbox 1 format_size keyboard_arrow_down…" at bounding box center [617, 315] width 1235 height 631
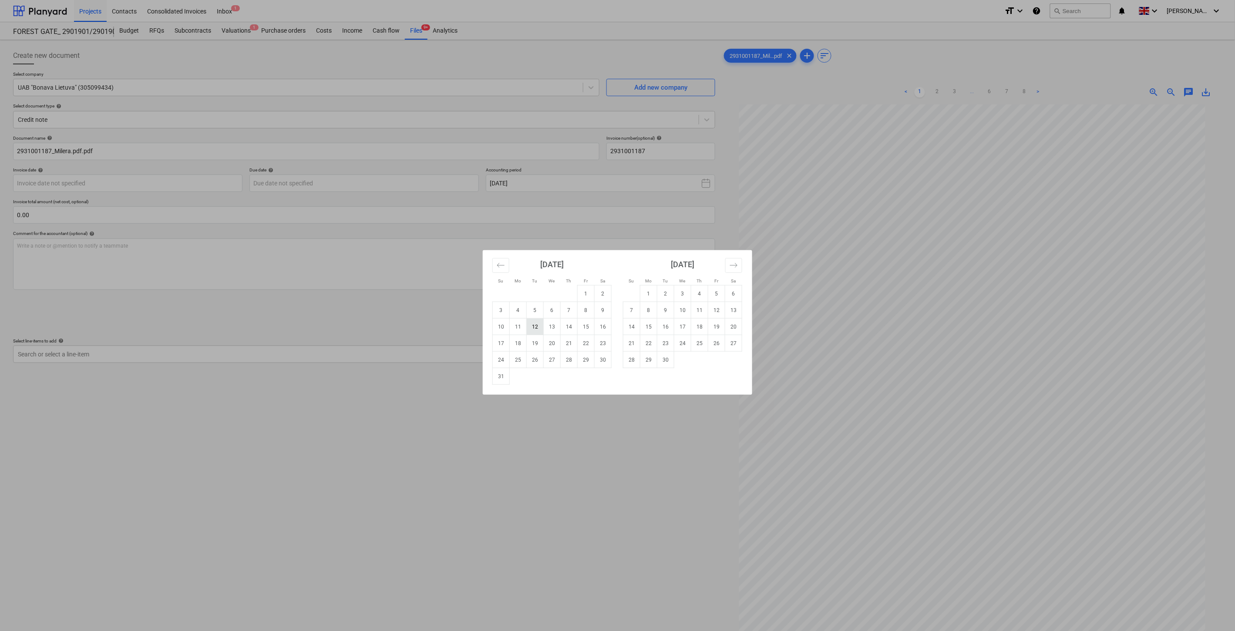
click at [532, 324] on td "12" at bounding box center [535, 327] width 17 height 17
type input "[DATE]"
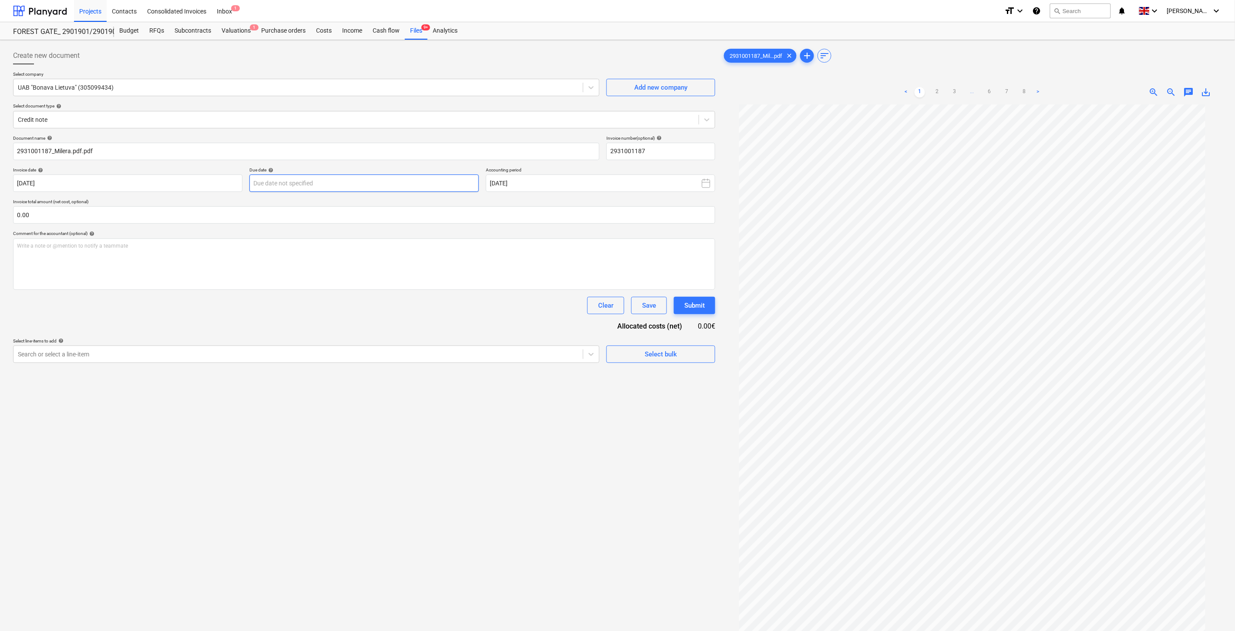
click at [387, 192] on body "Projects Contacts Consolidated Invoices Inbox 1 format_size keyboard_arrow_down…" at bounding box center [617, 315] width 1235 height 631
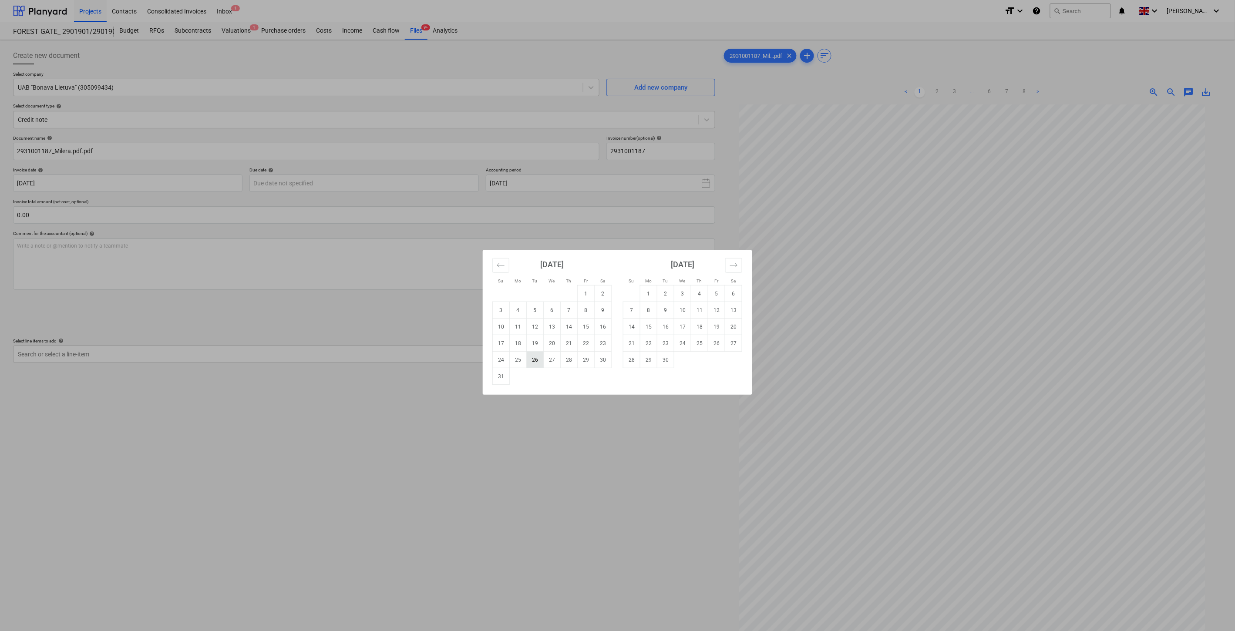
click at [531, 358] on td "26" at bounding box center [535, 360] width 17 height 17
type input "[DATE]"
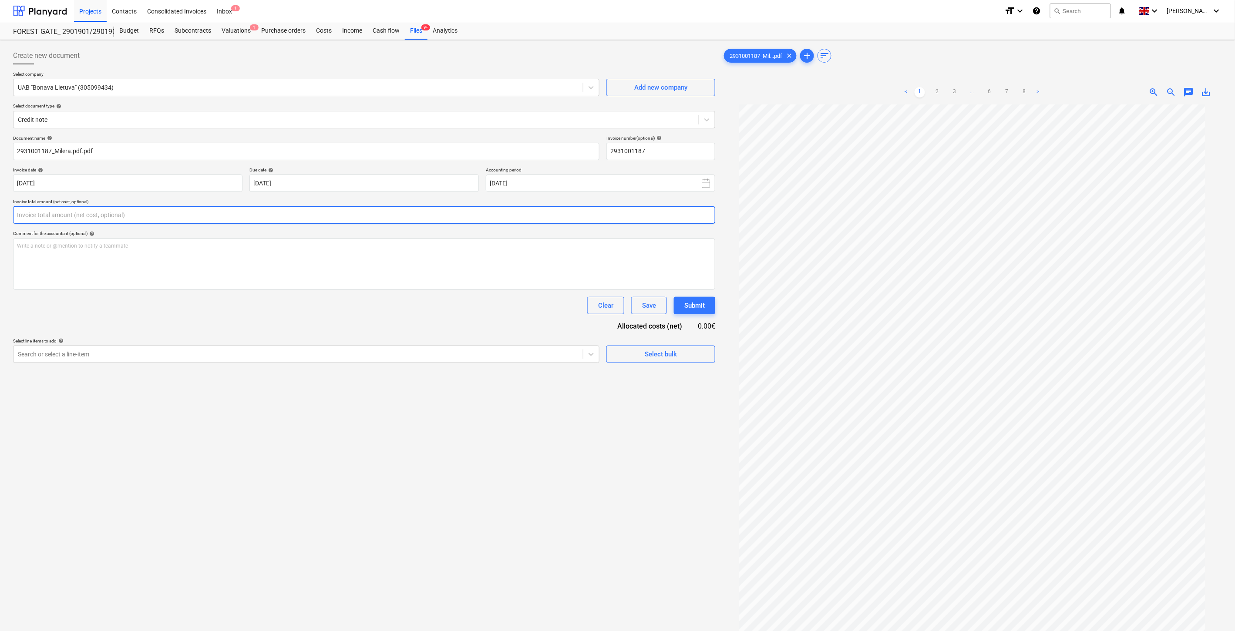
click at [362, 215] on input "text" at bounding box center [364, 214] width 702 height 17
type input "-520.00"
click at [303, 375] on div at bounding box center [298, 376] width 561 height 9
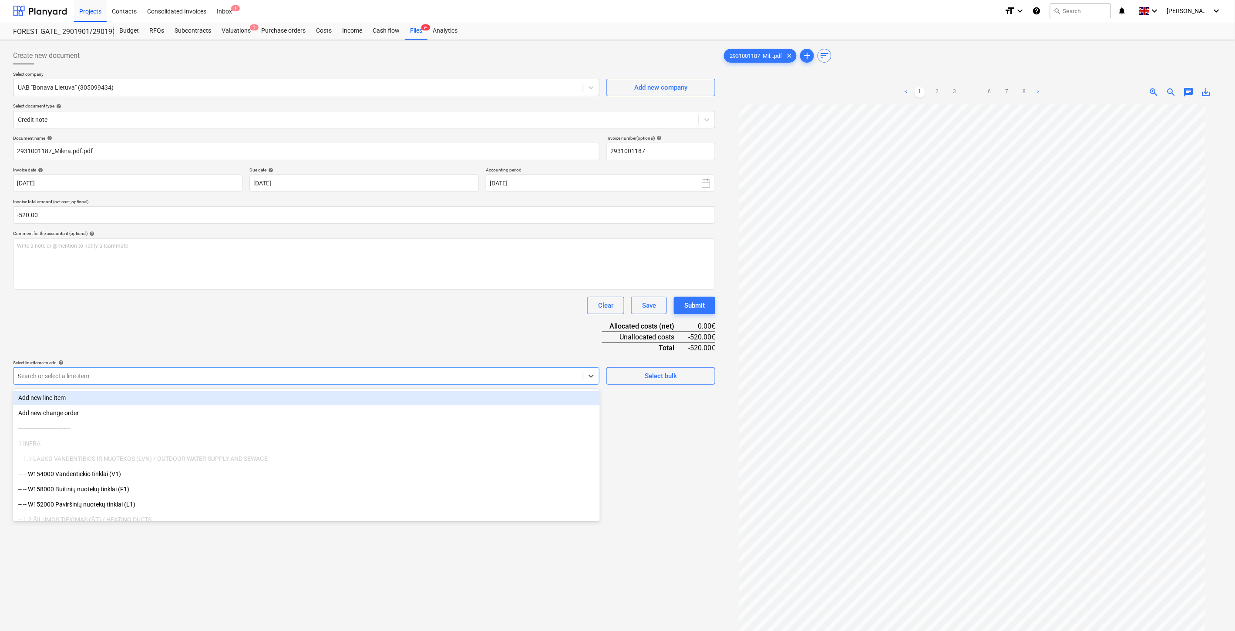
type input "vag"
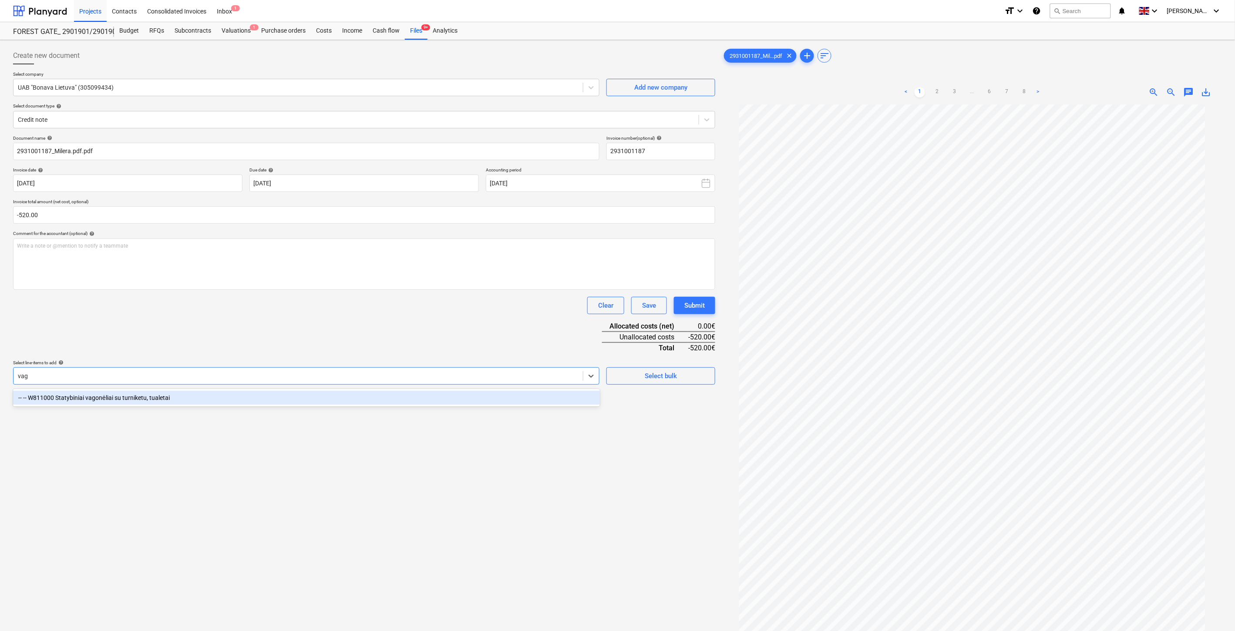
click at [217, 395] on div "-- -- W811000 Statybiniai vagonėliai su turniketu, tualetai" at bounding box center [306, 398] width 587 height 14
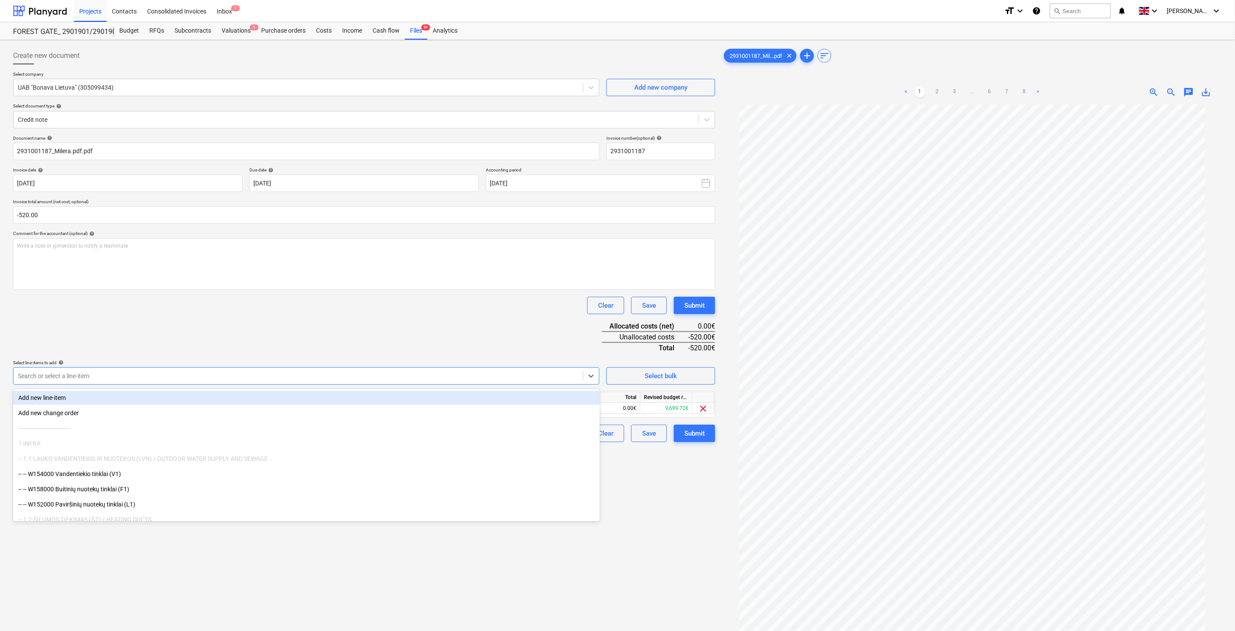
drag, startPoint x: 242, startPoint y: 333, endPoint x: 508, endPoint y: 395, distance: 273.4
click at [259, 340] on div "Document name help 2931001187_Milera.pdf.pdf Invoice number (optional) help 293…" at bounding box center [364, 288] width 702 height 307
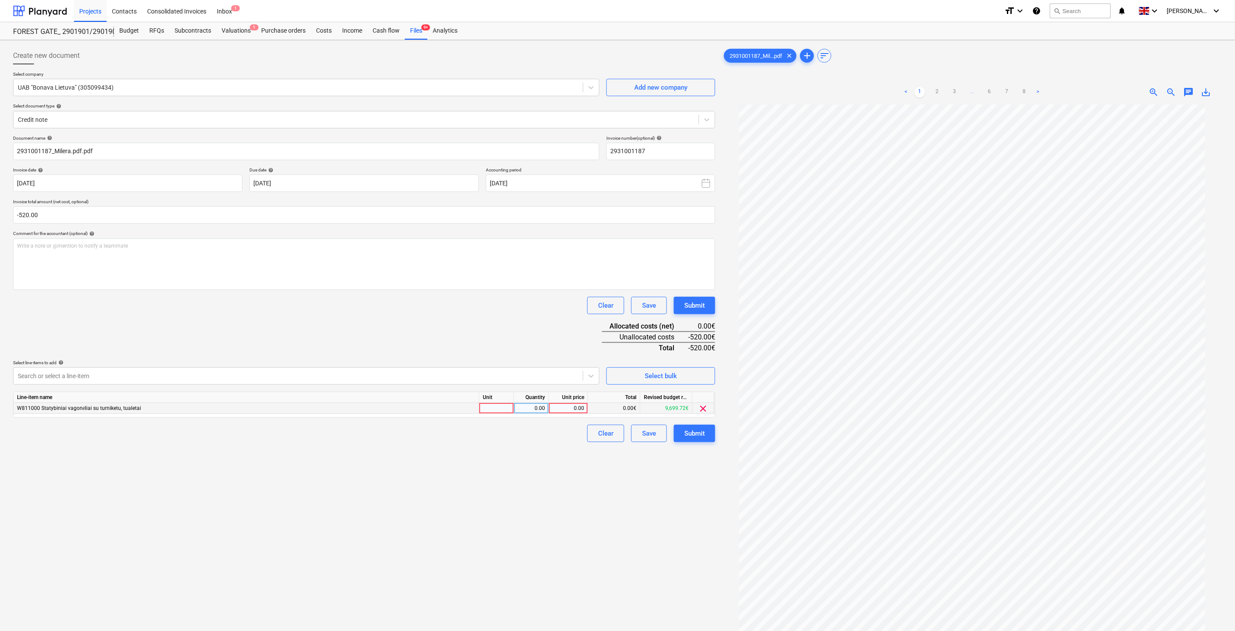
click at [503, 410] on div at bounding box center [496, 408] width 35 height 11
type input "1"
click at [519, 408] on div "0.00" at bounding box center [530, 408] width 27 height 11
type input "-1"
click at [575, 408] on div "0.00" at bounding box center [568, 408] width 32 height 11
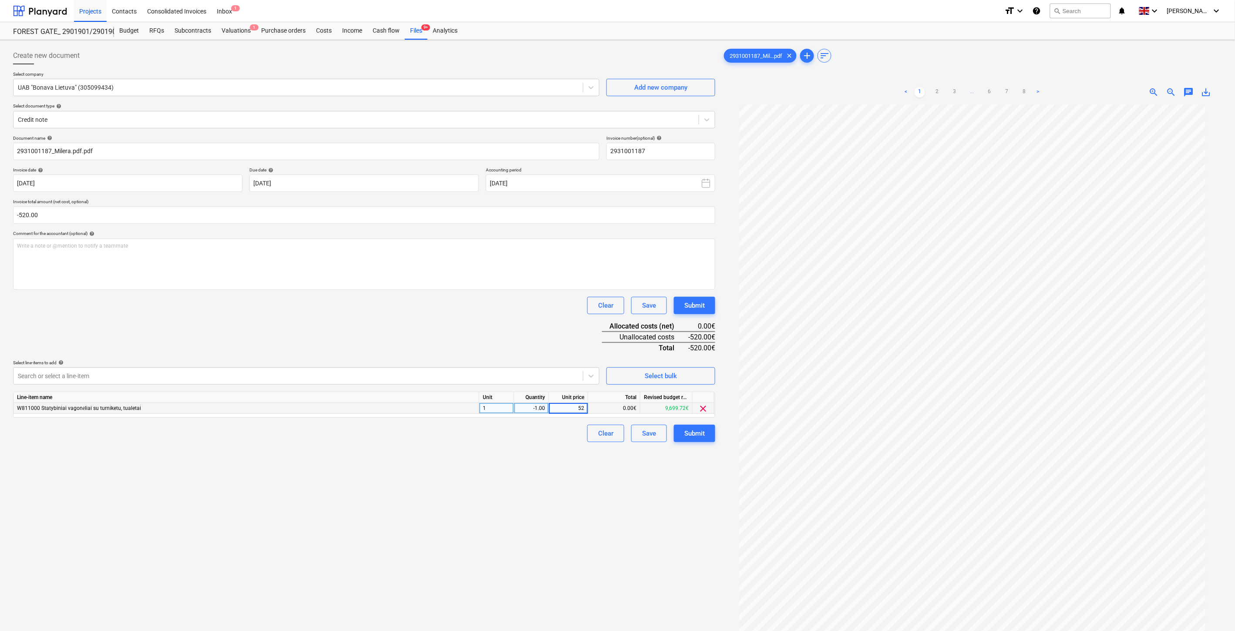
type input "520"
click at [516, 336] on div "Document name help 2931001187_Milera.pdf.pdf Invoice number (optional) help 293…" at bounding box center [364, 288] width 702 height 307
click at [642, 434] on div "Save" at bounding box center [649, 433] width 14 height 11
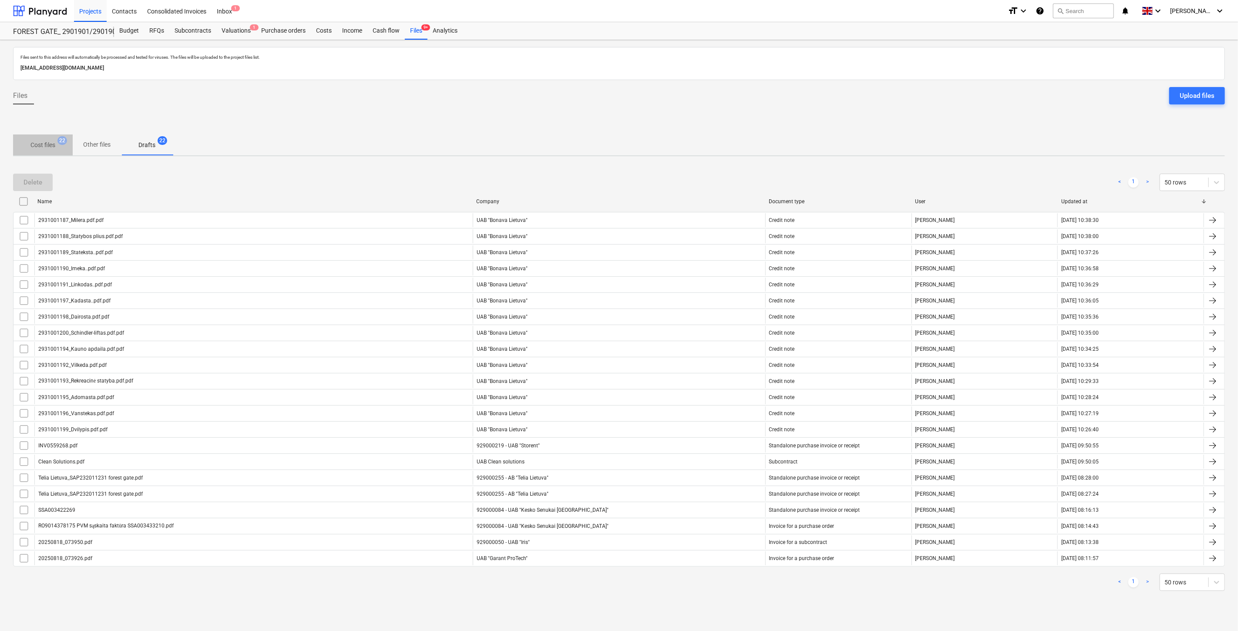
click at [36, 144] on p "Cost files" at bounding box center [42, 145] width 25 height 9
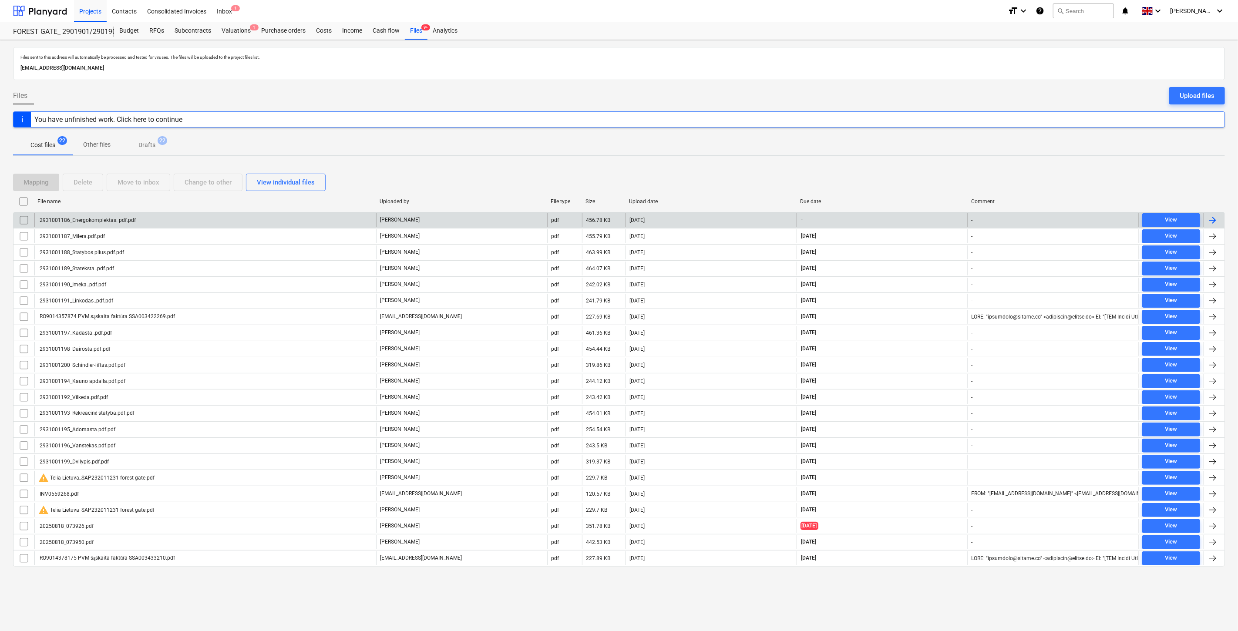
click at [694, 222] on div "[DATE]" at bounding box center [710, 220] width 171 height 14
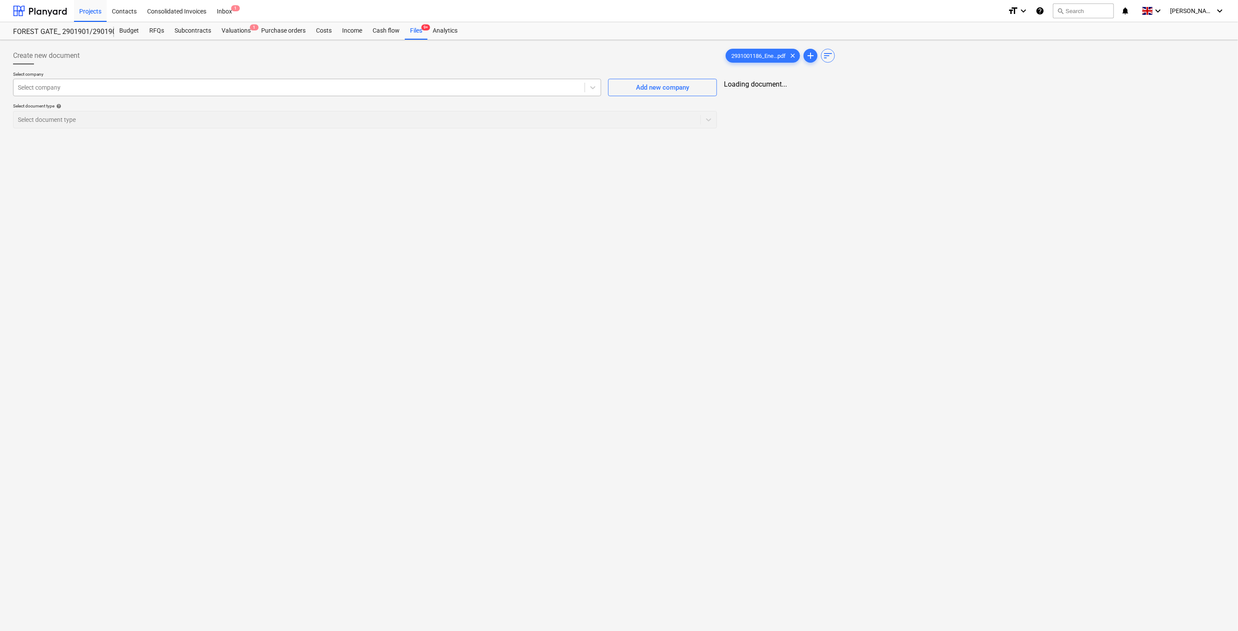
click at [247, 86] on div at bounding box center [299, 87] width 562 height 9
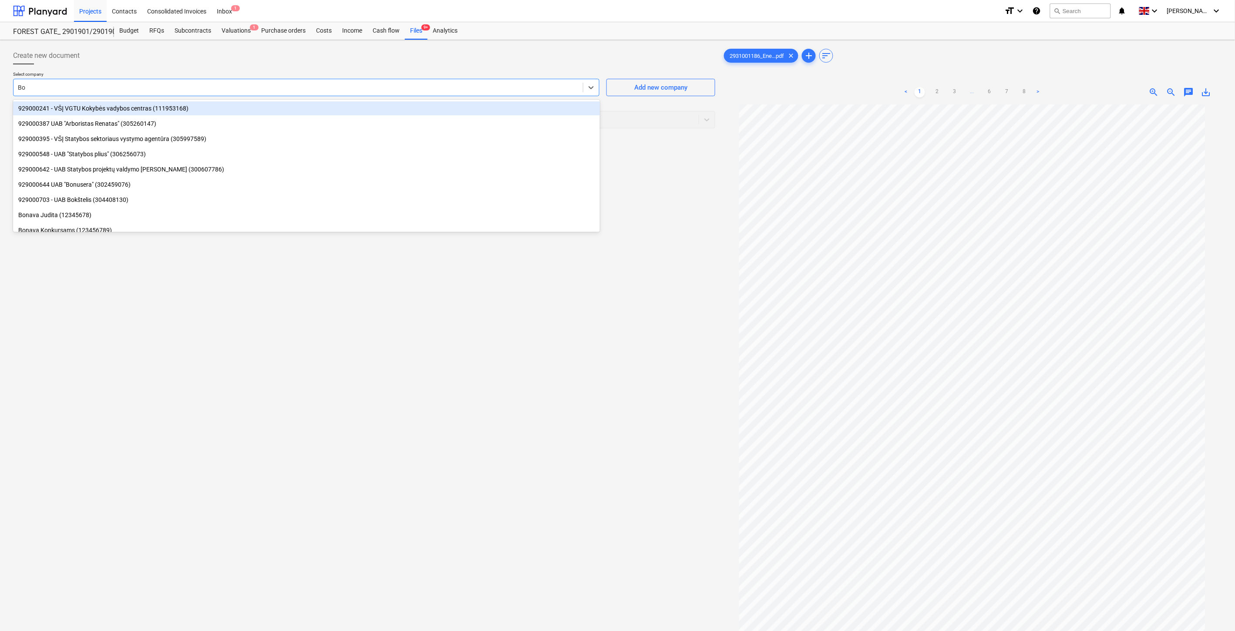
type input "Bon"
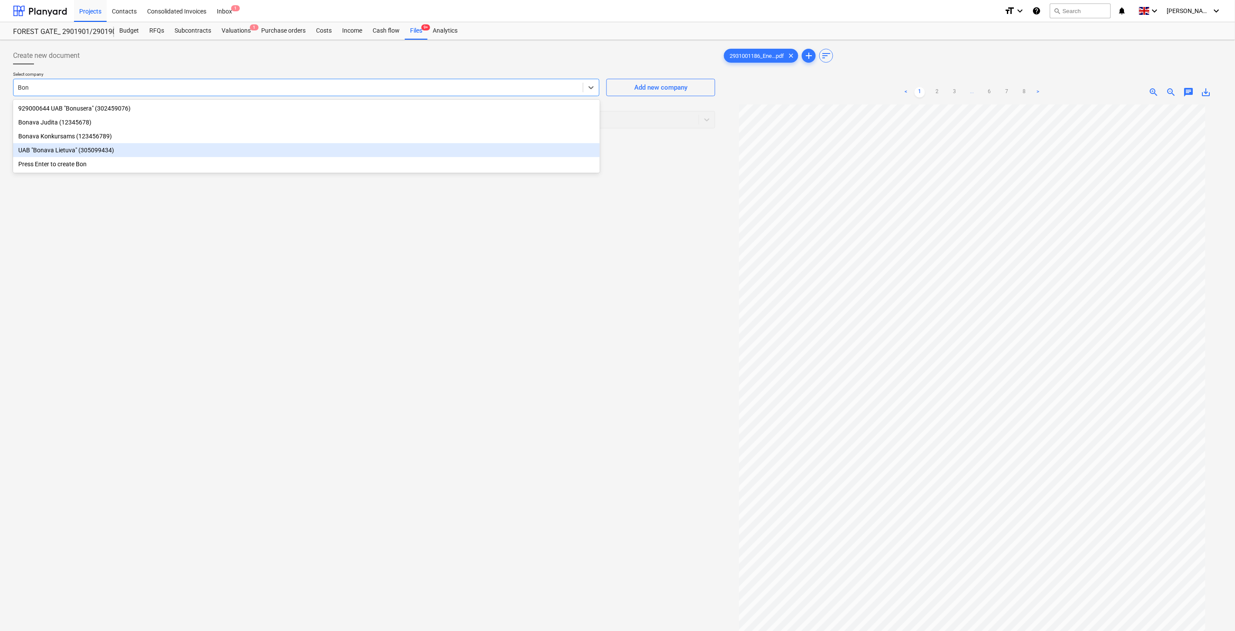
click at [185, 157] on div "UAB "Bonava Lietuva" (305099434)" at bounding box center [306, 150] width 587 height 14
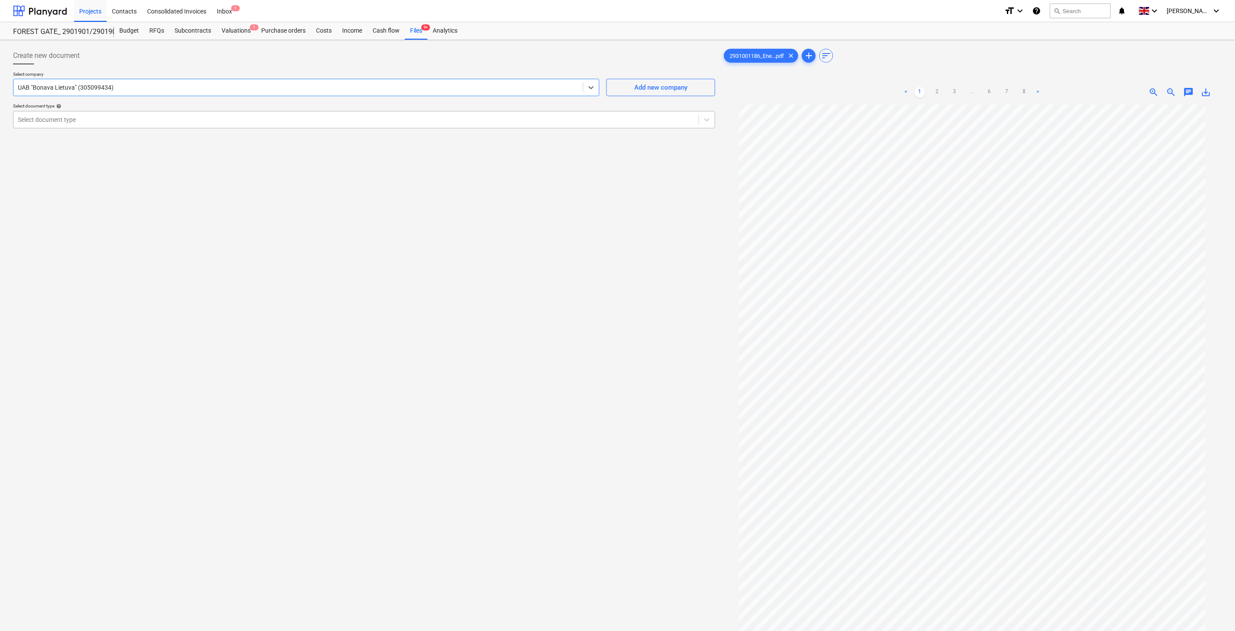
click at [164, 123] on div at bounding box center [356, 119] width 676 height 9
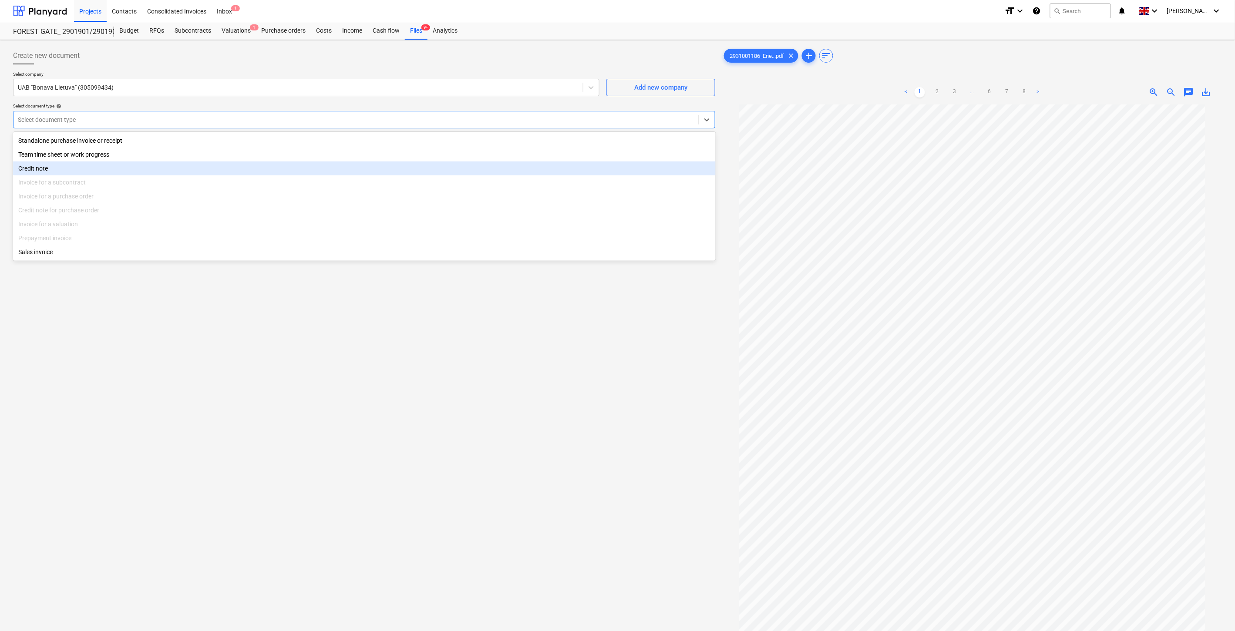
click at [119, 166] on div "Credit note" at bounding box center [364, 168] width 702 height 14
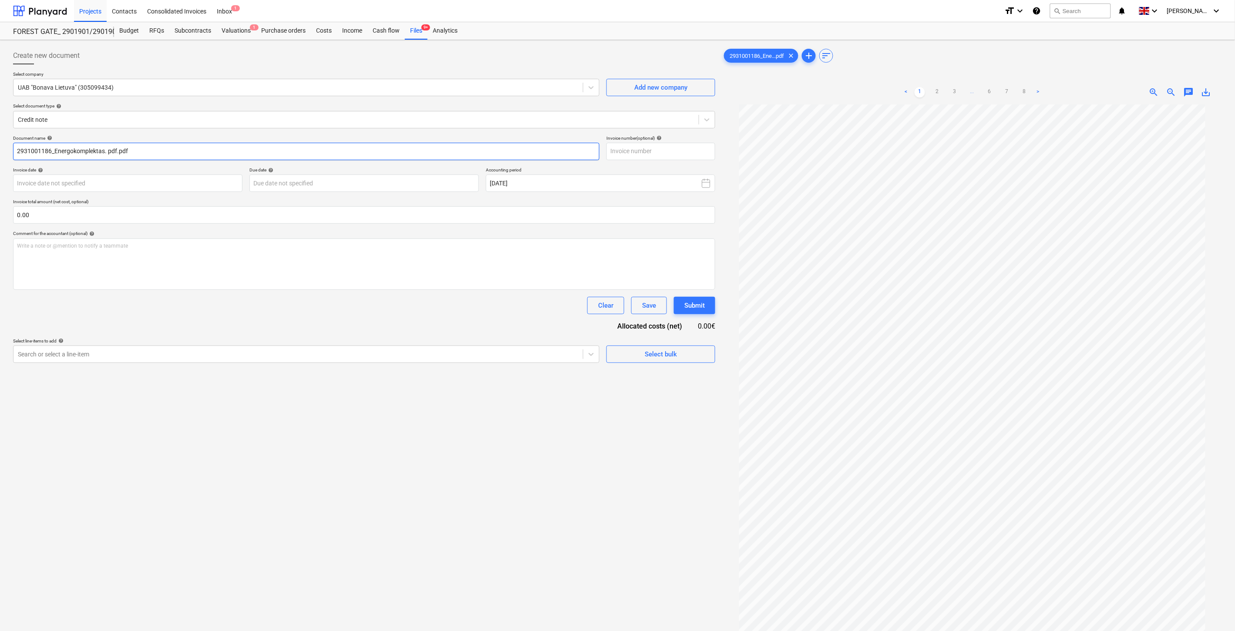
drag, startPoint x: 50, startPoint y: 150, endPoint x: 12, endPoint y: 151, distance: 38.3
click at [12, 151] on div "Create new document Select company UAB "Bonava Lietuva" (305099434) Add new com…" at bounding box center [364, 379] width 709 height 671
click at [649, 147] on input "text" at bounding box center [660, 151] width 109 height 17
paste input "2931001186"
type input "2931001186"
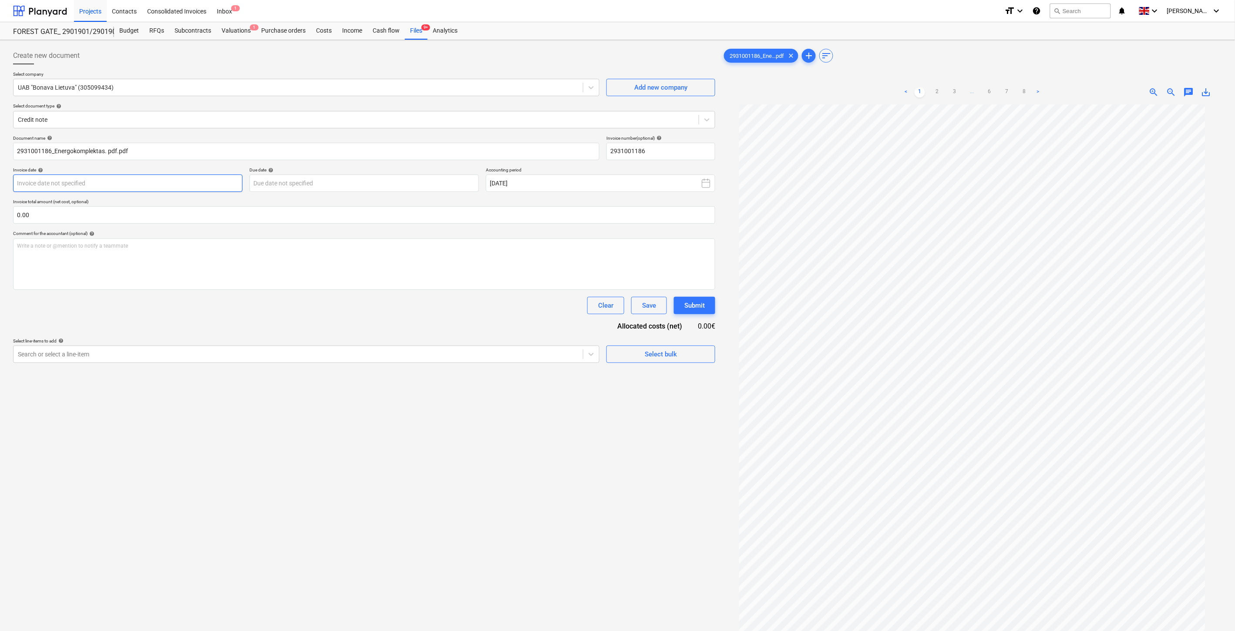
click at [175, 178] on body "Projects Contacts Consolidated Invoices Inbox 1 format_size keyboard_arrow_down…" at bounding box center [617, 315] width 1235 height 631
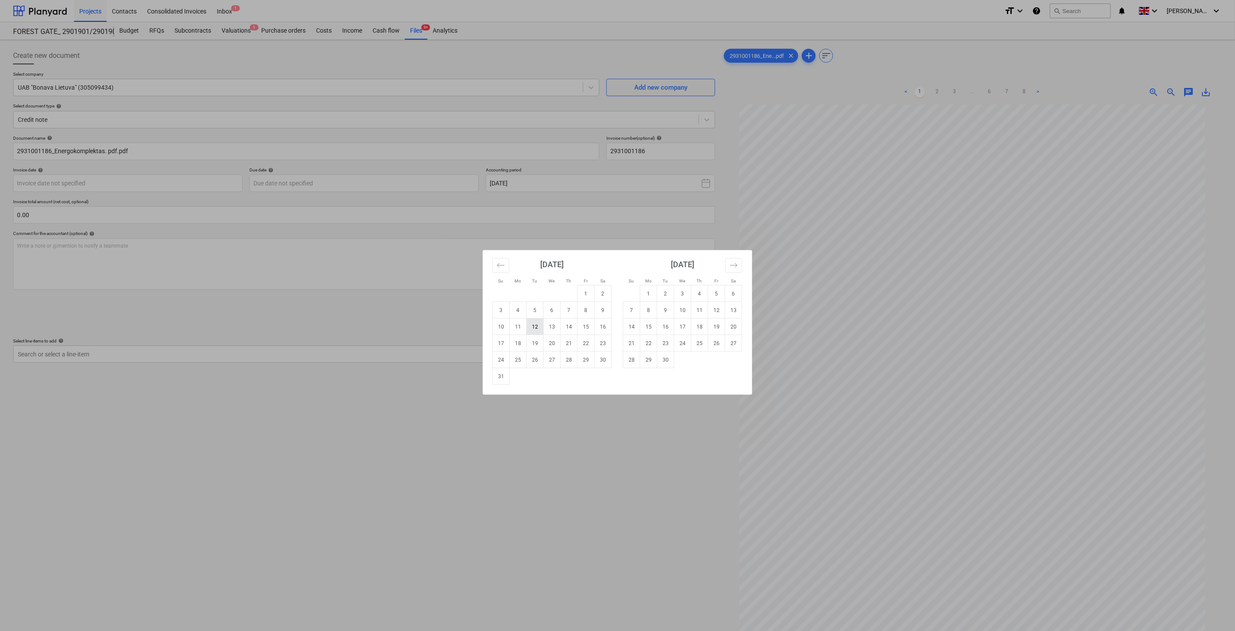
click at [532, 327] on td "12" at bounding box center [535, 327] width 17 height 17
type input "[DATE]"
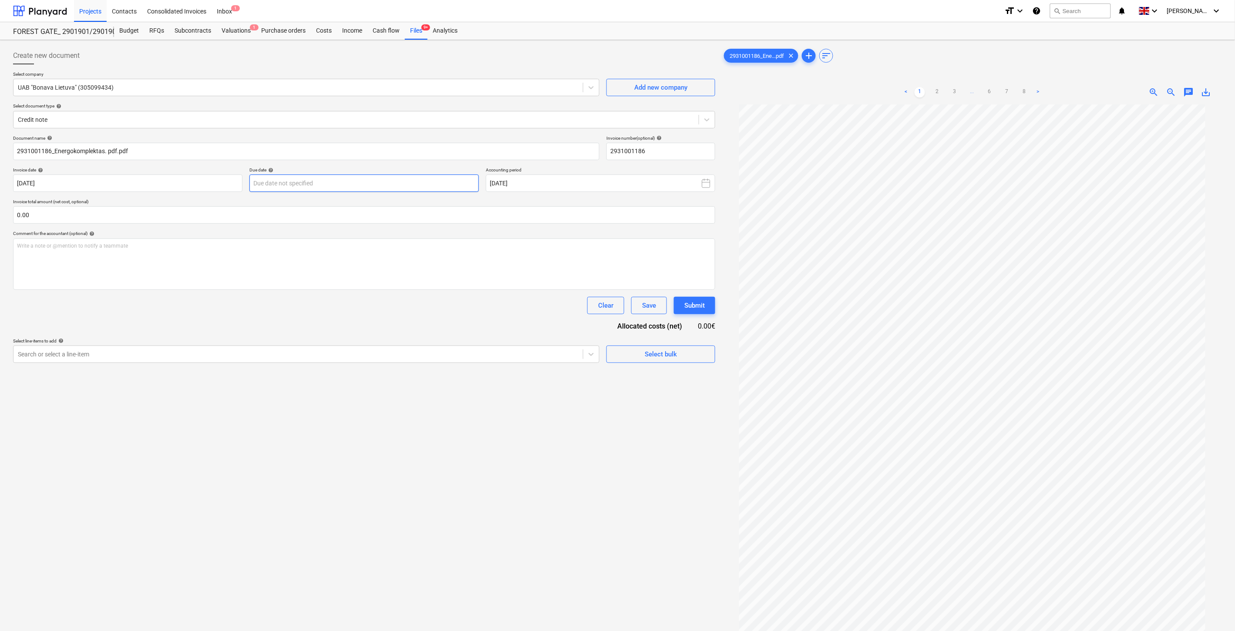
click at [356, 185] on body "Projects Contacts Consolidated Invoices Inbox 1 format_size keyboard_arrow_down…" at bounding box center [617, 315] width 1235 height 631
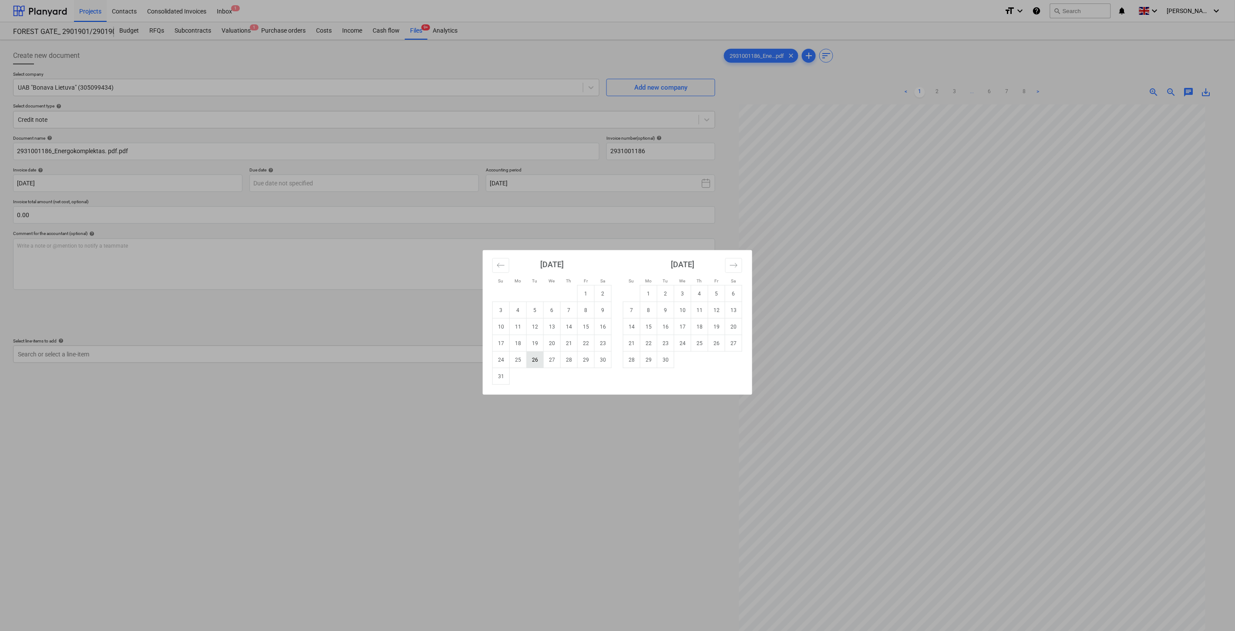
click at [537, 360] on td "26" at bounding box center [535, 360] width 17 height 17
type input "[DATE]"
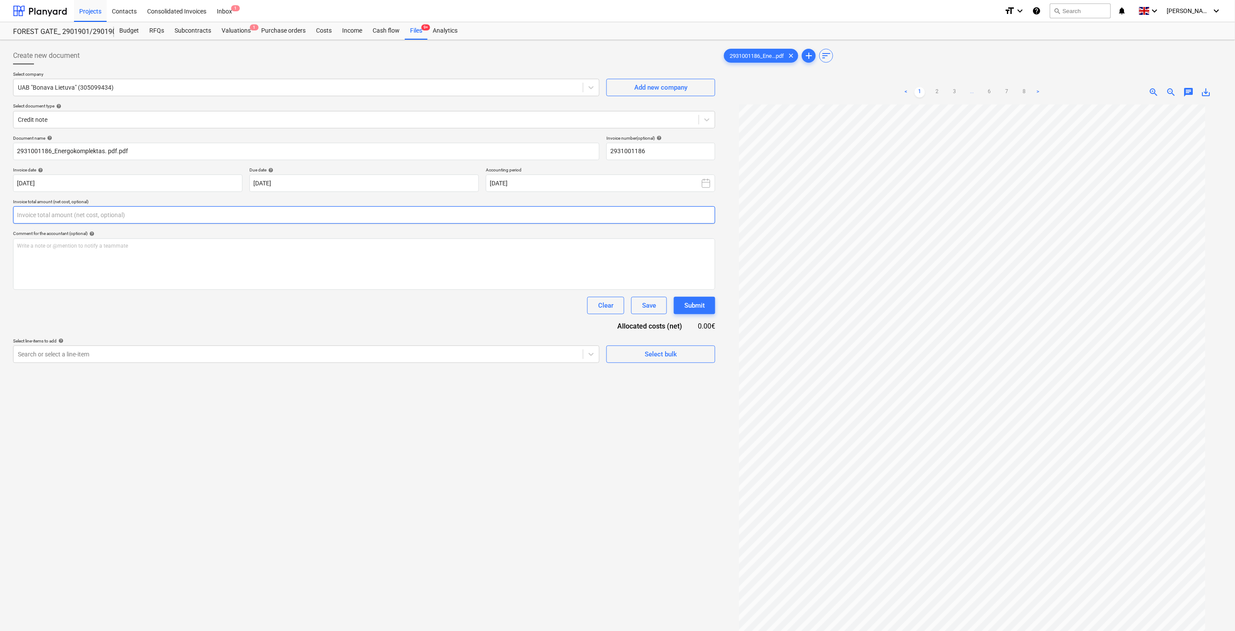
click at [336, 211] on input "text" at bounding box center [364, 214] width 702 height 17
type input "-820.00"
click at [273, 377] on div at bounding box center [298, 376] width 561 height 9
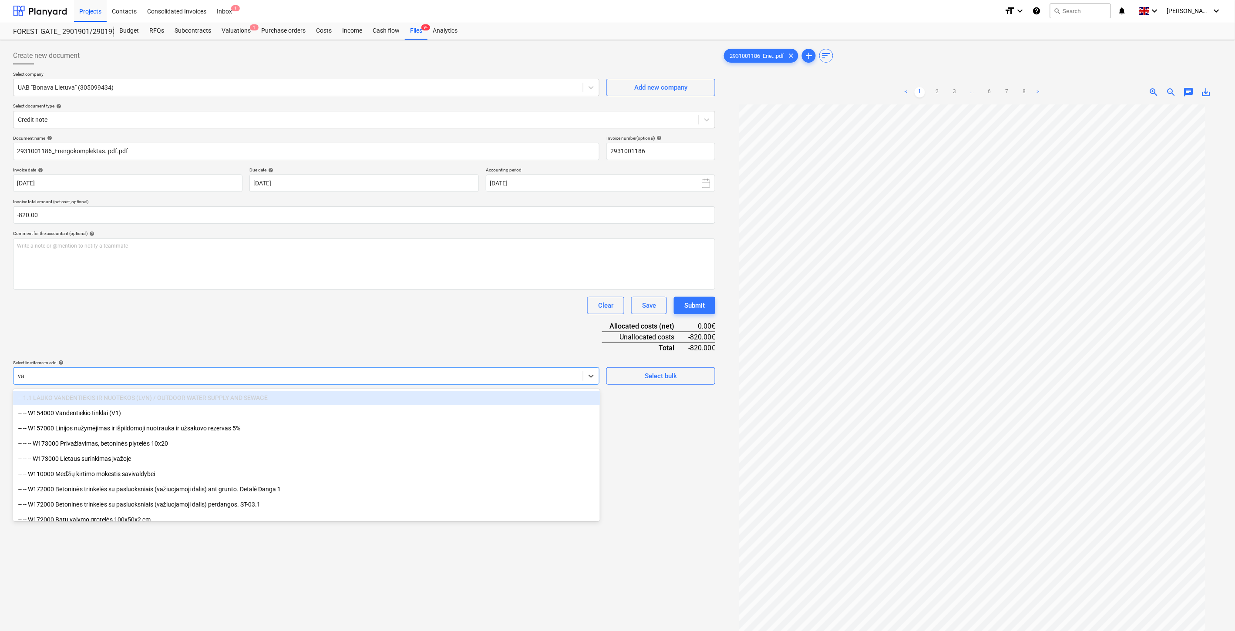
type input "vag"
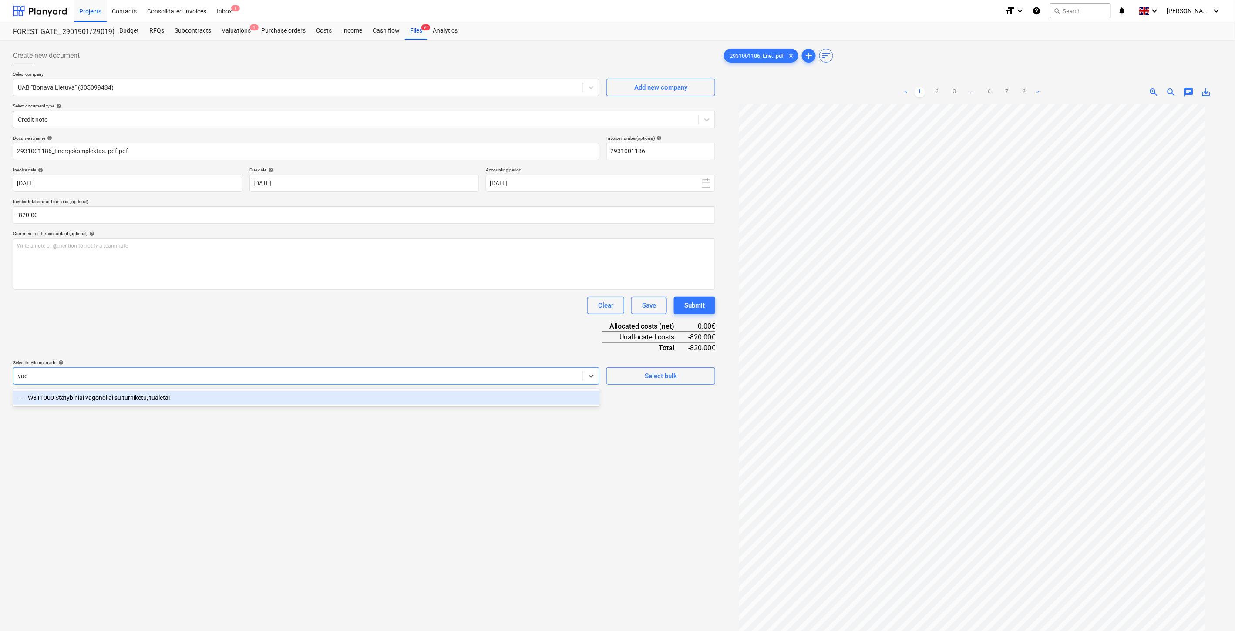
click at [151, 399] on div "-- -- W811000 Statybiniai vagonėliai su turniketu, tualetai" at bounding box center [306, 398] width 587 height 14
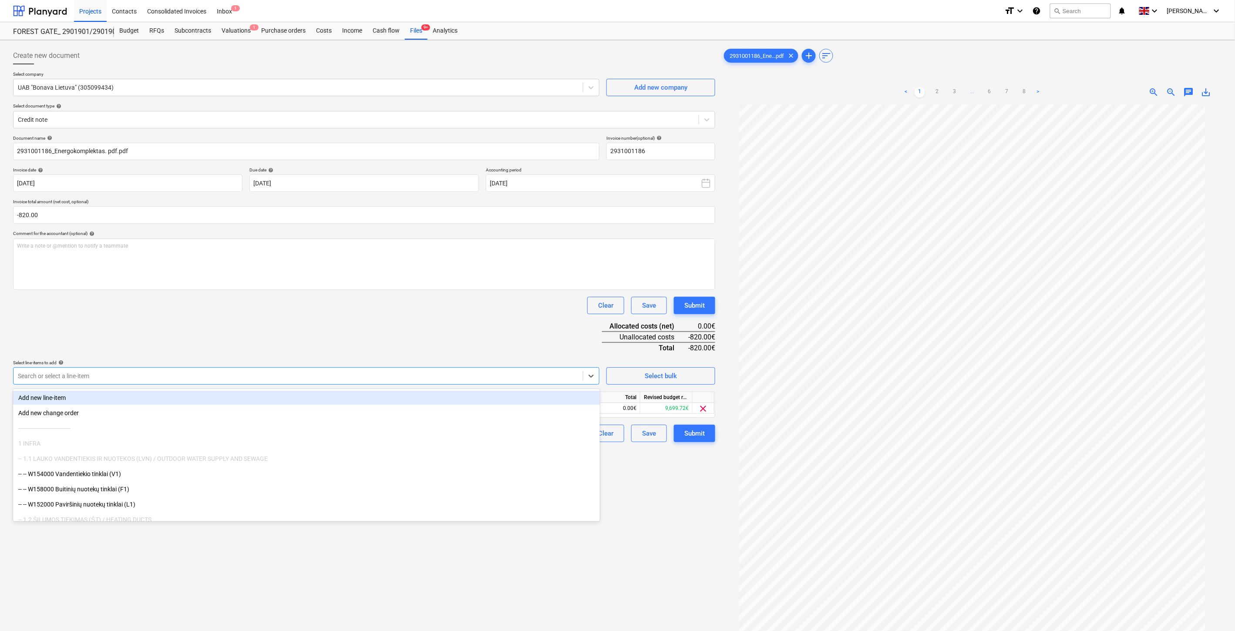
click at [455, 323] on div "Document name help 2931001186_Energokomplektas. pdf.pdf Invoice number (optiona…" at bounding box center [364, 288] width 702 height 307
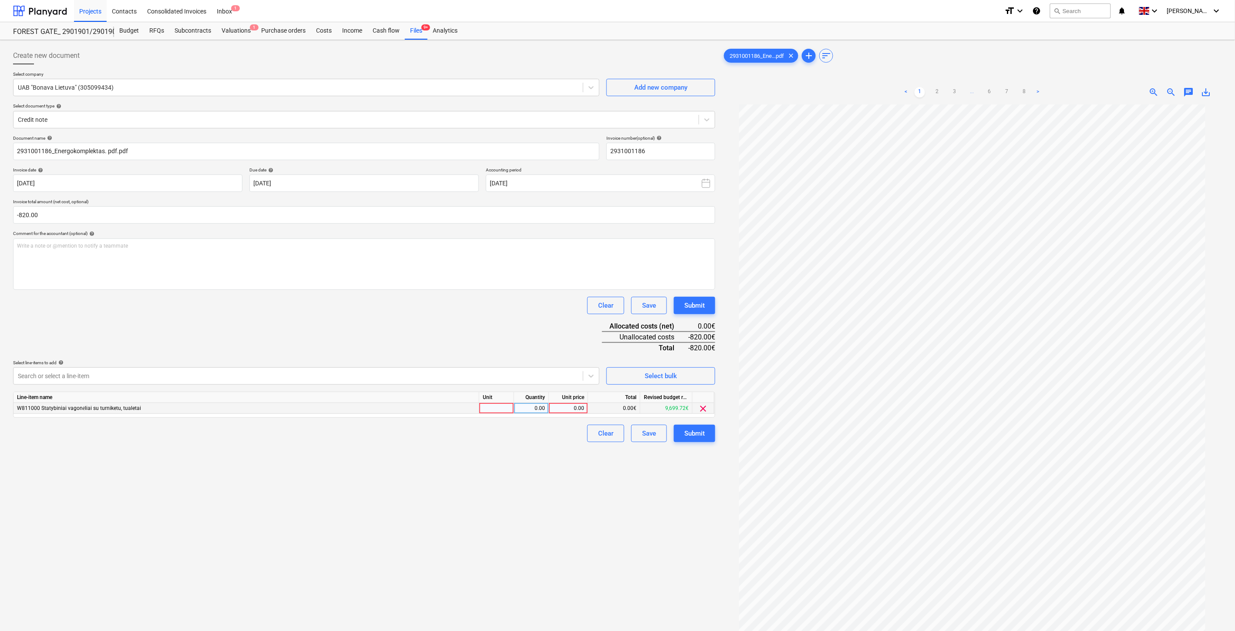
click at [492, 405] on div at bounding box center [496, 408] width 35 height 11
click at [529, 407] on div "0.00" at bounding box center [530, 408] width 27 height 11
type input "-1"
click at [561, 411] on div "0.00" at bounding box center [568, 408] width 32 height 11
type input "820"
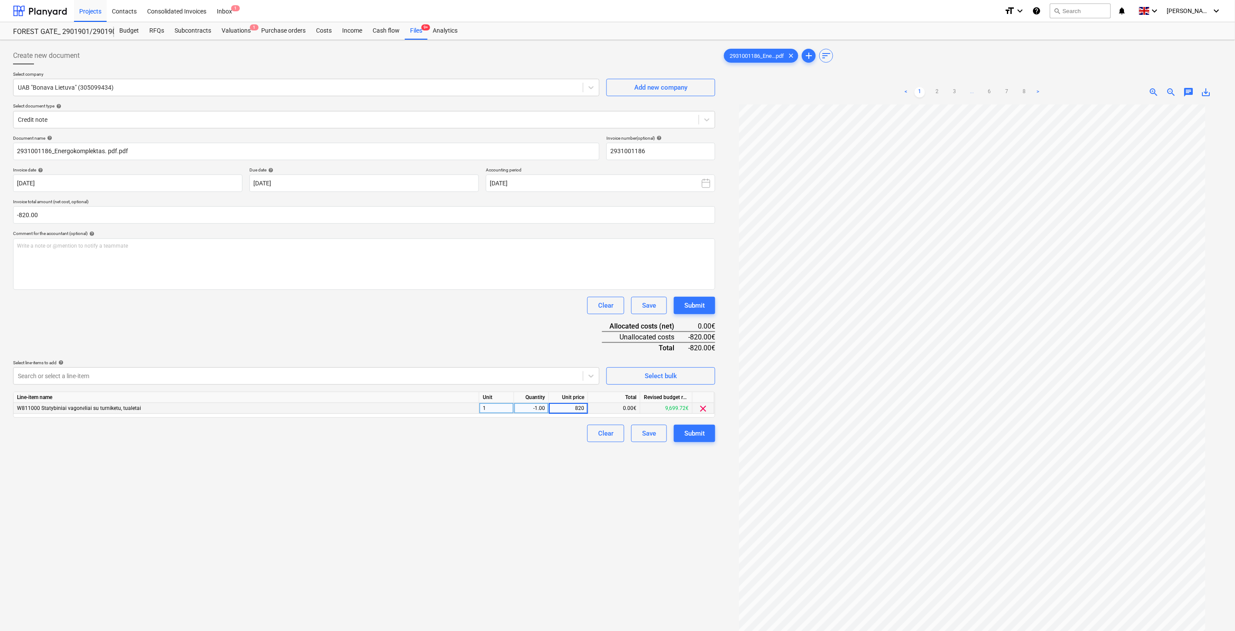
click at [480, 343] on div "Document name help 2931001186_Energokomplektas. pdf.pdf Invoice number (optiona…" at bounding box center [364, 288] width 702 height 307
click at [647, 433] on div "Save" at bounding box center [649, 433] width 14 height 11
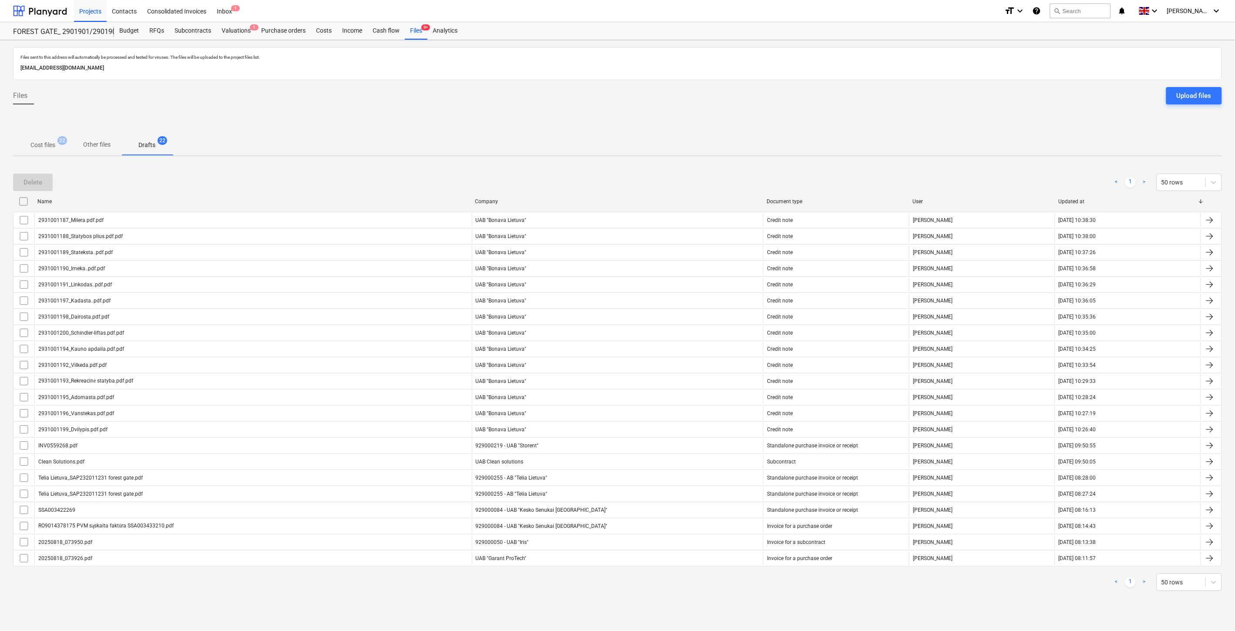
click at [46, 144] on p "Cost files" at bounding box center [42, 145] width 25 height 9
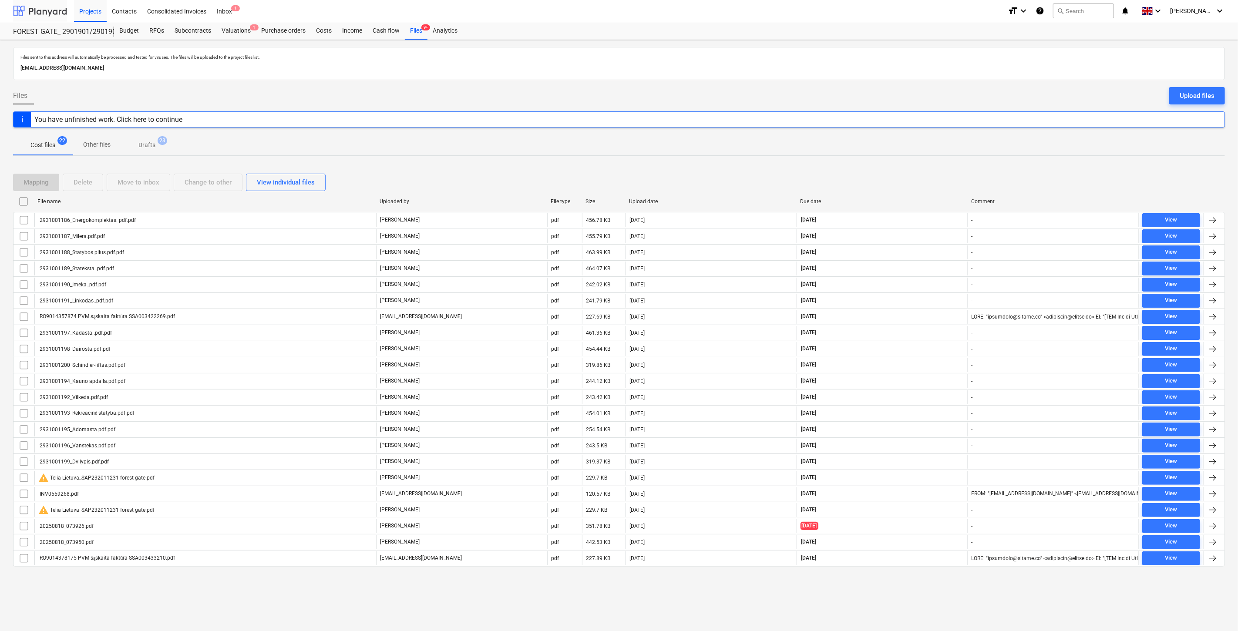
click at [38, 10] on div at bounding box center [40, 11] width 54 height 22
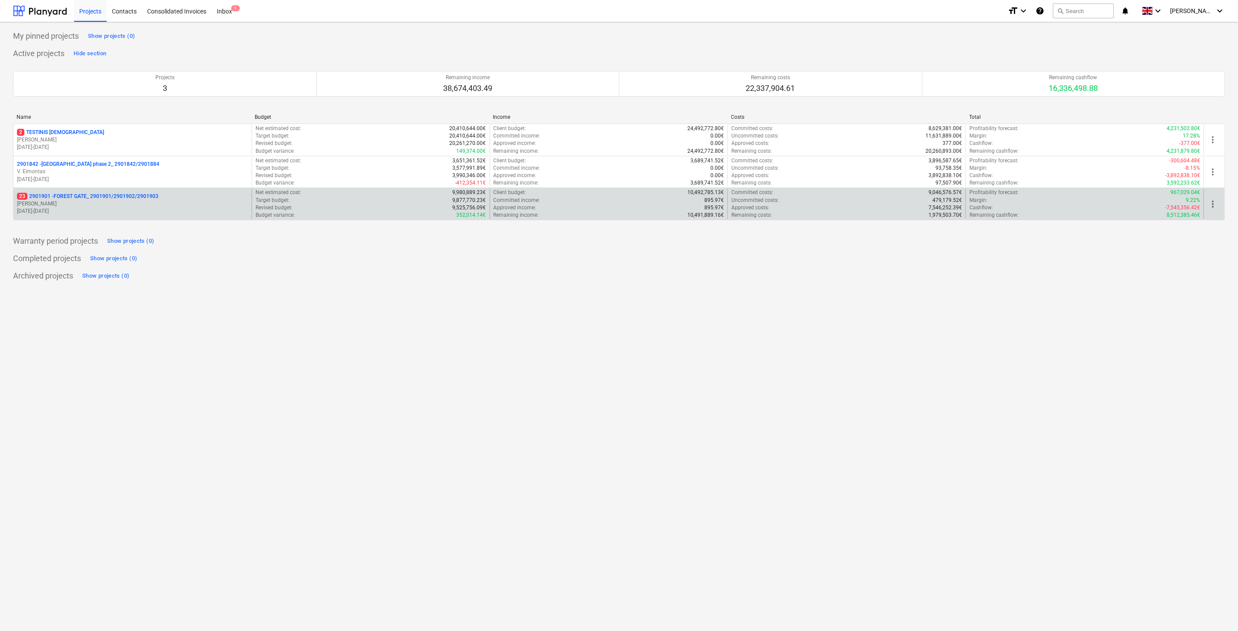
click at [103, 211] on p "[DATE] - [DATE]" at bounding box center [132, 211] width 231 height 7
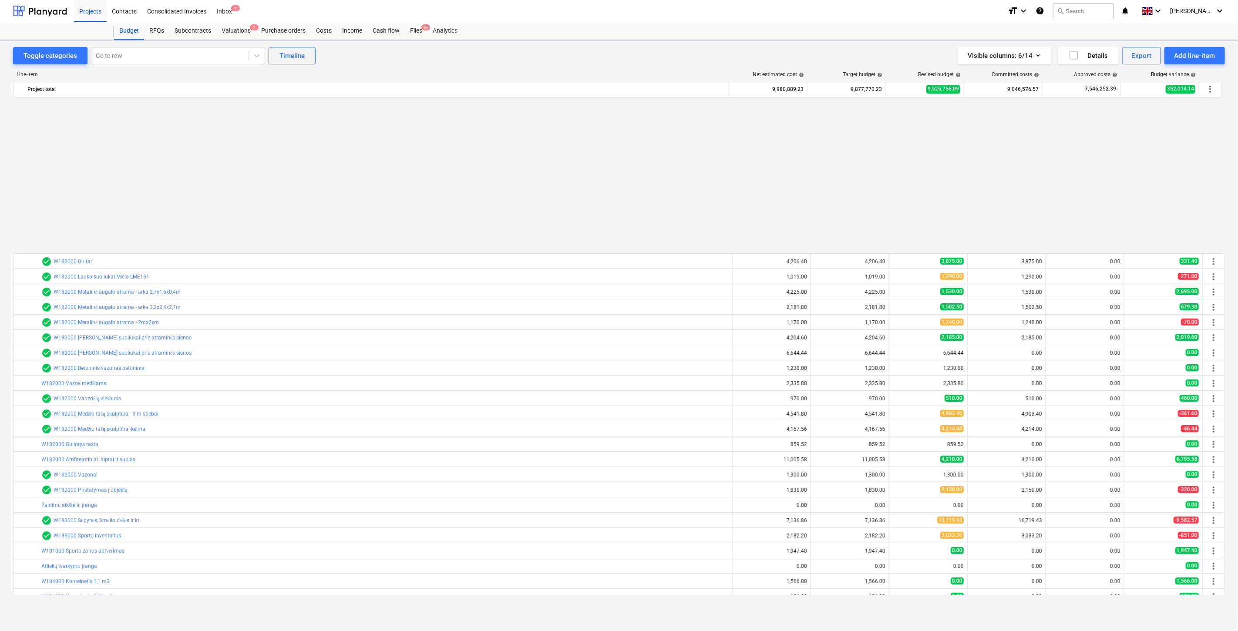
scroll to position [466, 0]
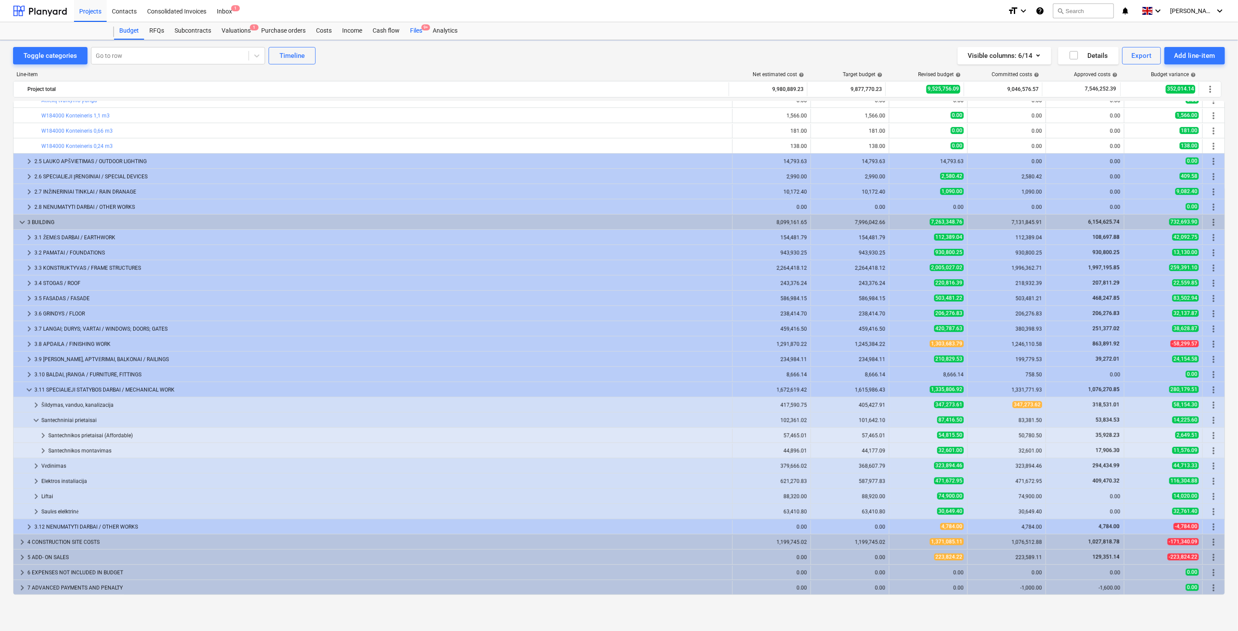
click at [415, 30] on div "Files 9+" at bounding box center [416, 30] width 23 height 17
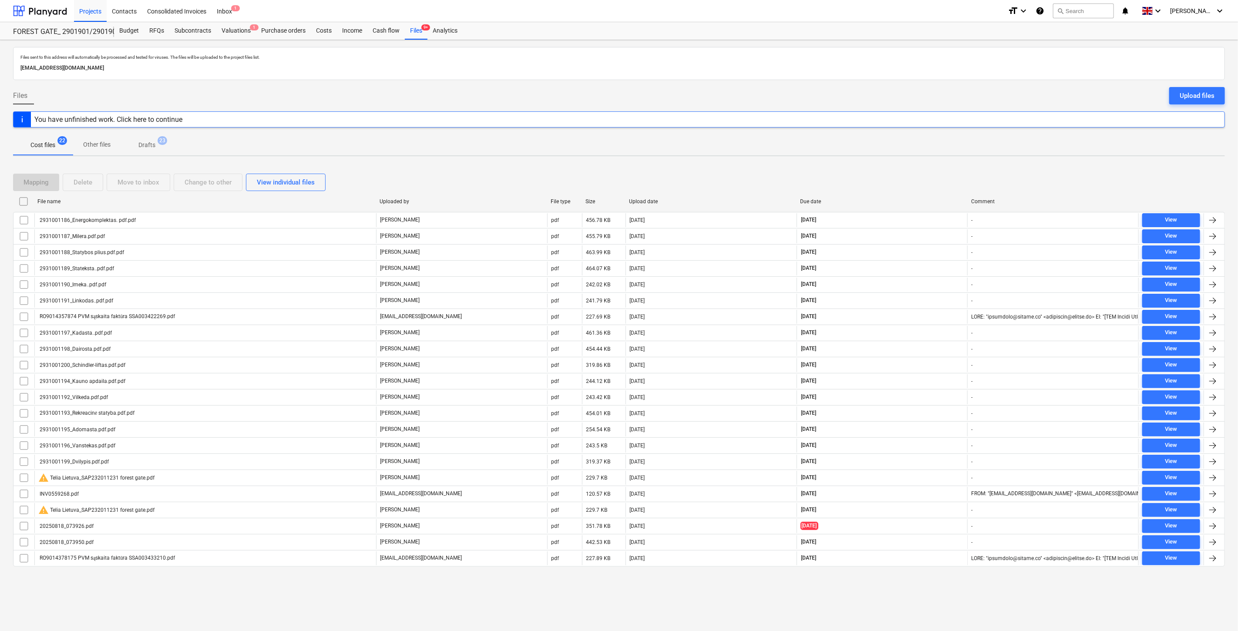
click at [843, 175] on div "Mapping Delete Move to inbox Change to other View individual files" at bounding box center [619, 182] width 1212 height 17
click at [860, 168] on div "Mapping Delete Move to inbox Change to other View individual files File name Up…" at bounding box center [619, 373] width 1212 height 421
click at [50, 9] on div at bounding box center [40, 11] width 54 height 22
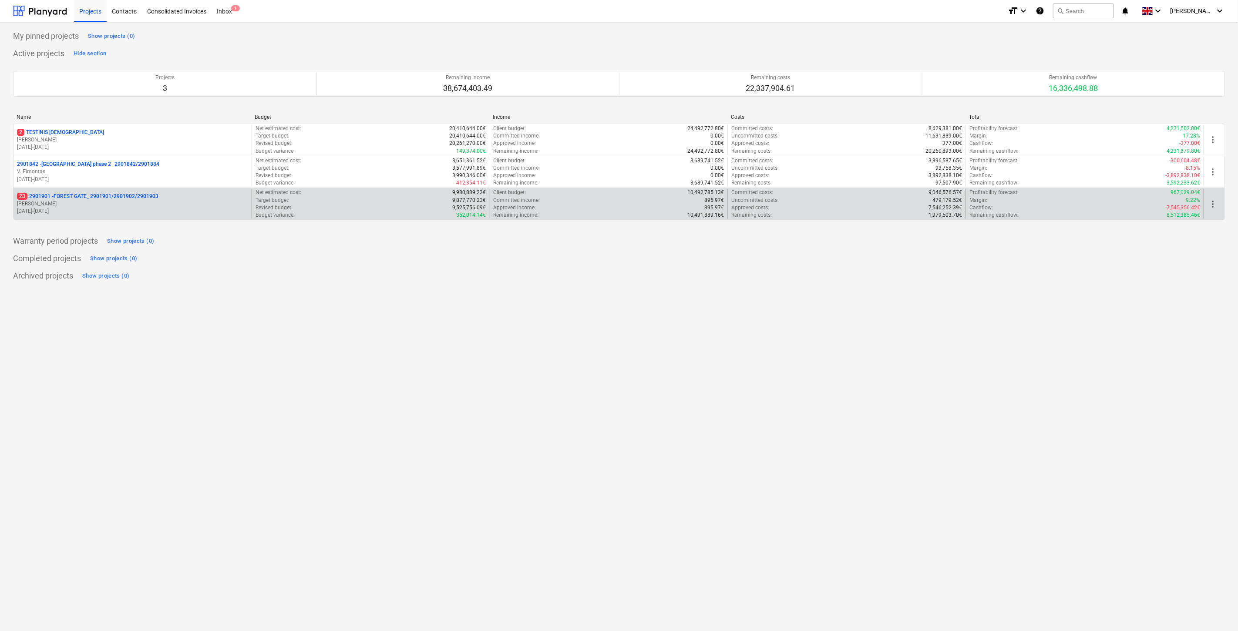
click at [88, 210] on p "[DATE] - [DATE]" at bounding box center [132, 211] width 231 height 7
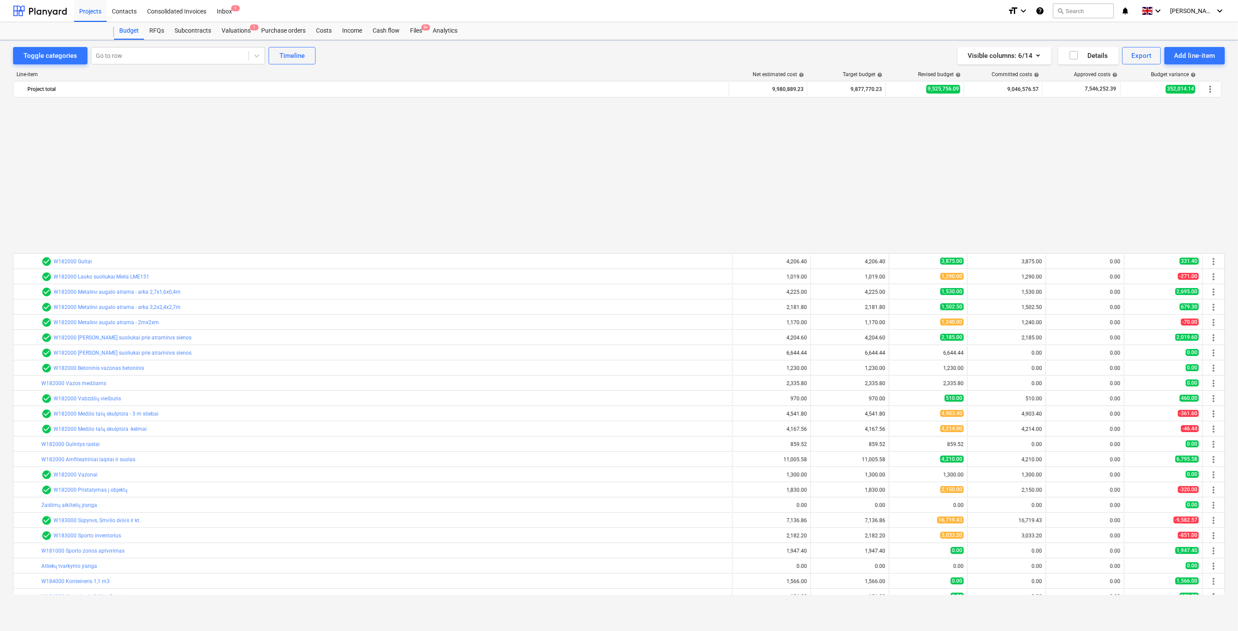
scroll to position [466, 0]
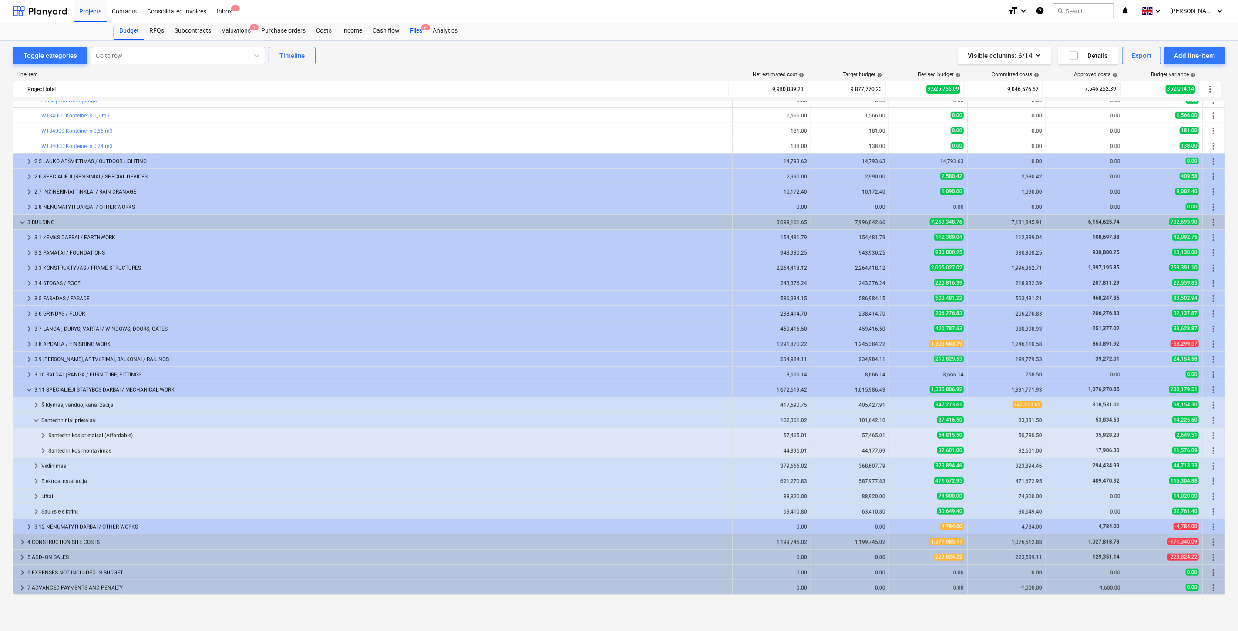
click at [421, 31] on div "Files 9+" at bounding box center [416, 30] width 23 height 17
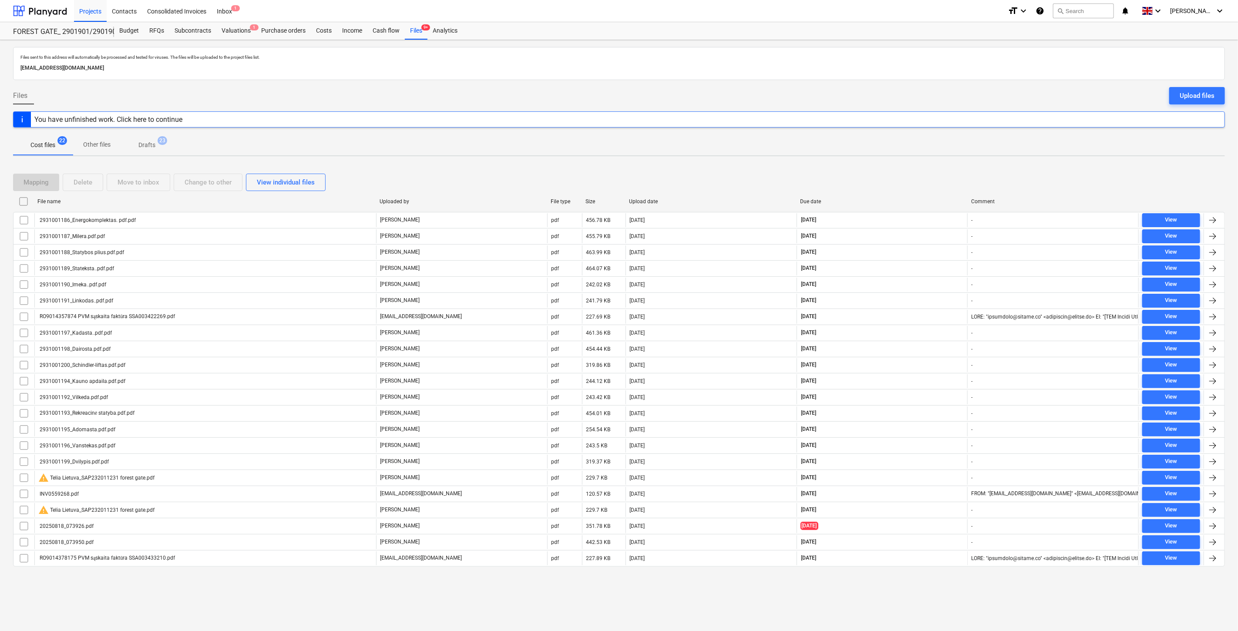
click at [906, 176] on div "Mapping Delete Move to inbox Change to other View individual files" at bounding box center [619, 182] width 1212 height 17
click at [919, 162] on div "Files sent to this address will automatically be processed and tested for virus…" at bounding box center [619, 335] width 1238 height 591
click at [60, 10] on div at bounding box center [40, 11] width 54 height 22
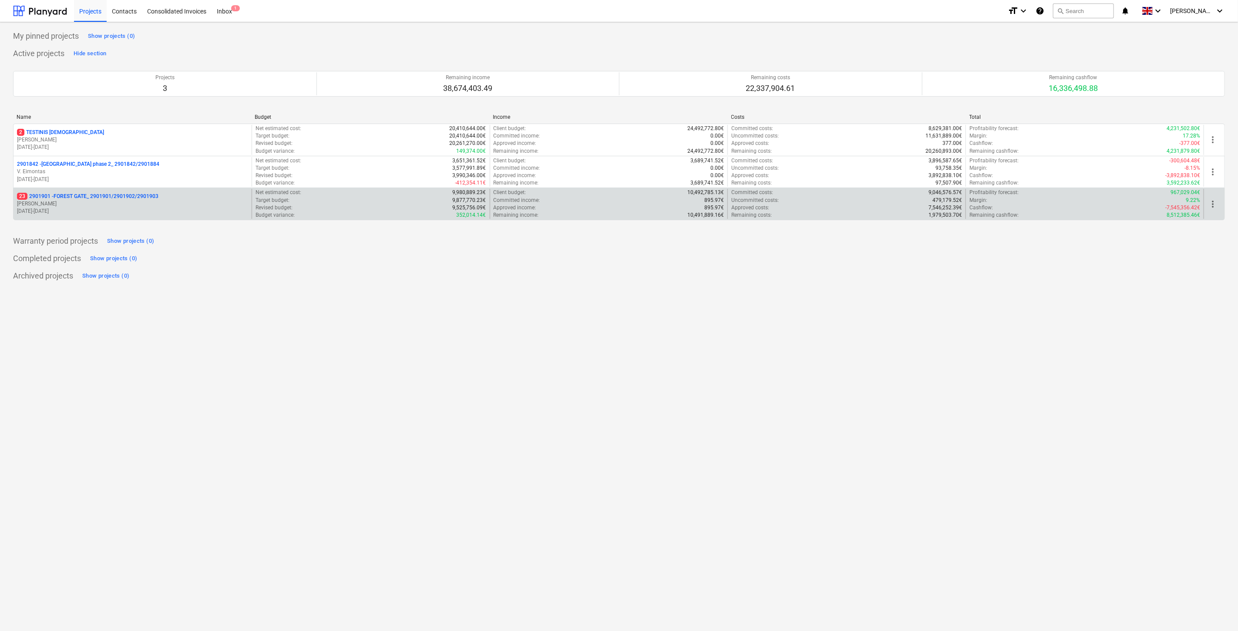
click at [96, 202] on p "[PERSON_NAME]" at bounding box center [132, 203] width 231 height 7
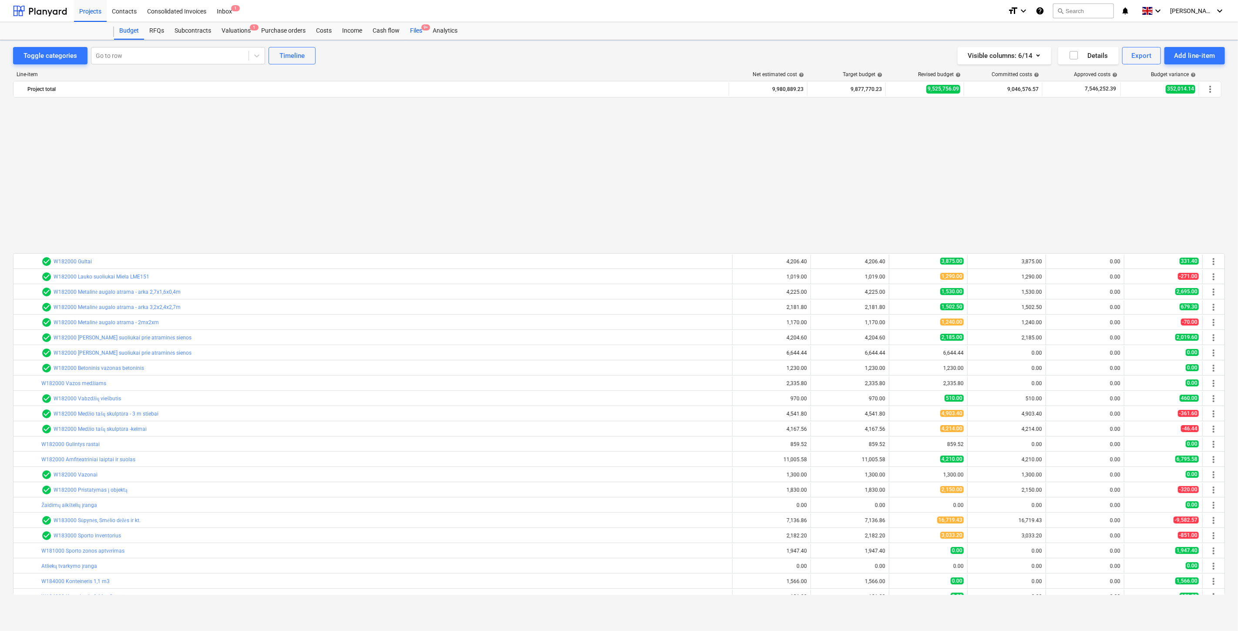
scroll to position [466, 0]
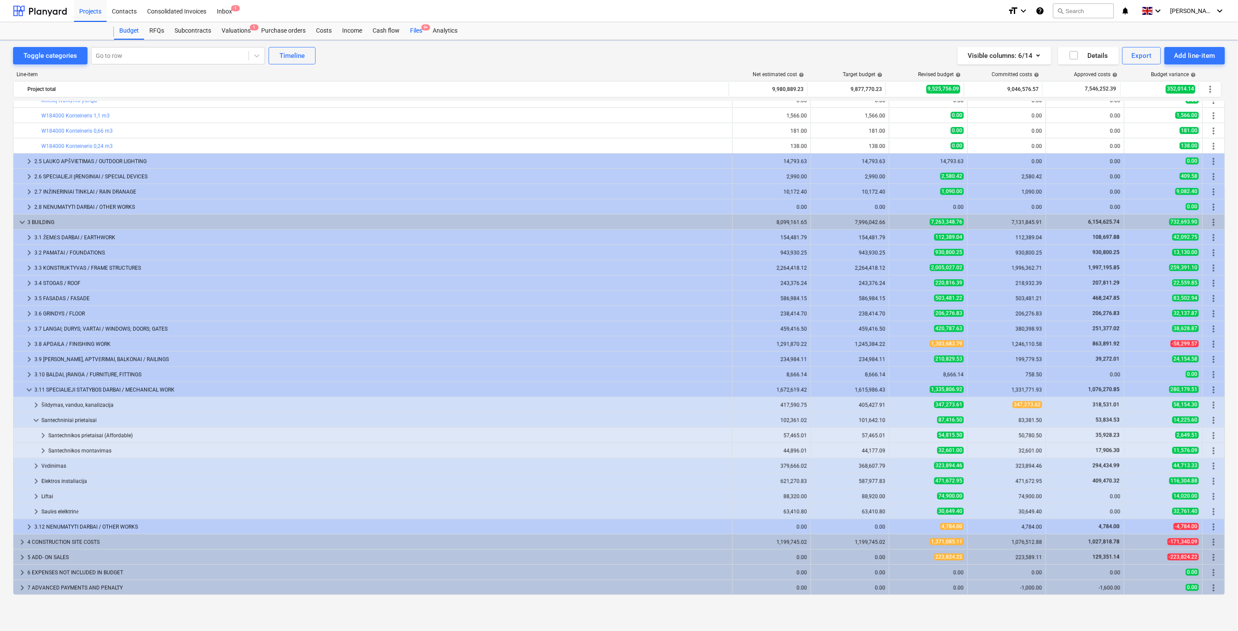
click at [412, 32] on div "Files 9+" at bounding box center [416, 30] width 23 height 17
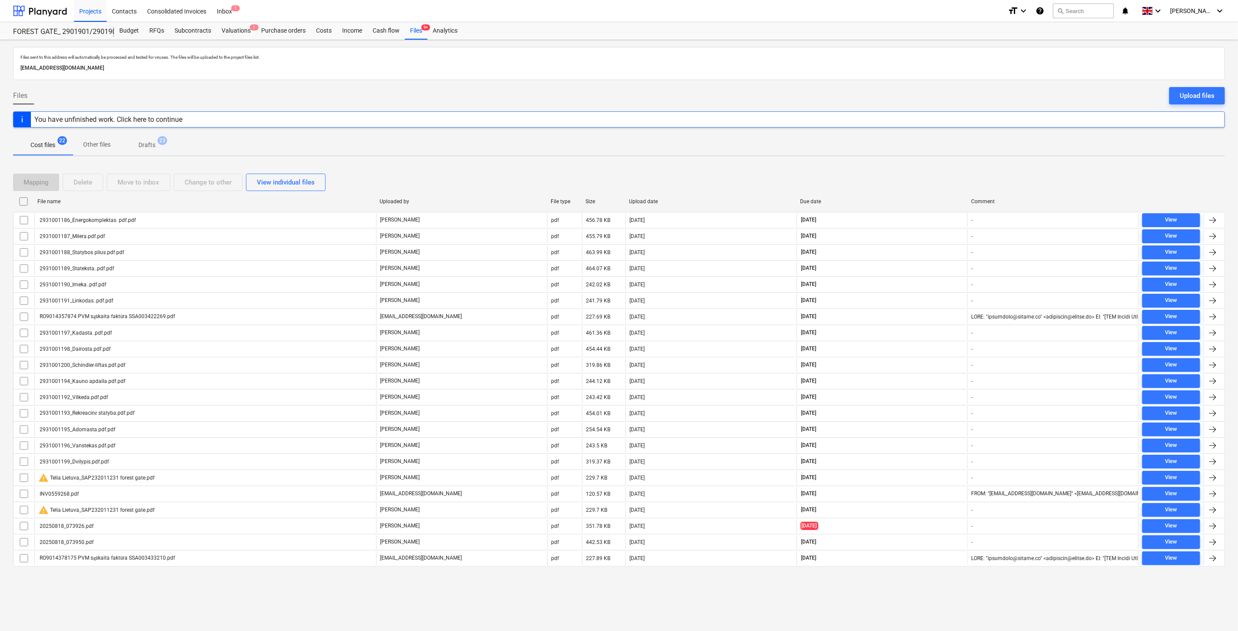
click at [911, 174] on div "Mapping Delete Move to inbox Change to other View individual files" at bounding box center [619, 182] width 1212 height 17
click at [932, 168] on div "Mapping Delete Move to inbox Change to other View individual files File name Up…" at bounding box center [619, 373] width 1212 height 421
click at [233, 34] on div "Valuations 2" at bounding box center [236, 30] width 40 height 17
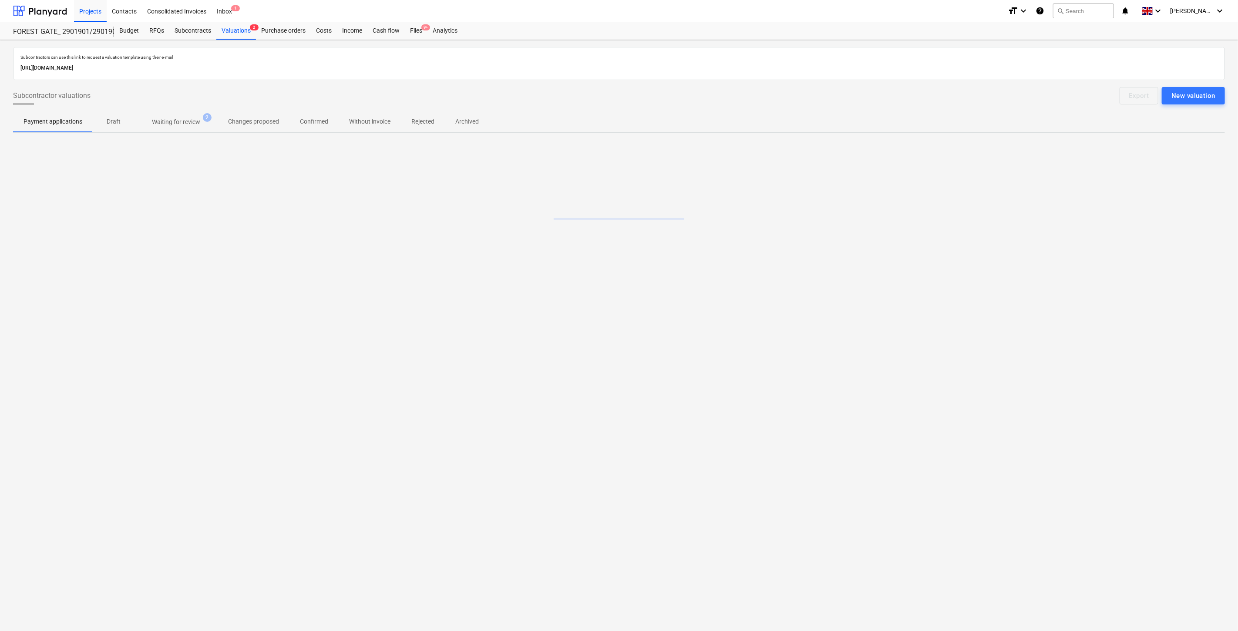
drag, startPoint x: 193, startPoint y: 125, endPoint x: 191, endPoint y: 121, distance: 5.5
click at [193, 125] on p "Waiting for review" at bounding box center [176, 122] width 48 height 9
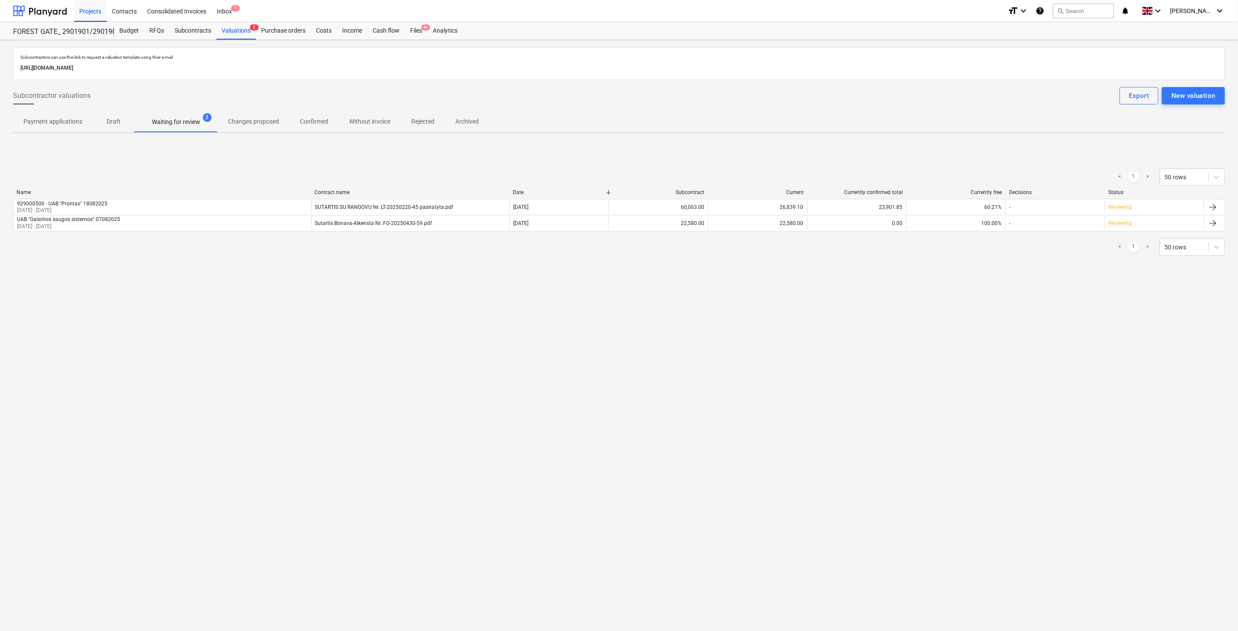
click at [386, 320] on div "Subcontractors can use this link to request a valuation template using their e-…" at bounding box center [619, 335] width 1238 height 591
click at [412, 312] on div "Subcontractors can use this link to request a valuation template using their e-…" at bounding box center [619, 335] width 1238 height 591
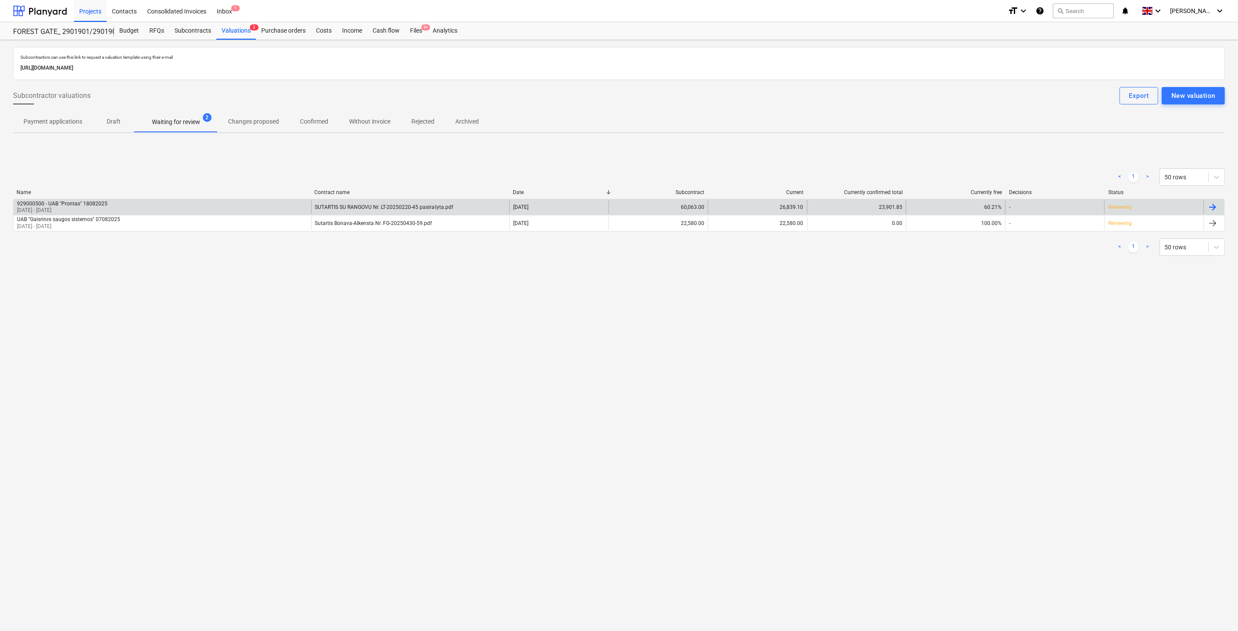
click at [255, 207] on div "929000500 - UAB "Prontas" 18082025 [DATE] - [DATE]" at bounding box center [162, 207] width 298 height 14
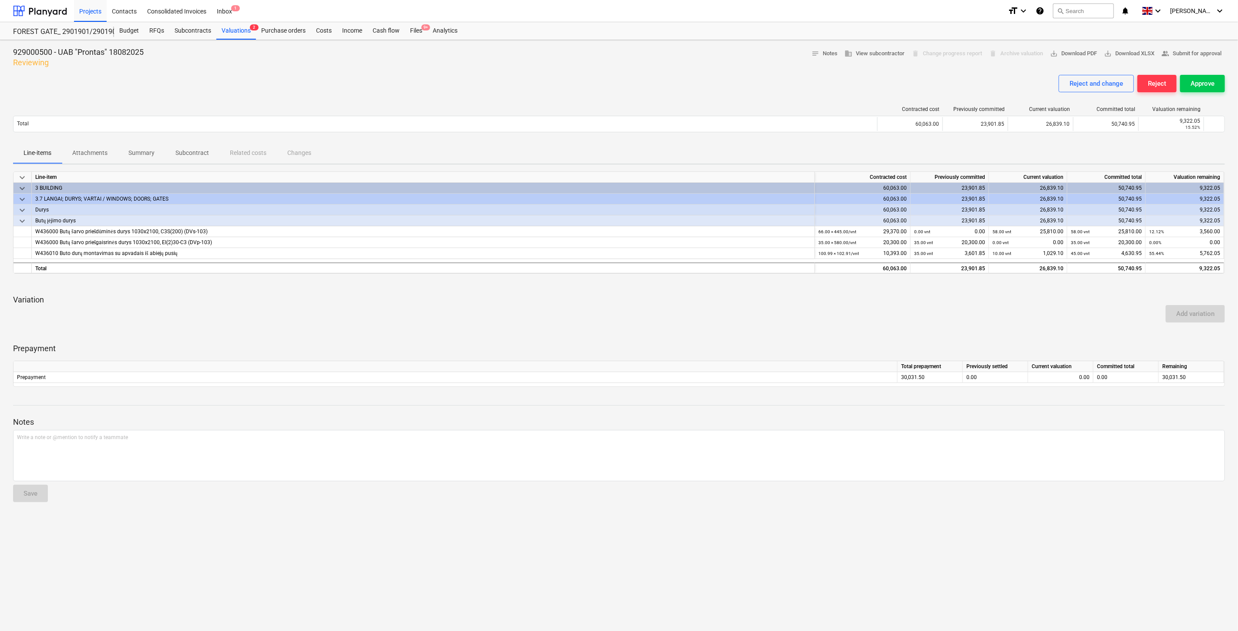
click at [839, 322] on div "Add variation" at bounding box center [619, 314] width 1219 height 24
click at [891, 318] on div "Add variation" at bounding box center [619, 314] width 1219 height 24
click at [410, 33] on div "Files 9+" at bounding box center [416, 30] width 23 height 17
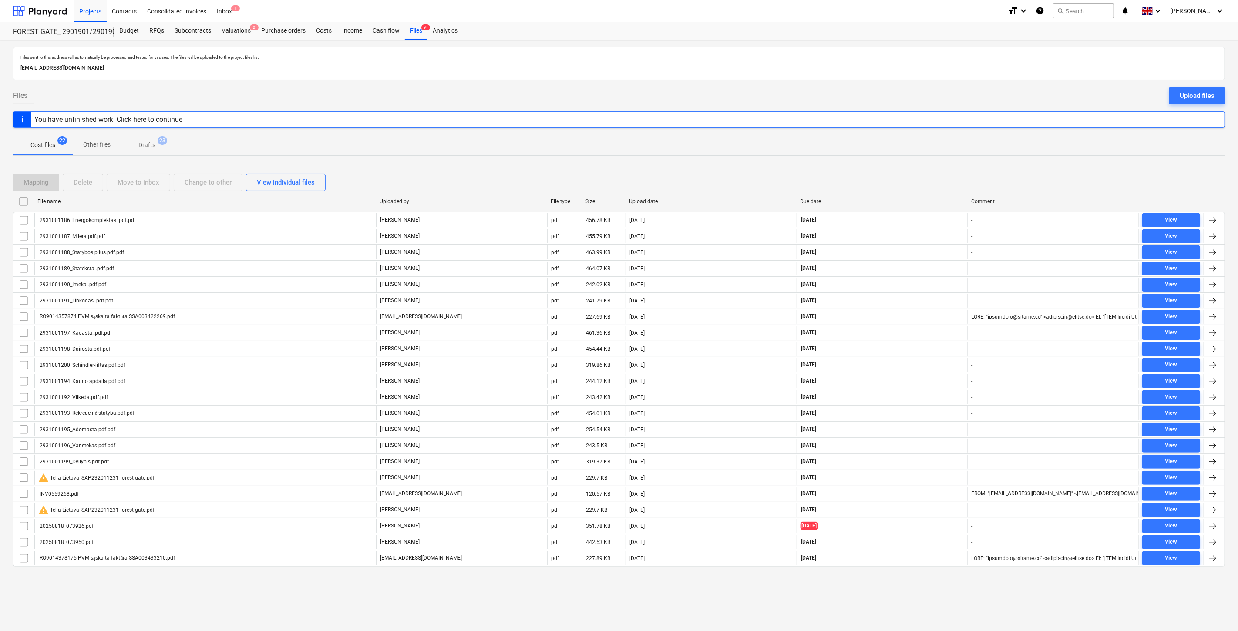
click at [915, 174] on div "Mapping Delete Move to inbox Change to other View individual files" at bounding box center [619, 182] width 1212 height 17
click at [925, 169] on div "Mapping Delete Move to inbox Change to other View individual files File name Up…" at bounding box center [619, 373] width 1212 height 421
click at [938, 168] on div "Mapping Delete Move to inbox Change to other View individual files File name Up…" at bounding box center [619, 373] width 1212 height 421
click at [945, 165] on div "Mapping Delete Move to inbox Change to other View individual files File name Up…" at bounding box center [619, 373] width 1212 height 421
click at [902, 182] on div "Mapping Delete Move to inbox Change to other View individual files" at bounding box center [619, 182] width 1212 height 17
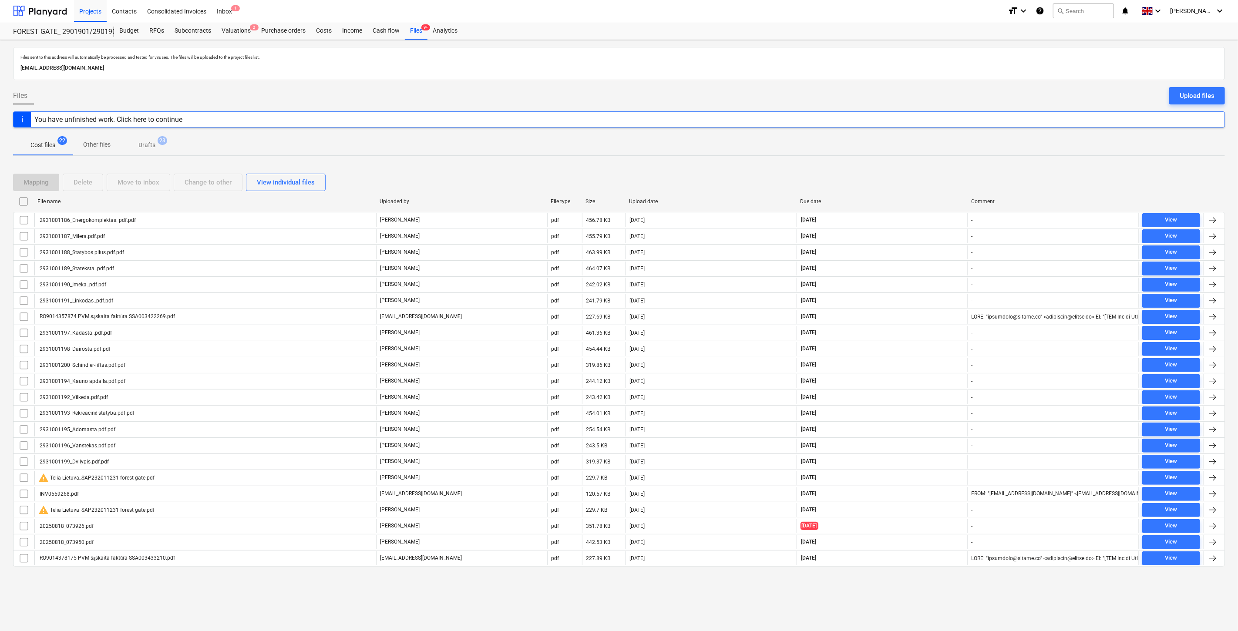
click at [910, 179] on div "Mapping Delete Move to inbox Change to other View individual files" at bounding box center [619, 182] width 1212 height 17
click at [915, 177] on div "Mapping Delete Move to inbox Change to other View individual files" at bounding box center [619, 182] width 1212 height 17
click at [923, 174] on div "Mapping Delete Move to inbox Change to other View individual files" at bounding box center [619, 182] width 1212 height 17
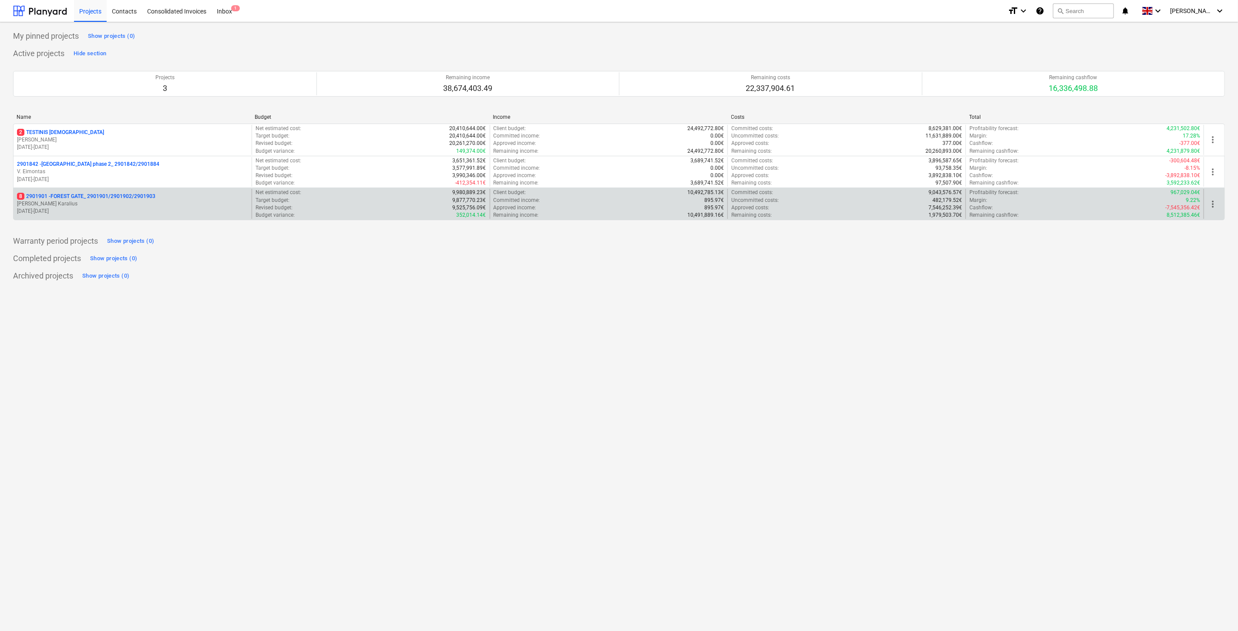
click at [151, 206] on p "[PERSON_NAME] Karalius" at bounding box center [132, 203] width 231 height 7
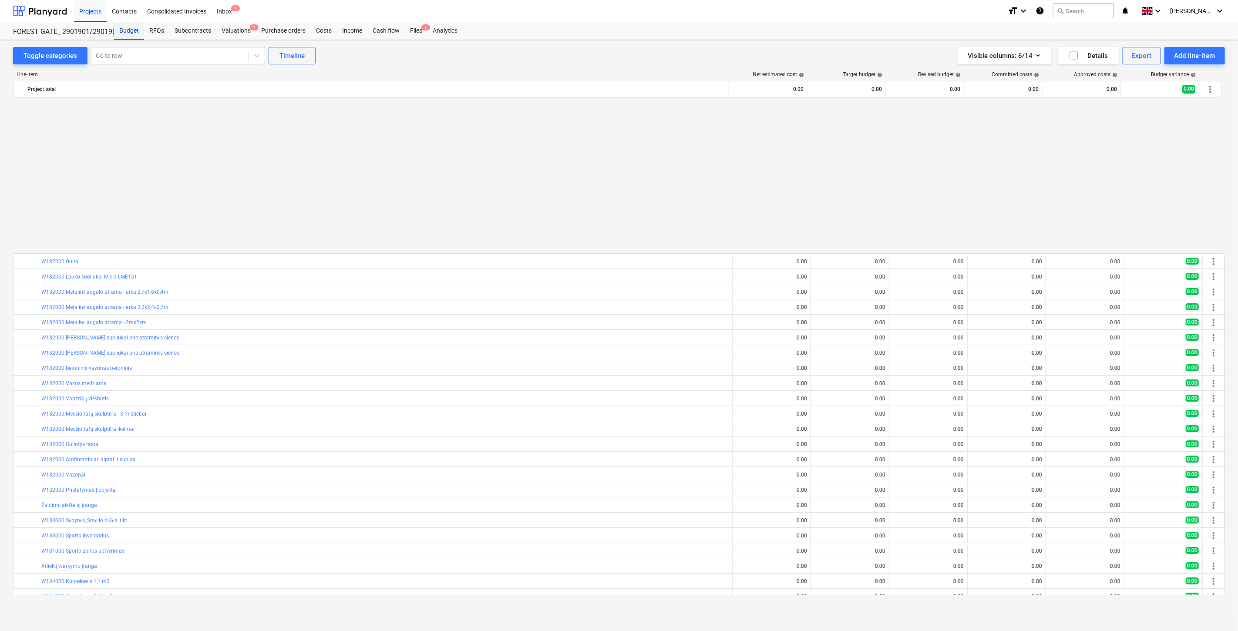
scroll to position [466, 0]
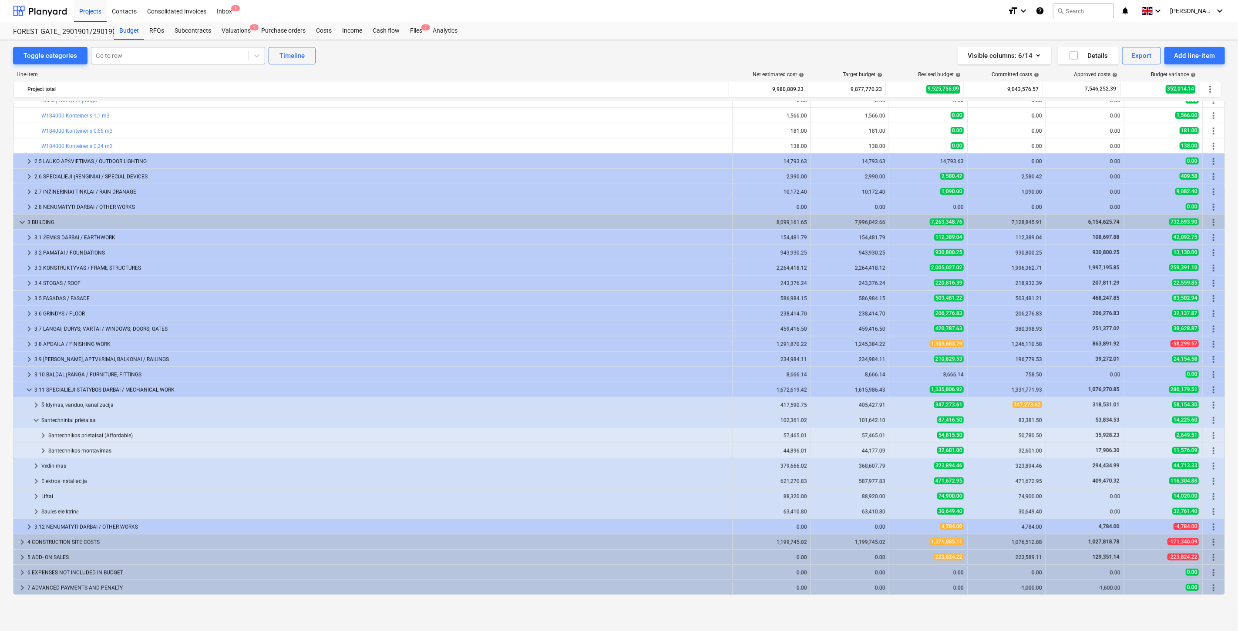
click at [158, 58] on div at bounding box center [170, 55] width 148 height 9
type input "Įėjim"
click at [191, 136] on div "-- -- -- W360000 Įėjimas į butus - metalinių strypų atitvara įėjimo stogeliams" at bounding box center [177, 132] width 174 height 14
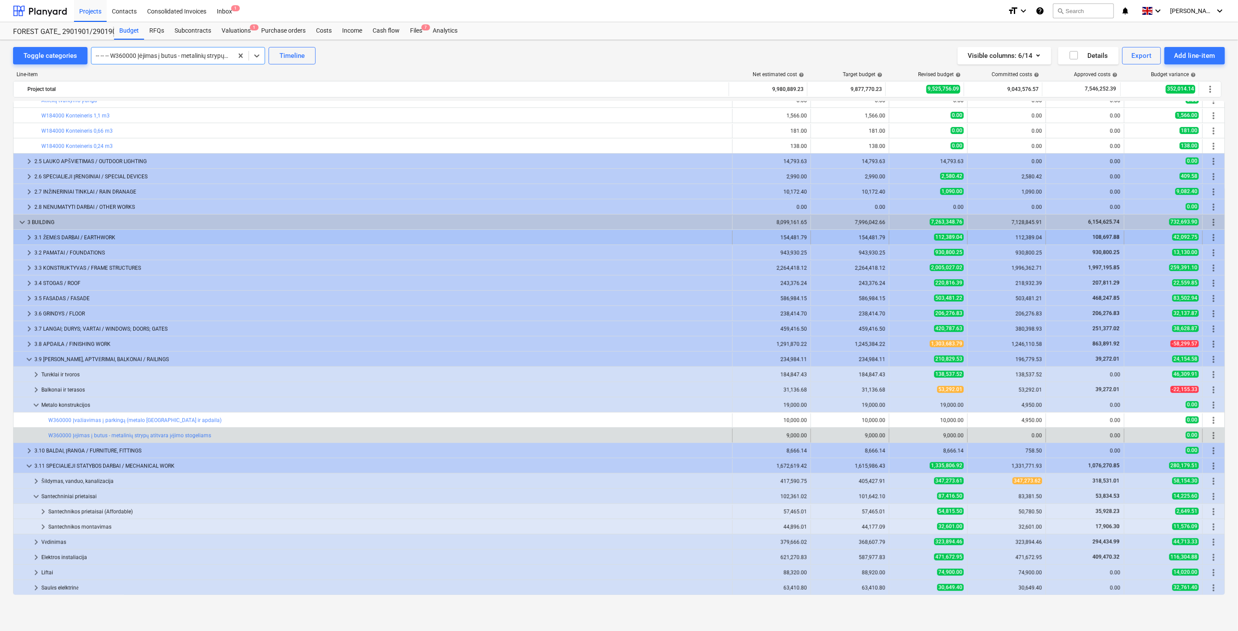
scroll to position [541, 0]
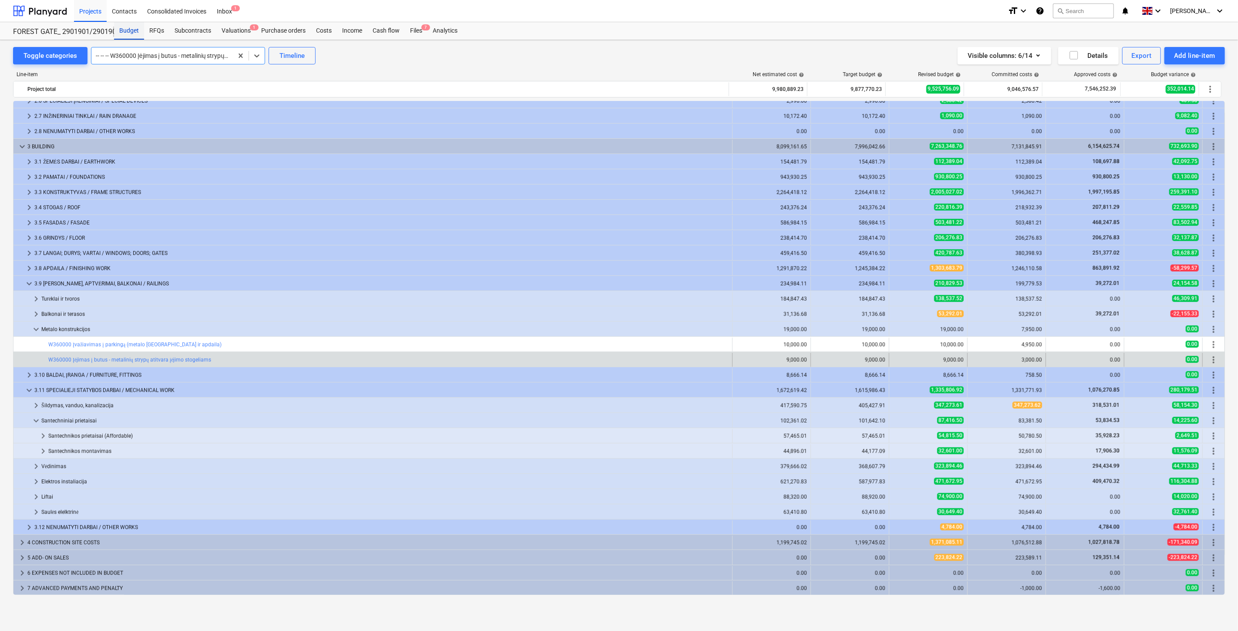
click at [131, 33] on div "Budget" at bounding box center [129, 30] width 30 height 17
click at [416, 28] on div "Files 7" at bounding box center [416, 30] width 23 height 17
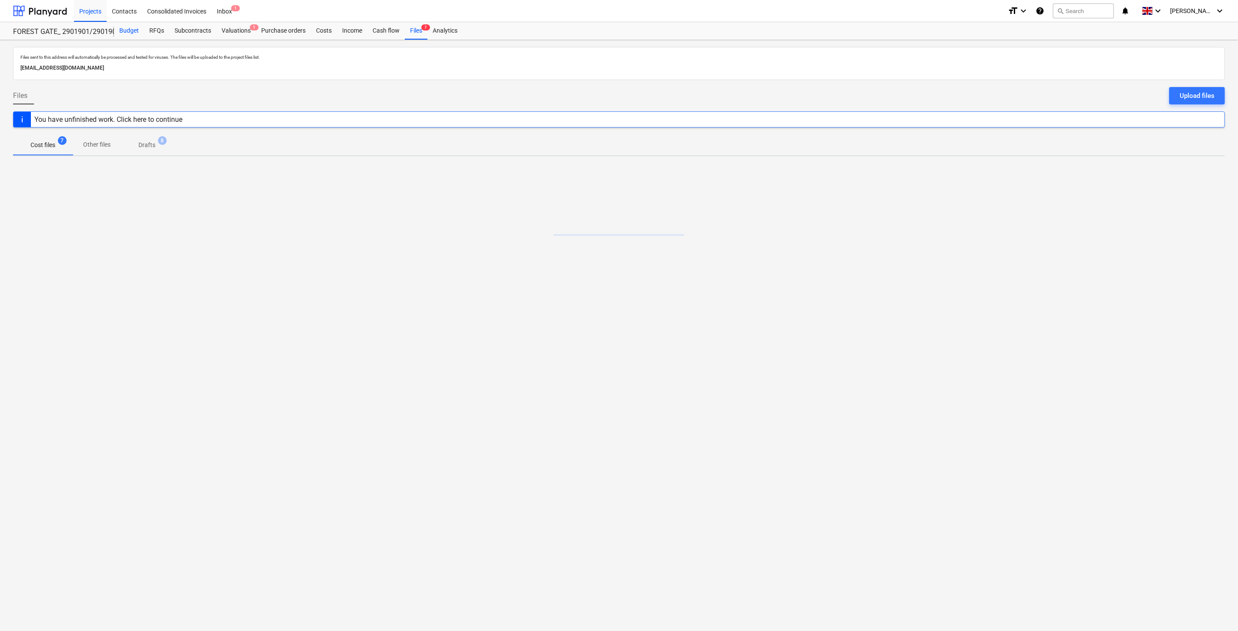
click at [131, 28] on div "Budget" at bounding box center [129, 30] width 30 height 17
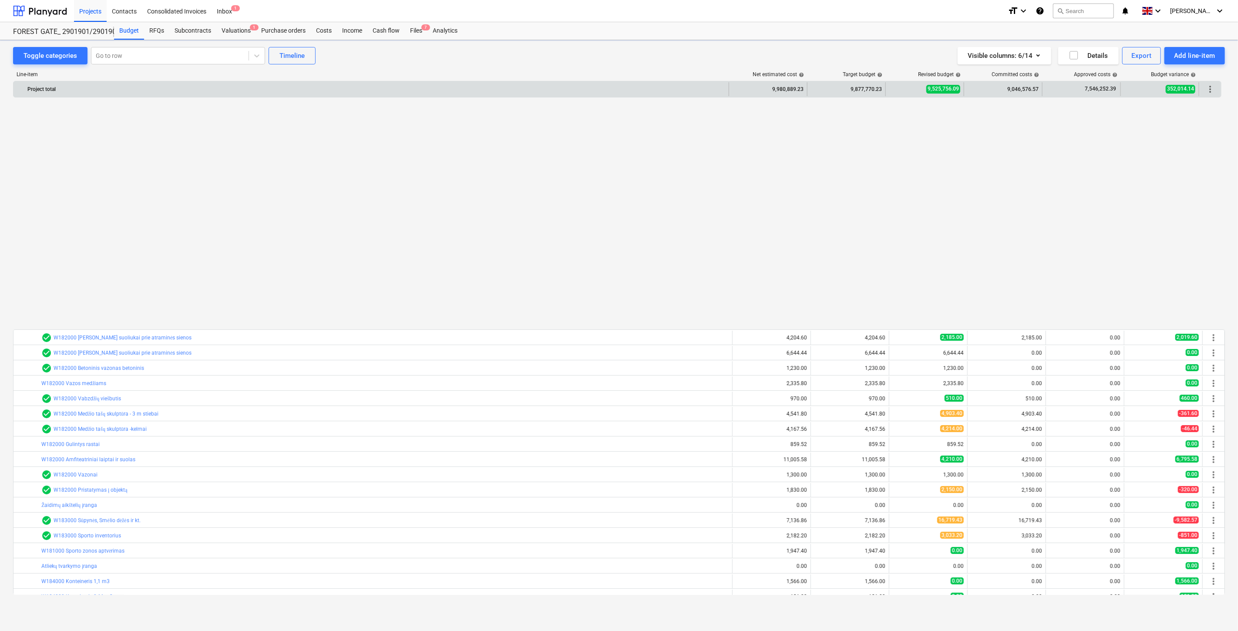
scroll to position [541, 0]
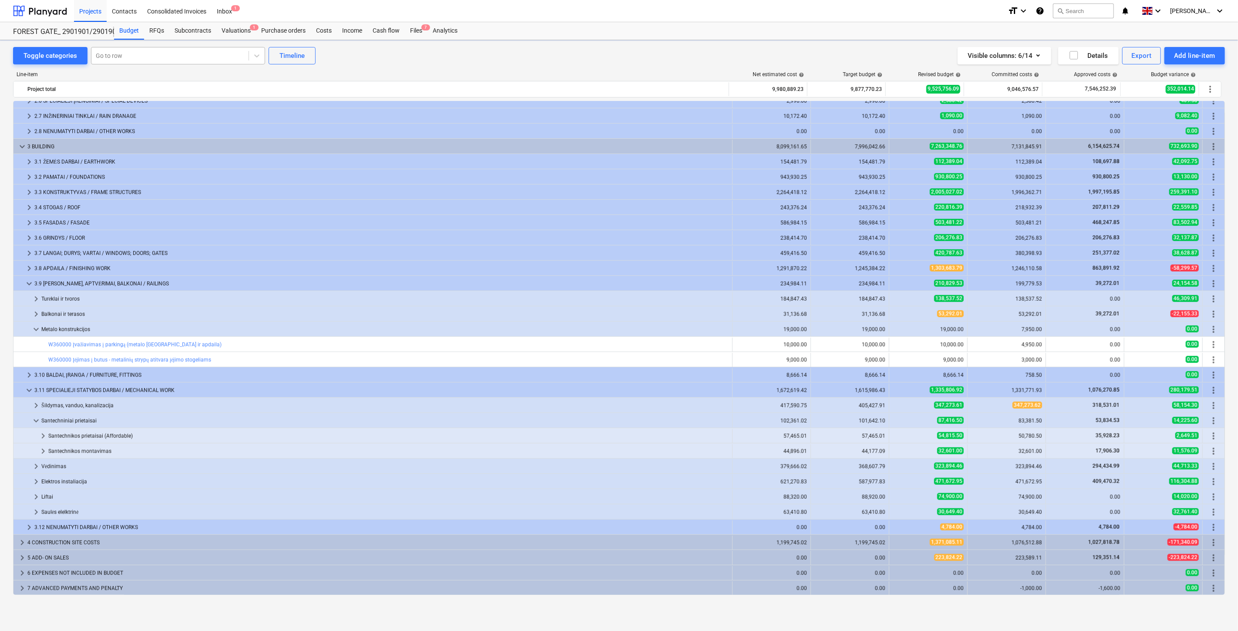
click at [194, 58] on div at bounding box center [170, 55] width 148 height 9
type input "%"
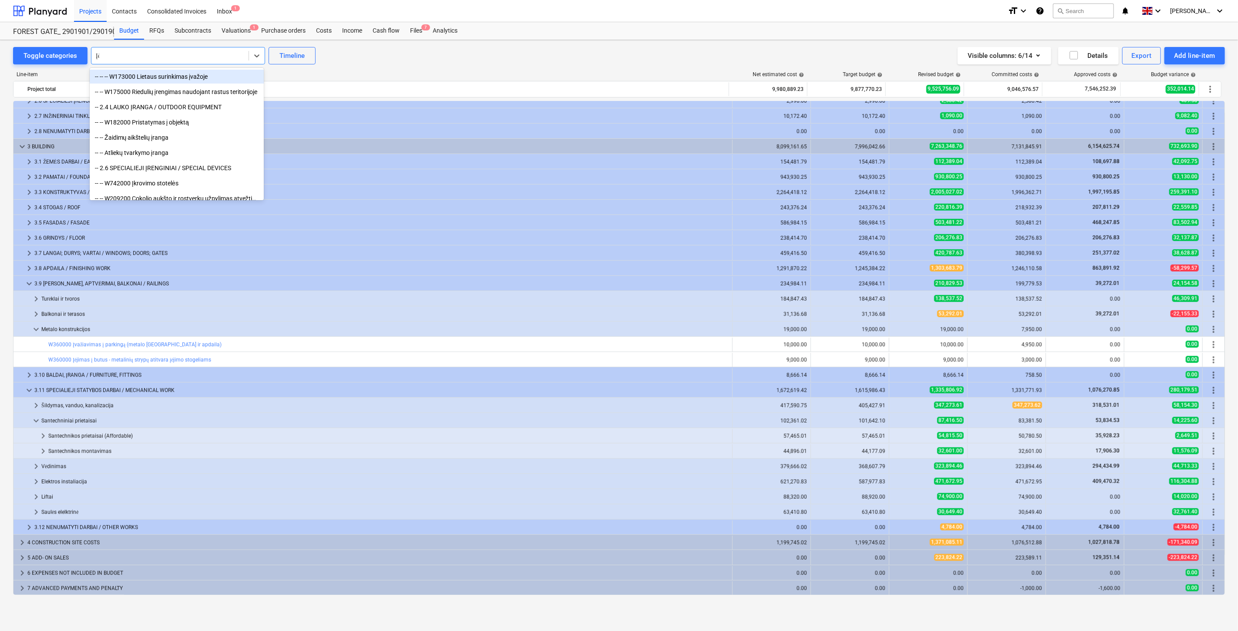
type input "Įėj"
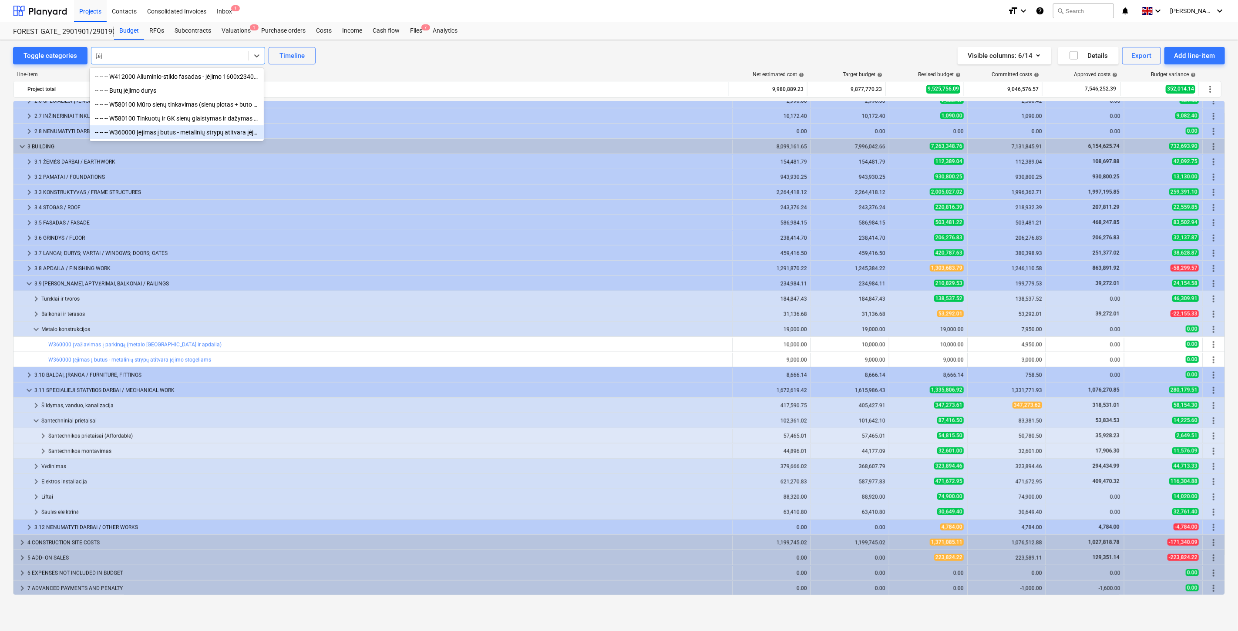
click at [186, 130] on div "-- -- -- W360000 Įėjimas į butus - metalinių strypų atitvara įėjimo stogeliams" at bounding box center [177, 132] width 174 height 14
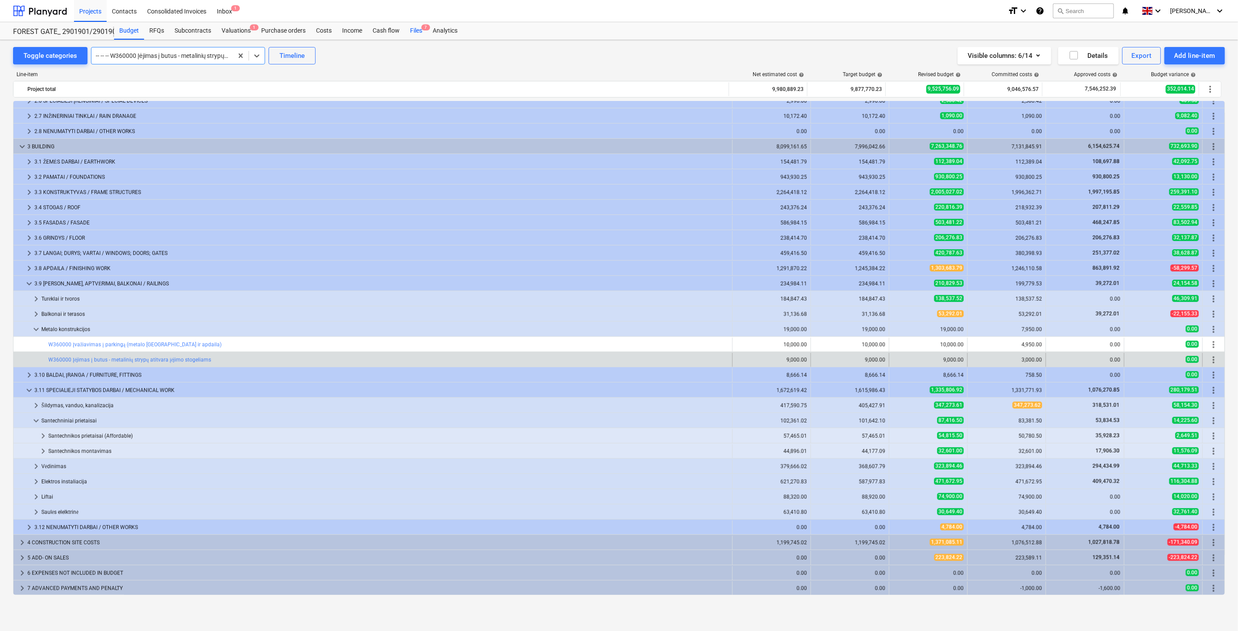
click at [411, 27] on div "Files 7" at bounding box center [416, 30] width 23 height 17
